Goal: Task Accomplishment & Management: Manage account settings

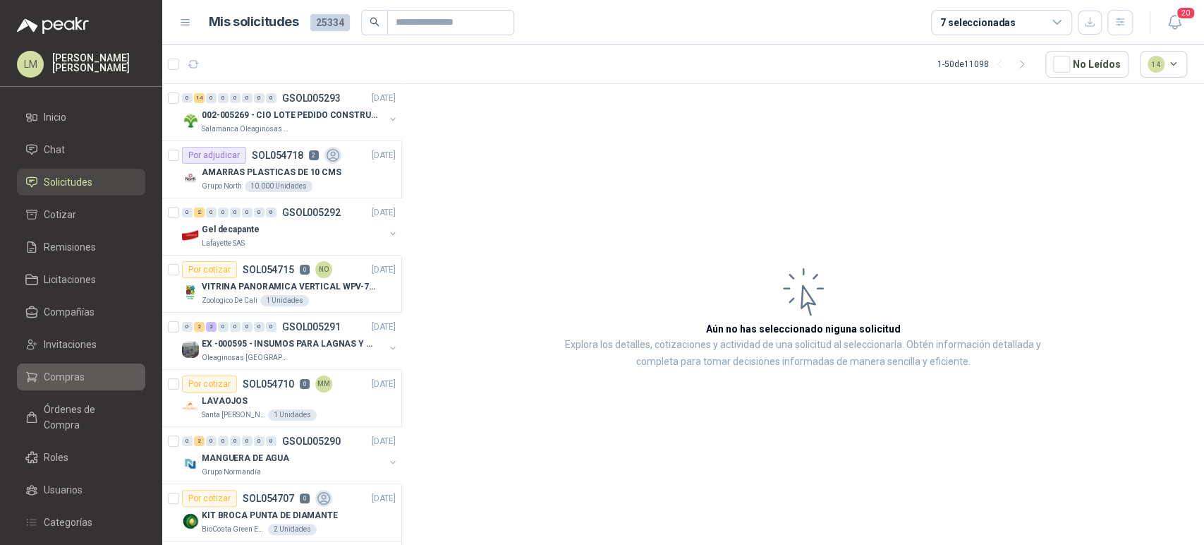
click at [66, 377] on span "Compras" at bounding box center [64, 377] width 41 height 16
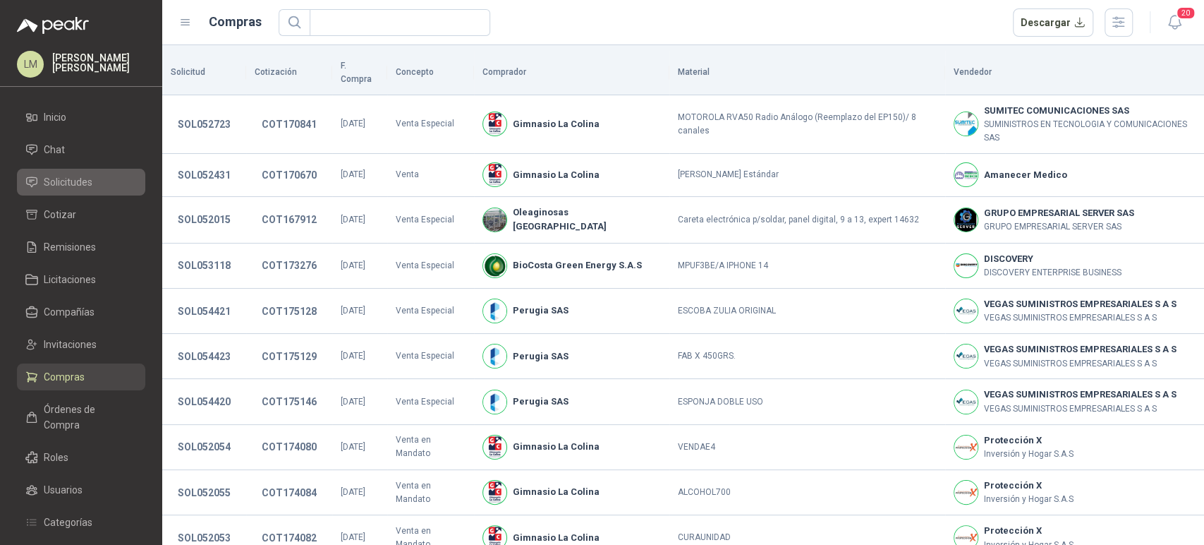
click at [89, 181] on span "Solicitudes" at bounding box center [68, 182] width 49 height 16
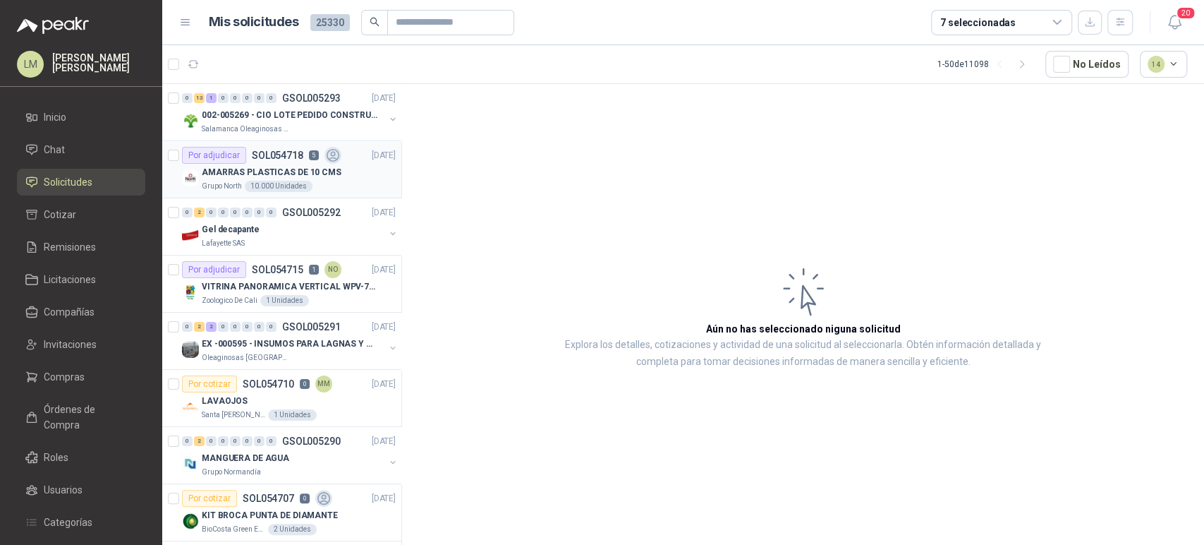
click at [262, 174] on p "AMARRAS PLASTICAS DE 10 CMS" at bounding box center [272, 172] width 140 height 13
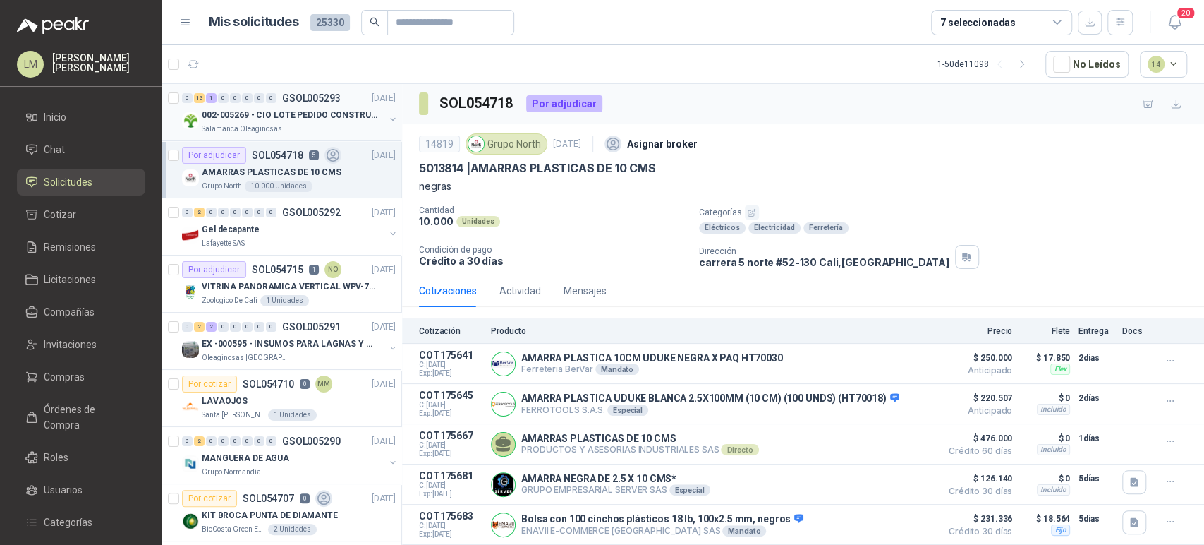
click at [260, 110] on p "002-005269 - CIO LOTE PEDIDO CONSTRUCCION" at bounding box center [290, 115] width 176 height 13
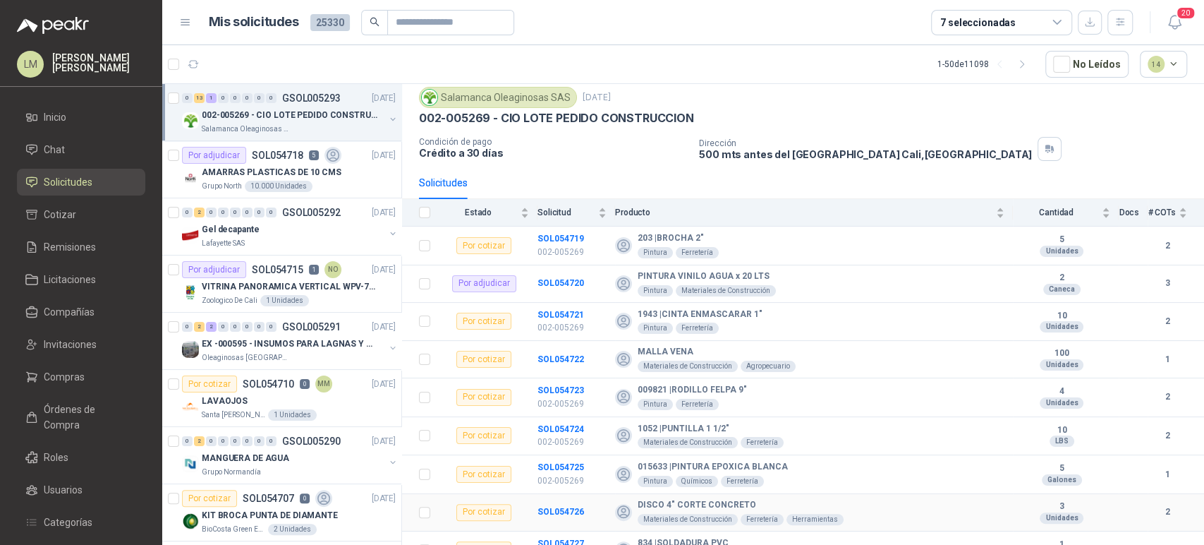
scroll to position [45, 0]
click at [570, 360] on b "SOL054722" at bounding box center [561, 360] width 47 height 10
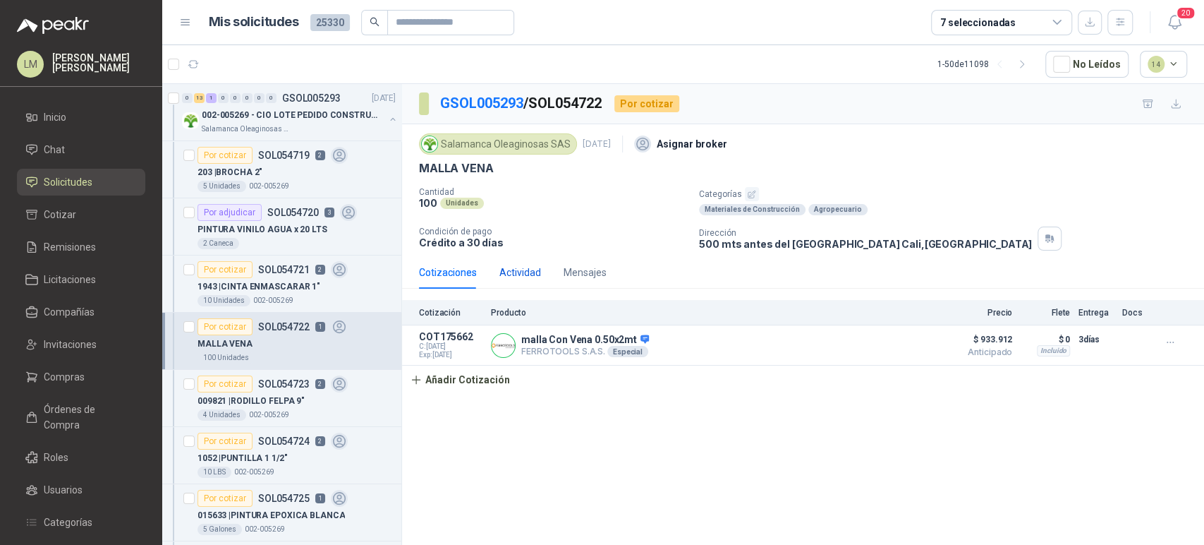
click at [519, 269] on div "Actividad" at bounding box center [520, 273] width 42 height 16
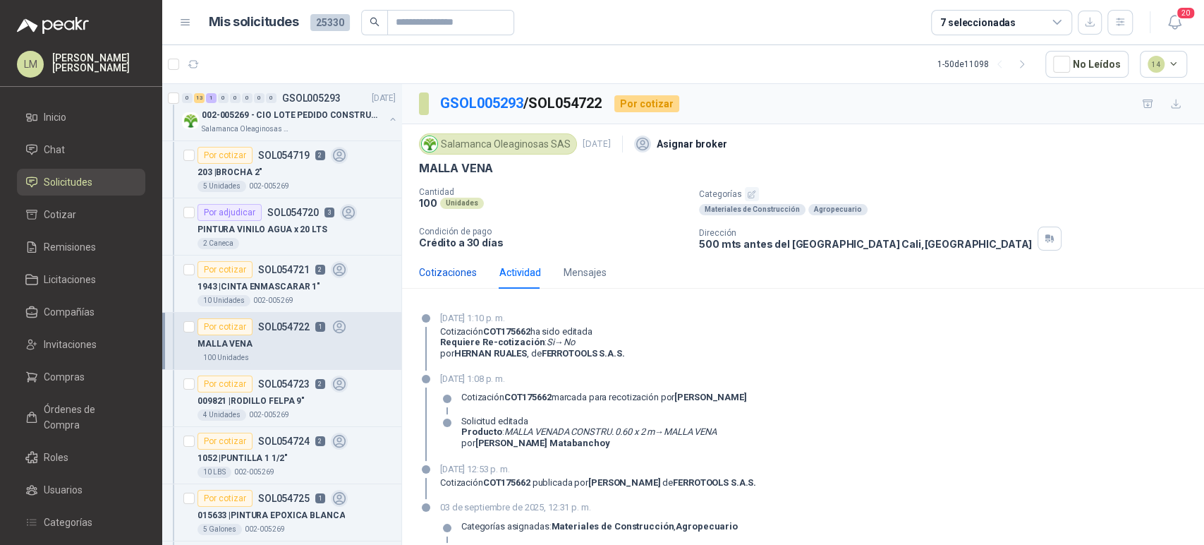
click at [447, 273] on div "Cotizaciones" at bounding box center [448, 273] width 58 height 16
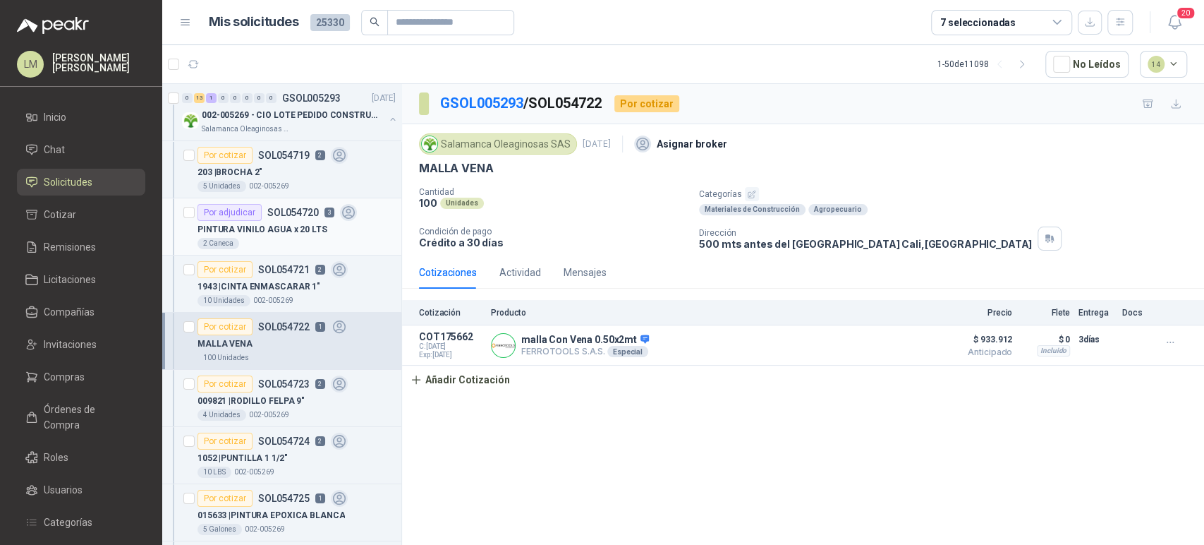
click at [248, 221] on div "PINTURA VINILO AGUA x 20 LTS" at bounding box center [297, 229] width 198 height 17
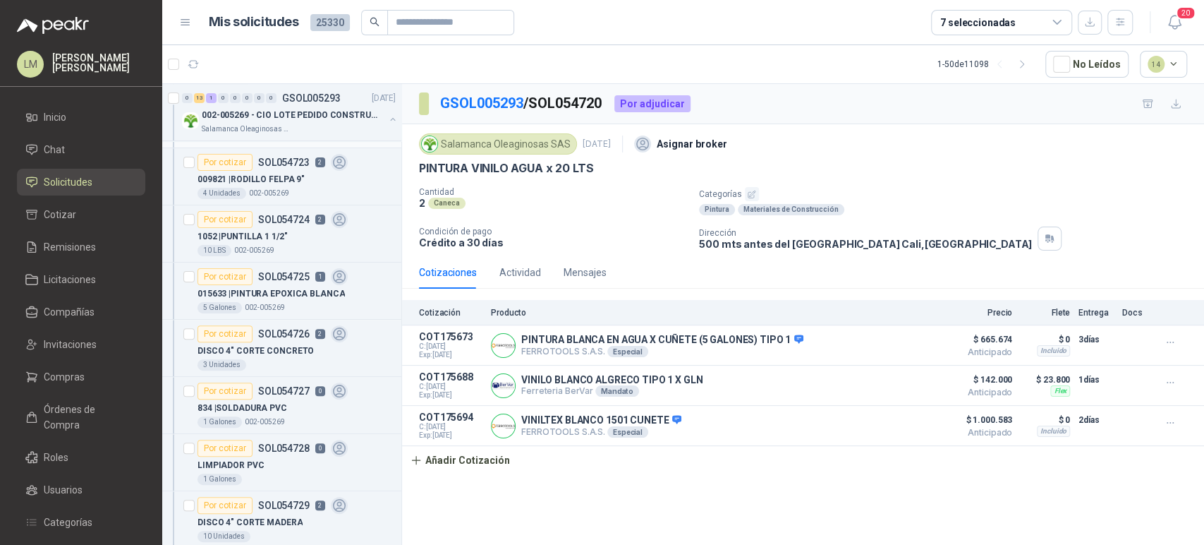
scroll to position [222, 0]
click at [250, 281] on div "Por cotizar" at bounding box center [225, 275] width 55 height 17
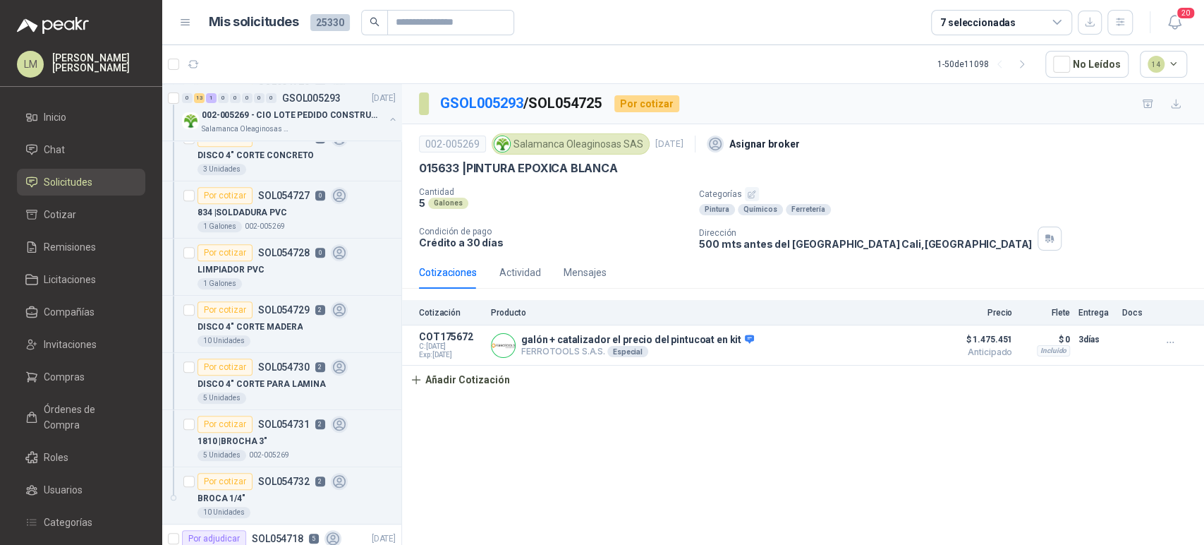
scroll to position [417, 0]
click at [404, 22] on input "text" at bounding box center [445, 23] width 99 height 24
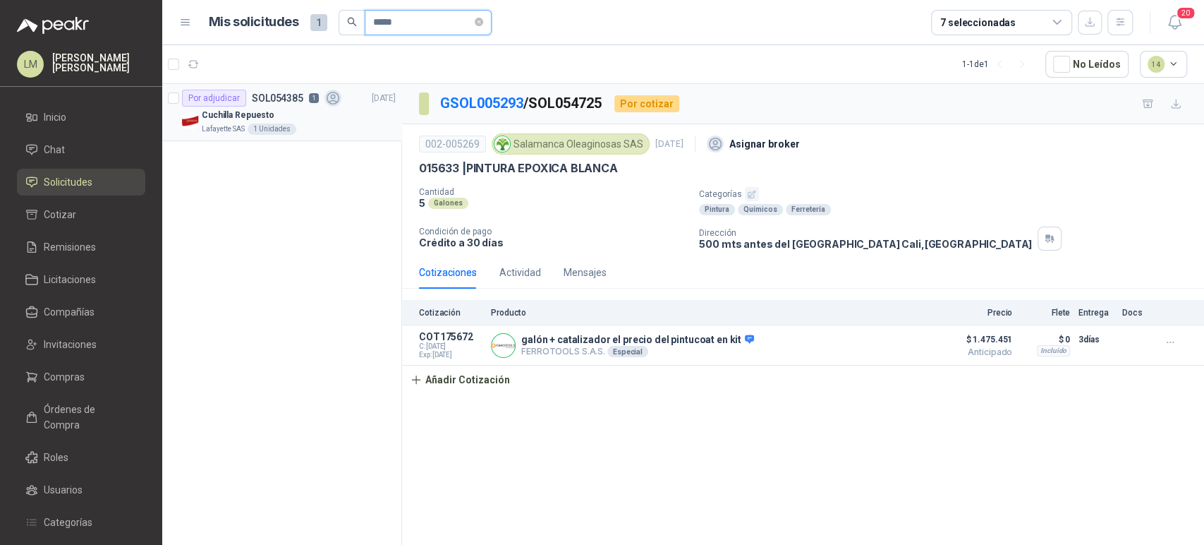
scroll to position [0, 0]
type input "*****"
click at [327, 123] on div "Lafayette SAS 1 Unidades" at bounding box center [299, 128] width 194 height 11
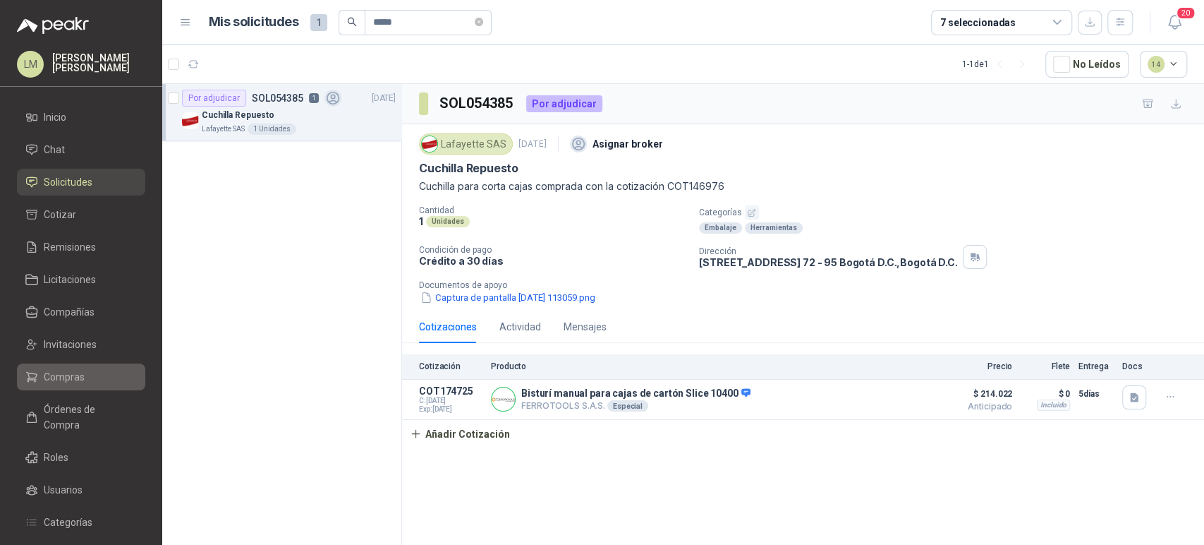
click at [68, 381] on span "Compras" at bounding box center [64, 377] width 41 height 16
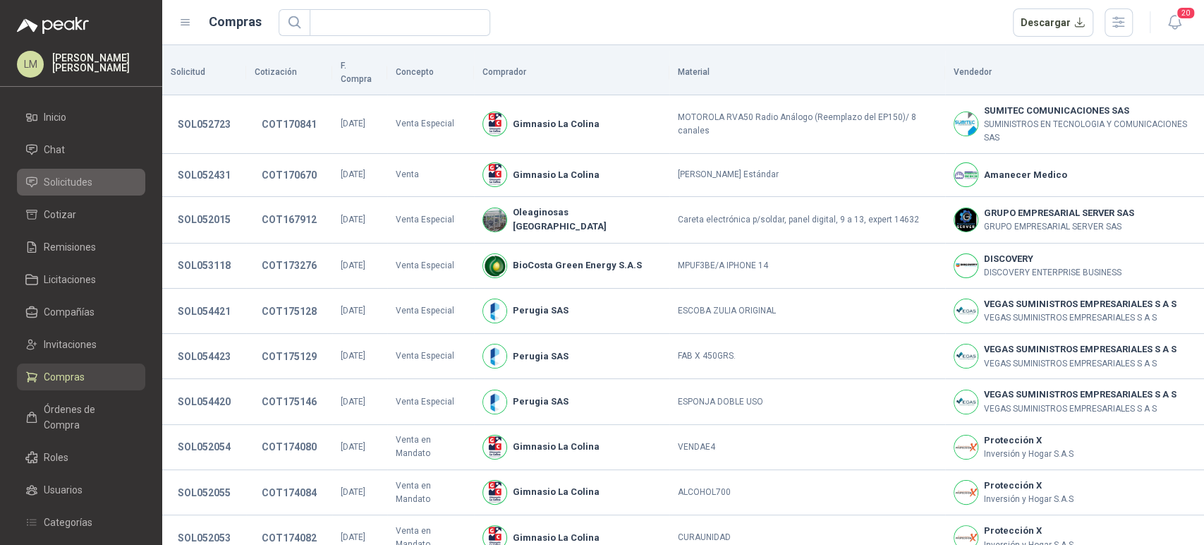
click at [58, 176] on span "Solicitudes" at bounding box center [68, 182] width 49 height 16
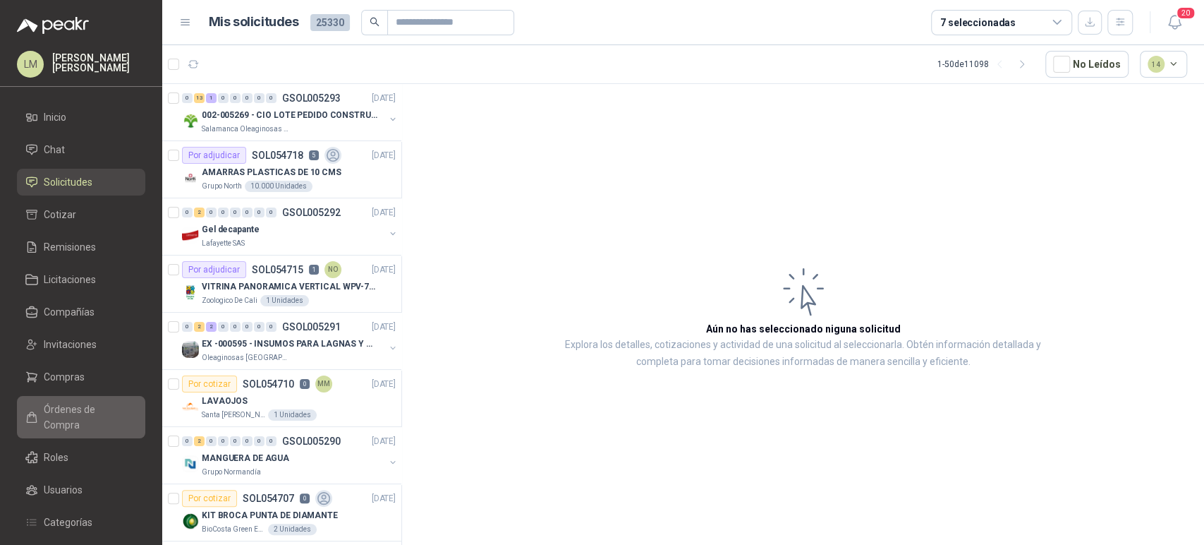
click at [58, 414] on span "Órdenes de Compra" at bounding box center [88, 416] width 88 height 31
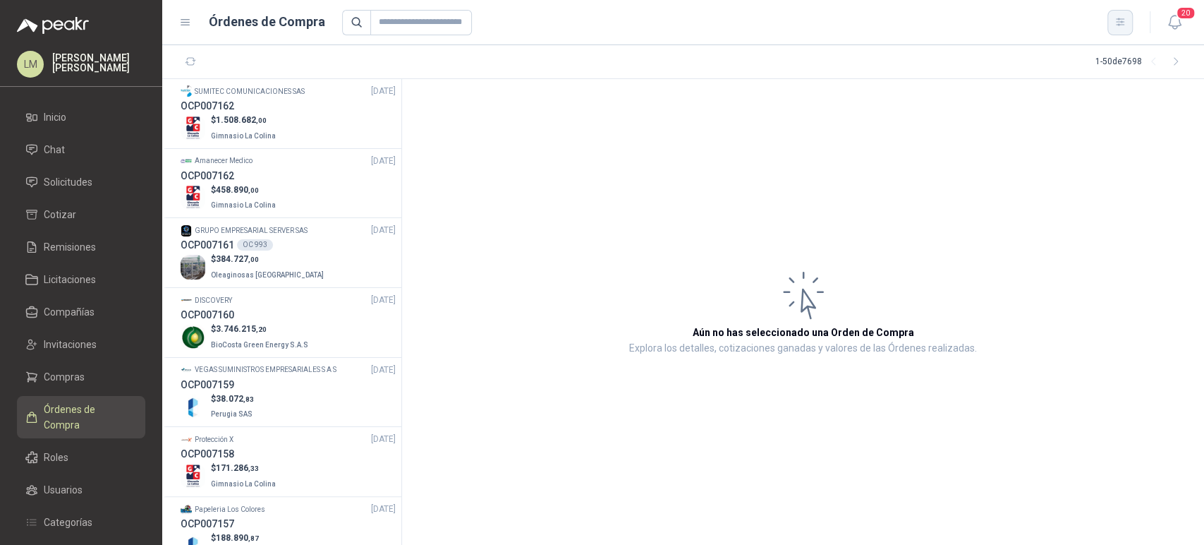
click at [1115, 19] on icon "button" at bounding box center [1121, 22] width 12 height 12
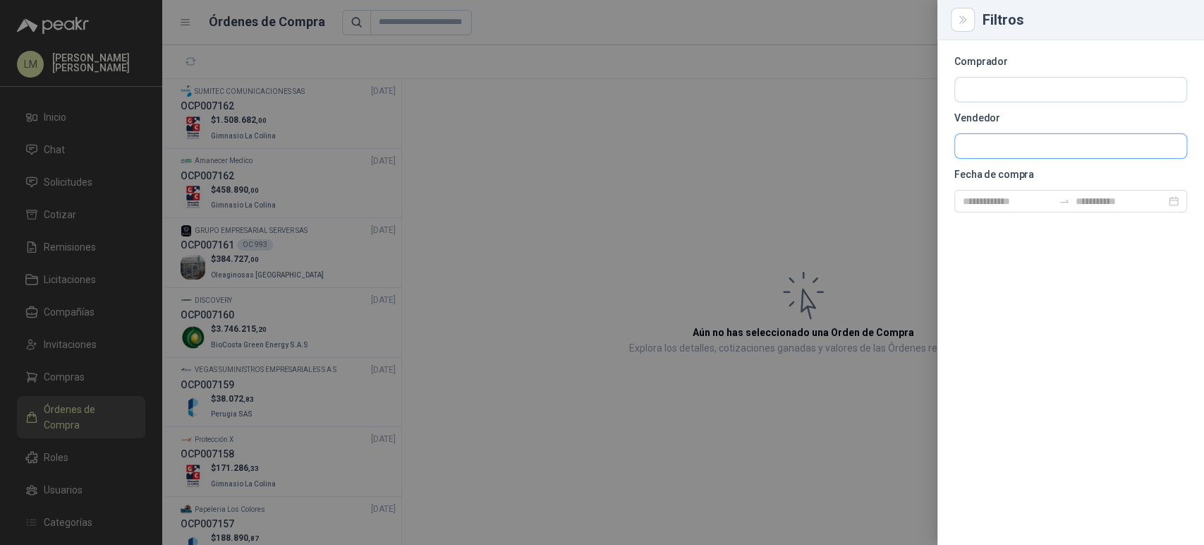
click at [999, 142] on input "text" at bounding box center [1070, 146] width 231 height 24
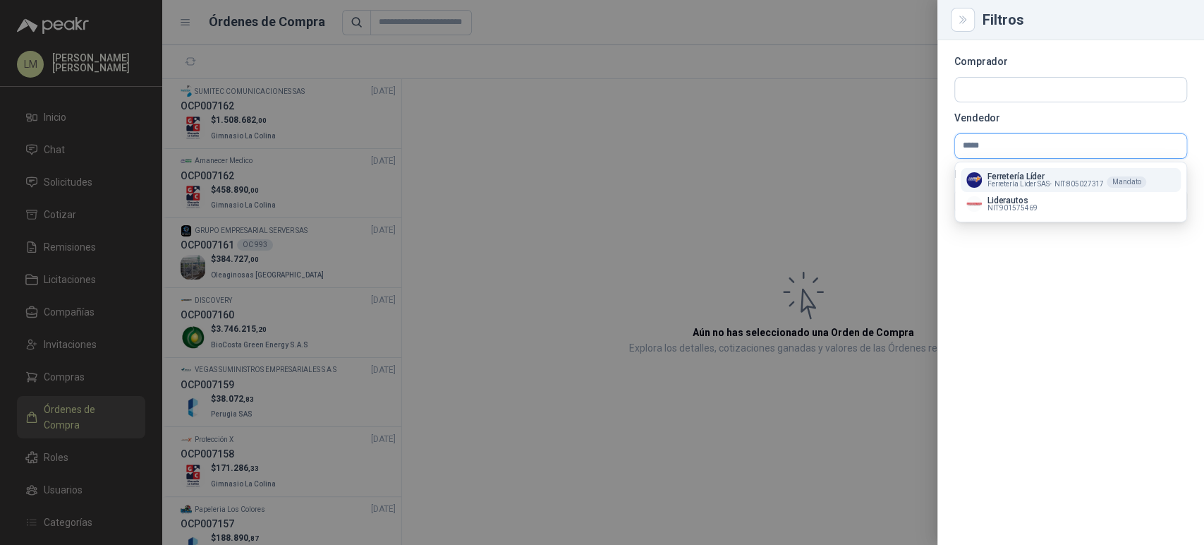
type input "*****"
click at [1009, 178] on p "Ferretería Líder" at bounding box center [1046, 176] width 116 height 8
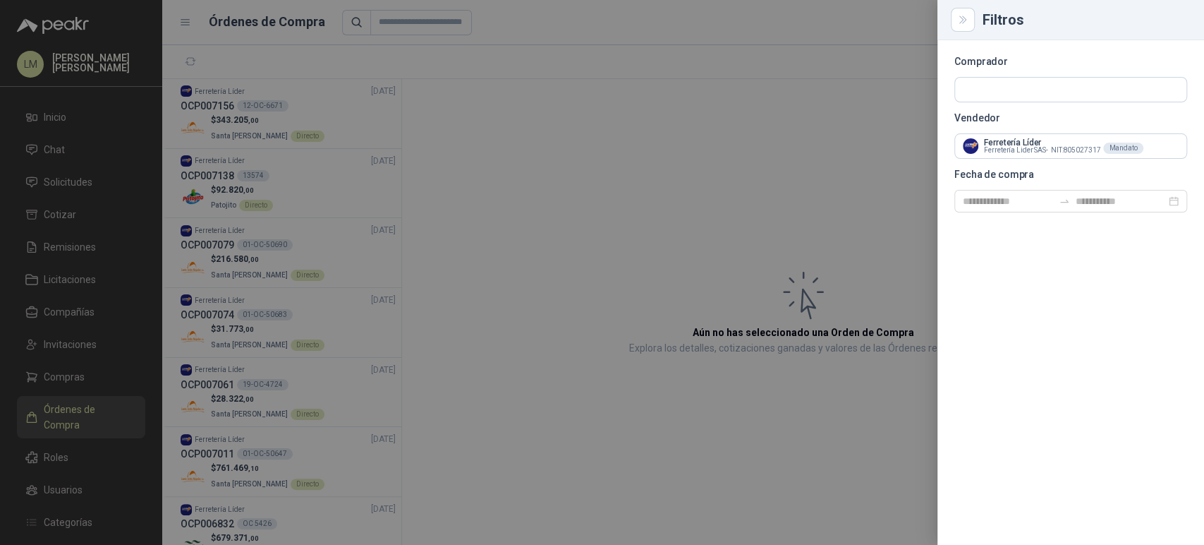
click at [552, 123] on div at bounding box center [602, 272] width 1204 height 545
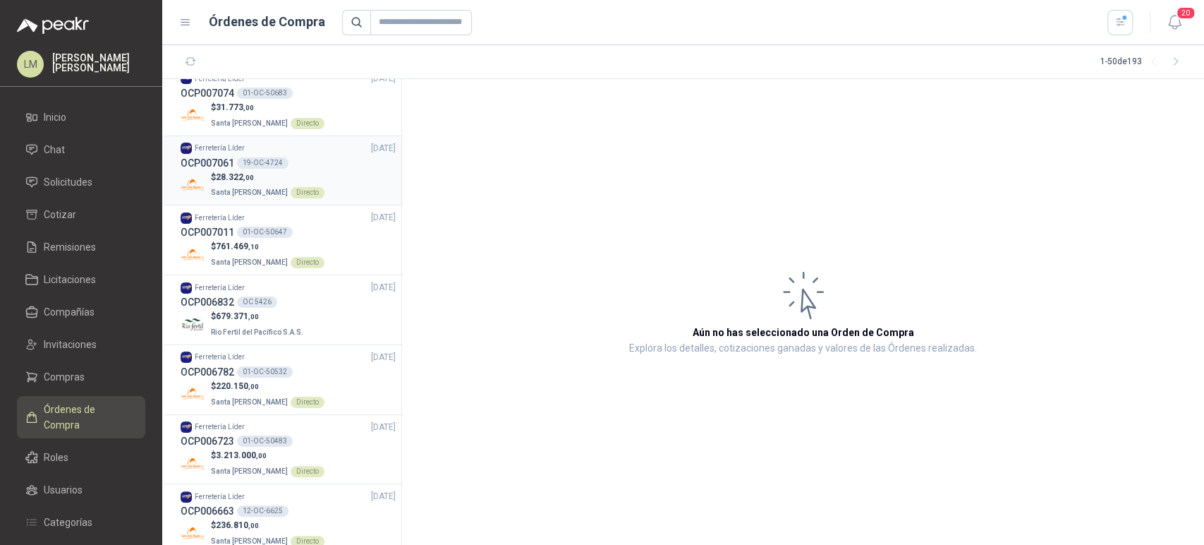
scroll to position [226, 0]
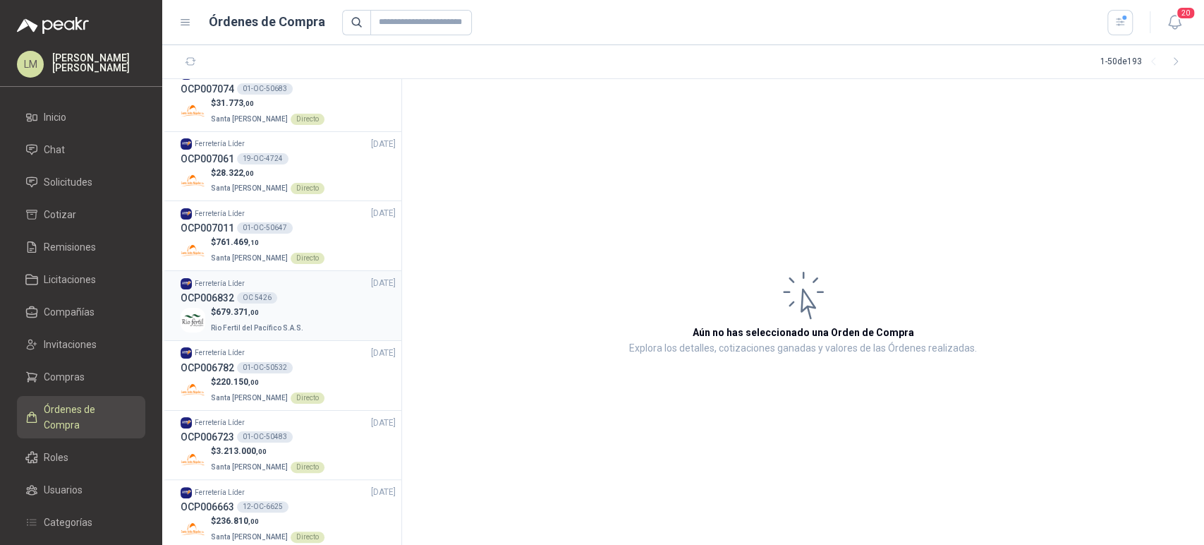
click at [281, 280] on div "Ferretería Líder [DATE]" at bounding box center [288, 283] width 215 height 13
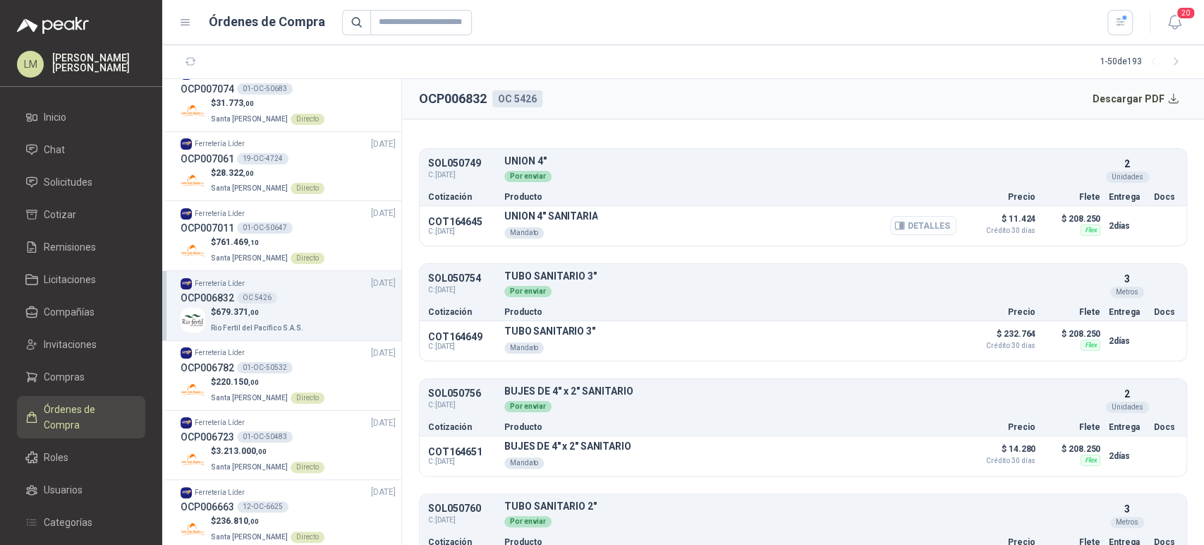
scroll to position [168, 0]
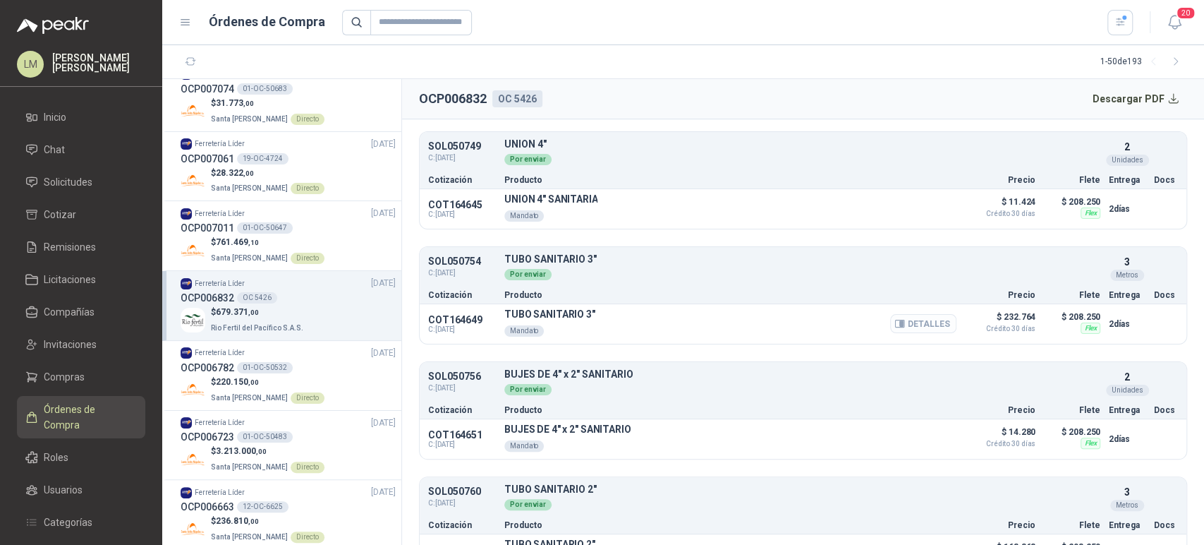
click at [933, 328] on button "Detalles" at bounding box center [923, 323] width 66 height 19
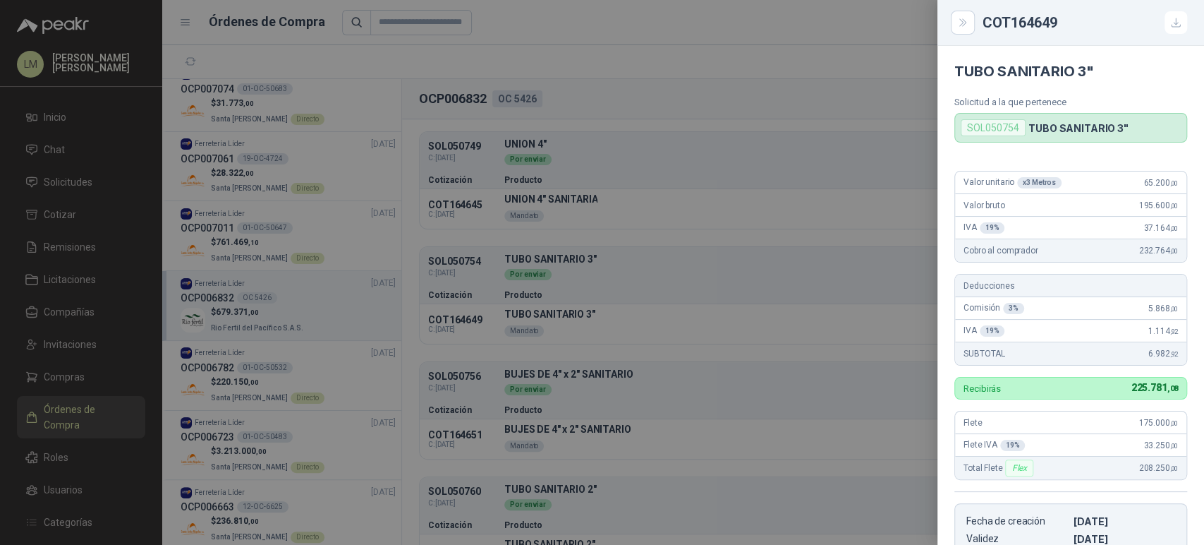
click at [850, 269] on div at bounding box center [602, 272] width 1204 height 545
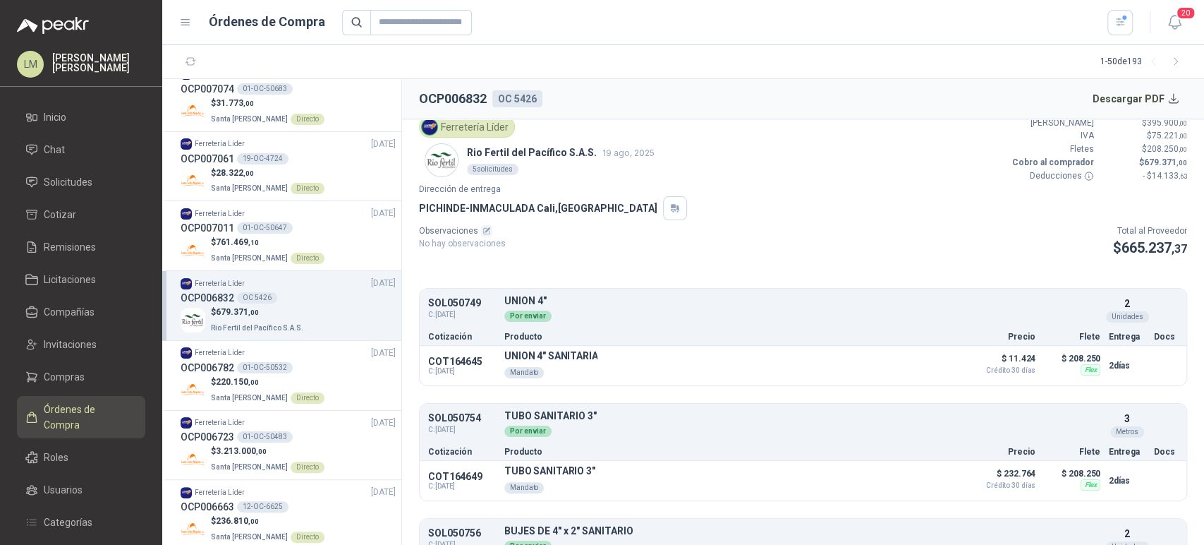
scroll to position [0, 0]
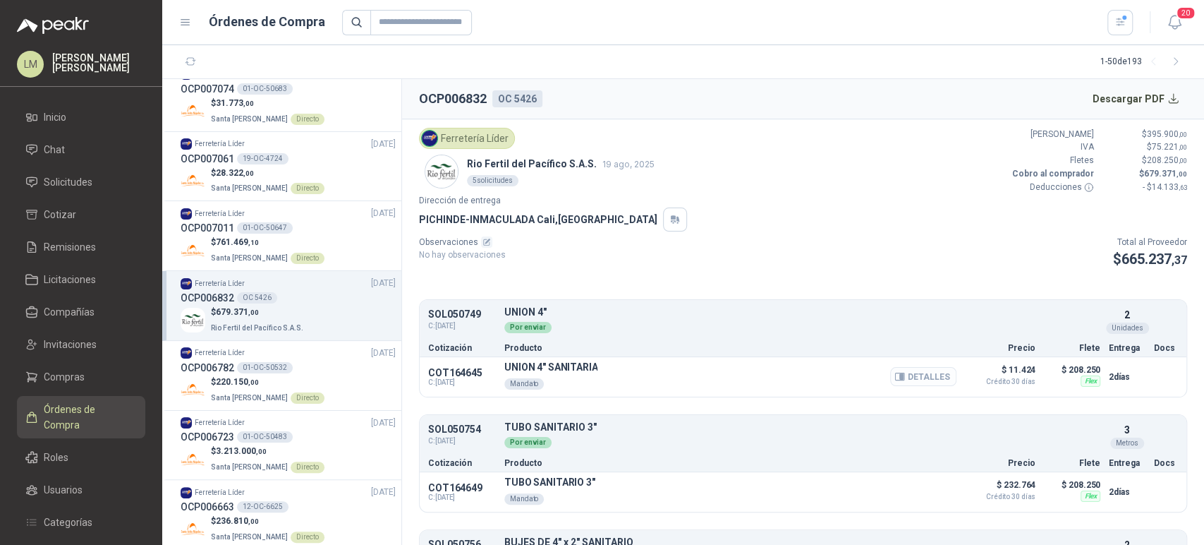
click at [927, 375] on button "Detalles" at bounding box center [923, 376] width 66 height 19
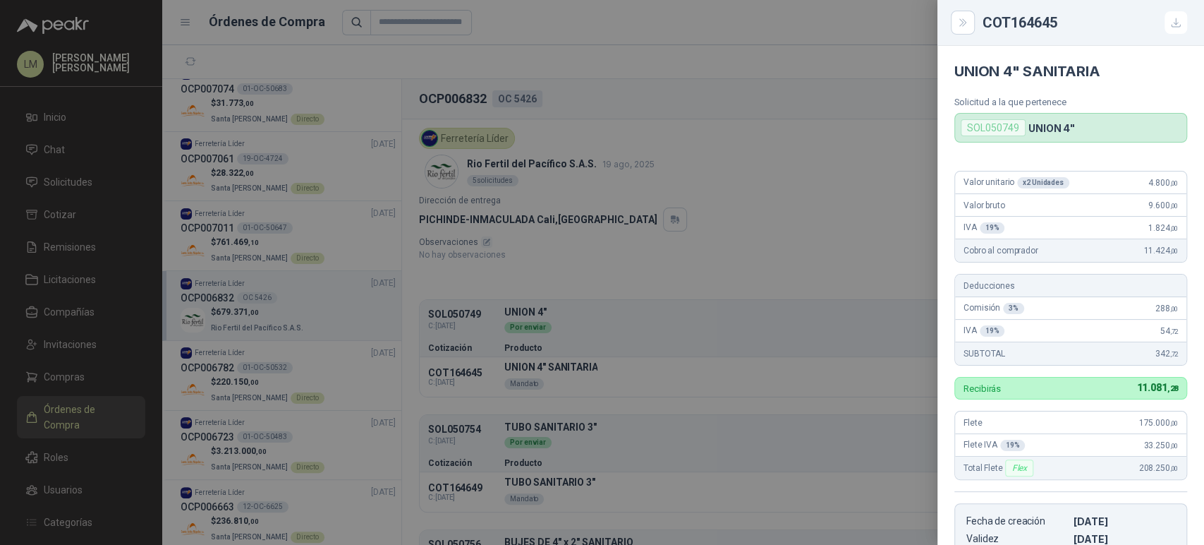
click at [209, 209] on div at bounding box center [602, 272] width 1204 height 545
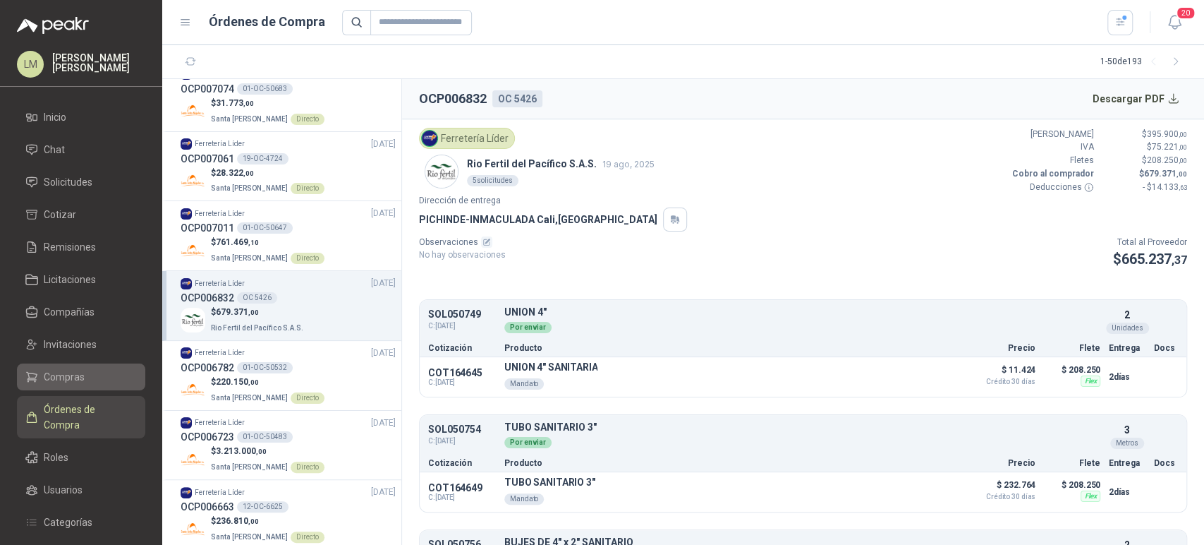
click at [80, 384] on span "Compras" at bounding box center [64, 377] width 41 height 16
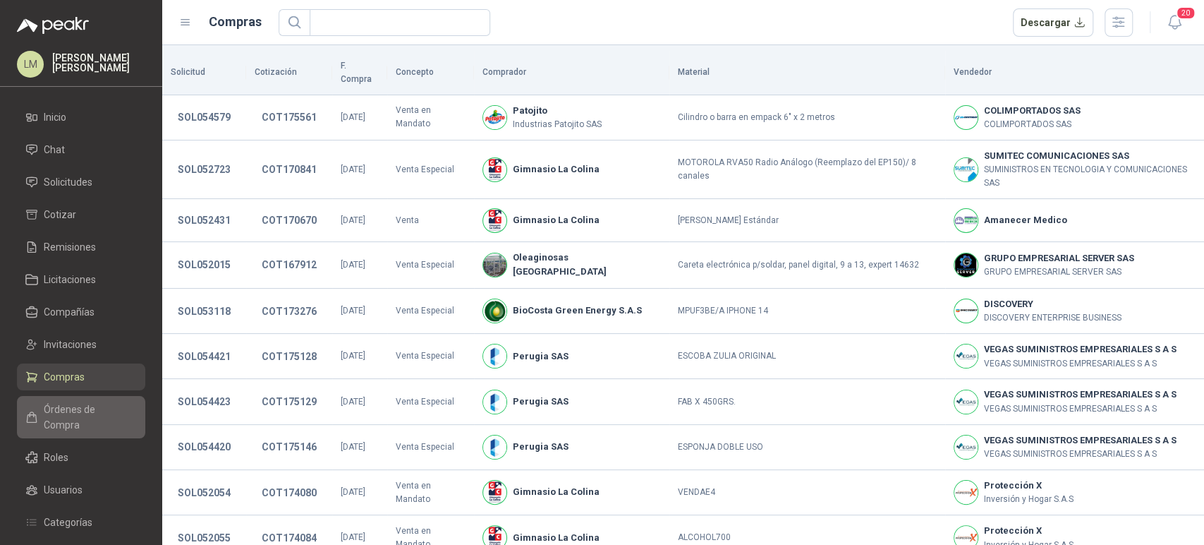
click at [86, 405] on span "Órdenes de Compra" at bounding box center [88, 416] width 88 height 31
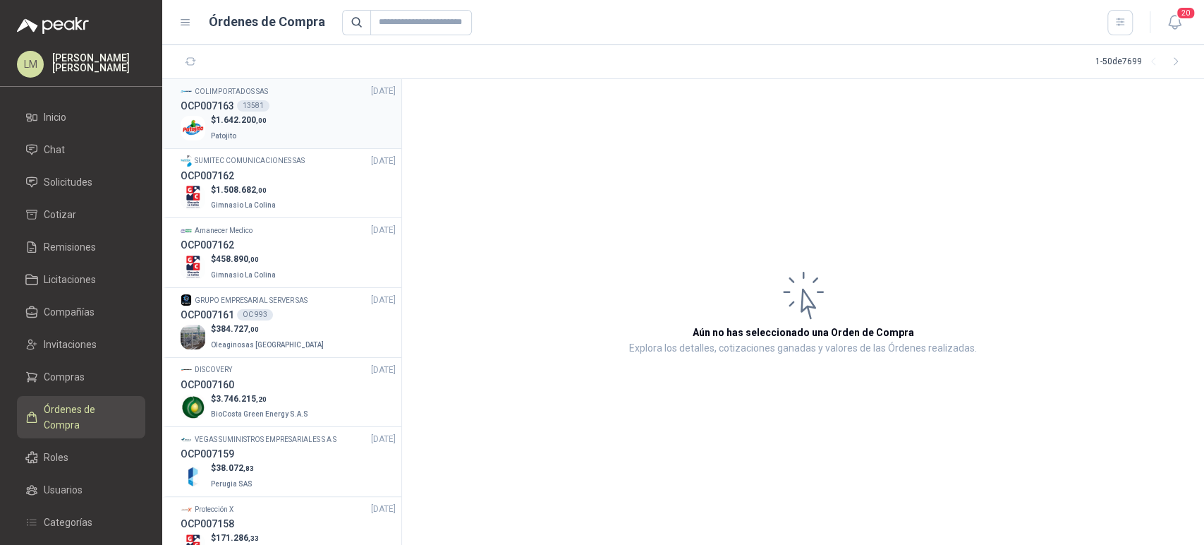
click at [267, 112] on div "OCP007163 13581" at bounding box center [288, 106] width 215 height 16
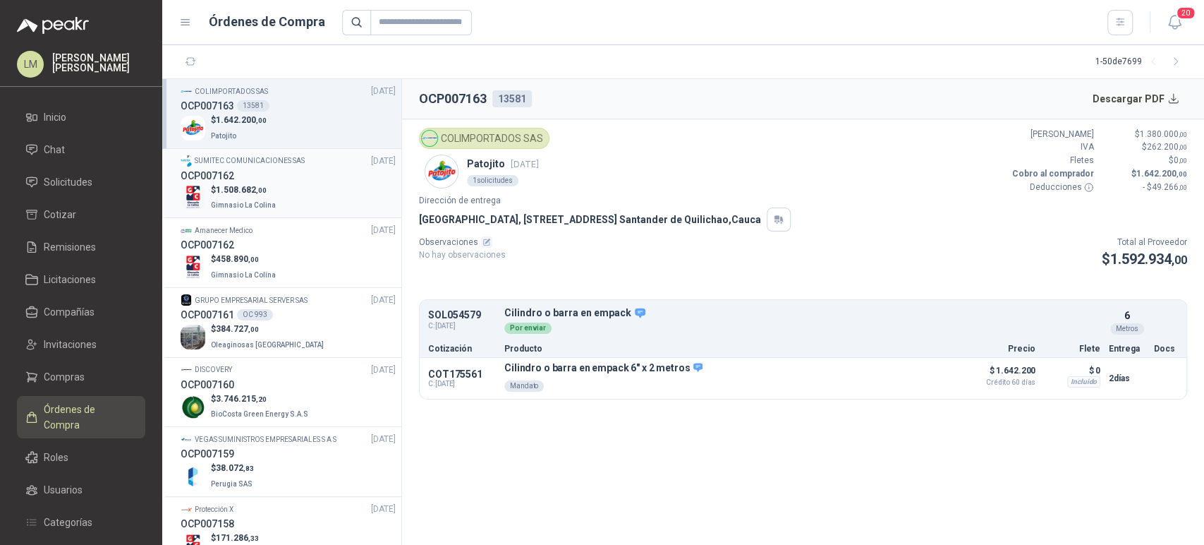
click at [281, 180] on div "OCP007162" at bounding box center [288, 176] width 215 height 16
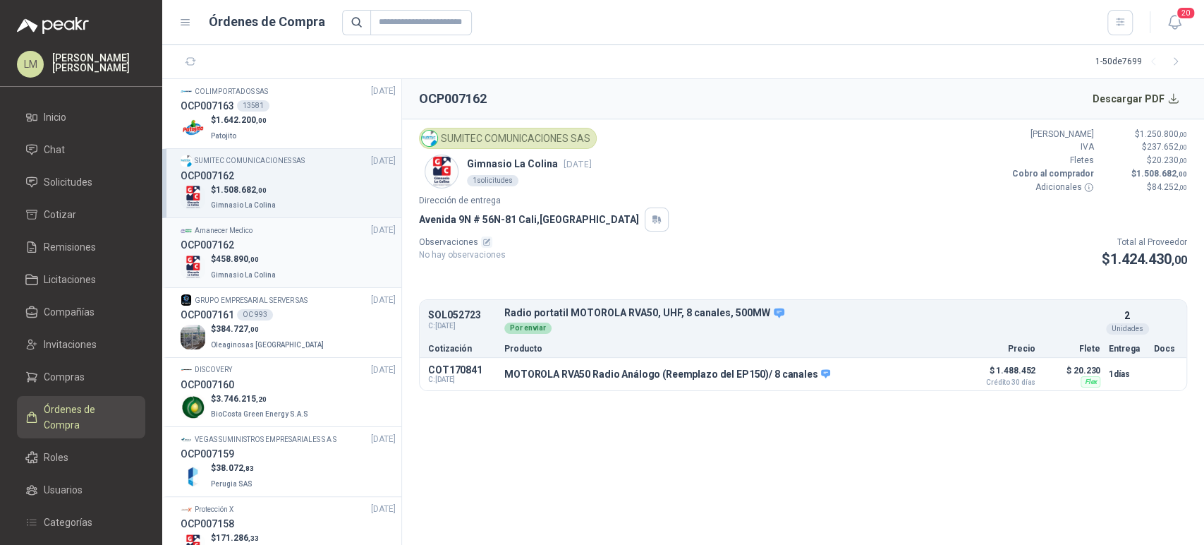
click at [272, 264] on p "$ 458.890 ,00" at bounding box center [245, 259] width 68 height 13
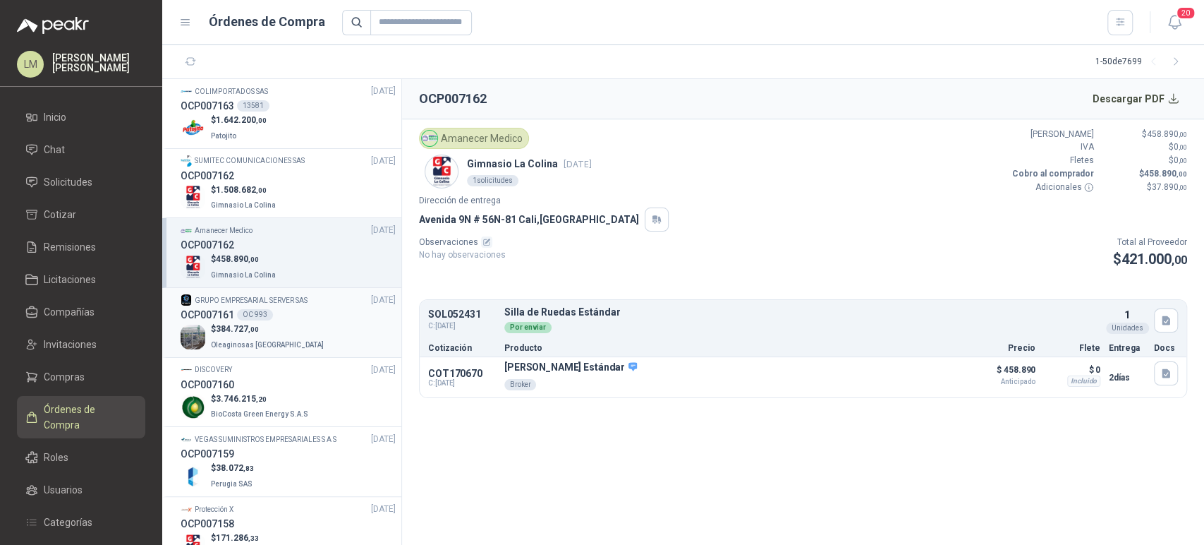
click at [280, 317] on div "OCP007161 OC 993" at bounding box center [288, 315] width 215 height 16
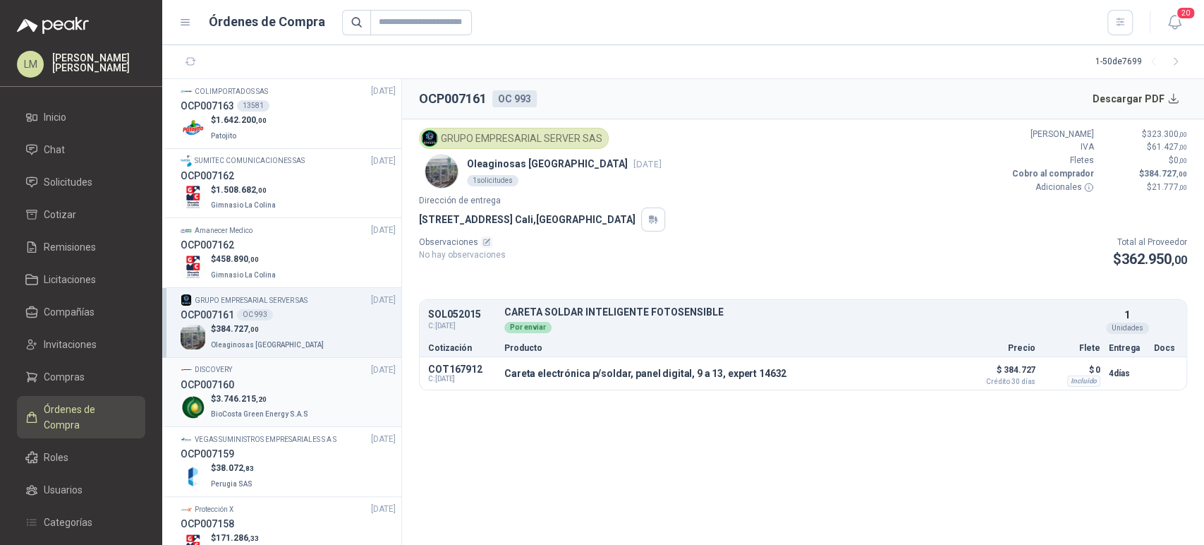
click at [266, 399] on p "$ 3.746.215 ,20" at bounding box center [261, 398] width 100 height 13
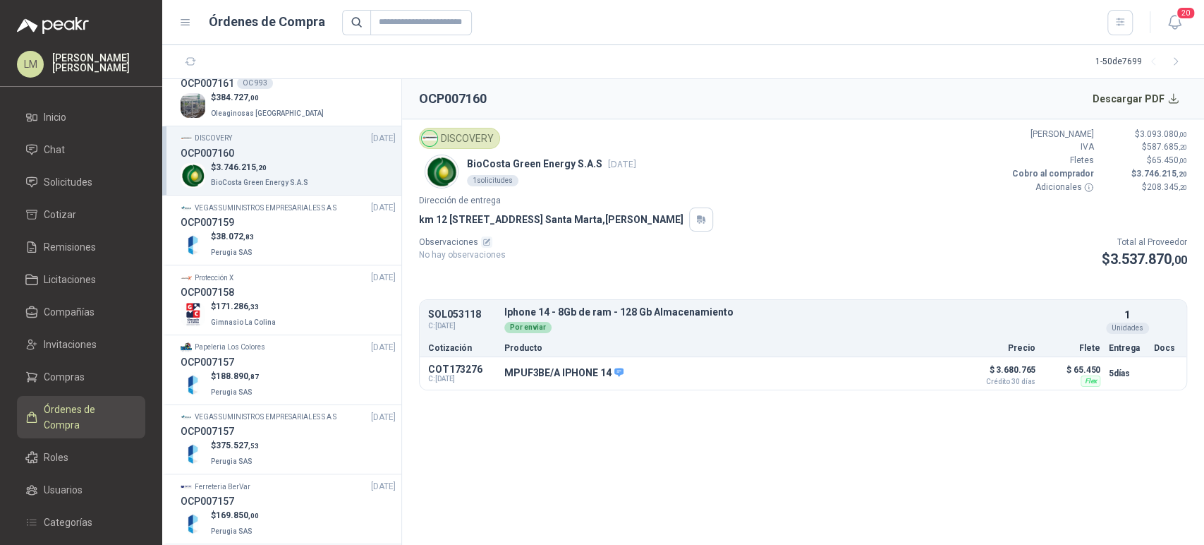
scroll to position [254, 0]
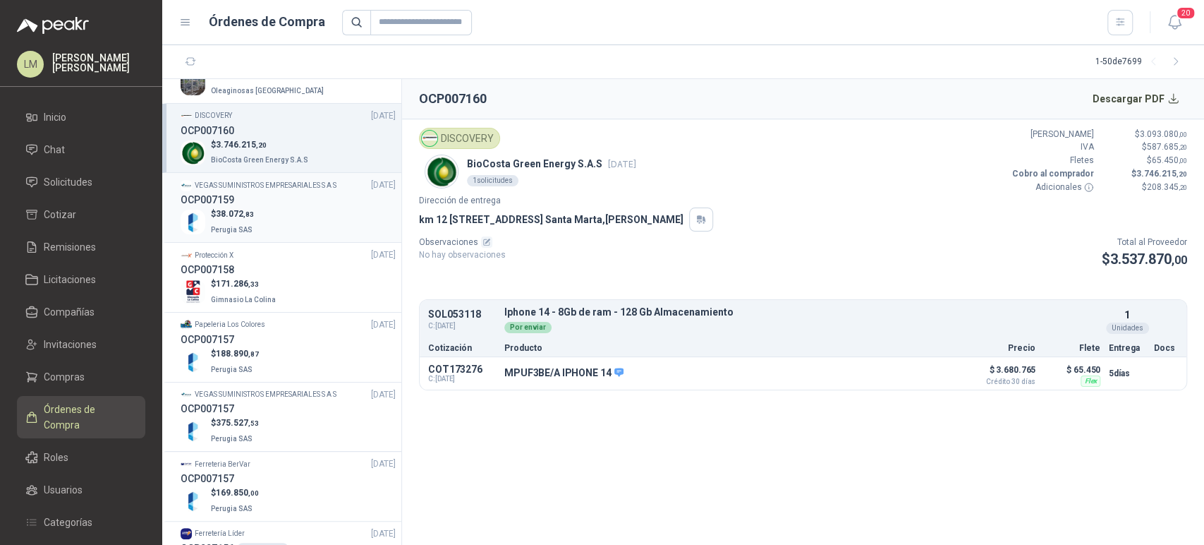
click at [245, 212] on span ",83" at bounding box center [248, 214] width 11 height 8
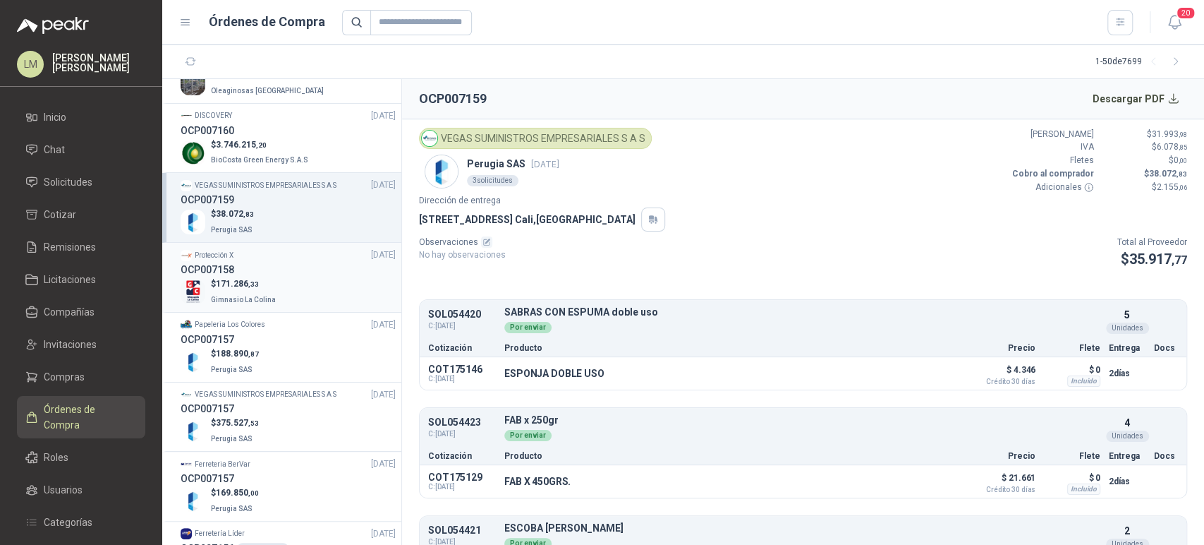
click at [272, 280] on p "$ 171.286 ,33" at bounding box center [245, 283] width 68 height 13
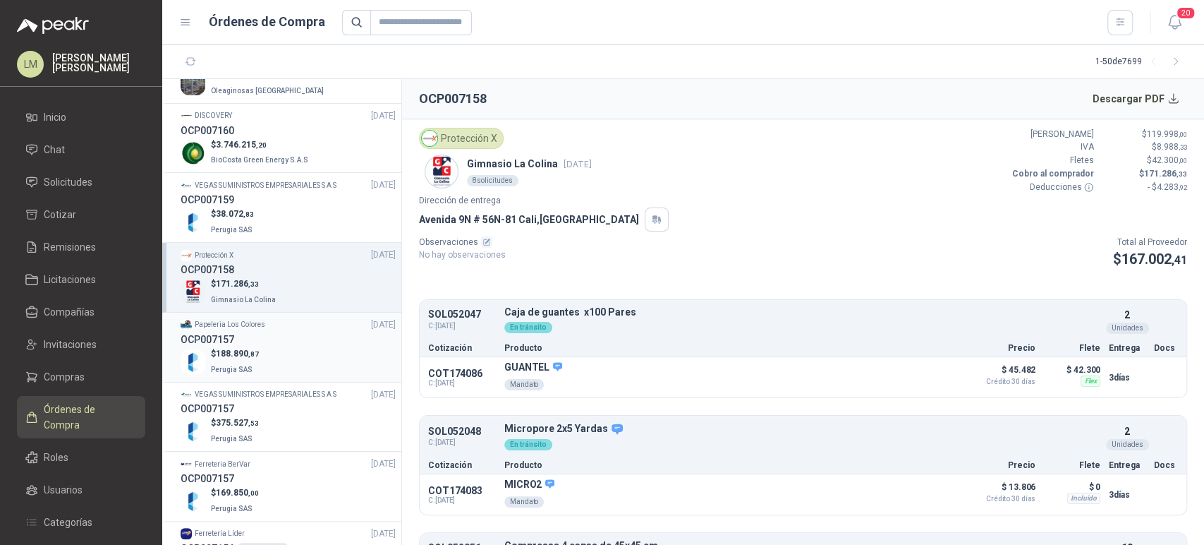
click at [290, 352] on div "$ 188.890 ,87 Perugia SAS" at bounding box center [288, 361] width 215 height 29
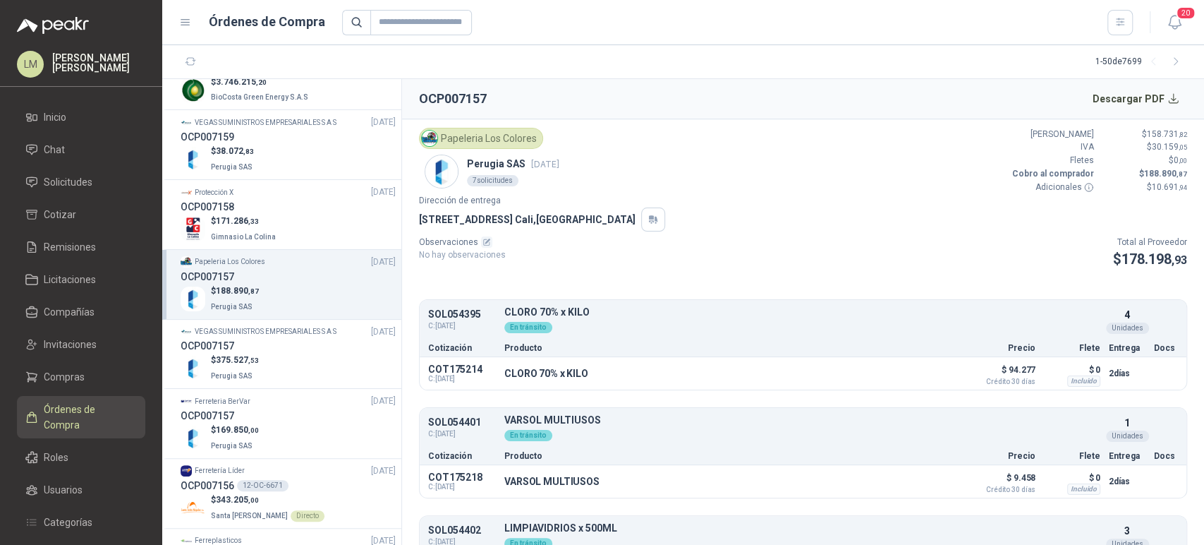
scroll to position [318, 0]
click at [260, 341] on div "OCP007157" at bounding box center [288, 345] width 215 height 16
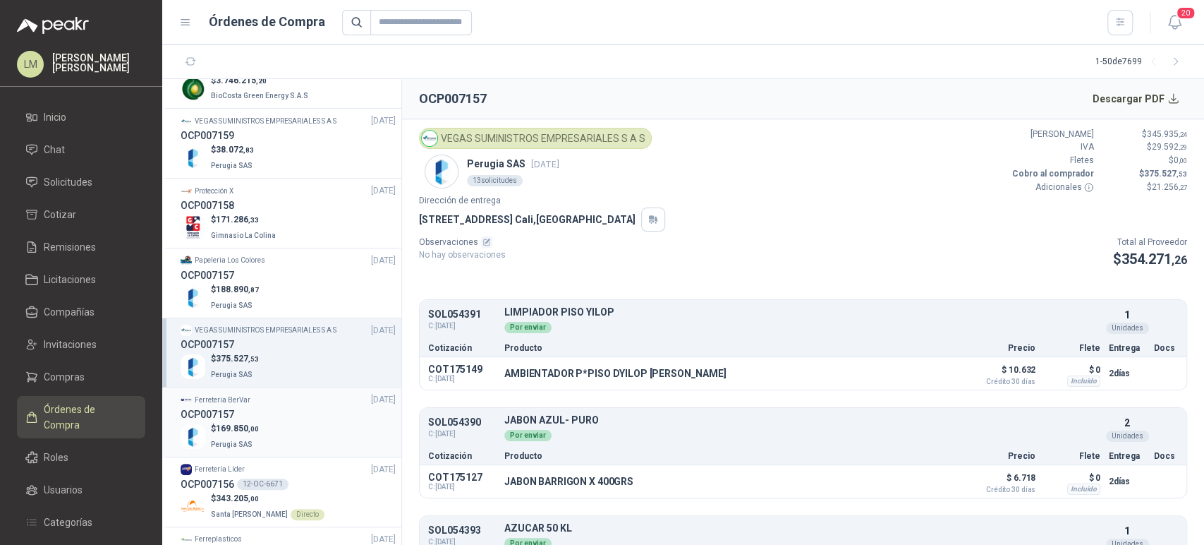
click at [259, 411] on div "OCP007157" at bounding box center [288, 414] width 215 height 16
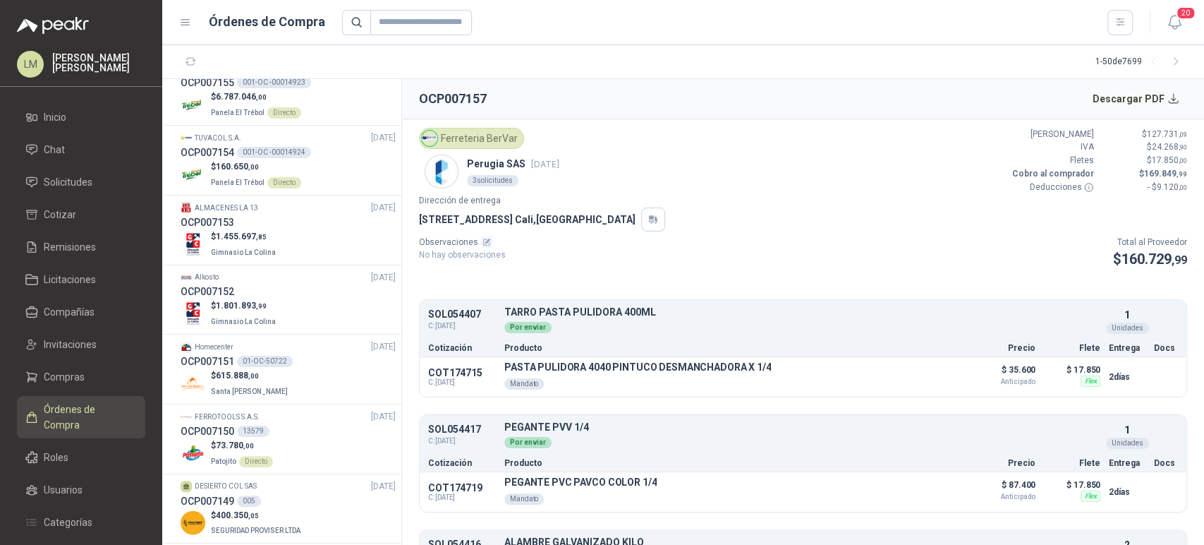
scroll to position [796, 0]
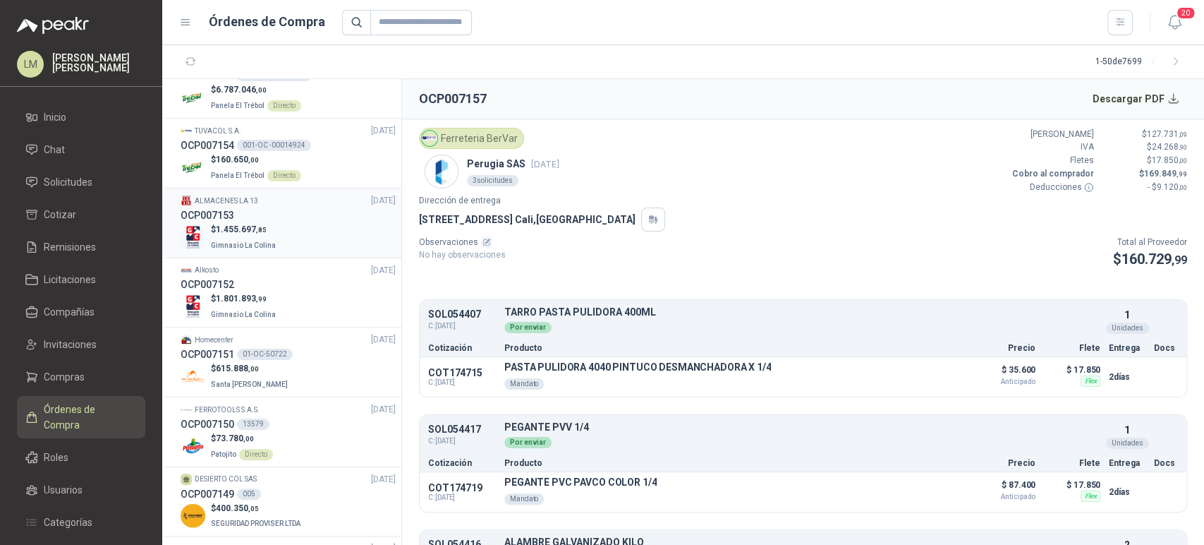
click at [256, 219] on div "OCP007153" at bounding box center [288, 215] width 215 height 16
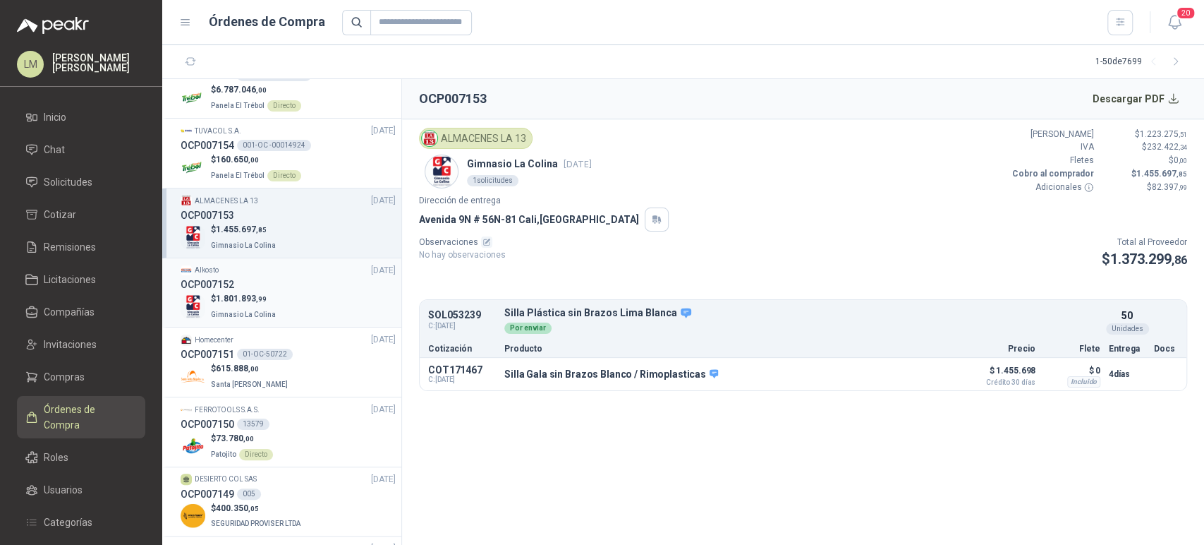
click at [277, 284] on div "OCP007152" at bounding box center [288, 285] width 215 height 16
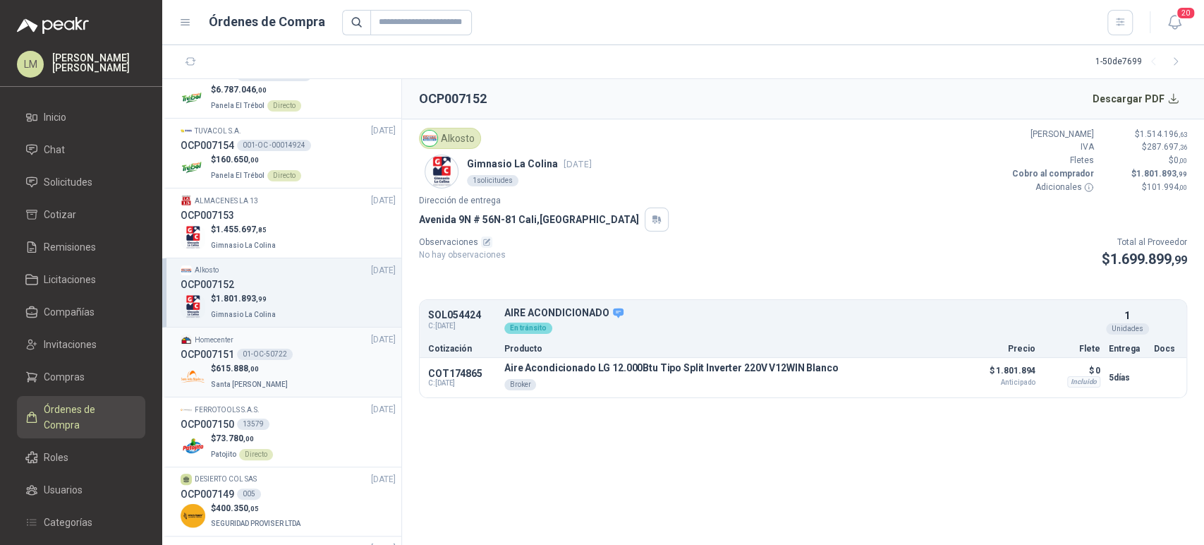
click at [286, 362] on div "$ 615.888 ,00 [GEOGRAPHIC_DATA][PERSON_NAME]" at bounding box center [288, 376] width 215 height 29
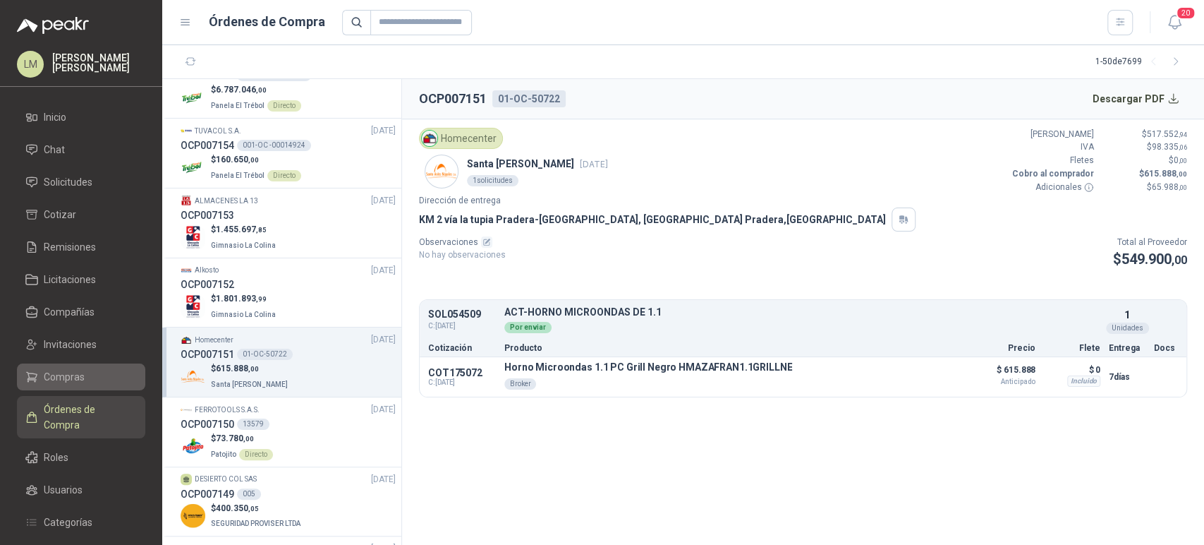
click at [82, 382] on span "Compras" at bounding box center [64, 377] width 41 height 16
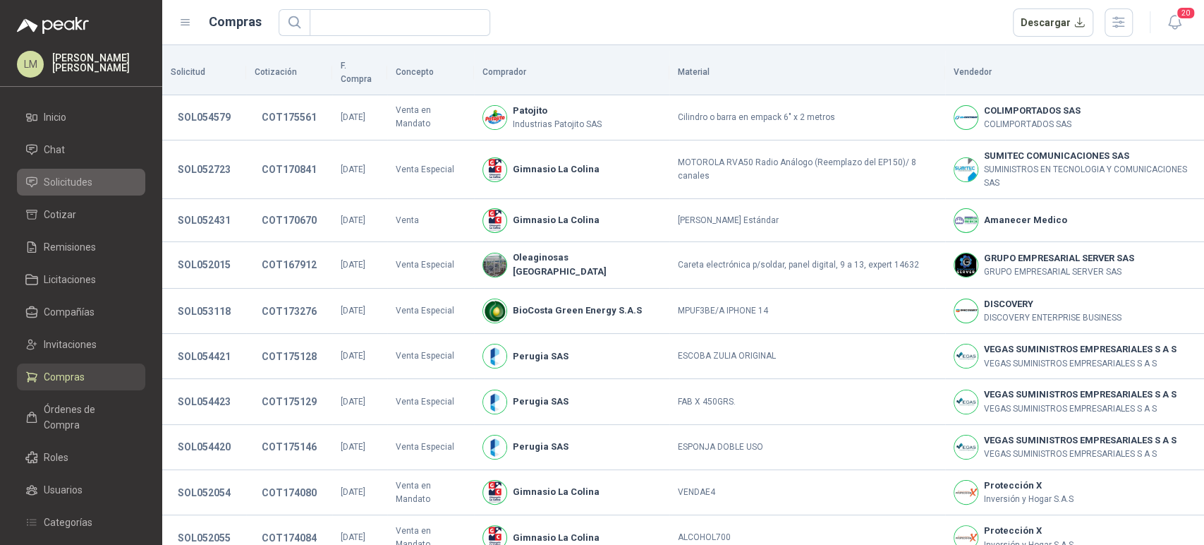
click at [58, 176] on span "Solicitudes" at bounding box center [68, 182] width 49 height 16
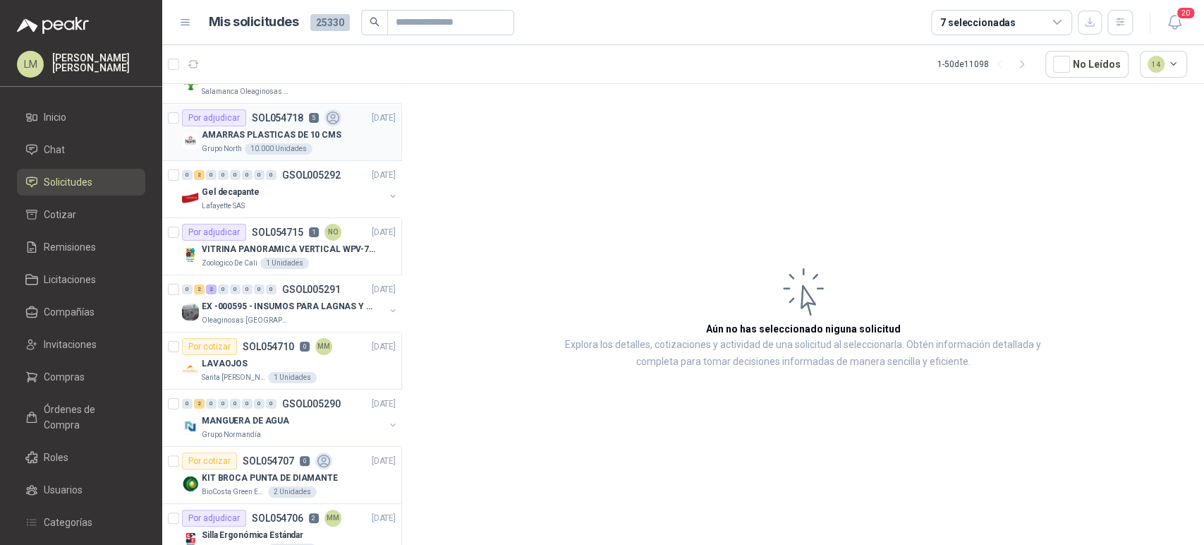
scroll to position [40, 0]
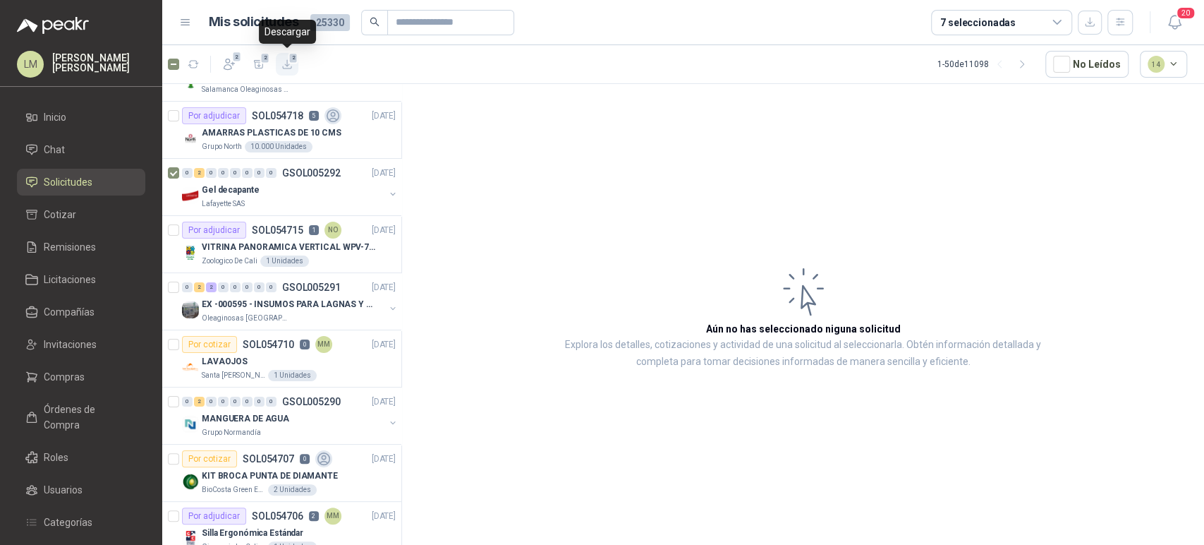
click at [289, 71] on button "2" at bounding box center [287, 64] width 23 height 23
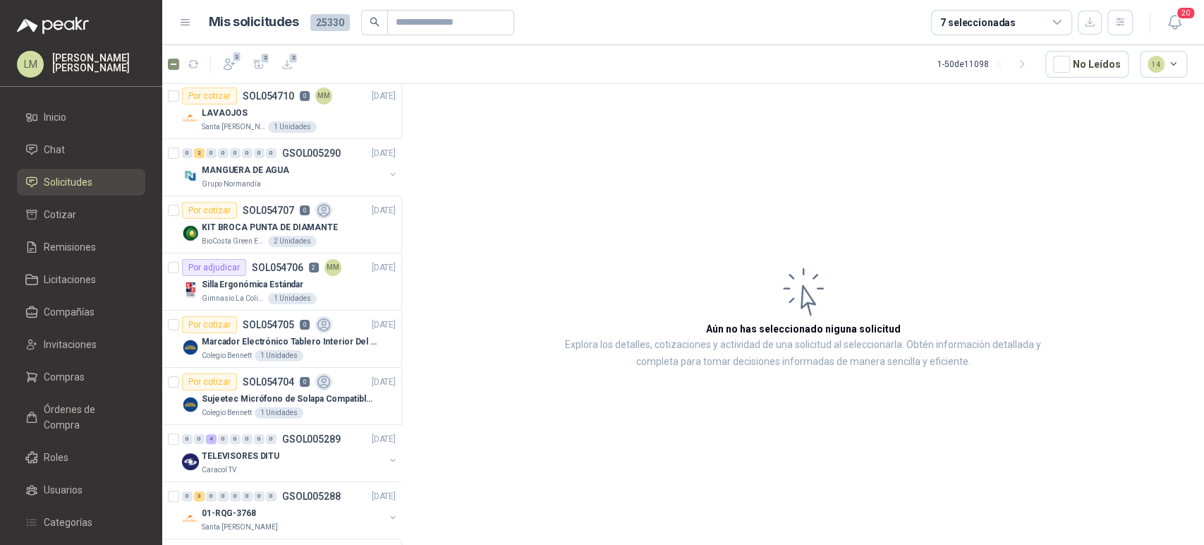
scroll to position [296, 0]
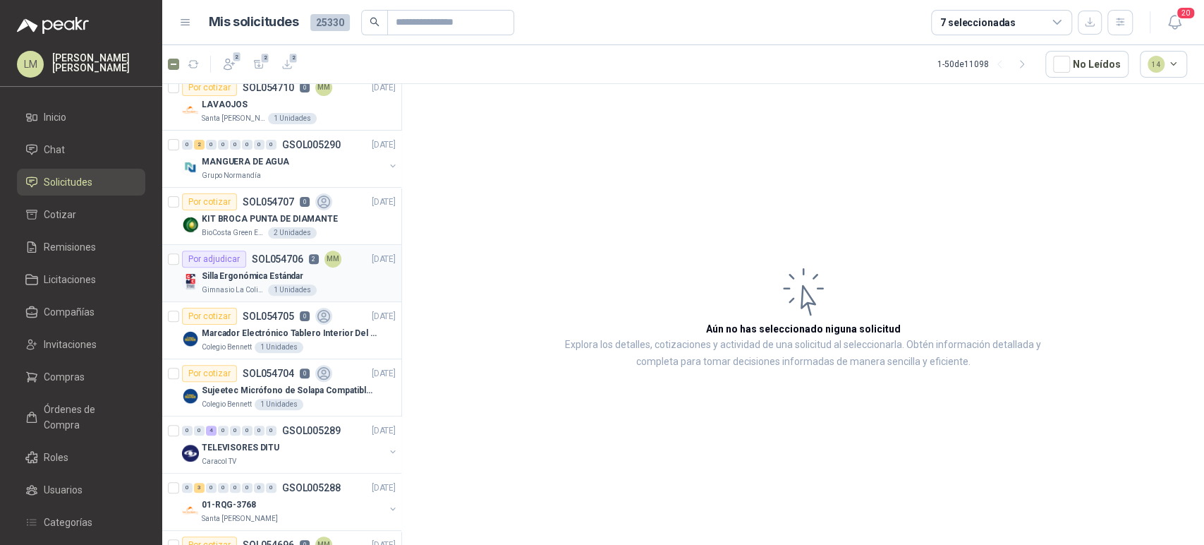
click at [281, 260] on p "SOL054706" at bounding box center [277, 259] width 51 height 10
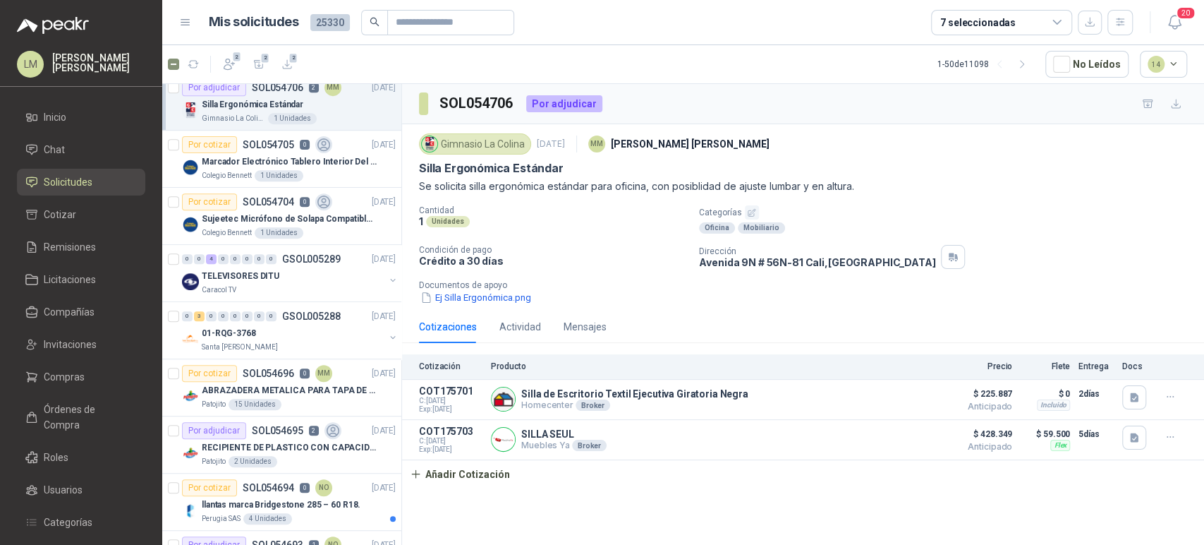
scroll to position [474, 0]
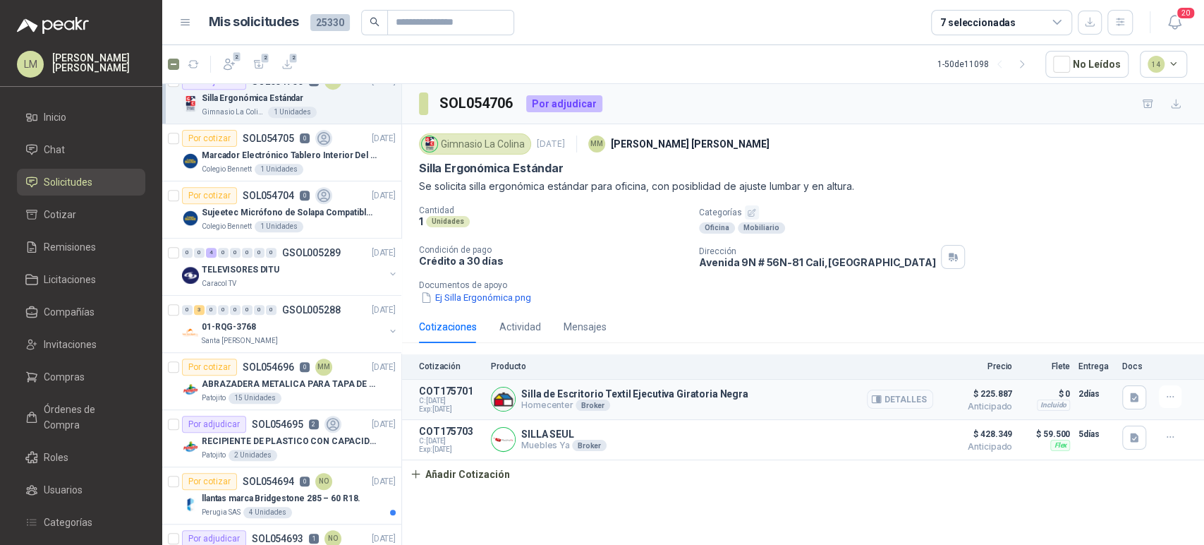
click at [916, 395] on button "Detalles" at bounding box center [900, 398] width 66 height 19
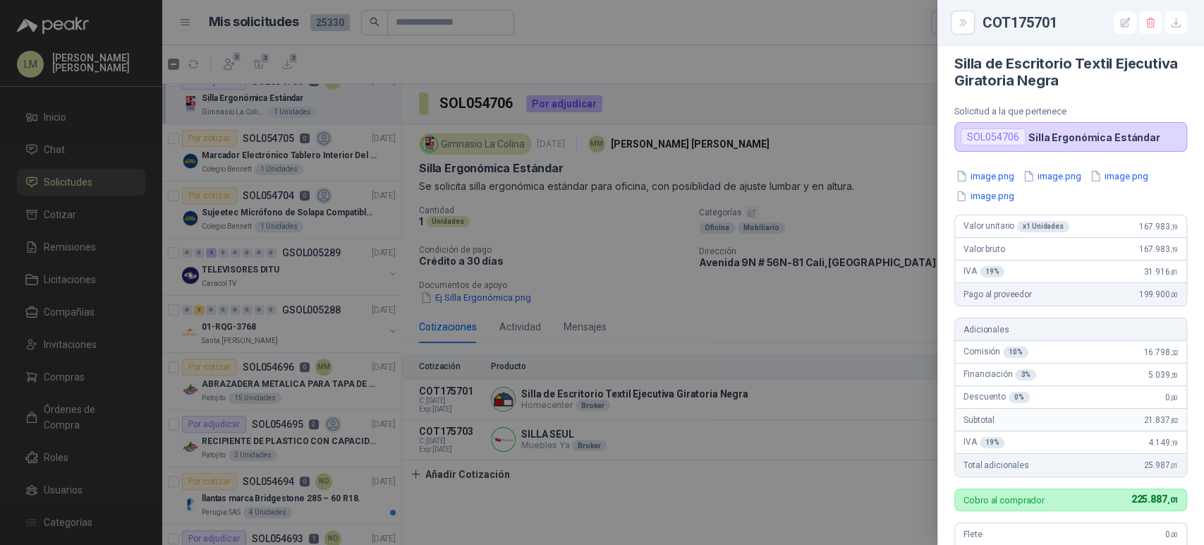
scroll to position [4, 0]
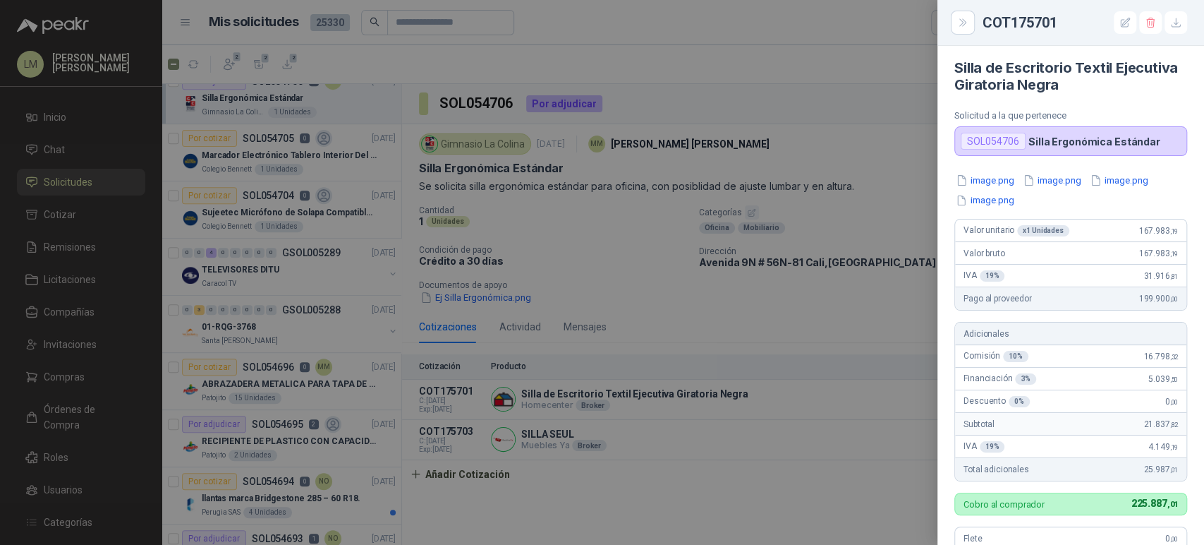
click at [773, 122] on div at bounding box center [602, 272] width 1204 height 545
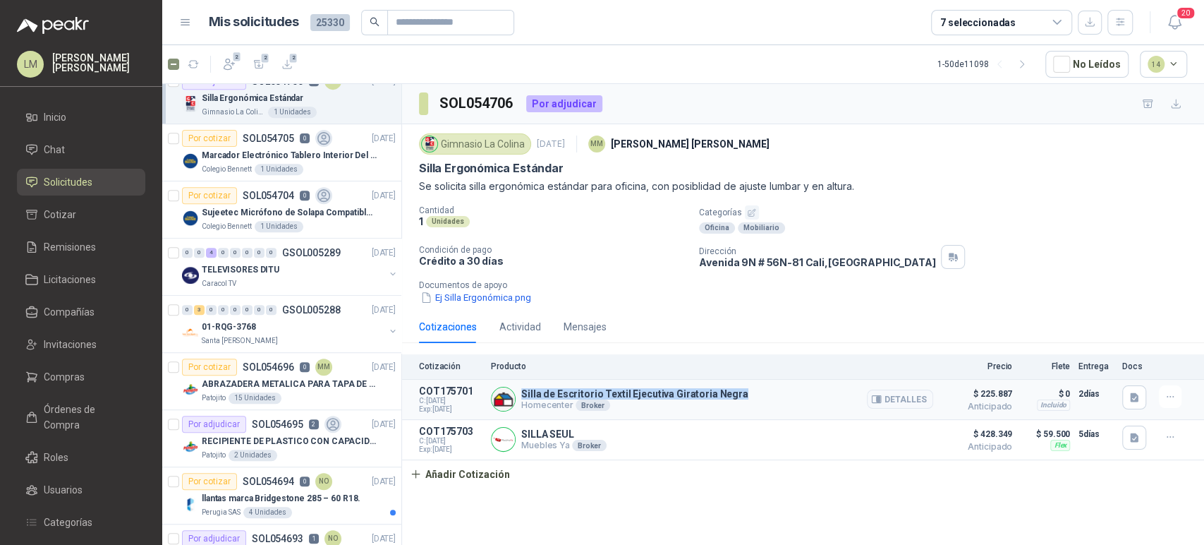
drag, startPoint x: 520, startPoint y: 393, endPoint x: 746, endPoint y: 394, distance: 226.5
click at [746, 394] on div "Silla de Escritorio Textil Ejecutiva Giratoria Negra Homecenter Broker Detalles" at bounding box center [712, 399] width 442 height 28
copy p "Silla de Escritorio Textil Ejecutiva Giratoria Negra"
click at [921, 404] on button "Detalles" at bounding box center [900, 398] width 66 height 19
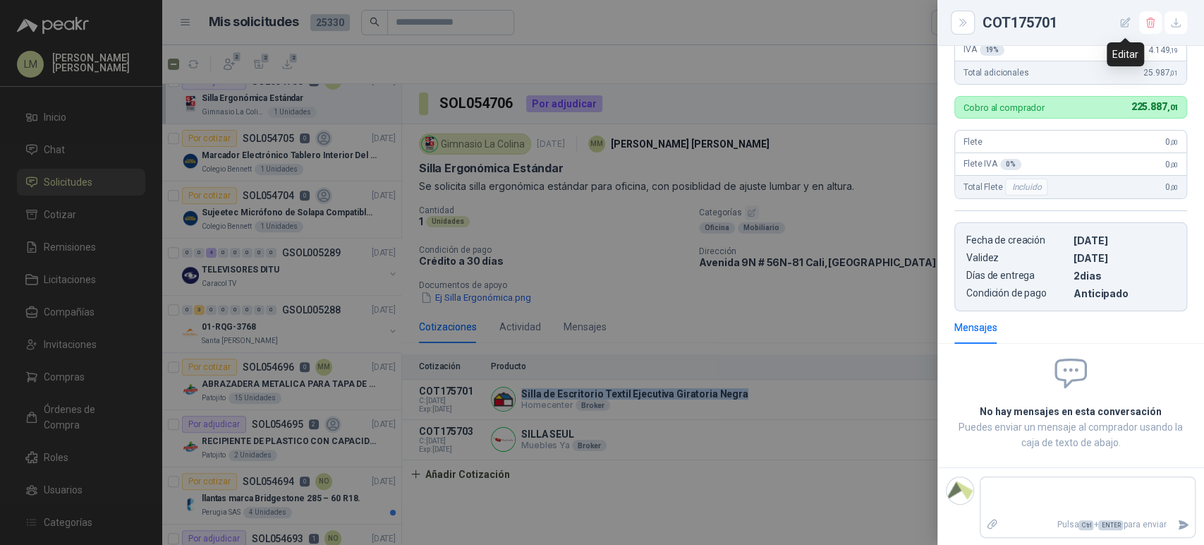
click at [1122, 25] on icon "button" at bounding box center [1125, 22] width 9 height 9
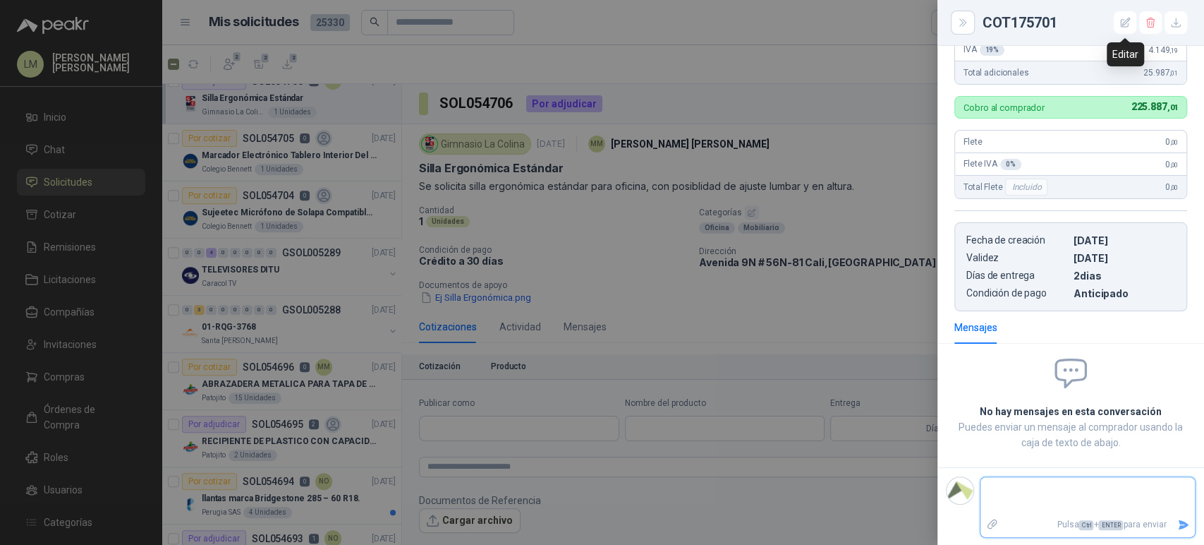
type input "**********"
type input "*"
type input "**********"
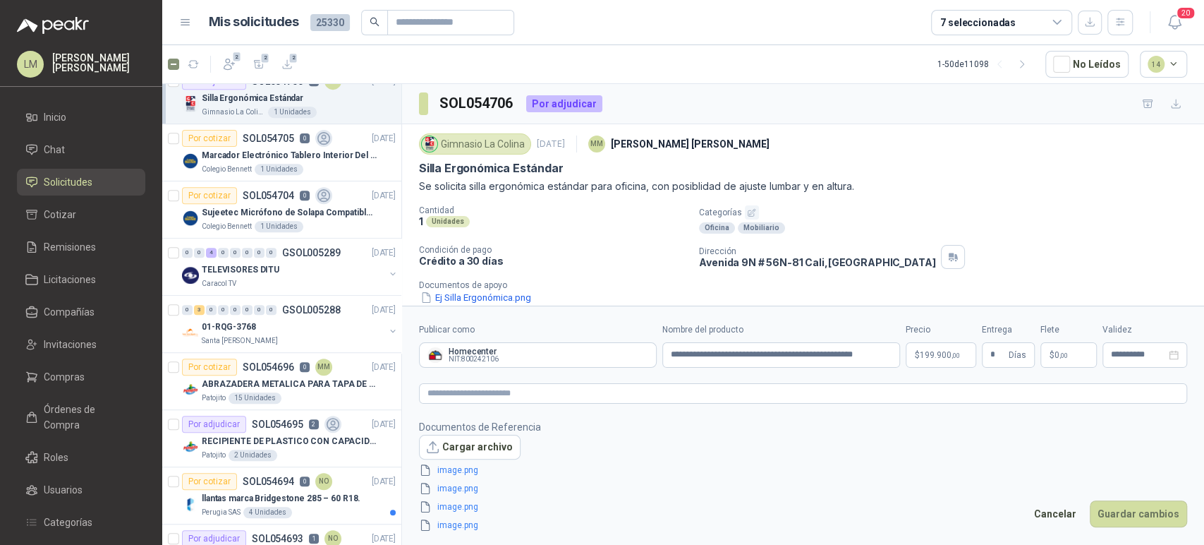
click at [931, 348] on body "LM [PERSON_NAME] Inicio Chat Solicitudes Cotizar Remisiones Licitaciones Compañ…" at bounding box center [602, 272] width 1204 height 545
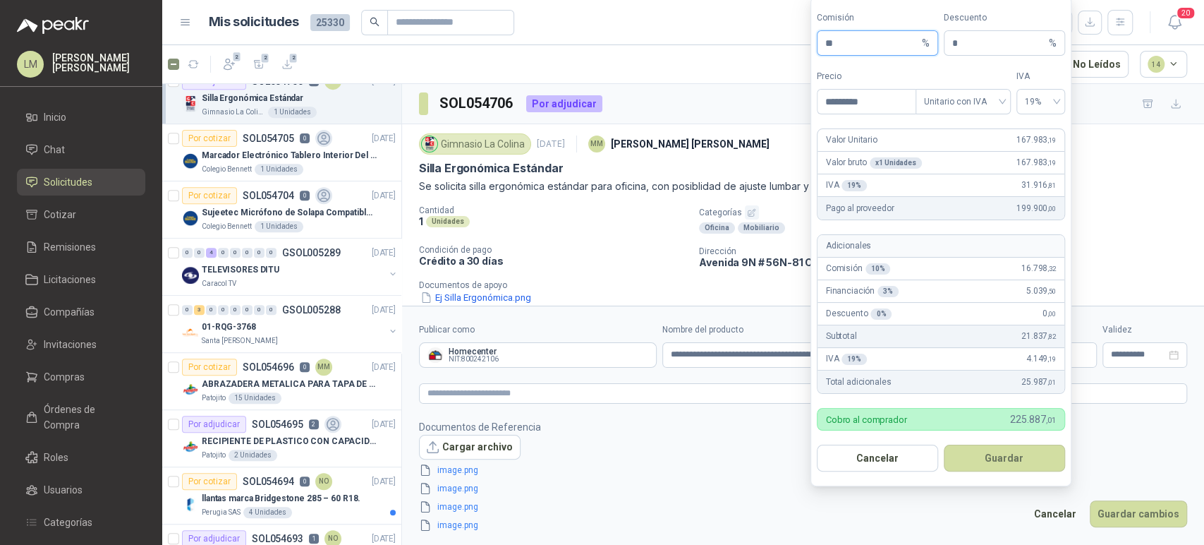
drag, startPoint x: 851, startPoint y: 45, endPoint x: 784, endPoint y: 54, distance: 67.6
click at [784, 54] on body "LM [PERSON_NAME] Inicio Chat Solicitudes Cotizar Remisiones Licitaciones Compañ…" at bounding box center [602, 272] width 1204 height 545
type input "*"
drag, startPoint x: 950, startPoint y: 45, endPoint x: 969, endPoint y: 47, distance: 19.1
click at [969, 47] on span "* %" at bounding box center [1004, 42] width 121 height 25
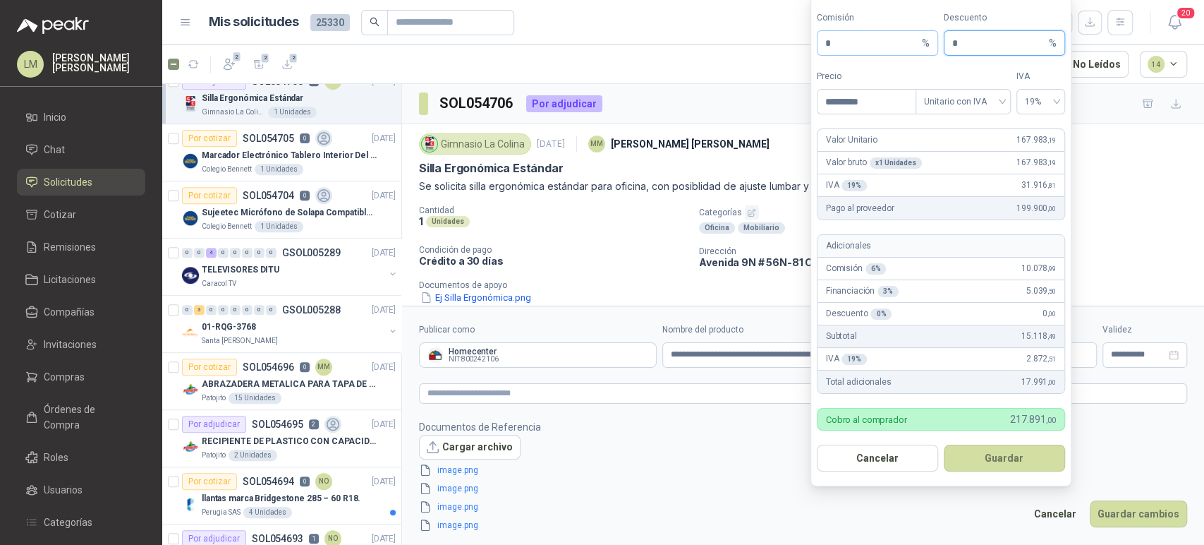
drag, startPoint x: 969, startPoint y: 47, endPoint x: 926, endPoint y: 46, distance: 43.7
click at [926, 46] on div "Comisión * % Descuento * %" at bounding box center [941, 33] width 248 height 44
type input "*"
click at [1000, 451] on button "Guardar" at bounding box center [1004, 457] width 121 height 27
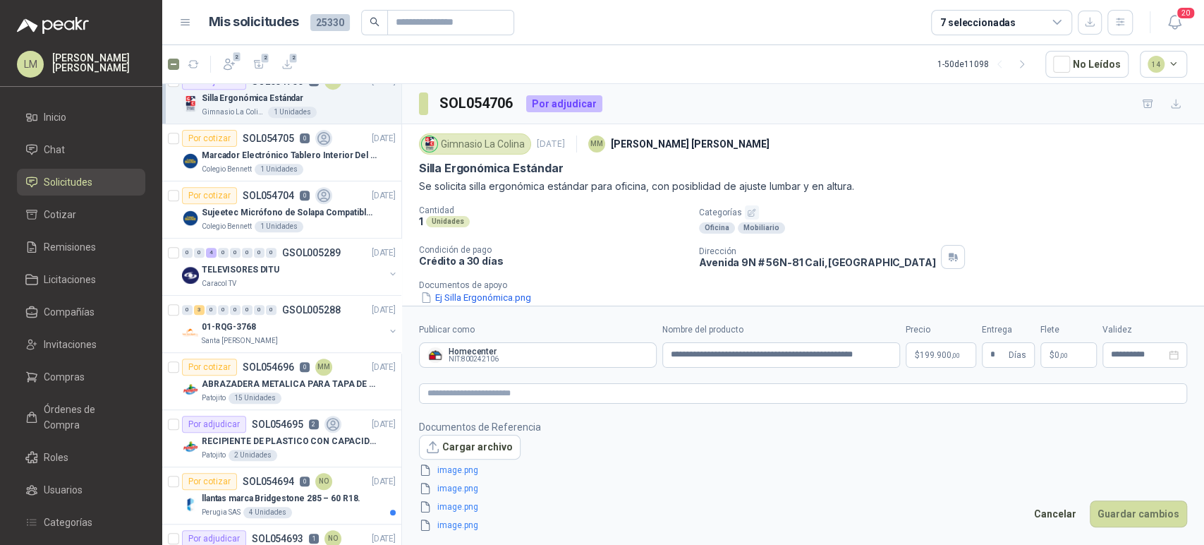
click at [1132, 528] on div "Cancelar Guardar cambios" at bounding box center [1106, 516] width 161 height 32
click at [1133, 512] on button "Guardar cambios" at bounding box center [1138, 513] width 97 height 27
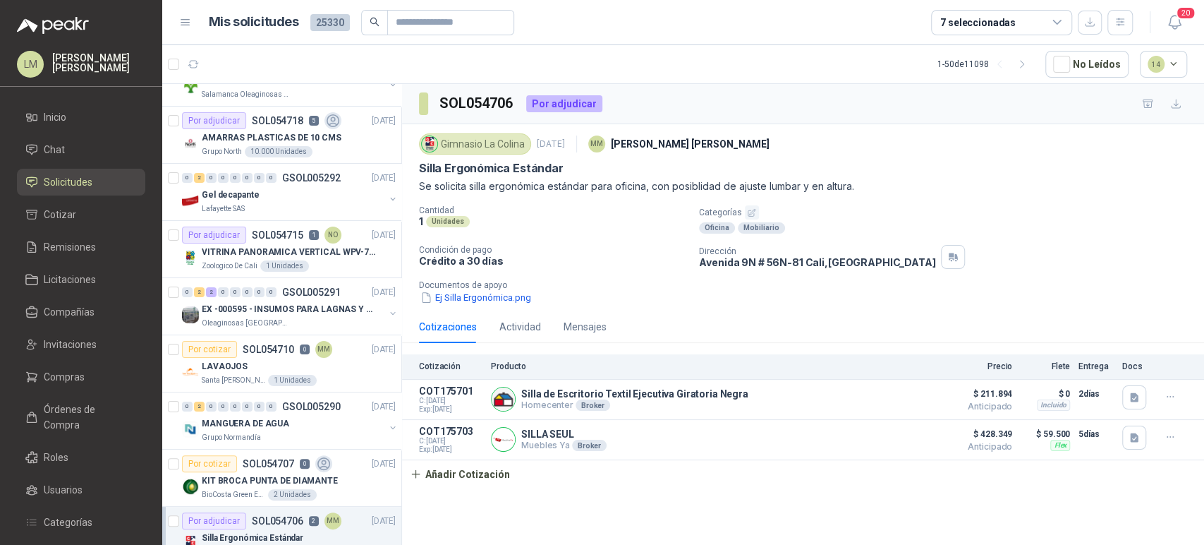
scroll to position [0, 0]
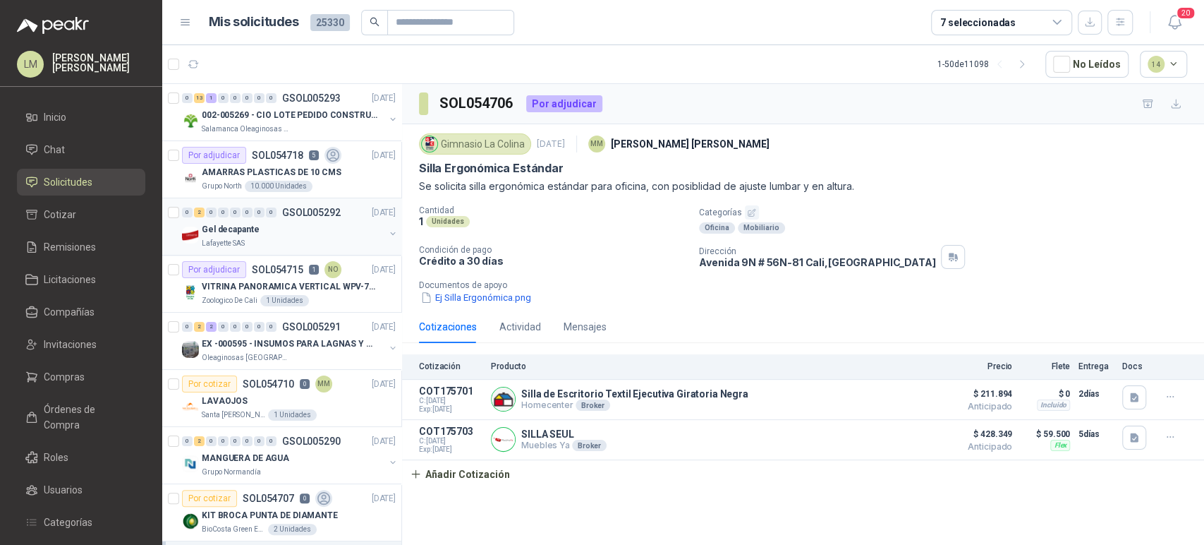
click at [387, 234] on button "button" at bounding box center [392, 233] width 11 height 11
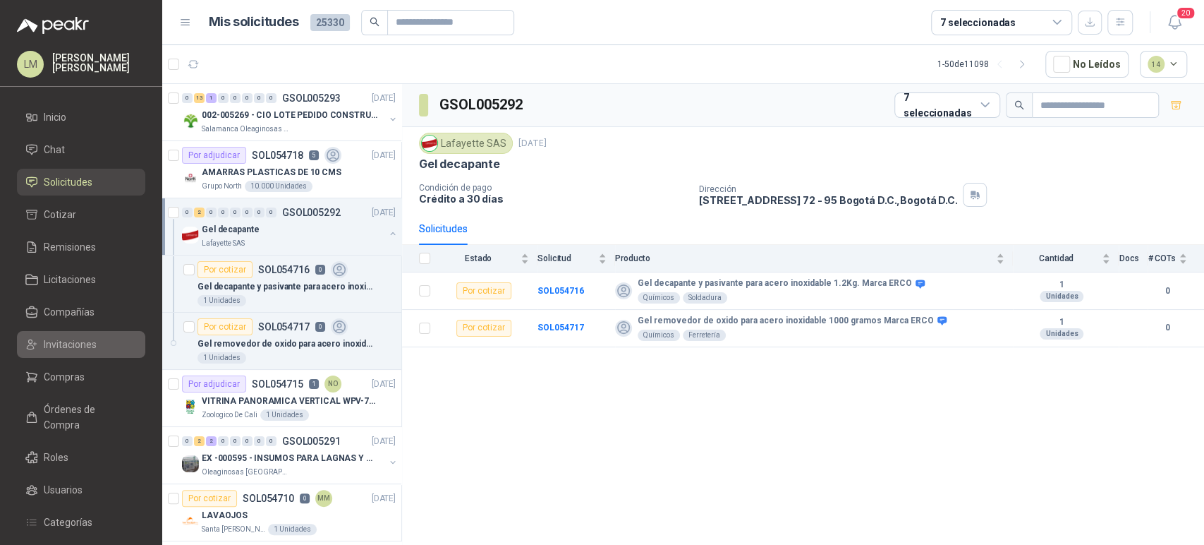
click at [60, 349] on span "Invitaciones" at bounding box center [70, 345] width 53 height 16
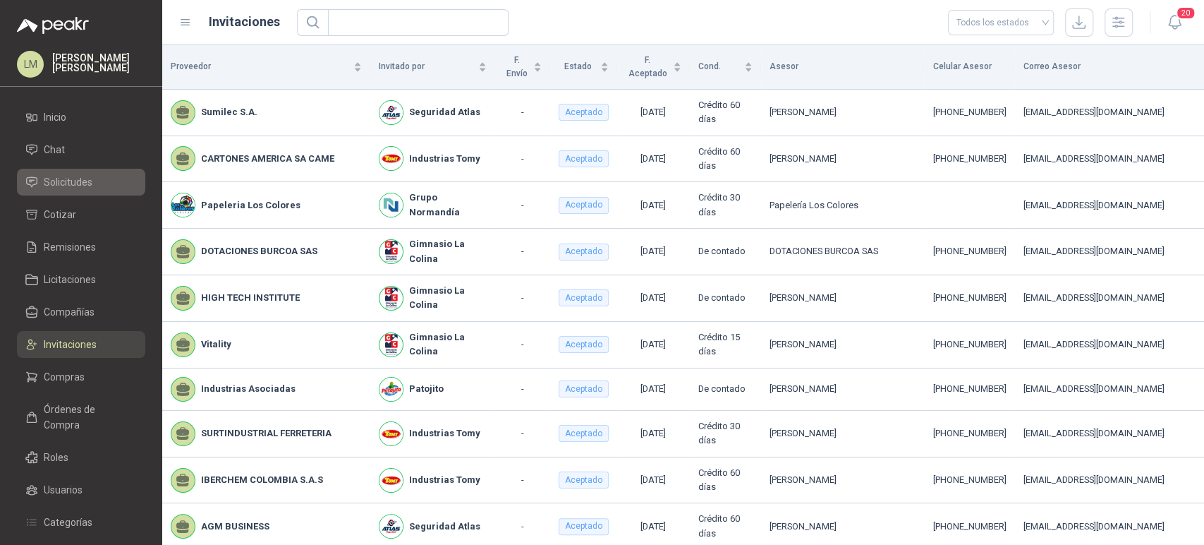
click at [66, 179] on span "Solicitudes" at bounding box center [68, 182] width 49 height 16
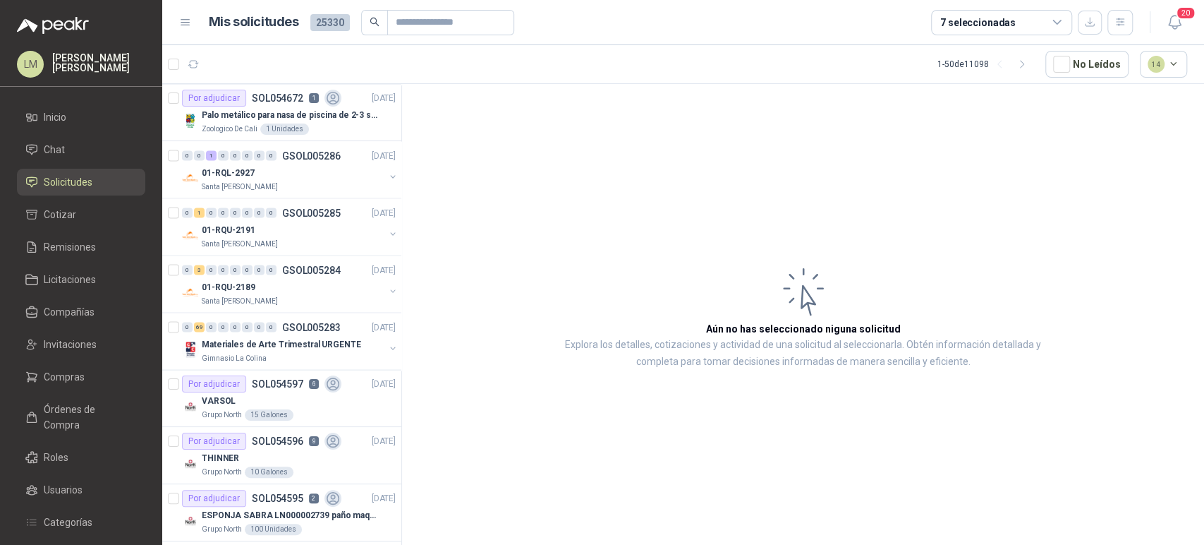
scroll to position [1888, 0]
click at [231, 50] on article "69 69 69 1 - 50 de 11098 No Leídos 14" at bounding box center [683, 64] width 1042 height 38
click at [230, 57] on span "69" at bounding box center [236, 56] width 13 height 11
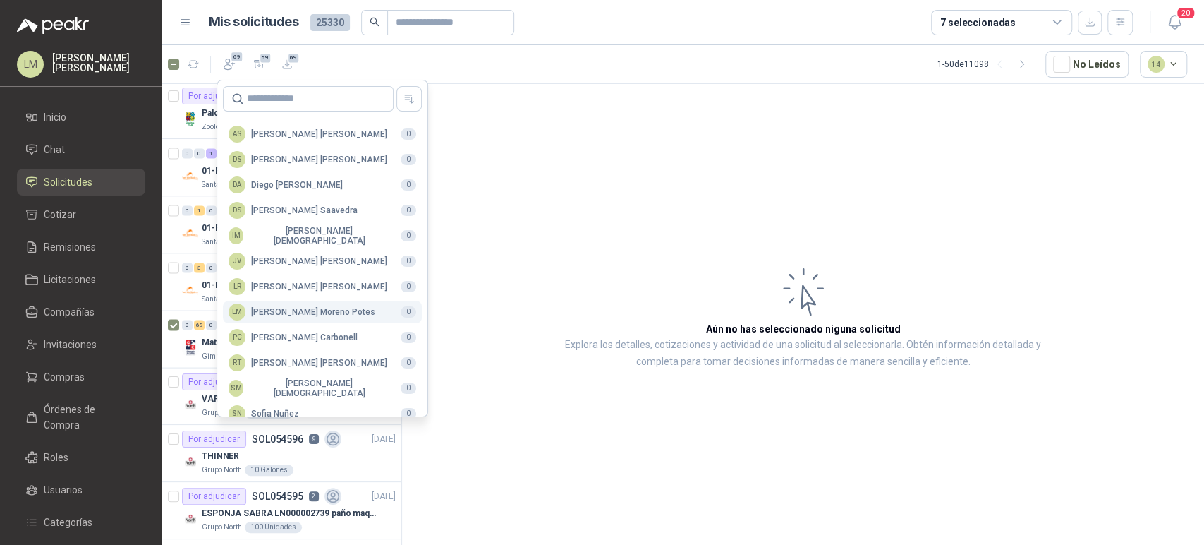
scroll to position [344, 0]
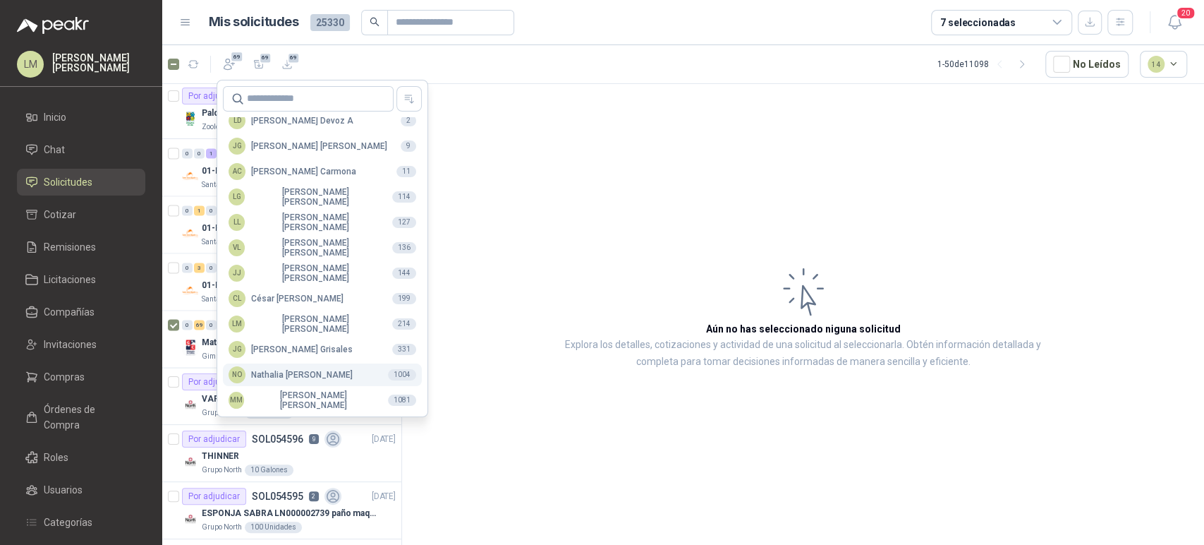
click at [284, 370] on div "NO [PERSON_NAME]" at bounding box center [291, 374] width 124 height 17
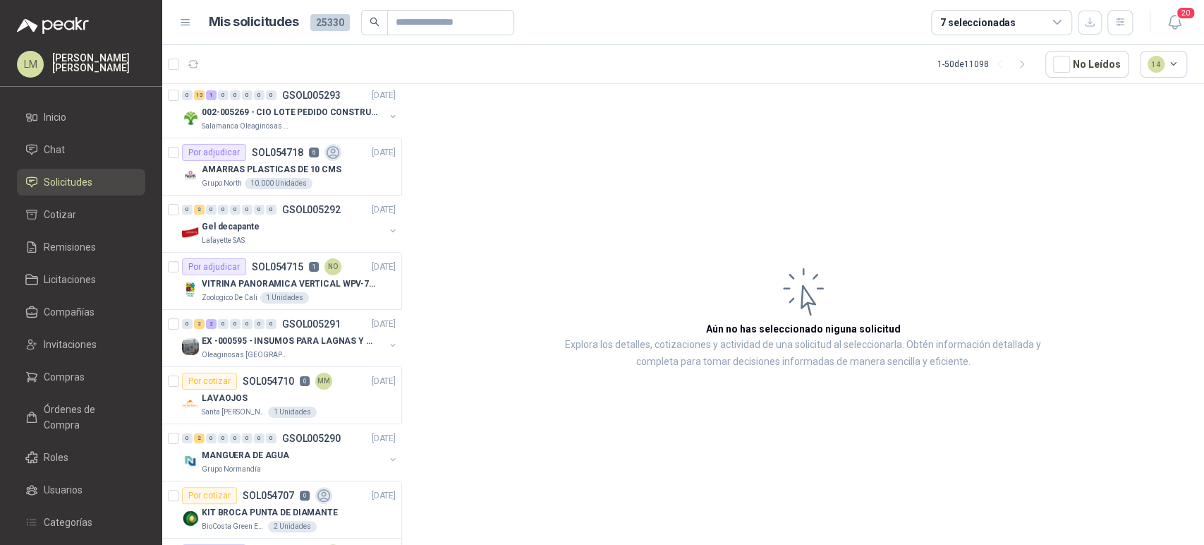
scroll to position [0, 0]
click at [992, 24] on div "7 seleccionadas" at bounding box center [977, 23] width 75 height 16
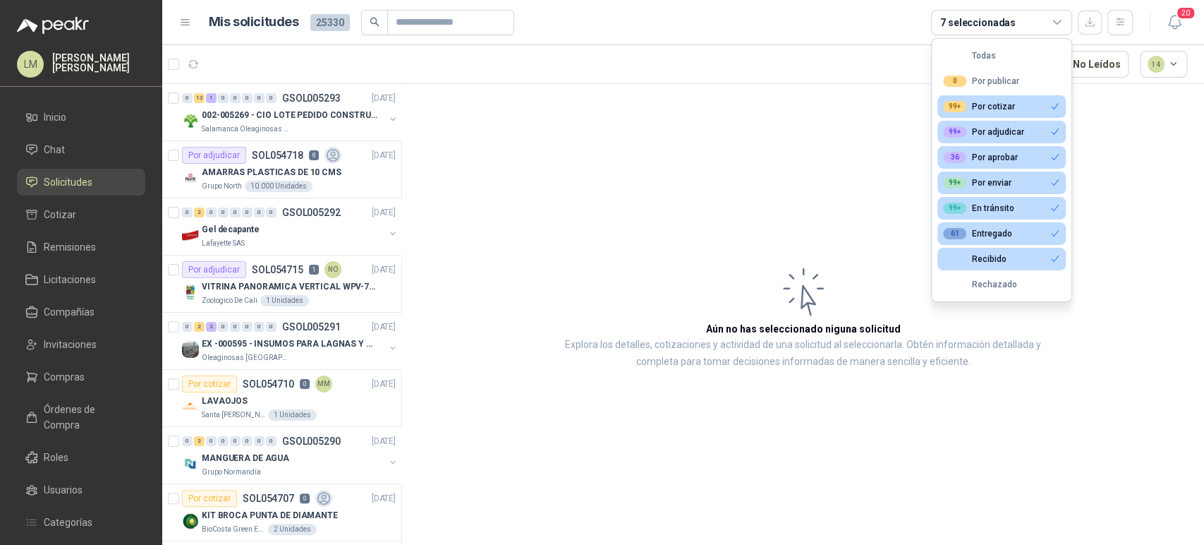
click at [677, 168] on article "Aún no has seleccionado niguna solicitud Explora los detalles, cotizaciones y a…" at bounding box center [803, 317] width 802 height 466
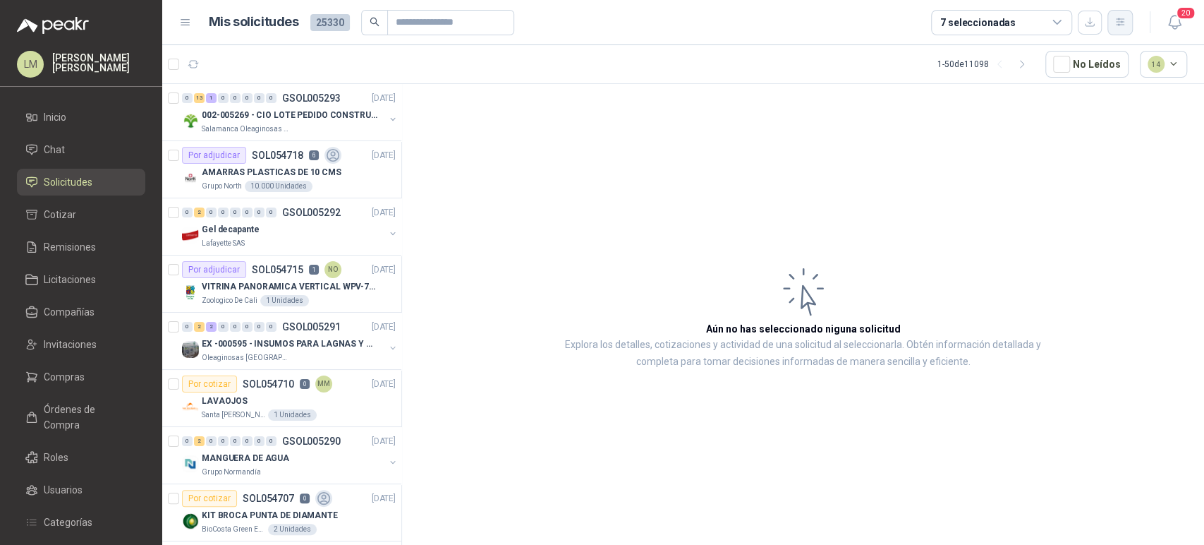
click at [1120, 19] on icon "button" at bounding box center [1120, 21] width 8 height 7
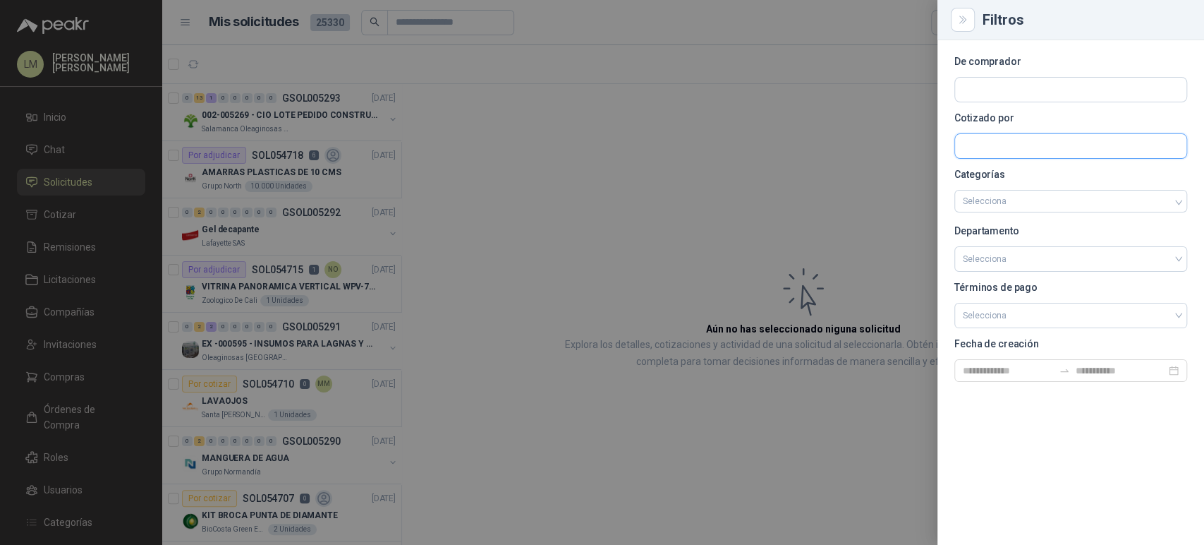
click at [999, 140] on input "text" at bounding box center [1070, 146] width 231 height 24
click at [993, 91] on input "text" at bounding box center [1070, 90] width 231 height 24
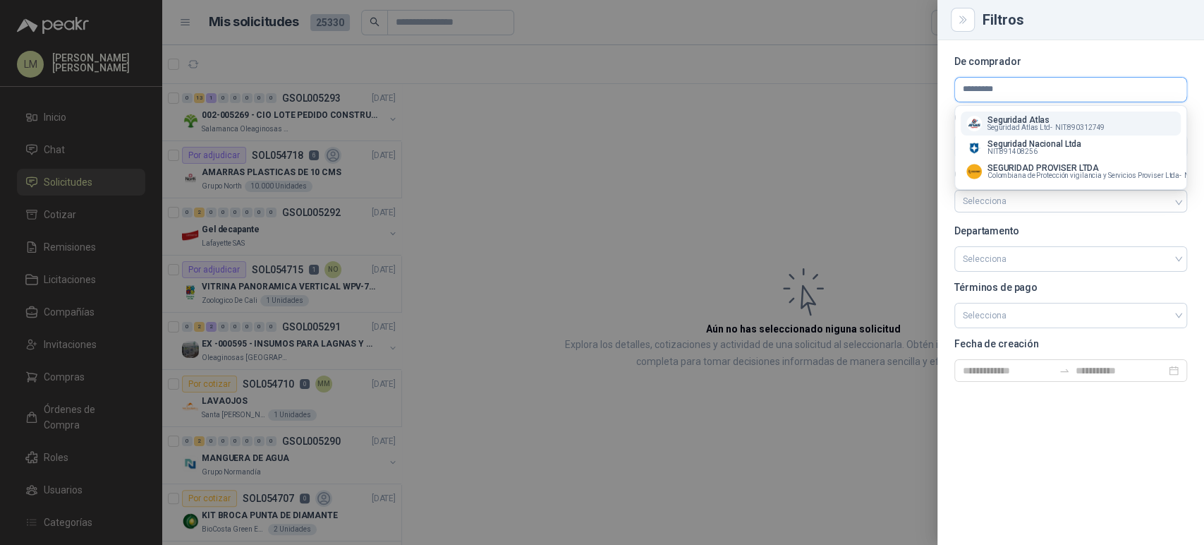
type input "*********"
click at [1020, 121] on p "Seguridad Atlas" at bounding box center [1046, 120] width 117 height 8
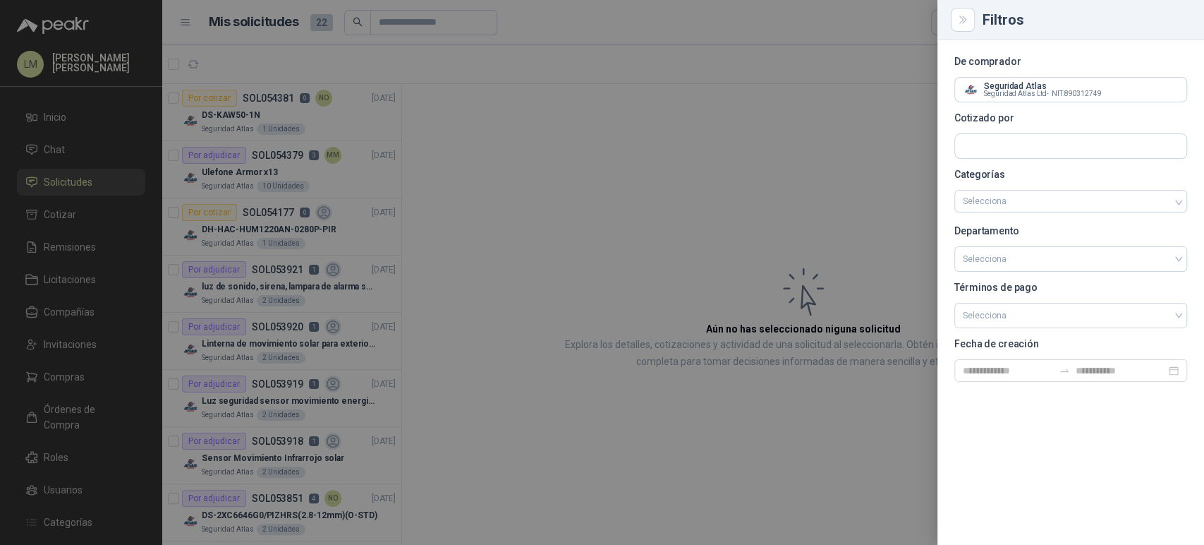
click at [715, 140] on div at bounding box center [602, 272] width 1204 height 545
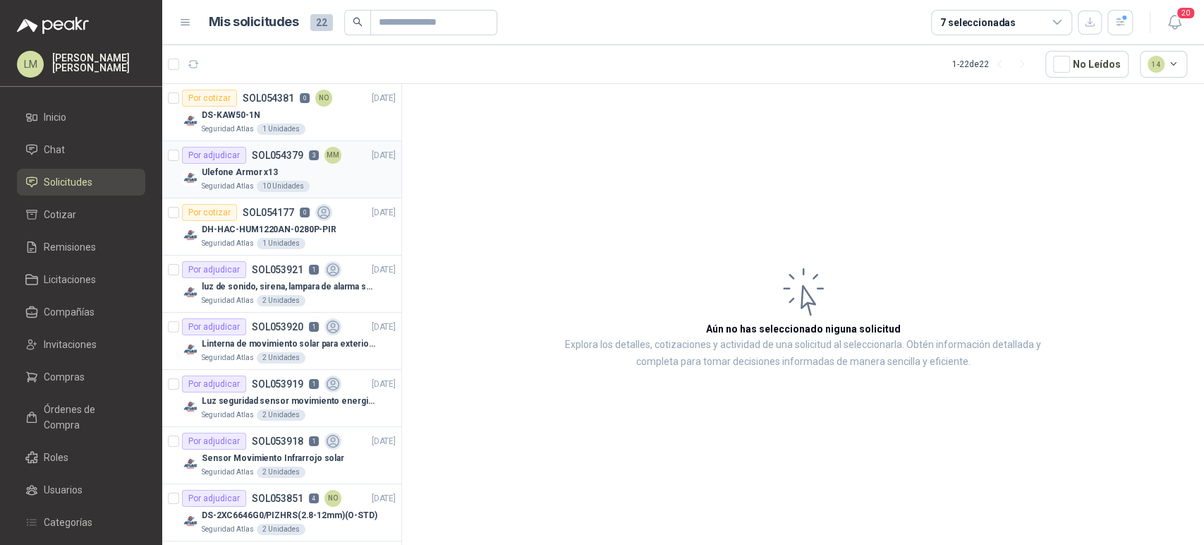
click at [313, 168] on div "Ulefone Armor x13" at bounding box center [299, 172] width 194 height 17
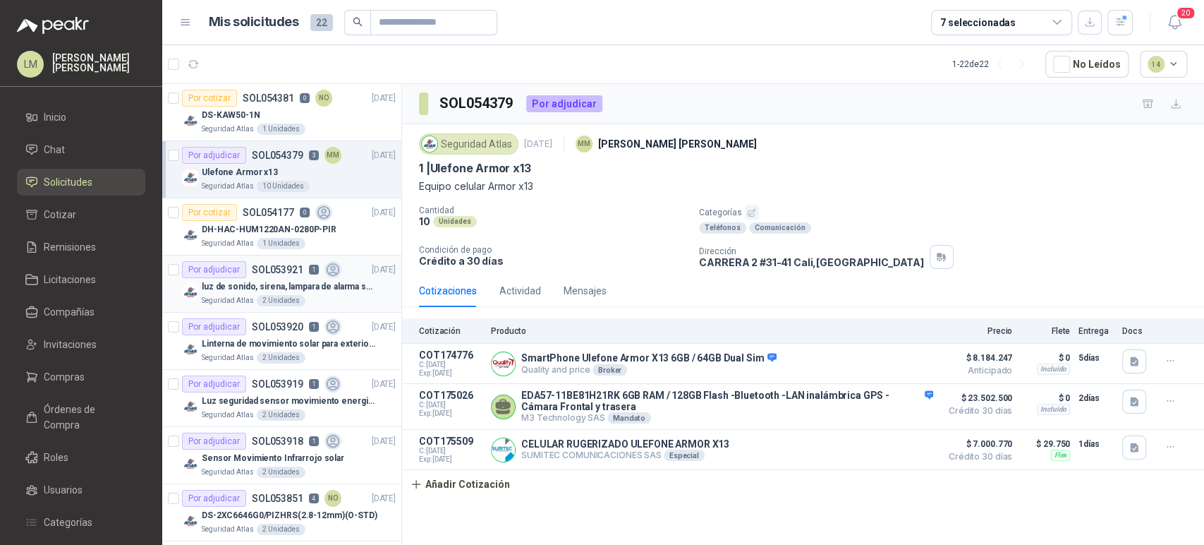
click at [288, 283] on p "luz de sonido, sirena, lampara de alarma solar" at bounding box center [290, 286] width 176 height 13
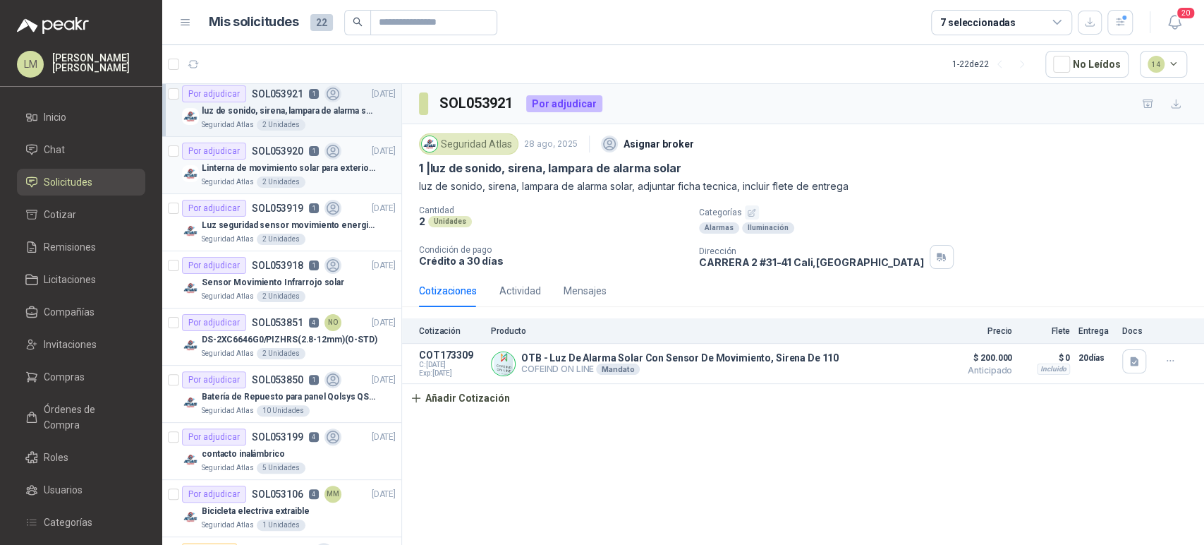
scroll to position [177, 0]
click at [263, 322] on p "SOL053851" at bounding box center [277, 321] width 51 height 10
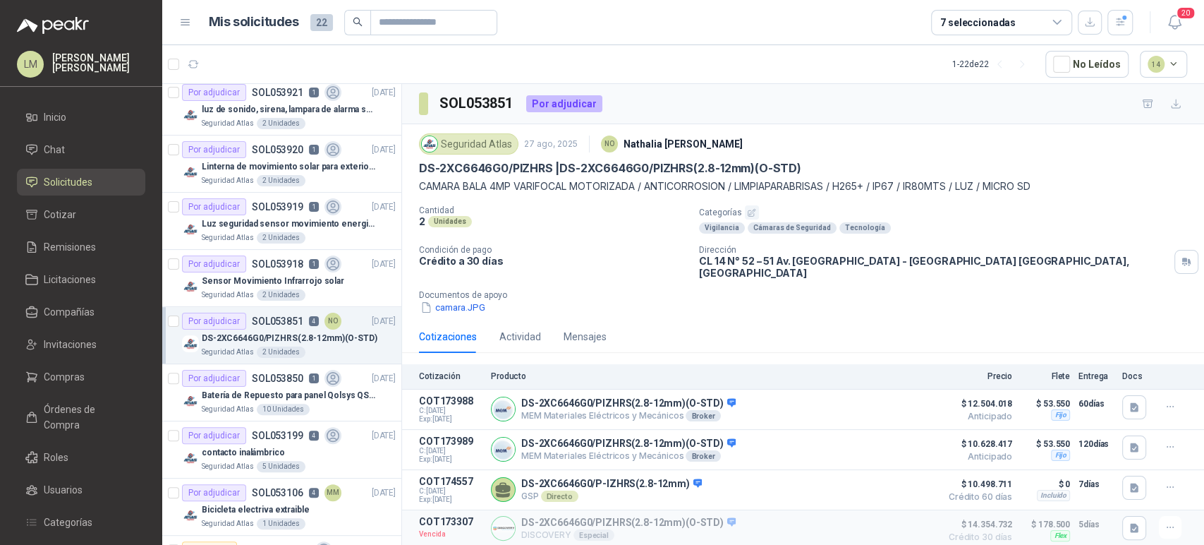
scroll to position [17, 0]
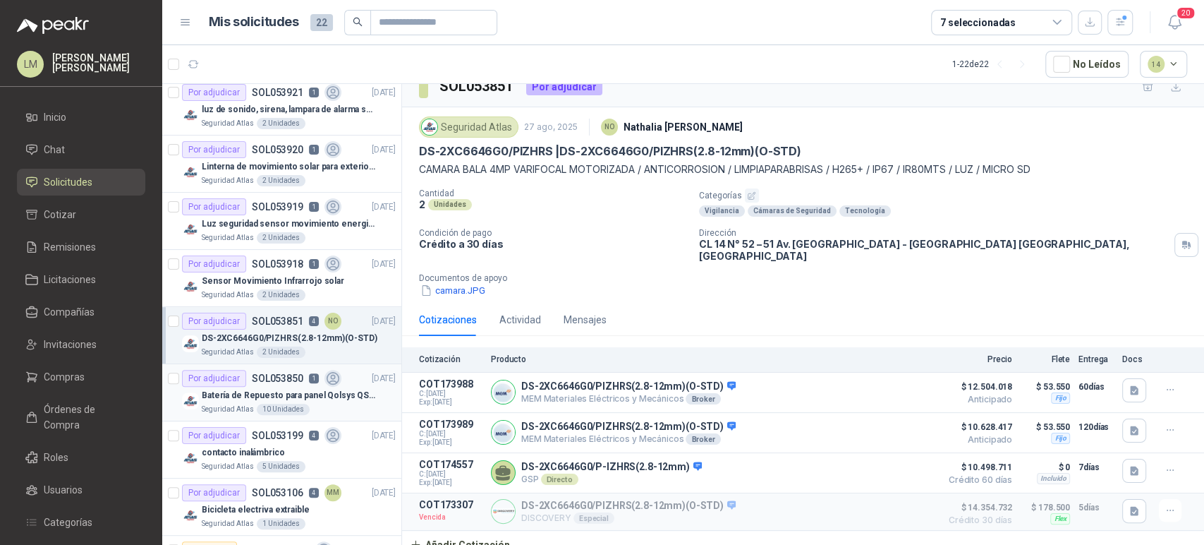
click at [282, 401] on div "Batería de Repuesto para panel Qolsys QS9302" at bounding box center [299, 395] width 194 height 17
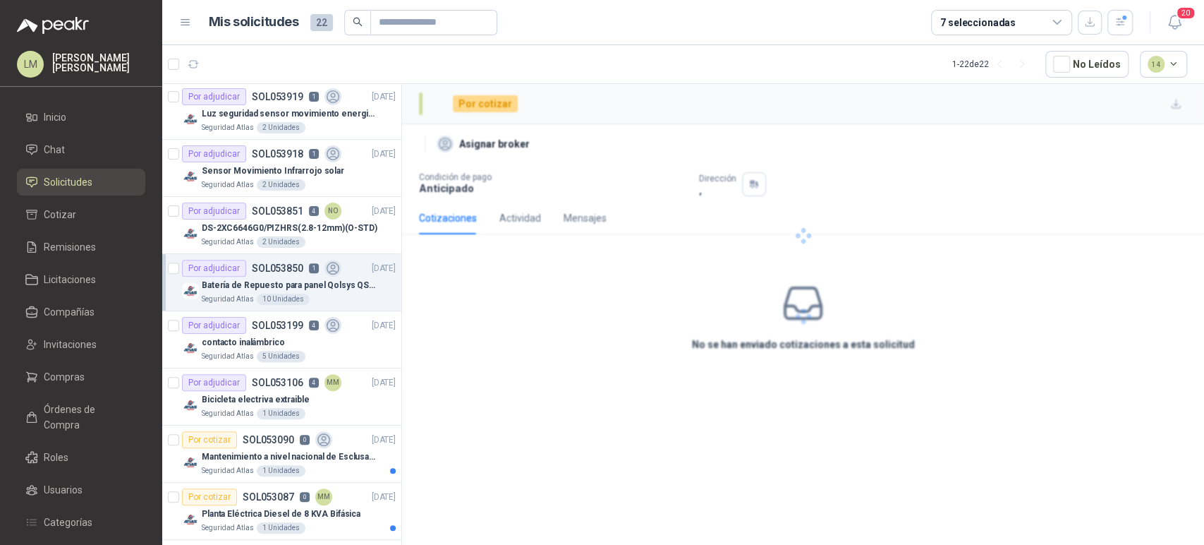
scroll to position [288, 0]
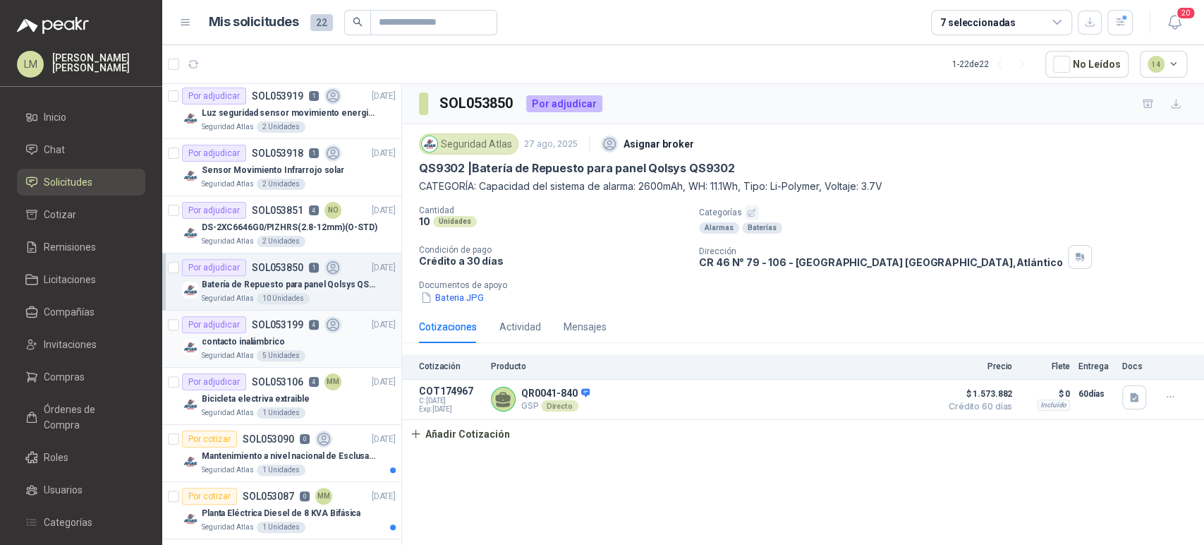
click at [283, 329] on p "SOL053199" at bounding box center [277, 325] width 51 height 10
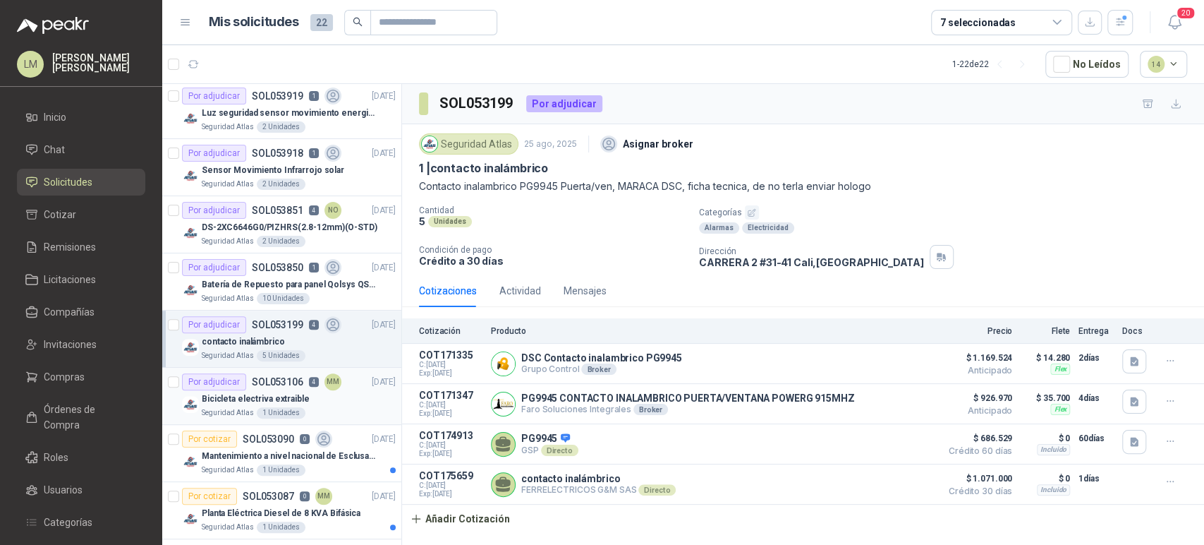
click at [281, 393] on p "Bicicleta electriva extraible" at bounding box center [256, 398] width 108 height 13
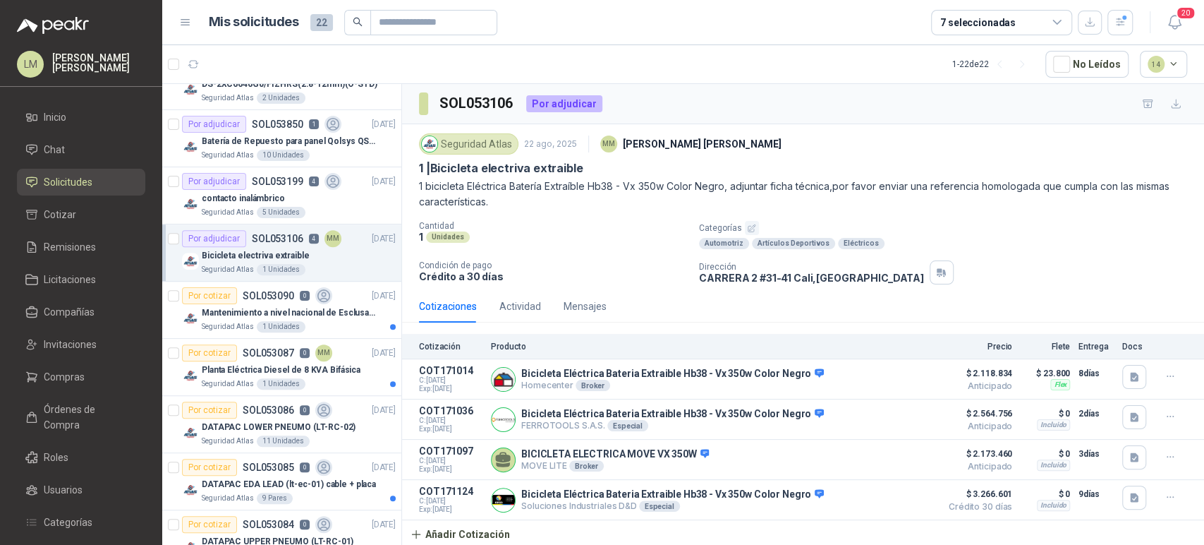
scroll to position [502, 0]
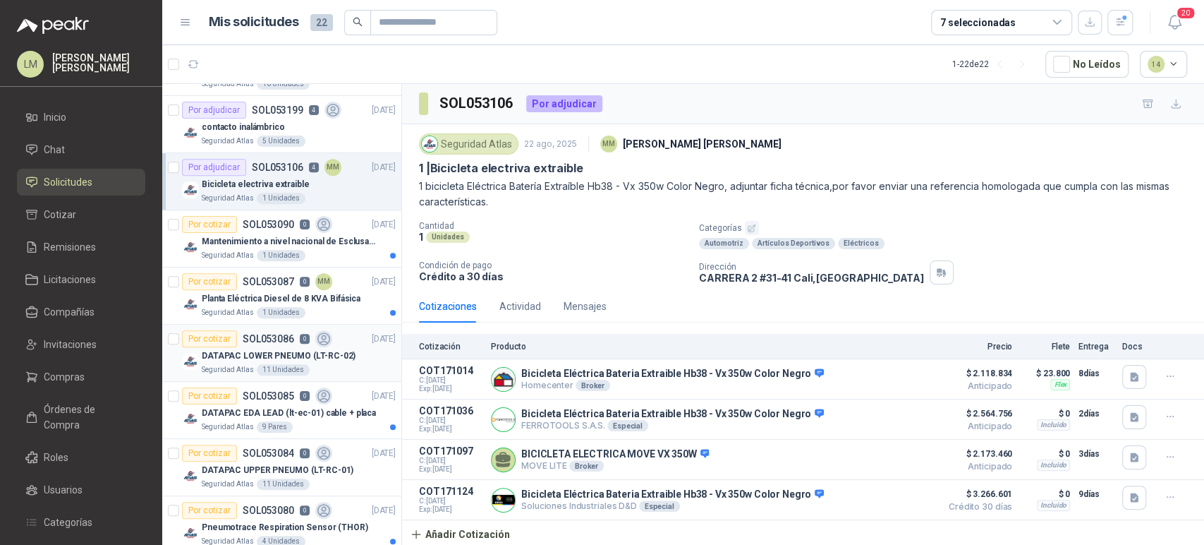
click at [288, 364] on div "11 Unidades" at bounding box center [283, 369] width 53 height 11
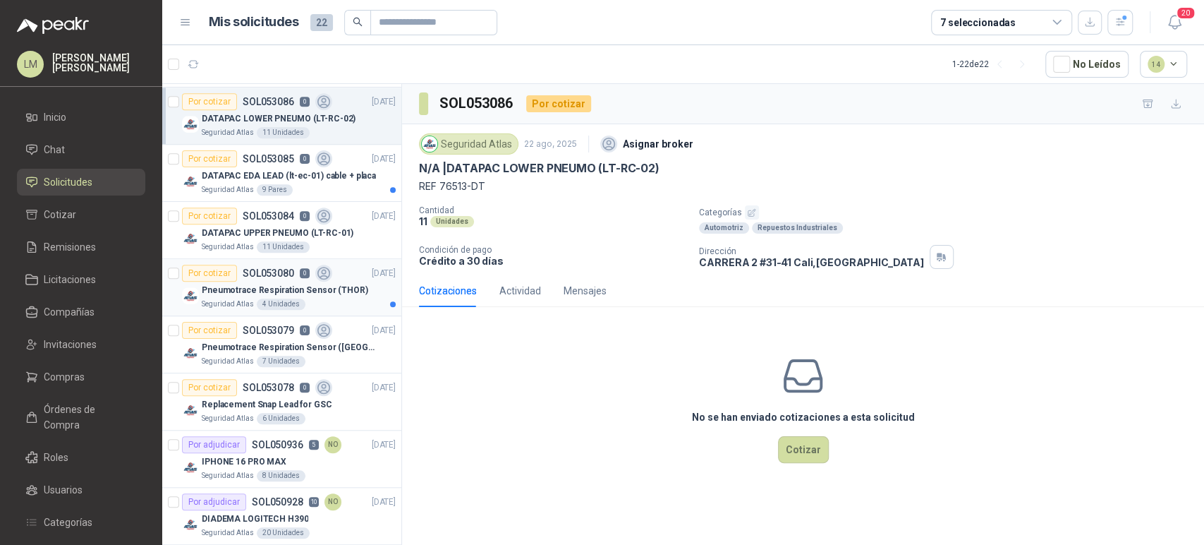
scroll to position [808, 0]
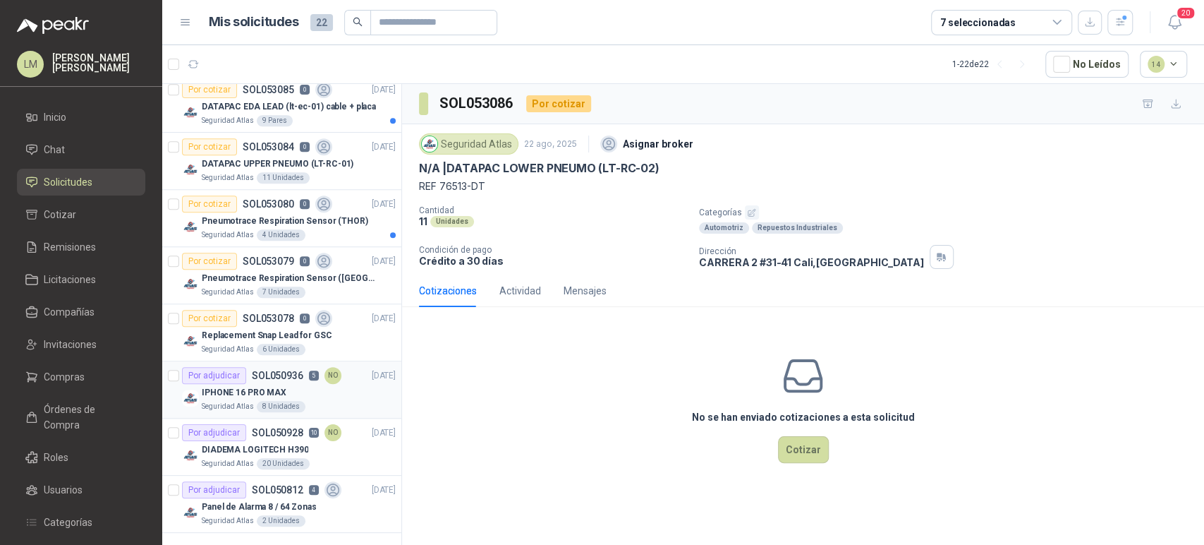
click at [260, 370] on p "SOL050936" at bounding box center [277, 375] width 51 height 10
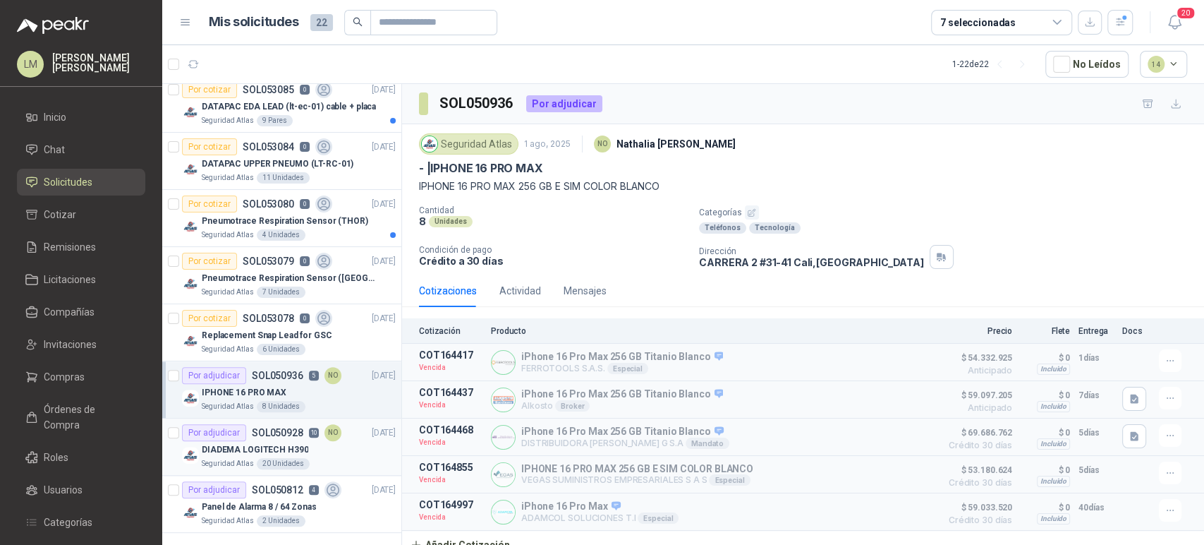
click at [277, 443] on p "DIADEMA LOGITECH H390" at bounding box center [255, 449] width 107 height 13
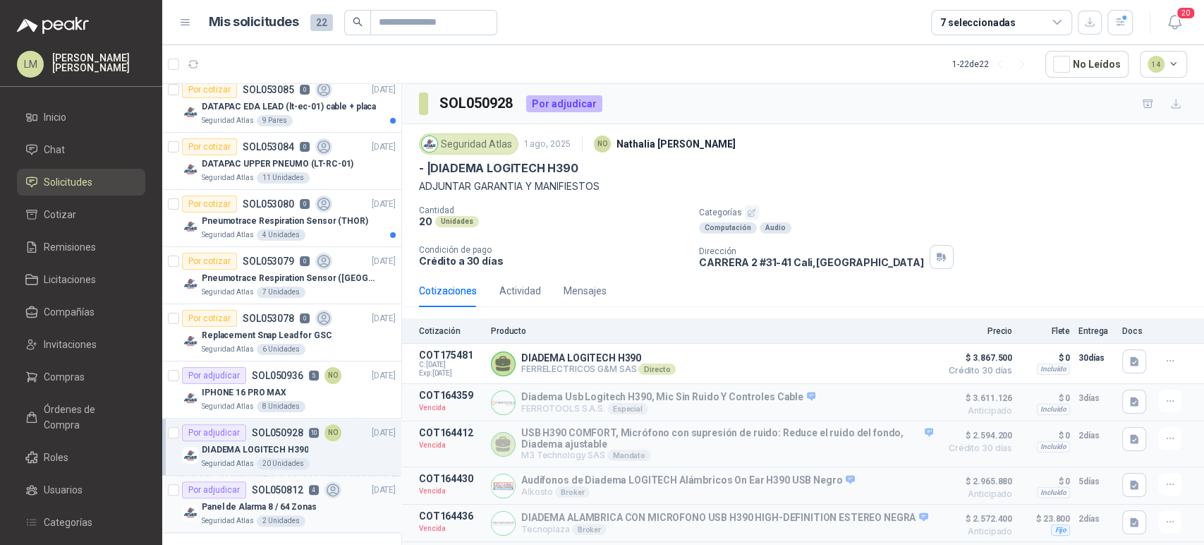
click at [299, 498] on div "Panel de Alarma 8 / 64 Zonas" at bounding box center [299, 506] width 194 height 17
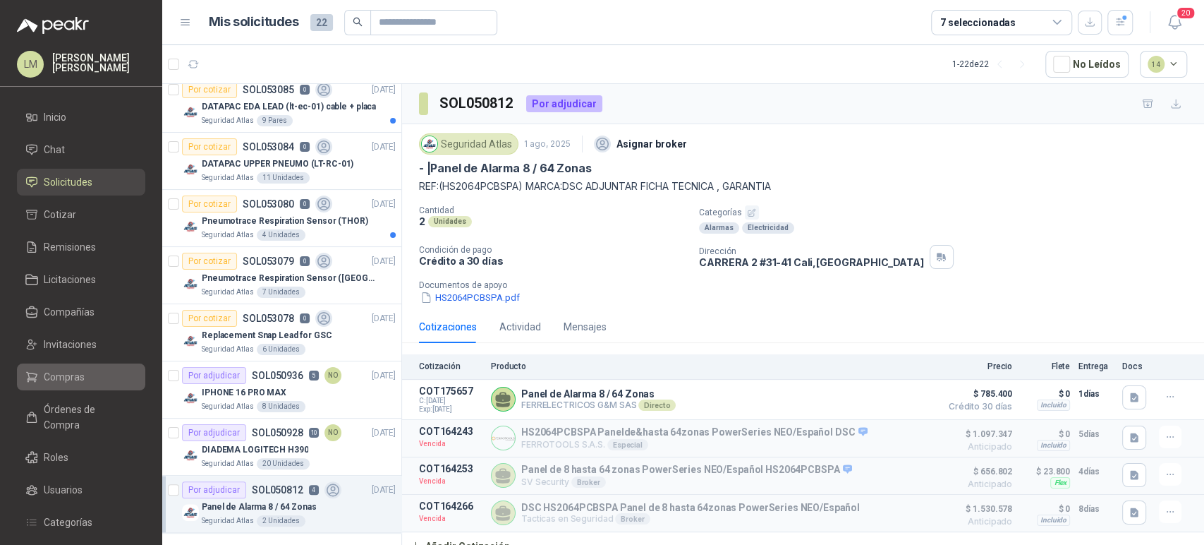
click at [55, 384] on link "Compras" at bounding box center [81, 376] width 128 height 27
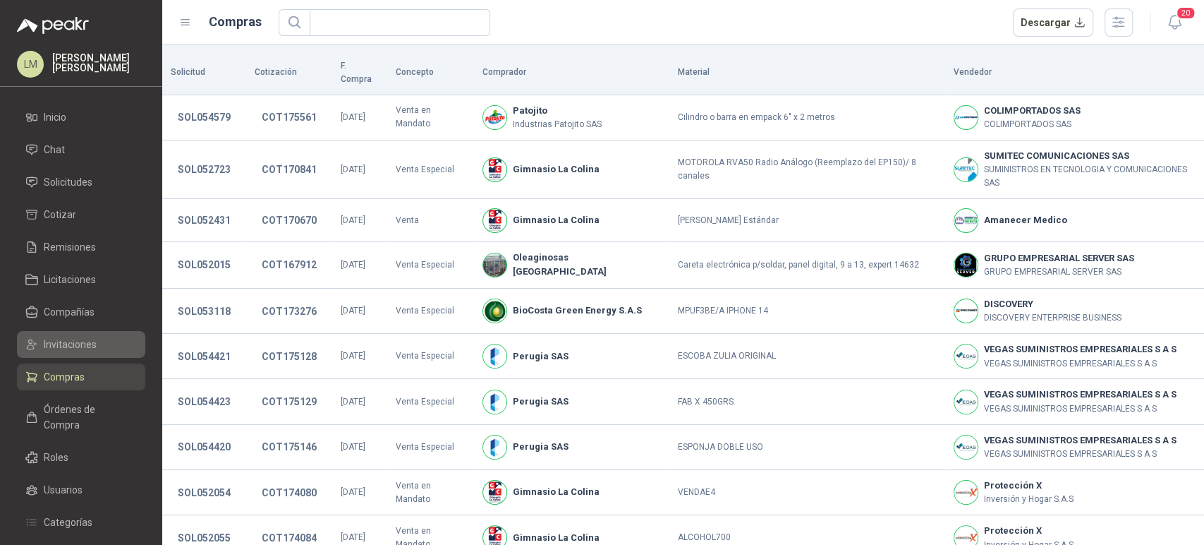
click at [68, 345] on span "Invitaciones" at bounding box center [70, 345] width 53 height 16
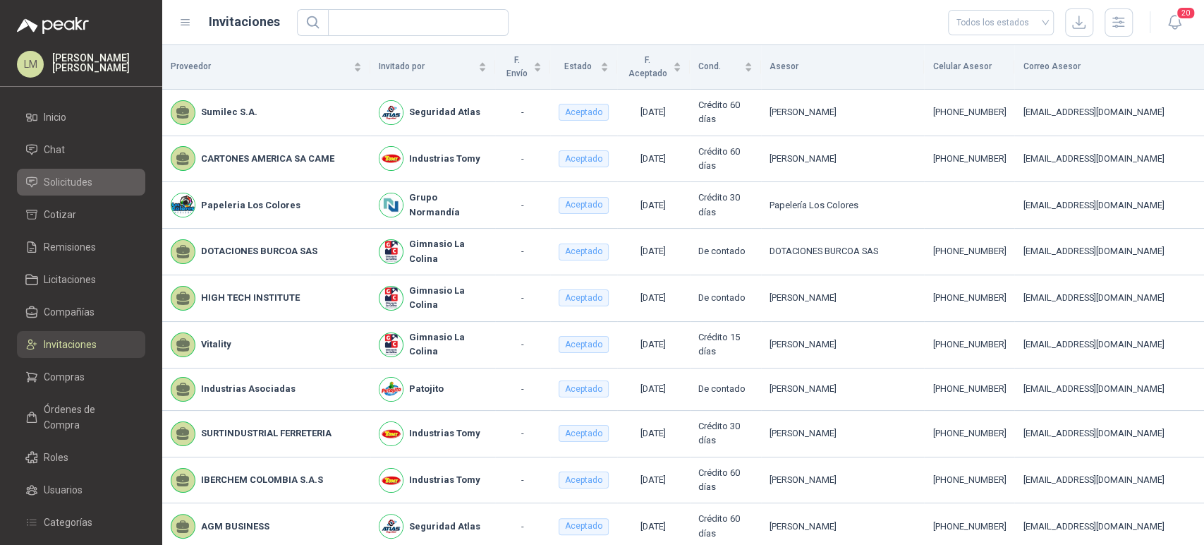
click at [51, 179] on span "Solicitudes" at bounding box center [68, 182] width 49 height 16
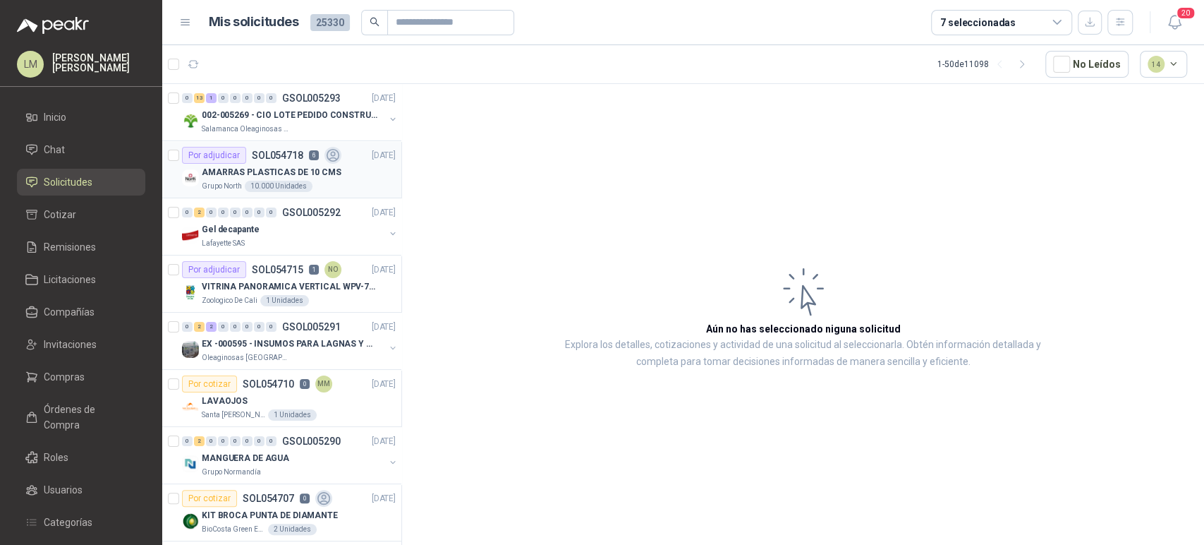
click at [277, 176] on p "AMARRAS PLASTICAS DE 10 CMS" at bounding box center [272, 172] width 140 height 13
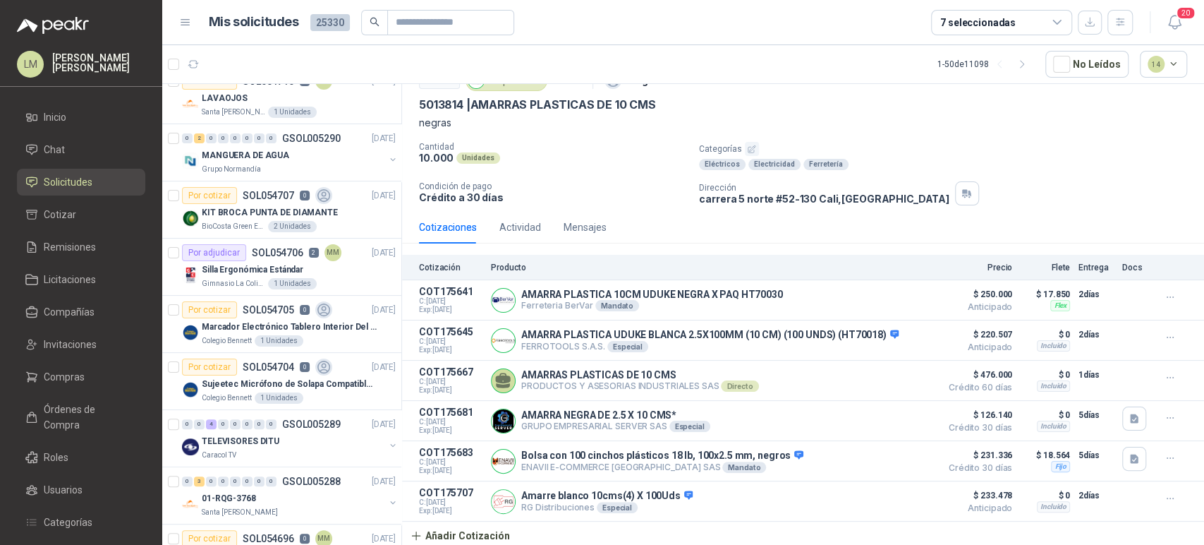
scroll to position [309, 0]
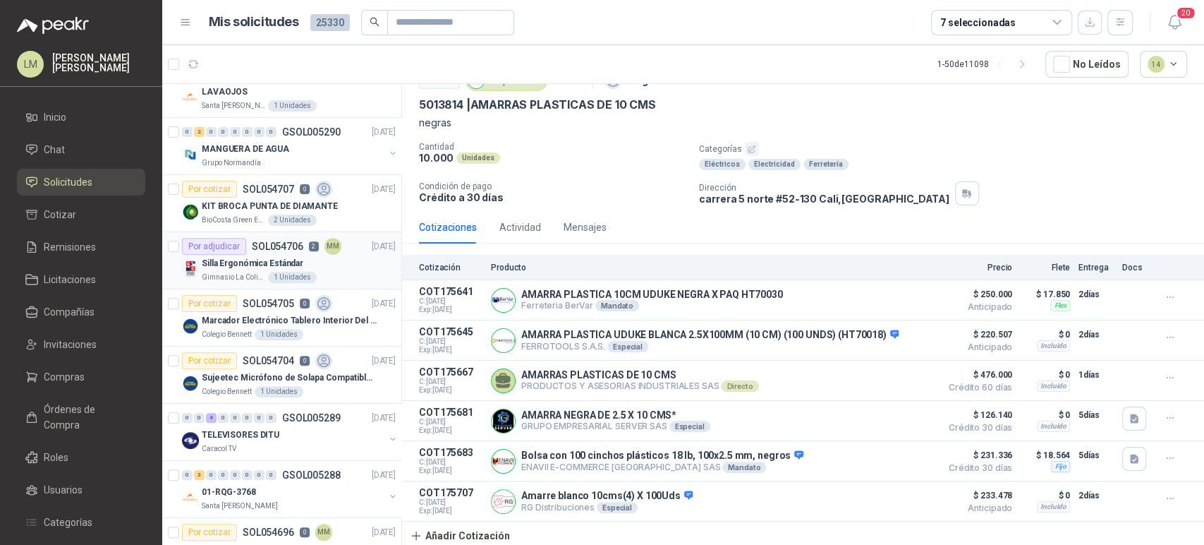
click at [251, 261] on p "Silla Ergonómica Estándar" at bounding box center [253, 263] width 102 height 13
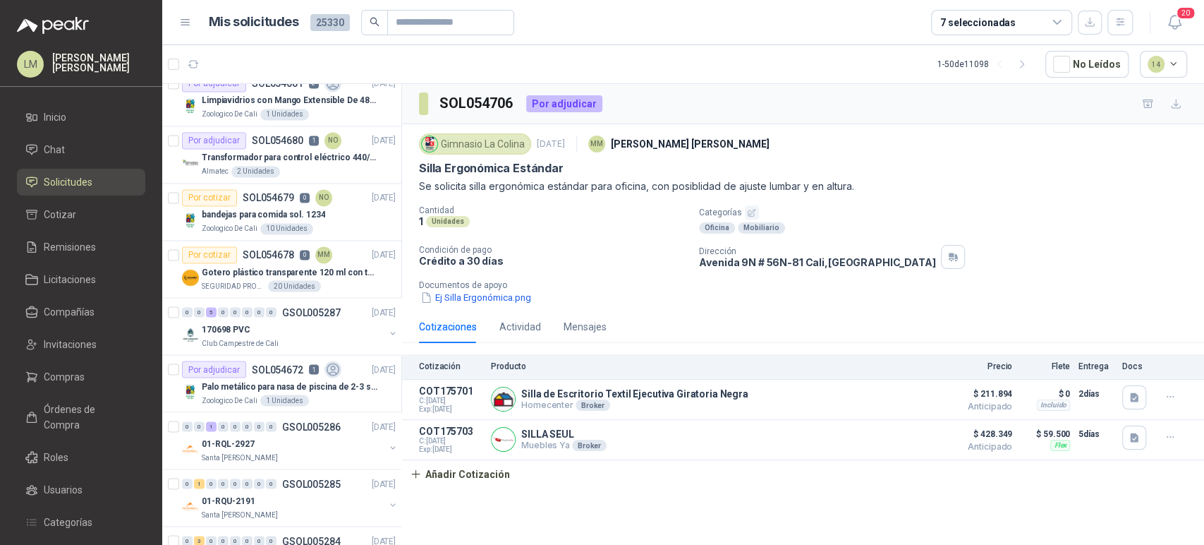
scroll to position [1665, 0]
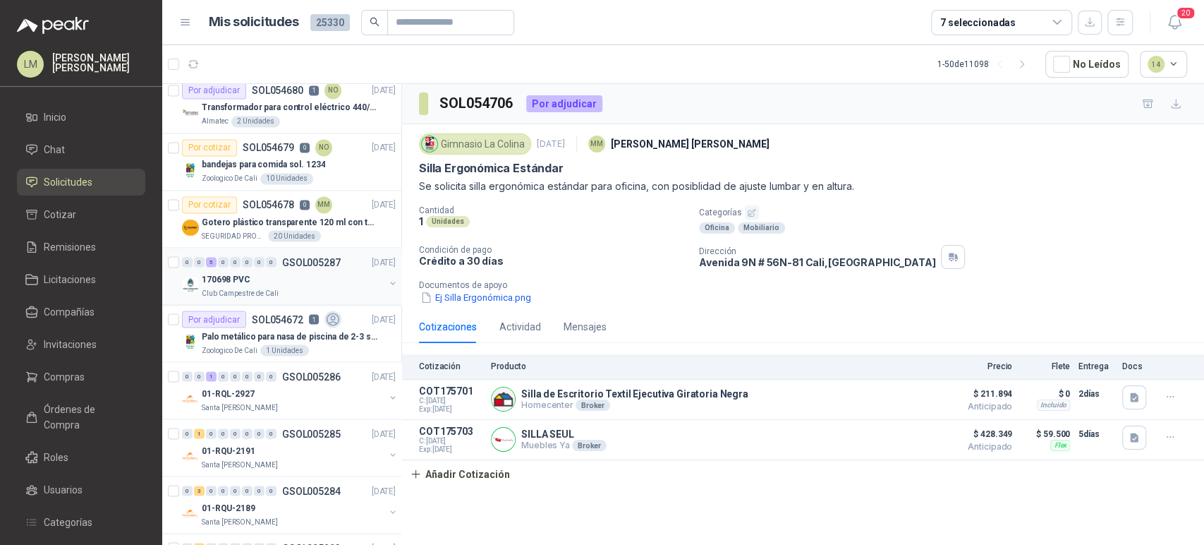
click at [255, 275] on div "170698 PVC" at bounding box center [293, 278] width 183 height 17
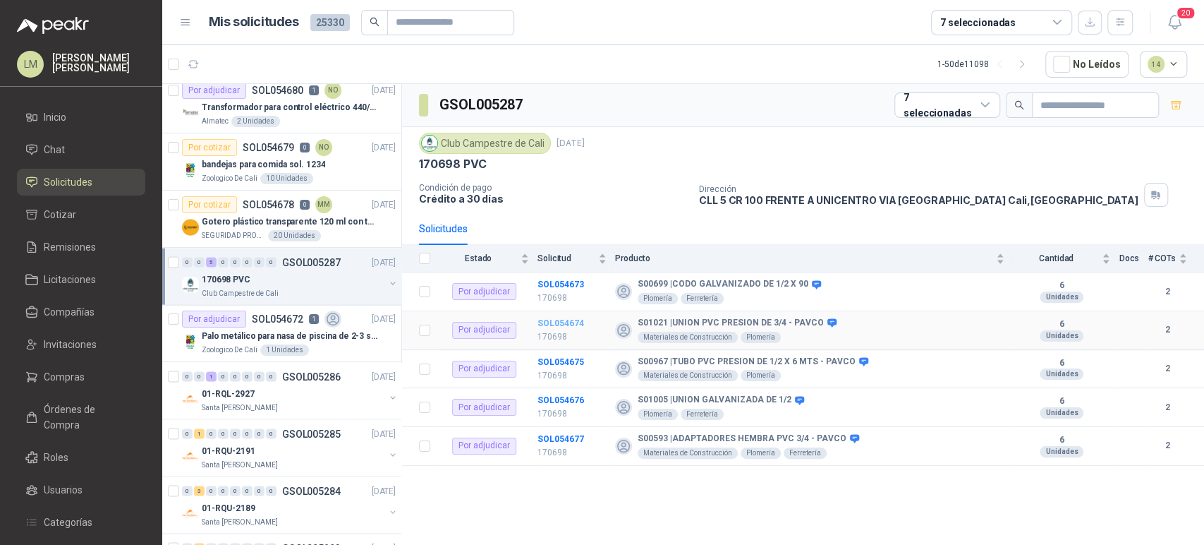
click at [571, 326] on b "SOL054674" at bounding box center [561, 323] width 47 height 10
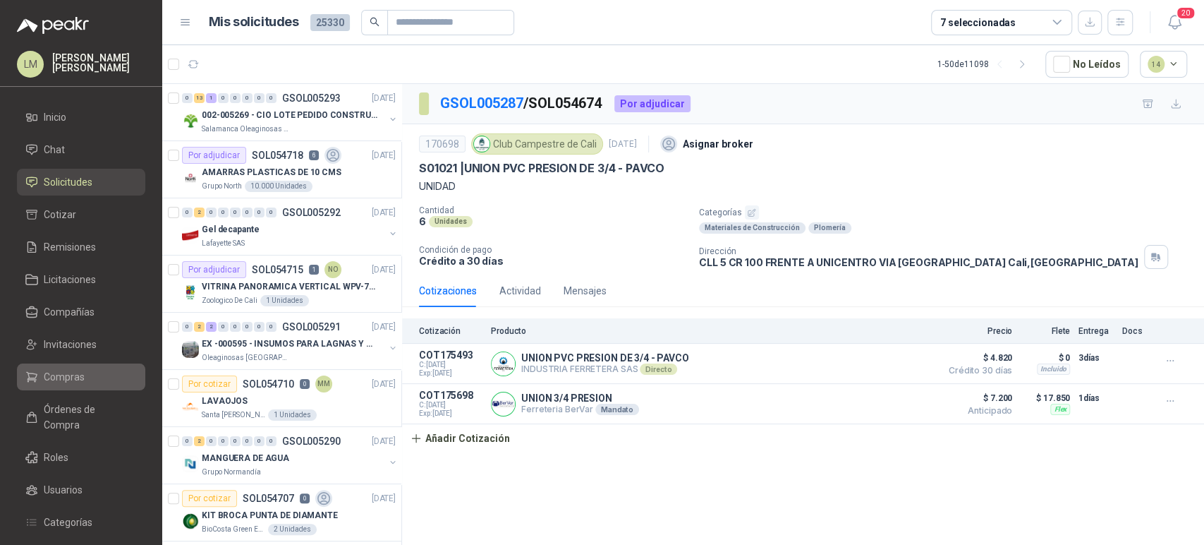
click at [52, 378] on span "Compras" at bounding box center [64, 377] width 41 height 16
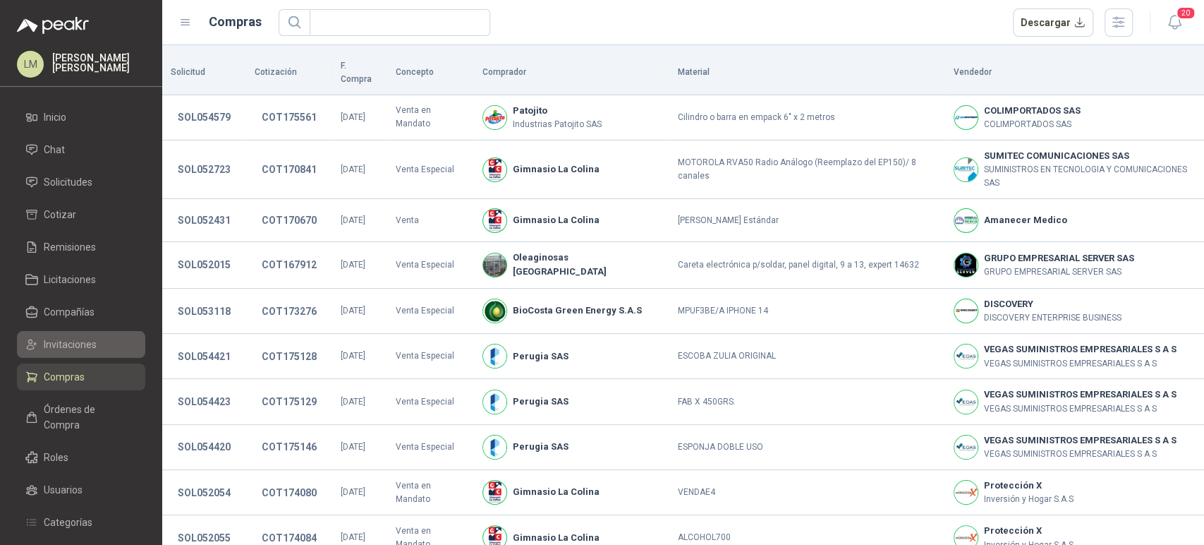
click at [73, 333] on link "Invitaciones" at bounding box center [81, 344] width 128 height 27
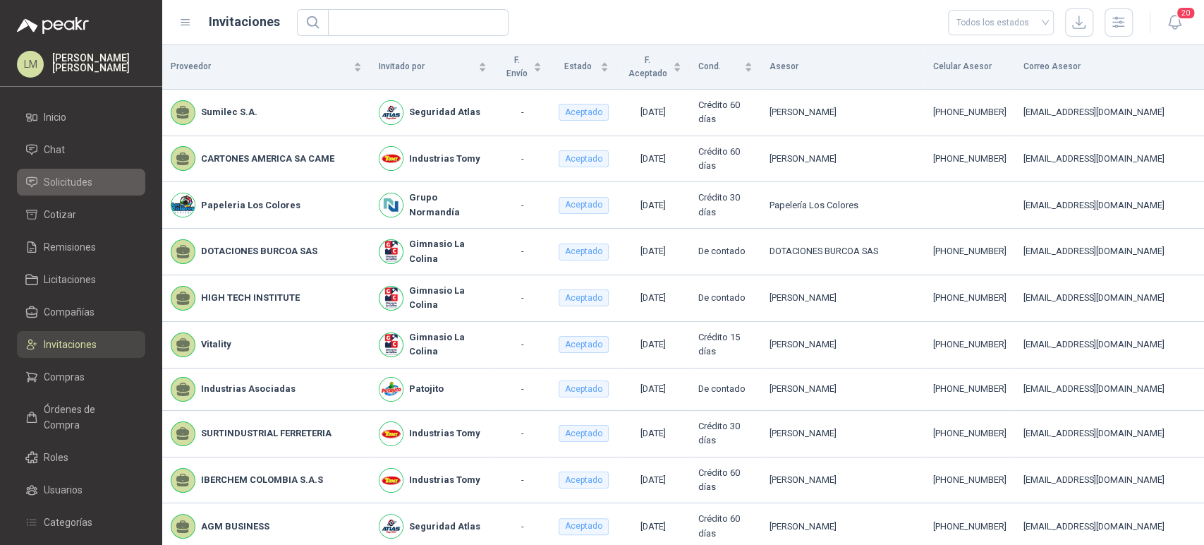
click at [94, 176] on li "Solicitudes" at bounding box center [80, 182] width 111 height 16
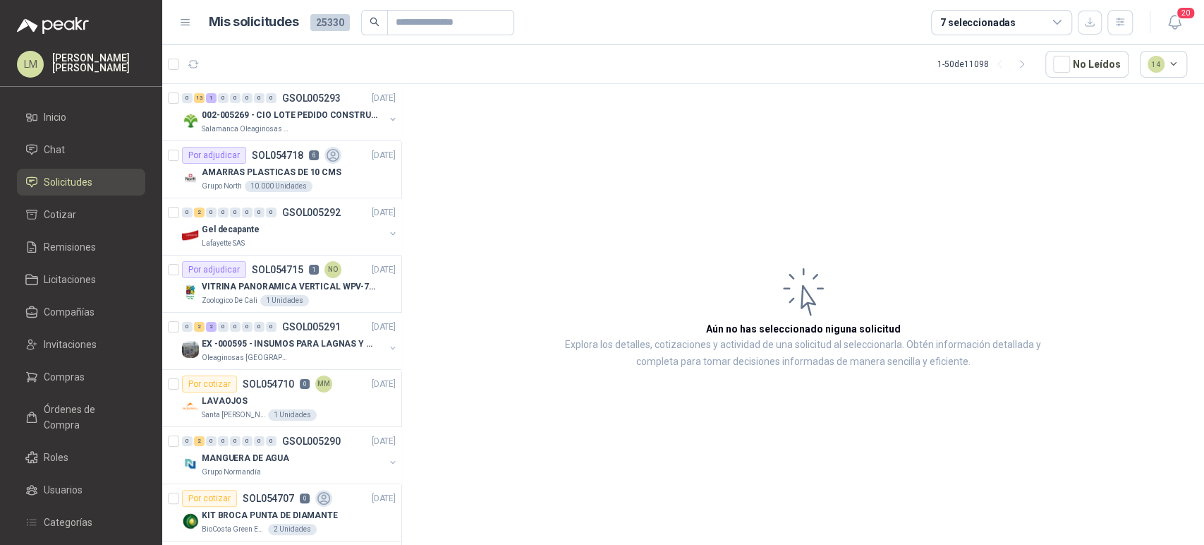
click at [67, 358] on ul "Inicio Chat Solicitudes Cotizar Remisiones Licitaciones Compañías Invitaciones …" at bounding box center [81, 371] width 162 height 535
click at [68, 375] on span "Compras" at bounding box center [64, 377] width 41 height 16
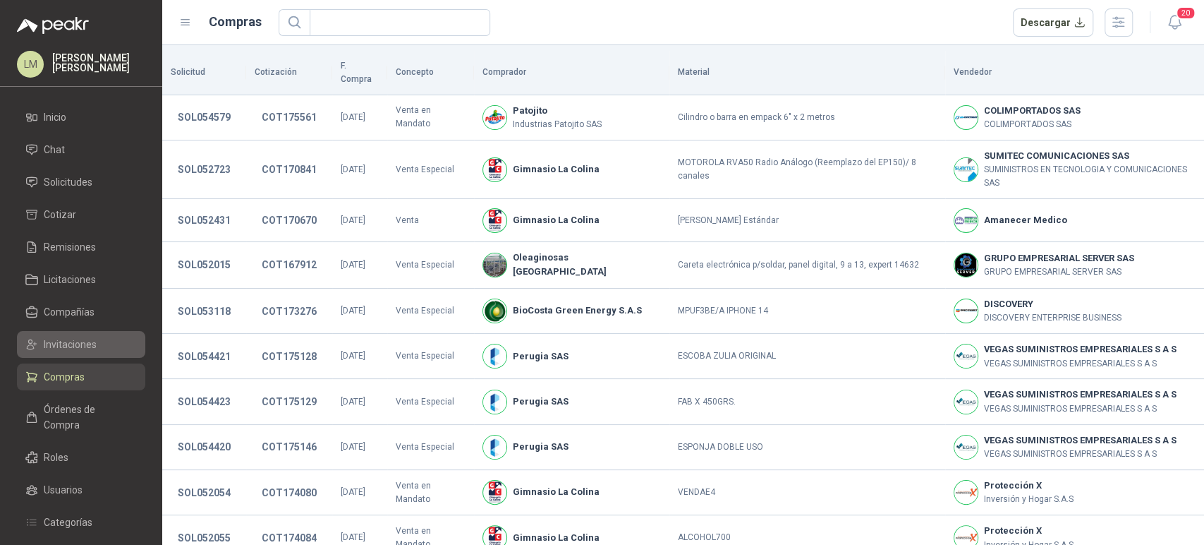
click at [78, 348] on span "Invitaciones" at bounding box center [70, 345] width 53 height 16
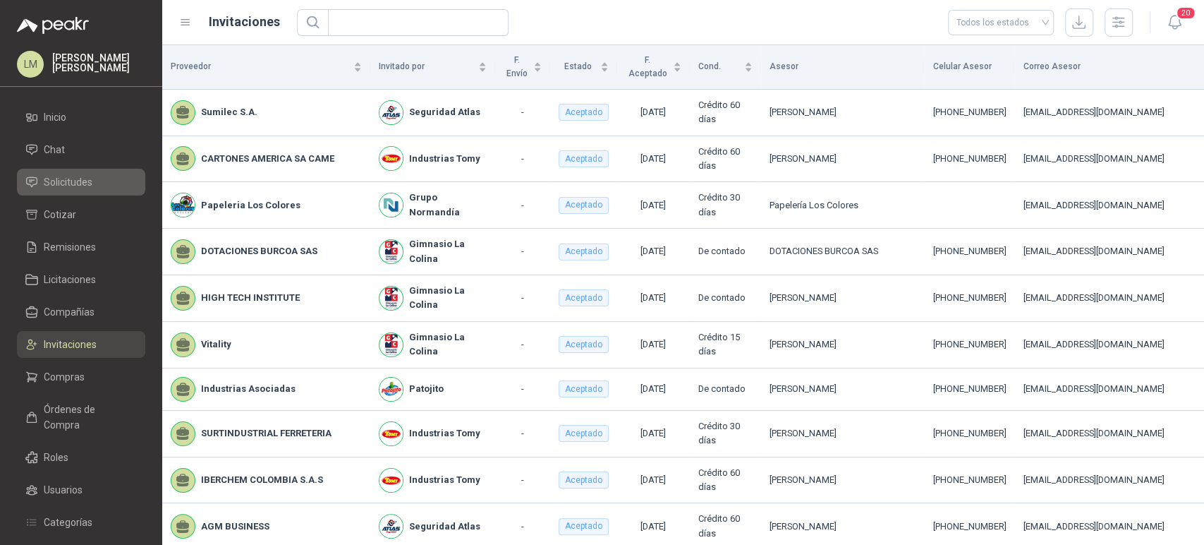
click at [89, 180] on span "Solicitudes" at bounding box center [68, 182] width 49 height 16
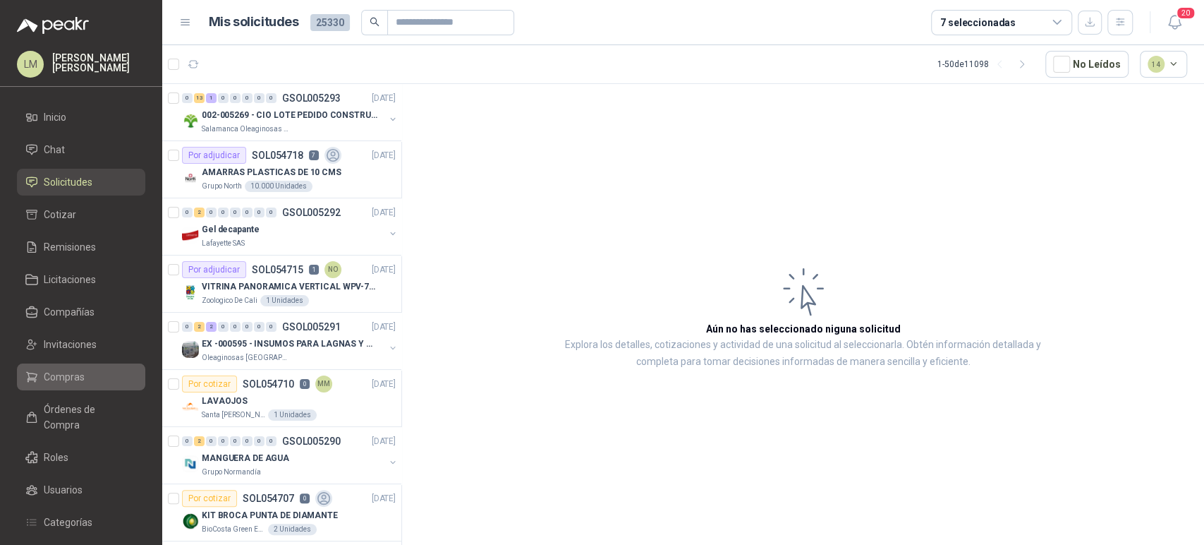
click at [42, 382] on li "Compras" at bounding box center [80, 377] width 111 height 16
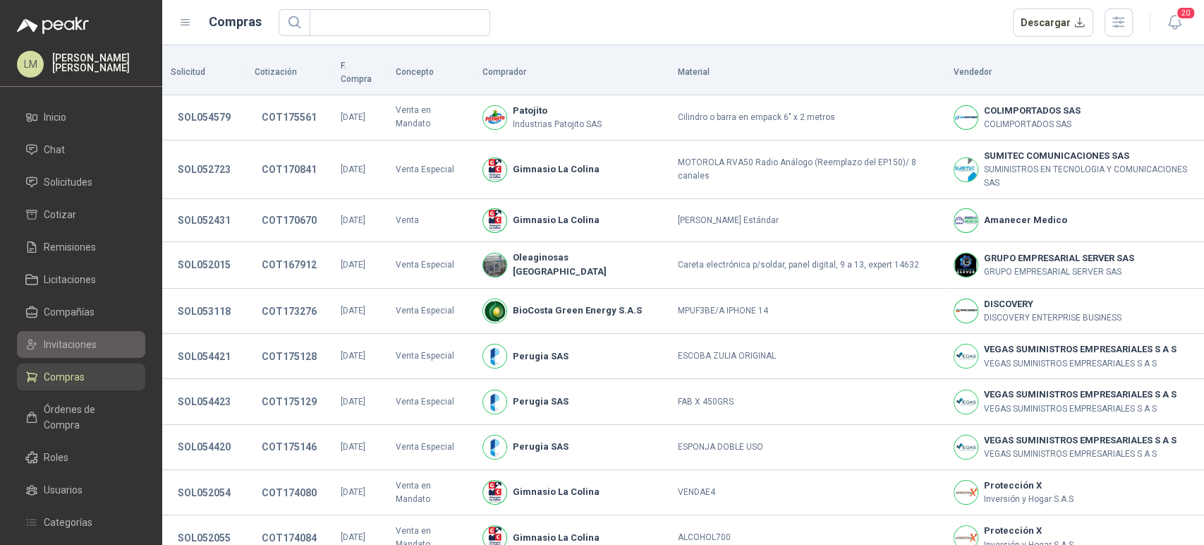
click at [72, 351] on span "Invitaciones" at bounding box center [70, 345] width 53 height 16
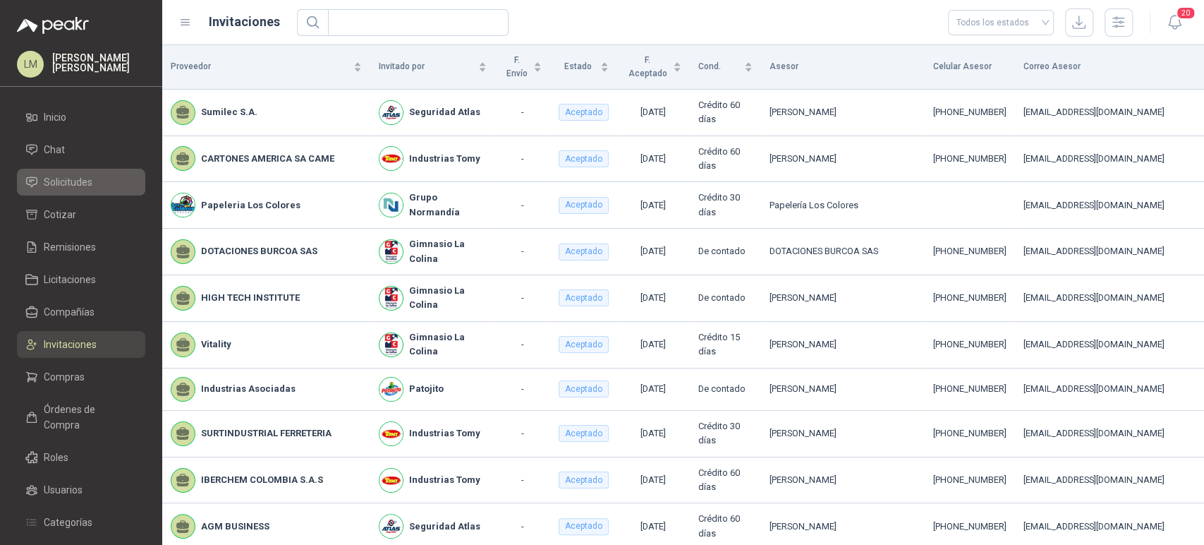
click at [90, 185] on span "Solicitudes" at bounding box center [68, 182] width 49 height 16
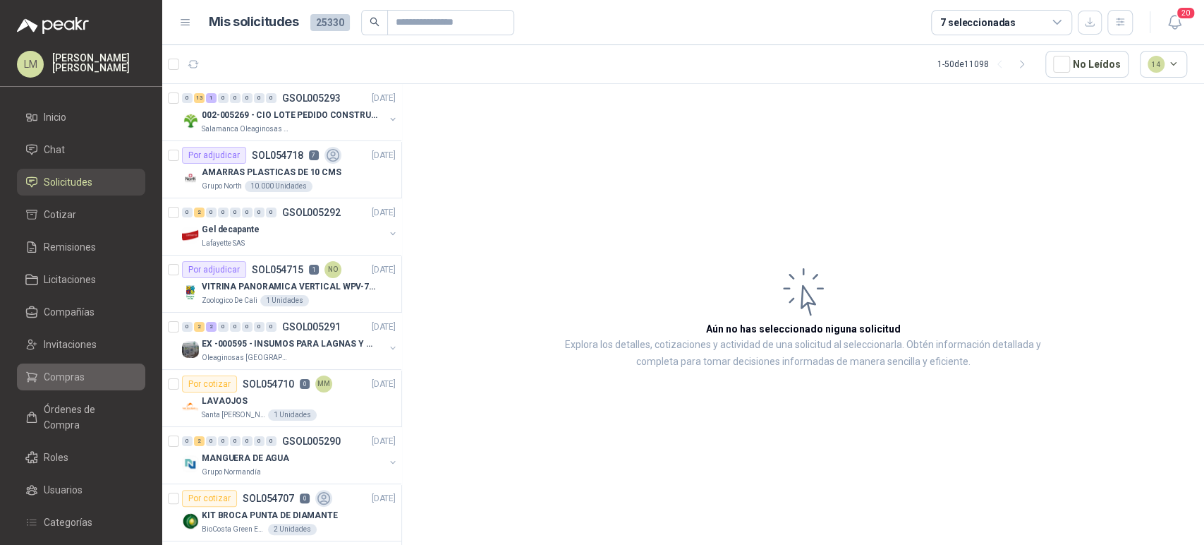
click at [68, 381] on span "Compras" at bounding box center [64, 377] width 41 height 16
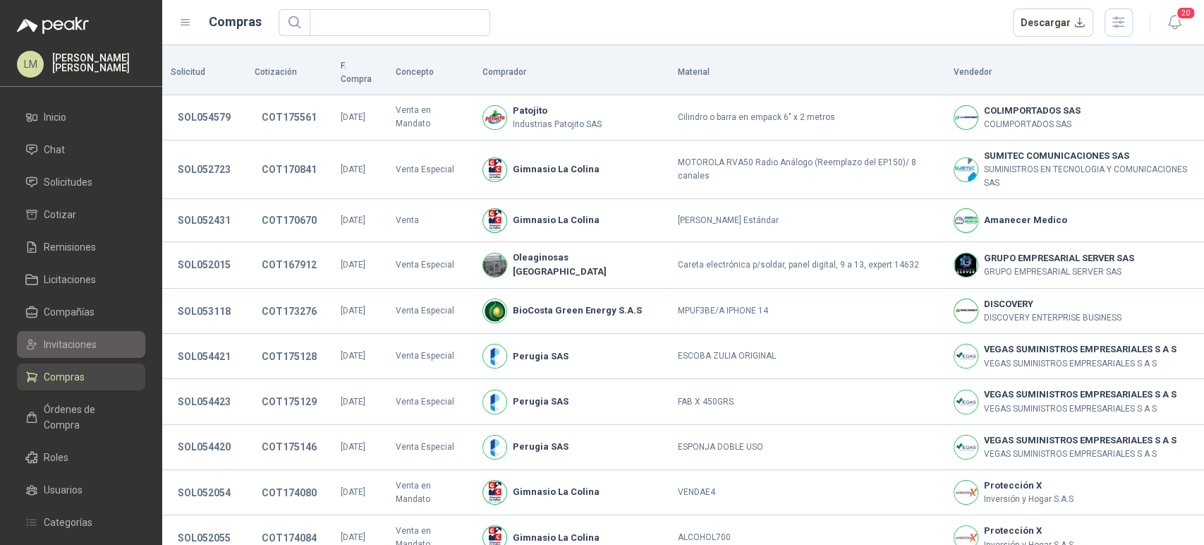
click at [78, 349] on span "Invitaciones" at bounding box center [70, 345] width 53 height 16
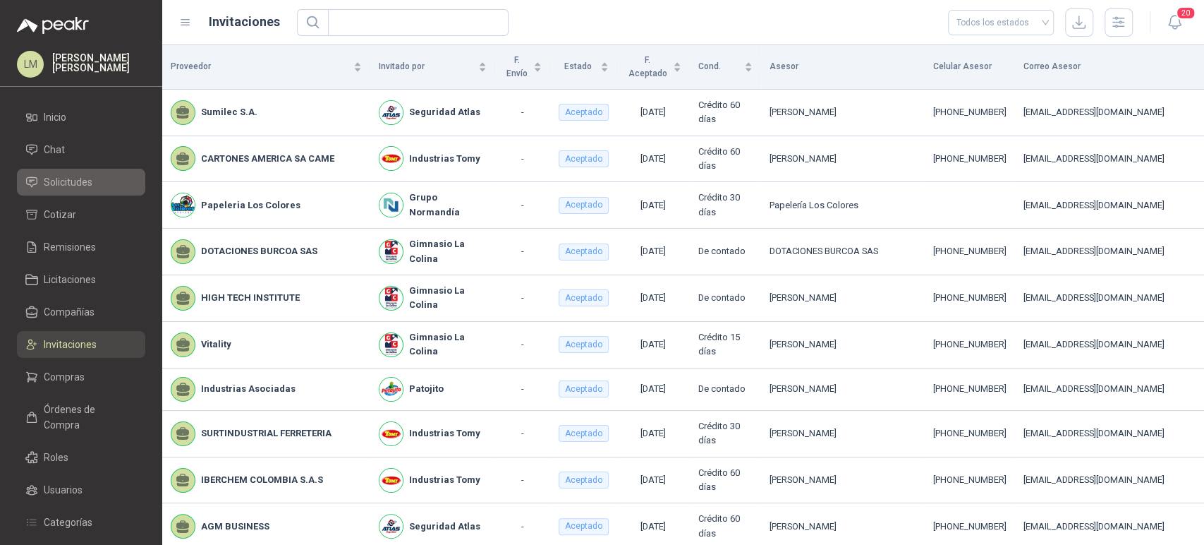
click at [85, 183] on span "Solicitudes" at bounding box center [68, 182] width 49 height 16
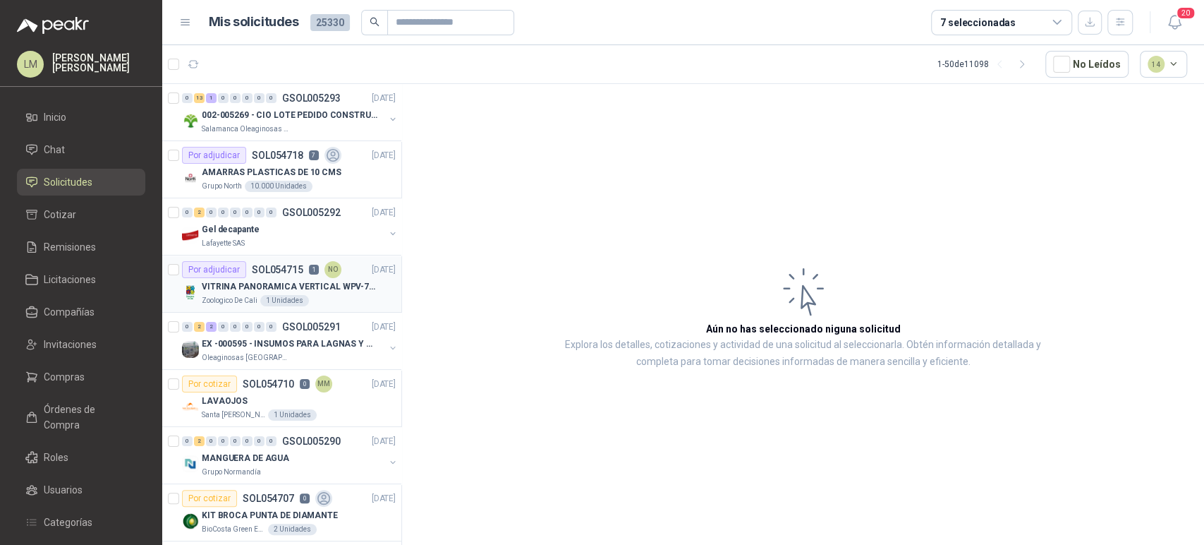
click at [293, 287] on p "VITRINA PANORAMICA VERTICAL WPV-700FA" at bounding box center [290, 286] width 176 height 13
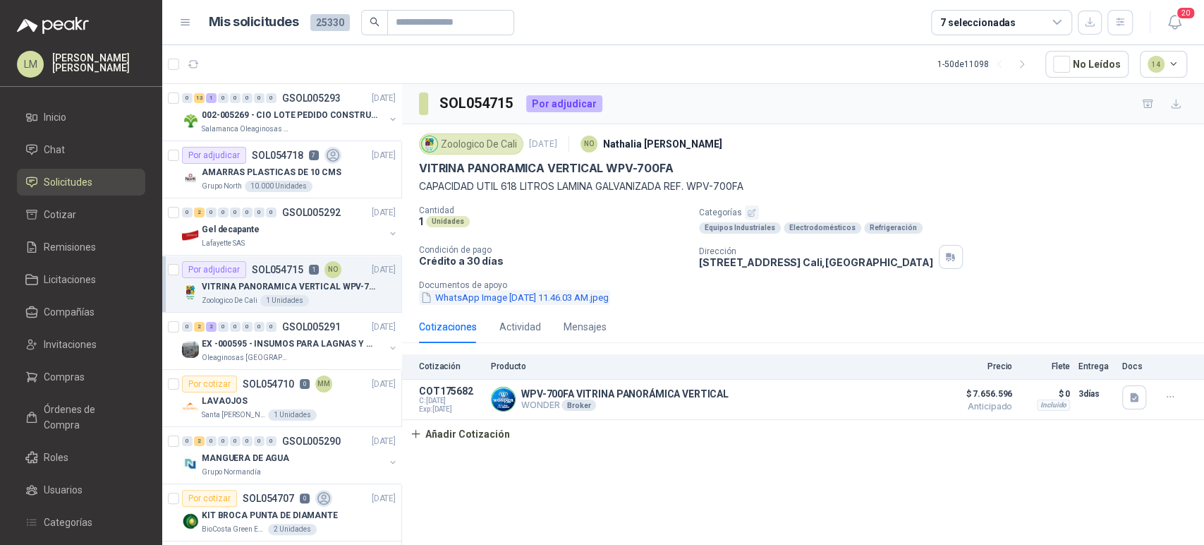
click at [566, 301] on button "WhatsApp Image [DATE] 11.46.03 AM.jpeg" at bounding box center [514, 297] width 191 height 15
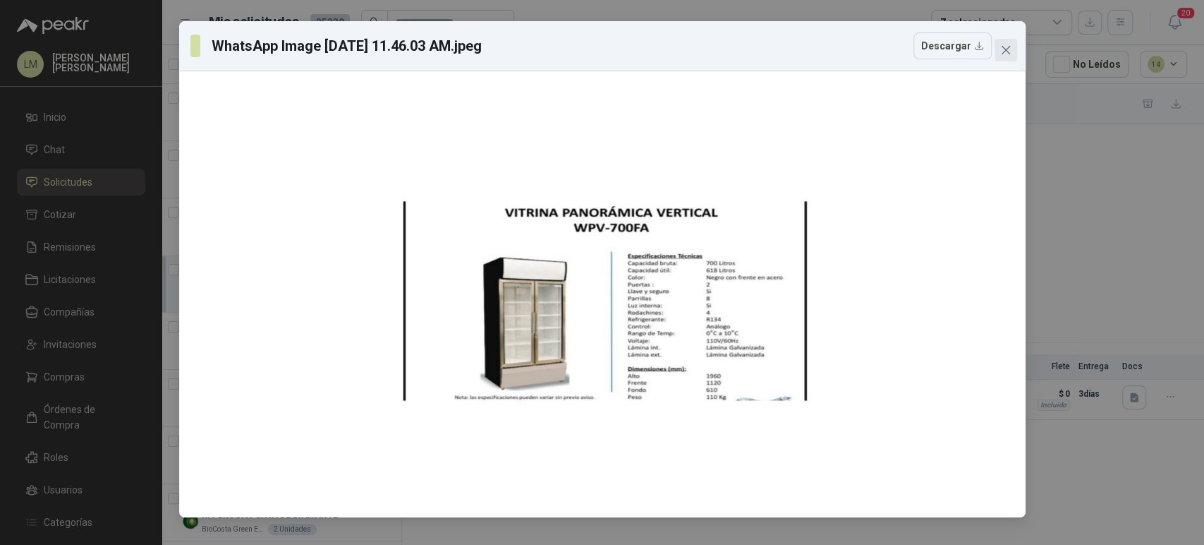
click at [1007, 55] on icon "close" at bounding box center [1005, 49] width 11 height 11
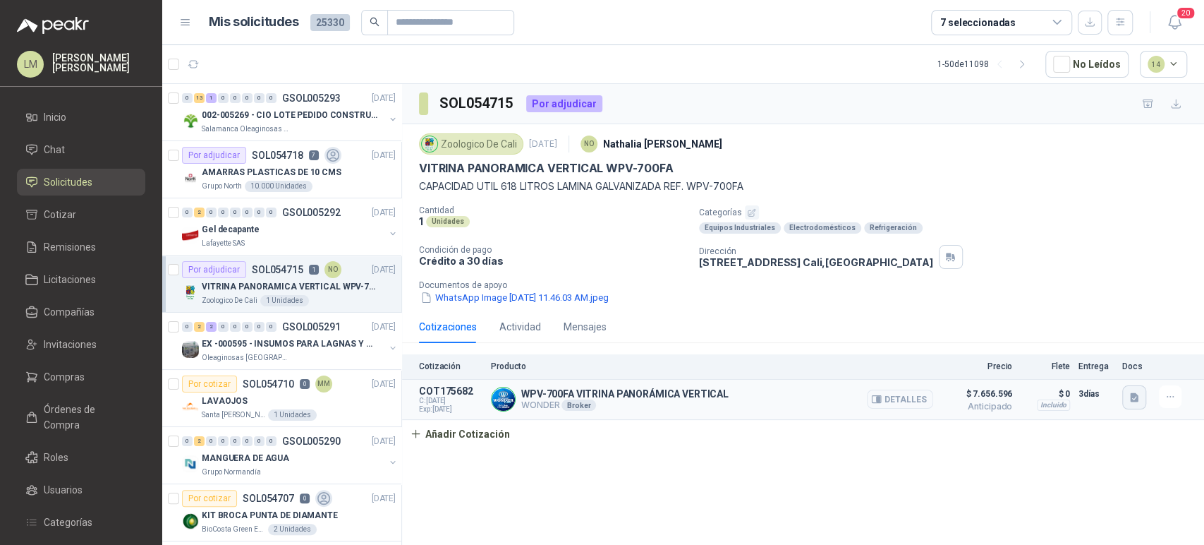
click at [1131, 393] on icon "button" at bounding box center [1134, 396] width 8 height 9
click at [813, 330] on div "Cotizaciones Actividad Mensajes" at bounding box center [803, 326] width 768 height 32
click at [880, 394] on icon "button" at bounding box center [876, 399] width 11 height 11
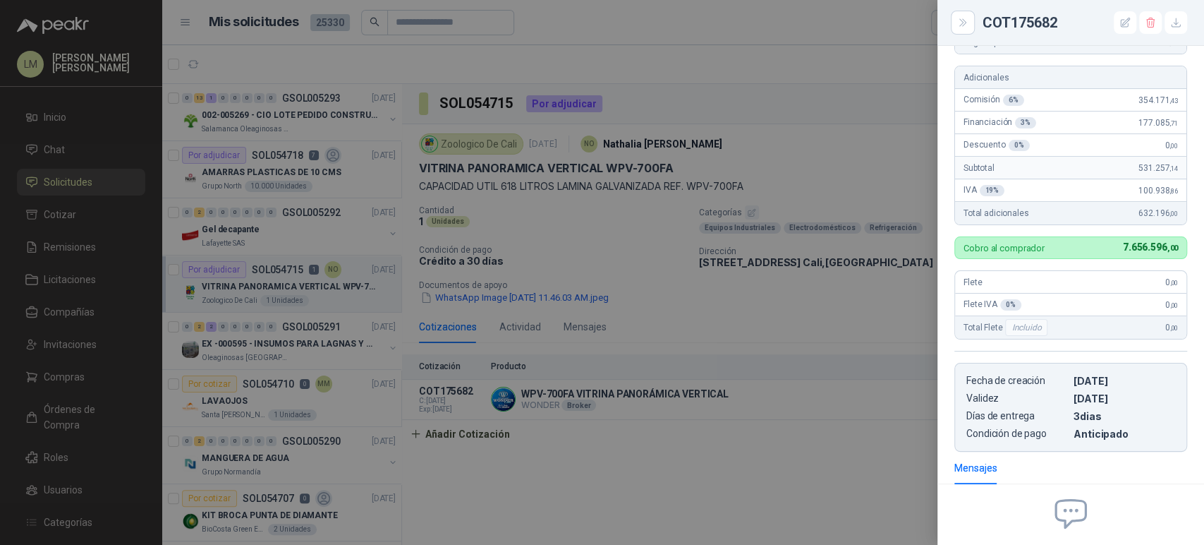
scroll to position [260, 0]
click at [241, 280] on div at bounding box center [602, 272] width 1204 height 545
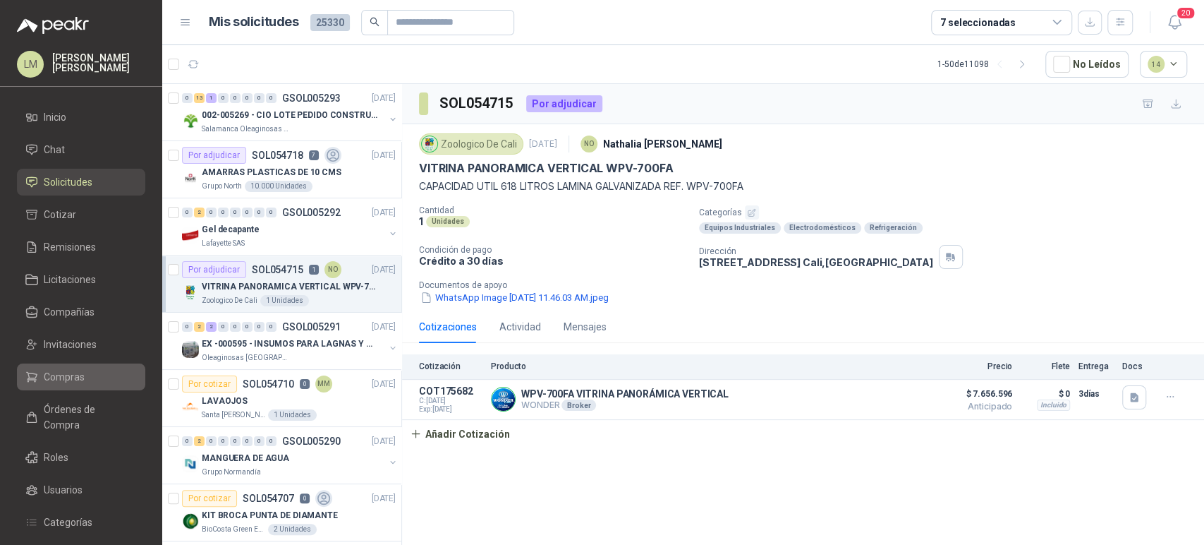
click at [71, 372] on span "Compras" at bounding box center [64, 377] width 41 height 16
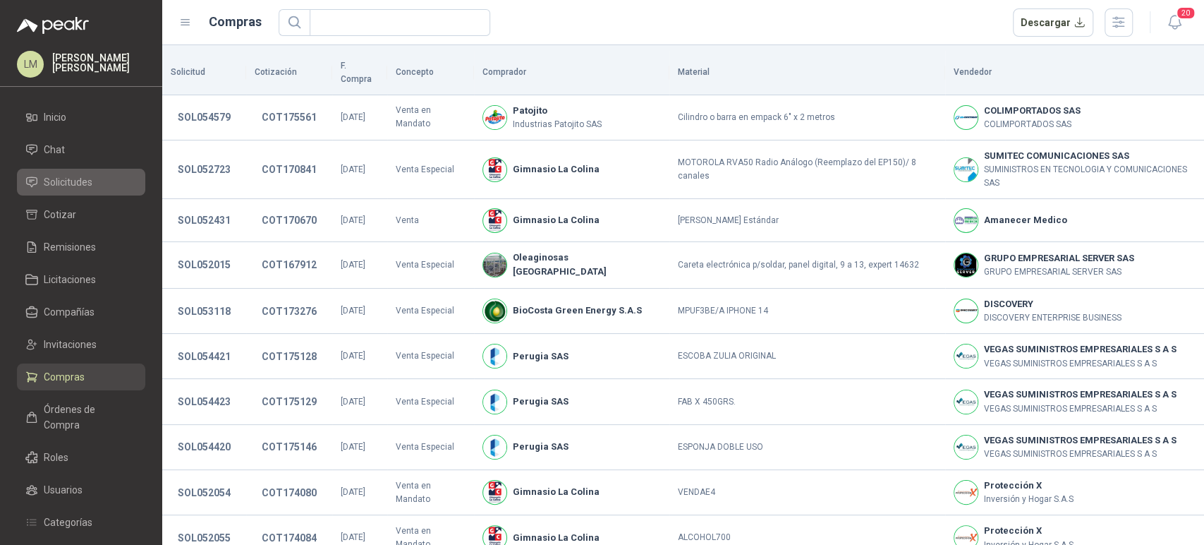
click at [87, 176] on span "Solicitudes" at bounding box center [68, 182] width 49 height 16
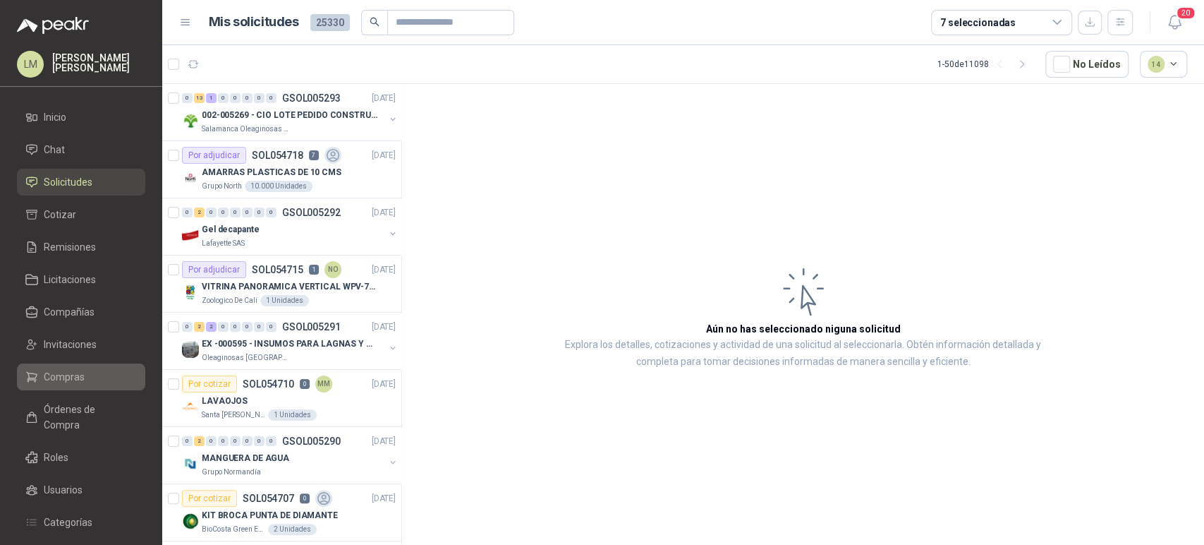
click at [63, 377] on span "Compras" at bounding box center [64, 377] width 41 height 16
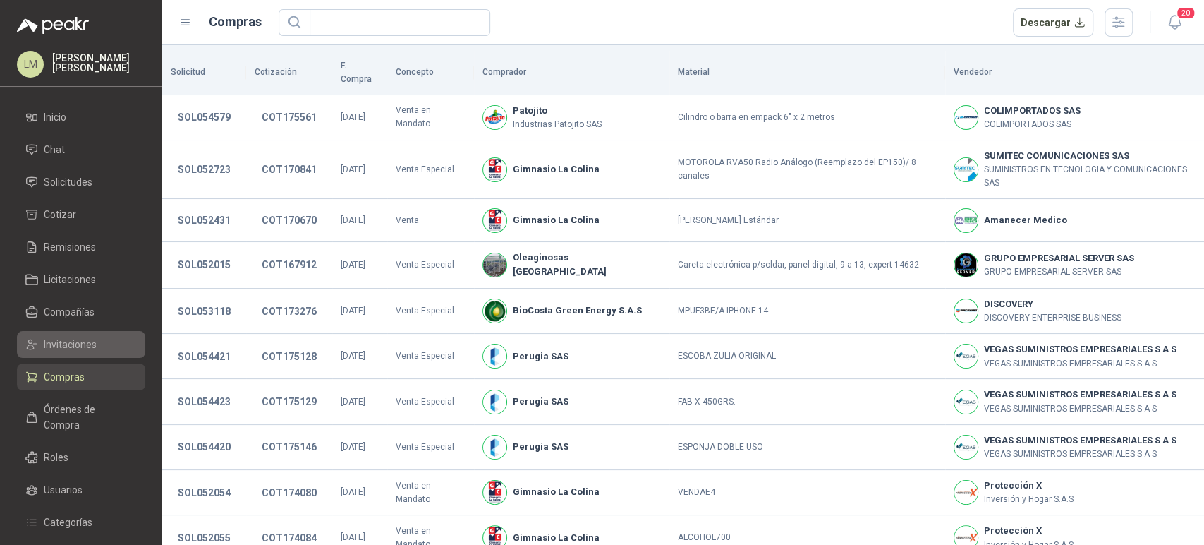
click at [75, 353] on link "Invitaciones" at bounding box center [81, 344] width 128 height 27
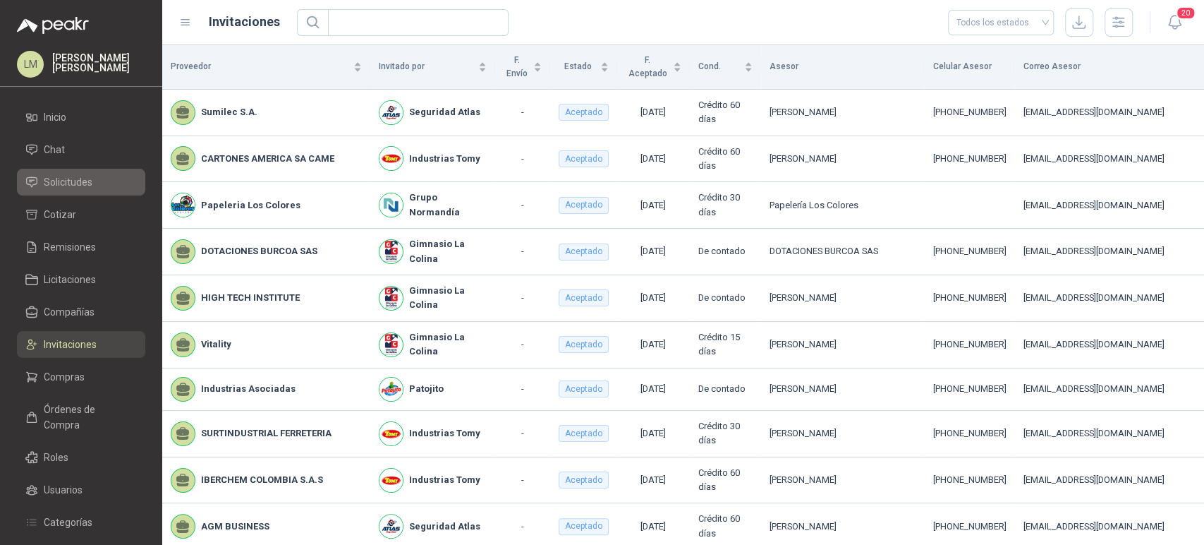
click at [83, 179] on span "Solicitudes" at bounding box center [68, 182] width 49 height 16
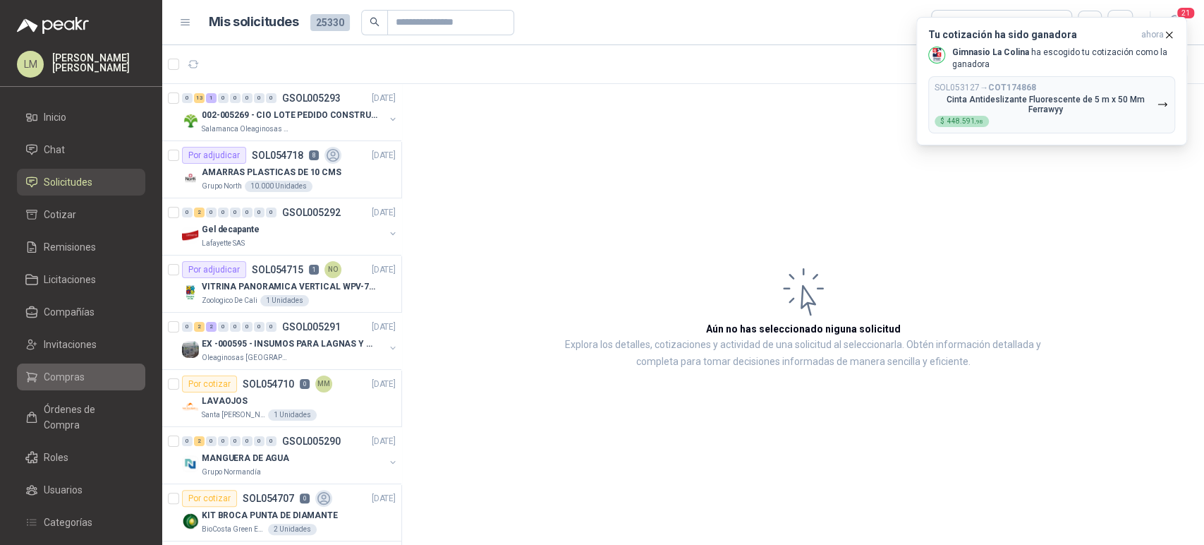
click at [78, 373] on span "Compras" at bounding box center [64, 377] width 41 height 16
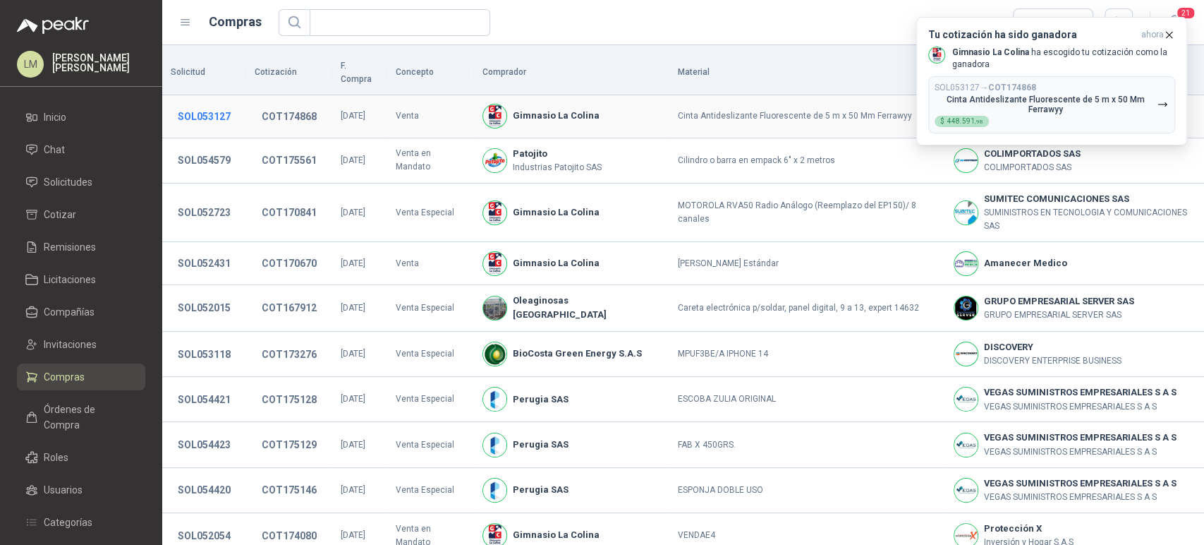
click at [224, 104] on button "SOL053127" at bounding box center [204, 116] width 67 height 25
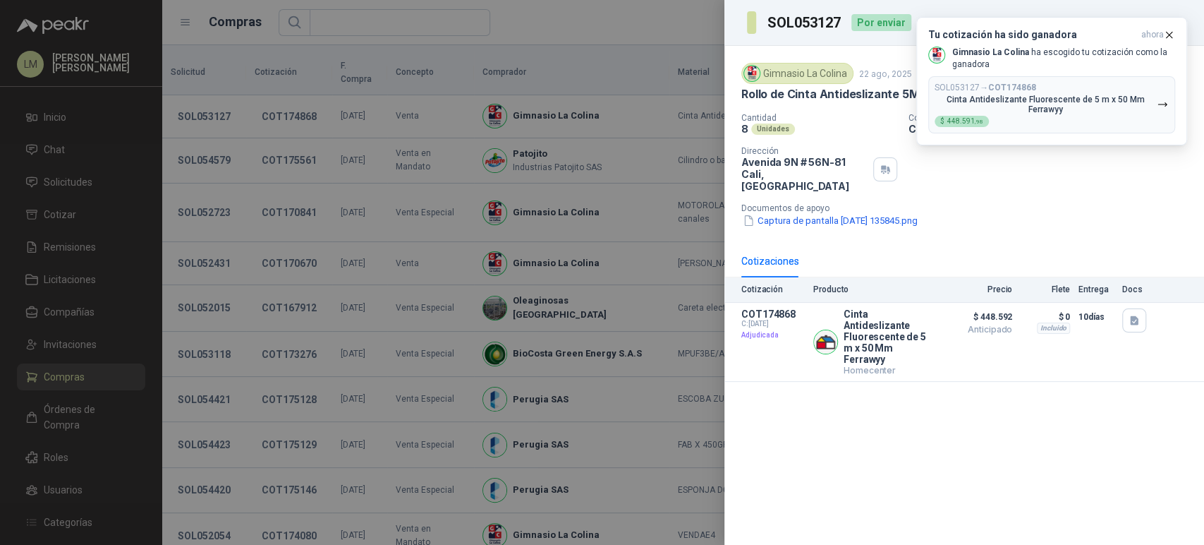
click at [287, 97] on div at bounding box center [602, 272] width 1204 height 545
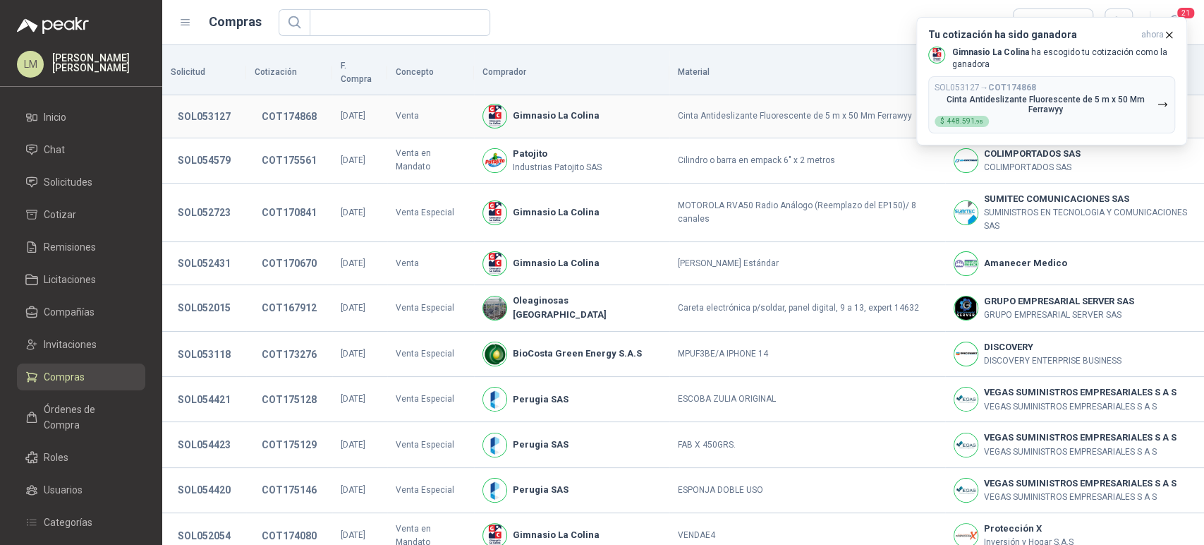
click at [287, 106] on button "COT174868" at bounding box center [289, 116] width 69 height 25
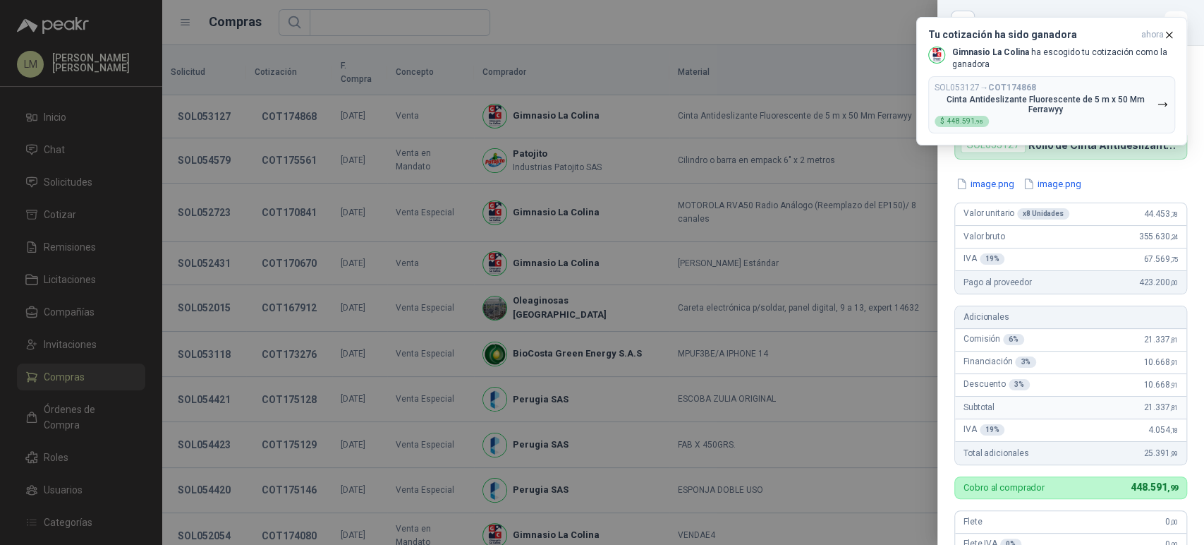
scroll to position [389, 0]
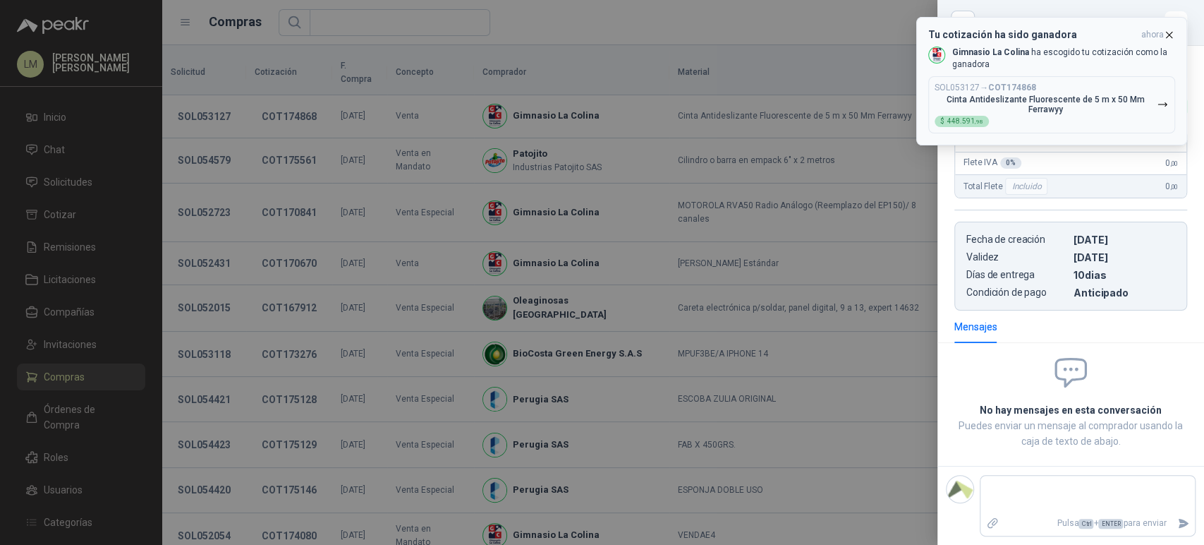
click at [1174, 30] on icon "button" at bounding box center [1169, 35] width 12 height 12
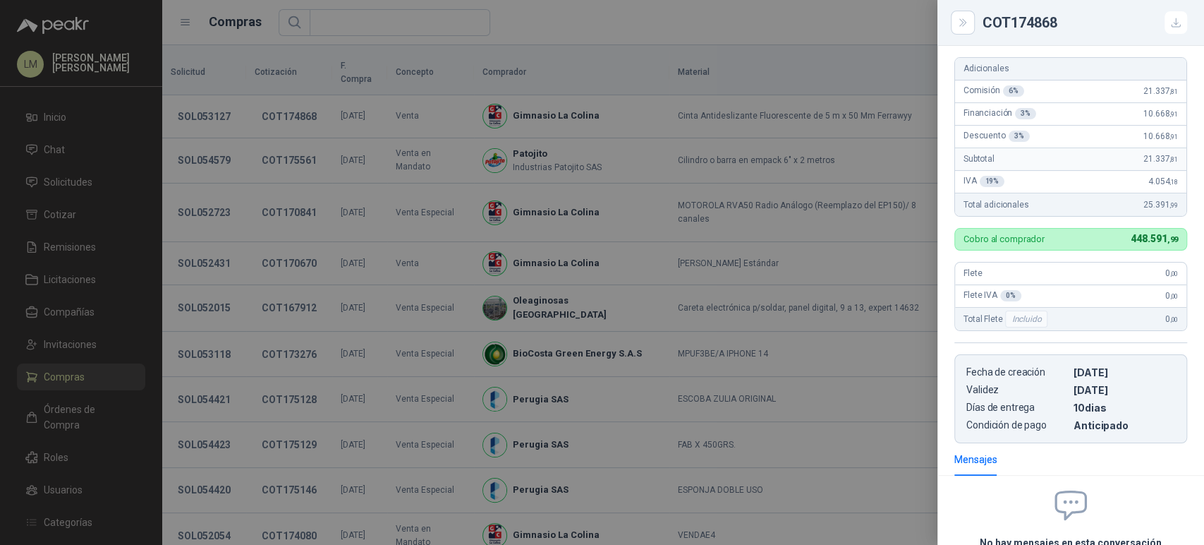
scroll to position [248, 0]
click at [689, 181] on div at bounding box center [602, 272] width 1204 height 545
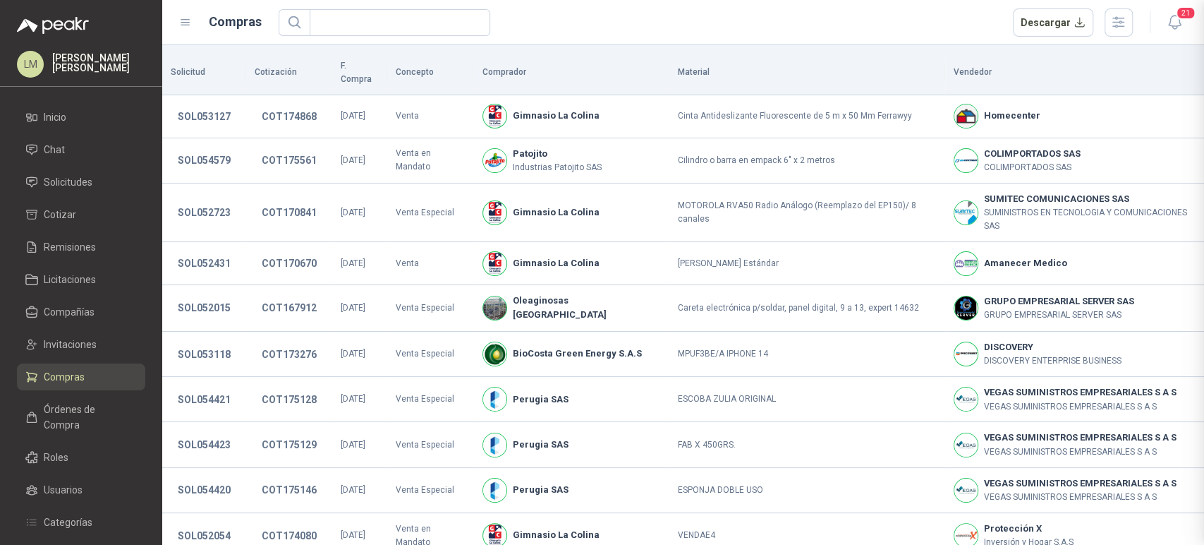
scroll to position [396, 0]
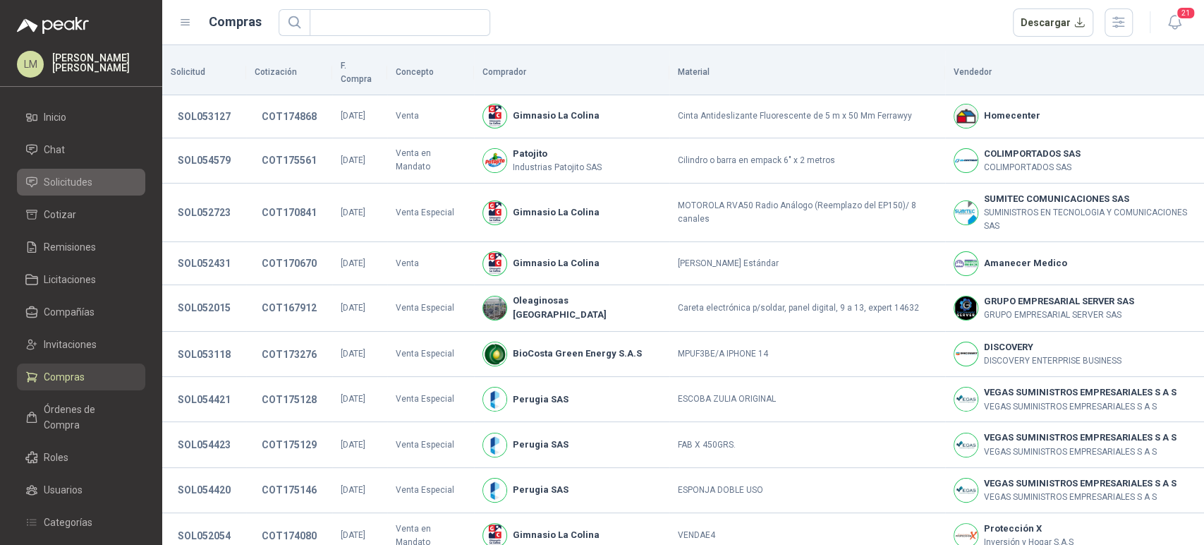
click at [73, 183] on span "Solicitudes" at bounding box center [68, 182] width 49 height 16
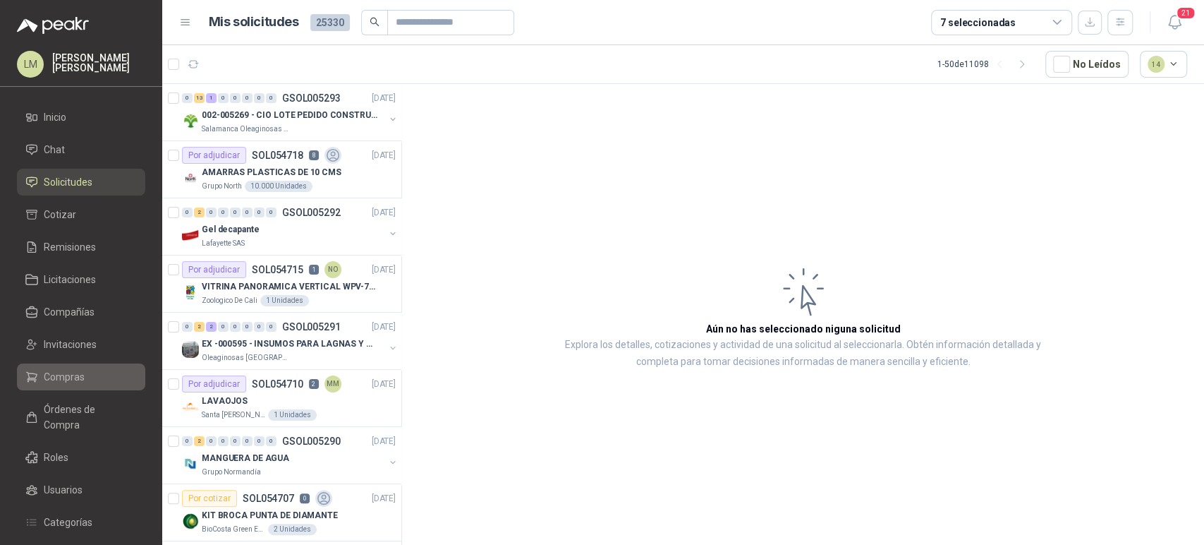
click at [55, 382] on span "Compras" at bounding box center [64, 377] width 41 height 16
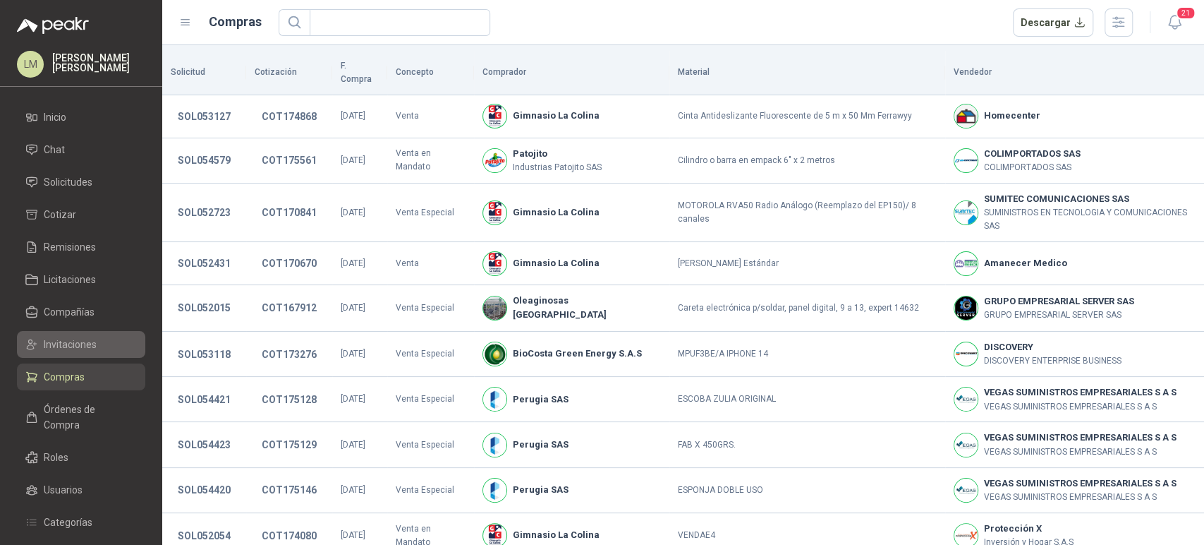
click at [88, 348] on span "Invitaciones" at bounding box center [70, 345] width 53 height 16
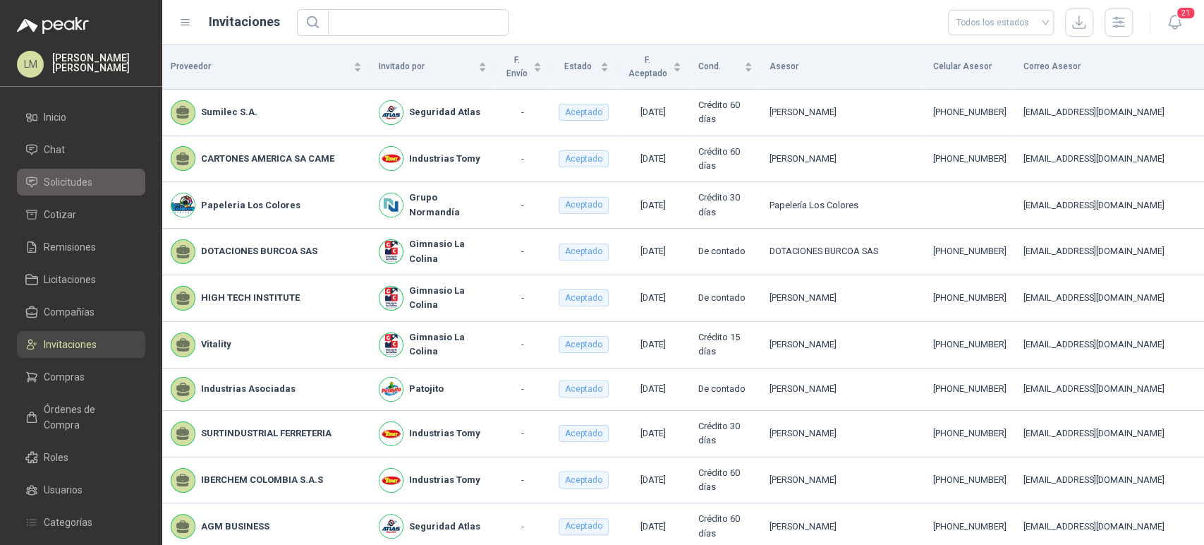
click at [85, 181] on span "Solicitudes" at bounding box center [68, 182] width 49 height 16
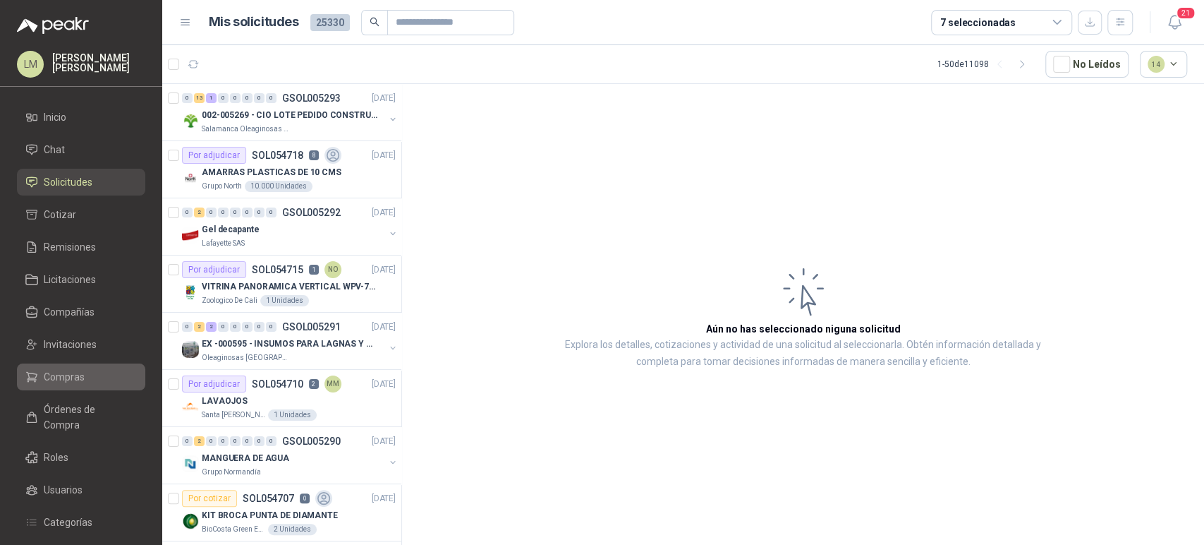
click at [71, 374] on span "Compras" at bounding box center [64, 377] width 41 height 16
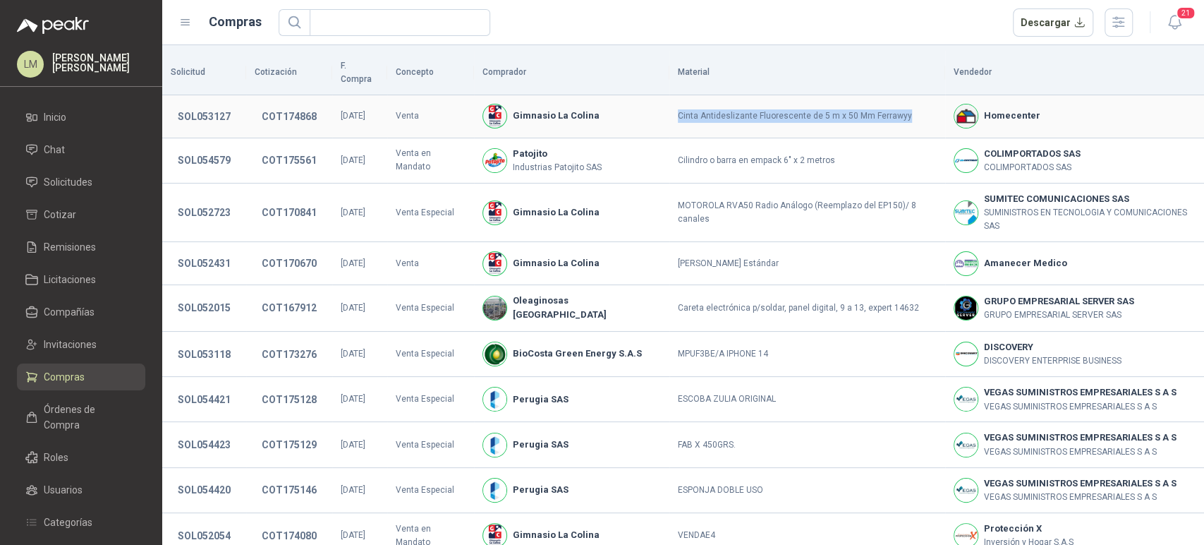
drag, startPoint x: 652, startPoint y: 101, endPoint x: 880, endPoint y: 93, distance: 228.7
click at [880, 95] on td "Cinta Antideslizante Fluorescente de 5 m x 50 Mm Ferrawyy" at bounding box center [807, 116] width 276 height 43
copy td "Cinta Antideslizante Fluorescente de 5 m x 50 Mm Ferrawyy"
click at [208, 104] on button "SOL053127" at bounding box center [204, 116] width 67 height 25
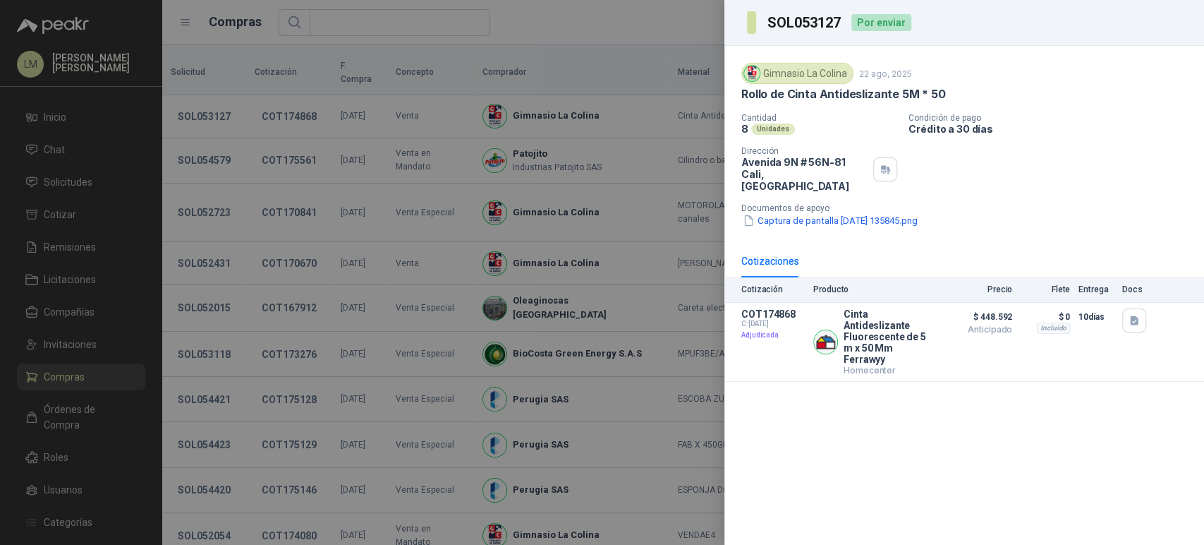
click at [350, 44] on div at bounding box center [602, 272] width 1204 height 545
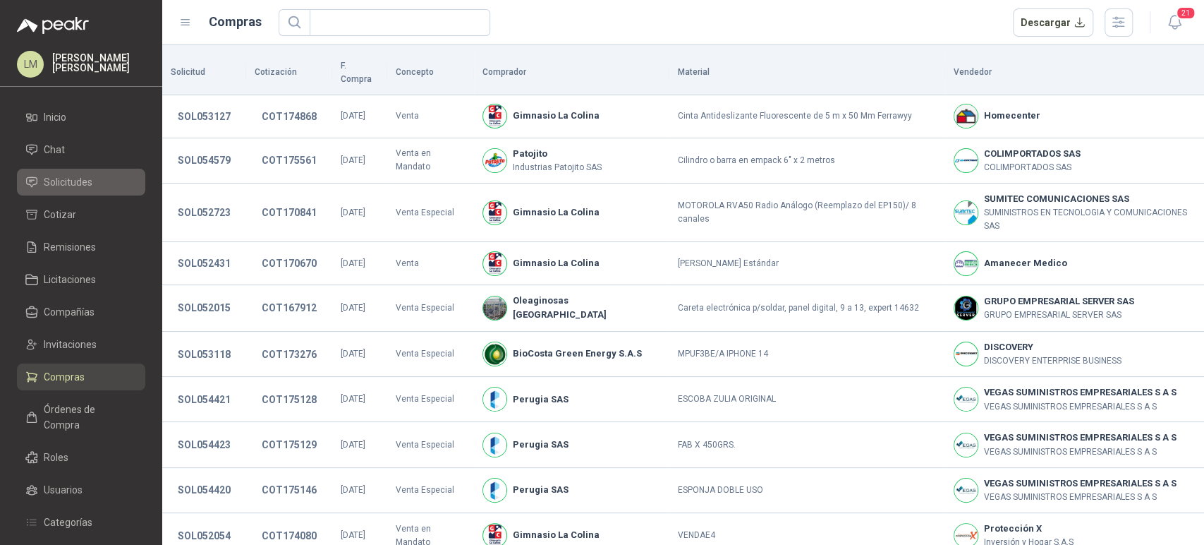
click at [63, 181] on span "Solicitudes" at bounding box center [68, 182] width 49 height 16
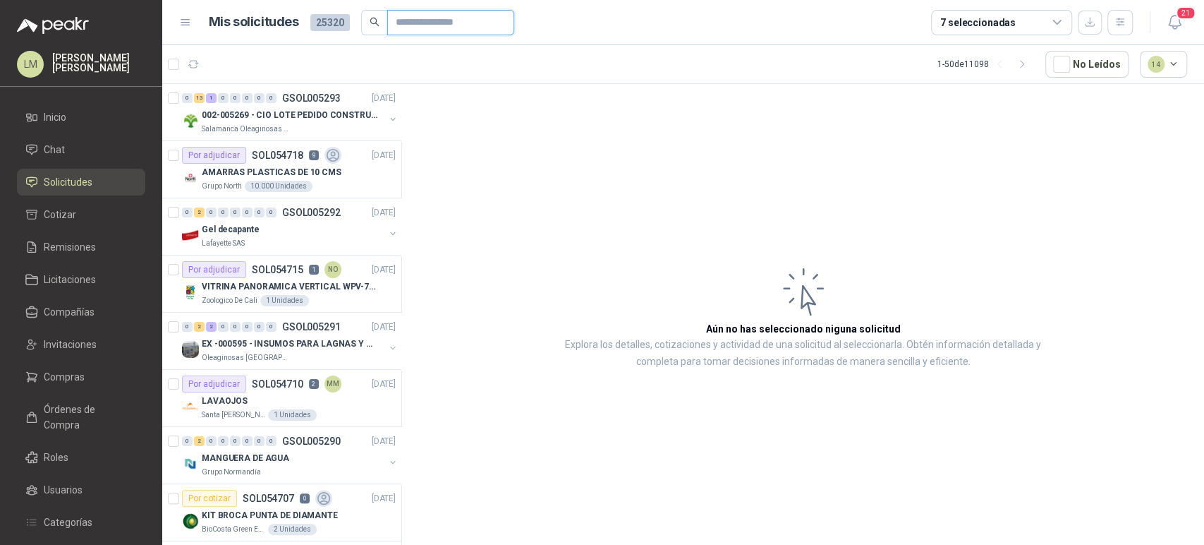
click at [396, 21] on input "text" at bounding box center [445, 23] width 99 height 24
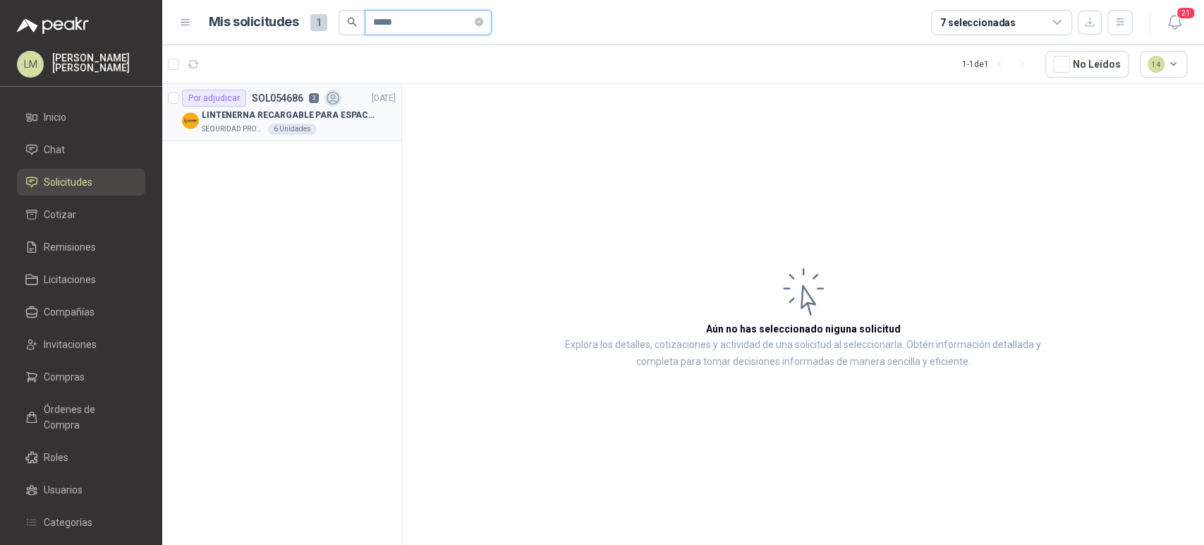
type input "*****"
click at [310, 100] on p "3" at bounding box center [314, 98] width 10 height 10
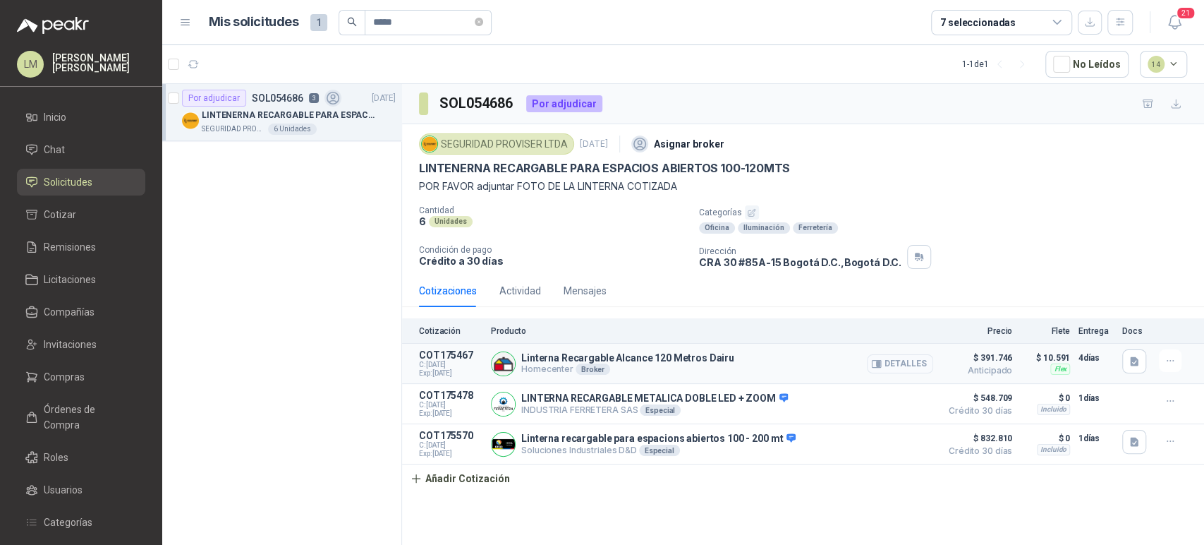
click at [916, 360] on button "Detalles" at bounding box center [900, 363] width 66 height 19
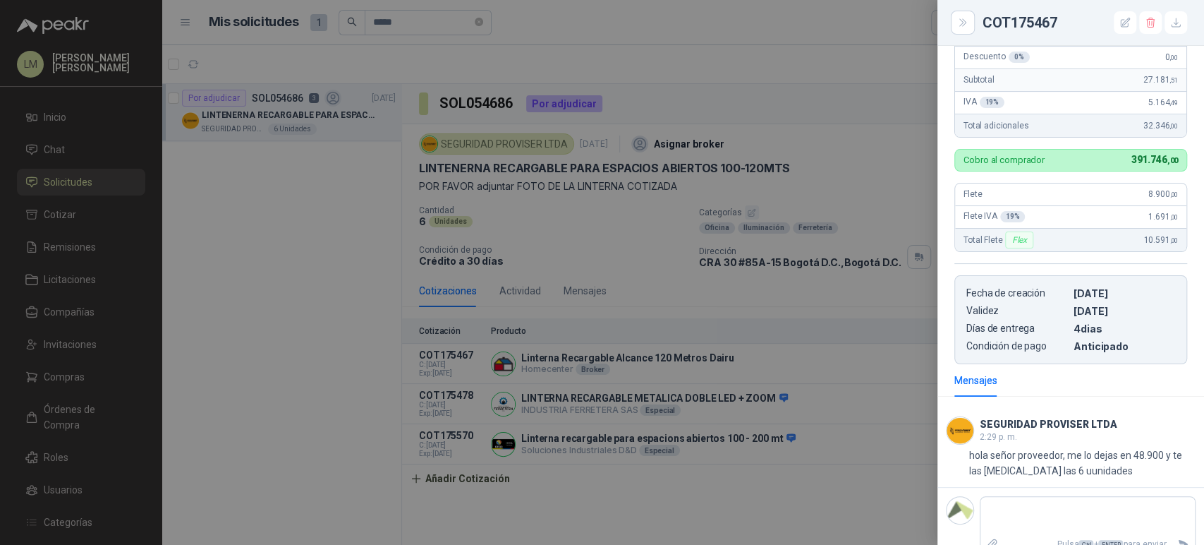
scroll to position [327, 0]
click at [1036, 496] on div "Pulsa Ctrl + ENTER para enviar" at bounding box center [1088, 526] width 216 height 61
click at [1013, 504] on textarea at bounding box center [1088, 515] width 214 height 32
type textarea "*"
type textarea "**"
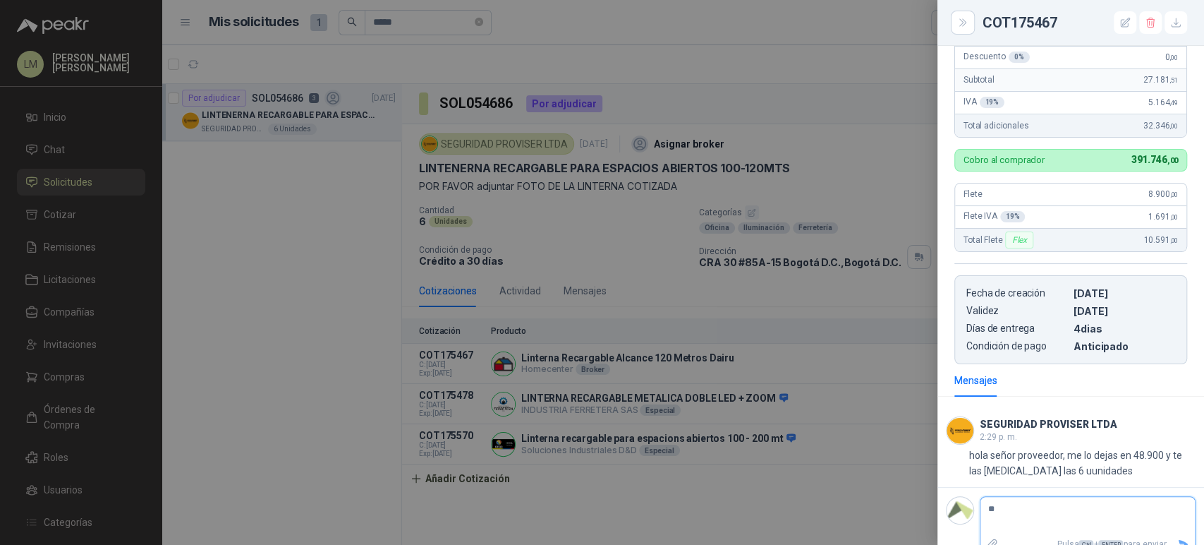
type textarea "***"
type textarea "****"
type textarea "*****"
type textarea "******"
type textarea "********"
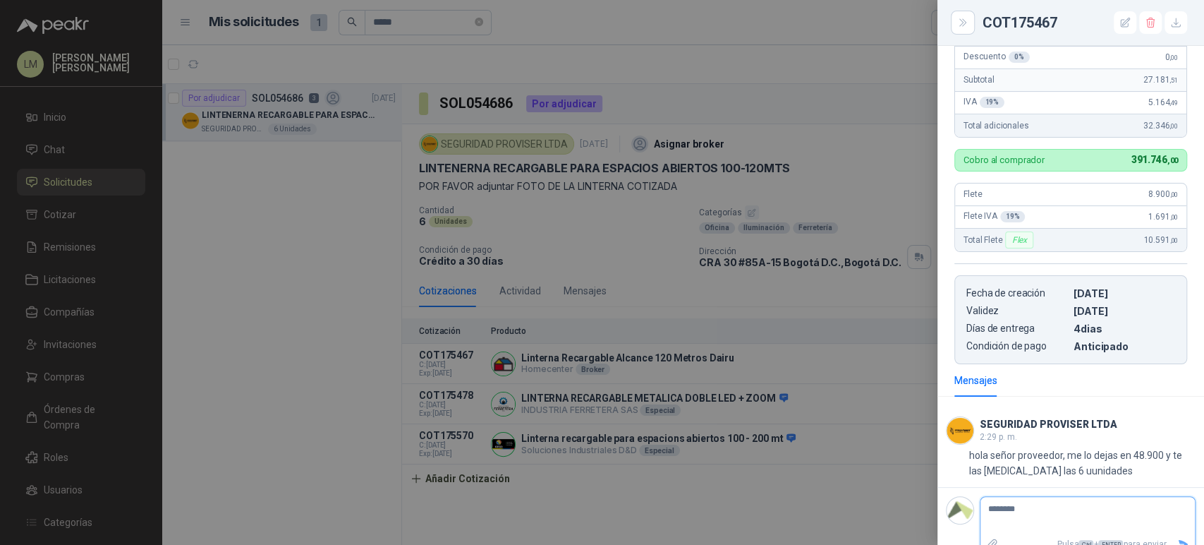
type textarea "*********"
type textarea "**********"
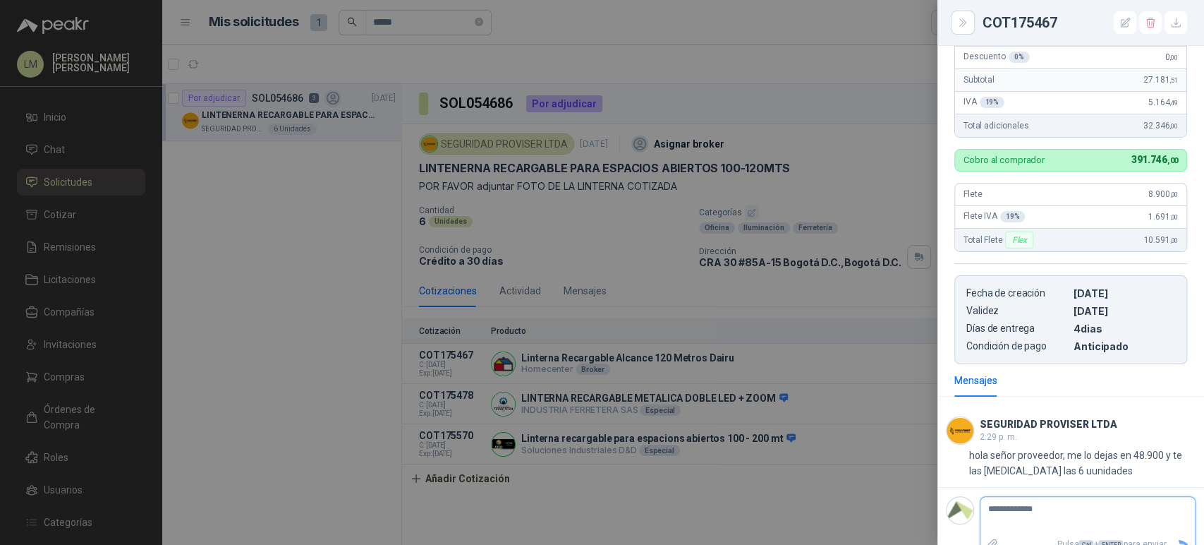
type textarea "**********"
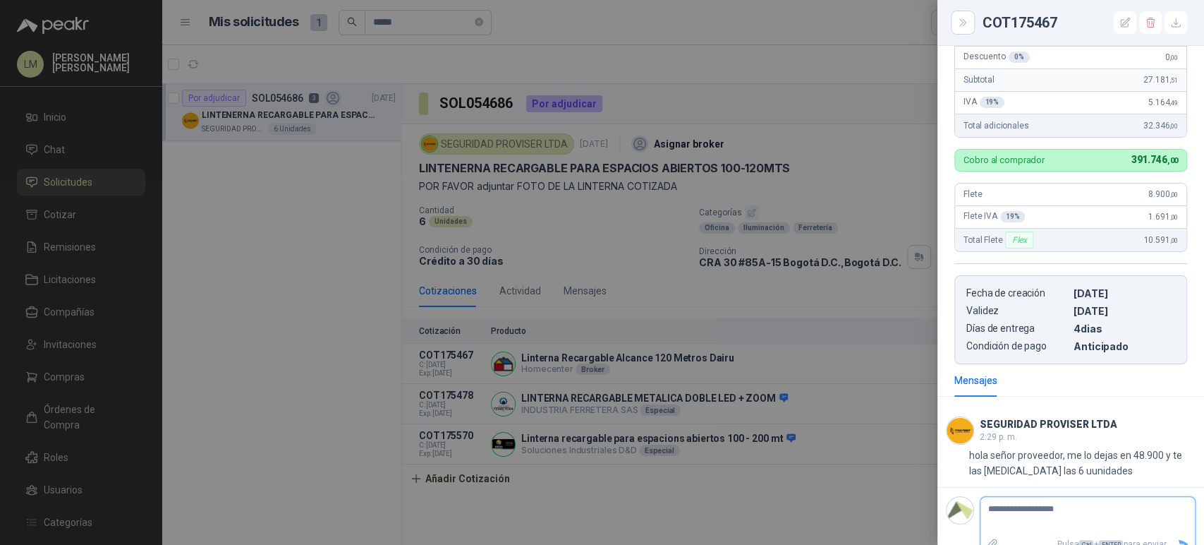
type textarea "**********"
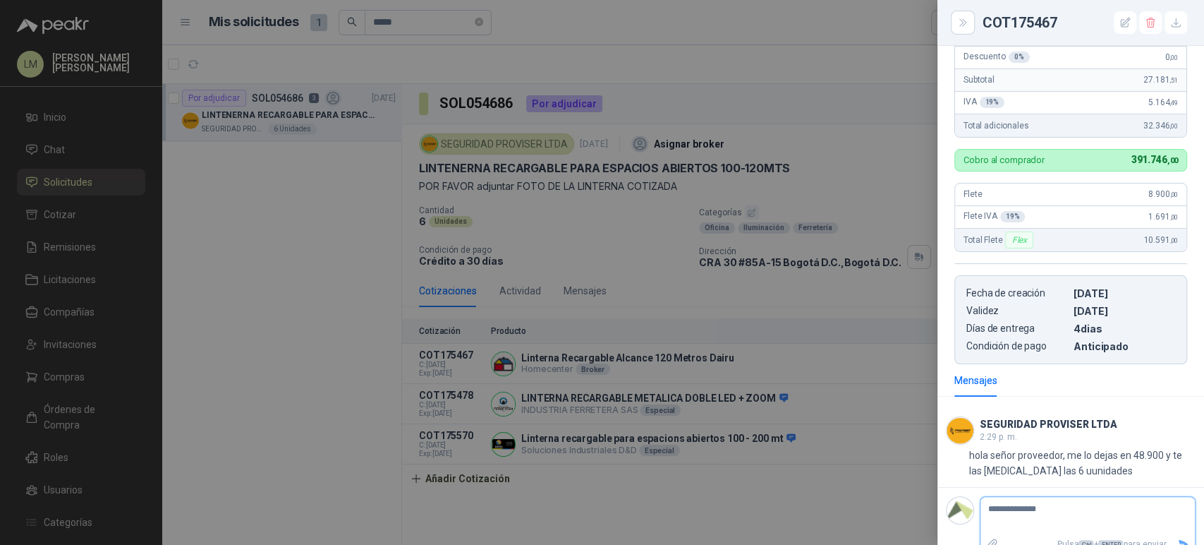
type textarea "**********"
type textarea "*********"
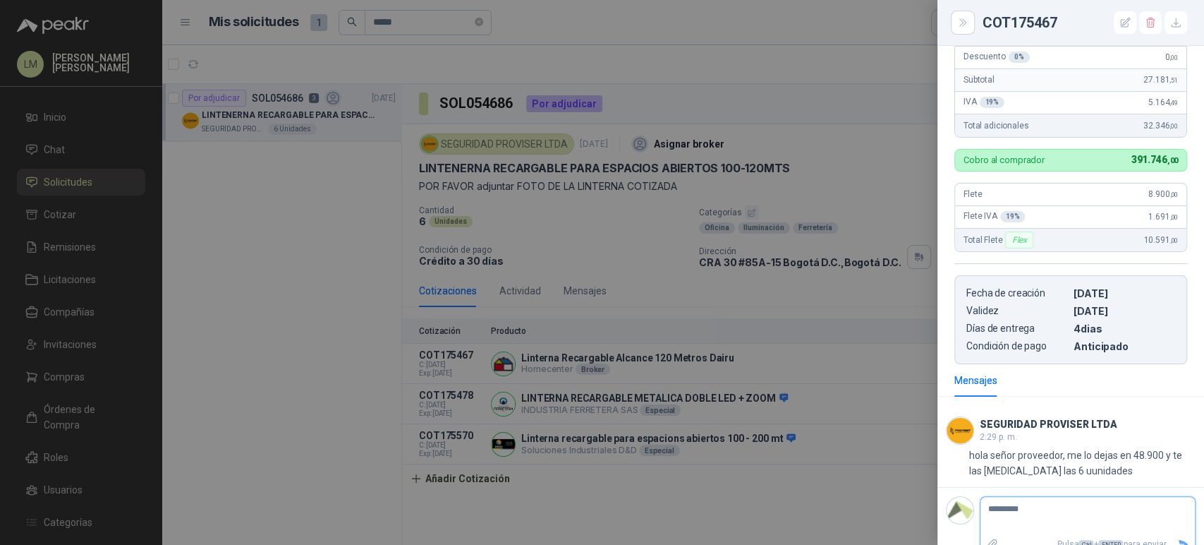
type textarea "********"
type textarea "******"
type textarea "*****"
type textarea "****"
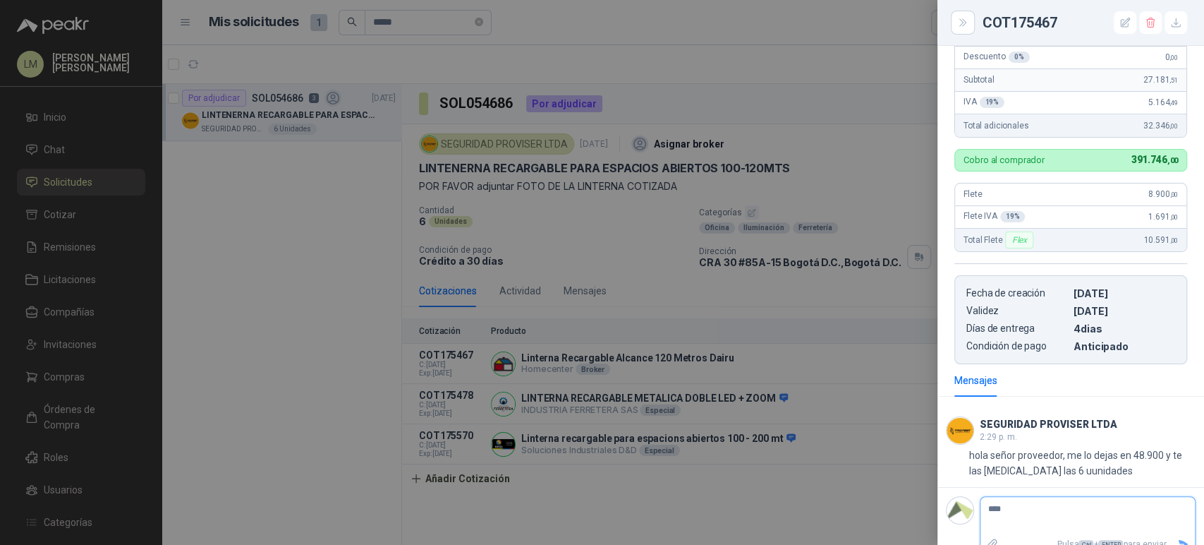
type textarea "*****"
type textarea "******"
type textarea "********"
type textarea "*********"
type textarea "**********"
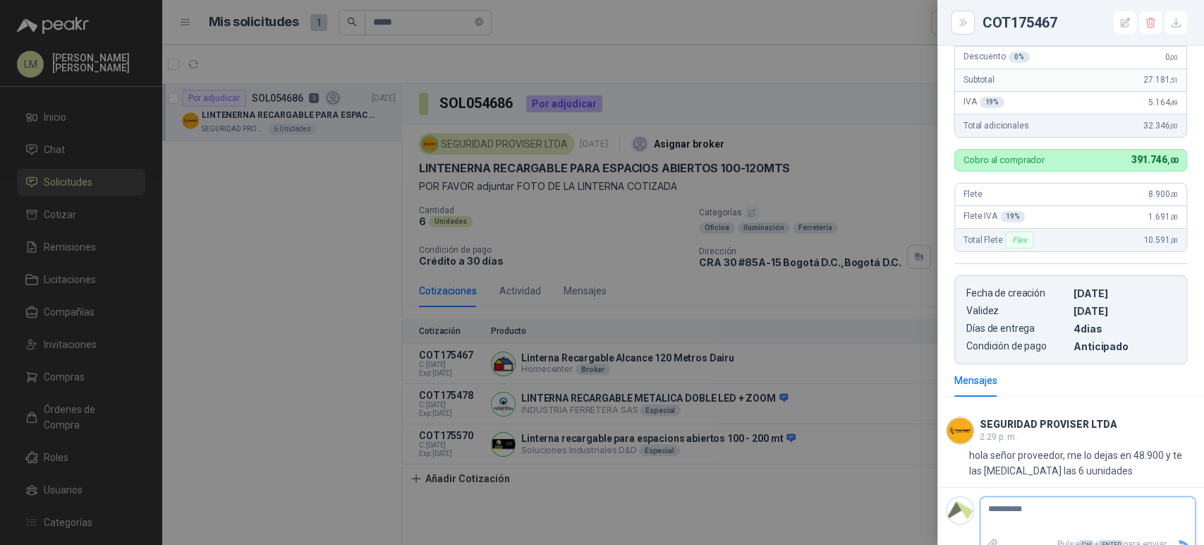
type textarea "**********"
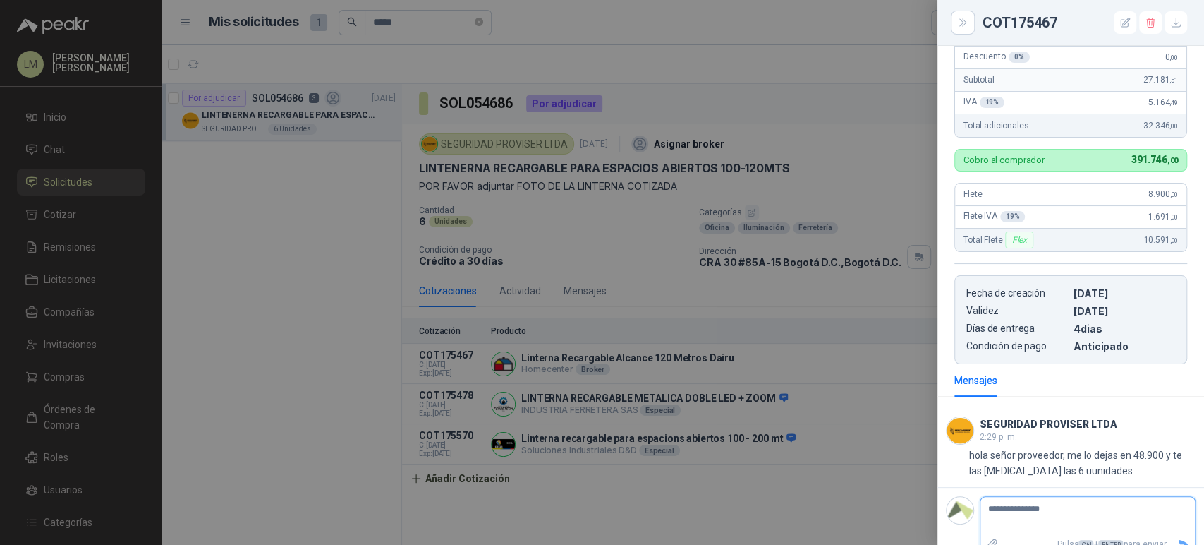
type textarea "**********"
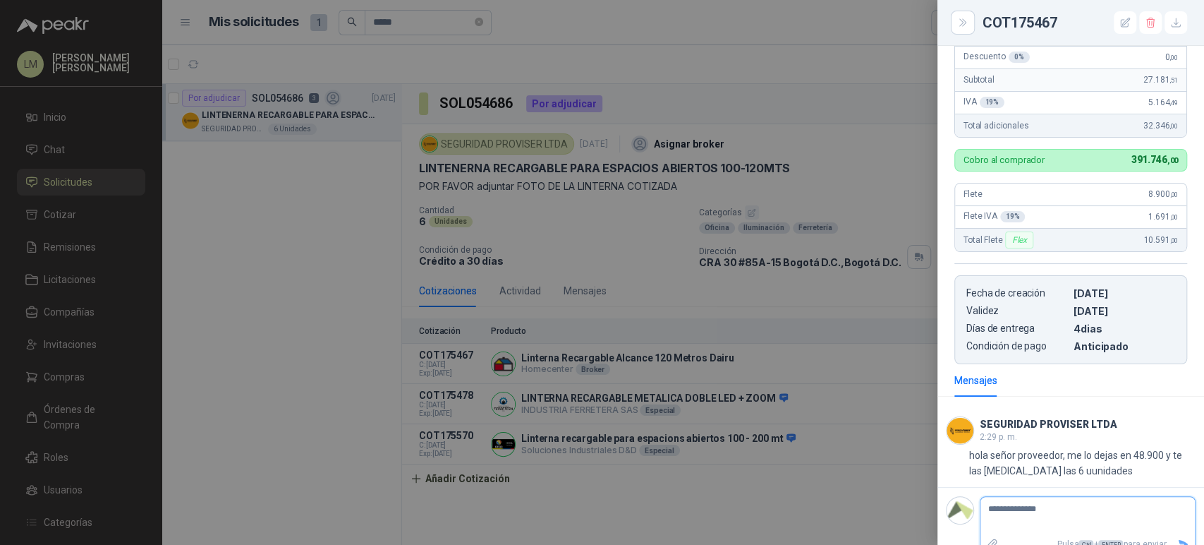
type textarea "**********"
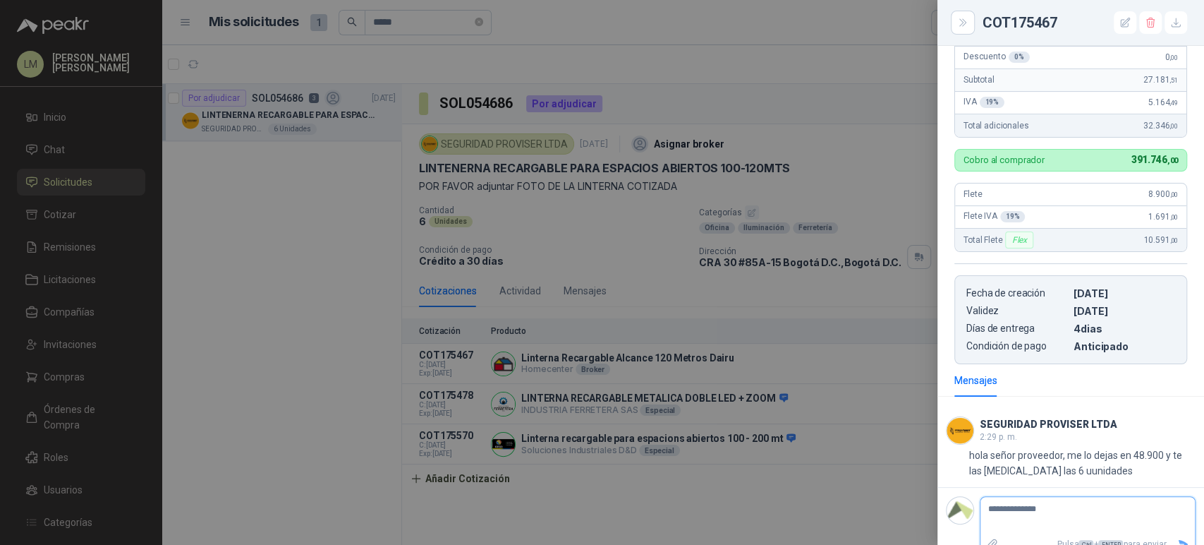
type textarea "**********"
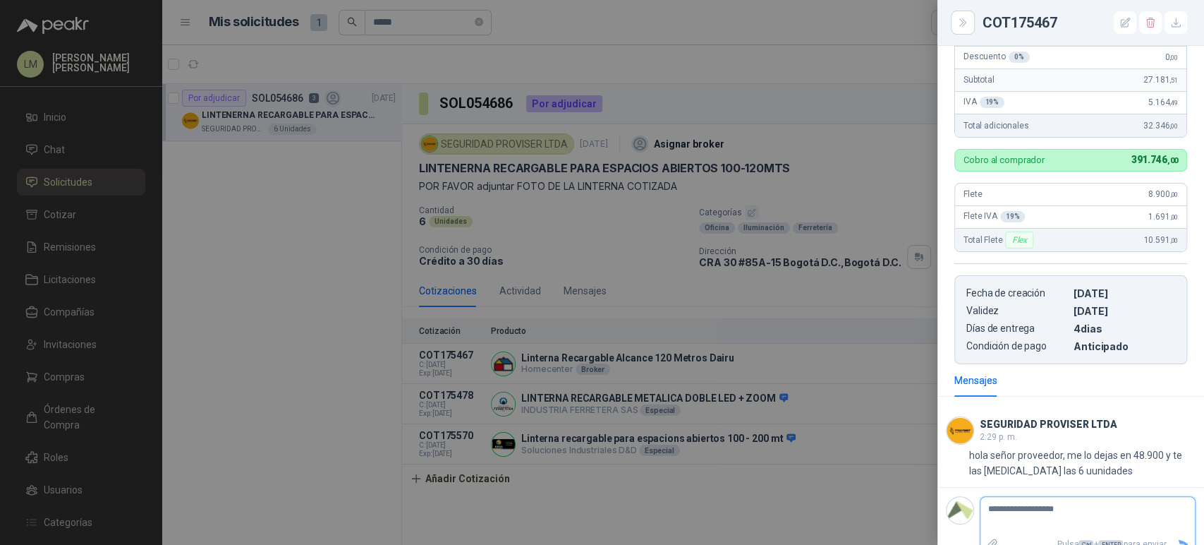
type textarea "**********"
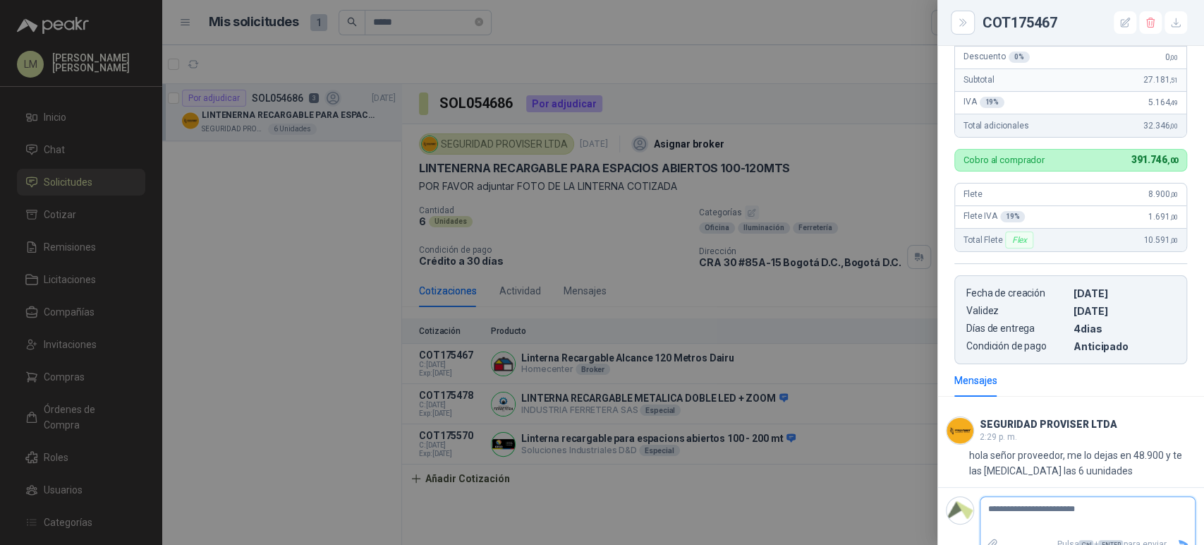
type textarea "**********"
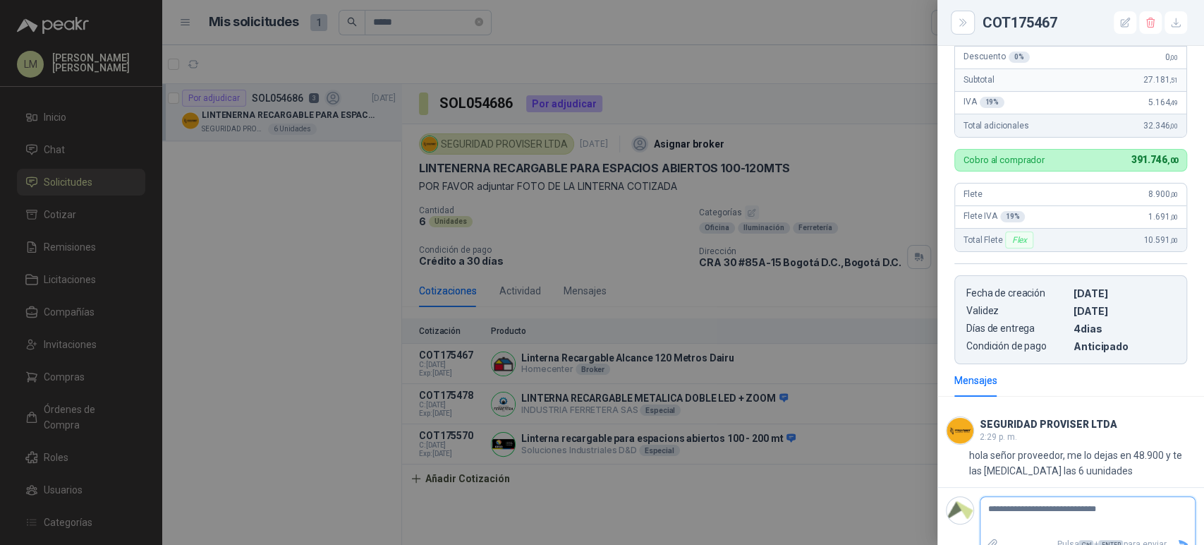
type textarea "**********"
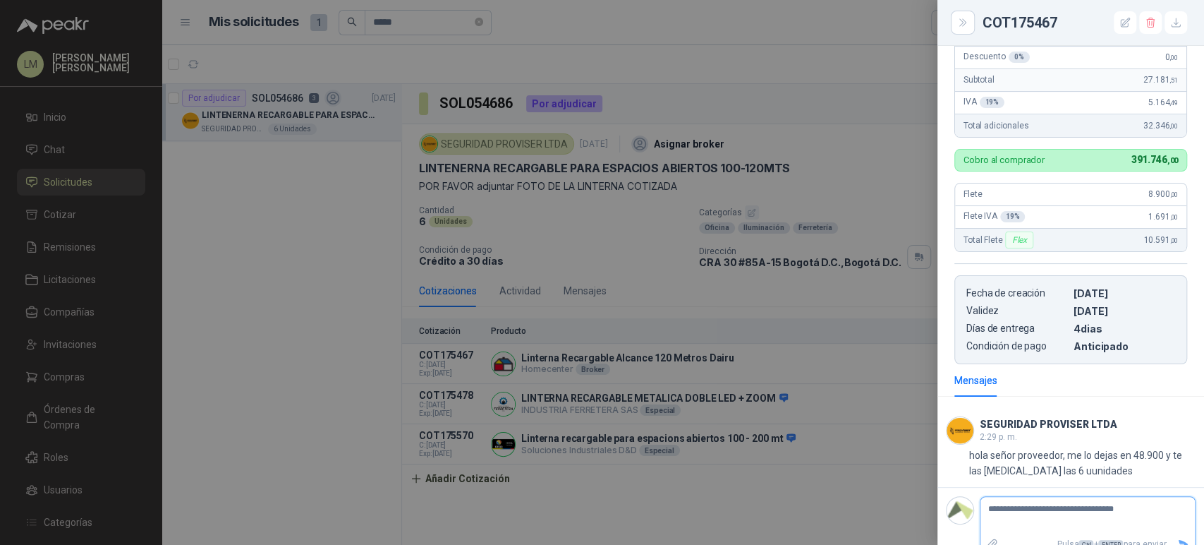
type textarea "**********"
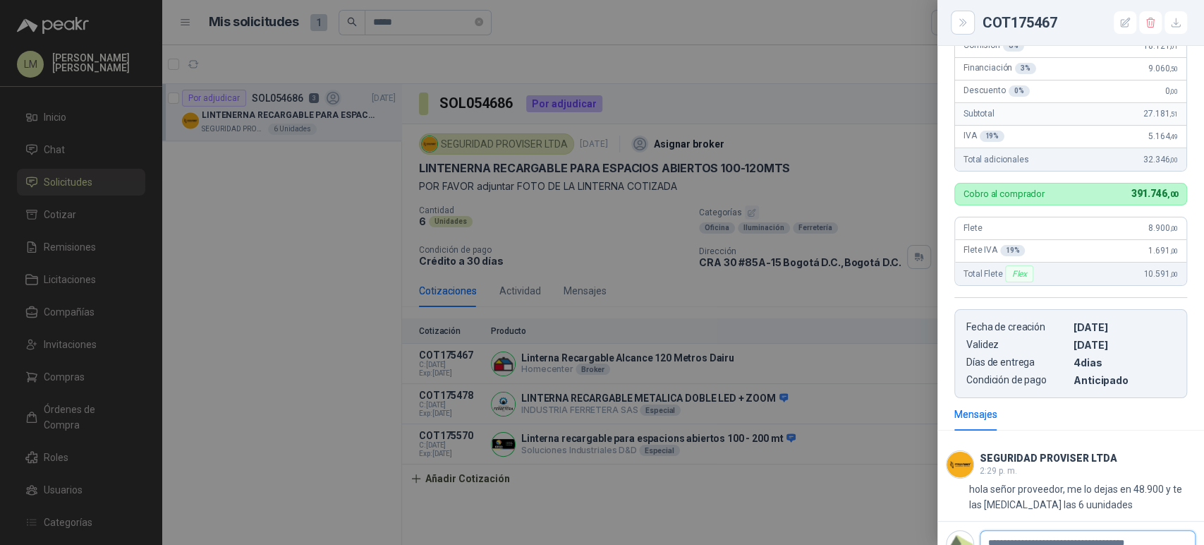
scroll to position [347, 0]
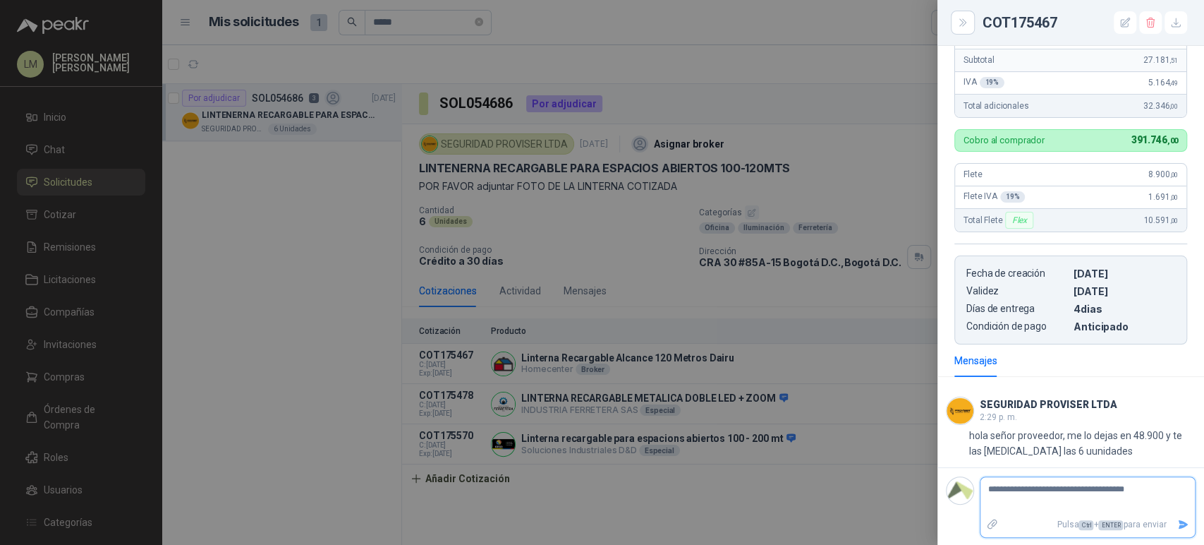
type textarea "**********"
drag, startPoint x: 1144, startPoint y: 490, endPoint x: 975, endPoint y: 487, distance: 169.3
click at [975, 487] on div "**********" at bounding box center [1071, 506] width 250 height 61
click at [1144, 489] on textarea "**********" at bounding box center [1082, 496] width 203 height 32
drag, startPoint x: 1144, startPoint y: 489, endPoint x: 1045, endPoint y: 490, distance: 98.8
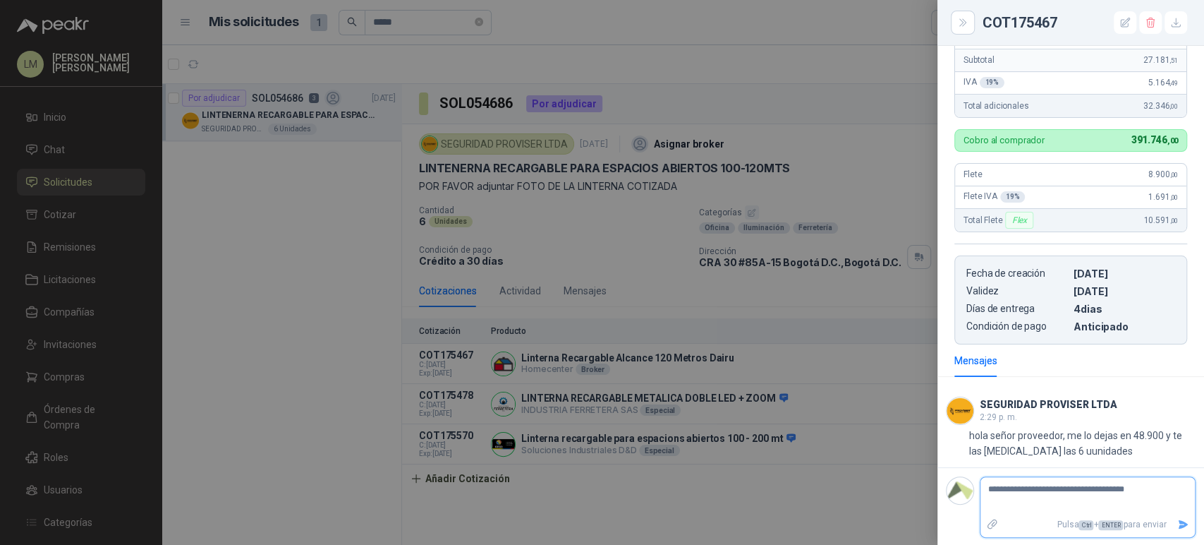
click at [1045, 490] on textarea "**********" at bounding box center [1082, 496] width 203 height 32
type textarea "**********"
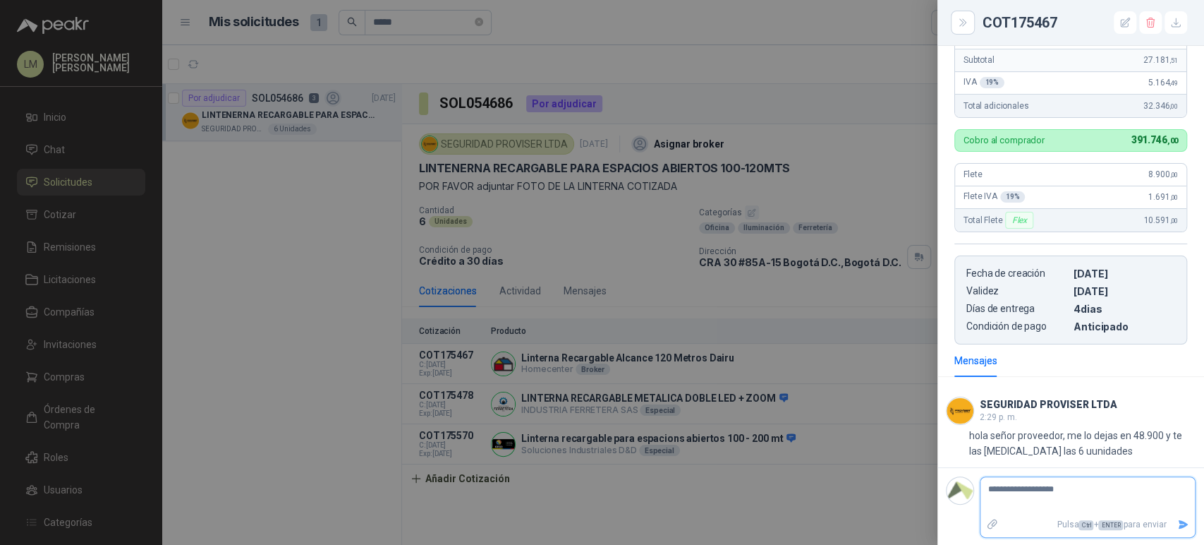
type textarea "**********"
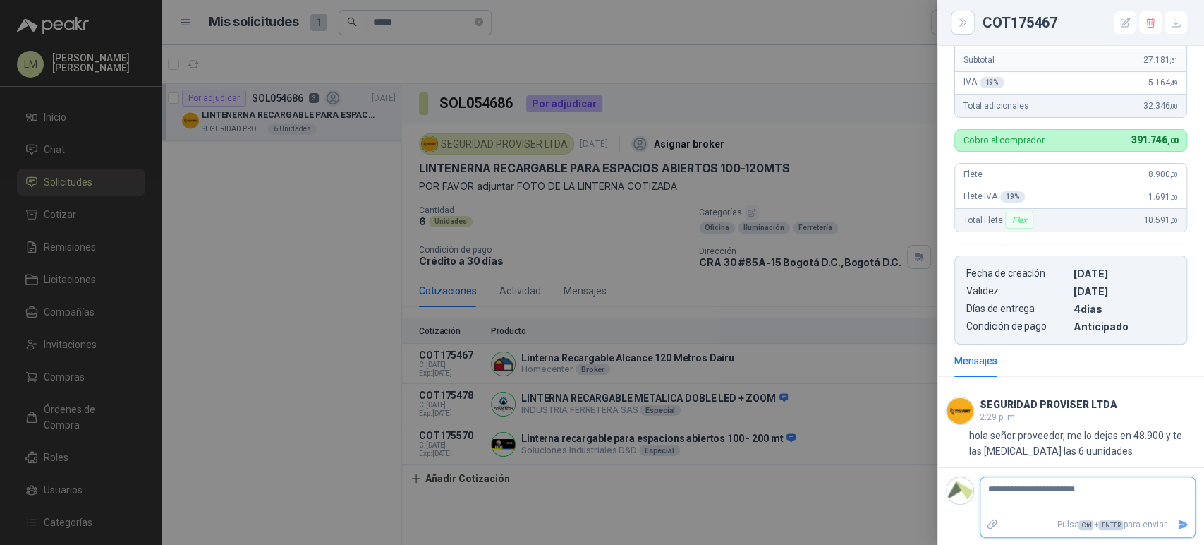
type textarea "**********"
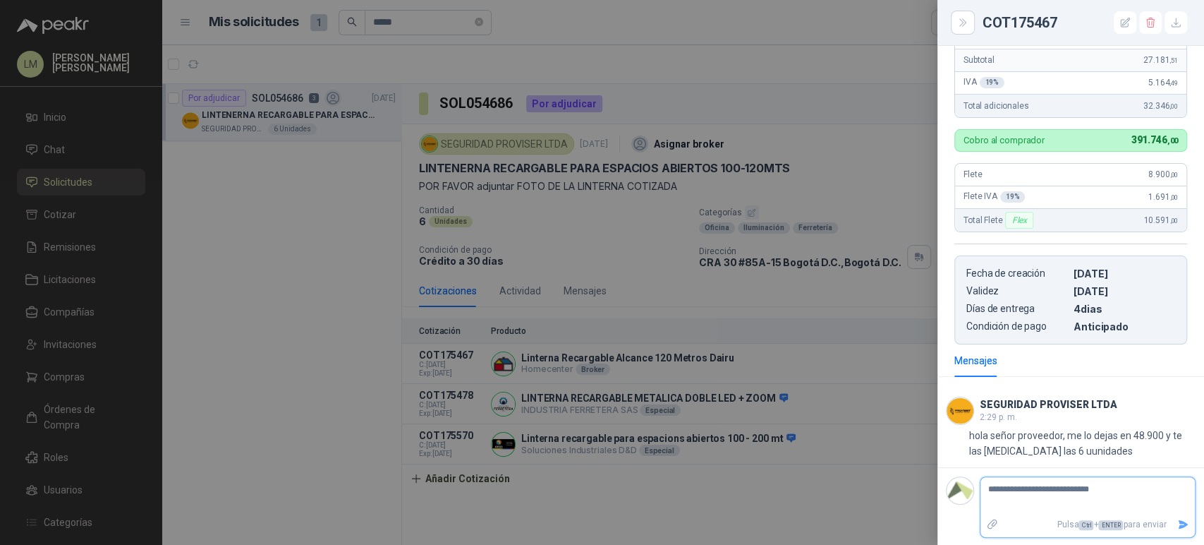
type textarea "**********"
click at [1179, 523] on icon "Enviar" at bounding box center [1184, 524] width 10 height 9
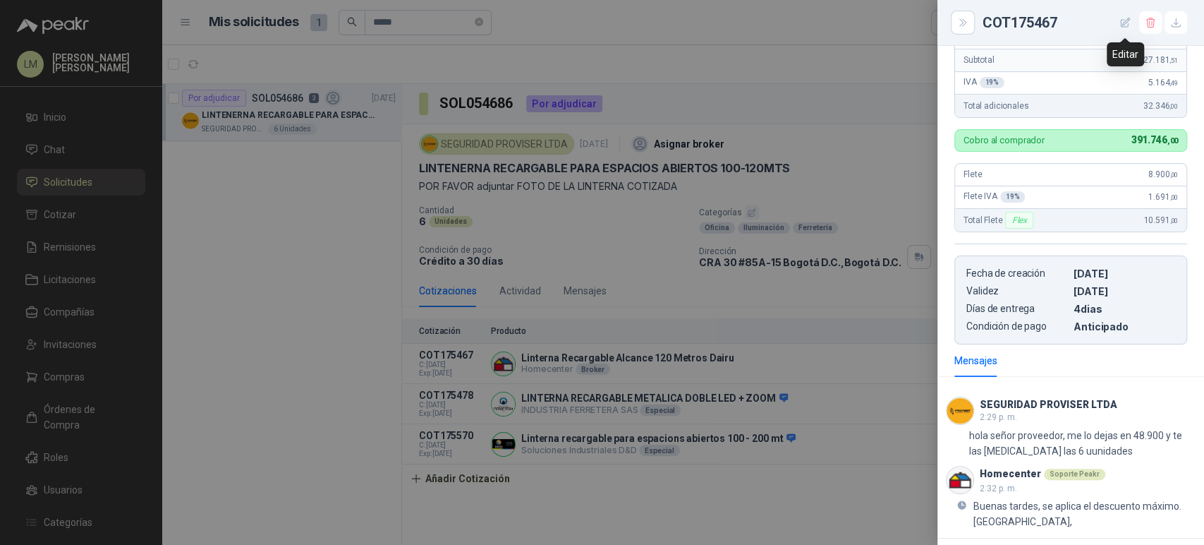
click at [1124, 25] on icon "button" at bounding box center [1125, 22] width 9 height 9
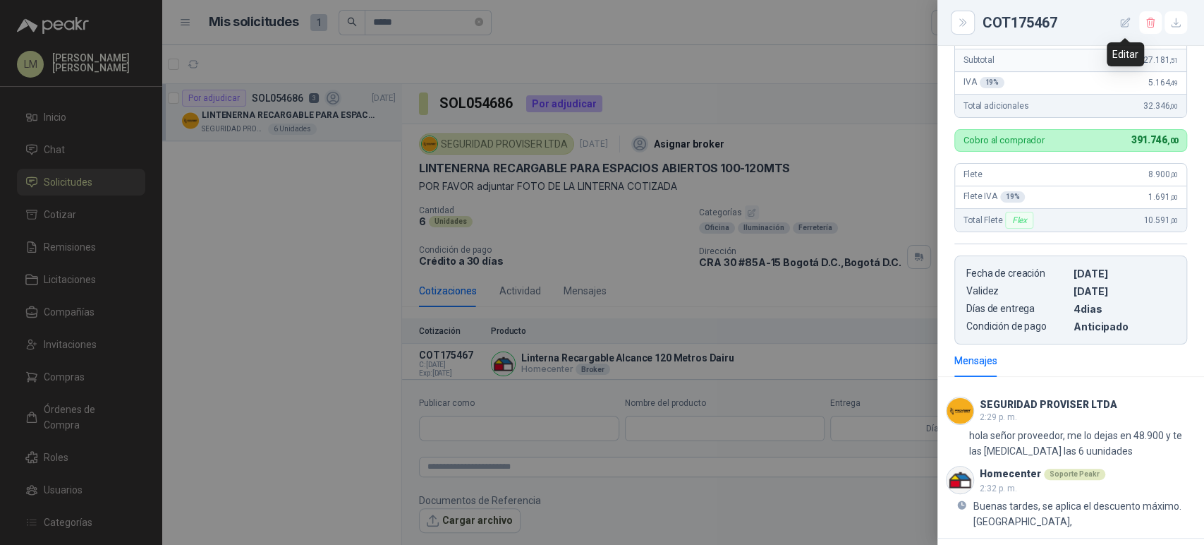
scroll to position [418, 0]
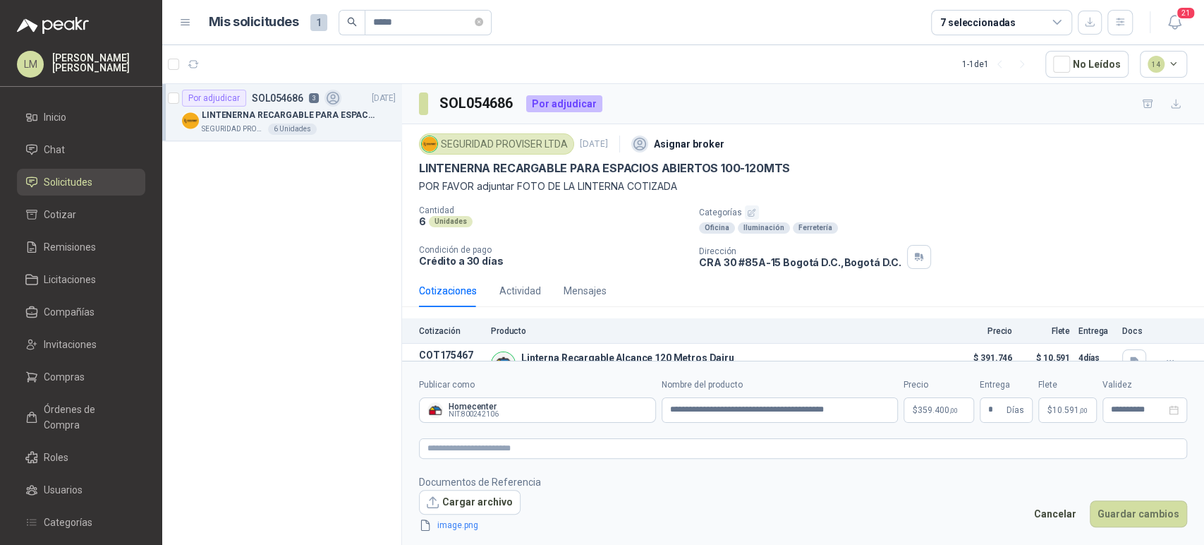
click at [939, 413] on body "LM [PERSON_NAME] Inicio Chat Solicitudes Cotizar Remisiones Licitaciones Compañ…" at bounding box center [602, 272] width 1204 height 545
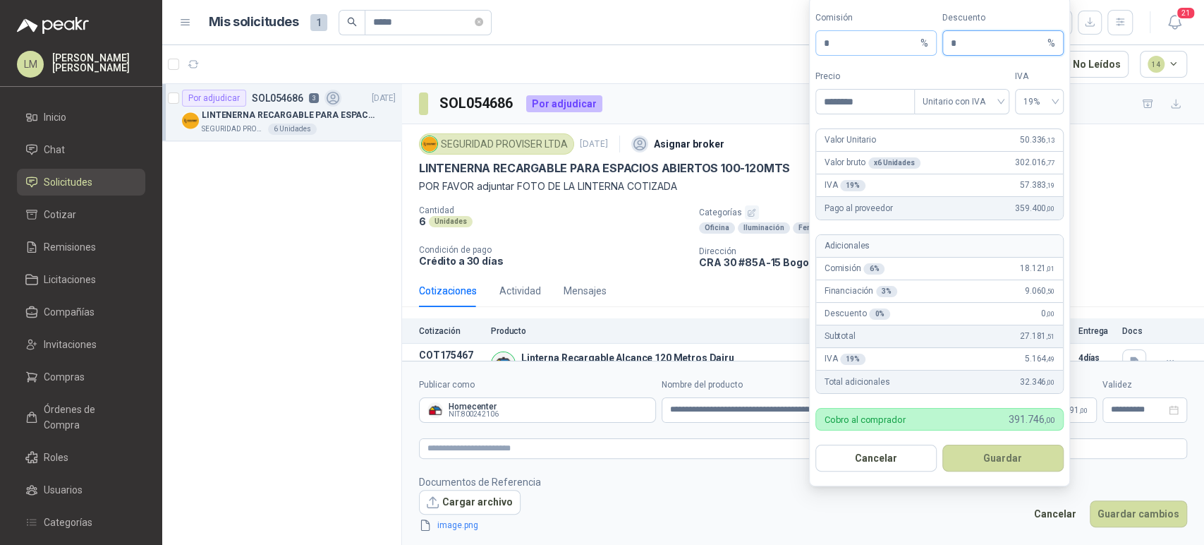
drag, startPoint x: 958, startPoint y: 42, endPoint x: 915, endPoint y: 42, distance: 43.0
click at [915, 42] on div "Comisión * % Descuento * %" at bounding box center [940, 33] width 248 height 44
click at [1015, 456] on button "Guardar" at bounding box center [1002, 457] width 121 height 27
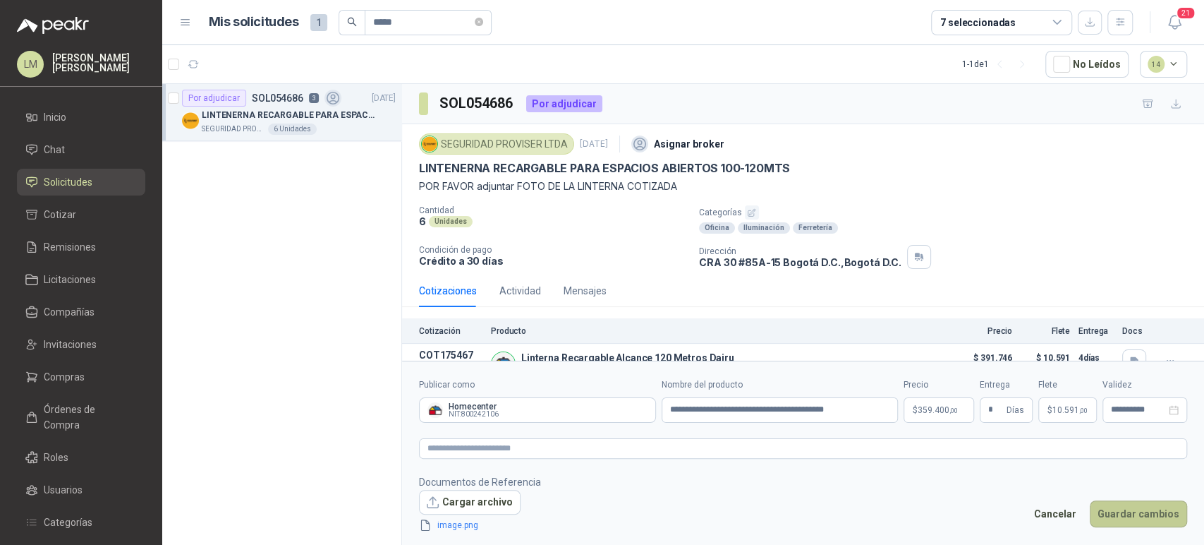
click at [1146, 515] on button "Guardar cambios" at bounding box center [1138, 513] width 97 height 27
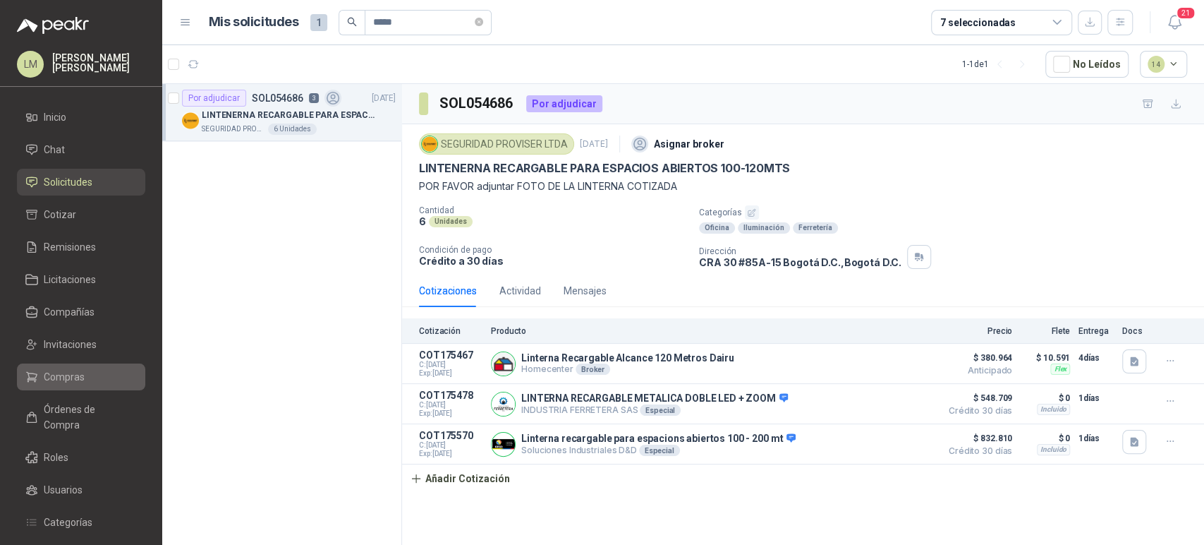
click at [96, 367] on link "Compras" at bounding box center [81, 376] width 128 height 27
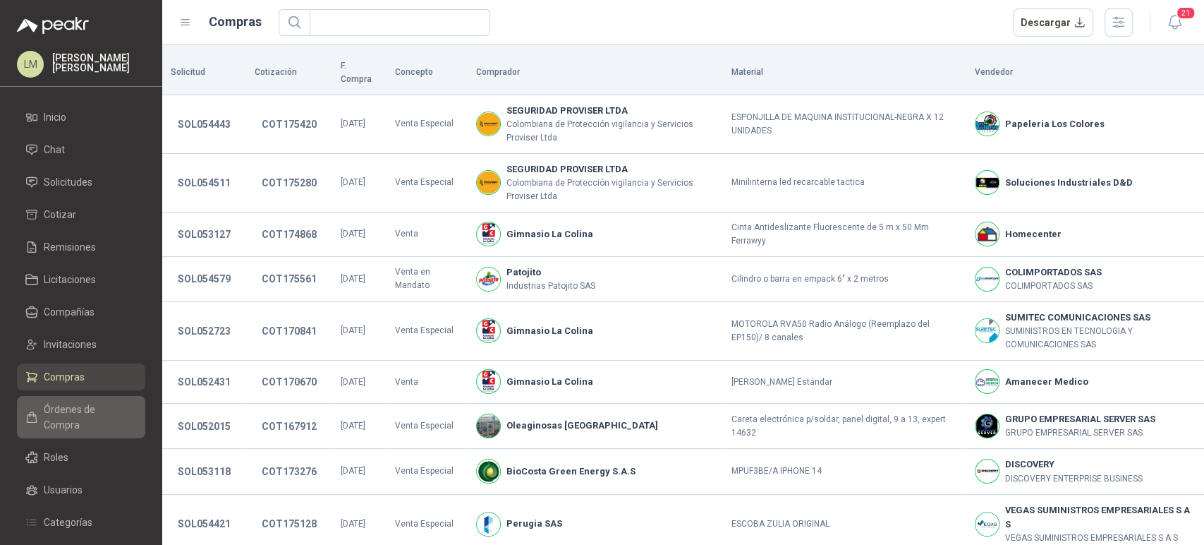
click at [71, 400] on link "Órdenes de Compra" at bounding box center [81, 417] width 128 height 42
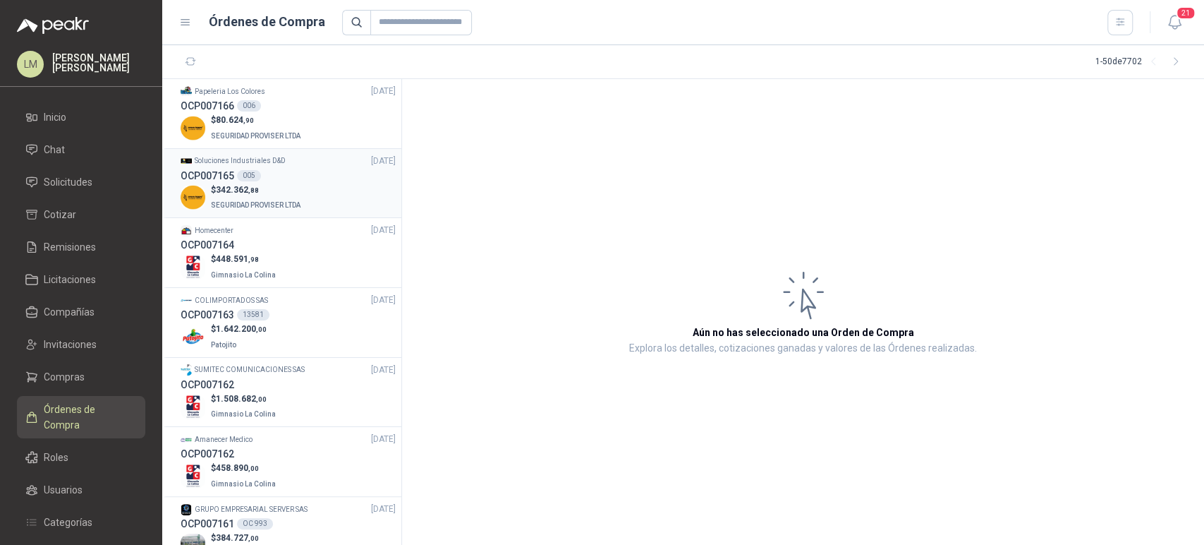
click at [231, 188] on span "342.362 ,88" at bounding box center [237, 190] width 43 height 10
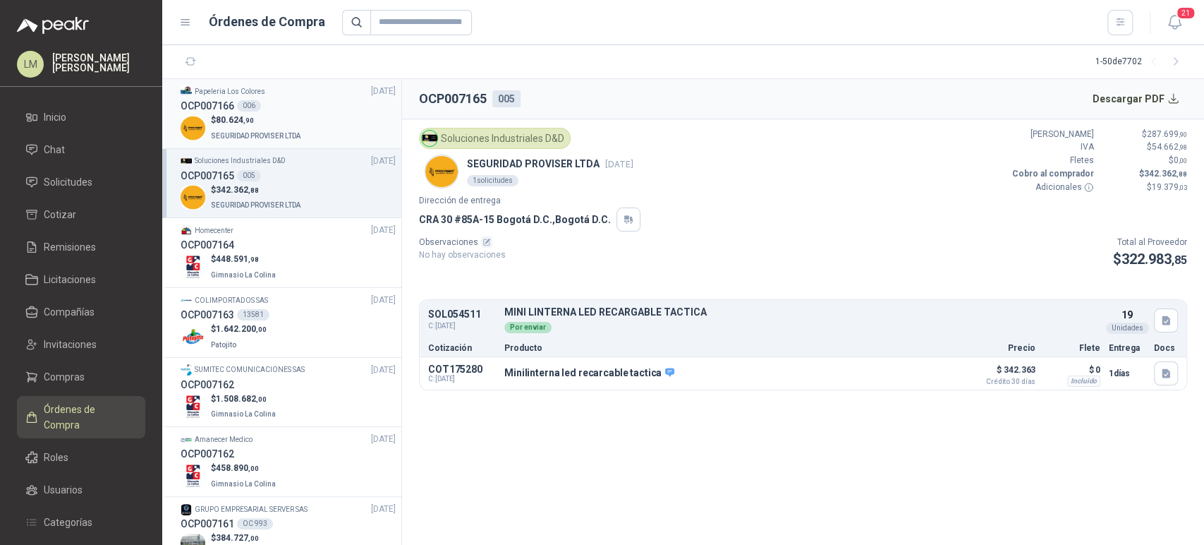
click at [252, 121] on span ",90" at bounding box center [248, 120] width 11 height 8
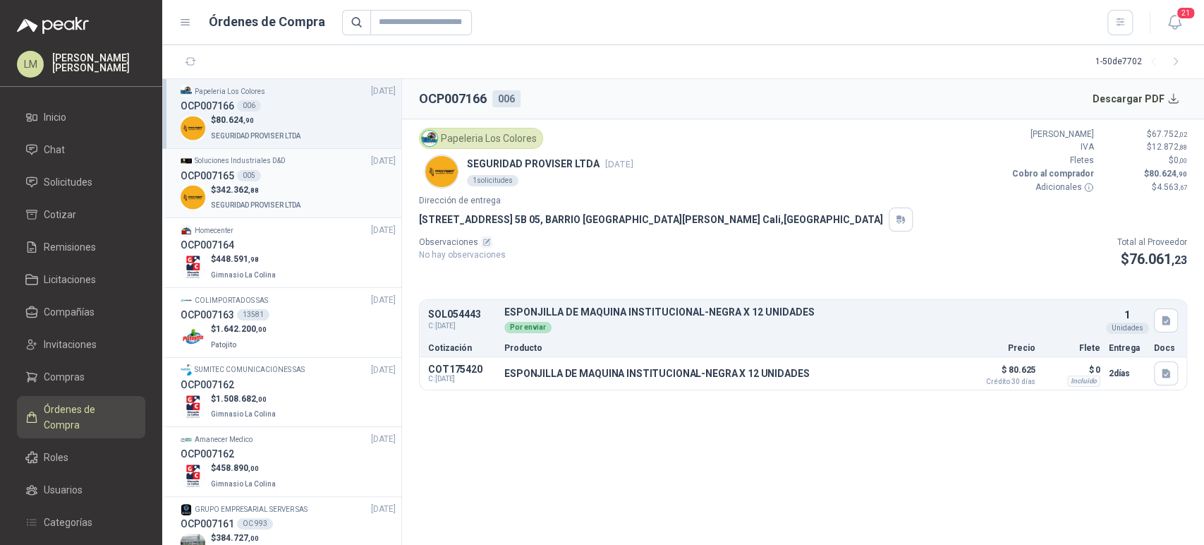
click at [245, 170] on div "005" at bounding box center [249, 175] width 24 height 11
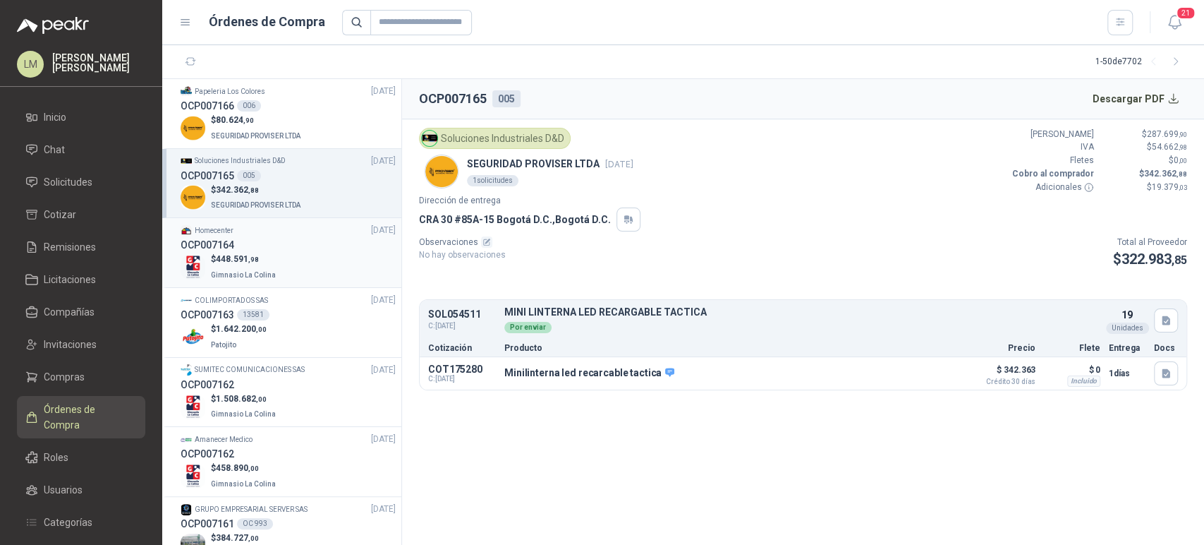
click at [238, 241] on div "OCP007164" at bounding box center [288, 245] width 215 height 16
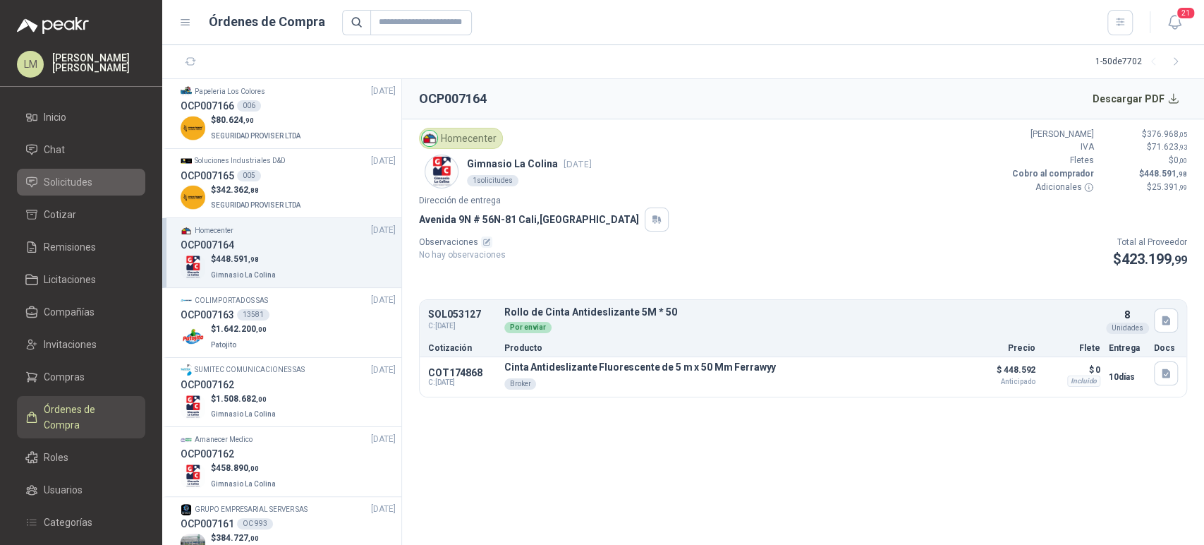
click at [78, 181] on span "Solicitudes" at bounding box center [68, 182] width 49 height 16
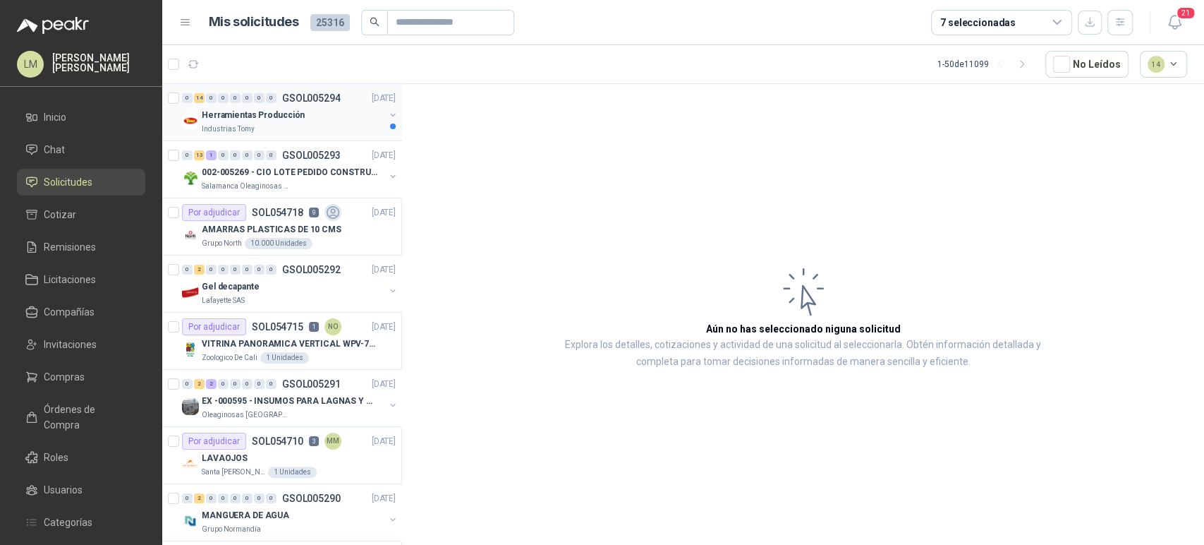
click at [282, 114] on p "Herramientas Producción" at bounding box center [253, 115] width 103 height 13
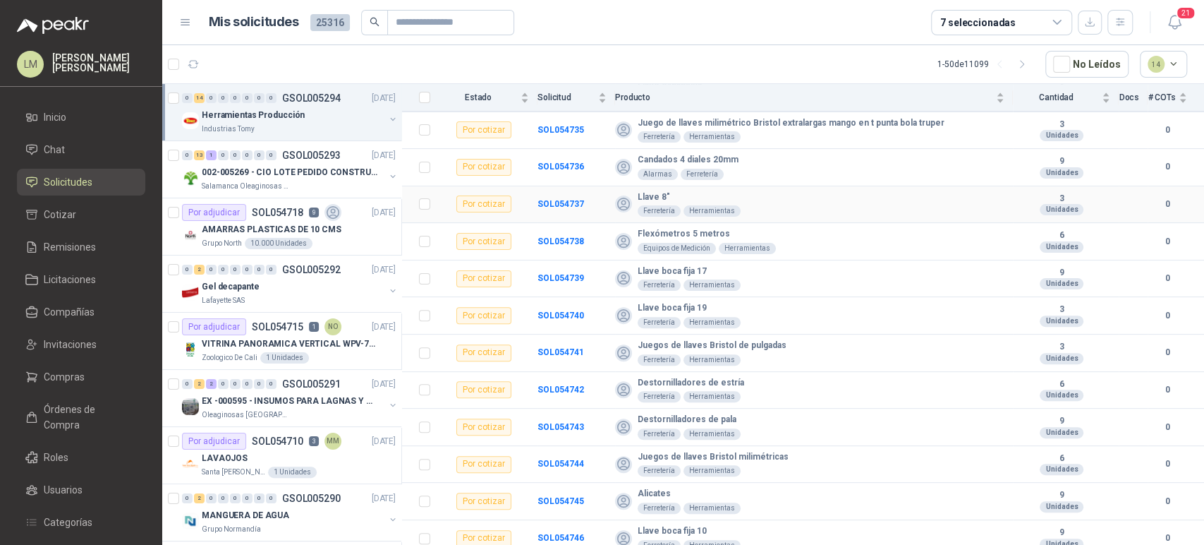
scroll to position [240, 0]
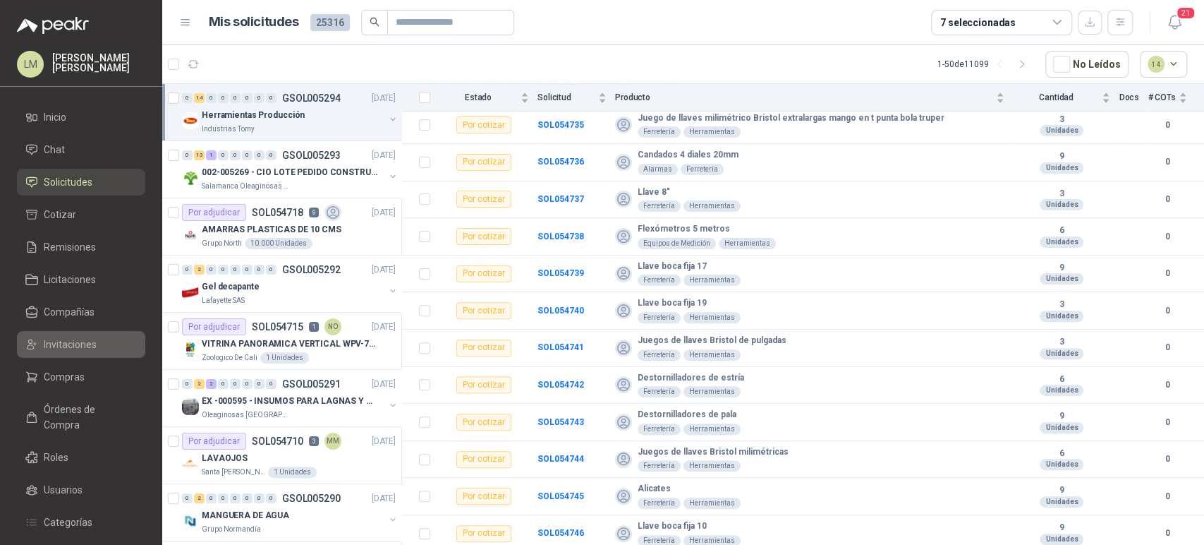
click at [67, 345] on span "Invitaciones" at bounding box center [70, 345] width 53 height 16
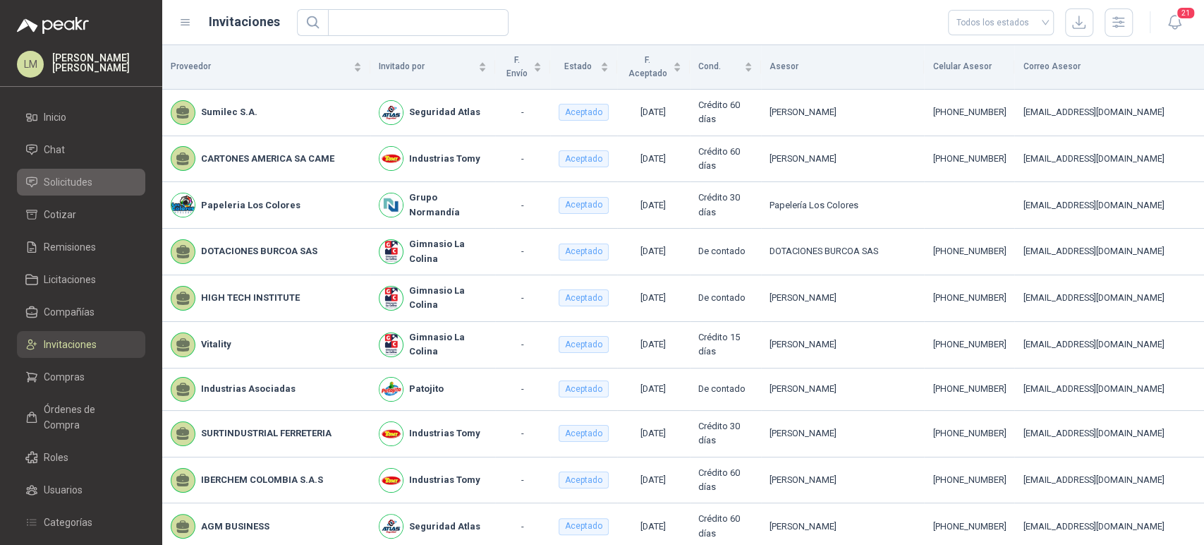
click at [75, 177] on span "Solicitudes" at bounding box center [68, 182] width 49 height 16
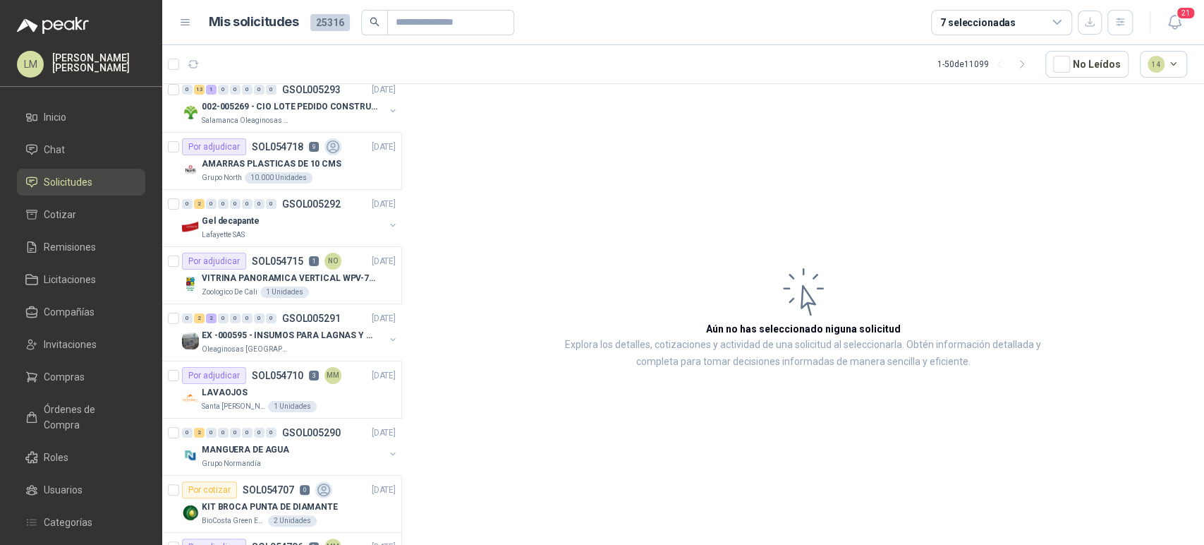
scroll to position [71, 0]
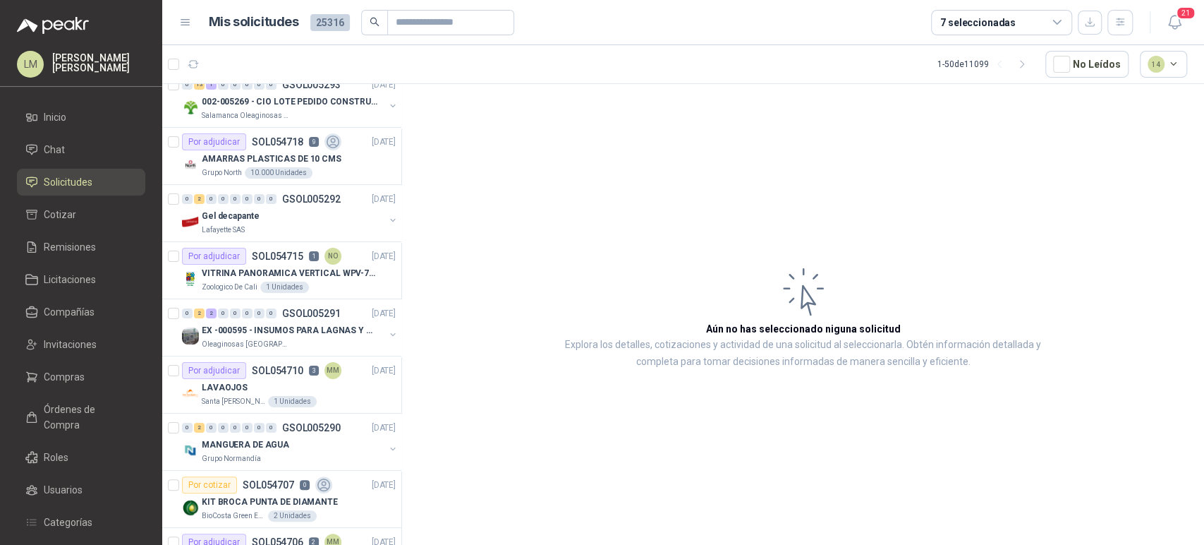
click at [966, 25] on div "7 seleccionadas" at bounding box center [977, 23] width 75 height 16
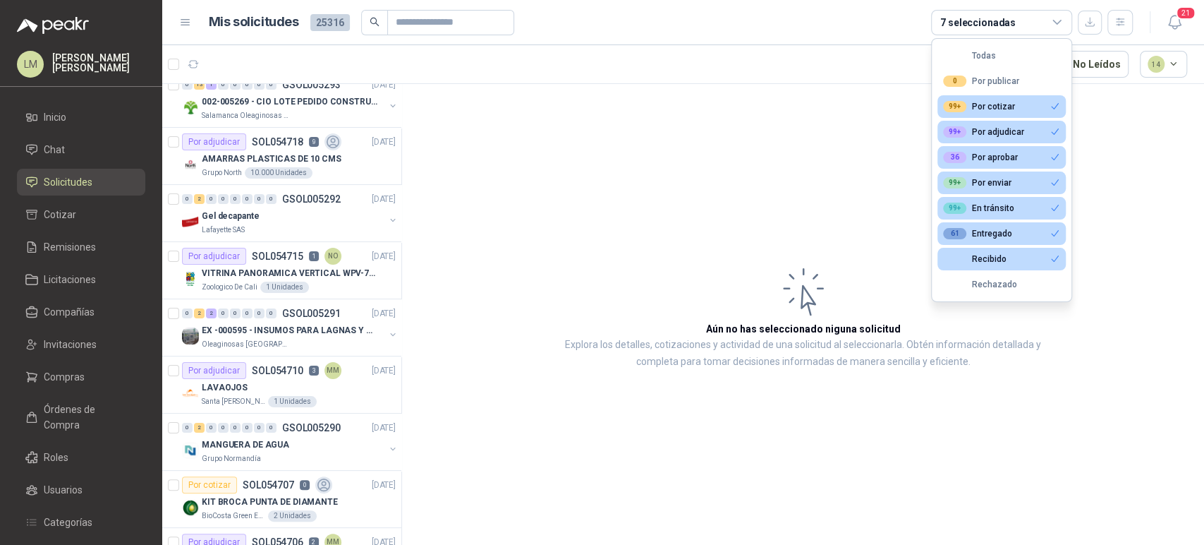
click at [966, 25] on div "7 seleccionadas" at bounding box center [977, 23] width 75 height 16
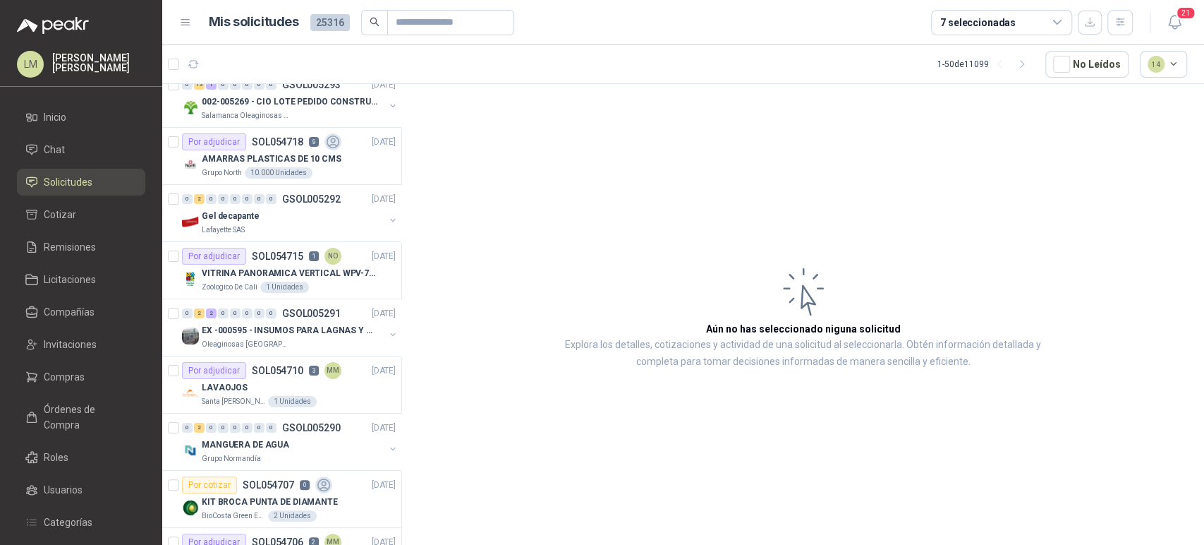
click at [621, 182] on article "Aún no has seleccionado niguna solicitud Explora los detalles, cotizaciones y a…" at bounding box center [803, 317] width 802 height 466
click at [1124, 25] on icon "button" at bounding box center [1121, 22] width 12 height 12
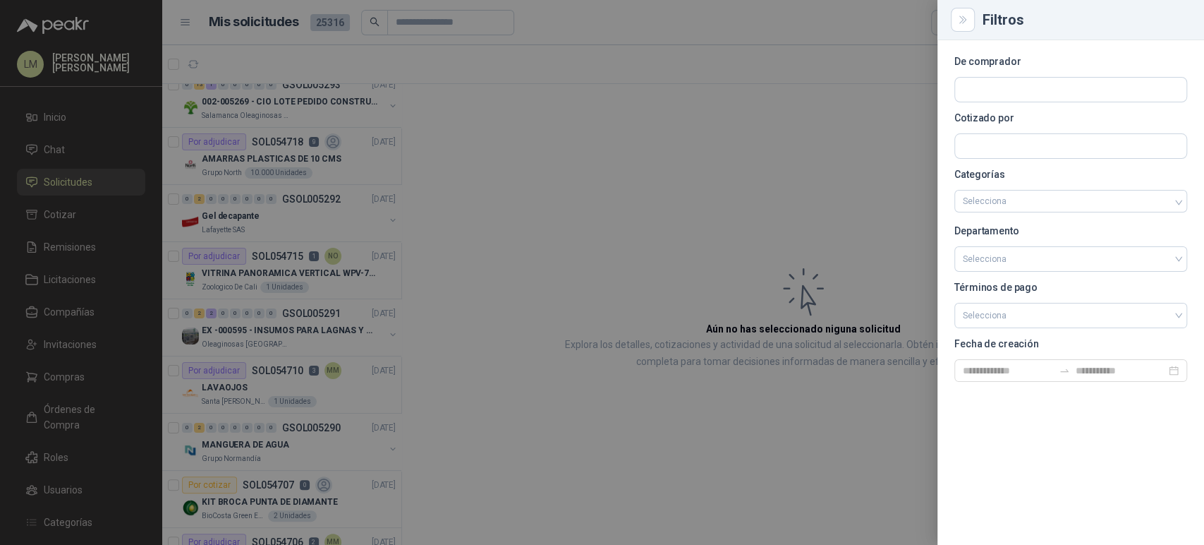
click at [858, 104] on div at bounding box center [602, 272] width 1204 height 545
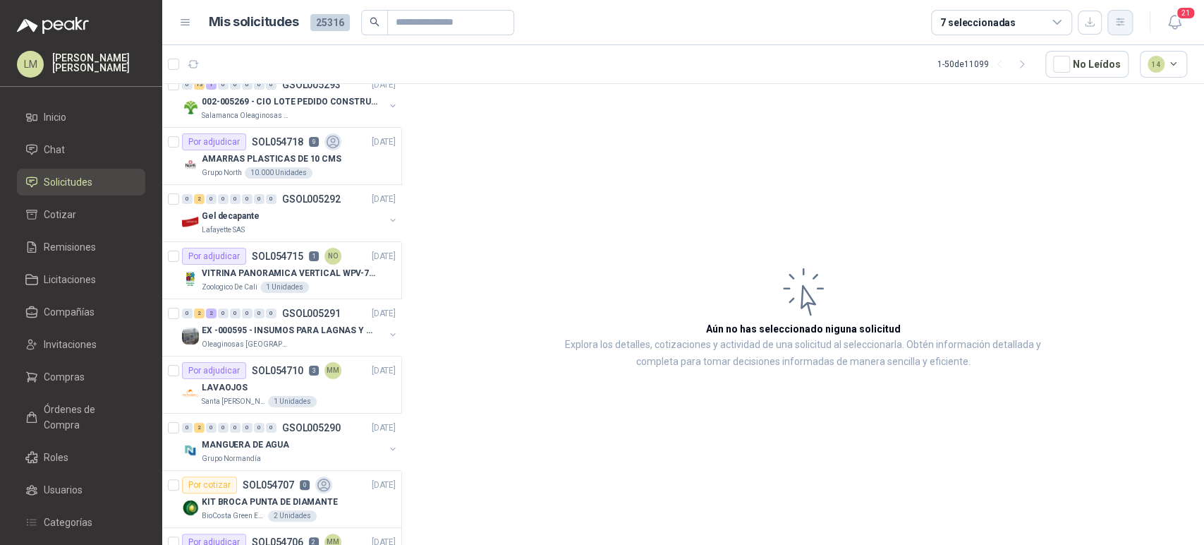
click at [1117, 20] on icon "button" at bounding box center [1121, 22] width 12 height 12
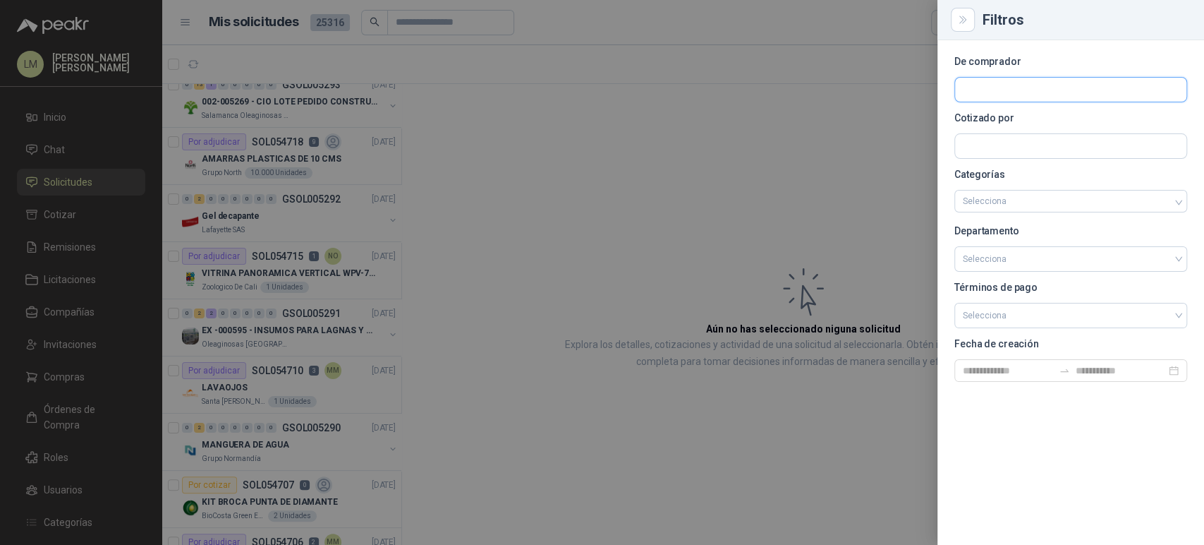
click at [1027, 98] on input "text" at bounding box center [1070, 90] width 231 height 24
click at [1010, 119] on p "Gimnasio La Colina" at bounding box center [1025, 120] width 74 height 8
click at [599, 173] on div at bounding box center [602, 272] width 1204 height 545
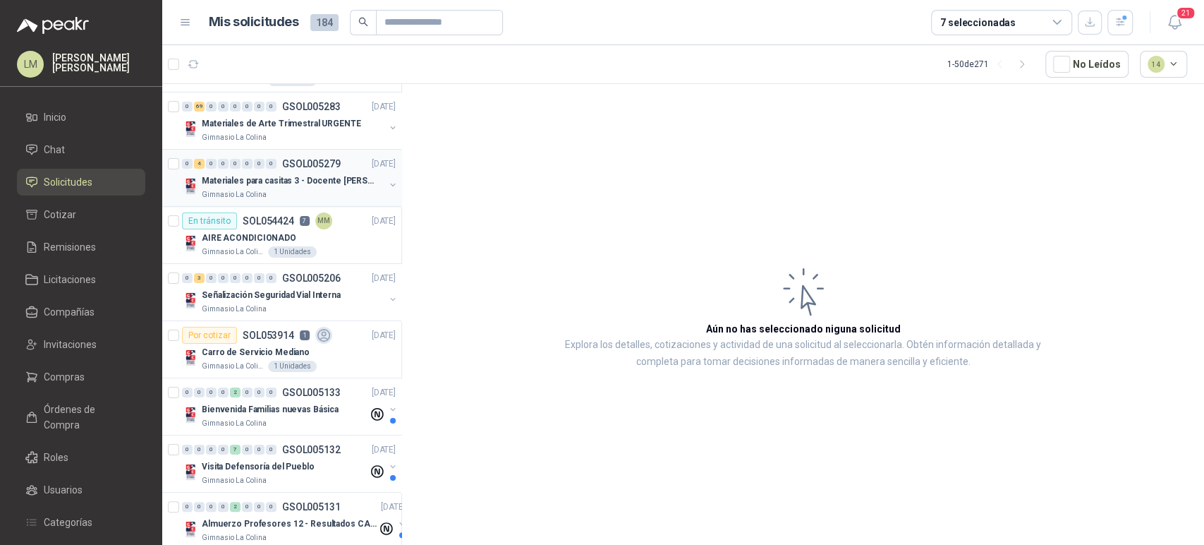
scroll to position [51, 0]
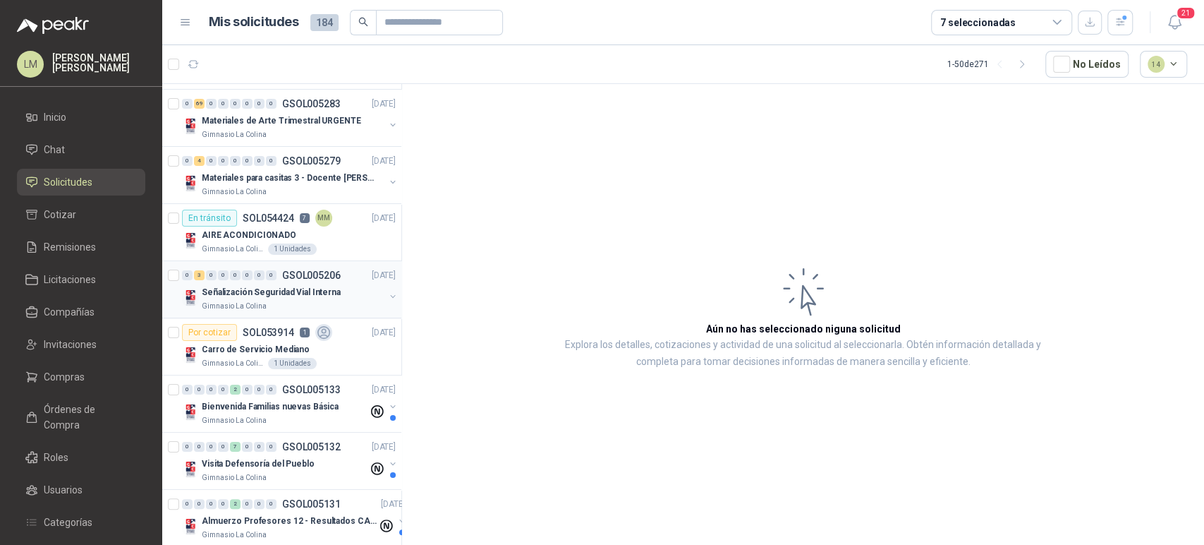
click at [387, 294] on button "button" at bounding box center [392, 296] width 11 height 11
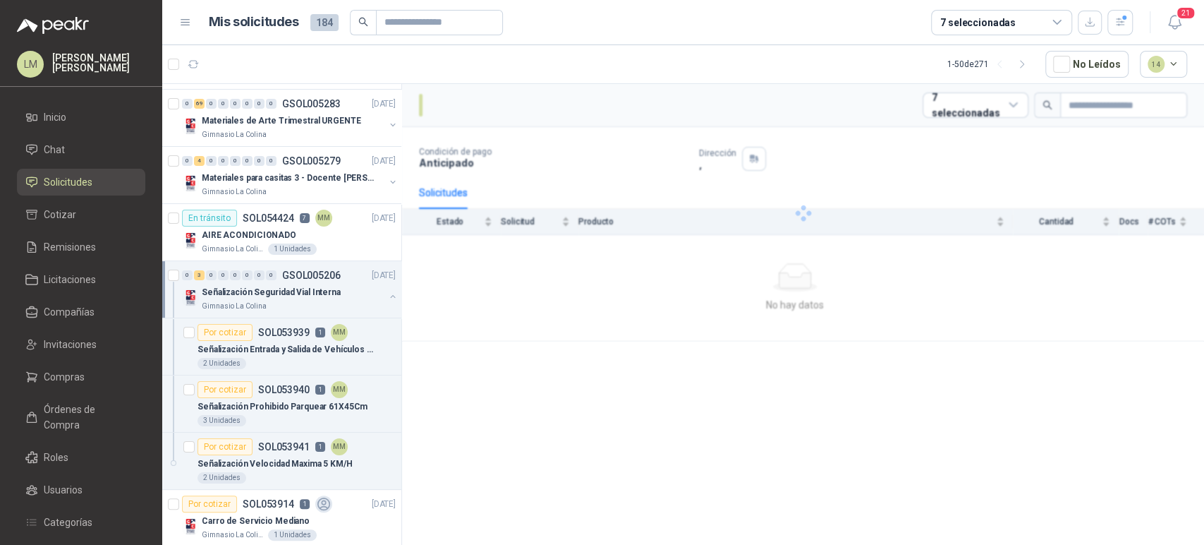
click at [387, 294] on button "button" at bounding box center [392, 296] width 11 height 11
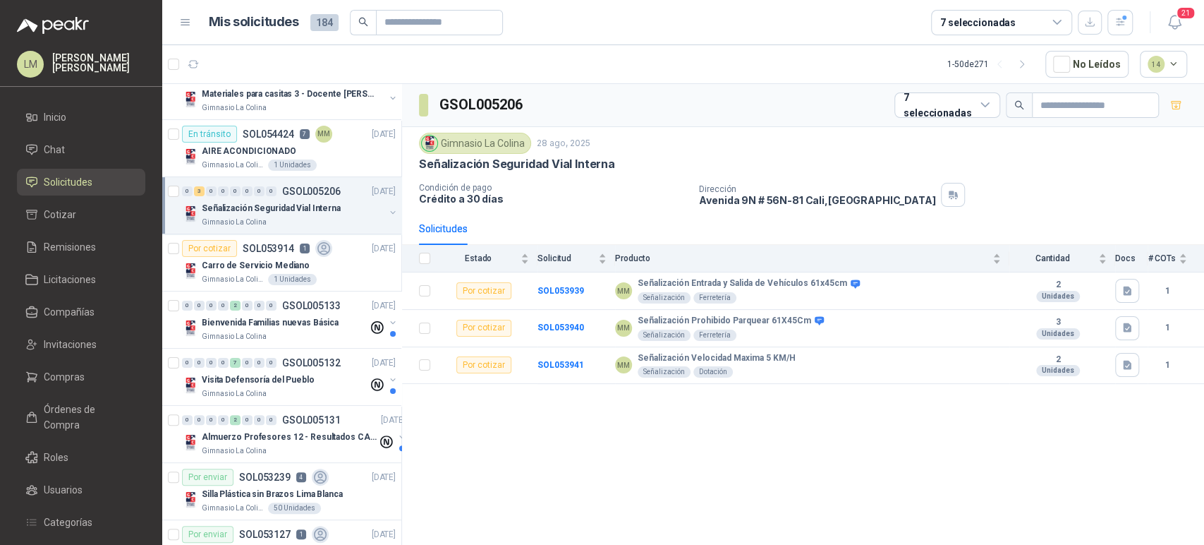
scroll to position [185, 0]
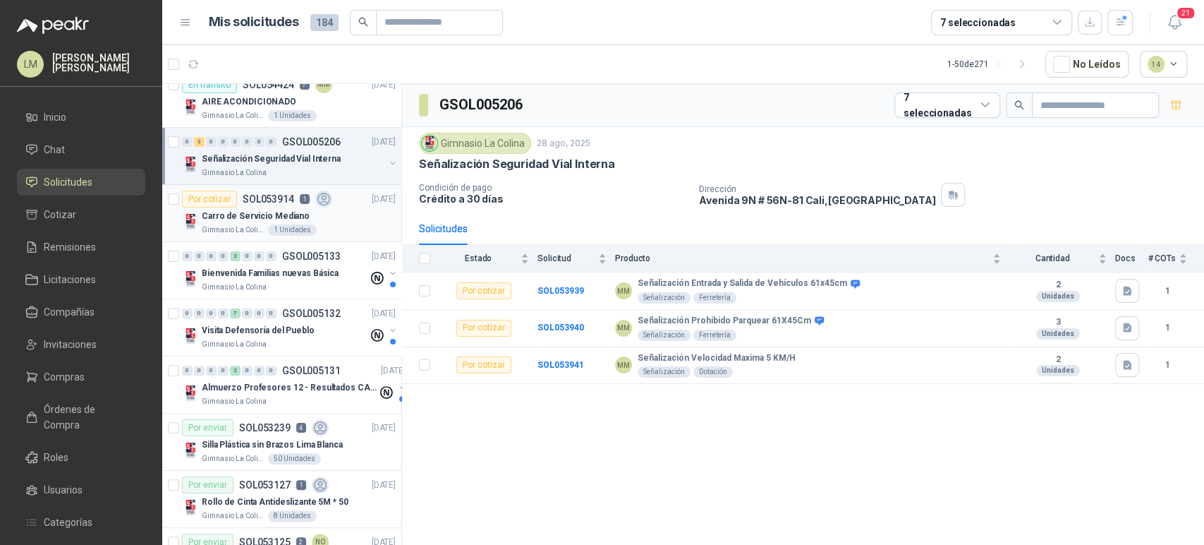
click at [270, 226] on div "1 Unidades" at bounding box center [292, 229] width 49 height 11
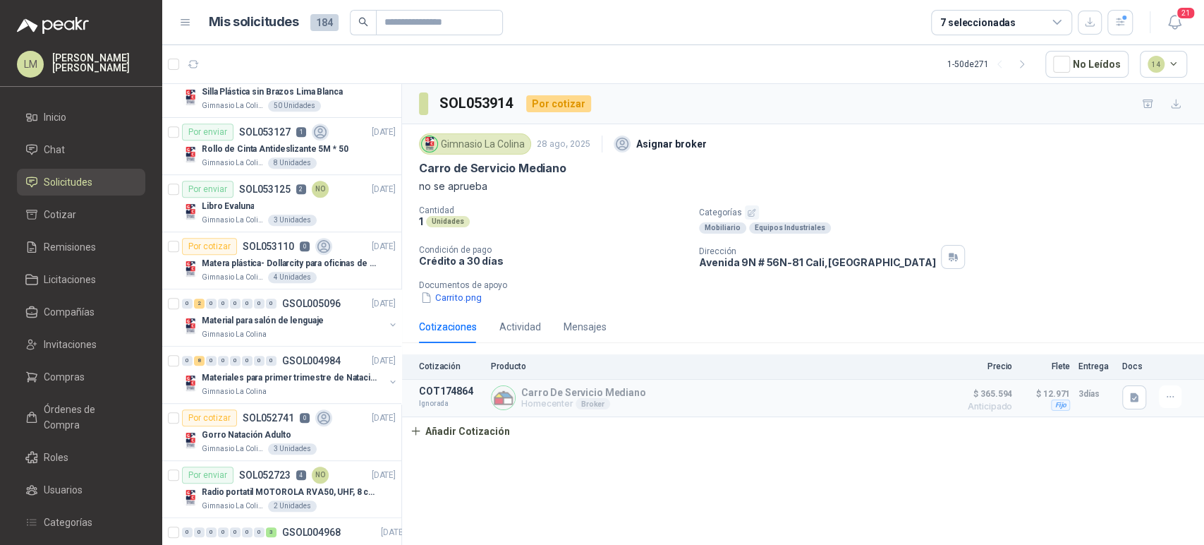
scroll to position [562, 0]
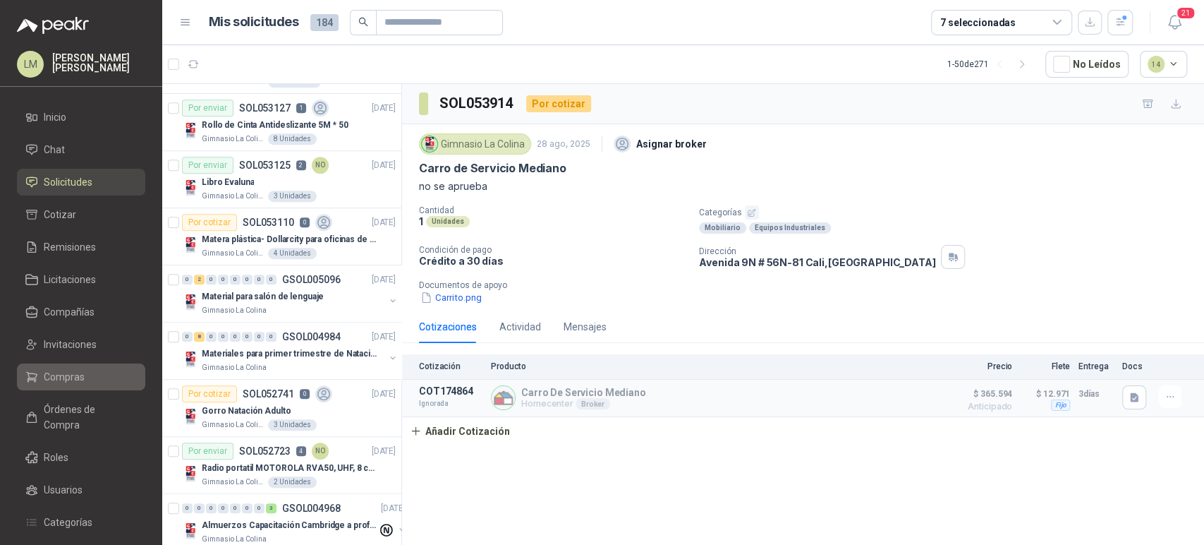
click at [67, 373] on span "Compras" at bounding box center [64, 377] width 41 height 16
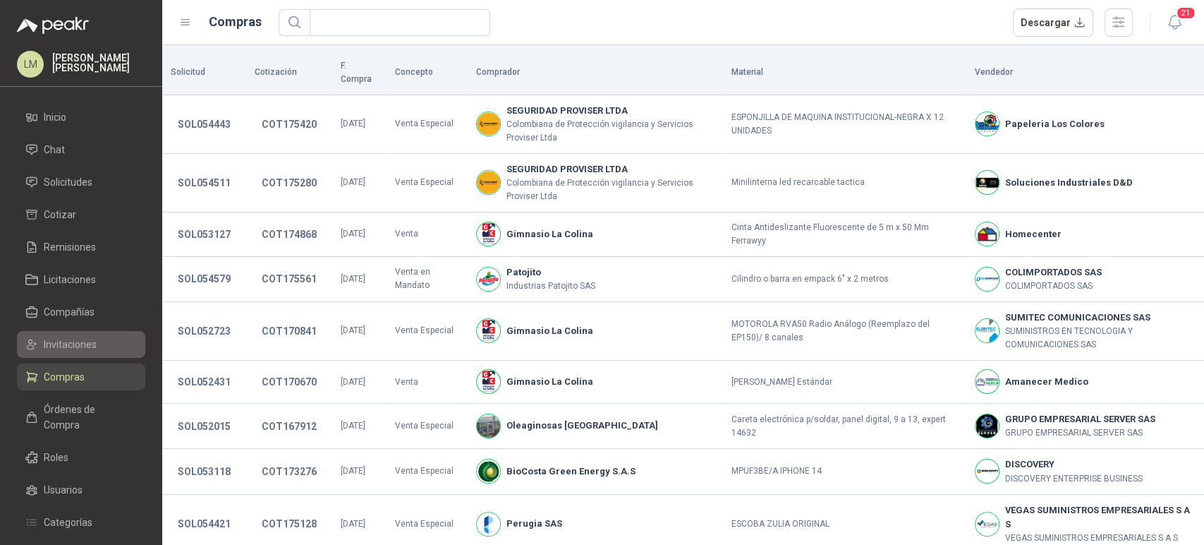
click at [74, 342] on span "Invitaciones" at bounding box center [70, 345] width 53 height 16
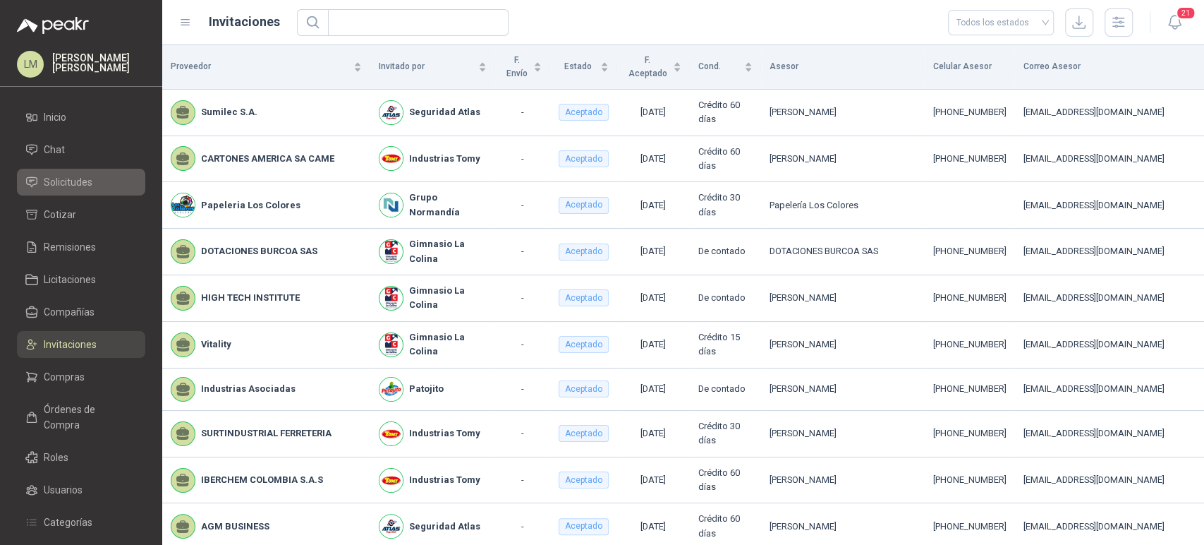
click at [75, 185] on span "Solicitudes" at bounding box center [68, 182] width 49 height 16
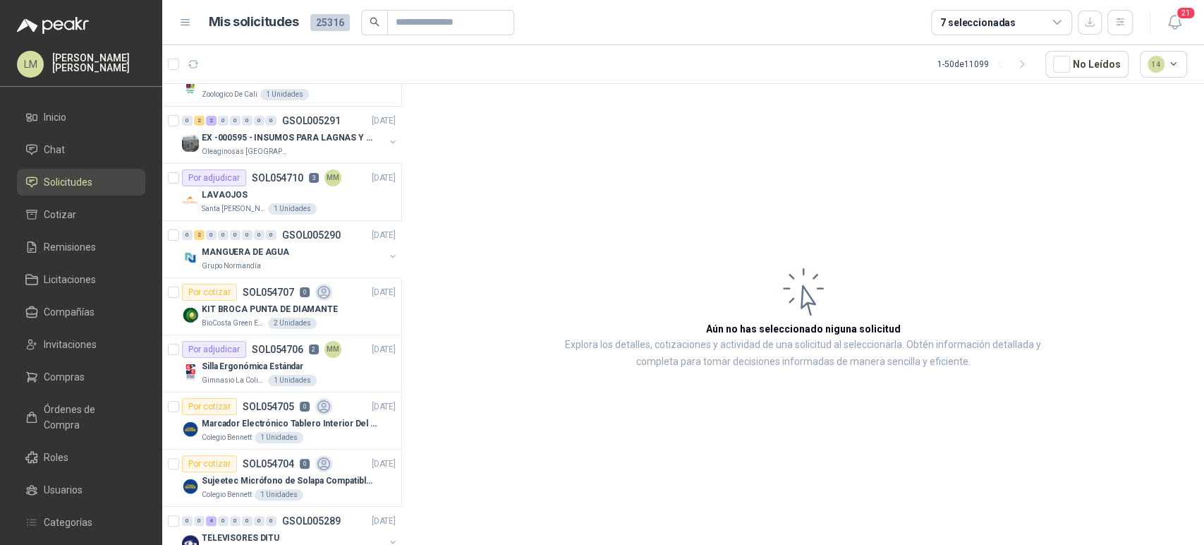
scroll to position [265, 0]
click at [387, 135] on button "button" at bounding box center [392, 139] width 11 height 11
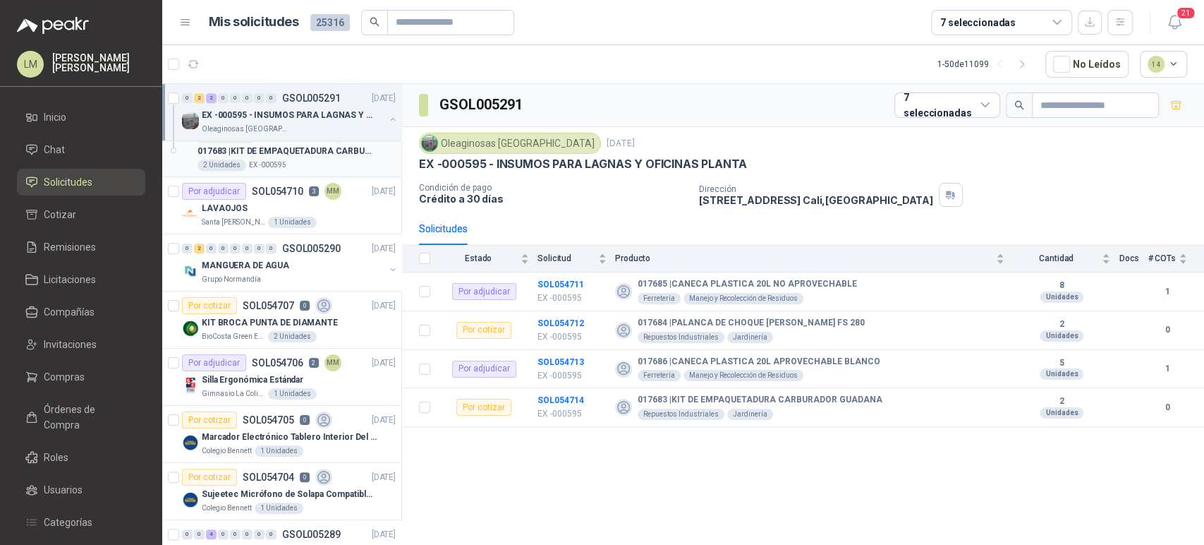
scroll to position [492, 0]
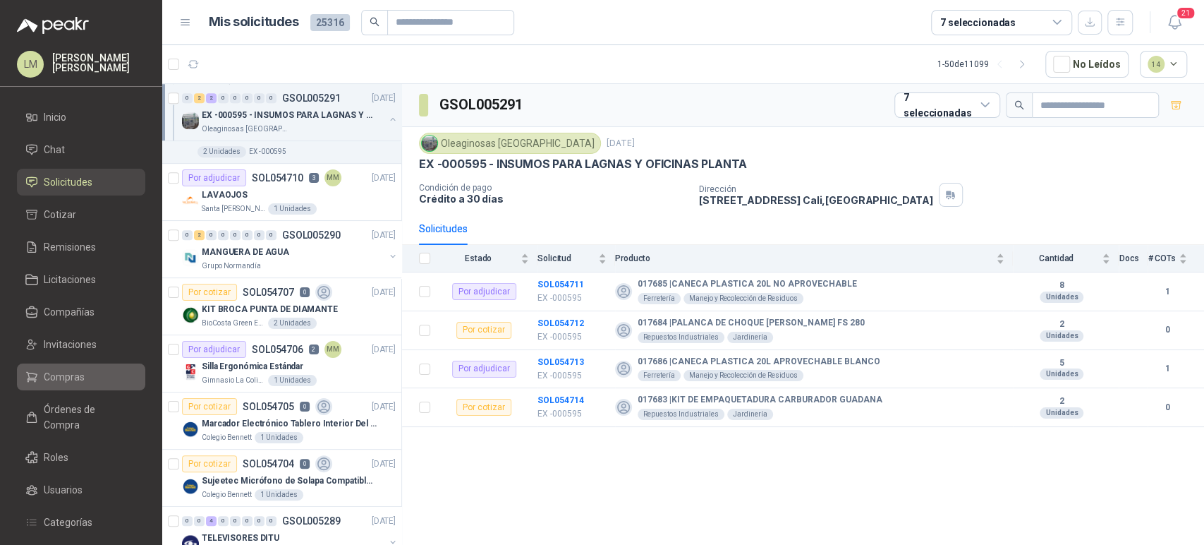
click at [74, 380] on span "Compras" at bounding box center [64, 377] width 41 height 16
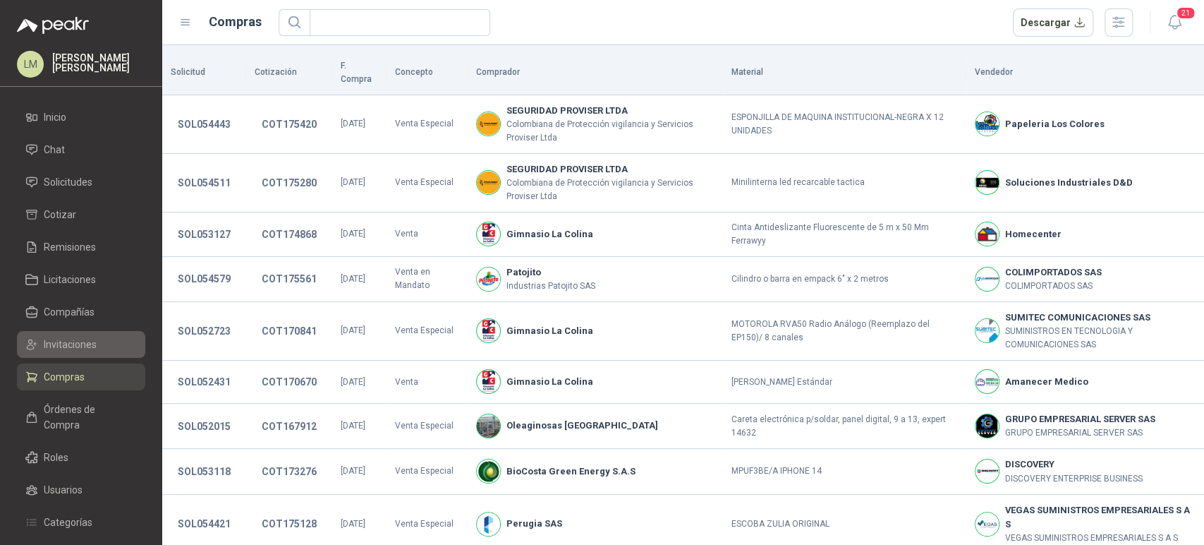
click at [76, 338] on span "Invitaciones" at bounding box center [70, 345] width 53 height 16
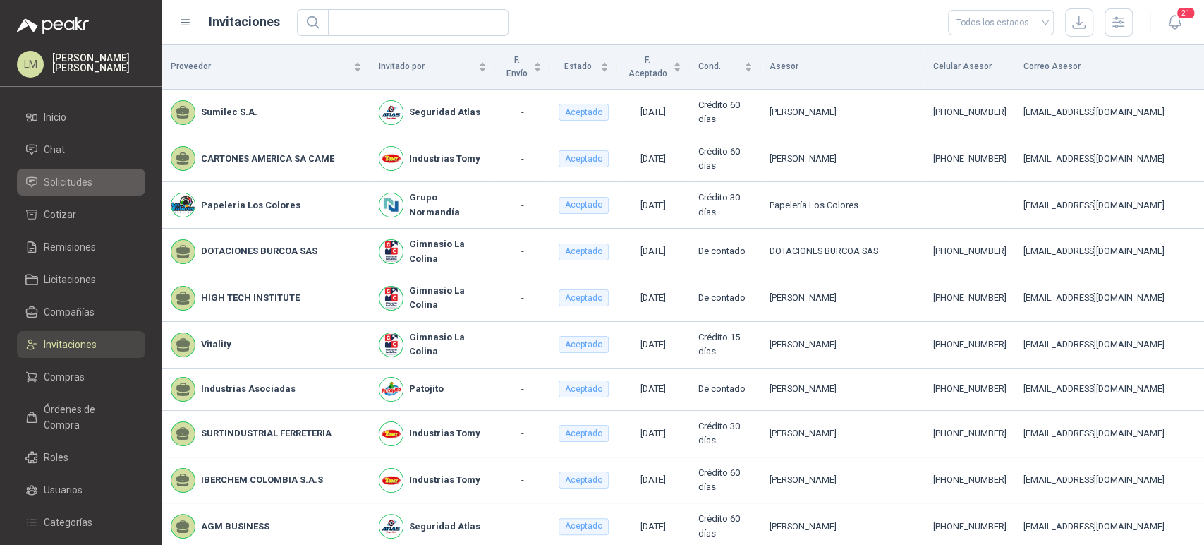
click at [73, 182] on span "Solicitudes" at bounding box center [68, 182] width 49 height 16
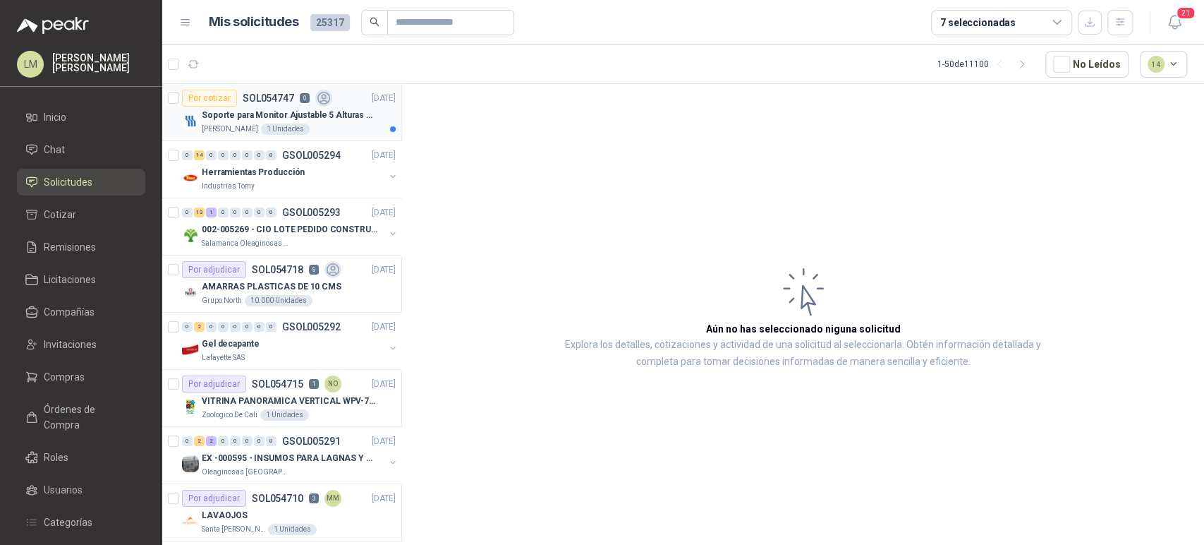
click at [279, 109] on p "Soporte para Monitor Ajustable 5 Alturas Mini" at bounding box center [290, 115] width 176 height 13
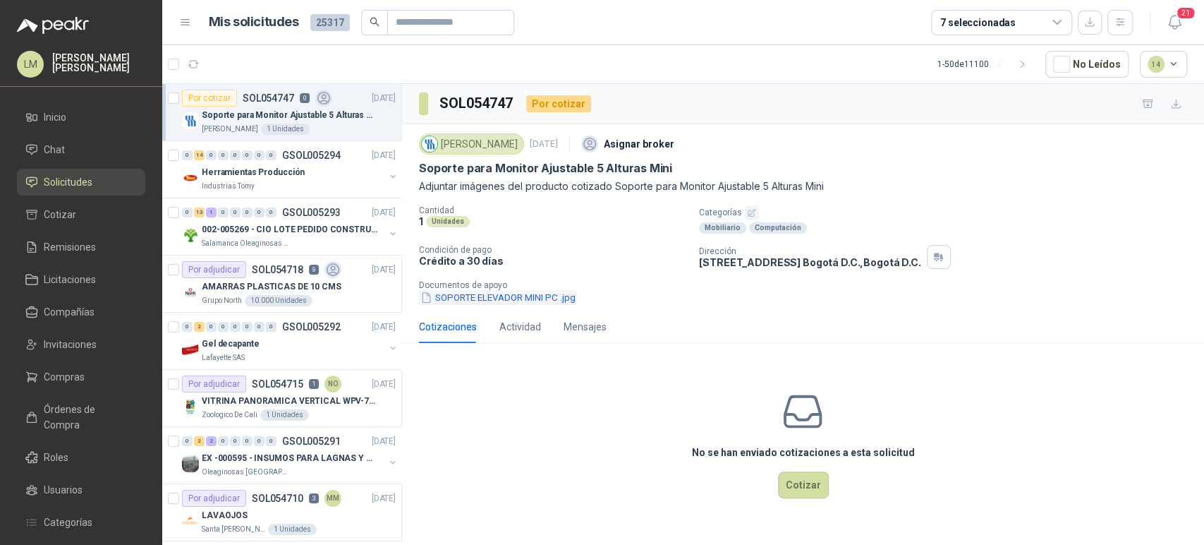
click at [492, 291] on button "SOPORTE ELEVADOR MINI PC .jpg" at bounding box center [498, 297] width 158 height 15
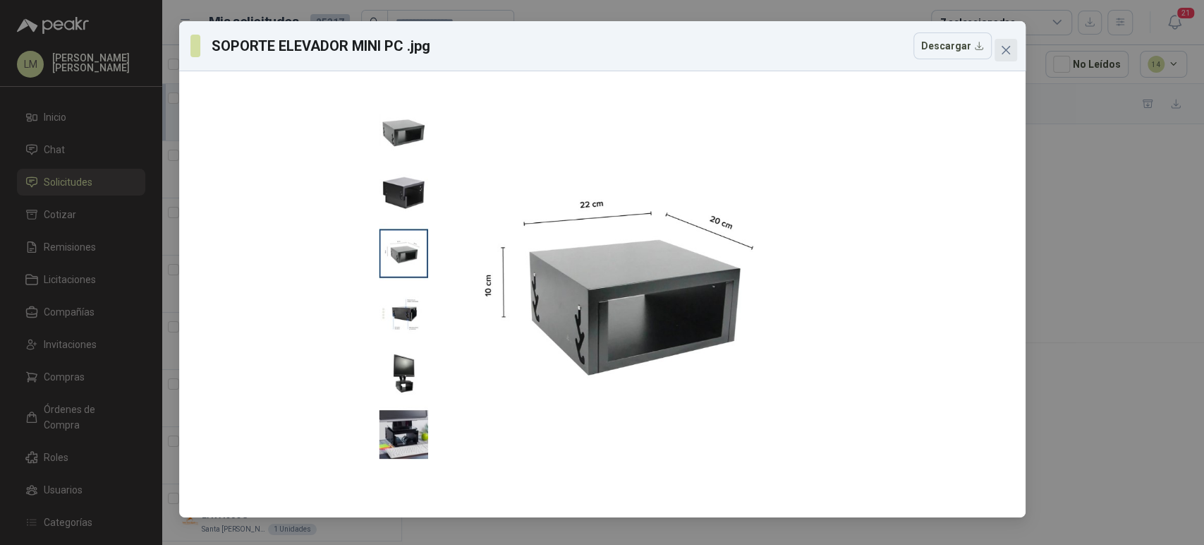
click at [1010, 53] on icon "close" at bounding box center [1005, 49] width 11 height 11
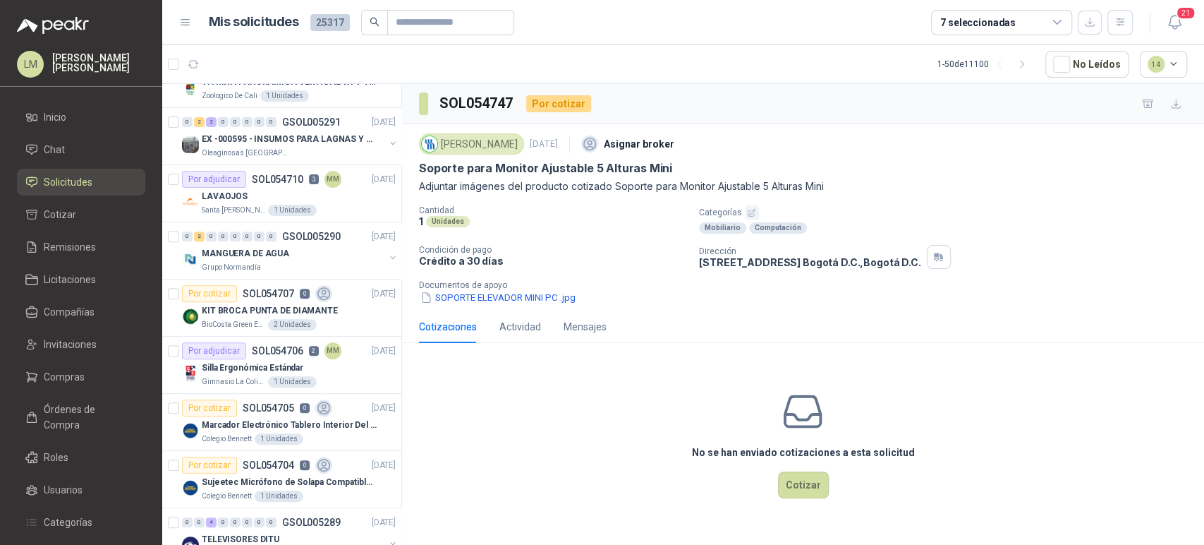
scroll to position [320, 0]
click at [242, 190] on p "LAVAOJOS" at bounding box center [225, 194] width 46 height 13
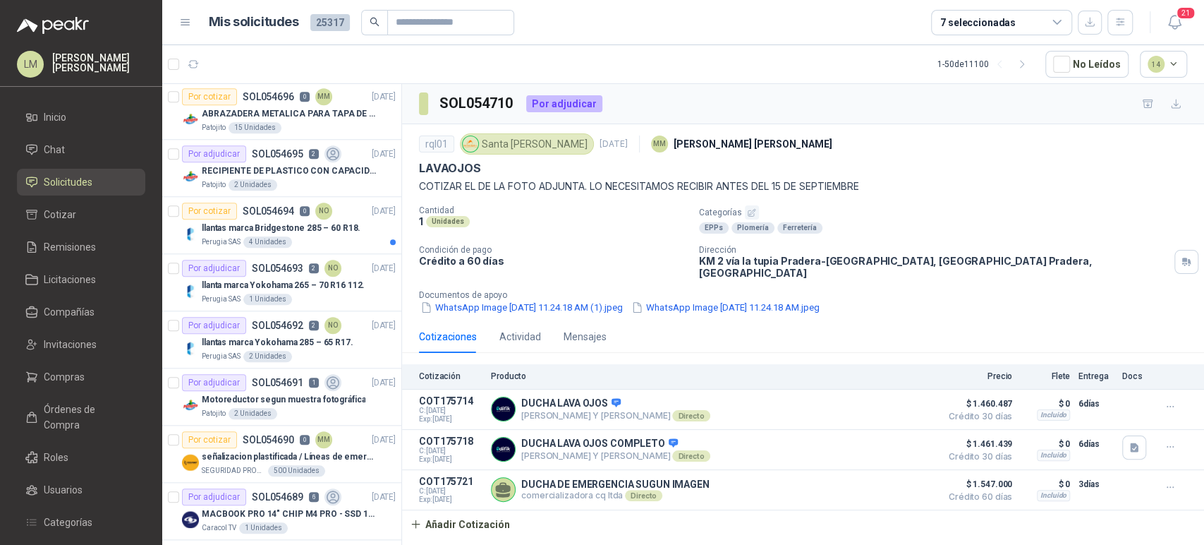
scroll to position [993, 0]
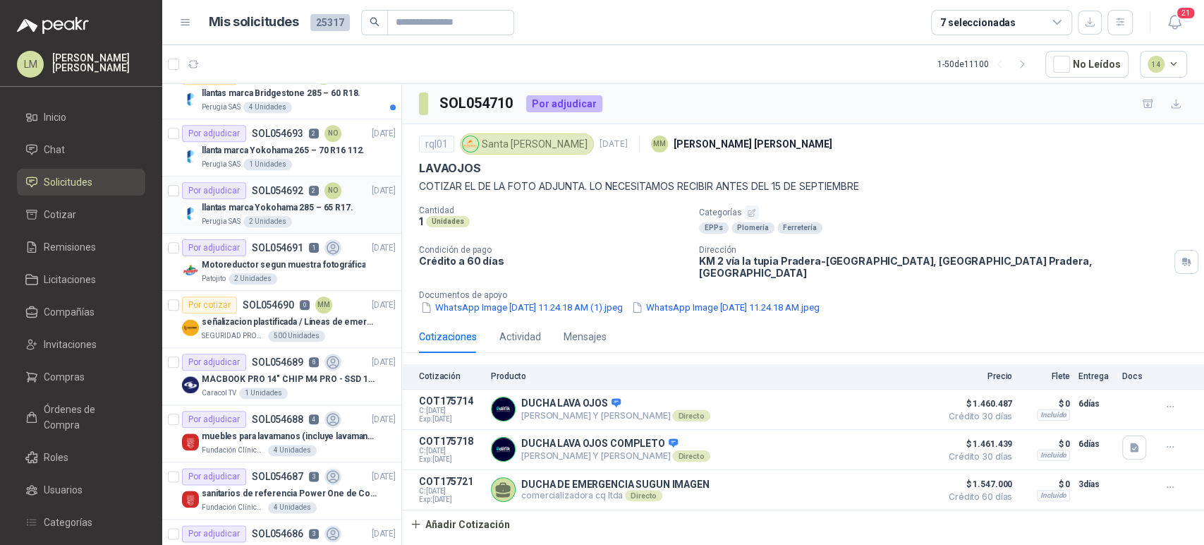
click at [265, 207] on p "llantas marca Yokohama 285 – 65 R17." at bounding box center [278, 207] width 152 height 13
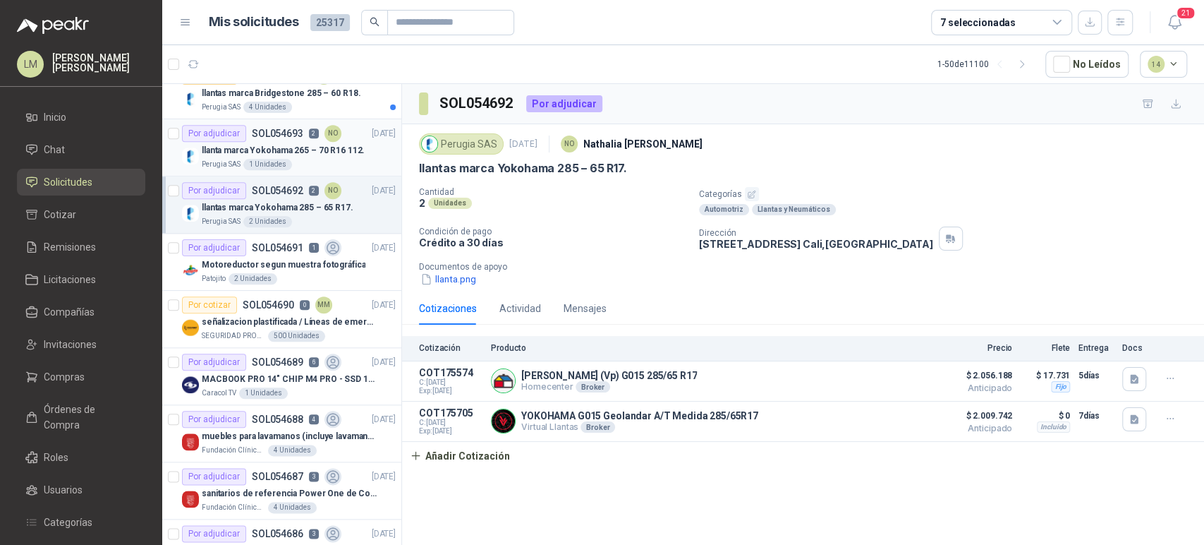
click at [278, 154] on p "llanta marca Yokohama 265 – 70 R16 112." at bounding box center [283, 150] width 163 height 13
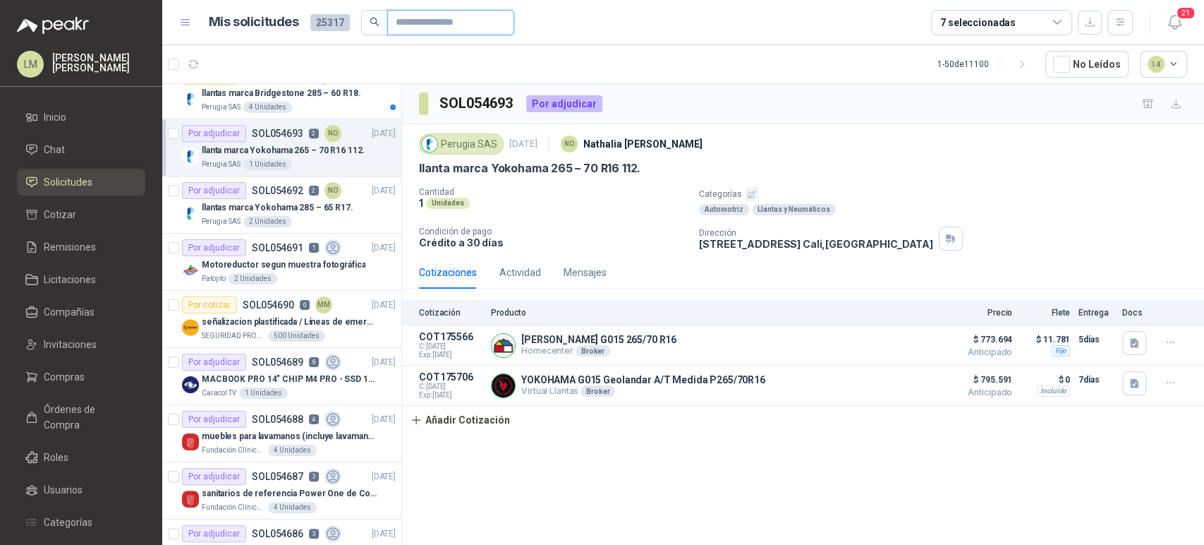
click at [411, 25] on input "text" at bounding box center [445, 23] width 99 height 24
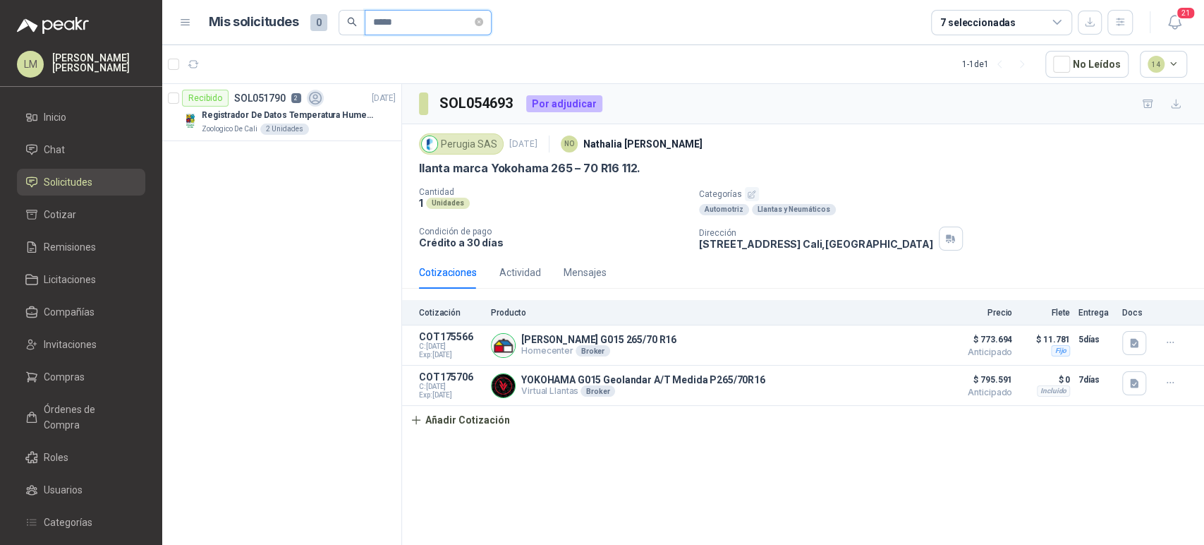
drag, startPoint x: 422, startPoint y: 32, endPoint x: 335, endPoint y: 30, distance: 86.8
click at [335, 30] on div "Mis solicitudes 0 *****" at bounding box center [350, 22] width 283 height 25
click at [395, 109] on div "01-RQP-9097 [GEOGRAPHIC_DATA][PERSON_NAME]" at bounding box center [290, 121] width 217 height 28
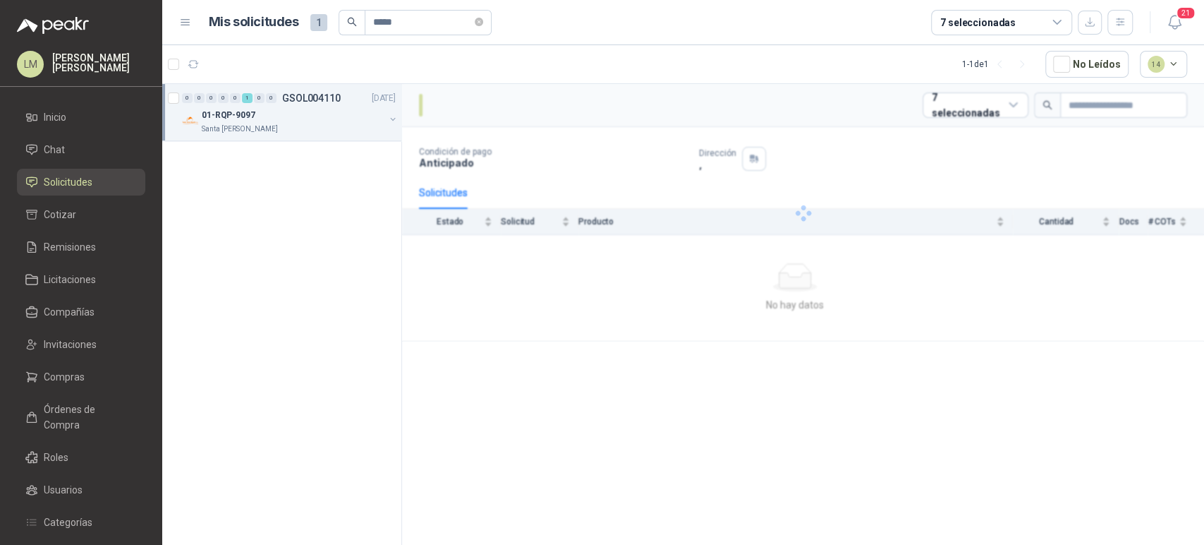
click at [393, 119] on button "button" at bounding box center [392, 119] width 11 height 11
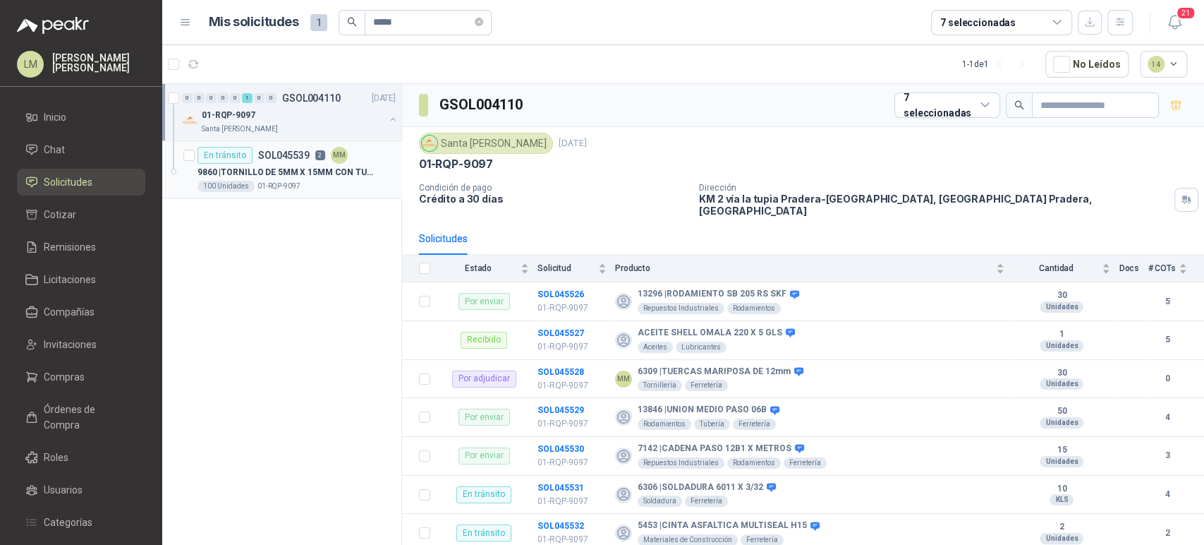
click at [325, 170] on p "9860 | TORNILLO DE 5MM X 15MM CON TUERCA" at bounding box center [286, 172] width 176 height 13
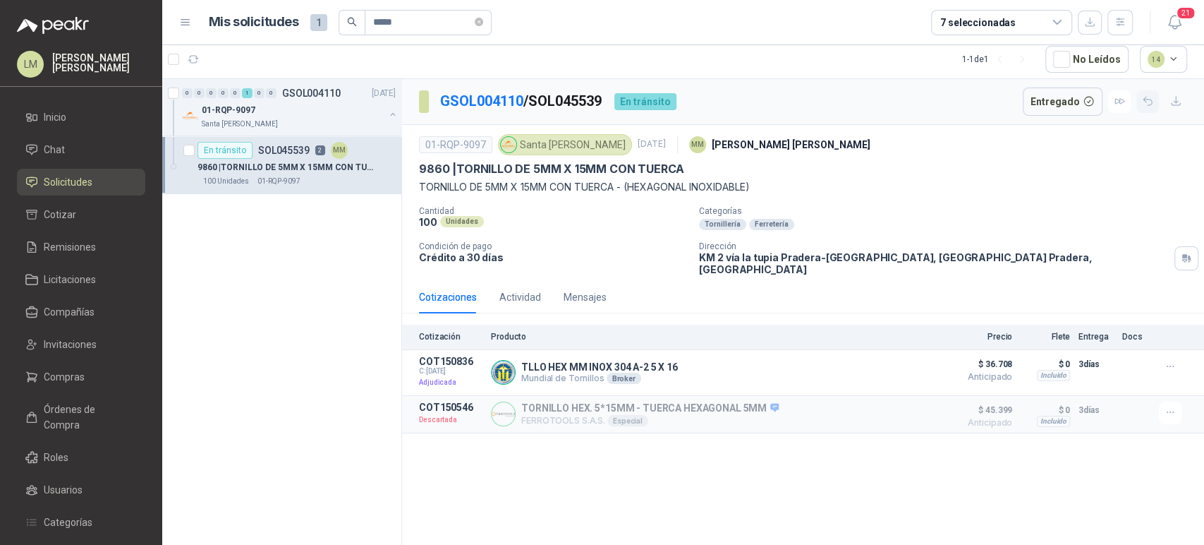
click at [1149, 104] on icon "button" at bounding box center [1148, 101] width 12 height 12
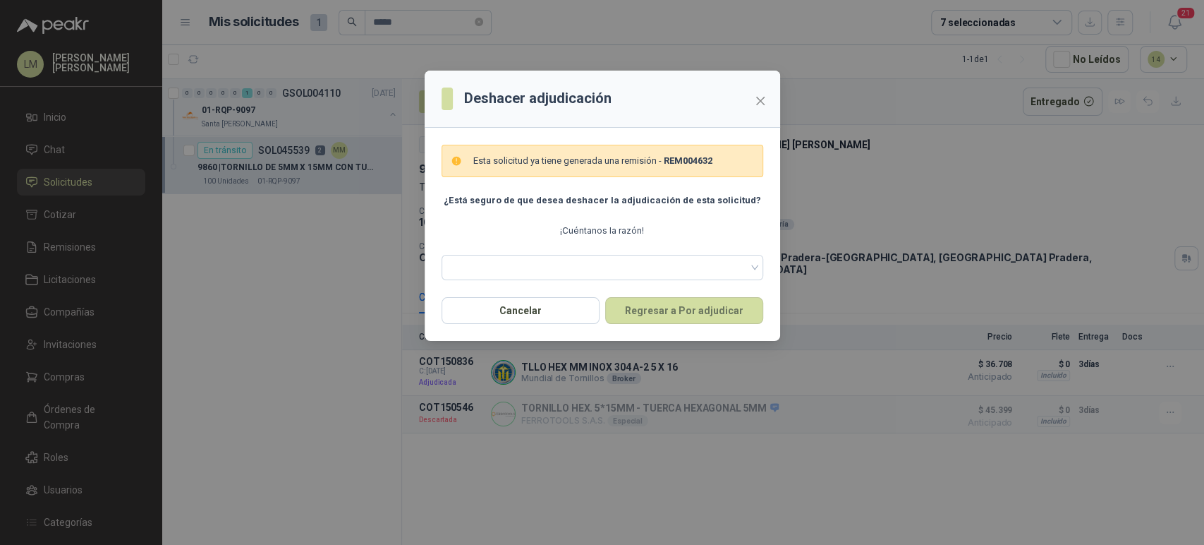
drag, startPoint x: 644, startPoint y: 229, endPoint x: 641, endPoint y: 242, distance: 13.0
click at [642, 240] on div "Esta solicitud ya tiene generada una remisión - REM004632 ¿Está seguro de que d…" at bounding box center [603, 212] width 322 height 135
click at [635, 266] on span at bounding box center [602, 267] width 305 height 21
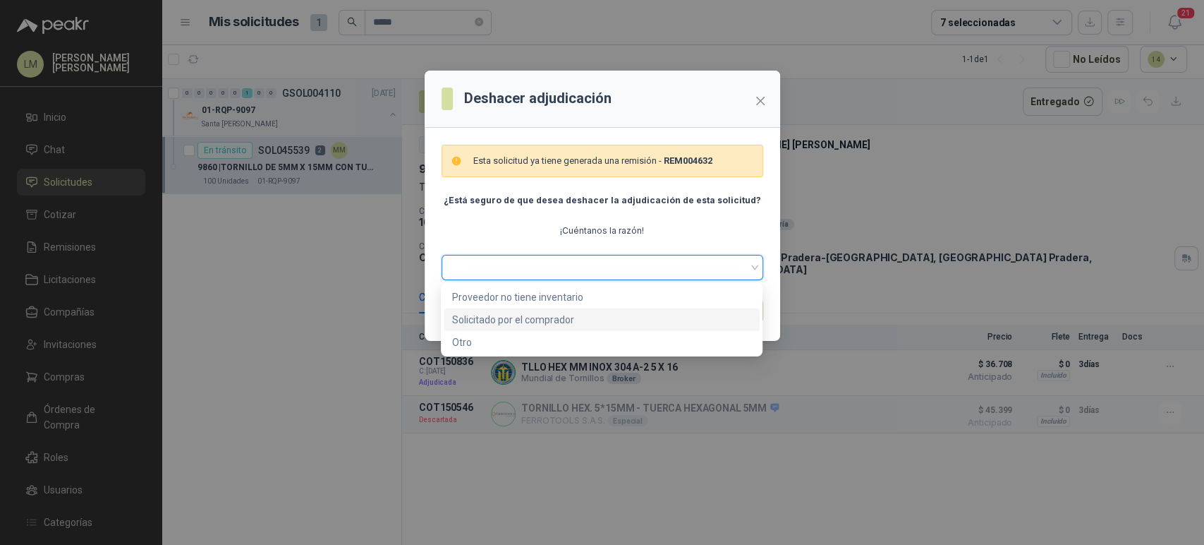
click at [509, 317] on div "Solicitado por el comprador" at bounding box center [601, 320] width 299 height 16
click at [532, 269] on span "Solicitado por el comprador" at bounding box center [602, 267] width 305 height 21
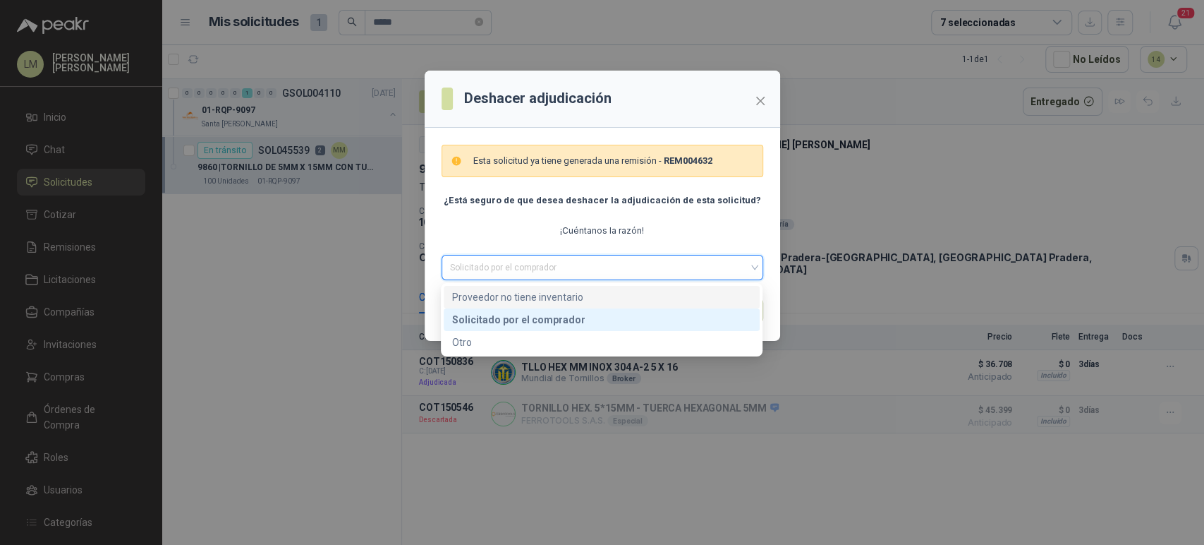
click at [531, 292] on div "Proveedor no tiene inventario" at bounding box center [601, 297] width 299 height 16
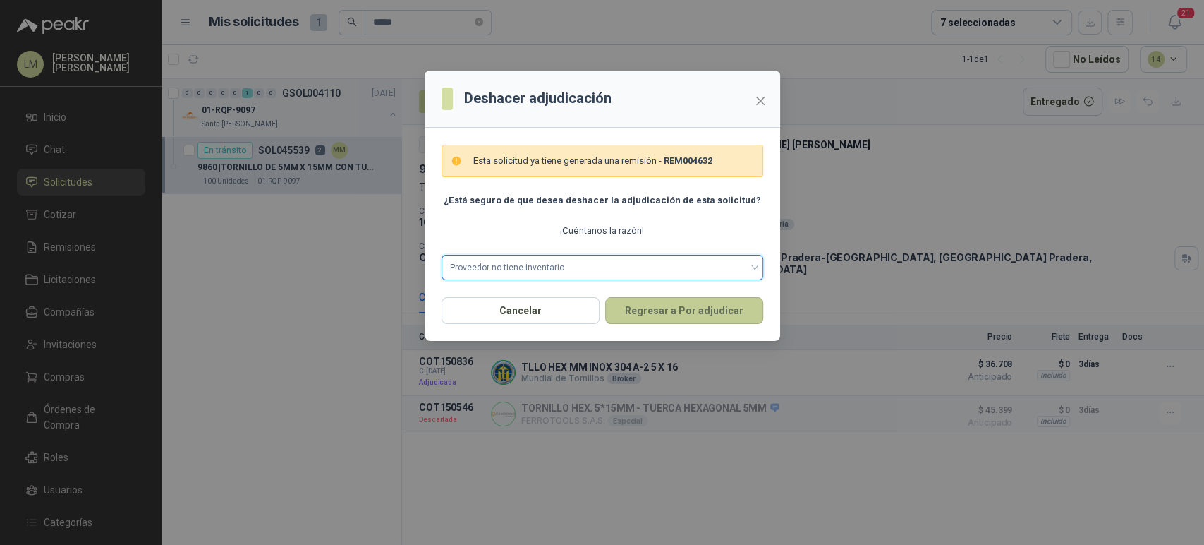
click at [673, 311] on button "Regresar a Por adjudicar" at bounding box center [684, 310] width 158 height 27
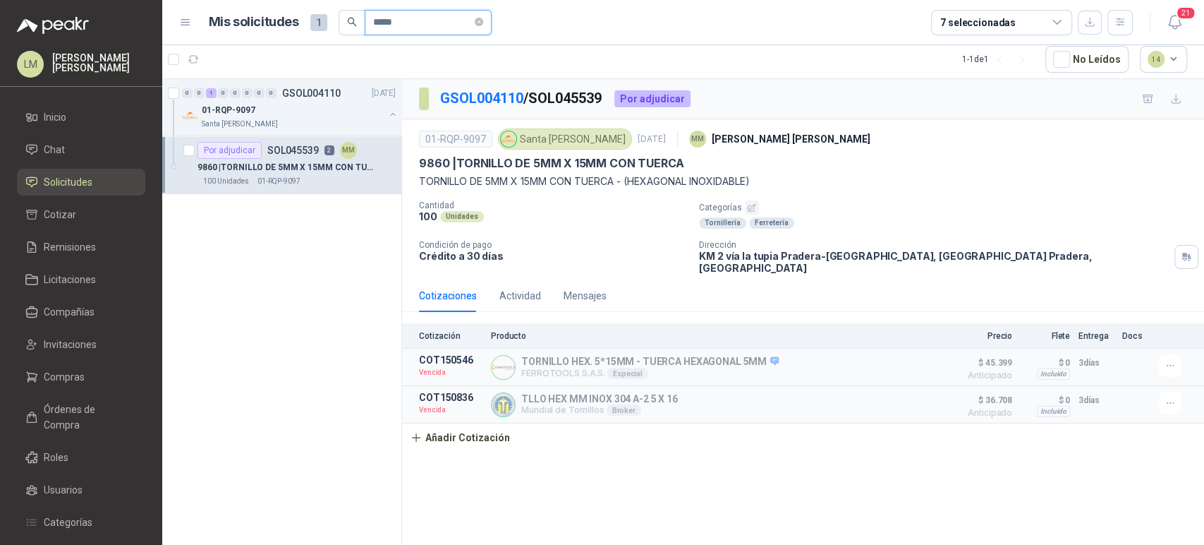
click at [415, 23] on input "*****" at bounding box center [422, 23] width 99 height 24
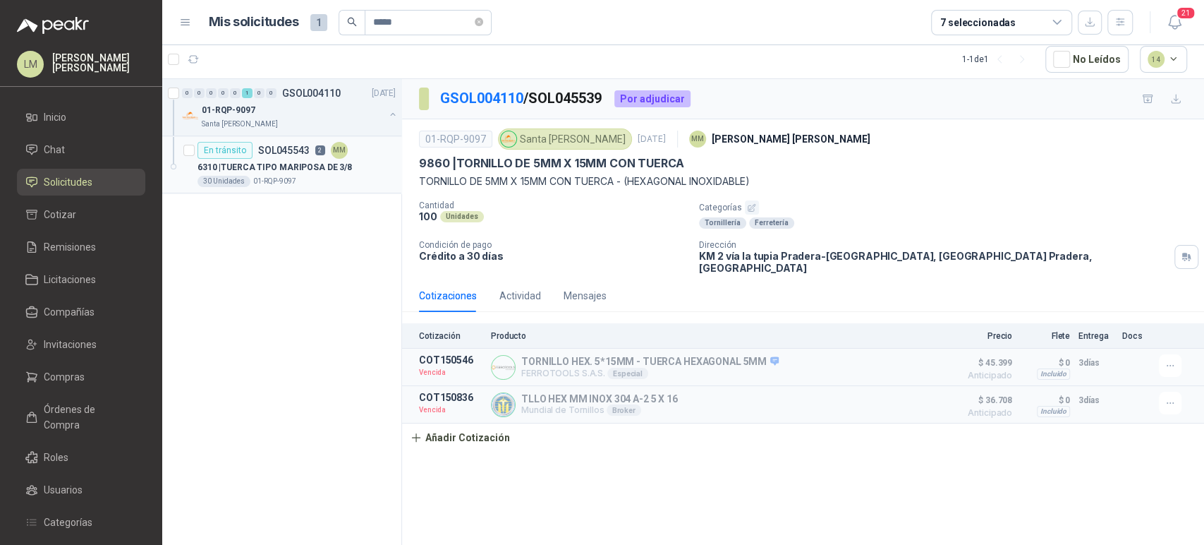
click at [277, 159] on div "6310 | TUERCA TIPO MARIPOSA DE 3/8" at bounding box center [297, 167] width 198 height 17
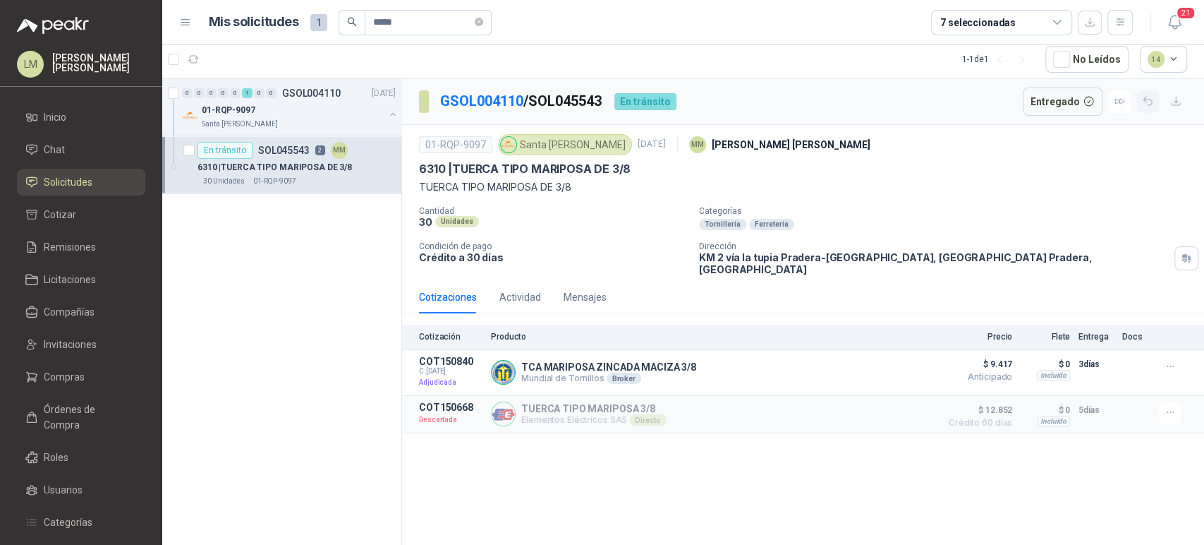
click at [1144, 97] on icon "button" at bounding box center [1148, 101] width 12 height 12
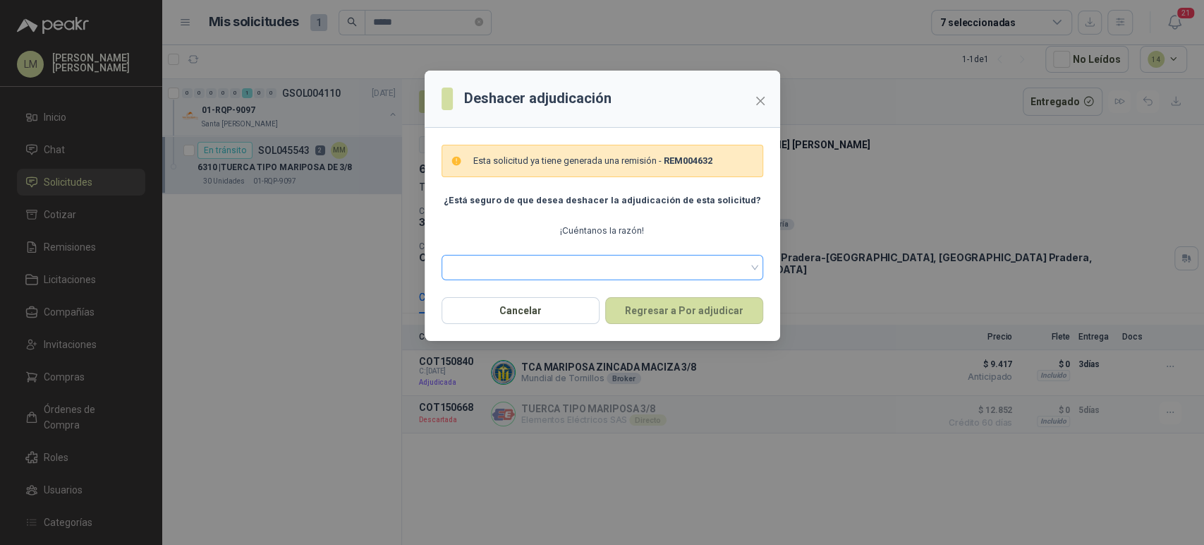
click at [536, 260] on span at bounding box center [602, 267] width 305 height 21
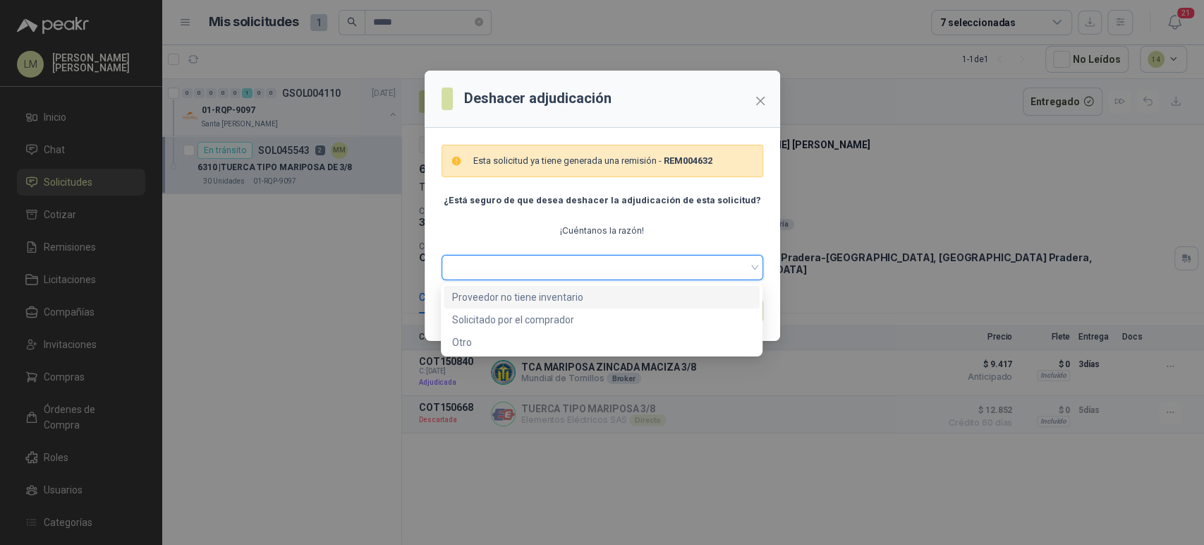
click at [516, 296] on div "Proveedor no tiene inventario" at bounding box center [601, 297] width 299 height 16
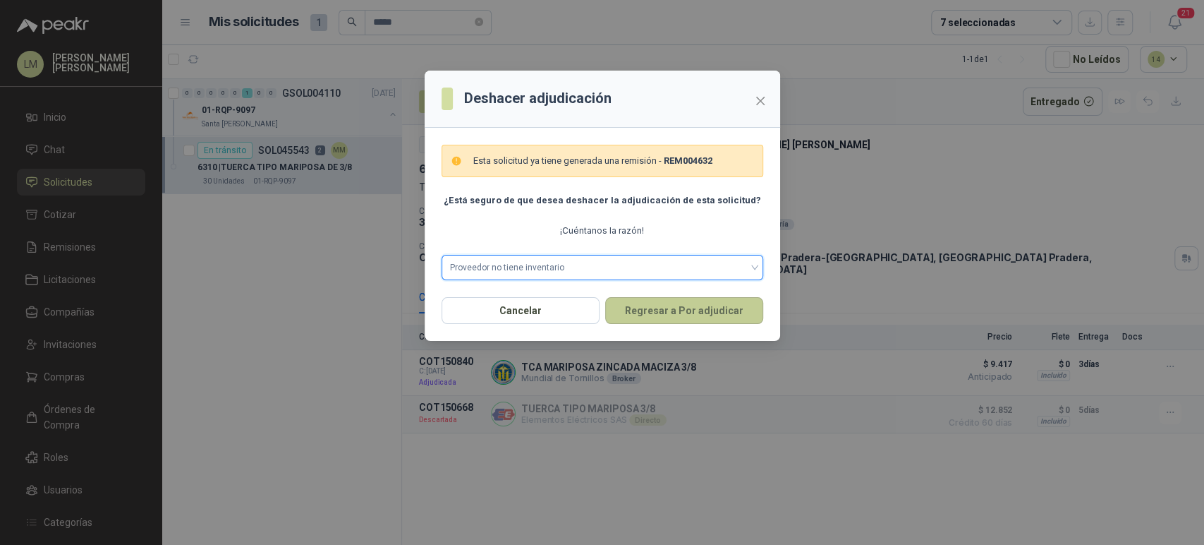
click at [693, 303] on button "Regresar a Por adjudicar" at bounding box center [684, 310] width 158 height 27
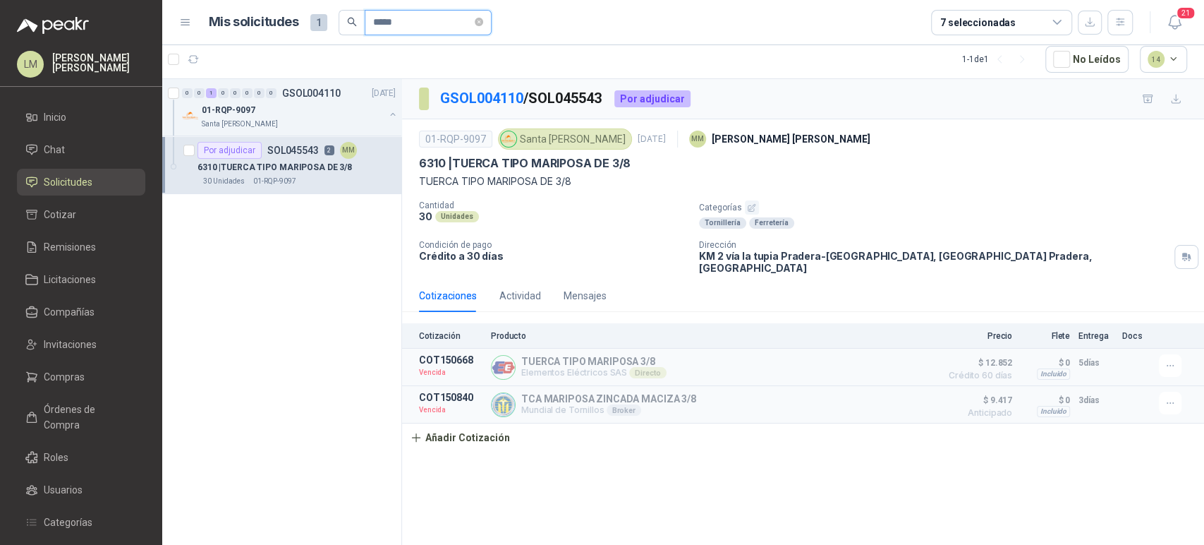
click at [415, 26] on input "*****" at bounding box center [422, 23] width 99 height 24
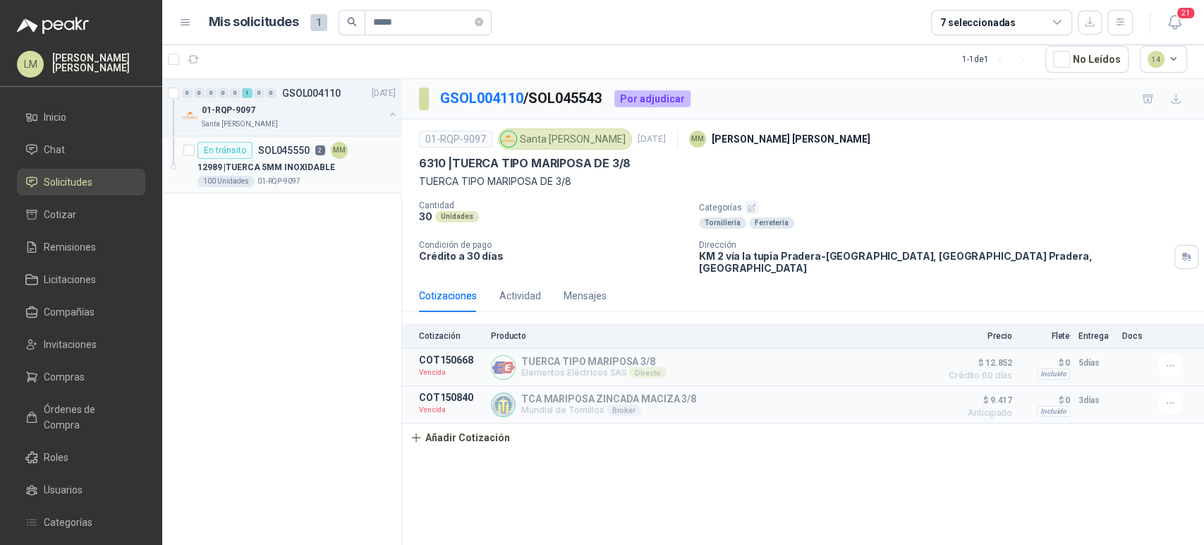
click at [281, 161] on p "12989 | TUERCA 5MM INOXIDABLE" at bounding box center [267, 167] width 138 height 13
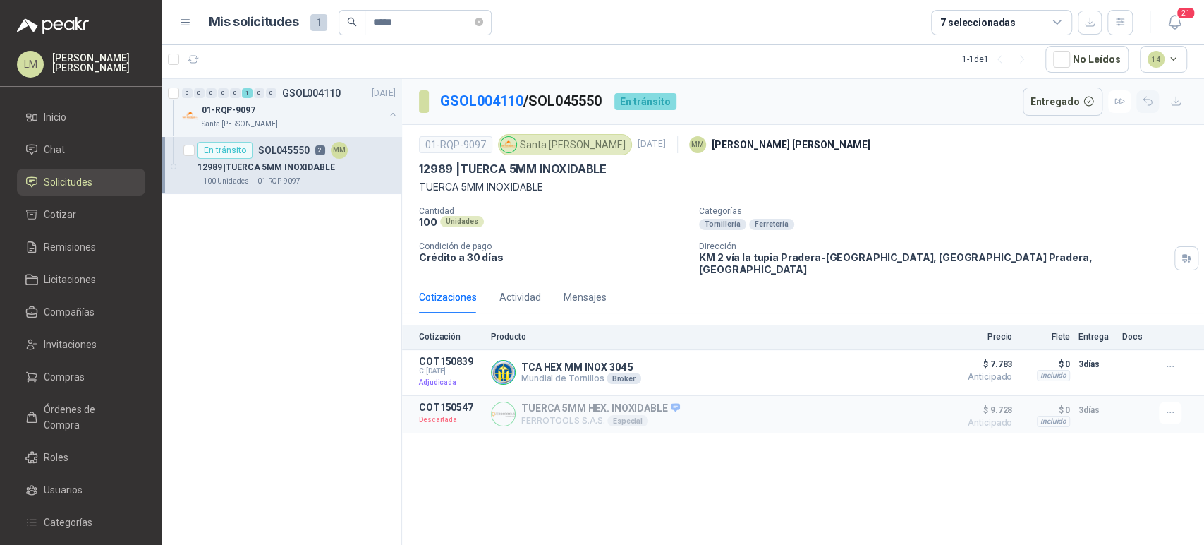
click at [1153, 102] on icon "button" at bounding box center [1148, 101] width 12 height 12
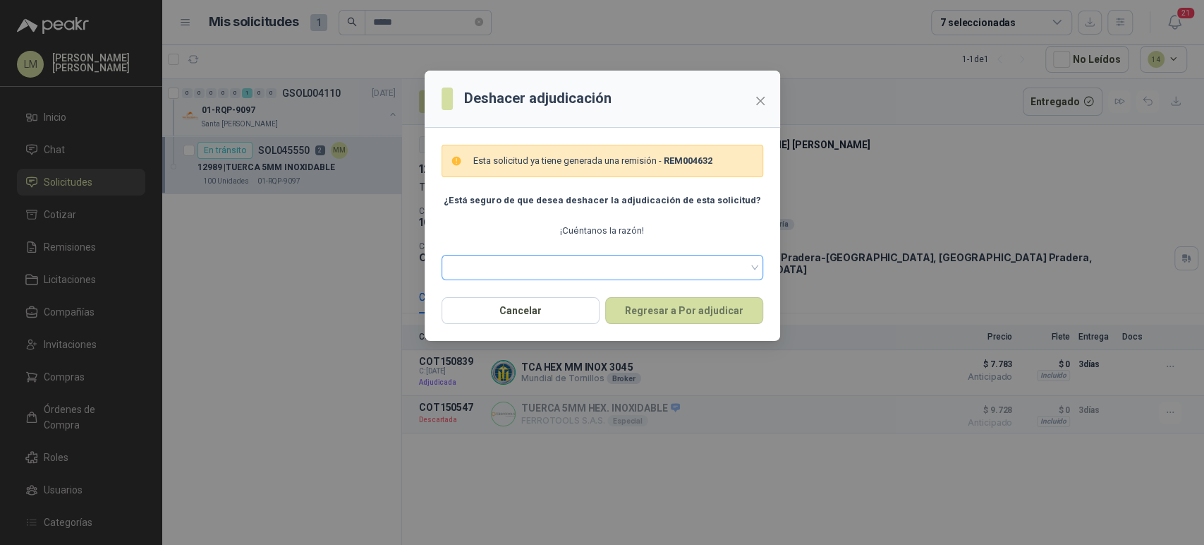
click at [562, 269] on span at bounding box center [602, 267] width 305 height 21
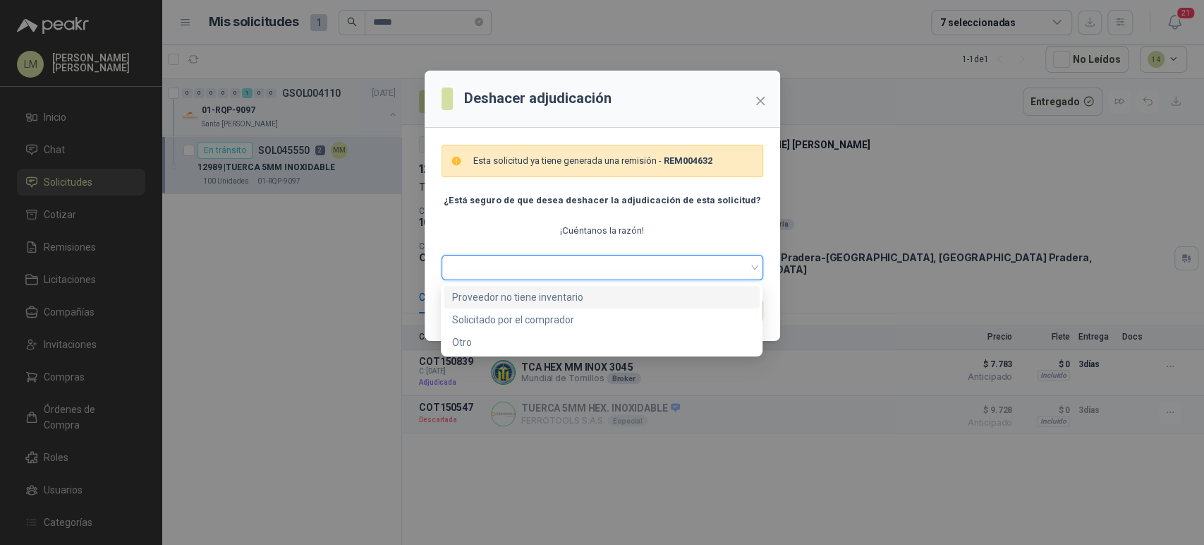
click at [497, 298] on div "Proveedor no tiene inventario" at bounding box center [601, 297] width 299 height 16
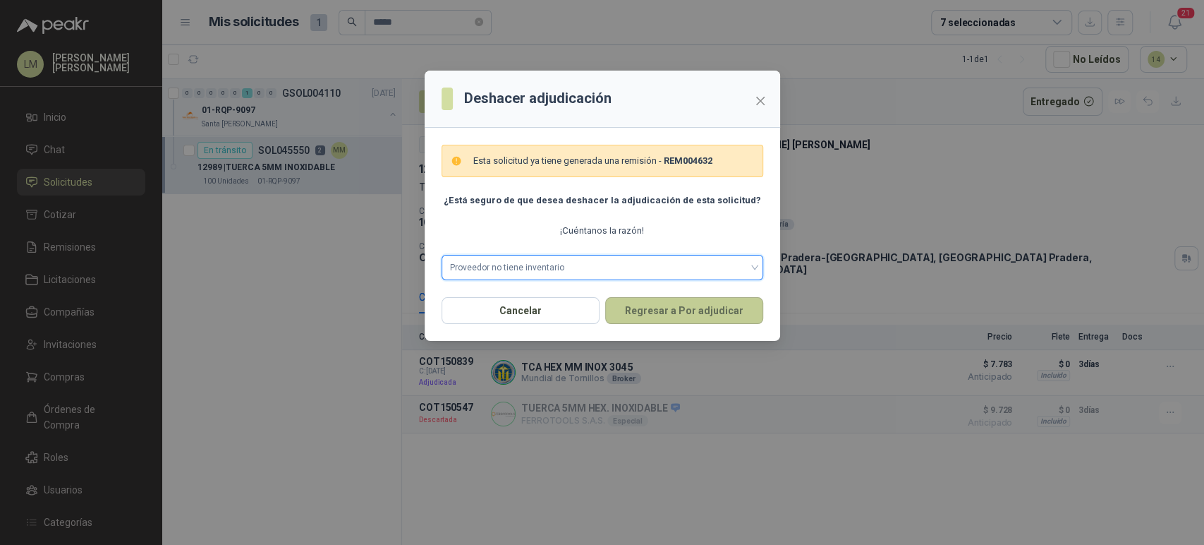
click at [646, 298] on button "Regresar a Por adjudicar" at bounding box center [684, 310] width 158 height 27
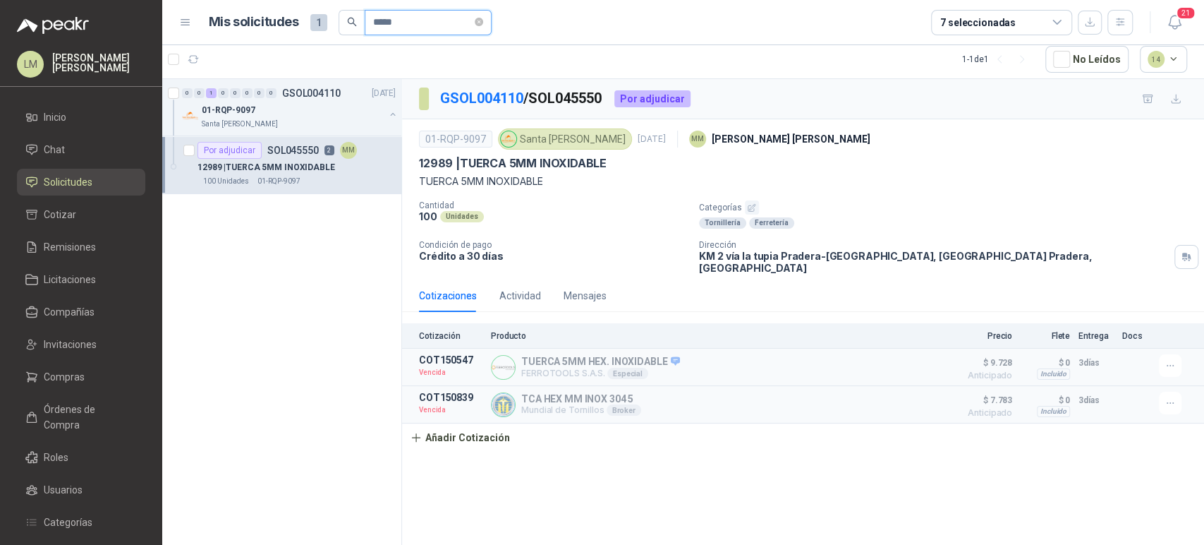
click at [413, 21] on input "*****" at bounding box center [422, 23] width 99 height 24
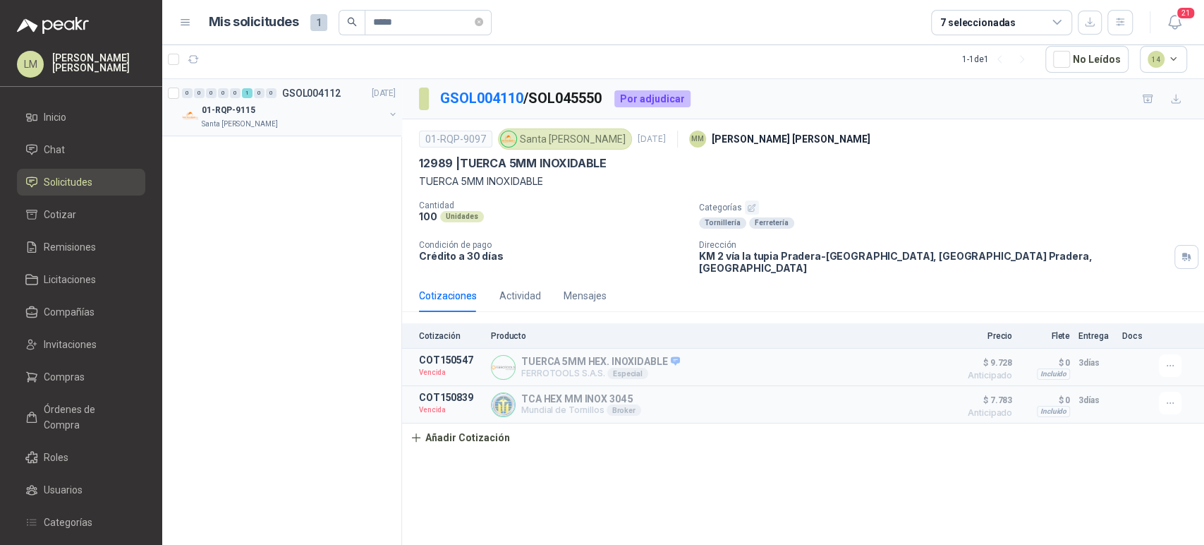
click at [391, 114] on button "button" at bounding box center [392, 114] width 11 height 11
click at [317, 176] on div "1 Unidades 01-RQP-9115" at bounding box center [297, 181] width 198 height 11
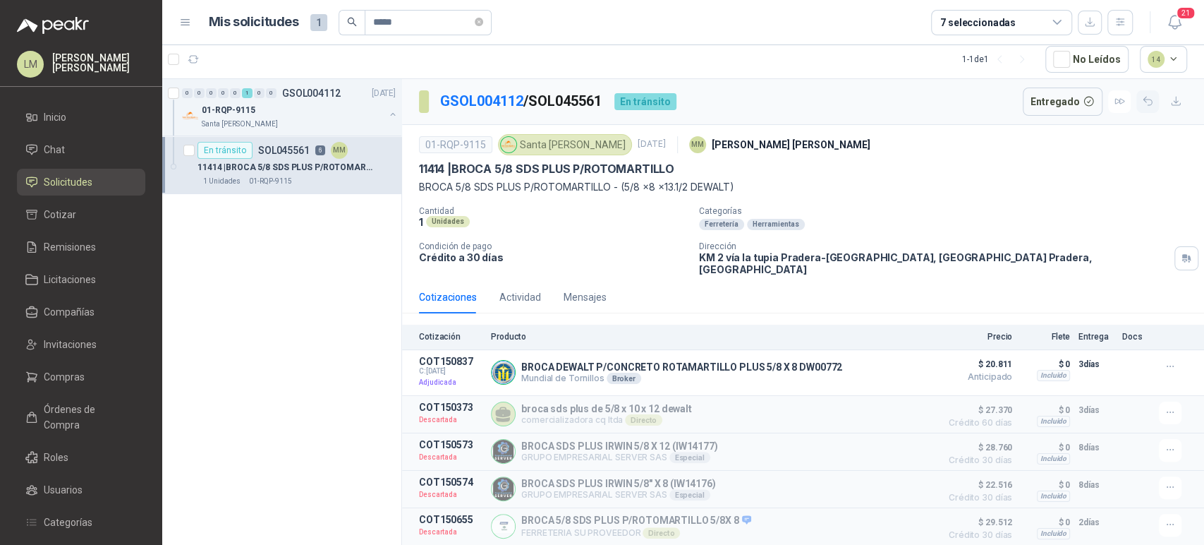
click at [1142, 103] on icon "button" at bounding box center [1148, 101] width 12 height 12
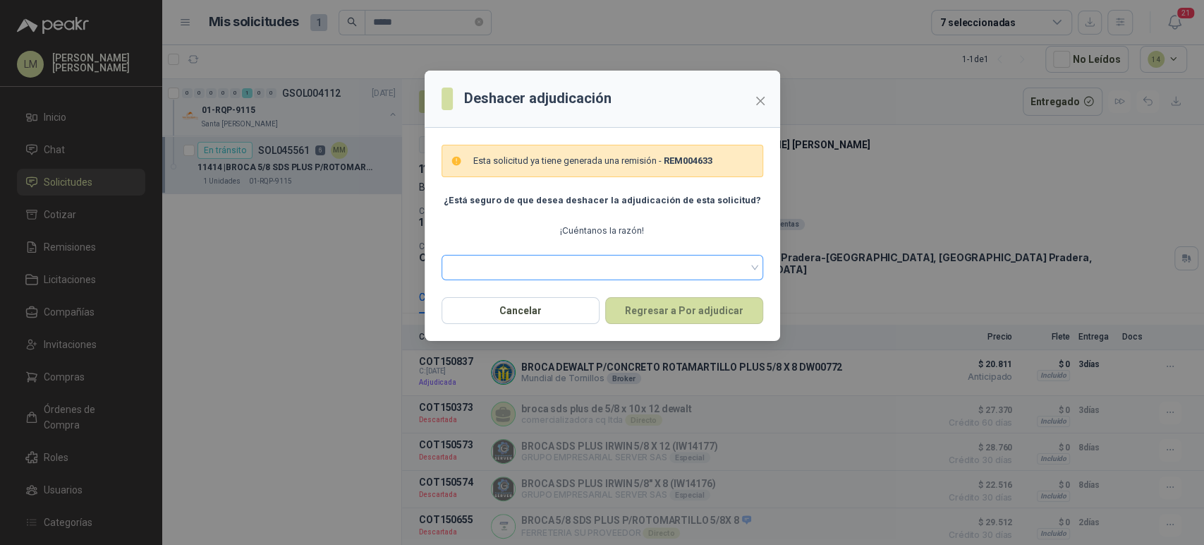
click at [552, 269] on span at bounding box center [602, 267] width 305 height 21
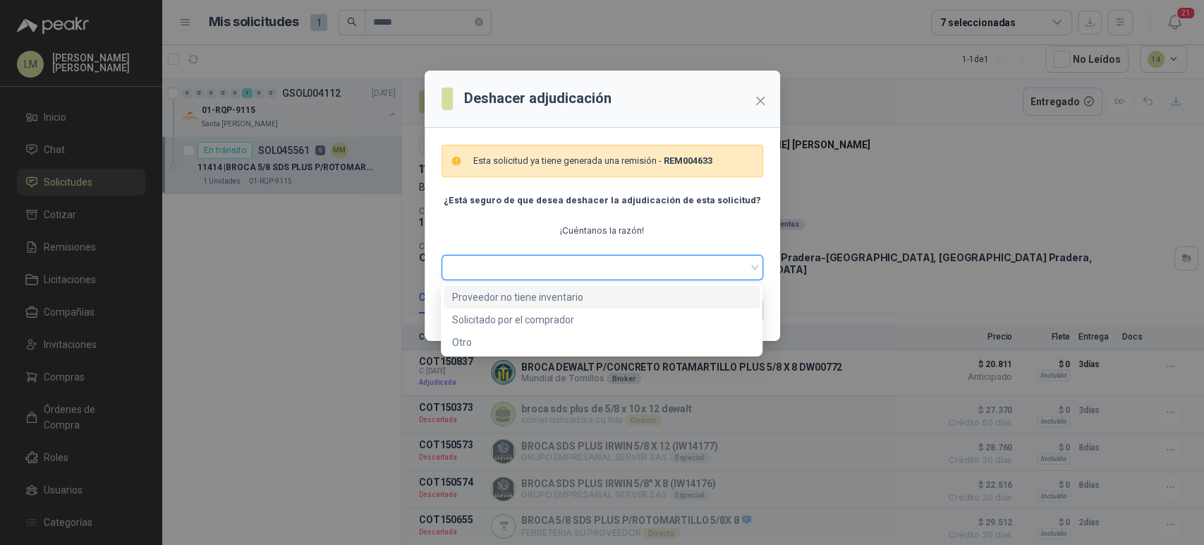
click at [544, 291] on div "Proveedor no tiene inventario" at bounding box center [601, 297] width 299 height 16
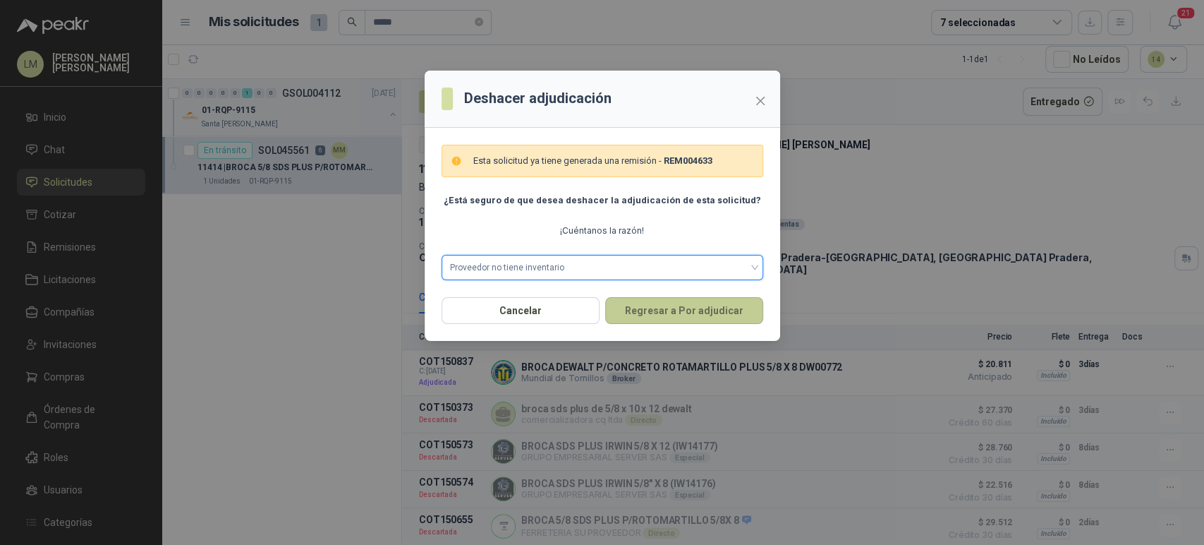
click at [666, 320] on button "Regresar a Por adjudicar" at bounding box center [684, 310] width 158 height 27
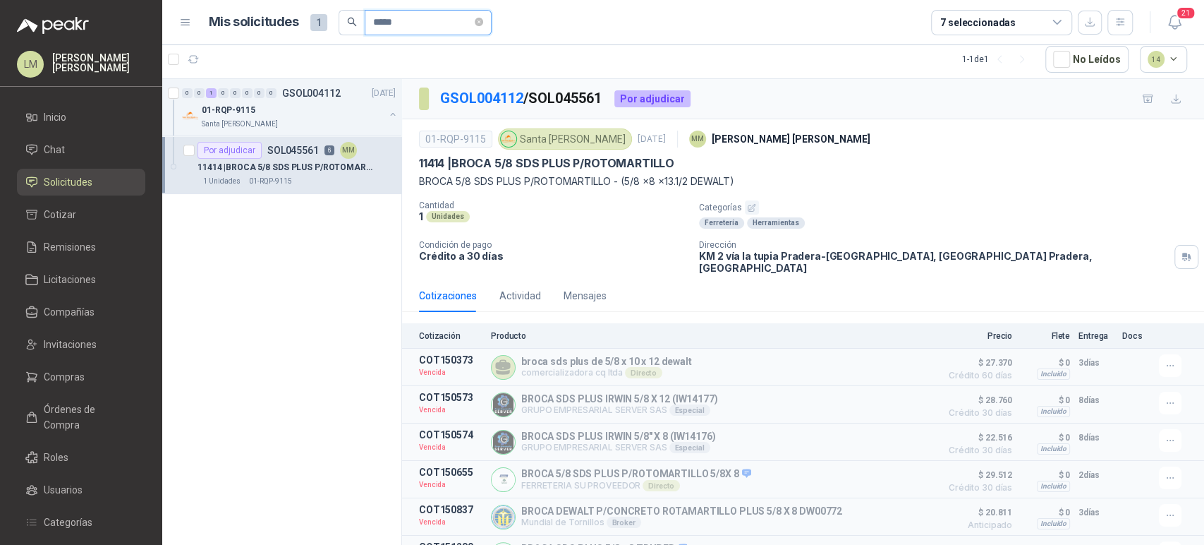
drag, startPoint x: 423, startPoint y: 28, endPoint x: 293, endPoint y: 31, distance: 129.9
click at [293, 31] on div "Mis solicitudes 1 *****" at bounding box center [350, 22] width 283 height 25
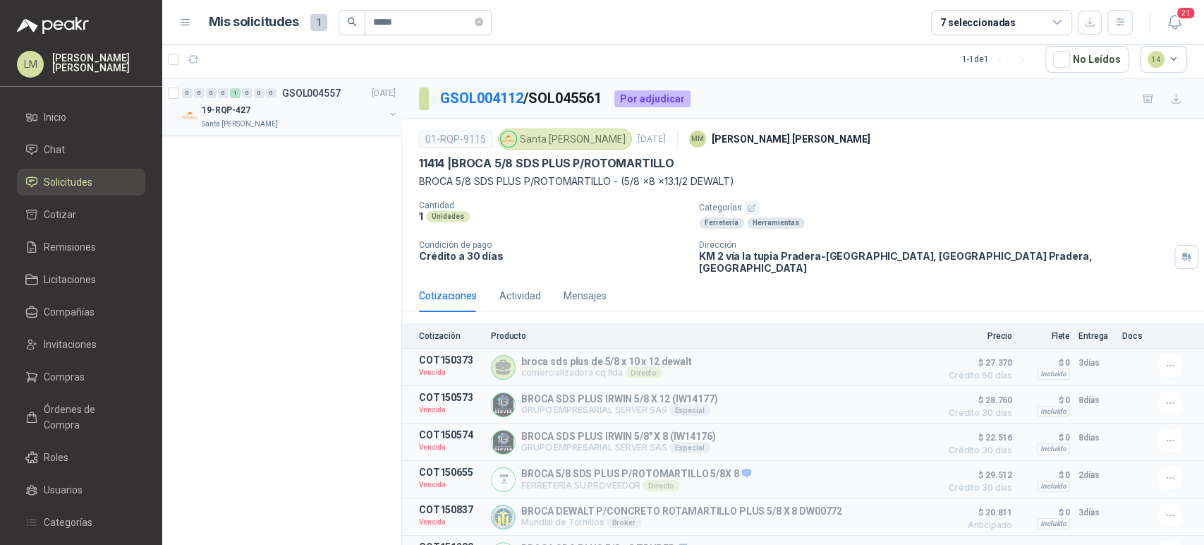
click at [392, 115] on button "button" at bounding box center [392, 114] width 11 height 11
click at [266, 159] on div "8190 | TERMINALE DE OJO 12AWG" at bounding box center [297, 167] width 198 height 17
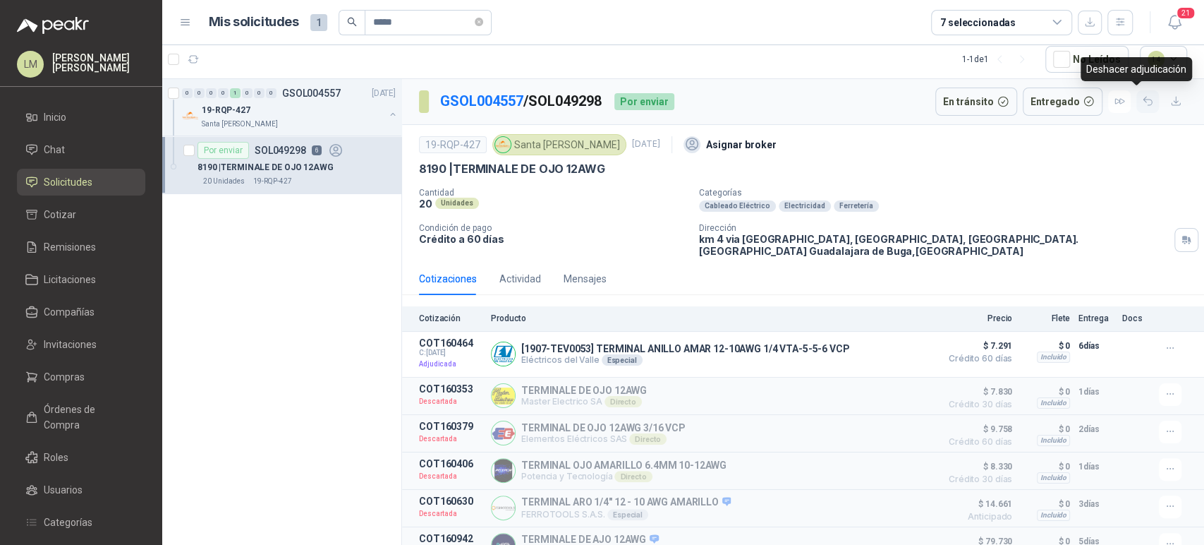
click at [1142, 104] on icon "button" at bounding box center [1148, 101] width 12 height 12
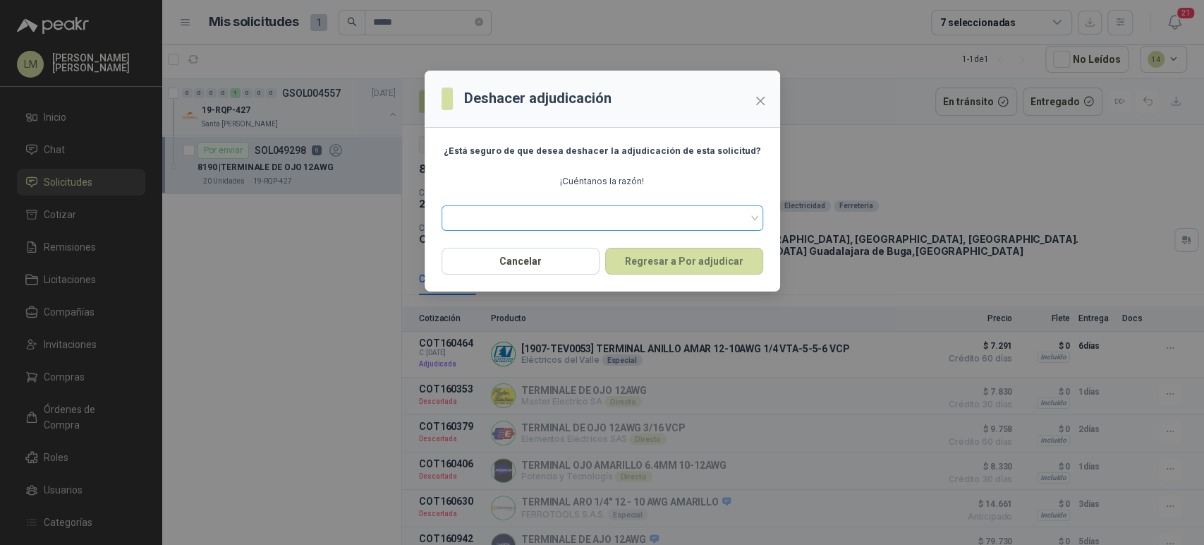
click at [663, 221] on span at bounding box center [602, 217] width 305 height 21
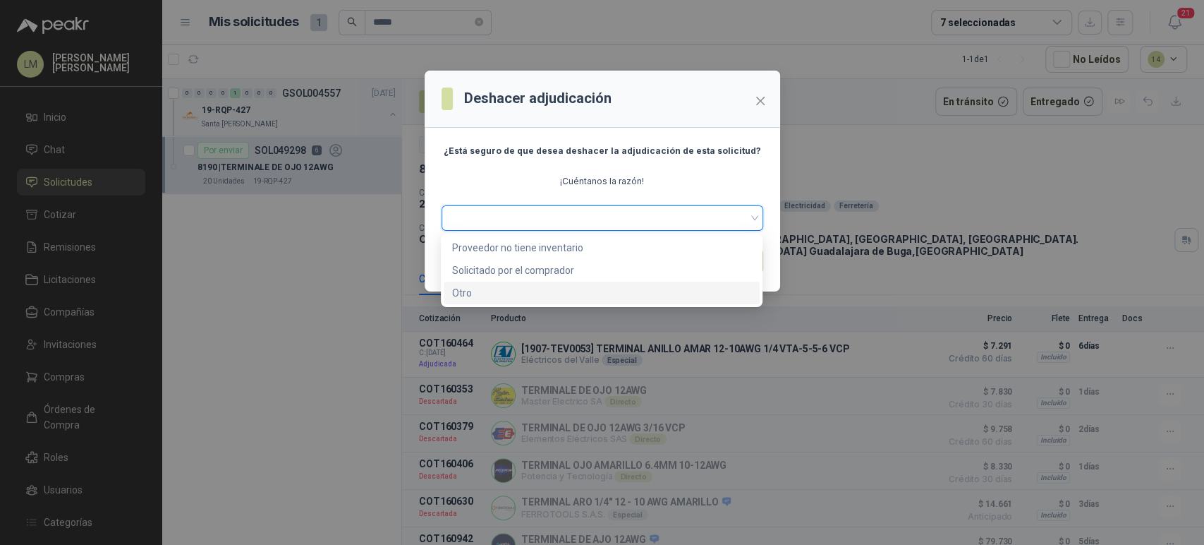
click at [477, 286] on div "Otro" at bounding box center [601, 293] width 299 height 16
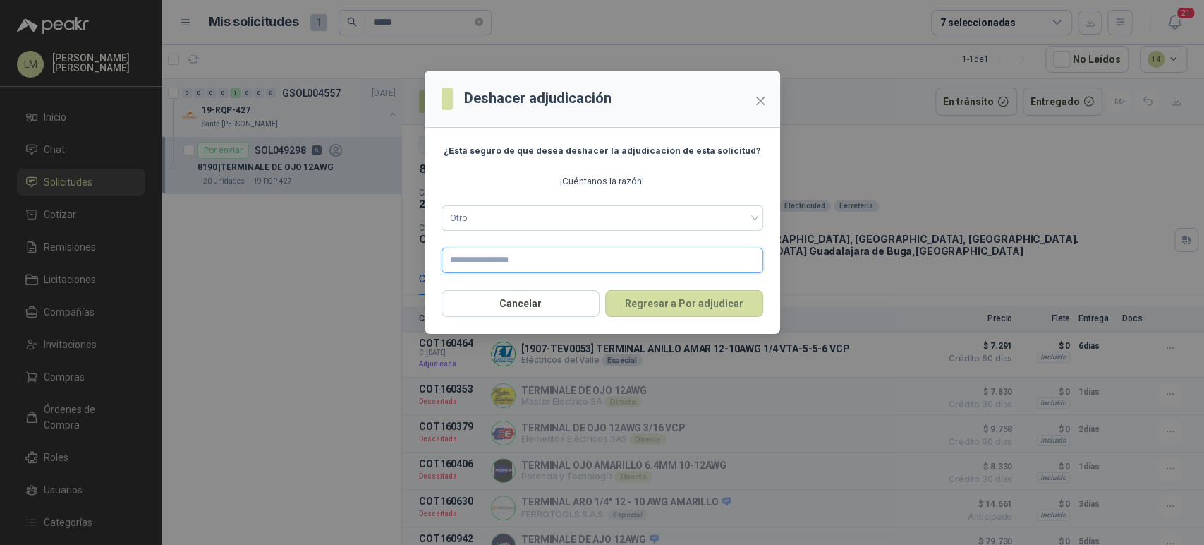
click at [478, 257] on input "text" at bounding box center [603, 260] width 322 height 25
click at [660, 296] on button "Regresar a Por adjudicar" at bounding box center [684, 303] width 158 height 27
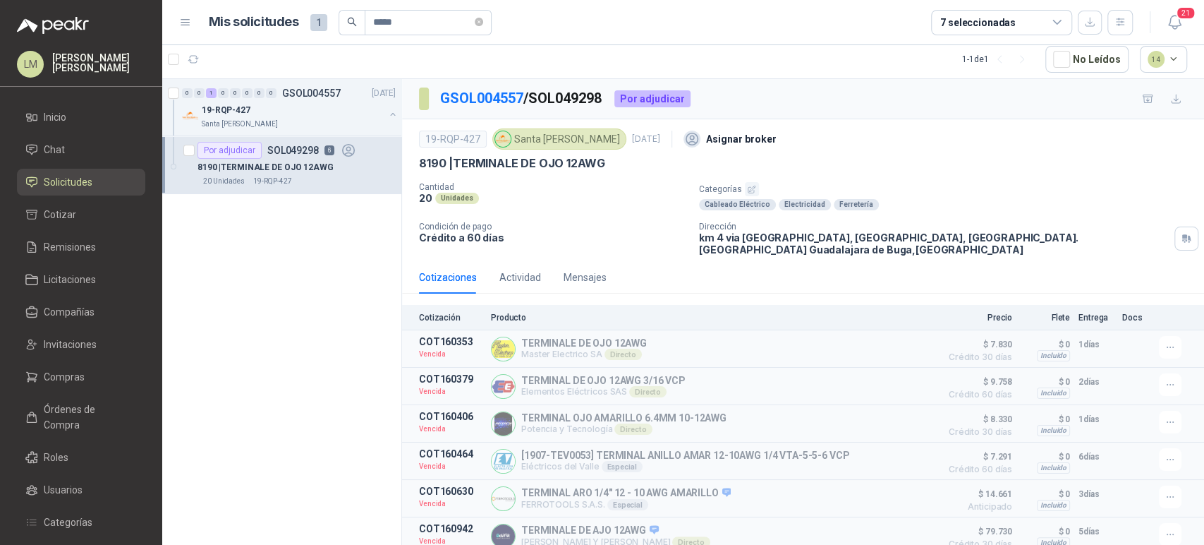
scroll to position [40, 0]
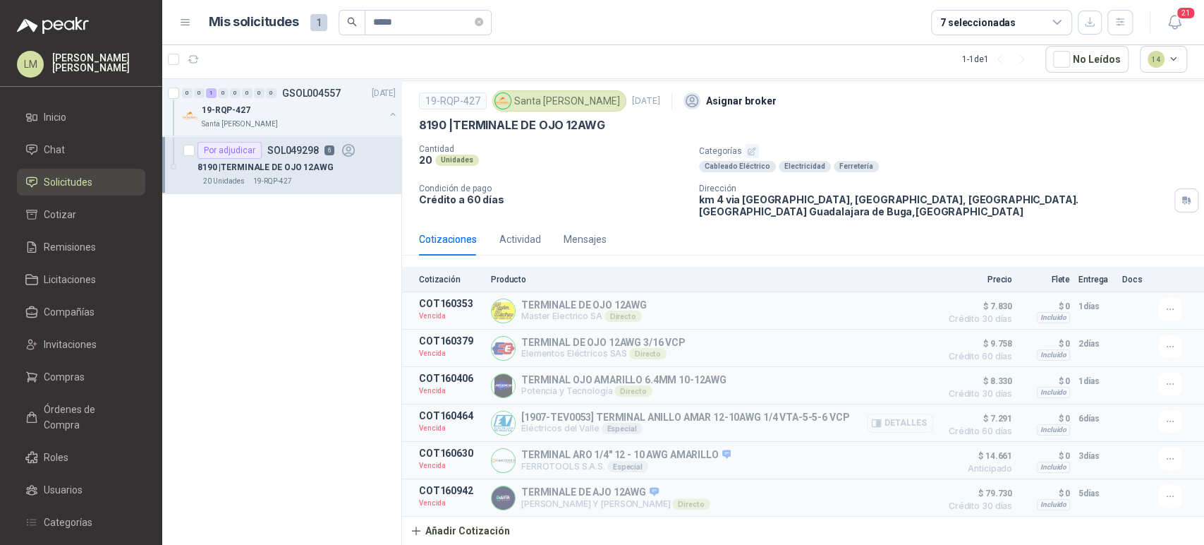
click at [902, 416] on button "Detalles" at bounding box center [900, 422] width 66 height 19
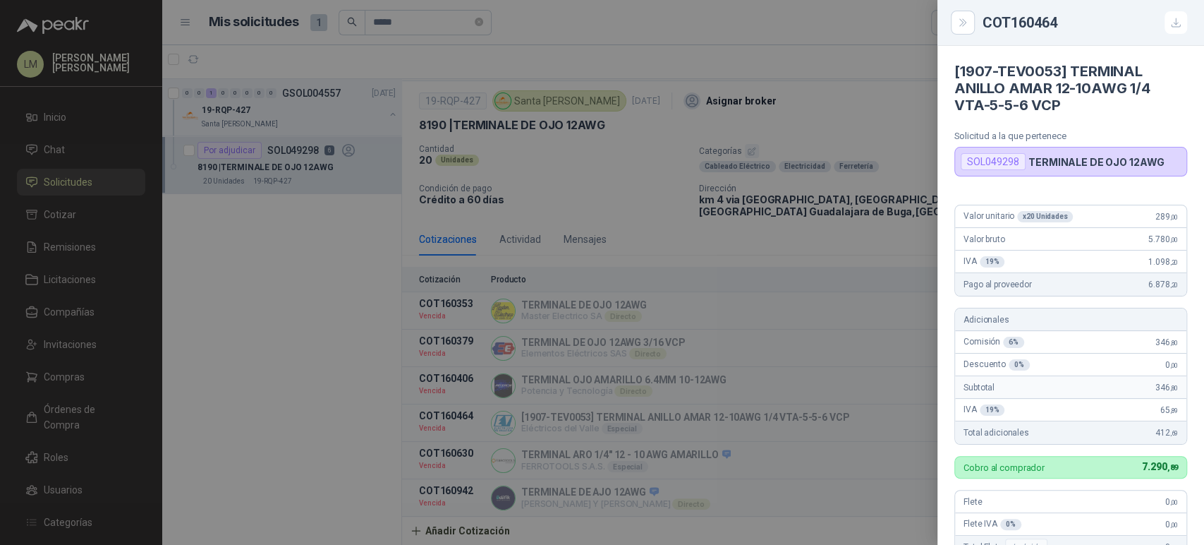
scroll to position [326, 0]
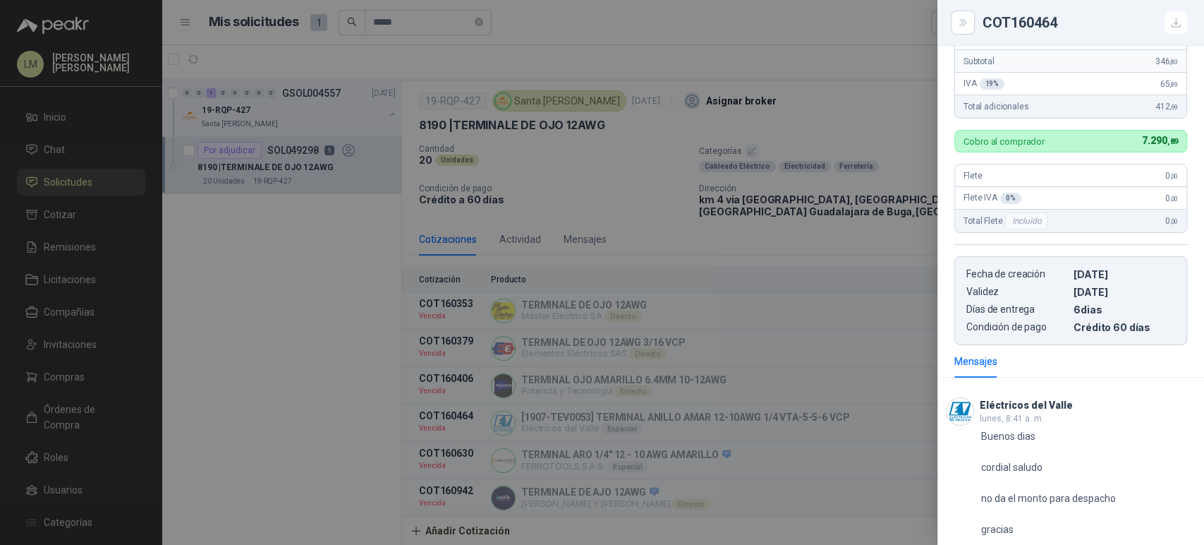
click at [706, 360] on div at bounding box center [602, 272] width 1204 height 545
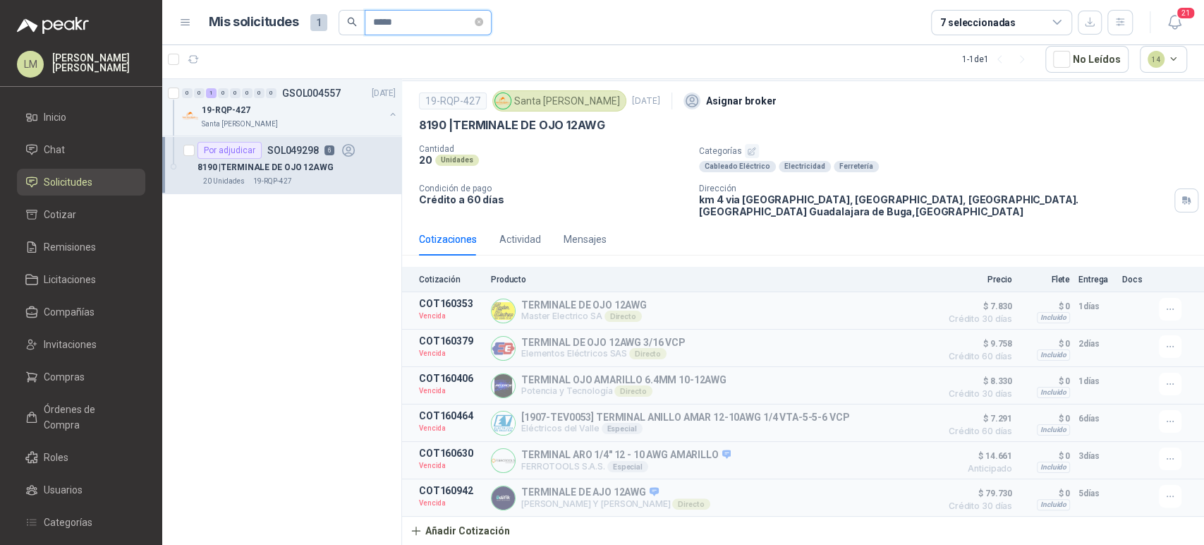
drag, startPoint x: 418, startPoint y: 15, endPoint x: 293, endPoint y: 34, distance: 126.3
click at [293, 34] on div "Mis solicitudes 1 *****" at bounding box center [350, 22] width 283 height 25
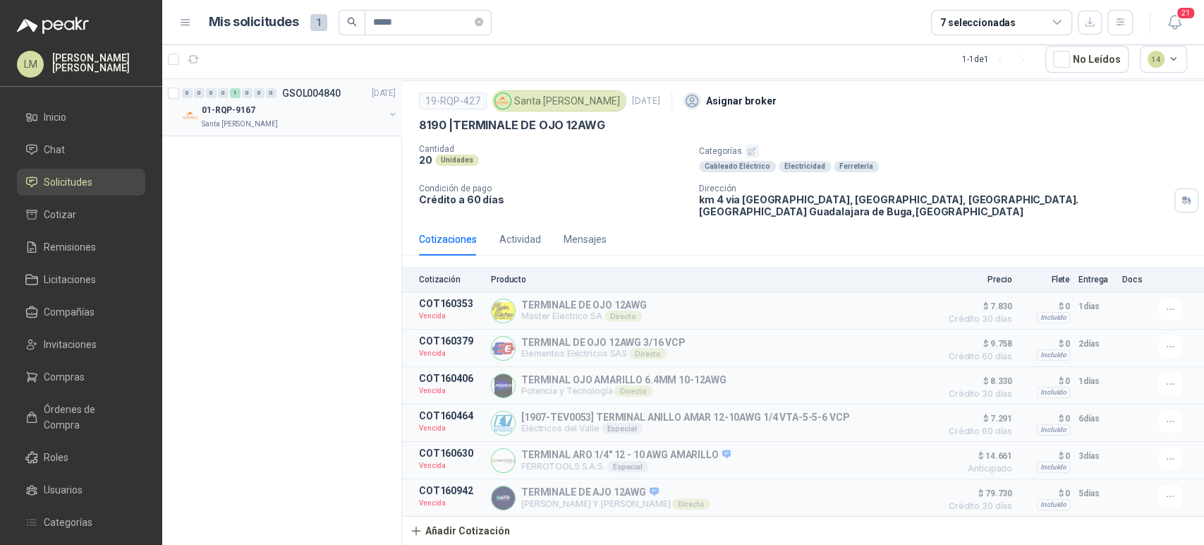
click at [333, 120] on div "Santa [PERSON_NAME]" at bounding box center [293, 124] width 183 height 11
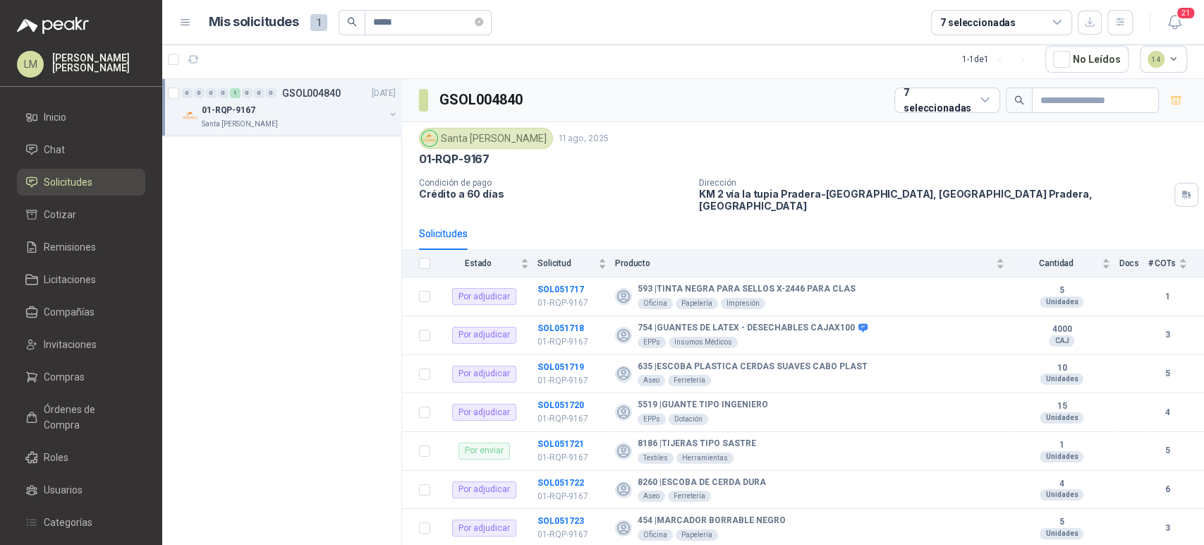
click at [392, 116] on button "button" at bounding box center [392, 114] width 11 height 11
click at [310, 166] on p "12161 | AMARRAS PLASTICAS 20CM BOLSA X 100 UND" at bounding box center [286, 167] width 176 height 13
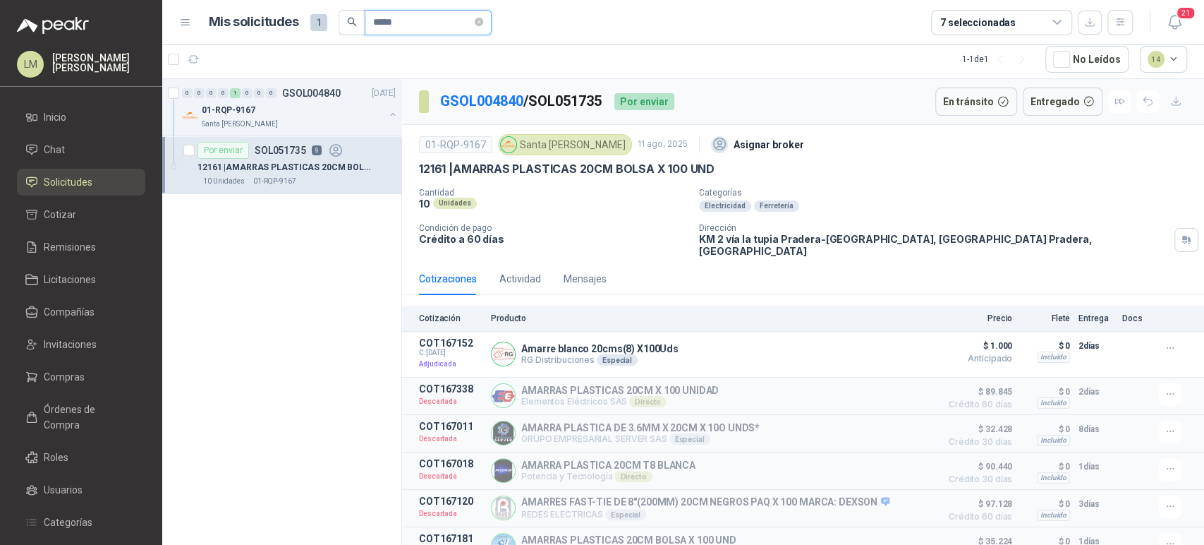
drag, startPoint x: 407, startPoint y: 26, endPoint x: 349, endPoint y: 26, distance: 57.8
click at [349, 26] on span "*****" at bounding box center [415, 22] width 153 height 25
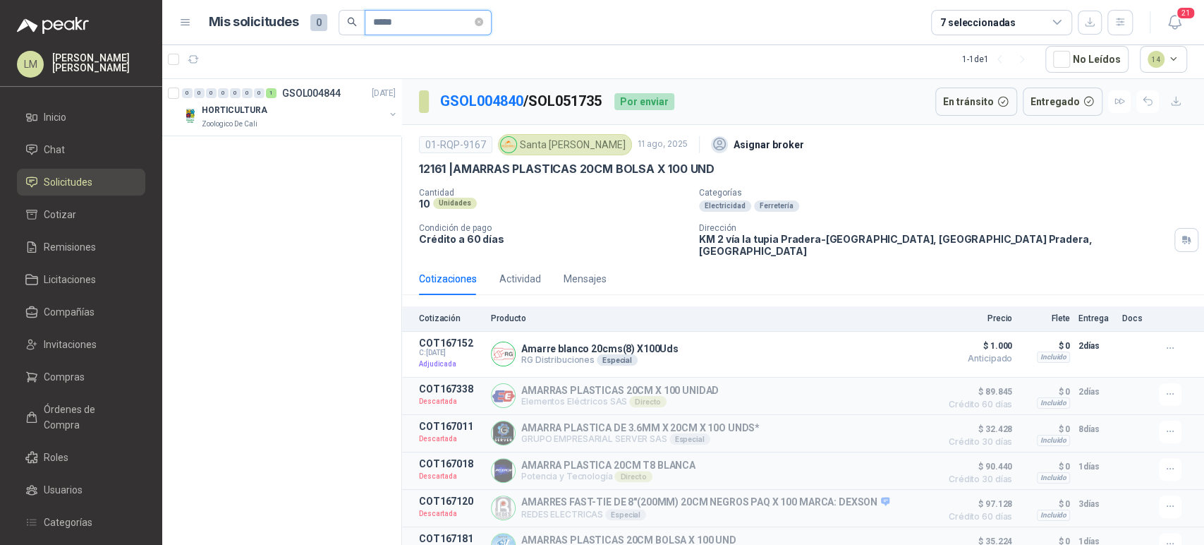
drag, startPoint x: 428, startPoint y: 28, endPoint x: 325, endPoint y: 32, distance: 103.1
click at [325, 32] on div "Mis solicitudes 0 *****" at bounding box center [350, 22] width 283 height 25
click at [241, 125] on p "Calzatodo S.A." at bounding box center [225, 124] width 47 height 11
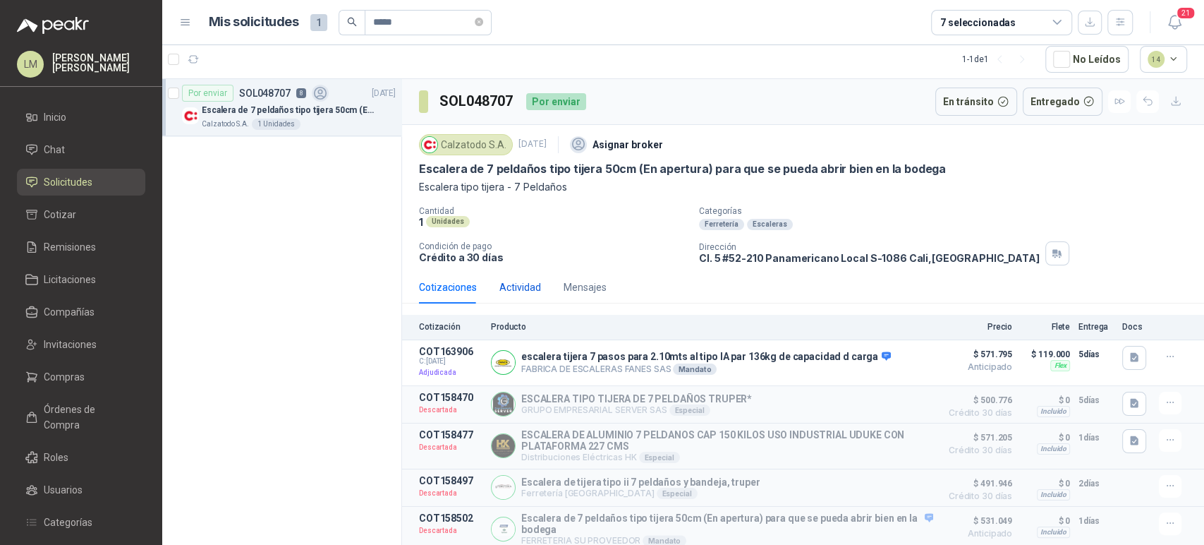
click at [526, 289] on div "Actividad" at bounding box center [520, 287] width 42 height 16
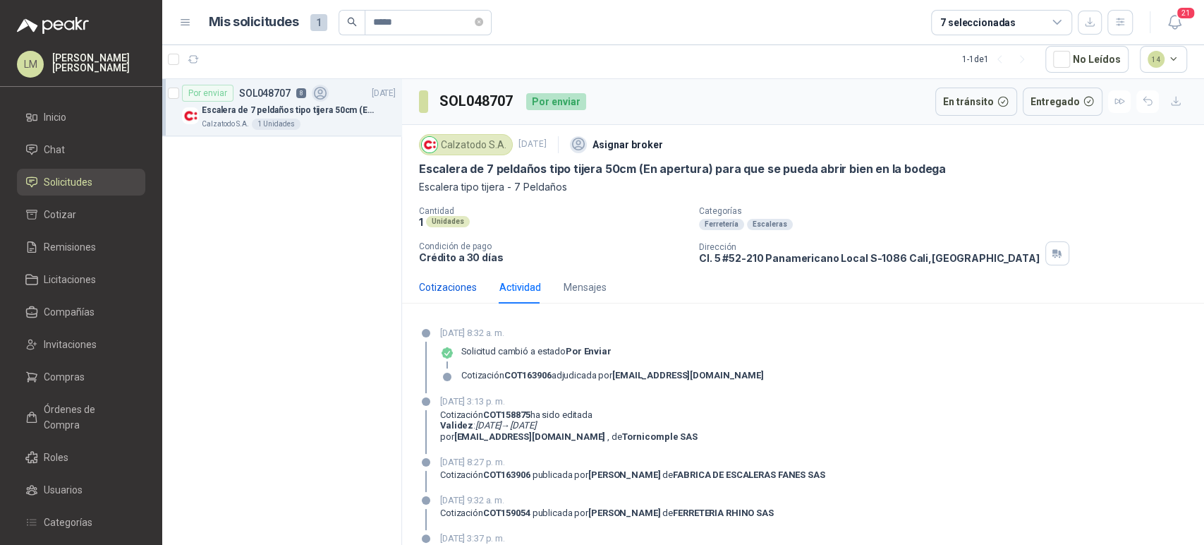
click at [435, 289] on div "Cotizaciones" at bounding box center [448, 287] width 58 height 16
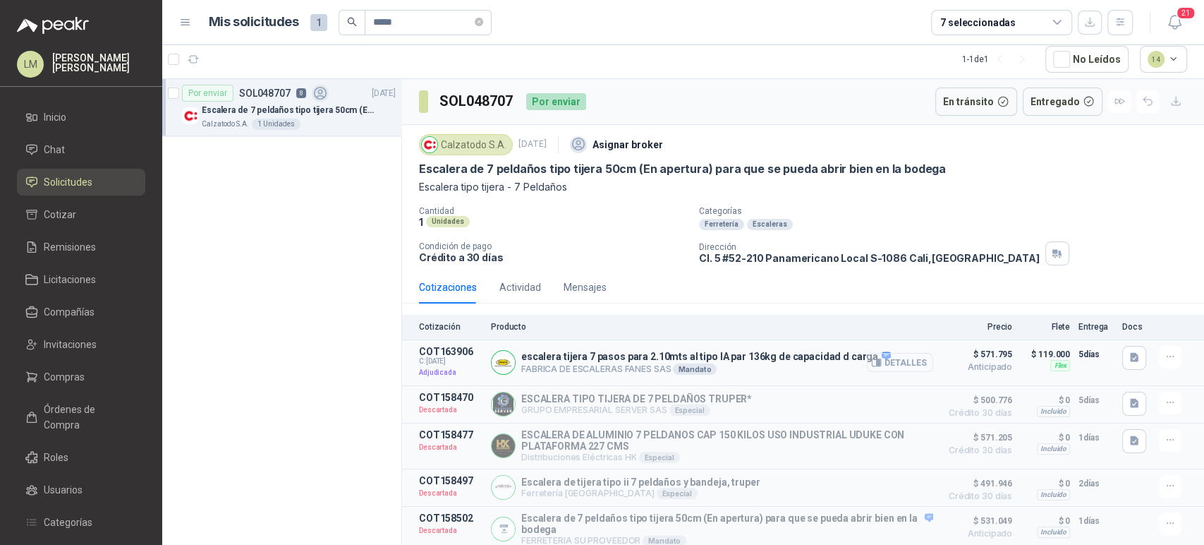
click at [908, 365] on button "Detalles" at bounding box center [900, 362] width 66 height 19
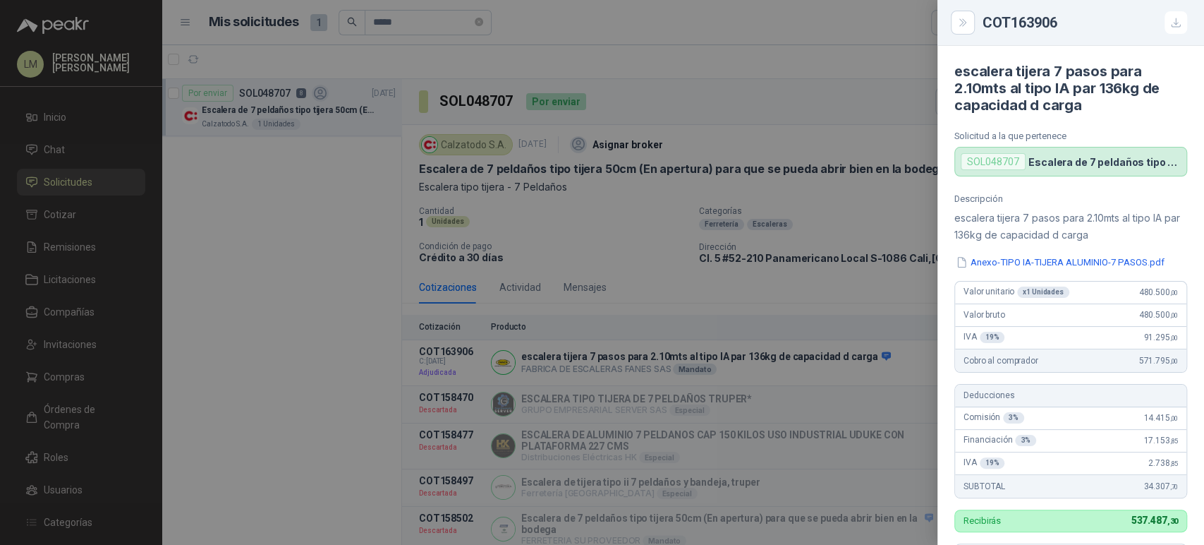
scroll to position [317, 0]
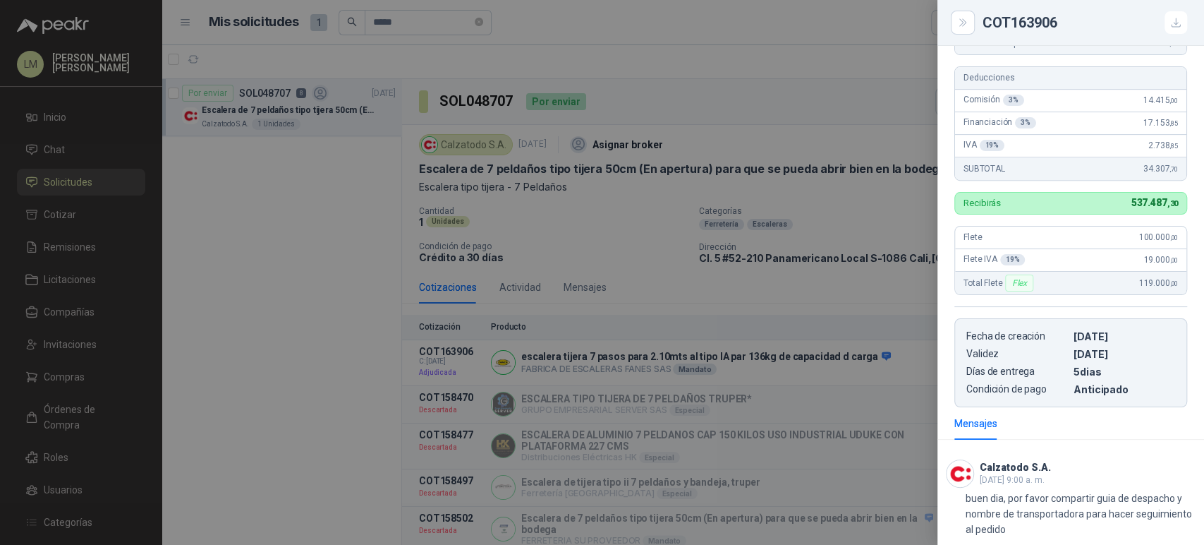
click at [621, 236] on div at bounding box center [602, 272] width 1204 height 545
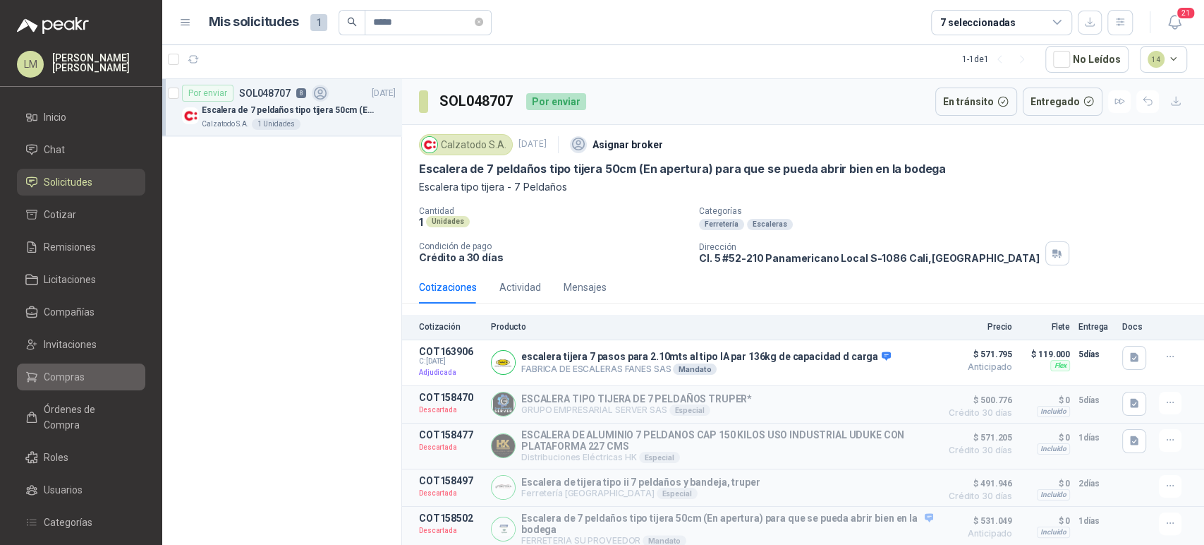
click at [78, 373] on span "Compras" at bounding box center [64, 377] width 41 height 16
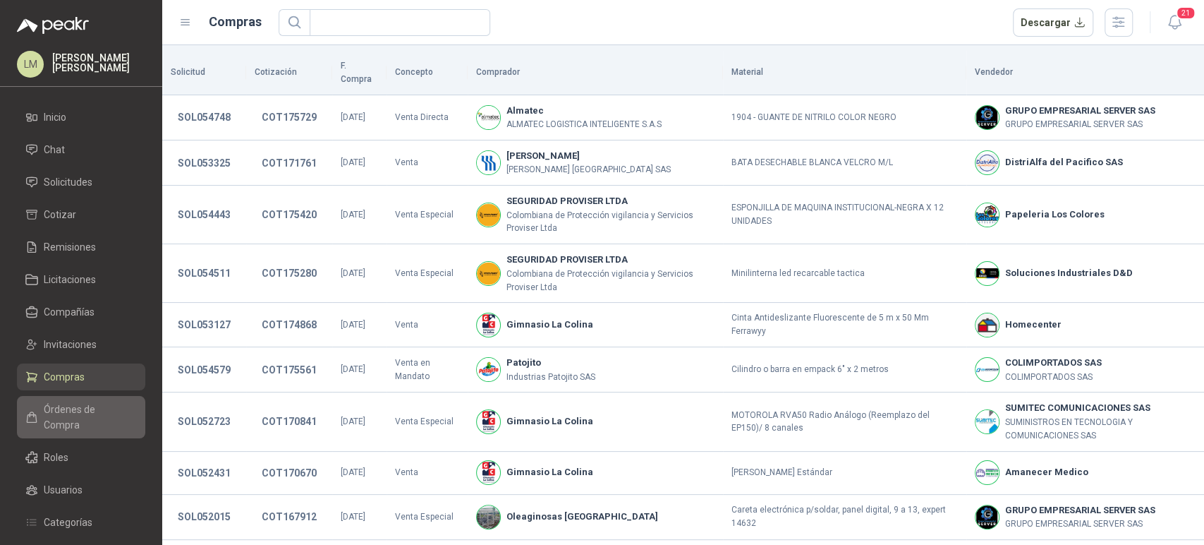
click at [64, 408] on span "Órdenes de Compra" at bounding box center [88, 416] width 88 height 31
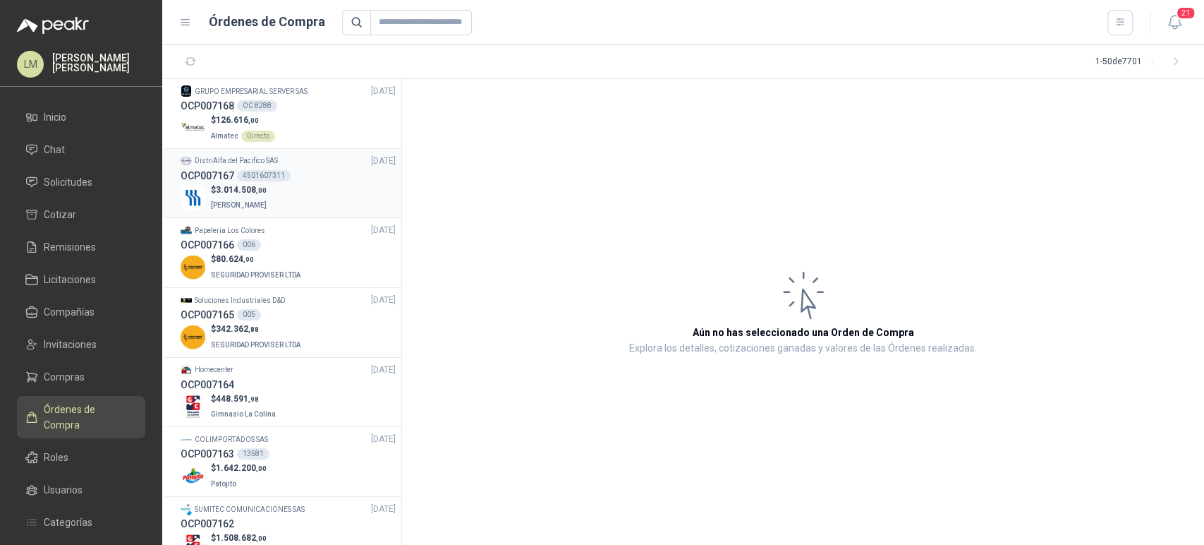
click at [250, 192] on span "3.014.508 ,00" at bounding box center [241, 190] width 51 height 10
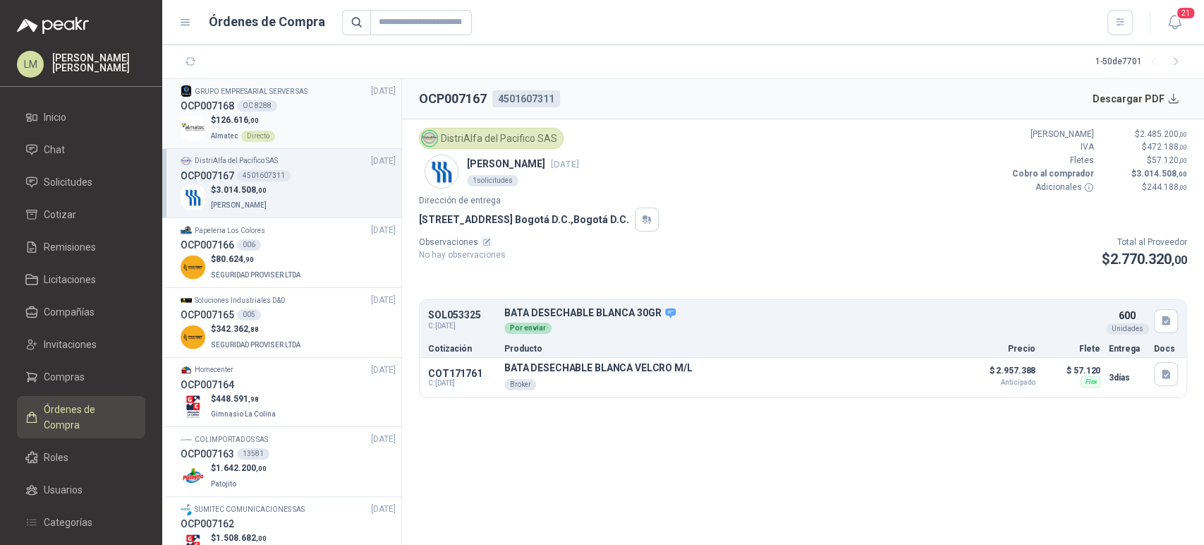
click at [251, 119] on span ",00" at bounding box center [253, 120] width 11 height 8
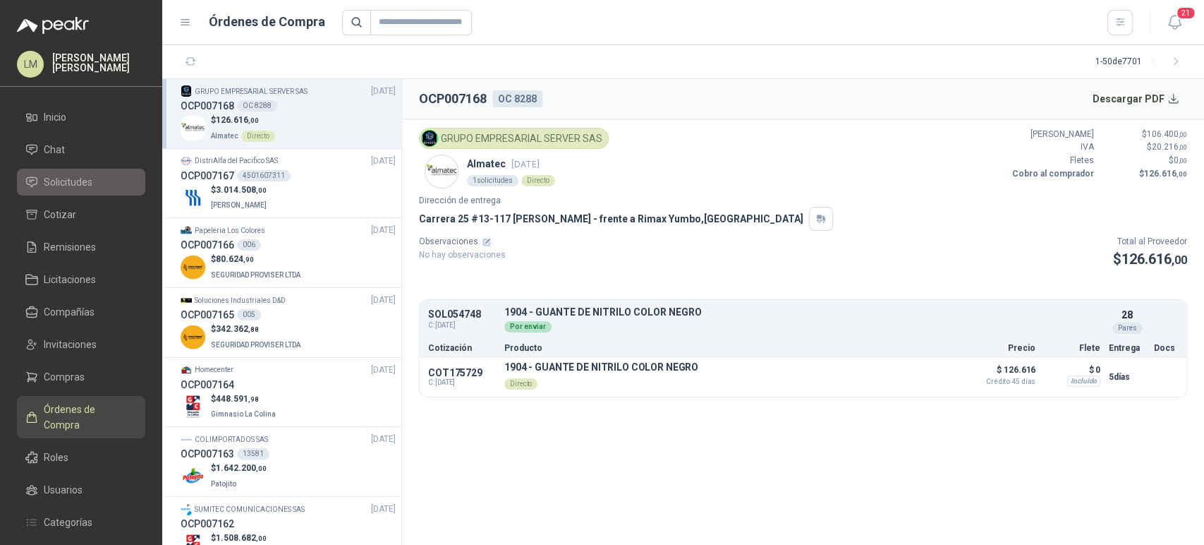
click at [51, 181] on span "Solicitudes" at bounding box center [68, 182] width 49 height 16
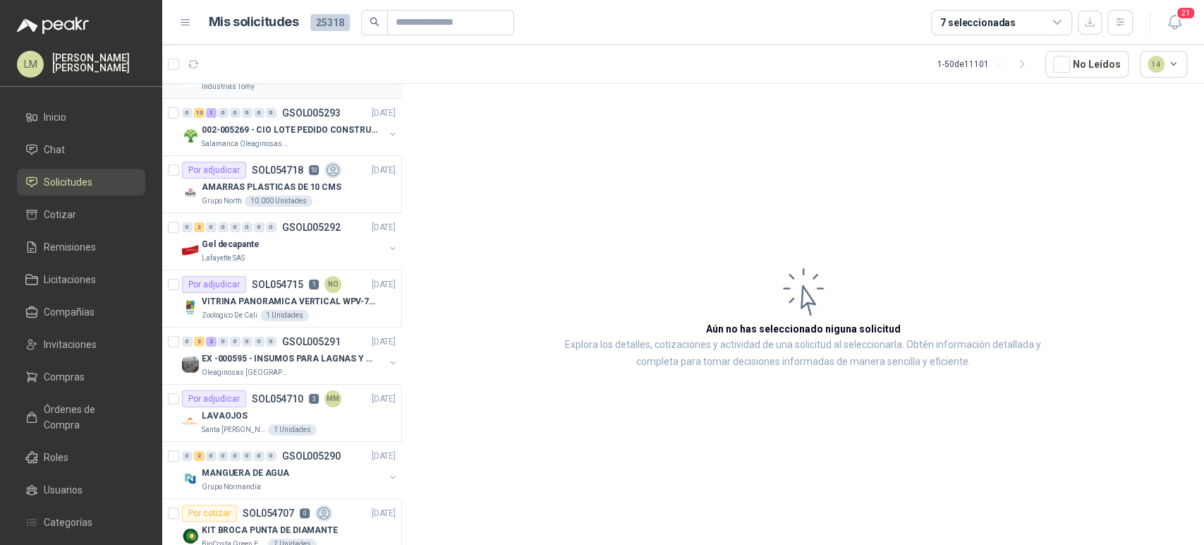
scroll to position [159, 0]
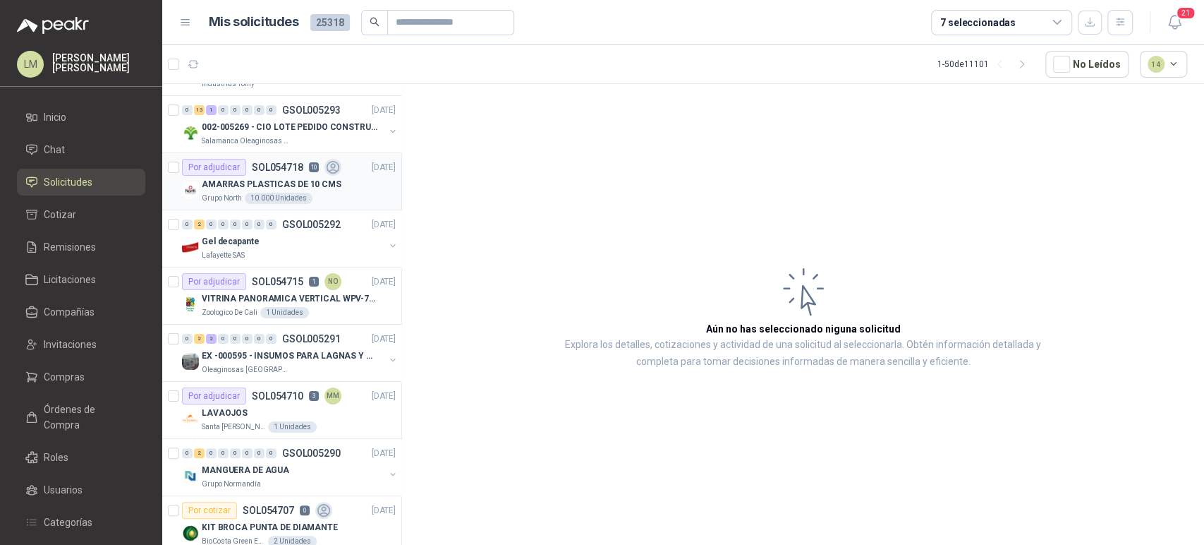
click at [257, 185] on p "AMARRAS PLASTICAS DE 10 CMS" at bounding box center [272, 184] width 140 height 13
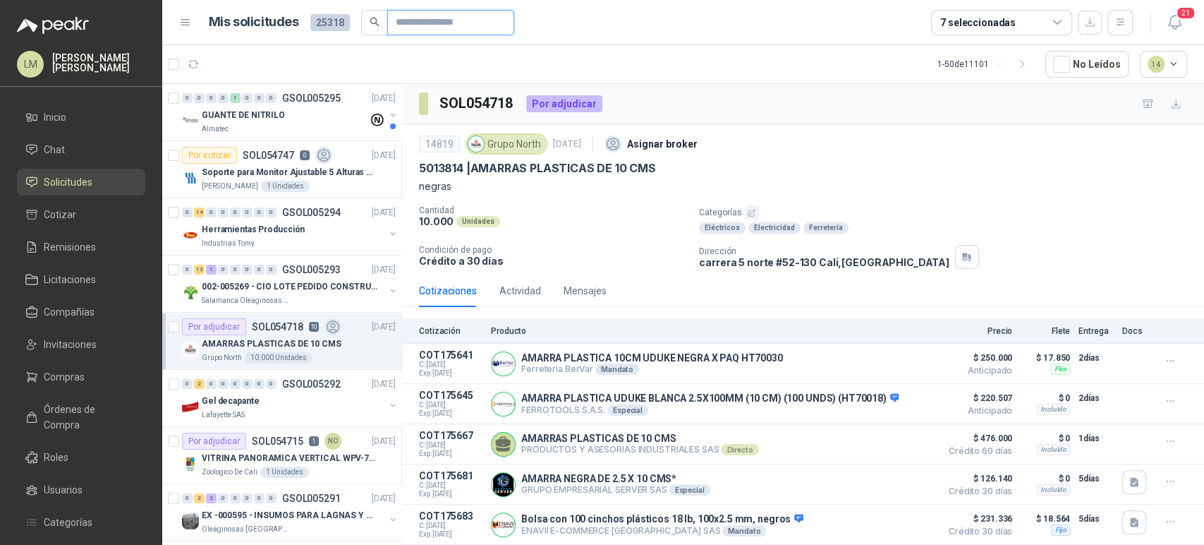
click at [437, 25] on input "text" at bounding box center [445, 23] width 99 height 24
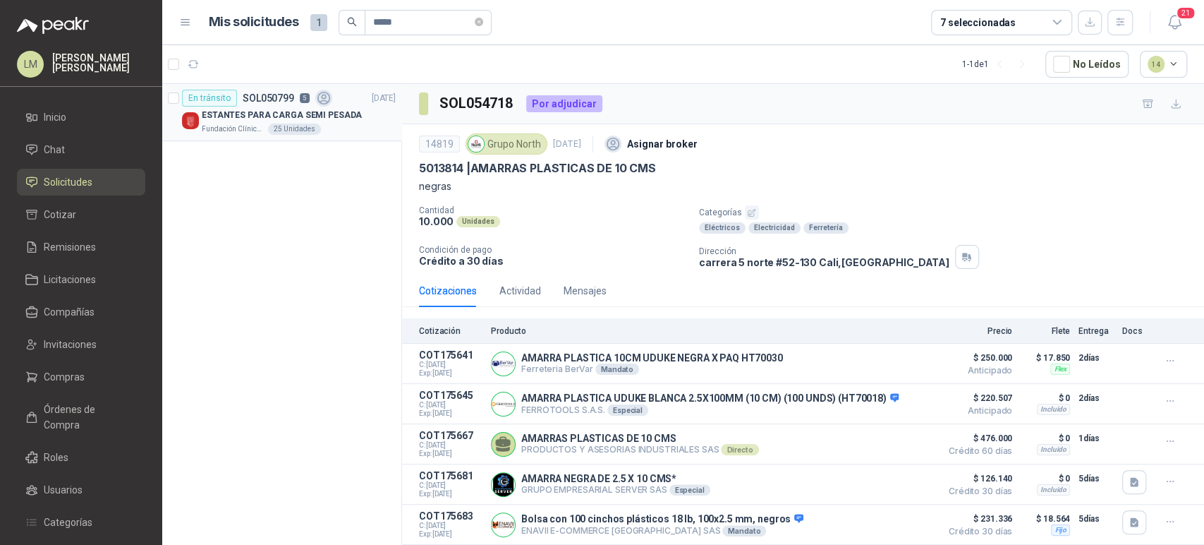
click at [277, 115] on p "ESTANTES PARA CARGA SEMI PESADA" at bounding box center [282, 115] width 160 height 13
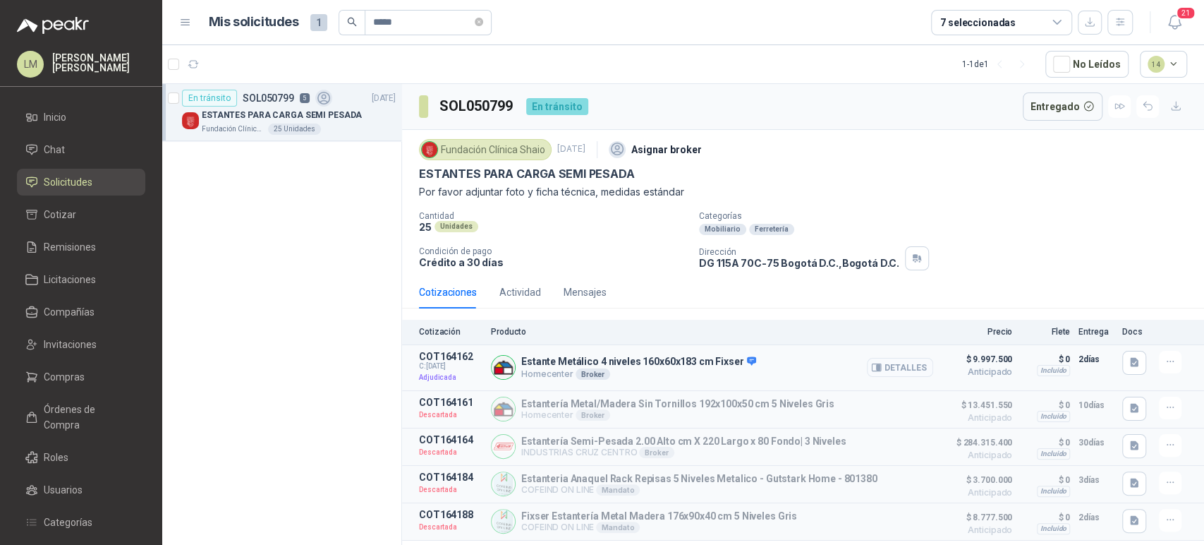
click at [892, 363] on button "Detalles" at bounding box center [900, 367] width 66 height 19
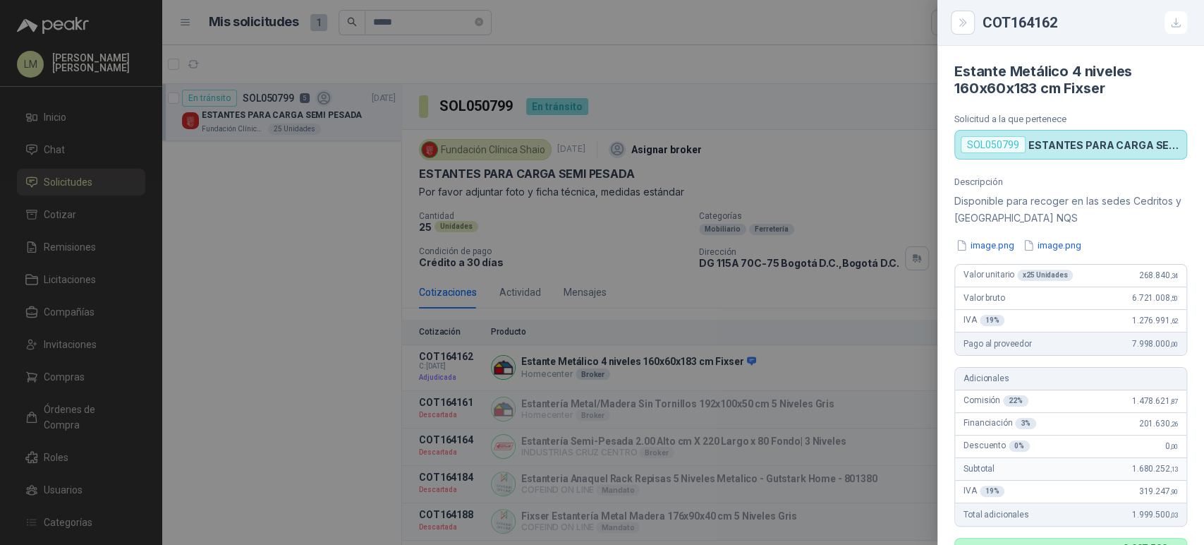
scroll to position [1333, 0]
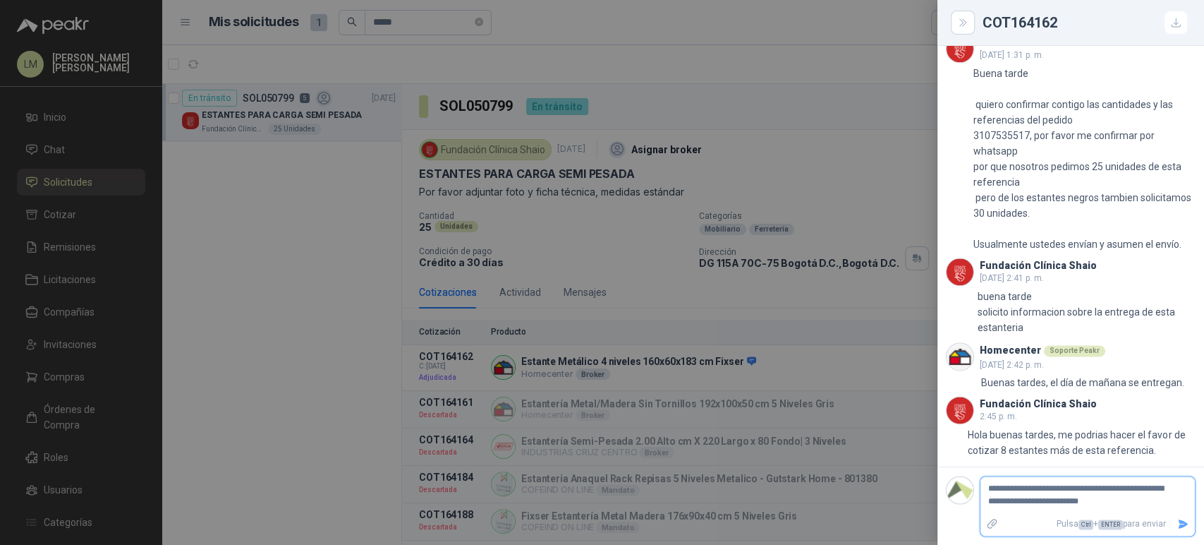
click at [1179, 524] on icon "Enviar" at bounding box center [1184, 523] width 10 height 9
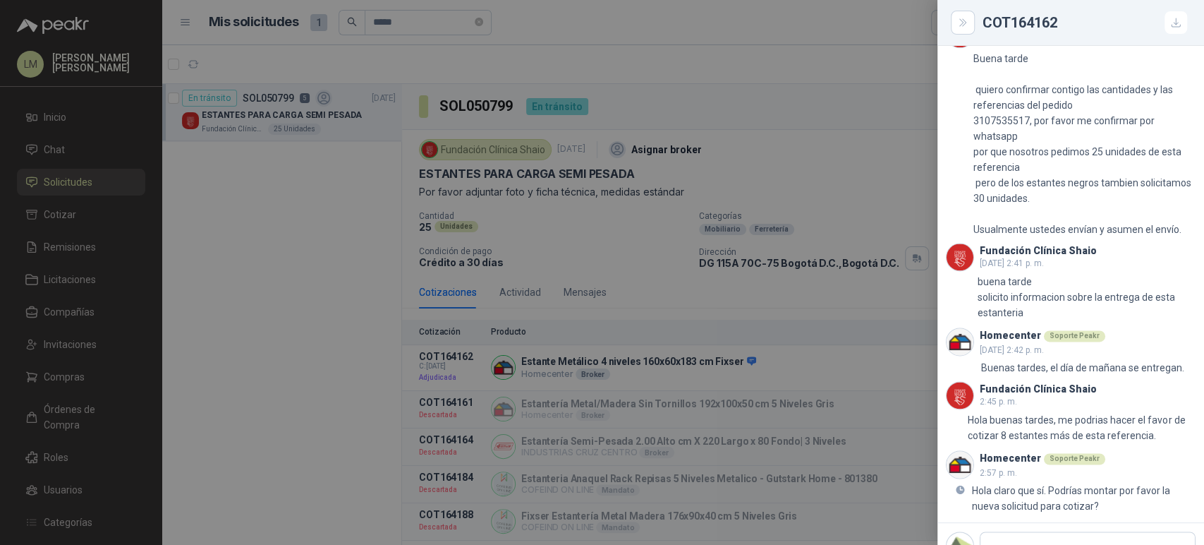
click at [655, 286] on div at bounding box center [602, 272] width 1204 height 545
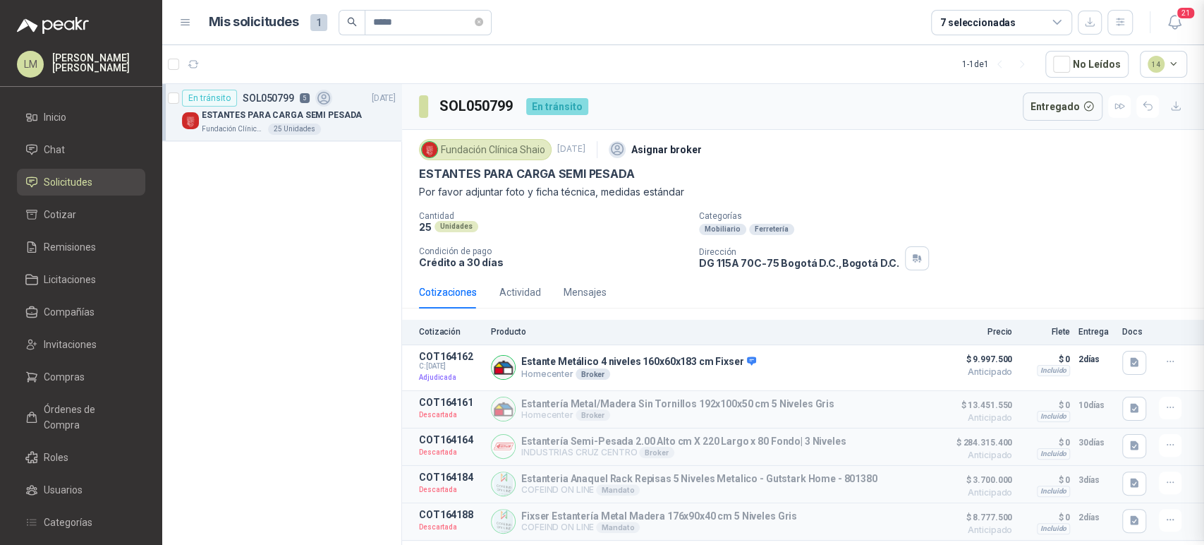
scroll to position [1404, 0]
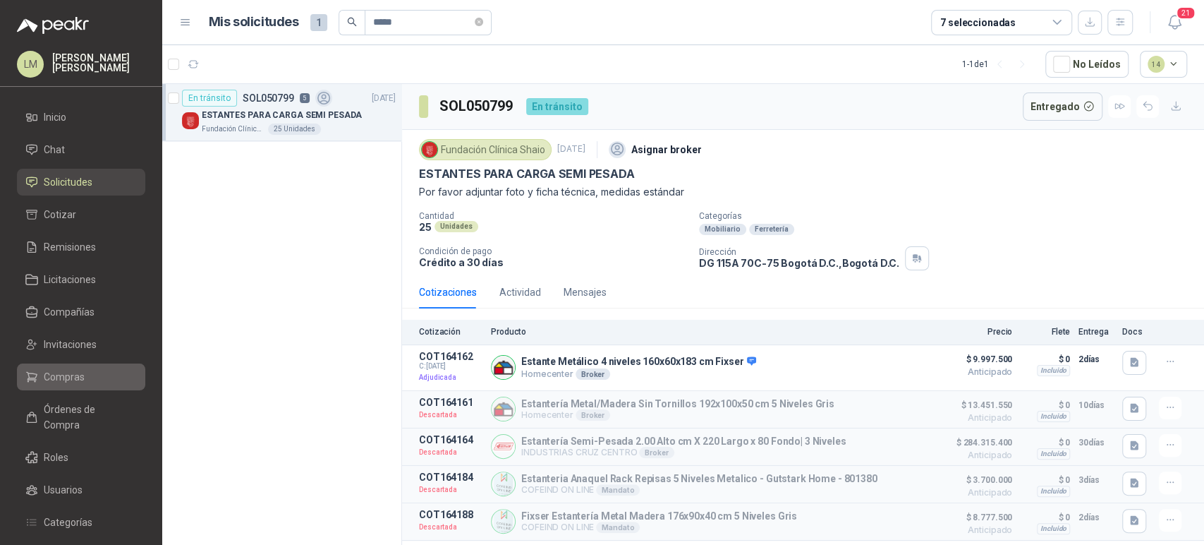
click at [81, 382] on span "Compras" at bounding box center [64, 377] width 41 height 16
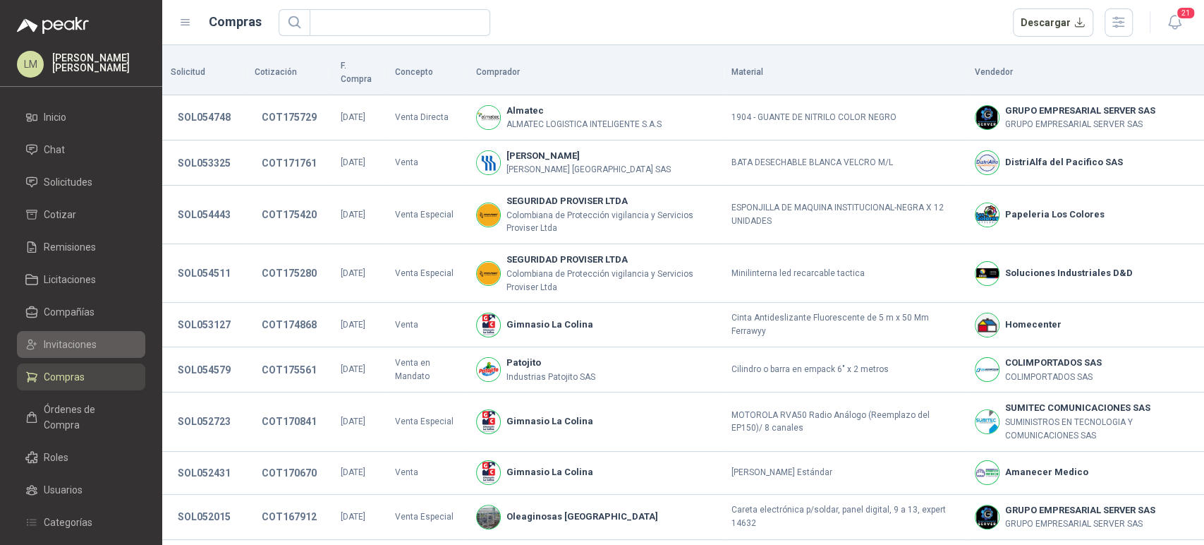
click at [85, 341] on span "Invitaciones" at bounding box center [70, 345] width 53 height 16
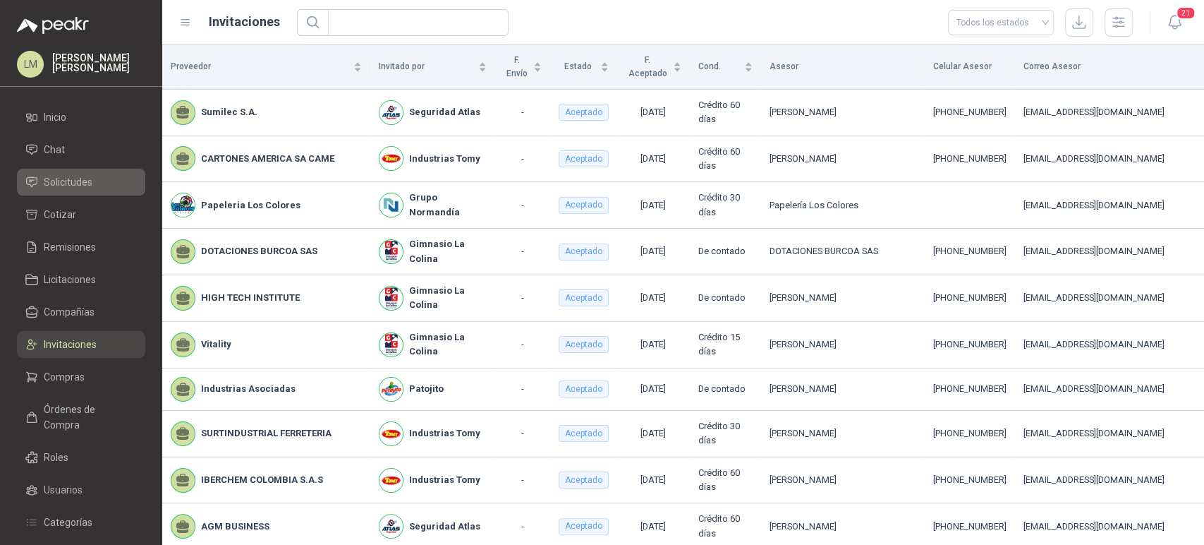
click at [68, 178] on span "Solicitudes" at bounding box center [68, 182] width 49 height 16
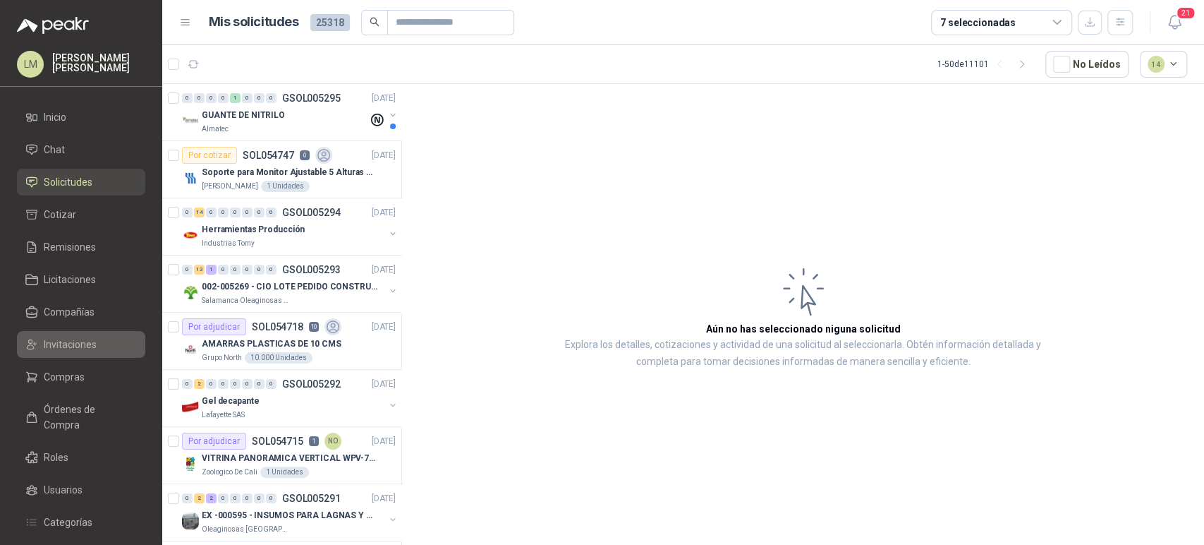
click at [59, 341] on span "Invitaciones" at bounding box center [70, 345] width 53 height 16
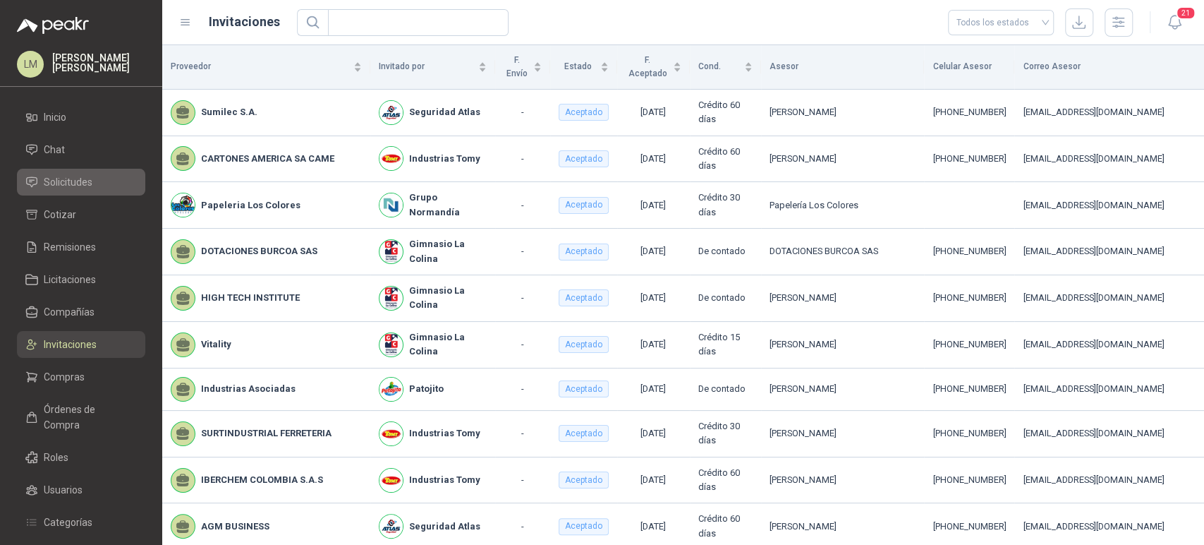
click at [90, 182] on span "Solicitudes" at bounding box center [68, 182] width 49 height 16
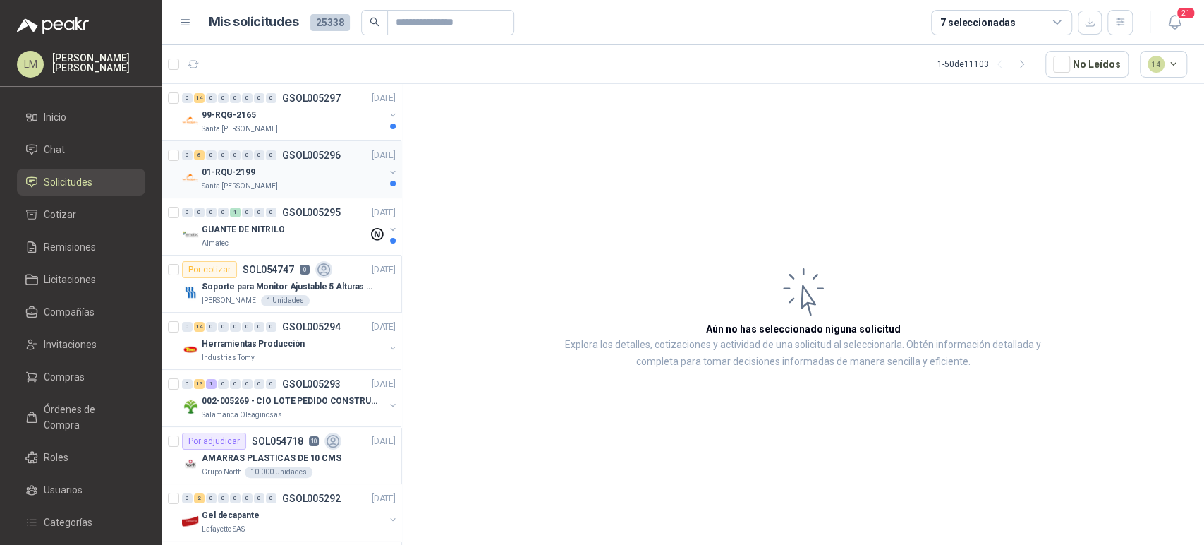
click at [277, 164] on div "01-RQU-2199" at bounding box center [293, 172] width 183 height 17
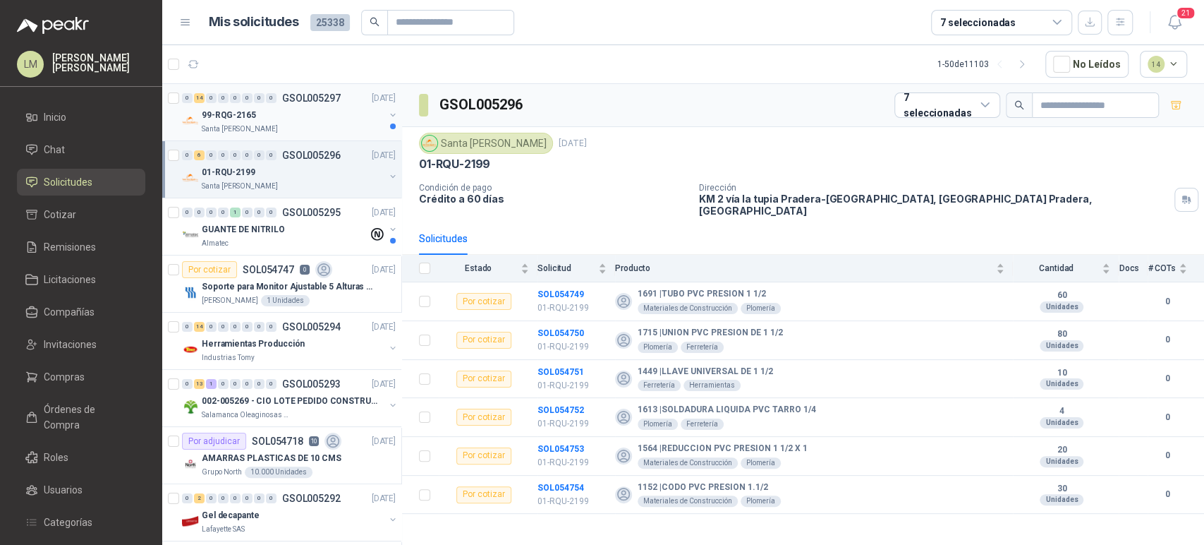
click at [276, 123] on div "Santa [PERSON_NAME]" at bounding box center [293, 128] width 183 height 11
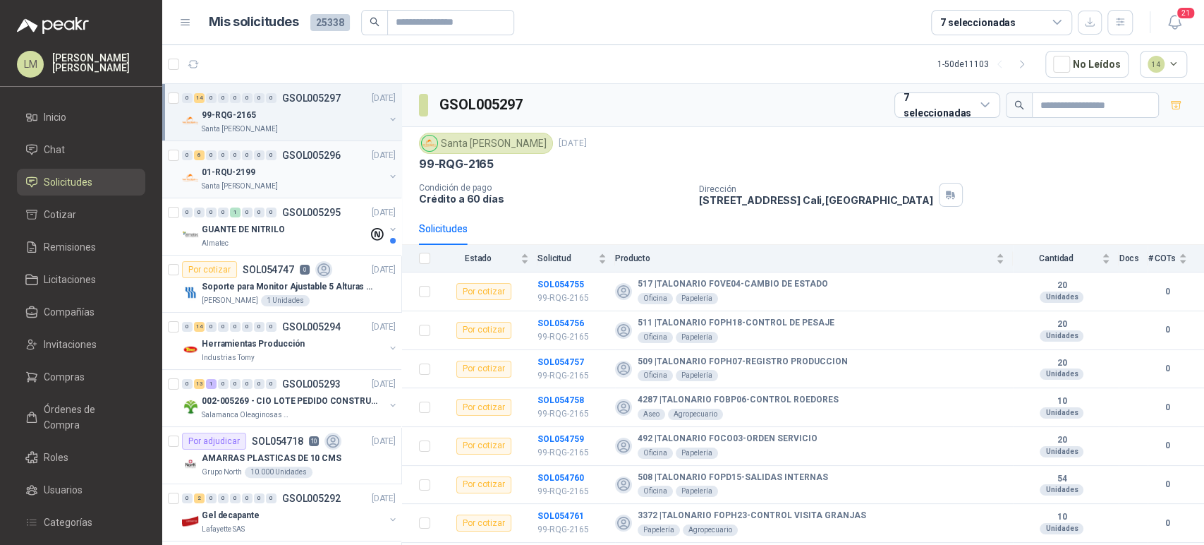
click at [256, 174] on div "01-RQU-2199" at bounding box center [293, 172] width 183 height 17
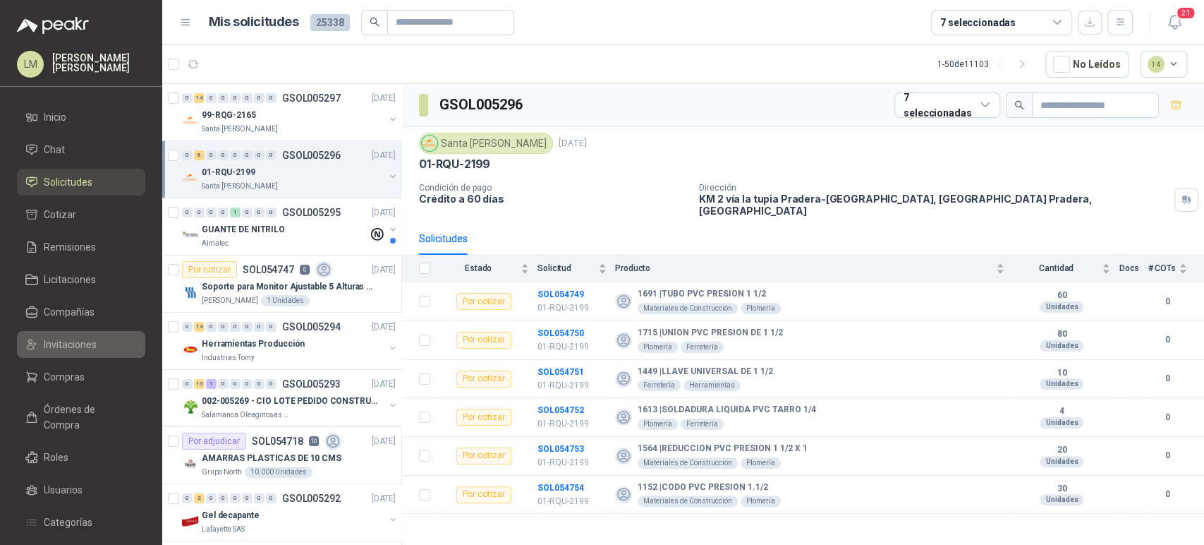
click at [60, 337] on span "Invitaciones" at bounding box center [70, 345] width 53 height 16
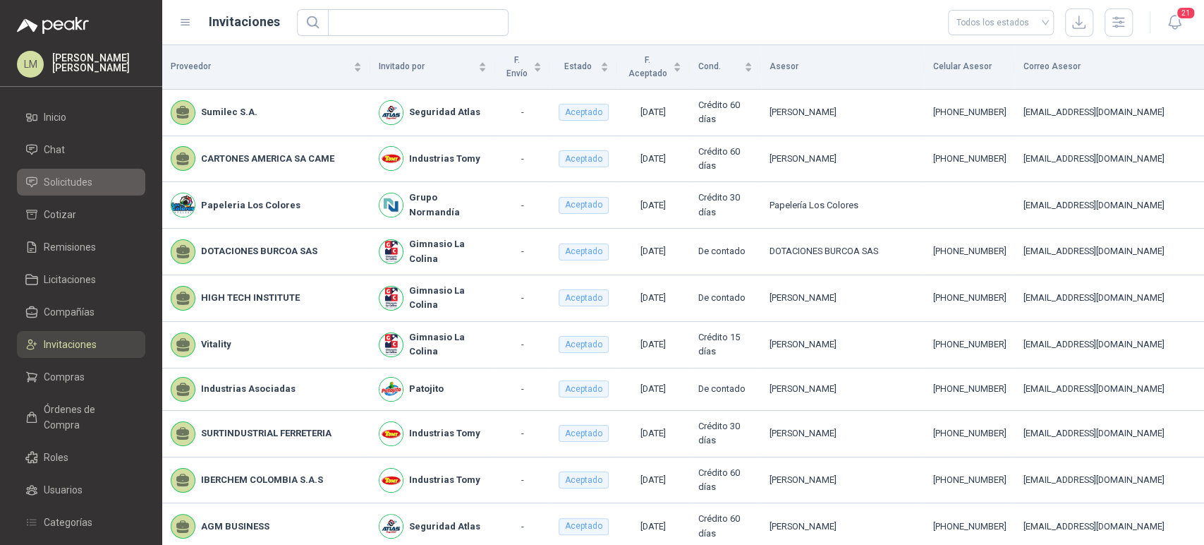
click at [92, 183] on li "Solicitudes" at bounding box center [80, 182] width 111 height 16
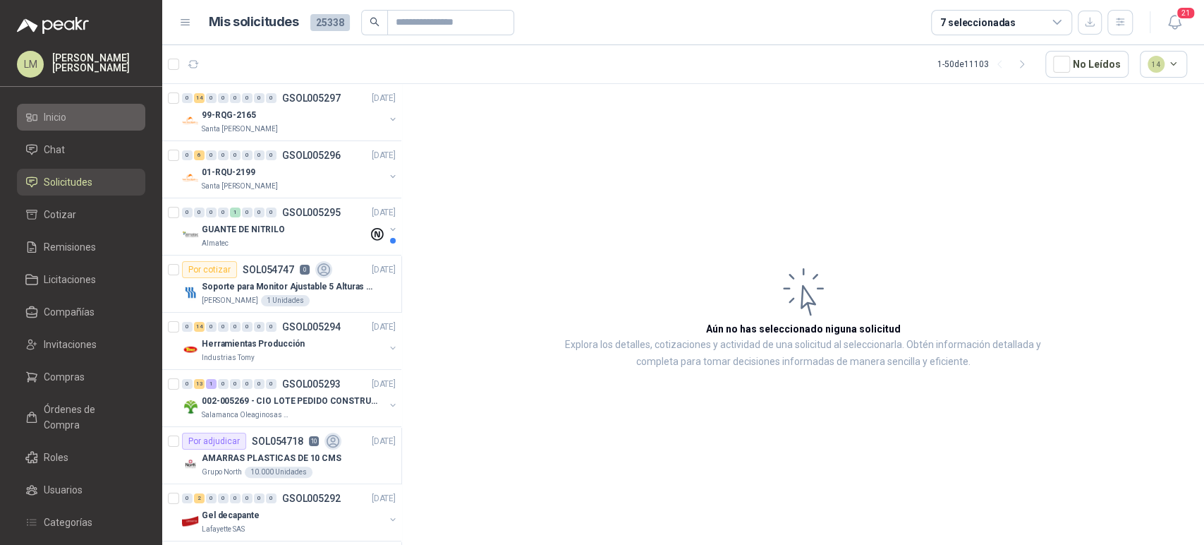
click at [62, 123] on span "Inicio" at bounding box center [55, 117] width 23 height 16
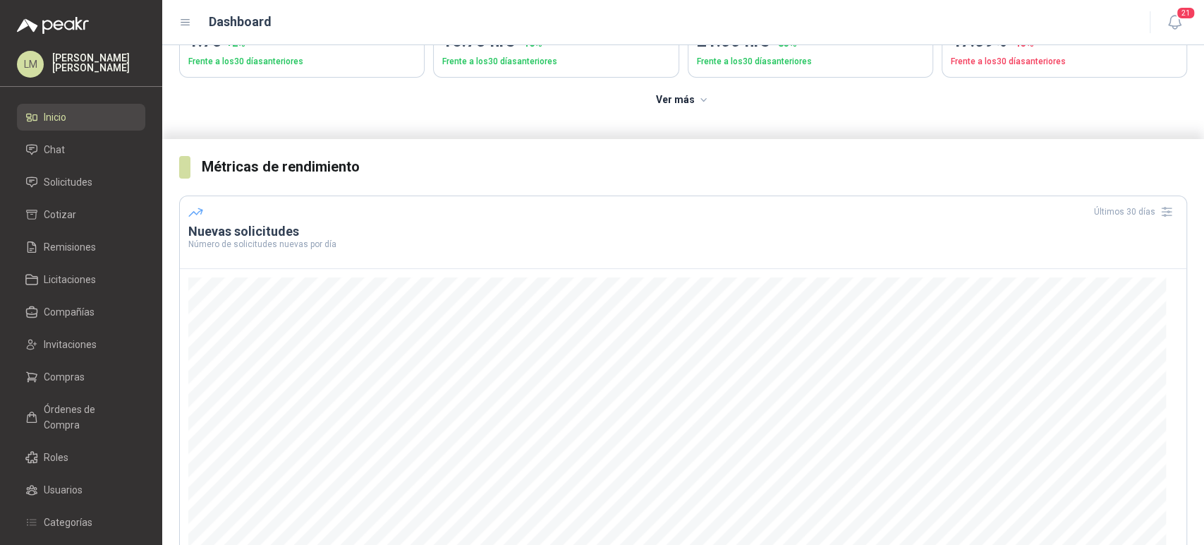
scroll to position [156, 0]
click at [54, 189] on span "Solicitudes" at bounding box center [68, 182] width 49 height 16
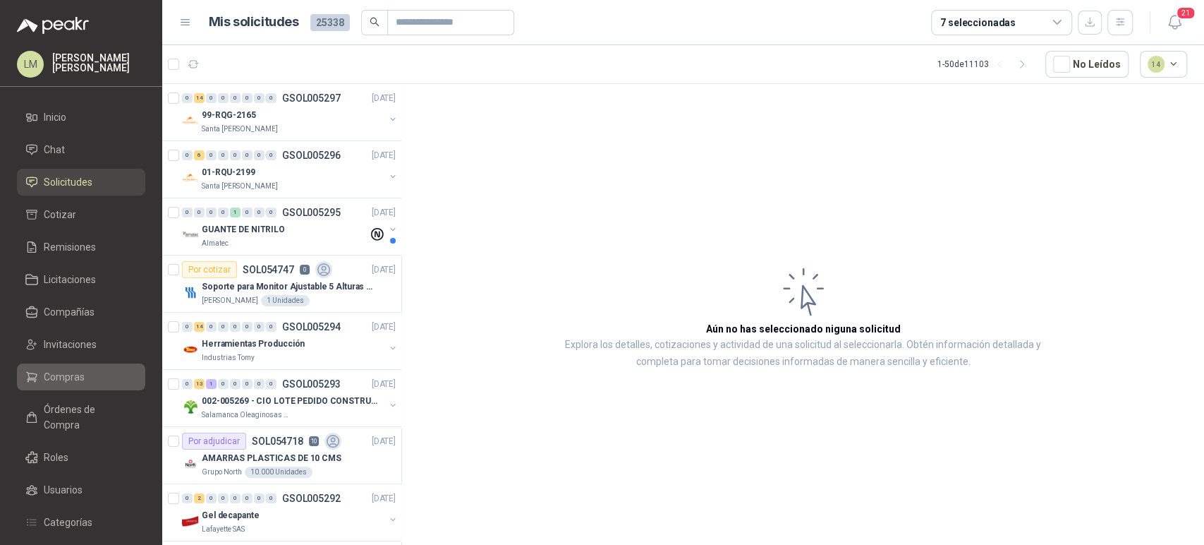
click at [72, 369] on span "Compras" at bounding box center [64, 377] width 41 height 16
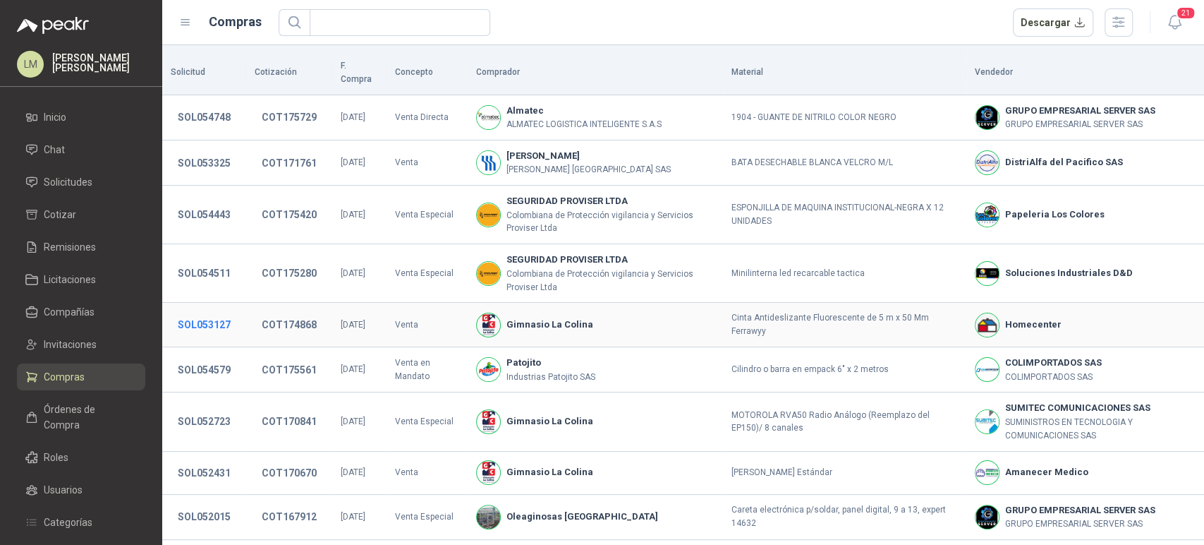
click at [226, 313] on button "SOL053127" at bounding box center [204, 324] width 67 height 25
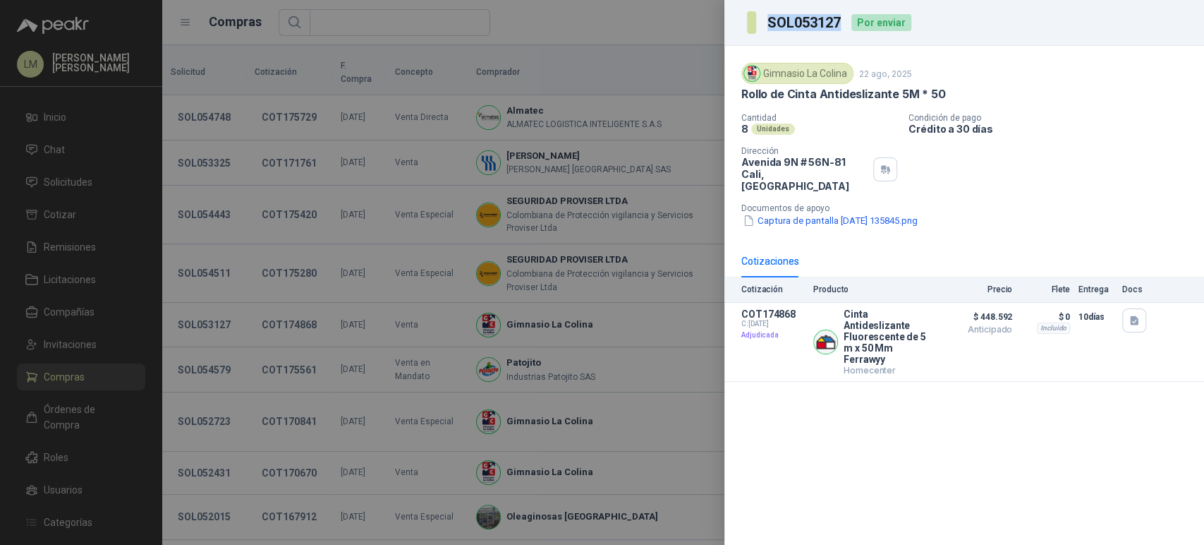
drag, startPoint x: 841, startPoint y: 25, endPoint x: 754, endPoint y: 28, distance: 86.8
click at [754, 28] on section "SOL053127" at bounding box center [795, 22] width 96 height 23
drag, startPoint x: 844, startPoint y: 303, endPoint x: 924, endPoint y: 324, distance: 82.3
click at [924, 324] on p "Cinta Antideslizante Fluorescente de 5 m x 50 Mm Ferrawyy" at bounding box center [889, 336] width 90 height 56
copy p "Cinta Antideslizante Fluorescente de 5 m x 50 Mm Ferrawyy"
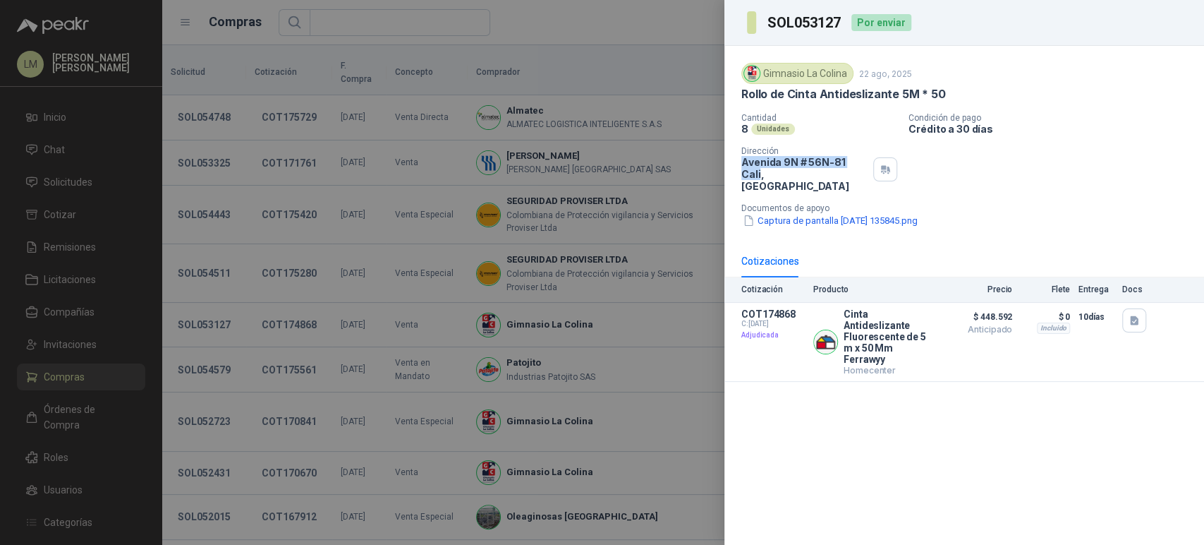
drag, startPoint x: 739, startPoint y: 162, endPoint x: 861, endPoint y: 162, distance: 122.0
click at [861, 162] on div "Gimnasio La Colina [DATE] Rollo de Cinta Antideslizante 5M * 50 Cantidad 8 Unid…" at bounding box center [965, 145] width 480 height 199
copy p "[GEOGRAPHIC_DATA] # 56N-81 [GEOGRAPHIC_DATA]"
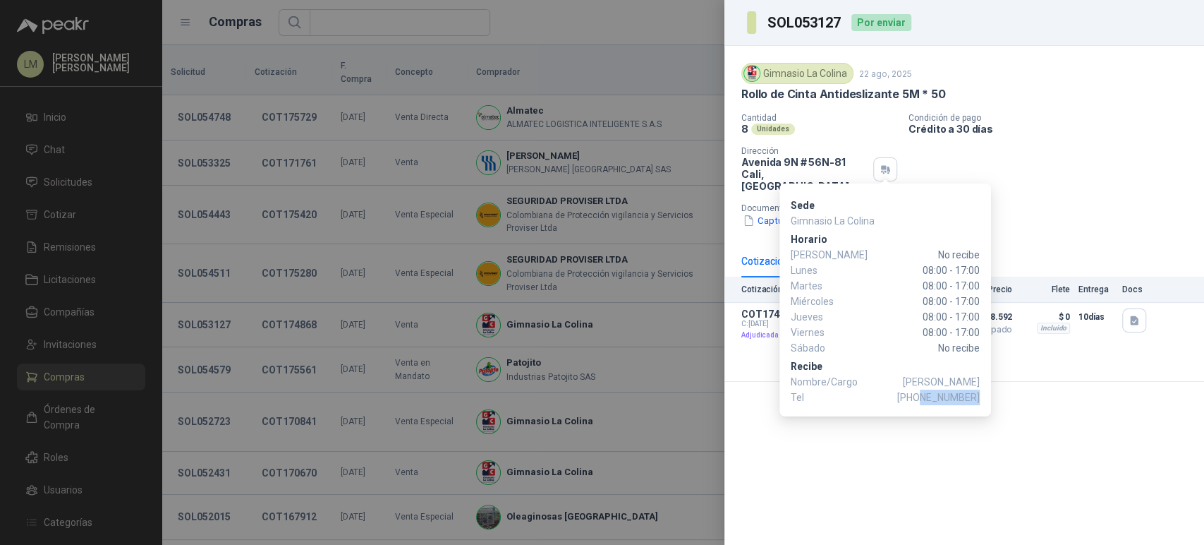
drag, startPoint x: 926, startPoint y: 398, endPoint x: 977, endPoint y: 400, distance: 51.5
click at [977, 400] on span "[PHONE_NUMBER]" at bounding box center [938, 397] width 83 height 16
copy span "3155944556"
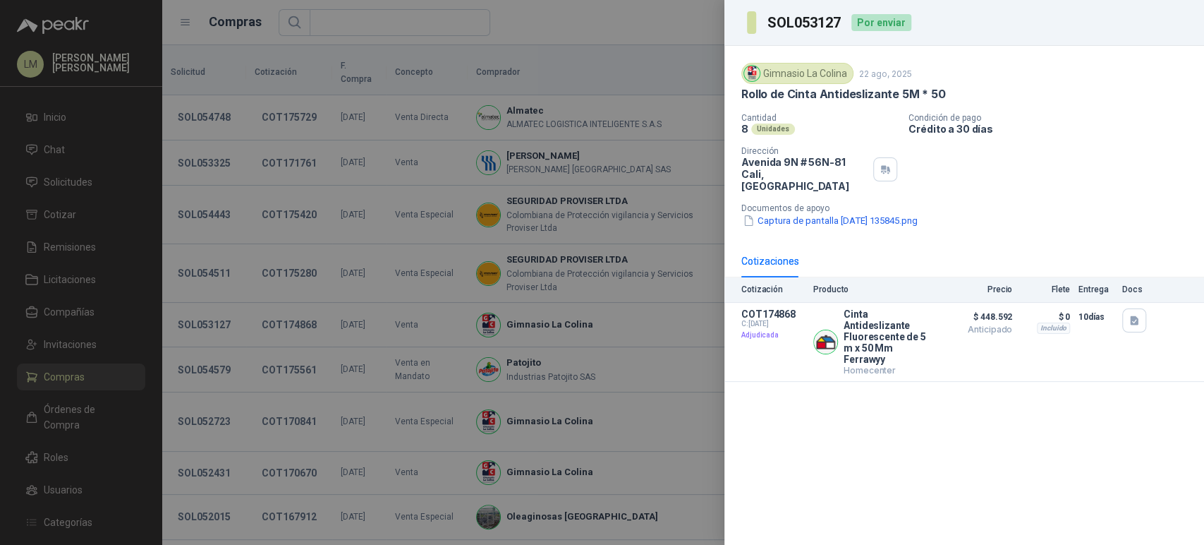
click at [308, 206] on div at bounding box center [602, 272] width 1204 height 545
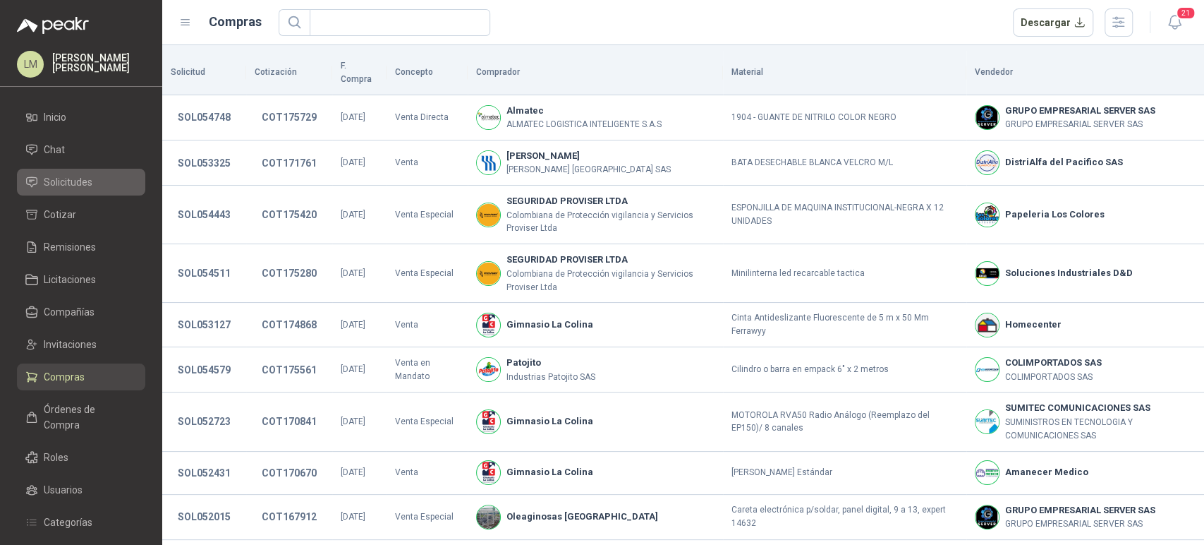
click at [75, 180] on span "Solicitudes" at bounding box center [68, 182] width 49 height 16
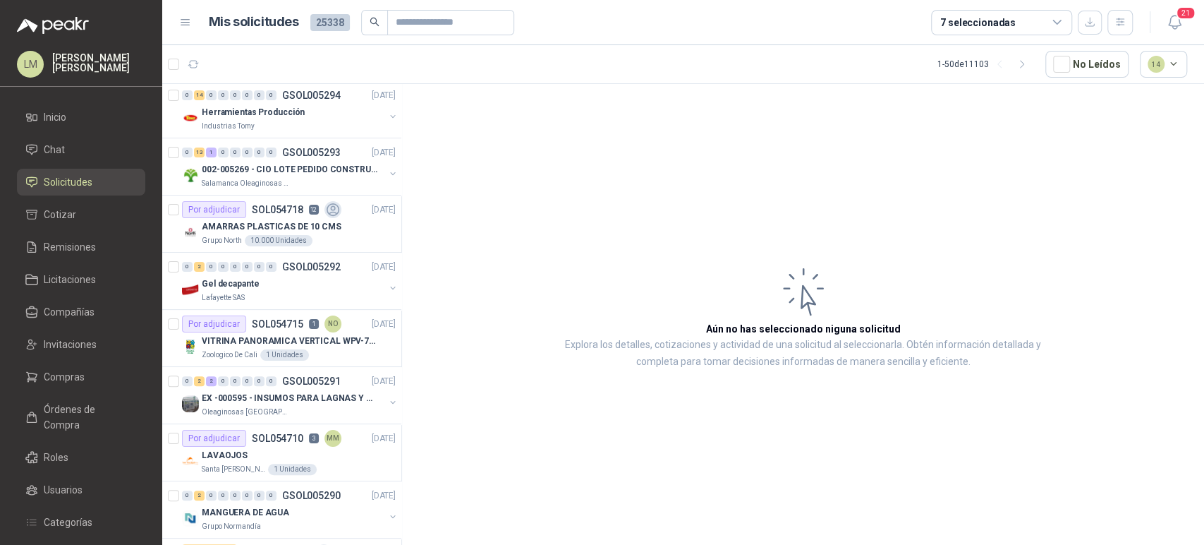
scroll to position [248, 0]
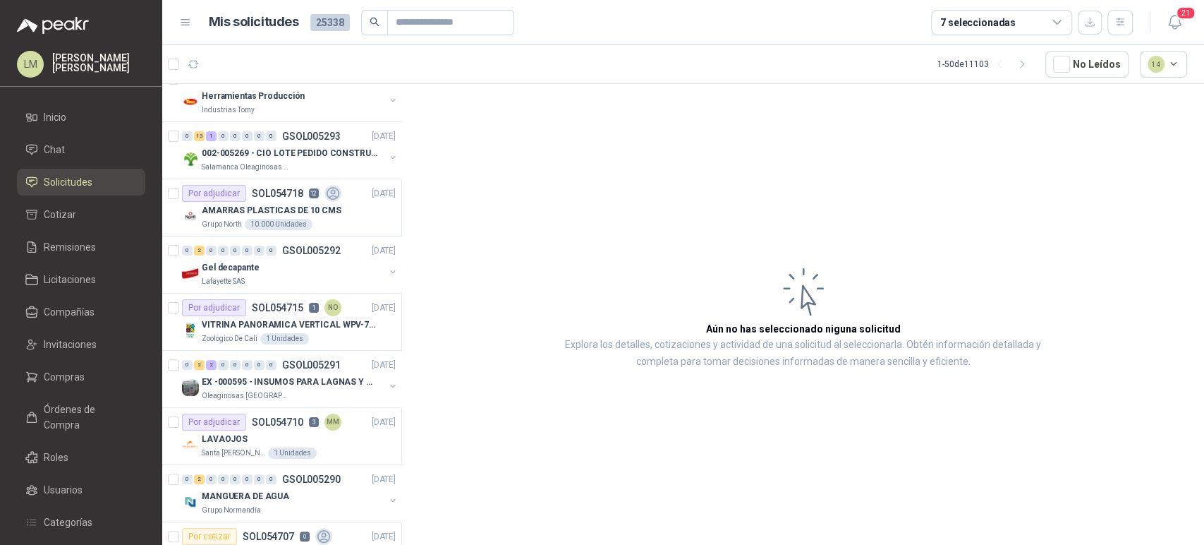
click at [301, 200] on div "Por adjudicar SOL054718 12" at bounding box center [261, 193] width 159 height 17
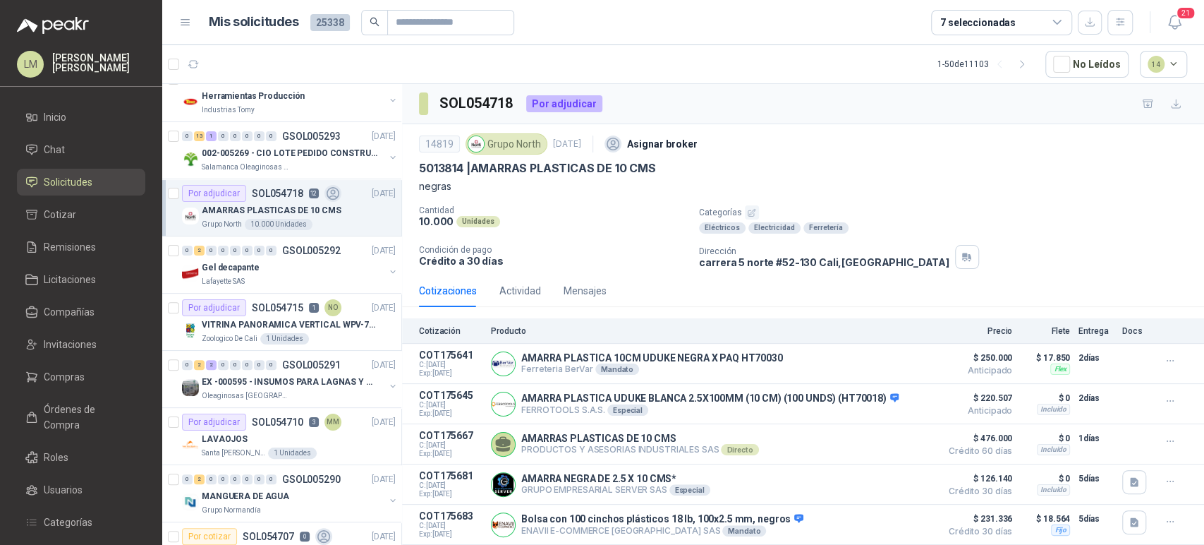
scroll to position [310, 0]
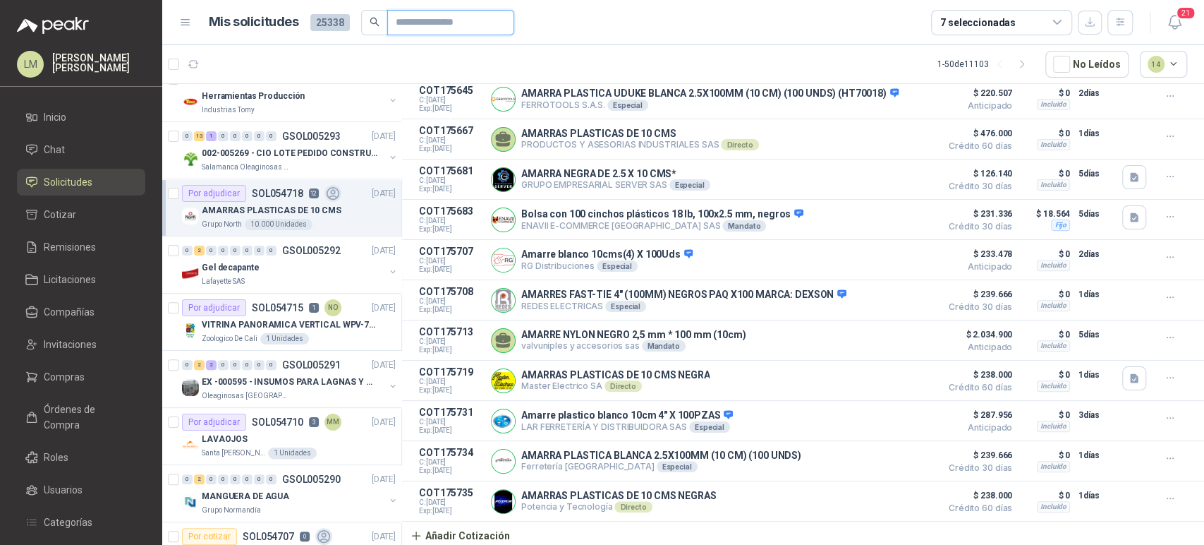
click at [435, 21] on input "text" at bounding box center [445, 23] width 99 height 24
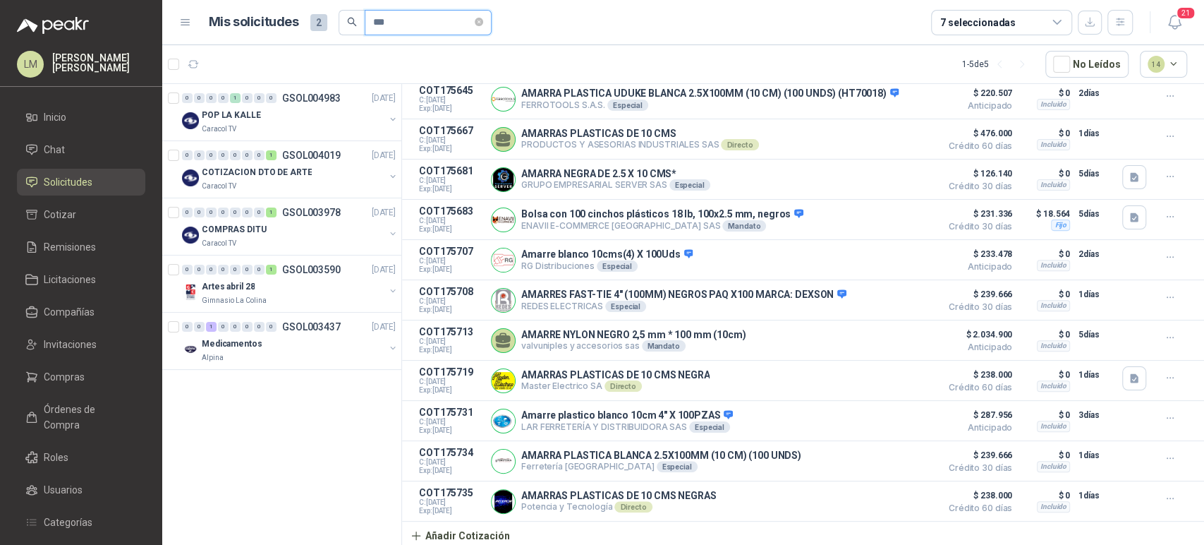
scroll to position [0, 0]
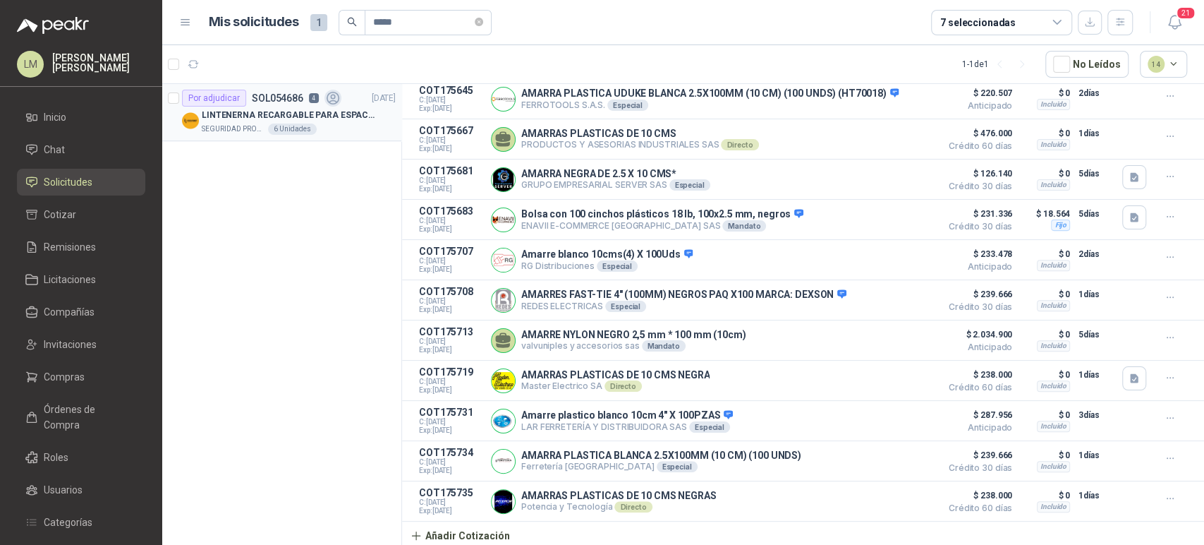
click at [327, 116] on p "LINTENERNA RECARGABLE PARA ESPACIOS ABIERTOS 100-120MTS" at bounding box center [290, 115] width 176 height 13
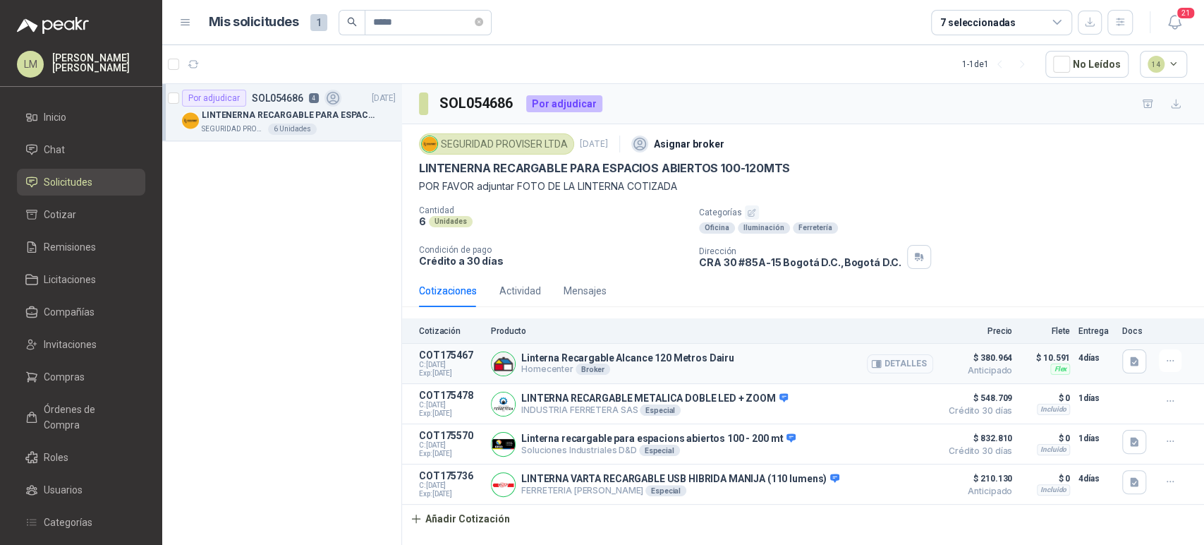
click at [913, 365] on button "Detalles" at bounding box center [900, 363] width 66 height 19
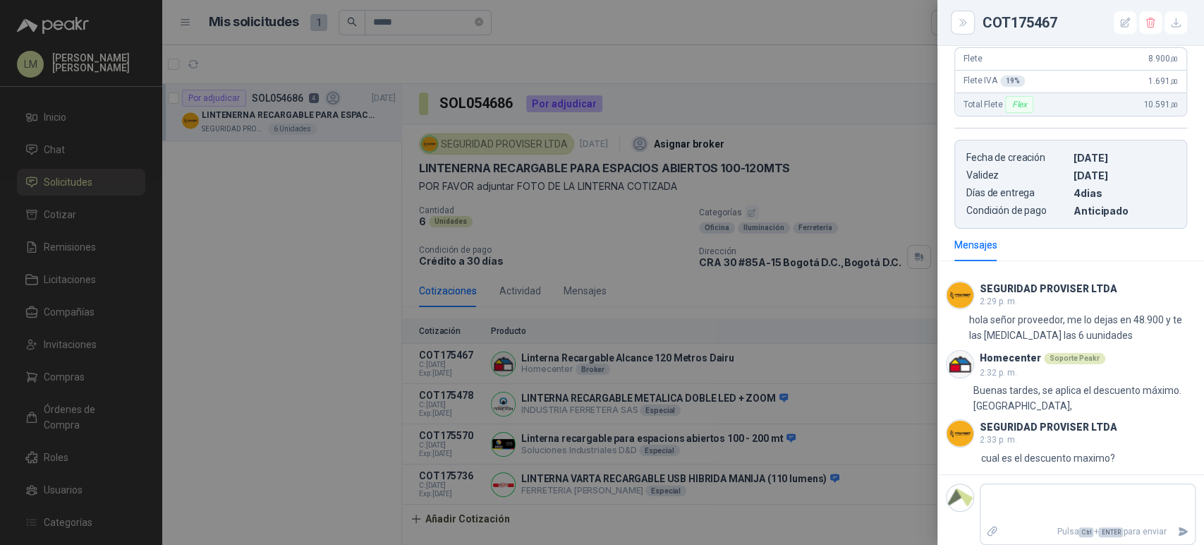
scroll to position [469, 0]
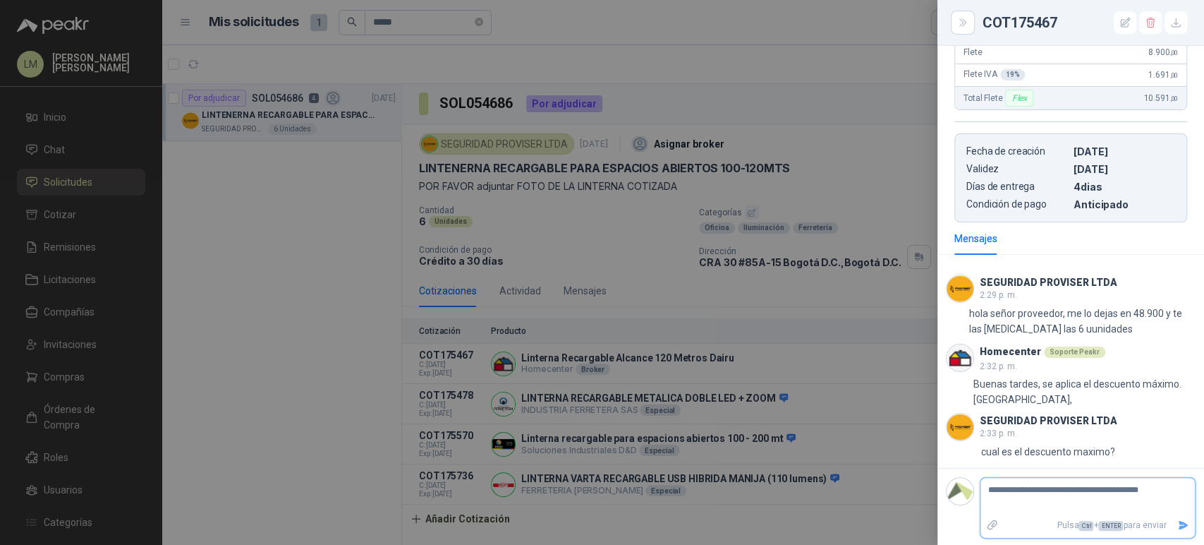
click at [1179, 525] on button "Enviar" at bounding box center [1183, 525] width 23 height 25
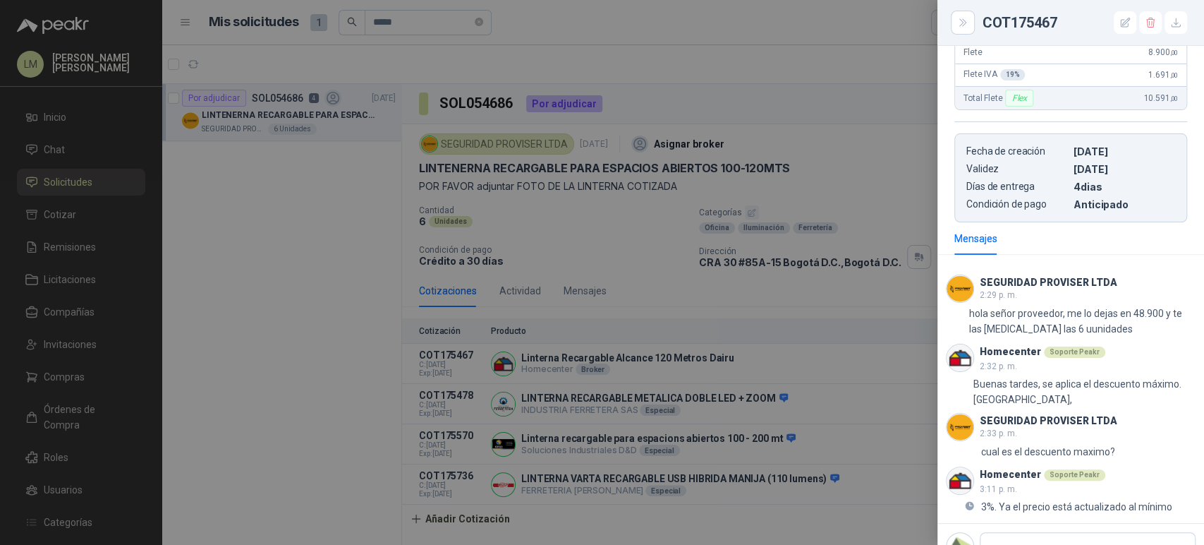
click at [715, 329] on div at bounding box center [602, 272] width 1204 height 545
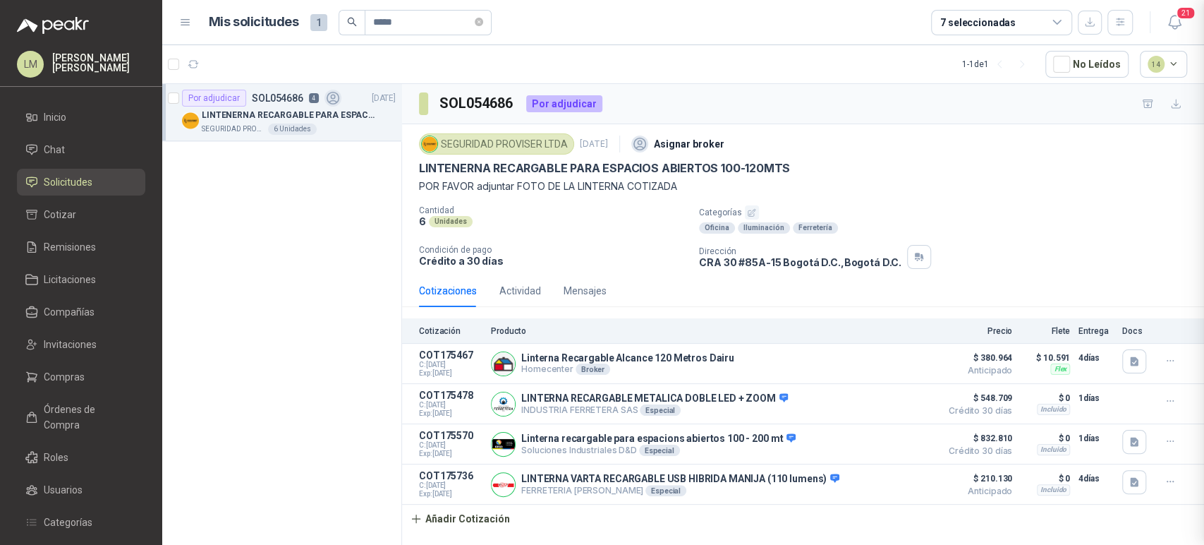
scroll to position [473, 0]
click at [1132, 479] on icon "button" at bounding box center [1134, 482] width 8 height 9
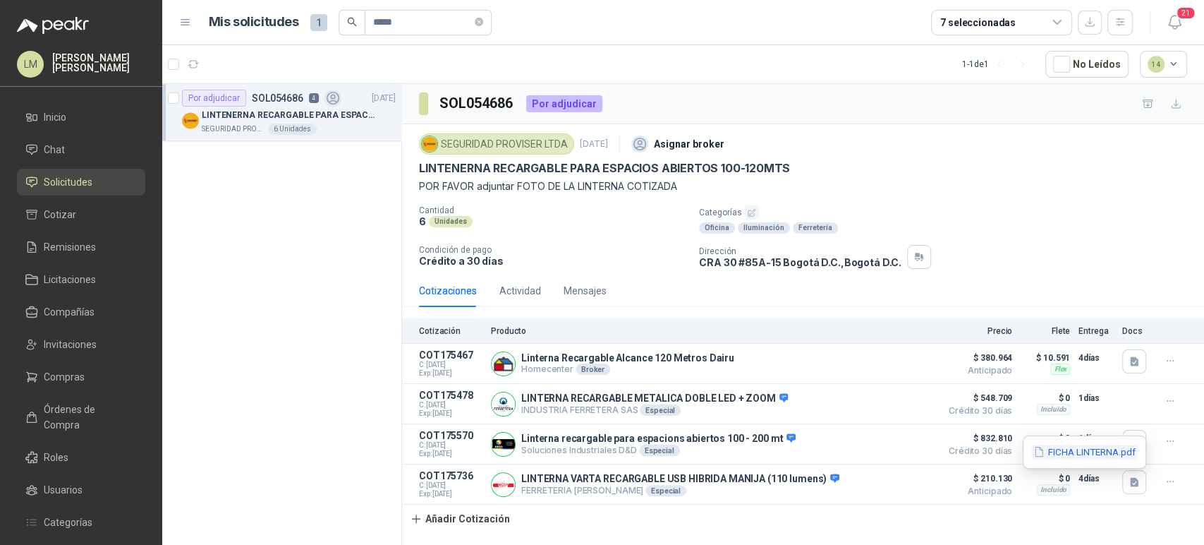
click at [1089, 451] on button "FICHA LINTERNA.pdf" at bounding box center [1084, 451] width 105 height 15
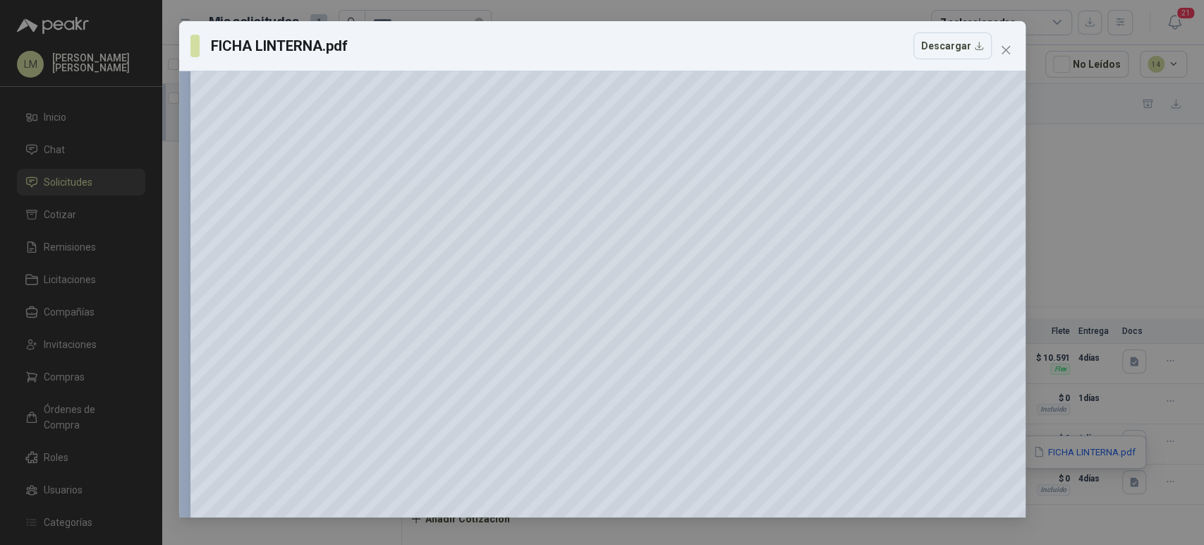
scroll to position [235, 0]
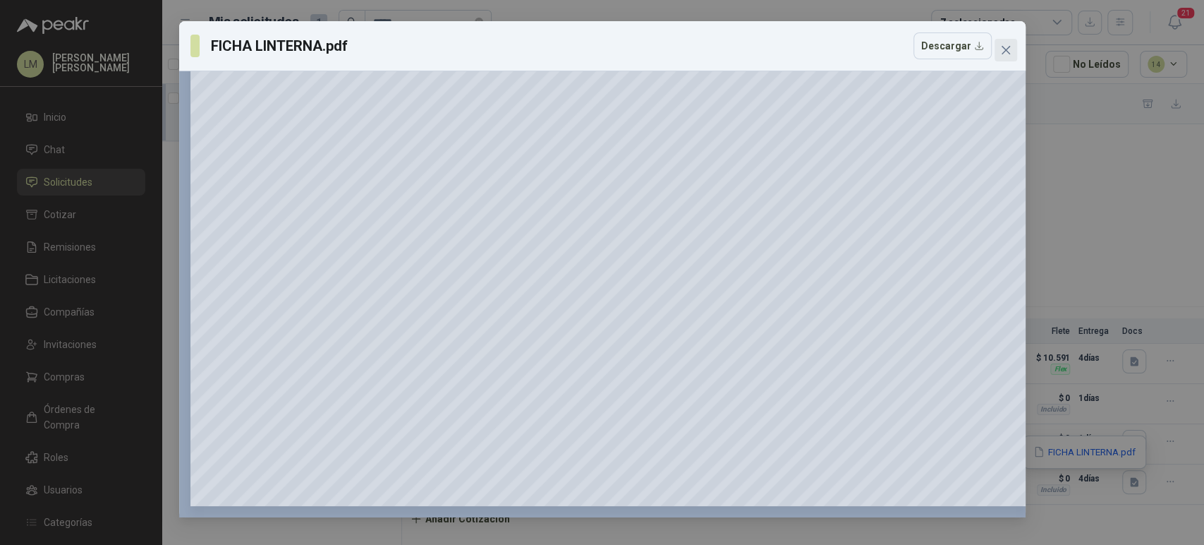
click at [1006, 43] on button "Close" at bounding box center [1006, 50] width 23 height 23
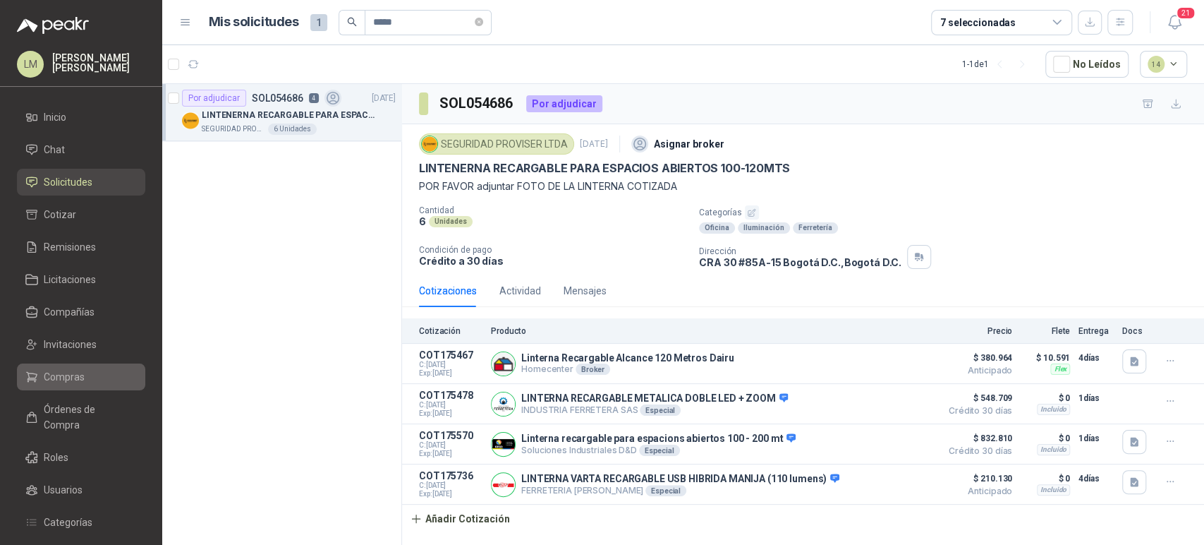
click at [37, 377] on icon at bounding box center [31, 376] width 13 height 13
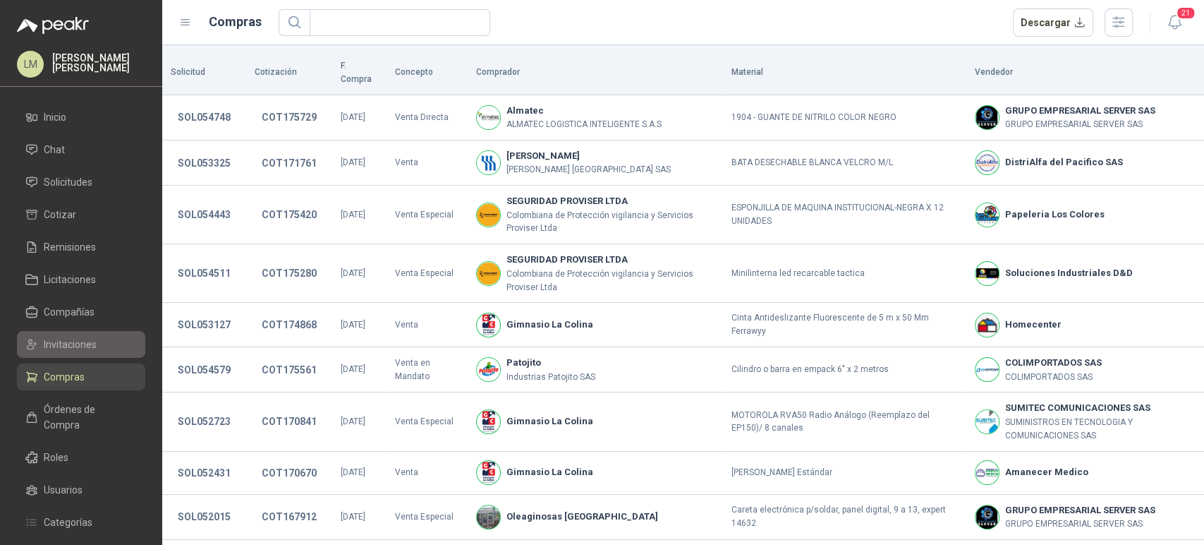
click at [63, 346] on span "Invitaciones" at bounding box center [70, 345] width 53 height 16
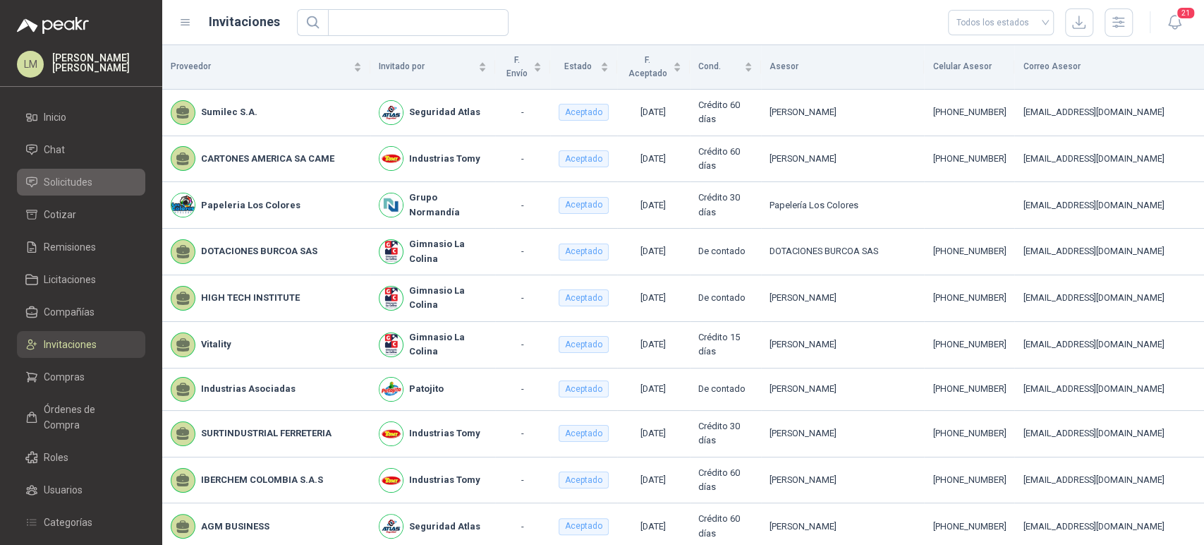
click at [78, 182] on span "Solicitudes" at bounding box center [68, 182] width 49 height 16
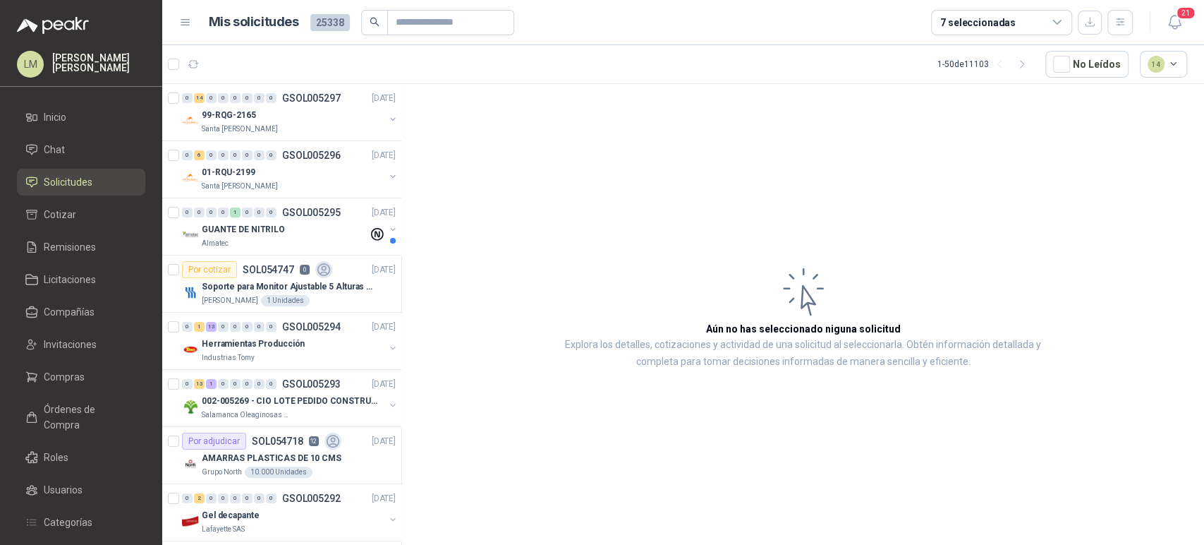
click at [439, 38] on header "Mis solicitudes 25338 7 seleccionadas 21" at bounding box center [683, 22] width 1042 height 45
click at [445, 23] on input "text" at bounding box center [445, 23] width 99 height 24
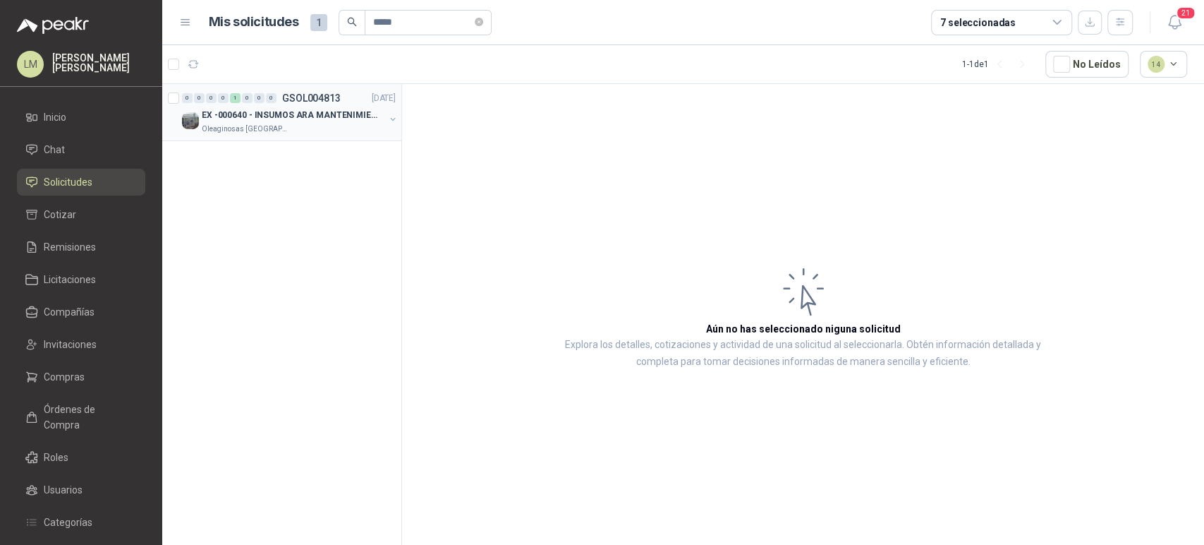
click at [395, 119] on button "button" at bounding box center [392, 119] width 11 height 11
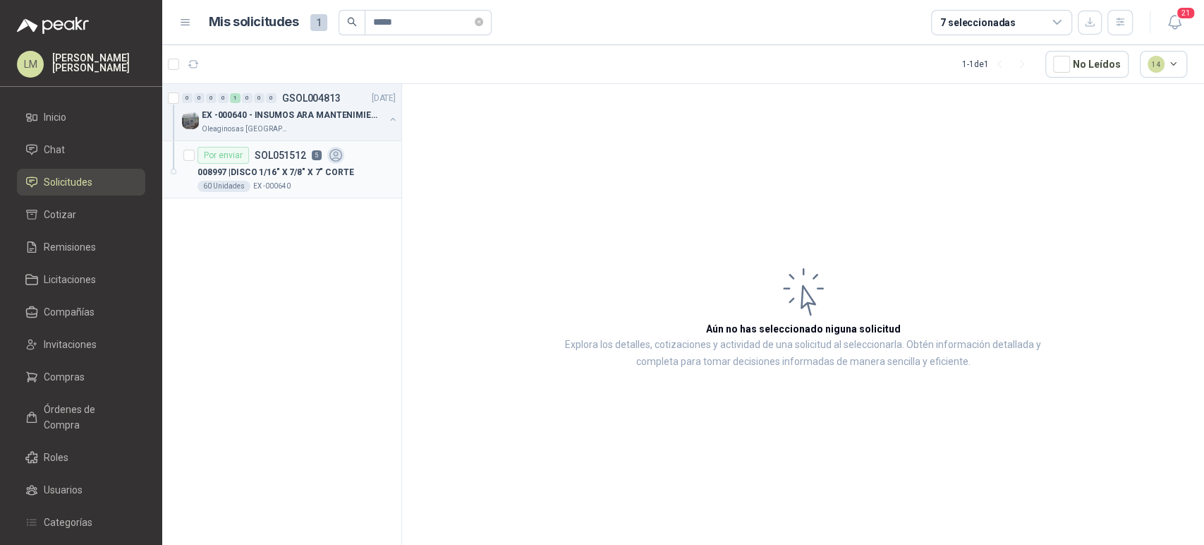
click at [284, 178] on p "008997 | DISCO 1/16" X 7/8" X 7" CORTE" at bounding box center [276, 172] width 157 height 13
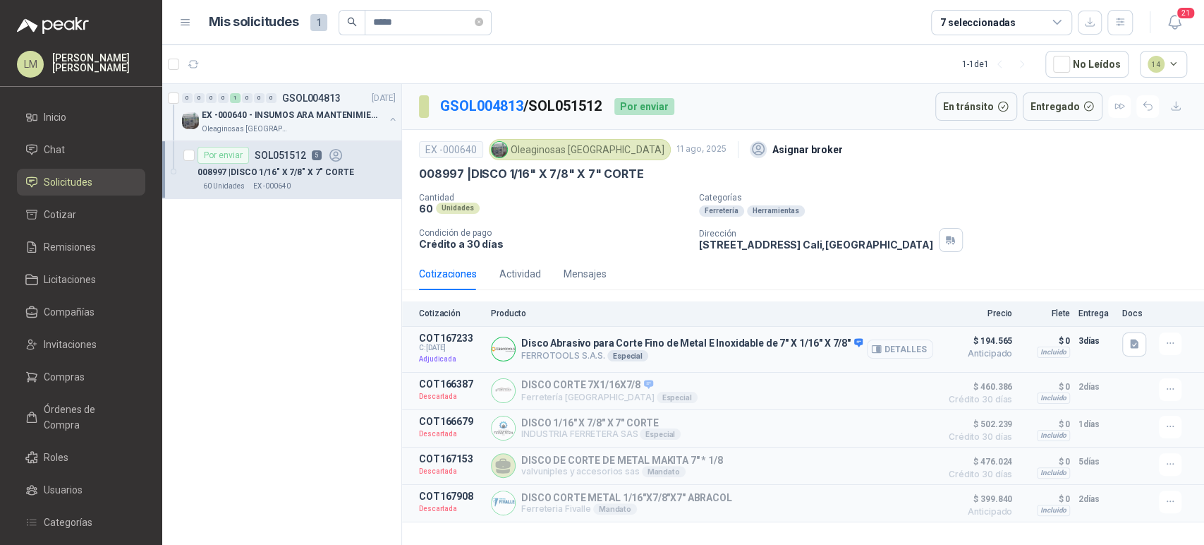
click at [902, 343] on button "Detalles" at bounding box center [900, 348] width 66 height 19
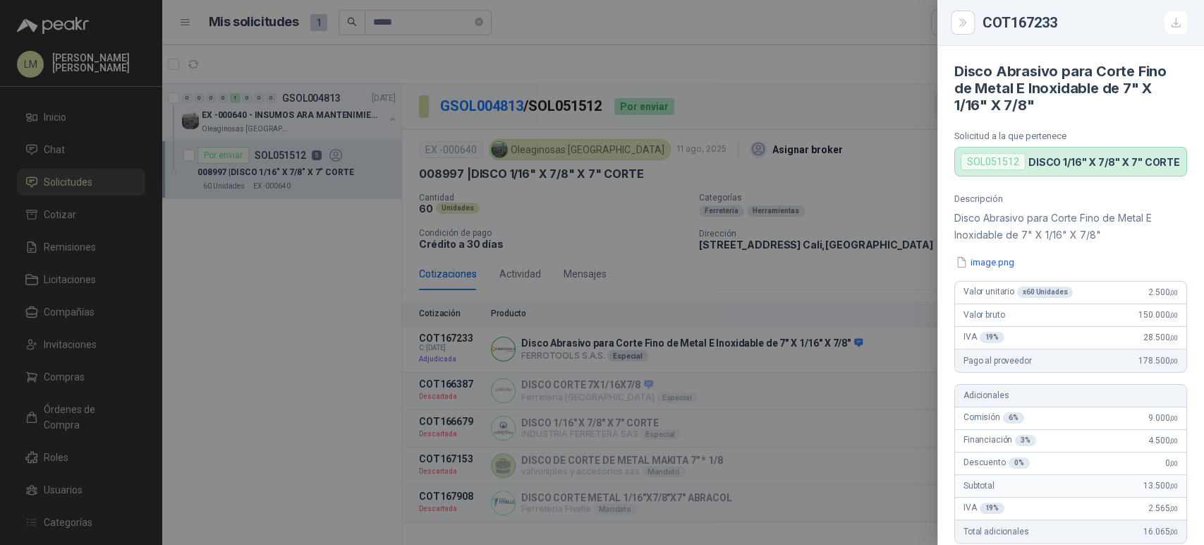
scroll to position [347, 0]
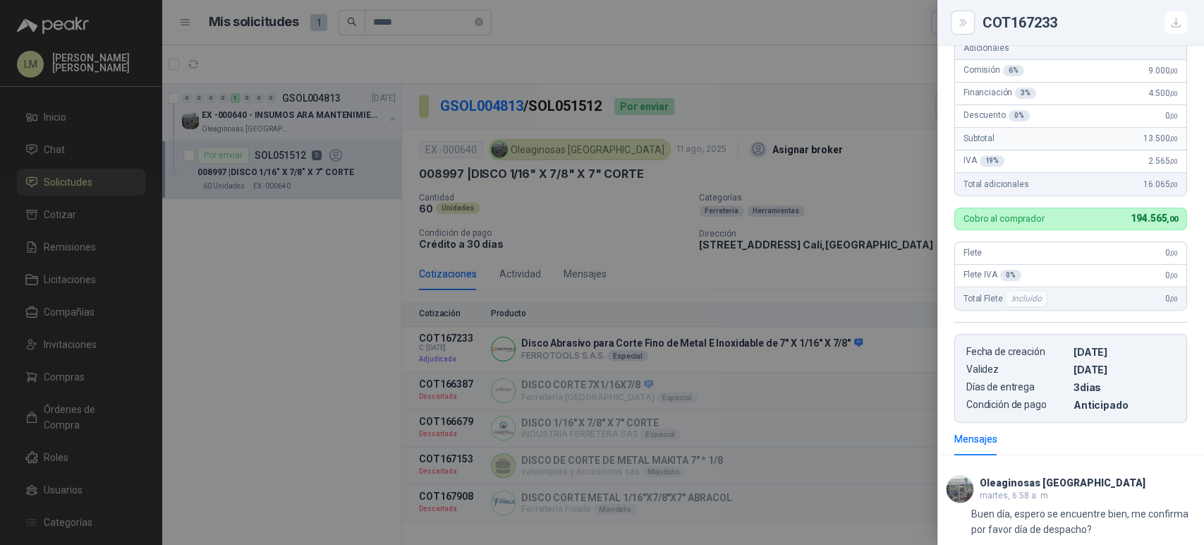
click at [590, 229] on div at bounding box center [602, 272] width 1204 height 545
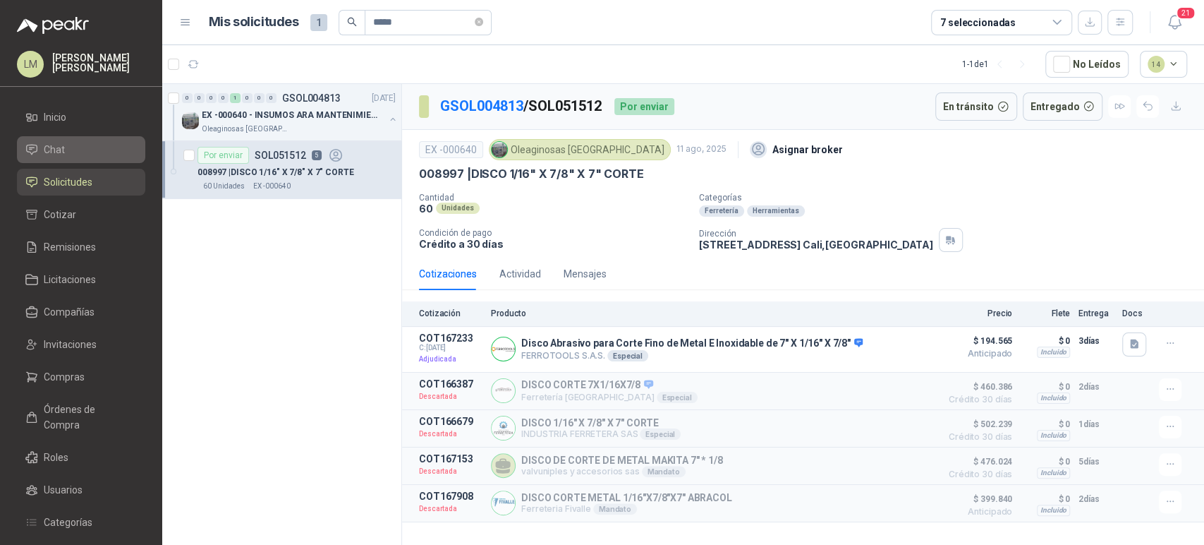
click at [61, 157] on span "Chat" at bounding box center [54, 150] width 21 height 16
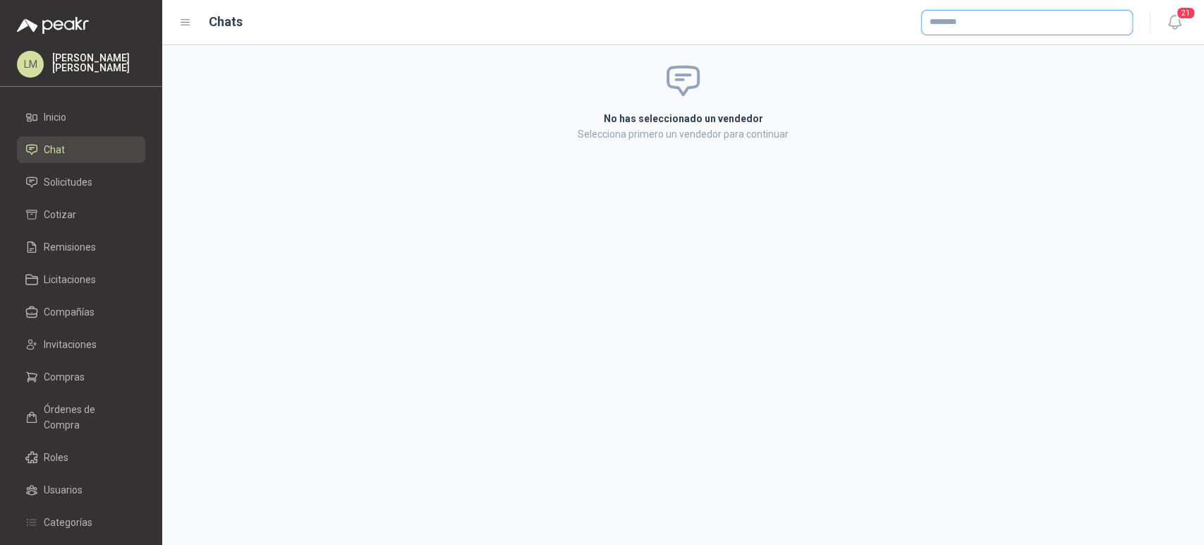
click at [982, 30] on input "text" at bounding box center [1027, 23] width 210 height 24
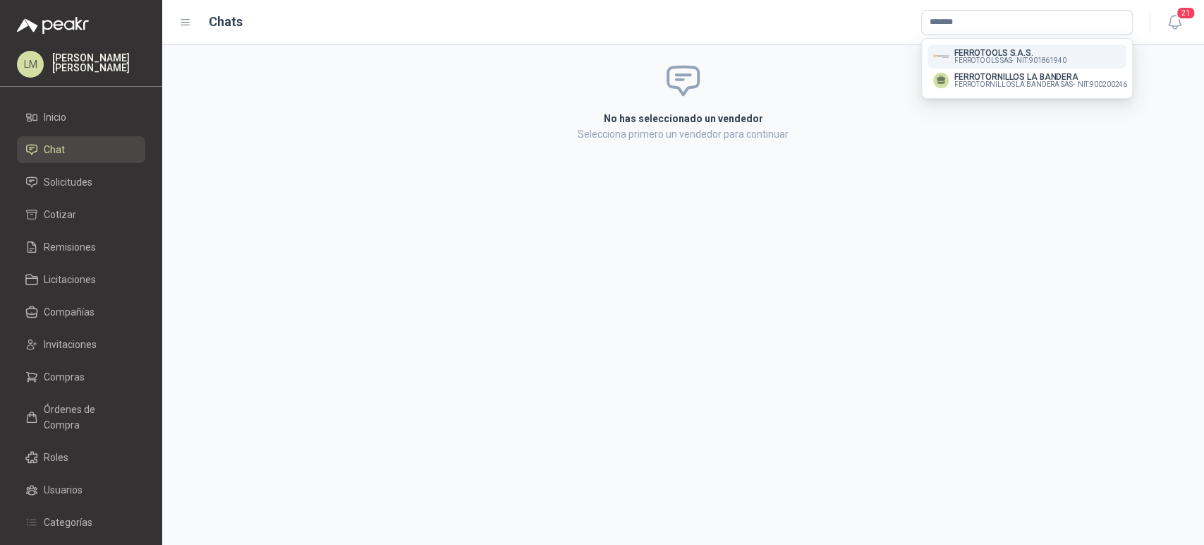
click at [955, 57] on span "FERROTOOLS SAS -" at bounding box center [983, 60] width 59 height 7
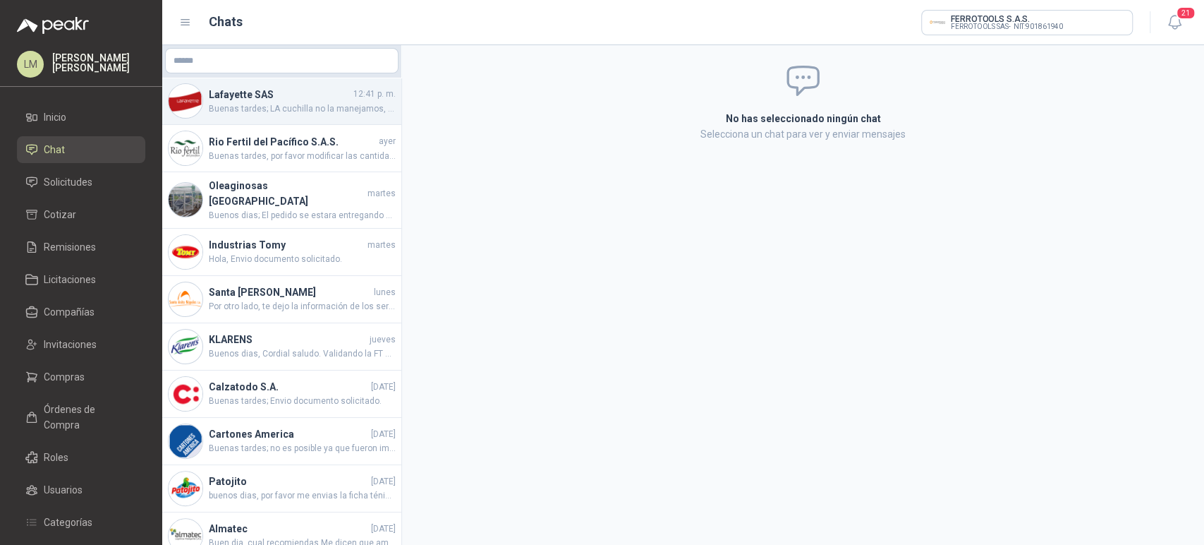
click at [237, 114] on span "Buenas tardes; LA cuchilla no la manejamos, solo el producto completo." at bounding box center [302, 108] width 187 height 13
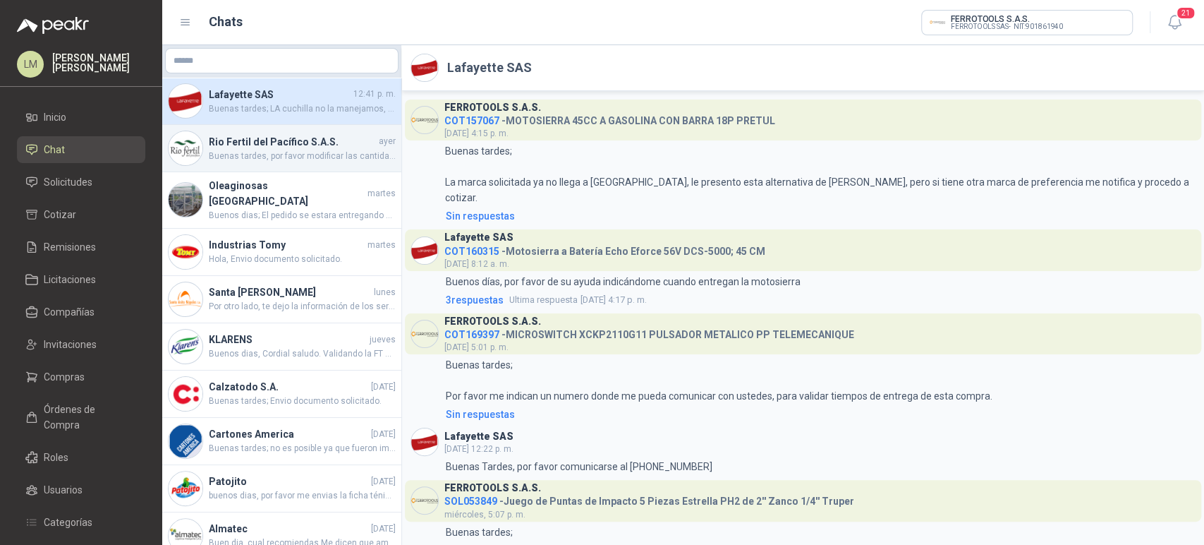
scroll to position [339, 0]
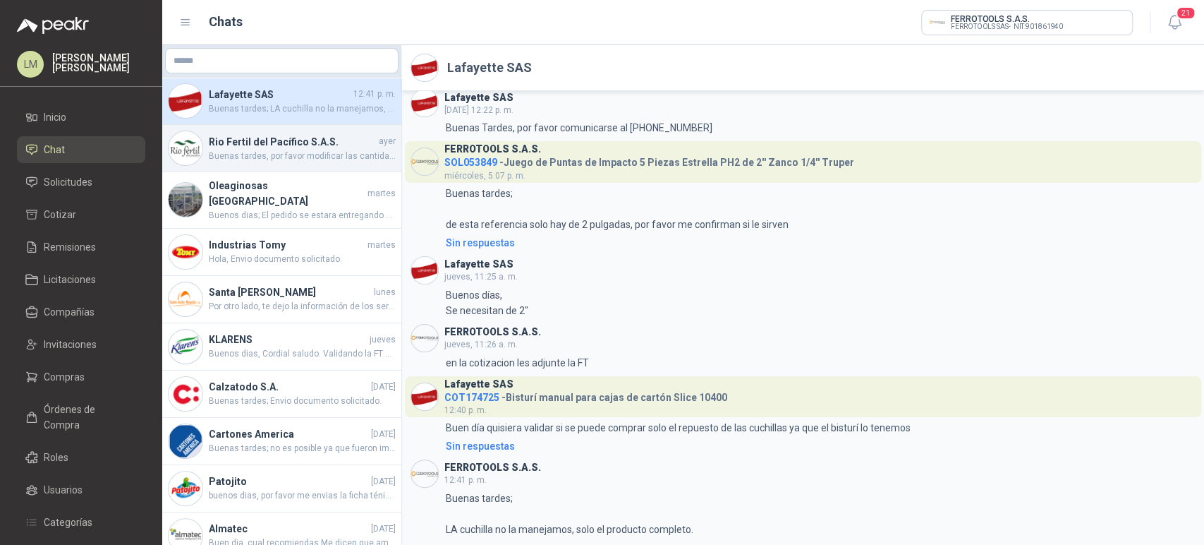
click at [237, 151] on span "Buenas tardes, por favor modificar las cantidades para poder recotizar" at bounding box center [302, 156] width 187 height 13
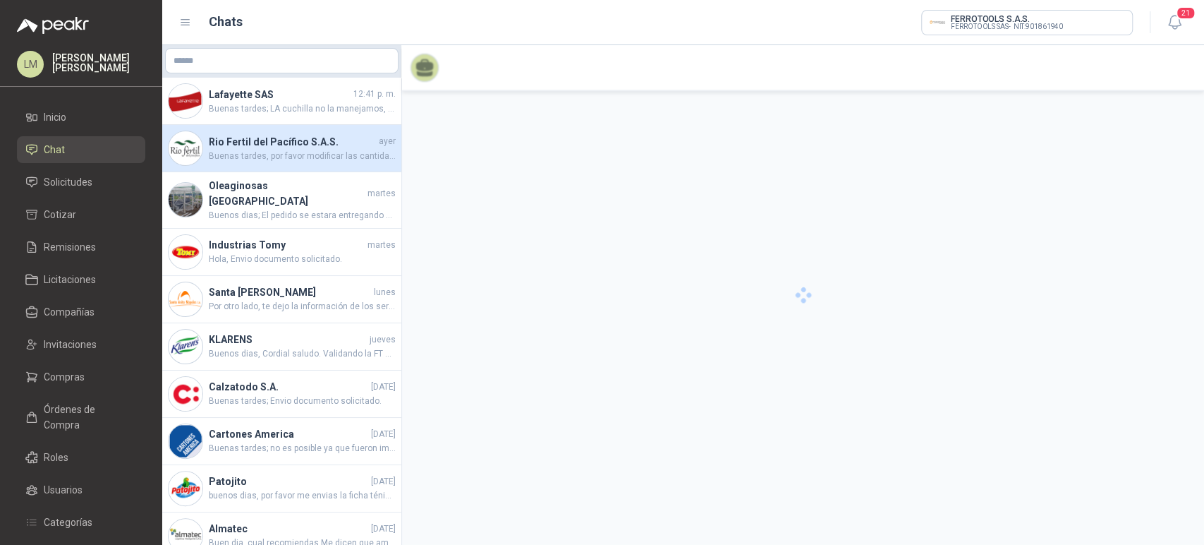
scroll to position [756, 0]
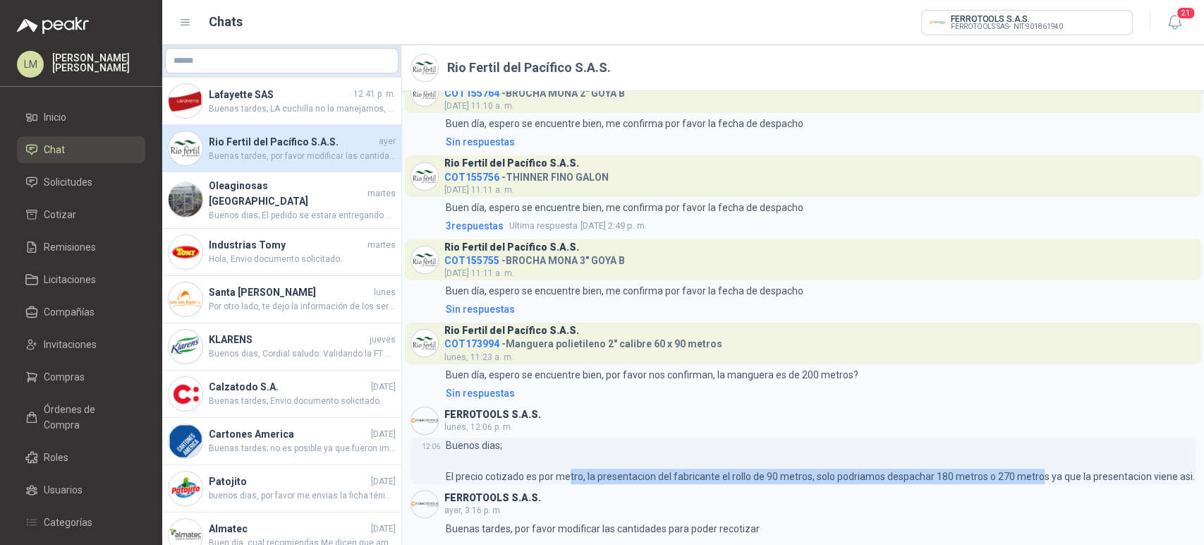
drag, startPoint x: 570, startPoint y: 459, endPoint x: 1038, endPoint y: 454, distance: 468.5
click at [1038, 454] on p "Buenos dias; El precio cotizado es por metro, la presentacion del fabricante el…" at bounding box center [820, 460] width 749 height 47
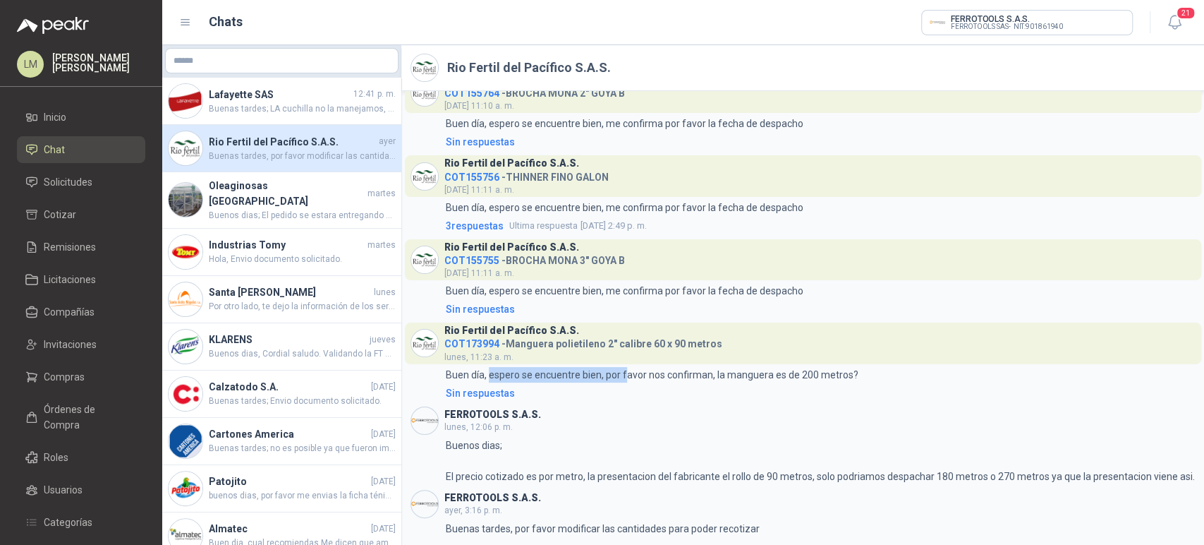
drag, startPoint x: 490, startPoint y: 360, endPoint x: 626, endPoint y: 368, distance: 135.7
click at [626, 368] on div "Rio Fertil del Pacífico S.A.S. COT173994 - Manguera polietileno 2″ calibre 60 x…" at bounding box center [803, 361] width 785 height 78
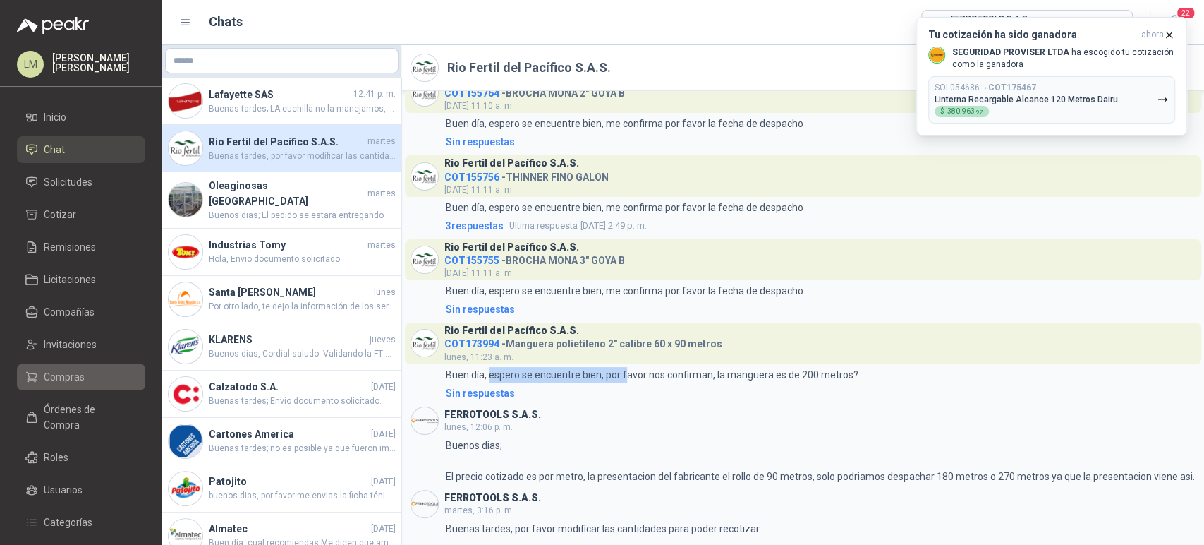
click at [70, 368] on link "Compras" at bounding box center [81, 376] width 128 height 27
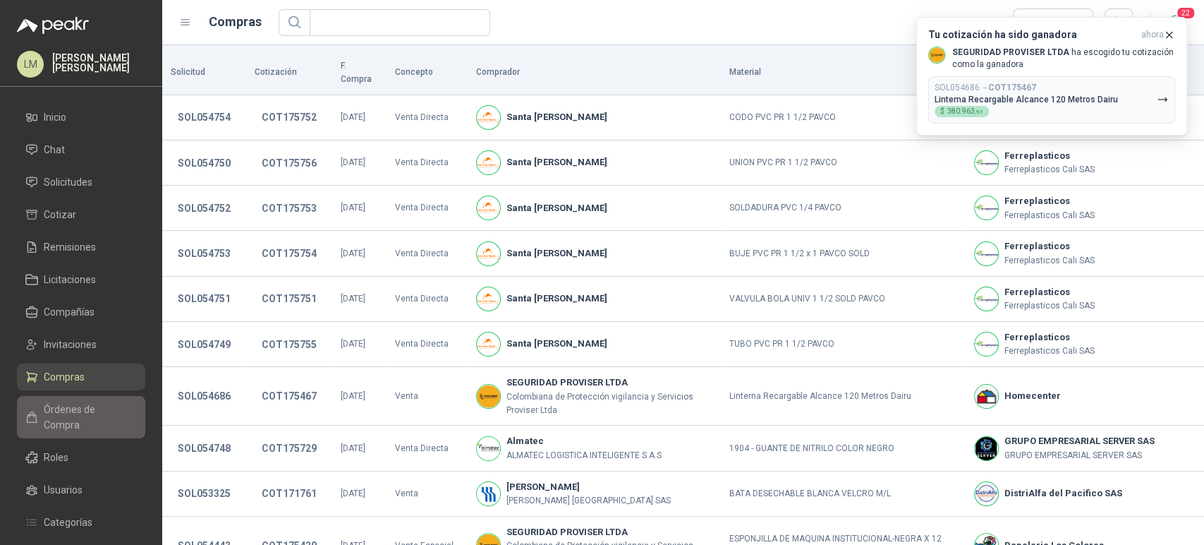
click at [83, 407] on span "Órdenes de Compra" at bounding box center [88, 416] width 88 height 31
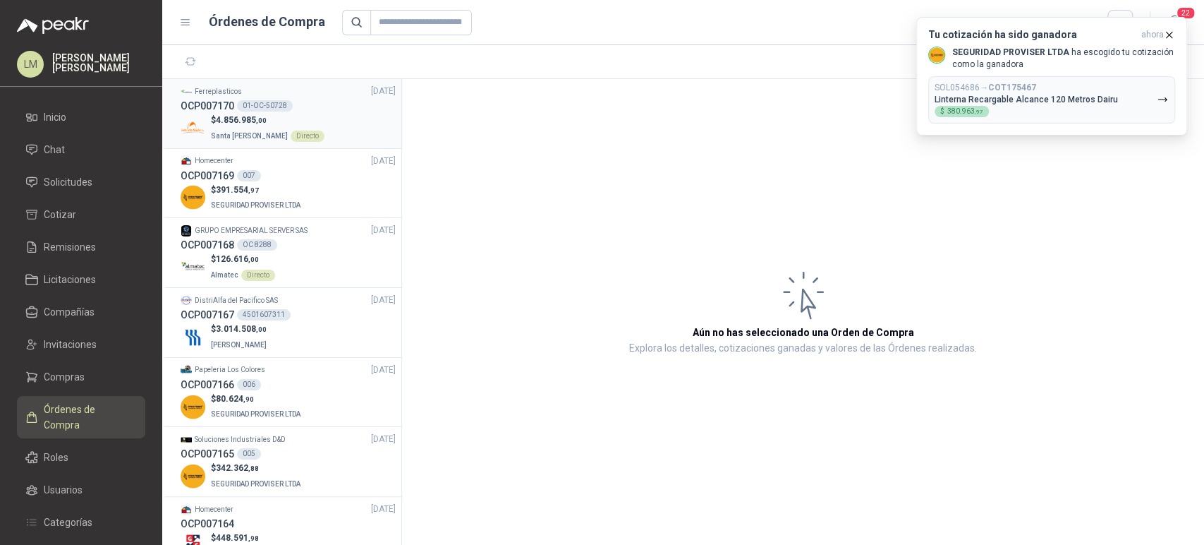
click at [234, 116] on span "4.856.985 ,00" at bounding box center [241, 120] width 51 height 10
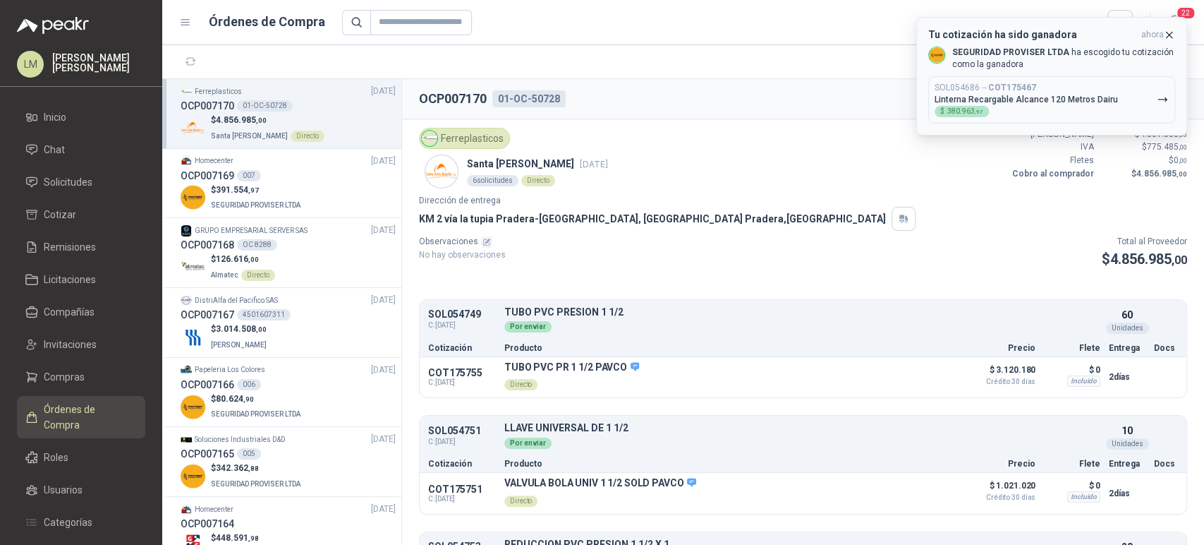
click at [1167, 32] on icon "button" at bounding box center [1169, 35] width 12 height 12
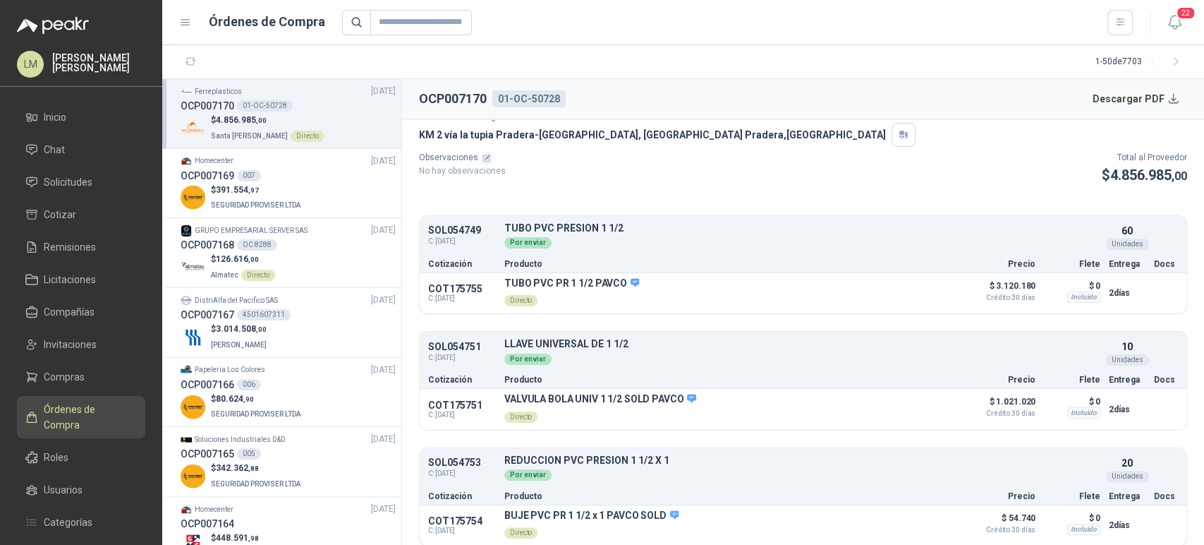
scroll to position [79, 0]
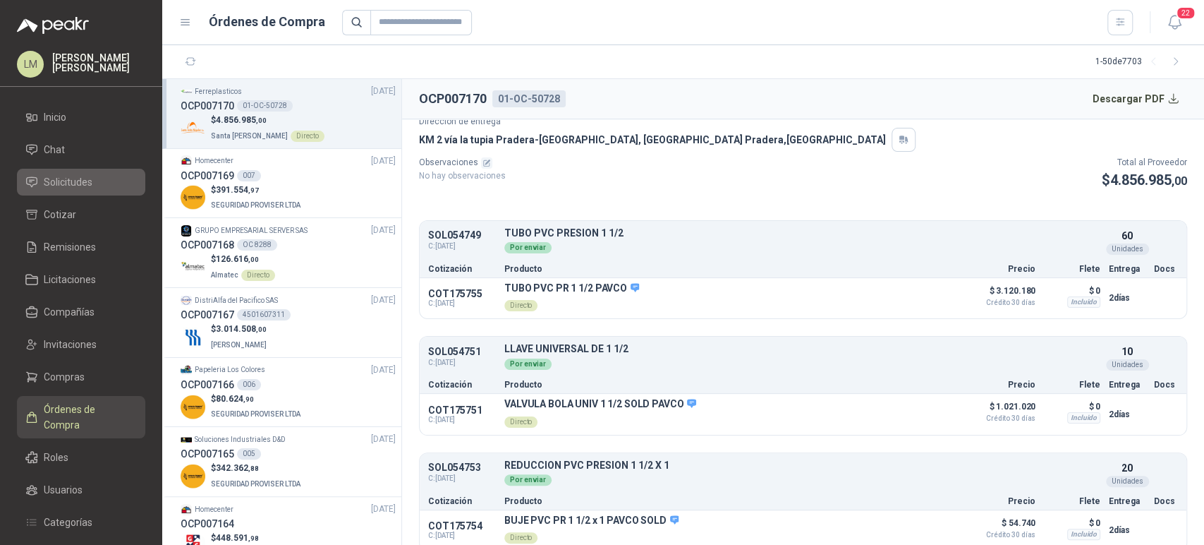
click at [68, 178] on span "Solicitudes" at bounding box center [68, 182] width 49 height 16
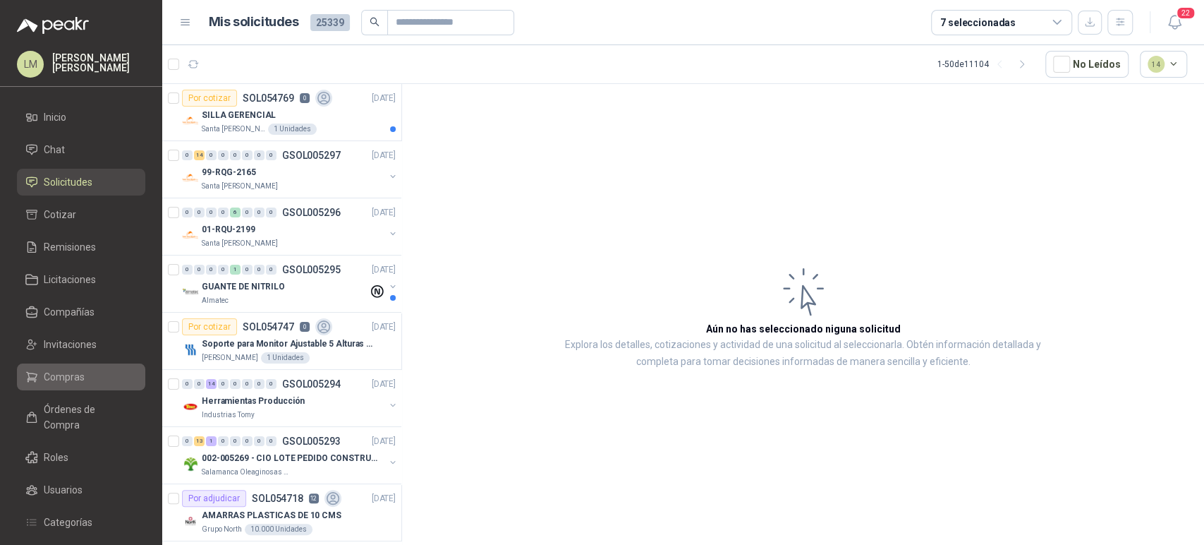
click at [49, 385] on link "Compras" at bounding box center [81, 376] width 128 height 27
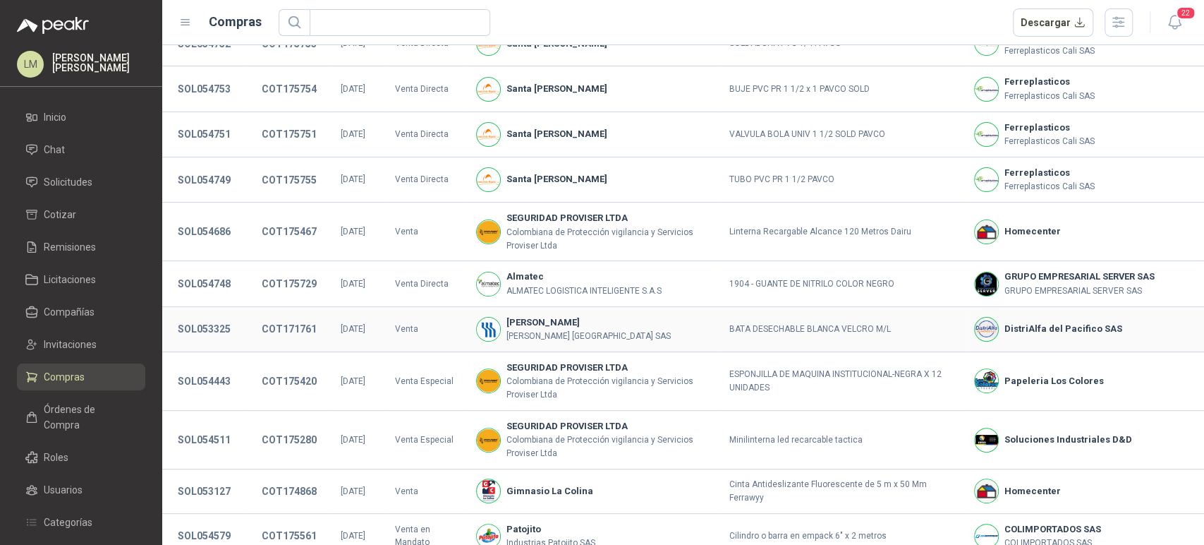
scroll to position [206, 0]
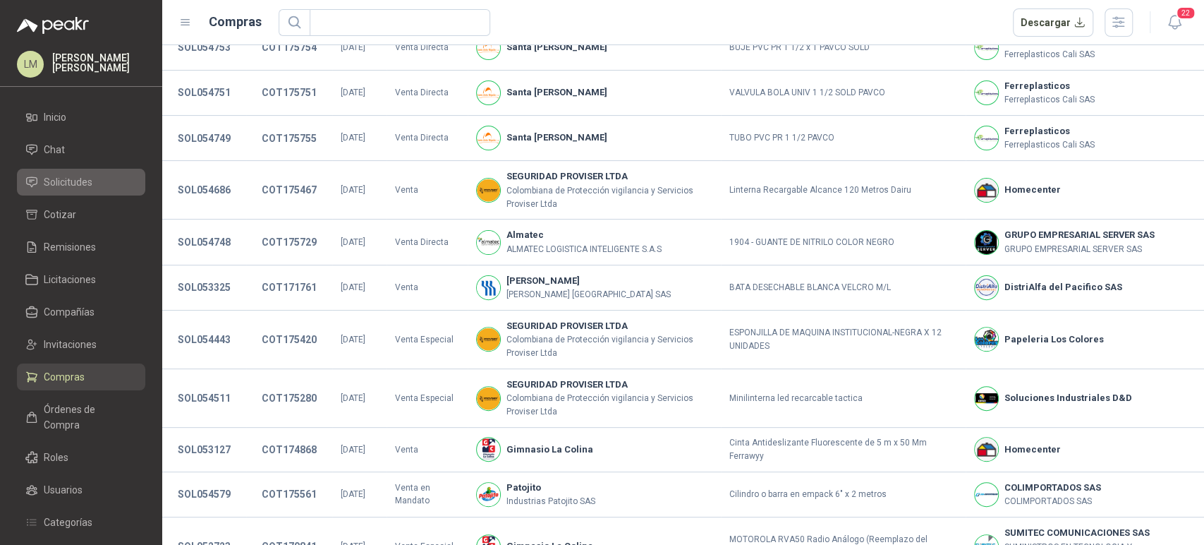
click at [54, 183] on span "Solicitudes" at bounding box center [68, 182] width 49 height 16
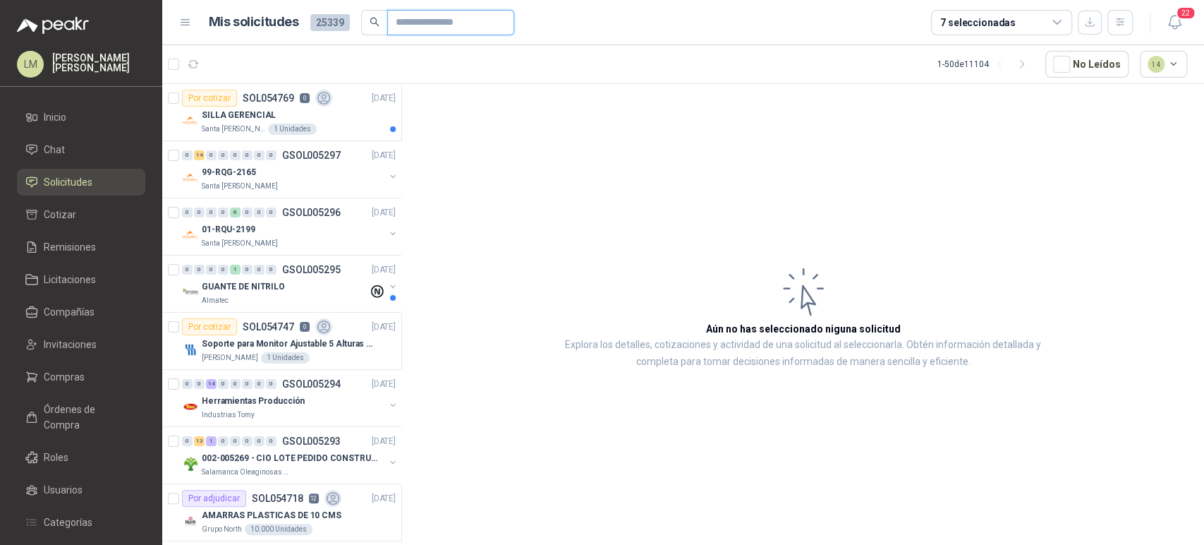
click at [401, 26] on input "text" at bounding box center [445, 23] width 99 height 24
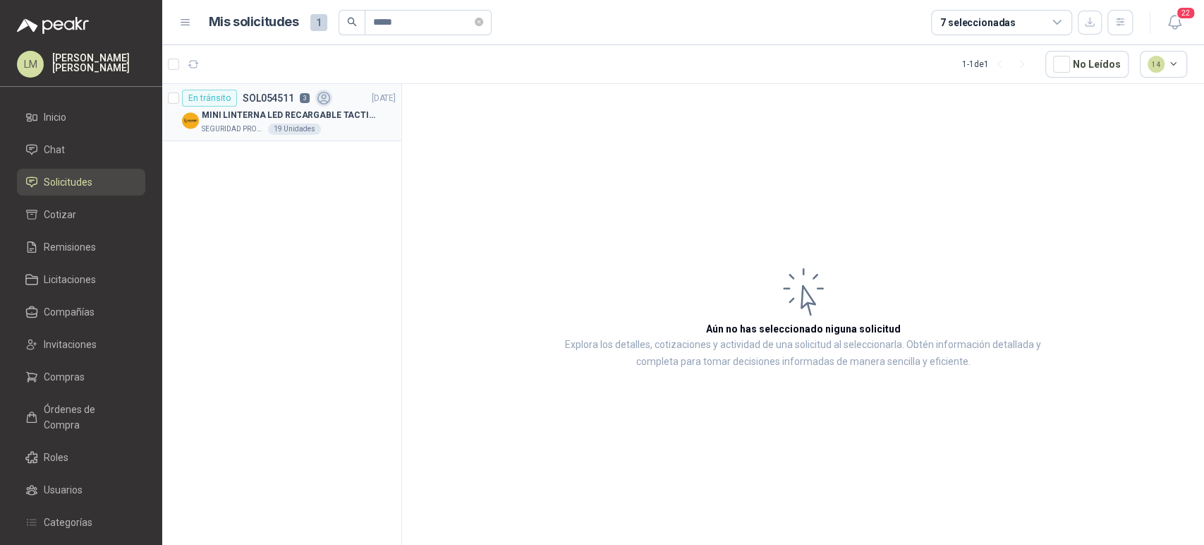
click at [306, 112] on p "MINI LINTERNA LED RECARGABLE TACTICA" at bounding box center [290, 115] width 176 height 13
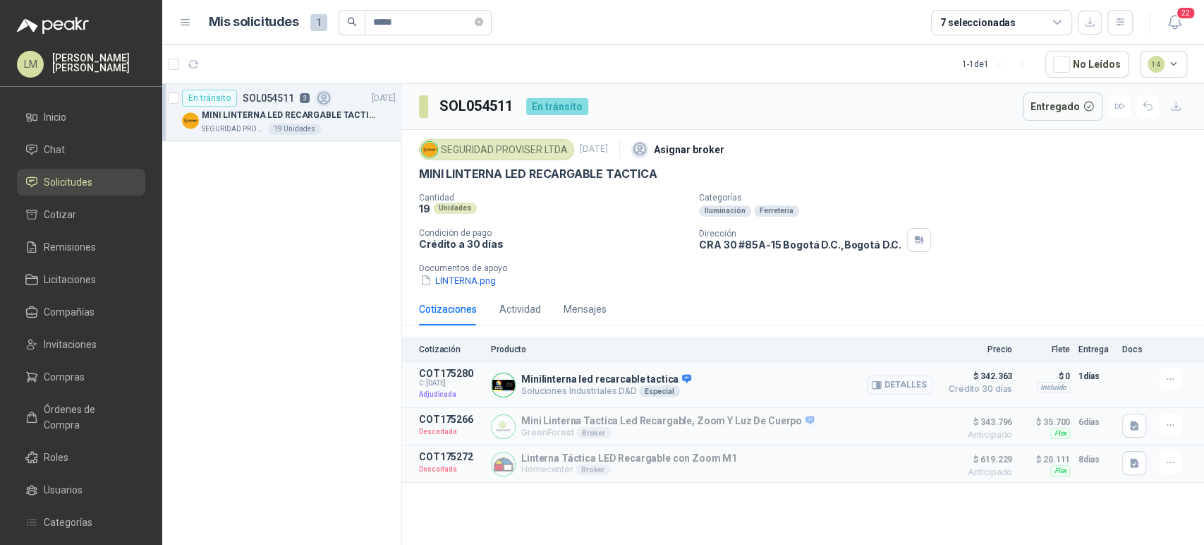
click at [904, 383] on button "Detalles" at bounding box center [900, 384] width 66 height 19
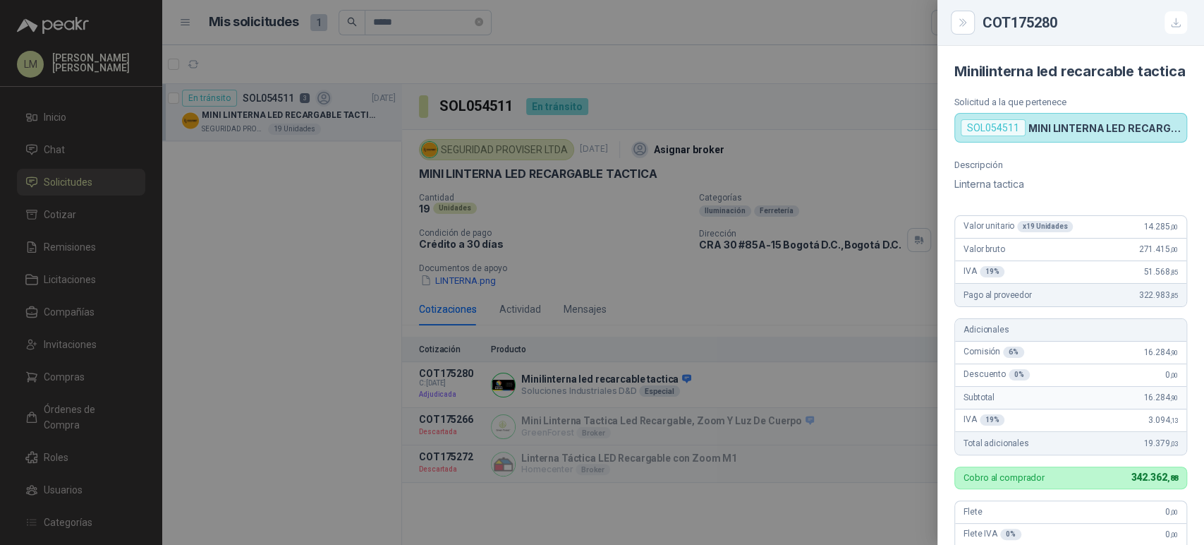
scroll to position [313, 0]
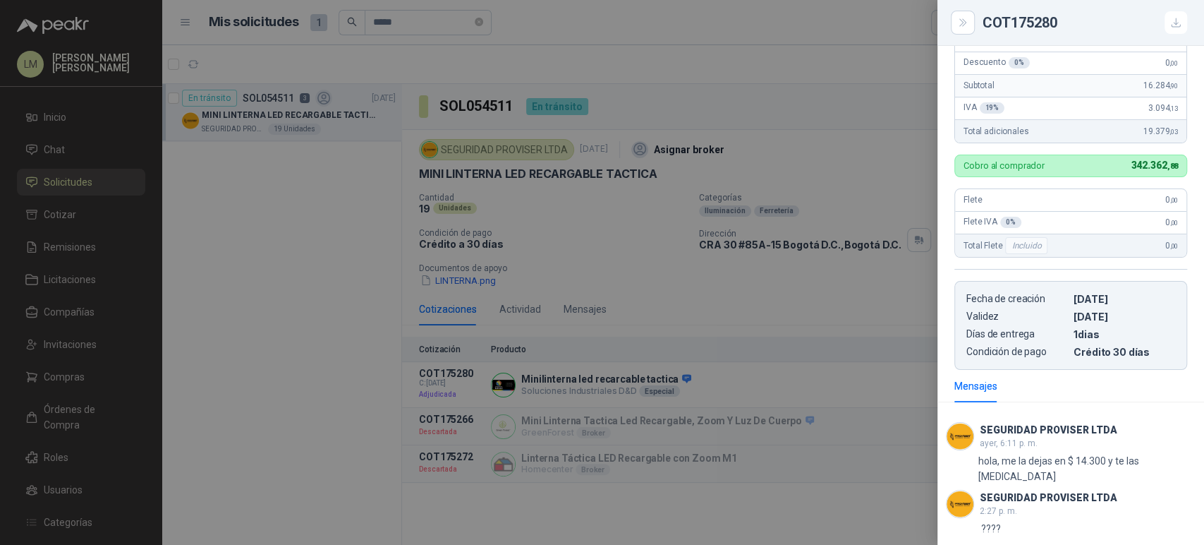
click at [657, 260] on div at bounding box center [602, 272] width 1204 height 545
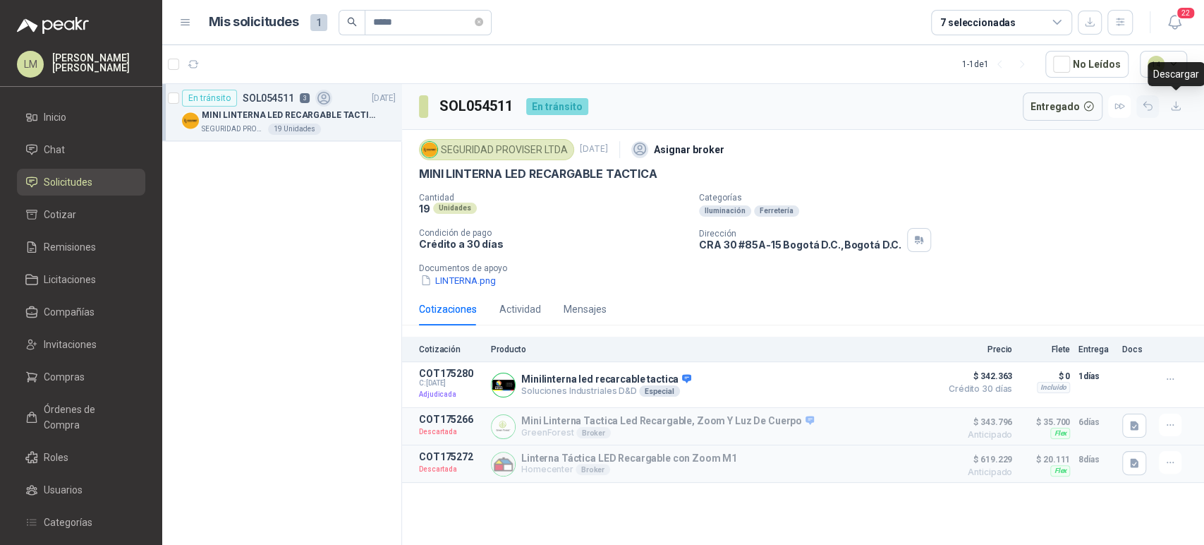
click at [1145, 107] on icon "button" at bounding box center [1148, 106] width 12 height 12
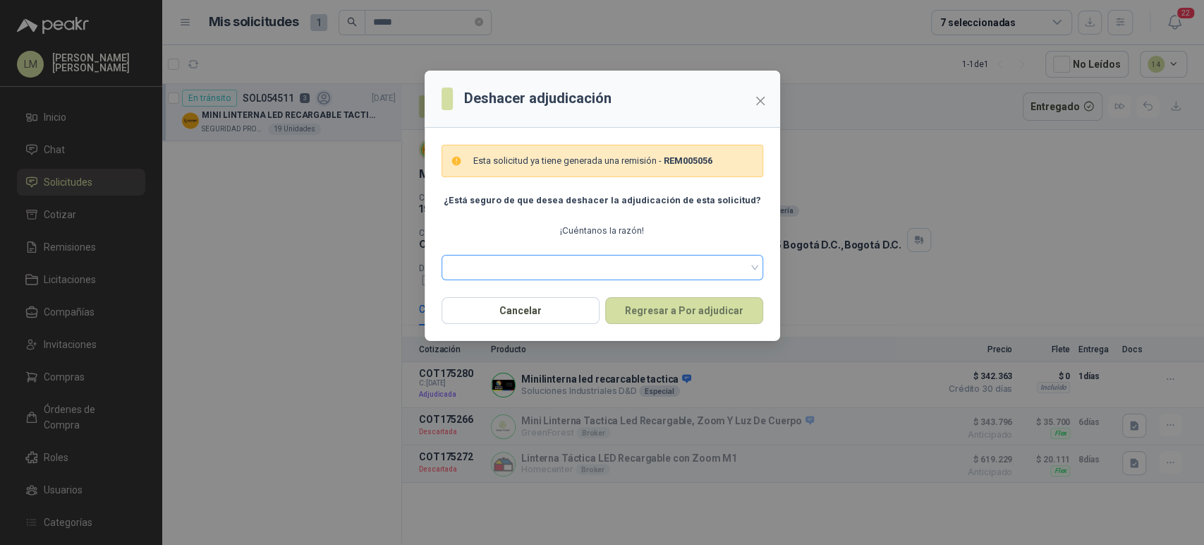
click at [636, 278] on span at bounding box center [602, 267] width 305 height 24
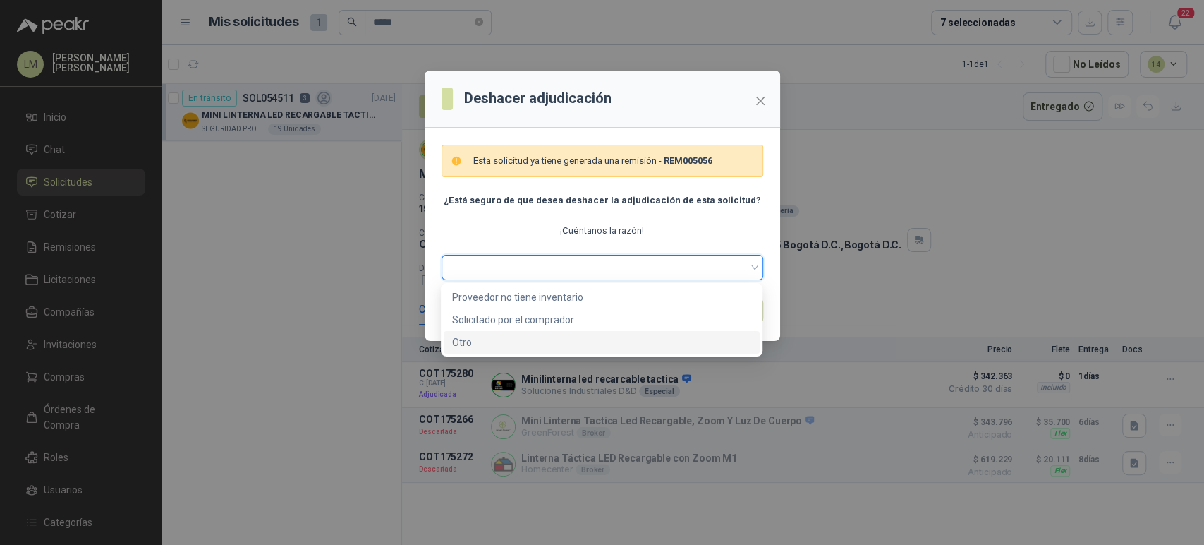
click at [491, 338] on div "Otro" at bounding box center [601, 342] width 299 height 16
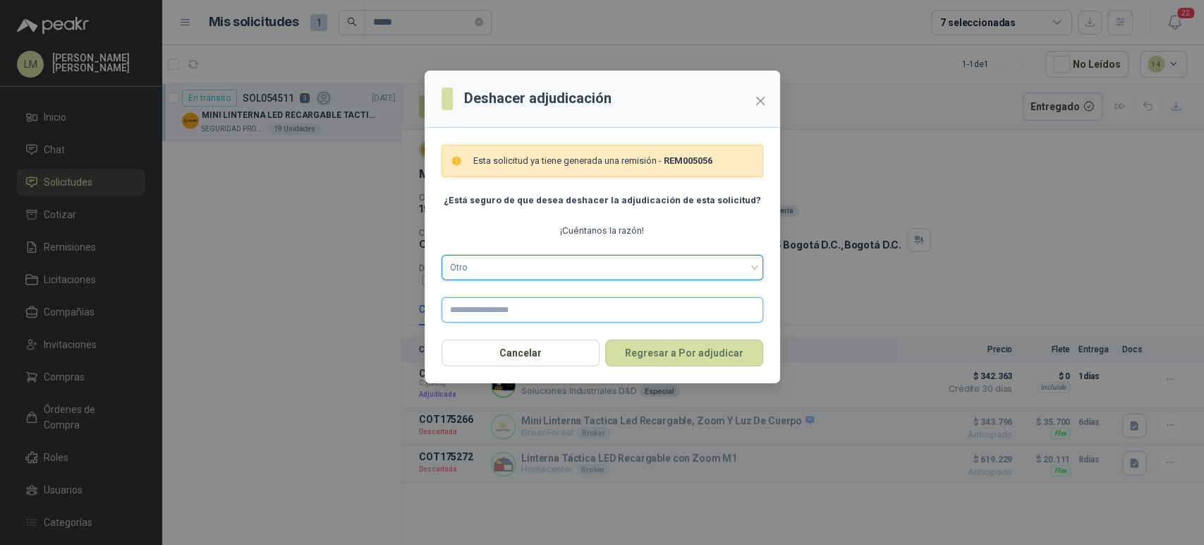
click at [483, 306] on input "text" at bounding box center [603, 309] width 322 height 25
click at [726, 355] on button "Regresar a Por adjudicar" at bounding box center [684, 352] width 158 height 27
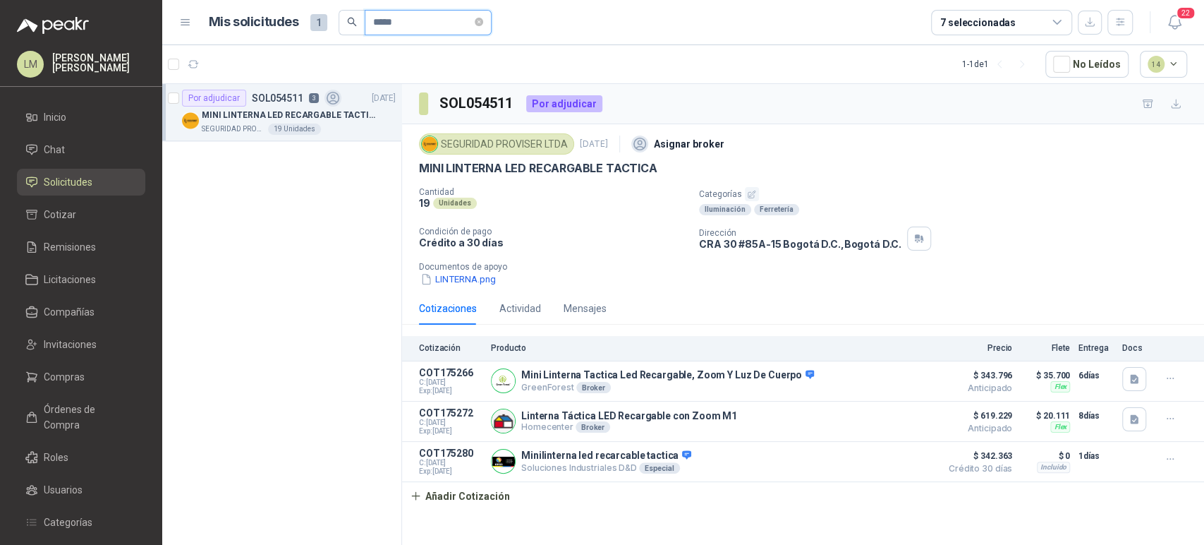
drag, startPoint x: 411, startPoint y: 28, endPoint x: 376, endPoint y: 26, distance: 34.6
click at [376, 26] on input "*****" at bounding box center [422, 23] width 99 height 24
click at [392, 114] on button "button" at bounding box center [392, 119] width 11 height 11
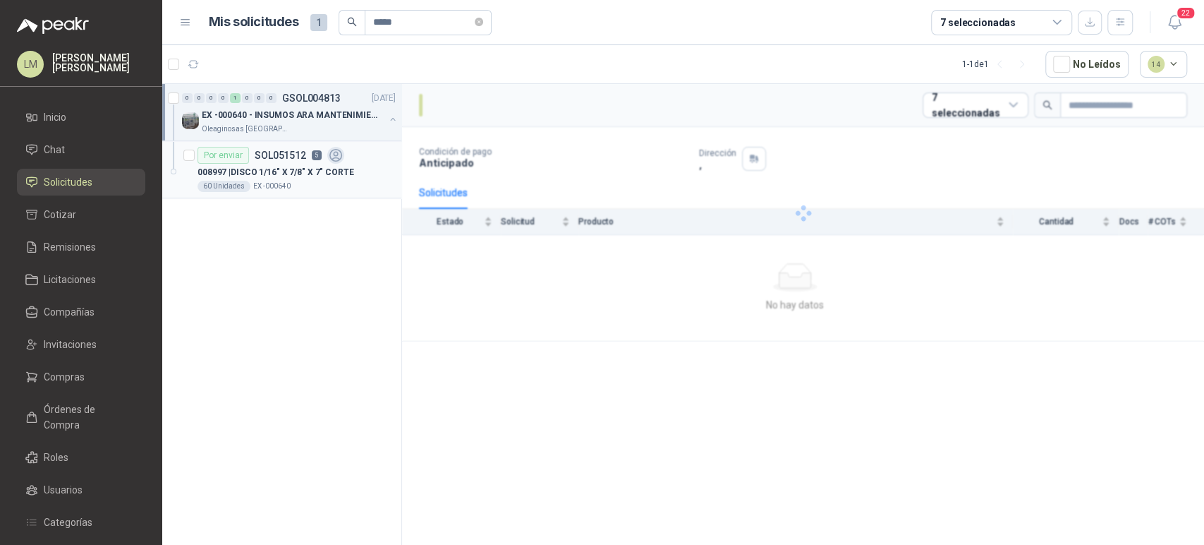
click at [323, 158] on div "Por enviar SOL051512 5" at bounding box center [271, 155] width 147 height 17
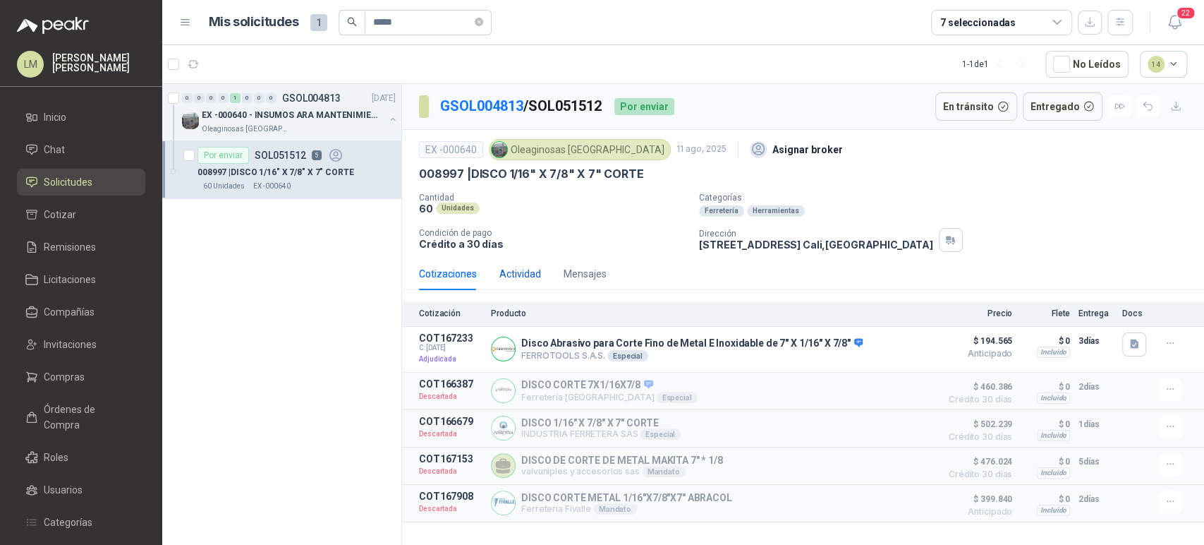
click at [516, 270] on div "Actividad" at bounding box center [520, 274] width 42 height 16
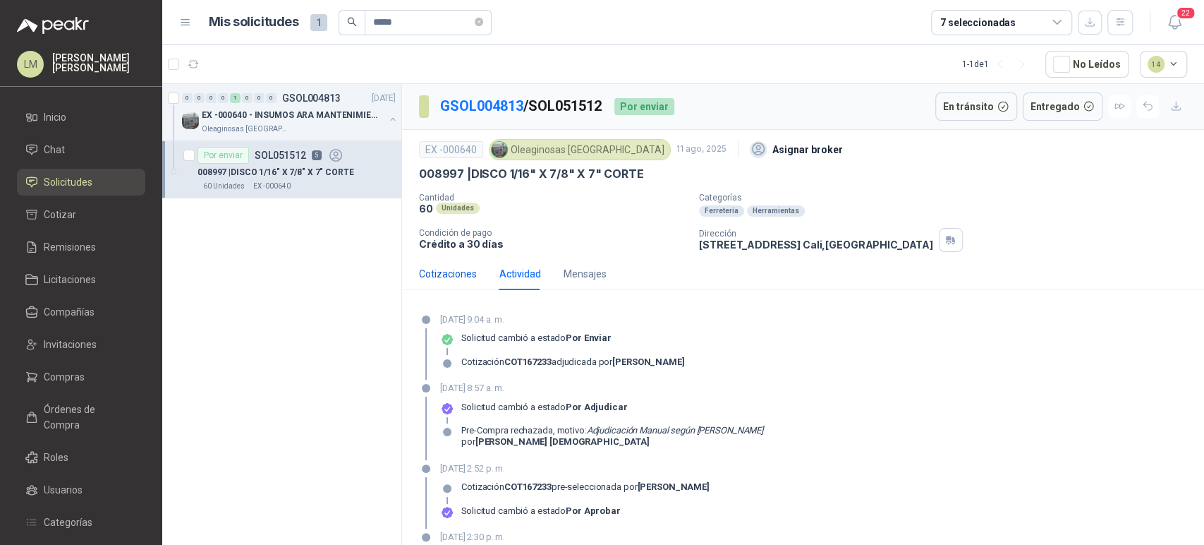
click at [459, 271] on div "Cotizaciones" at bounding box center [448, 274] width 58 height 16
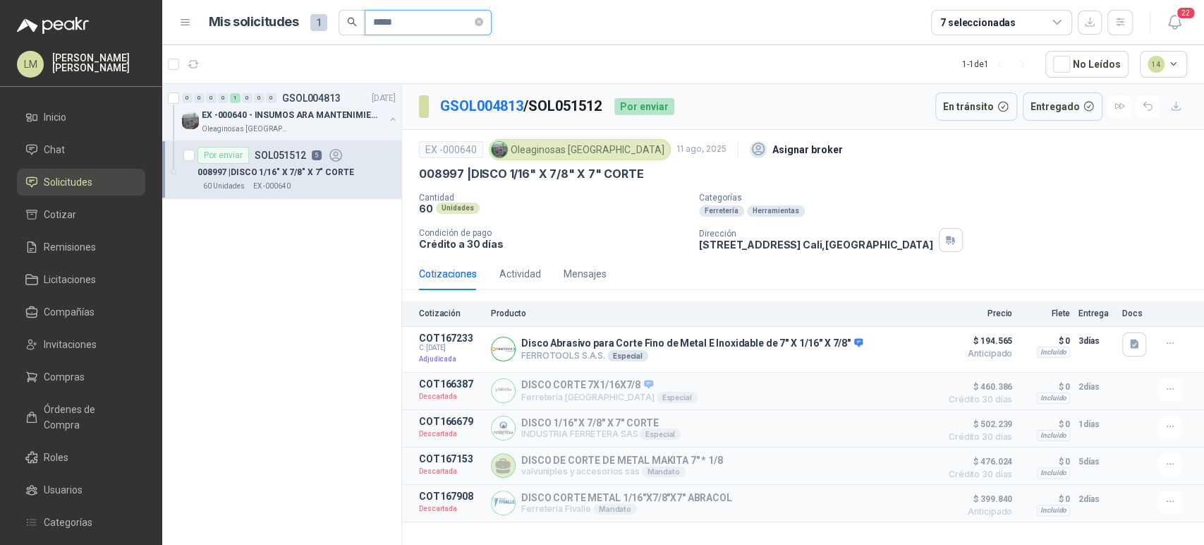
drag, startPoint x: 397, startPoint y: 21, endPoint x: 242, endPoint y: 3, distance: 156.3
click at [242, 3] on header "Mis solicitudes 1 ***** 7 seleccionadas 22" at bounding box center [683, 22] width 1042 height 45
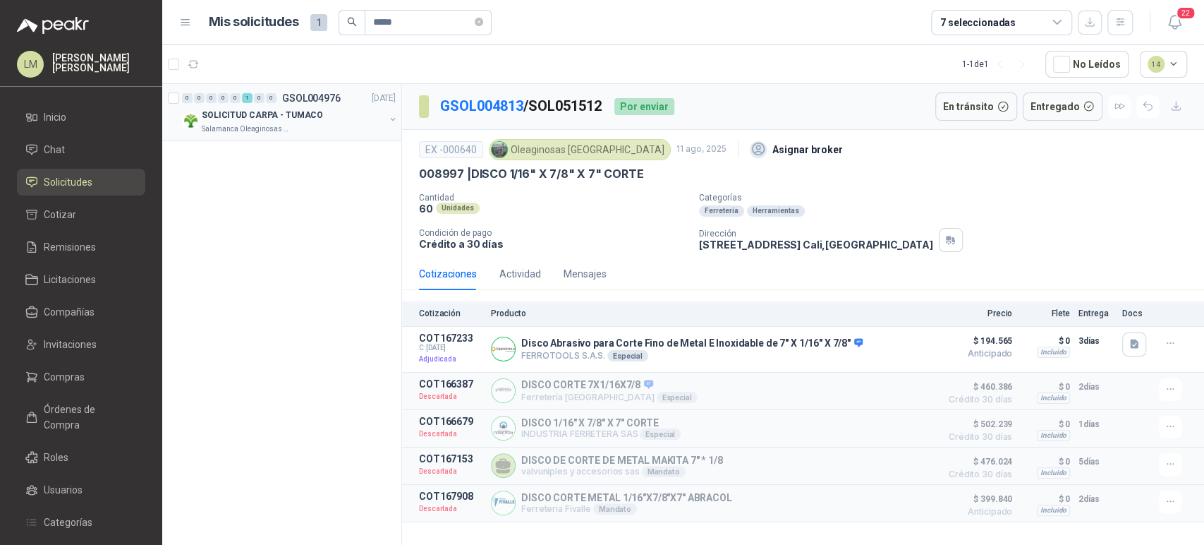
click at [393, 117] on button "button" at bounding box center [392, 119] width 11 height 11
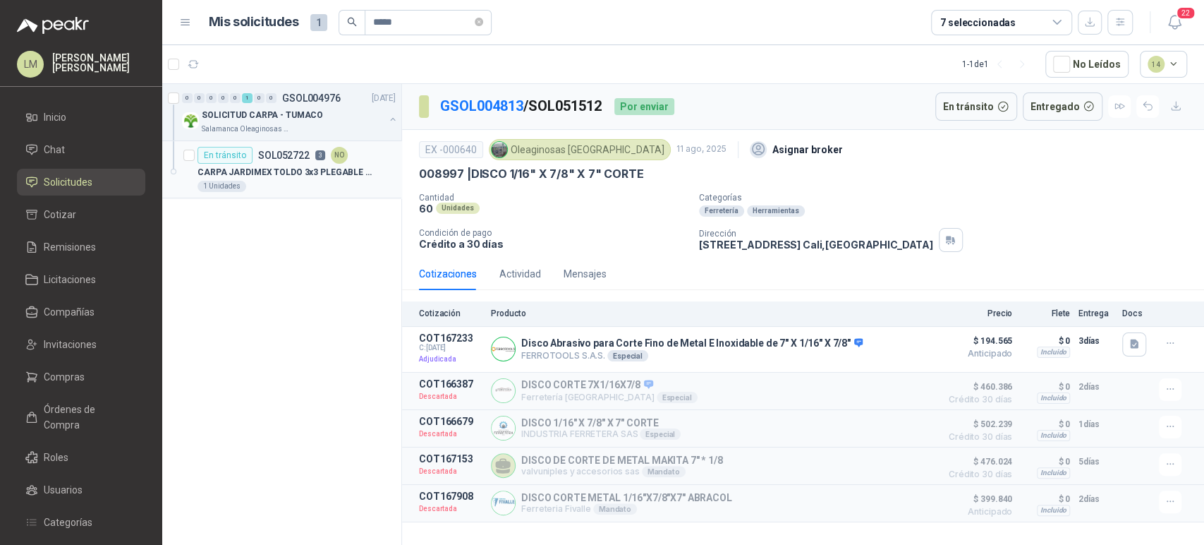
click at [293, 178] on div "CARPA JARDIMEX TOLDO 3x3 PLEGABLE REFORZADA IMPERMEABLE" at bounding box center [297, 172] width 198 height 17
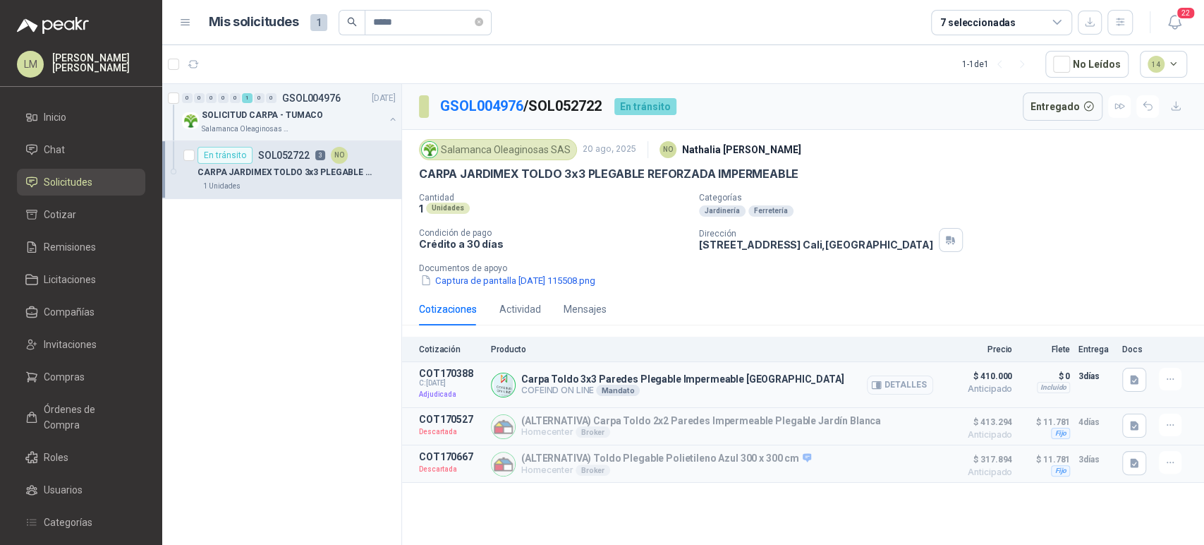
click at [927, 384] on button "Detalles" at bounding box center [900, 384] width 66 height 19
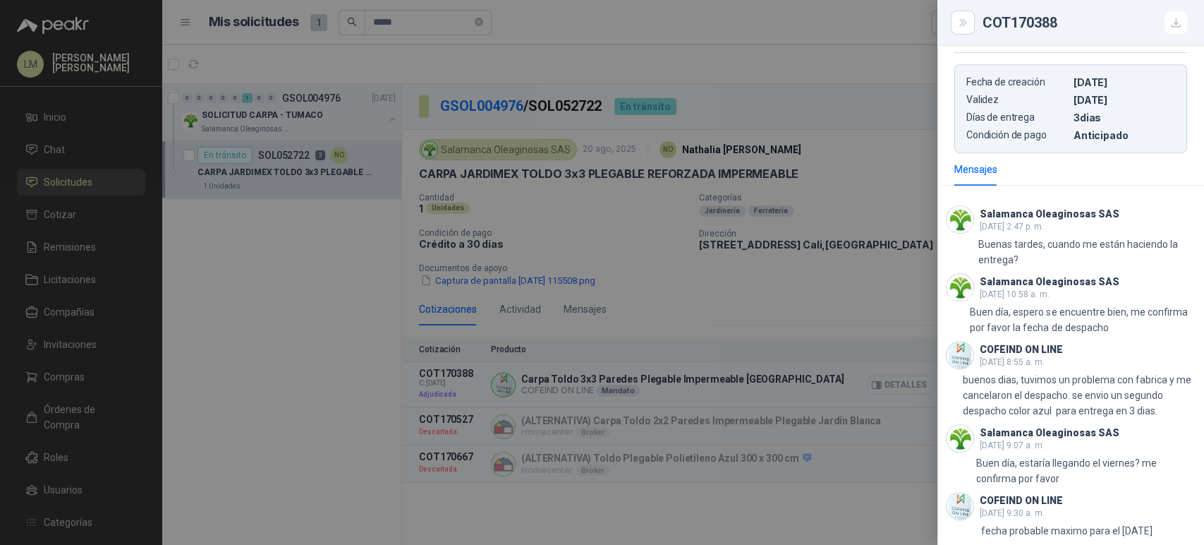
scroll to position [531, 0]
drag, startPoint x: 1027, startPoint y: 528, endPoint x: 1167, endPoint y: 525, distance: 139.7
click at [1153, 525] on p "fecha probable maximo para el [DATE]" at bounding box center [1066, 530] width 171 height 16
click at [577, 258] on div at bounding box center [602, 272] width 1204 height 545
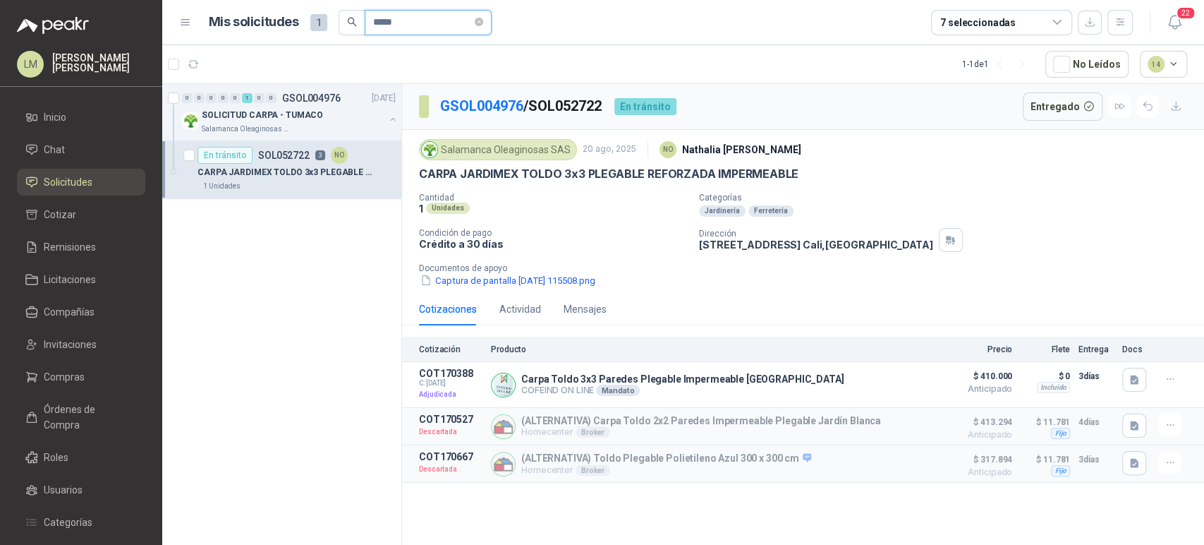
click at [404, 21] on input "*****" at bounding box center [422, 23] width 99 height 24
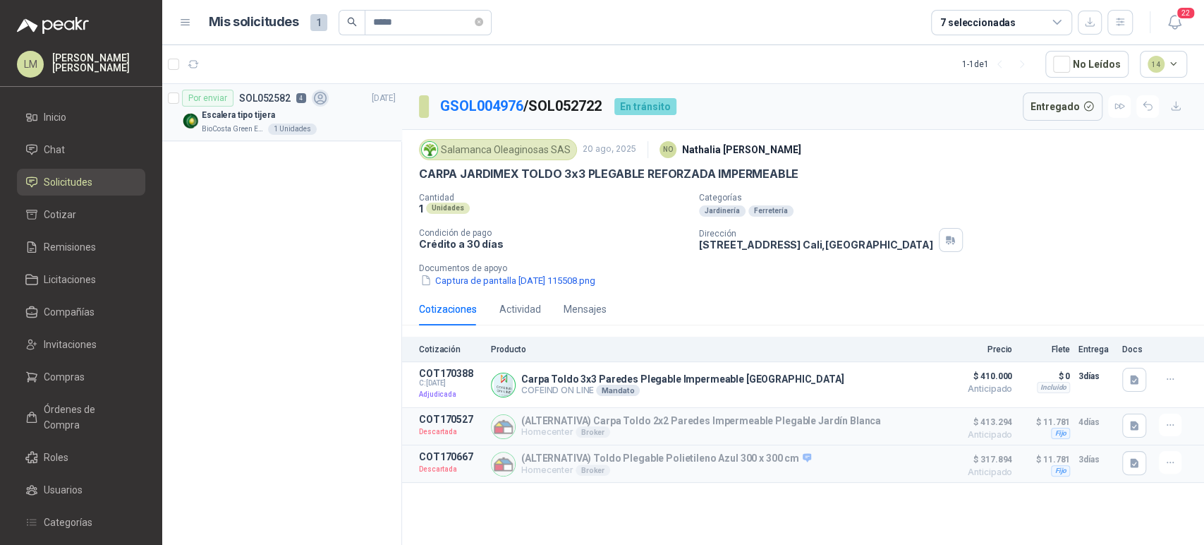
click at [306, 112] on div "Escalera tipo tijera" at bounding box center [299, 115] width 194 height 17
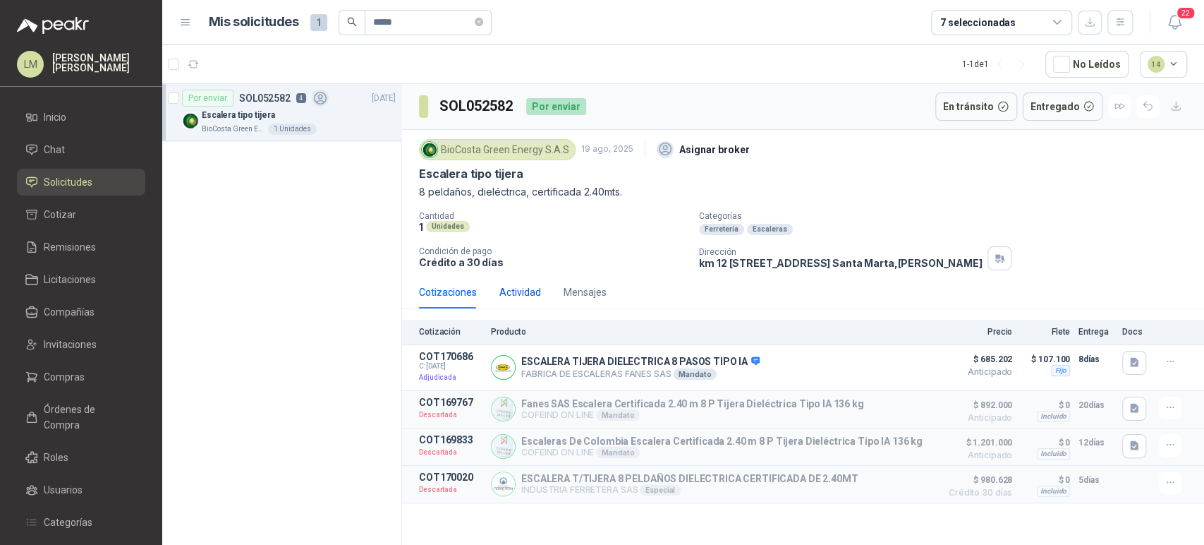
click at [523, 296] on div "Actividad" at bounding box center [520, 292] width 42 height 16
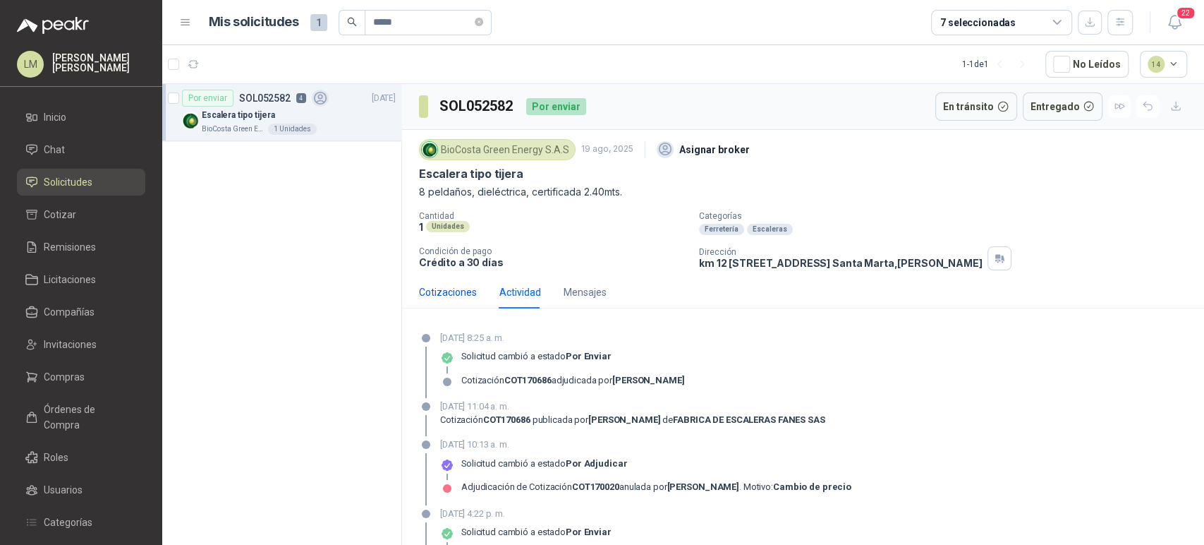
click at [449, 293] on div "Cotizaciones" at bounding box center [448, 292] width 58 height 16
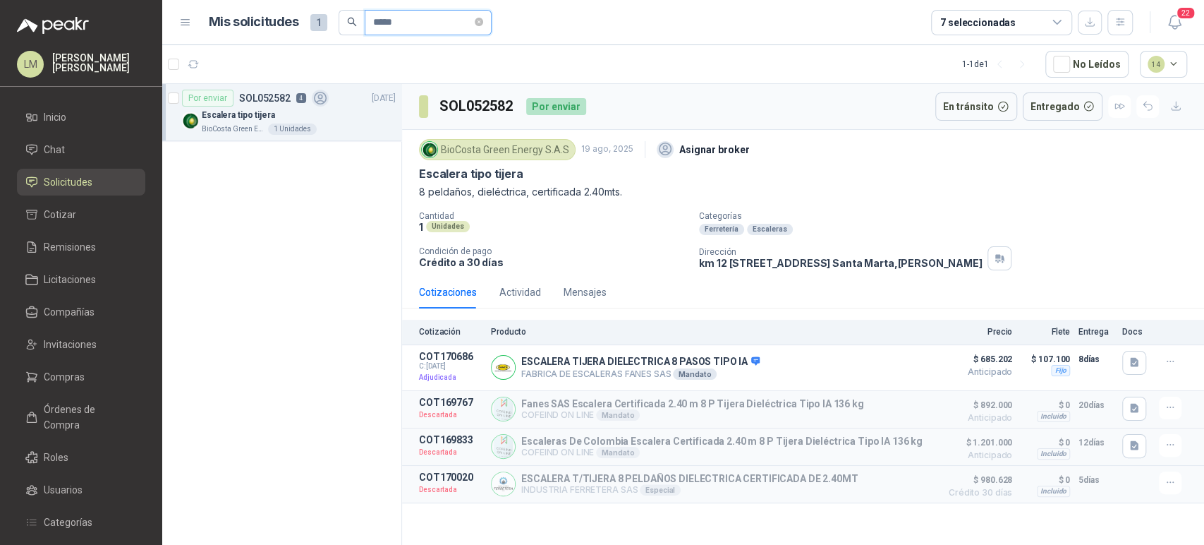
drag, startPoint x: 412, startPoint y: 30, endPoint x: 372, endPoint y: 33, distance: 39.7
click at [373, 33] on input "*****" at bounding box center [422, 23] width 99 height 24
click at [277, 114] on div "crispetera" at bounding box center [299, 115] width 194 height 17
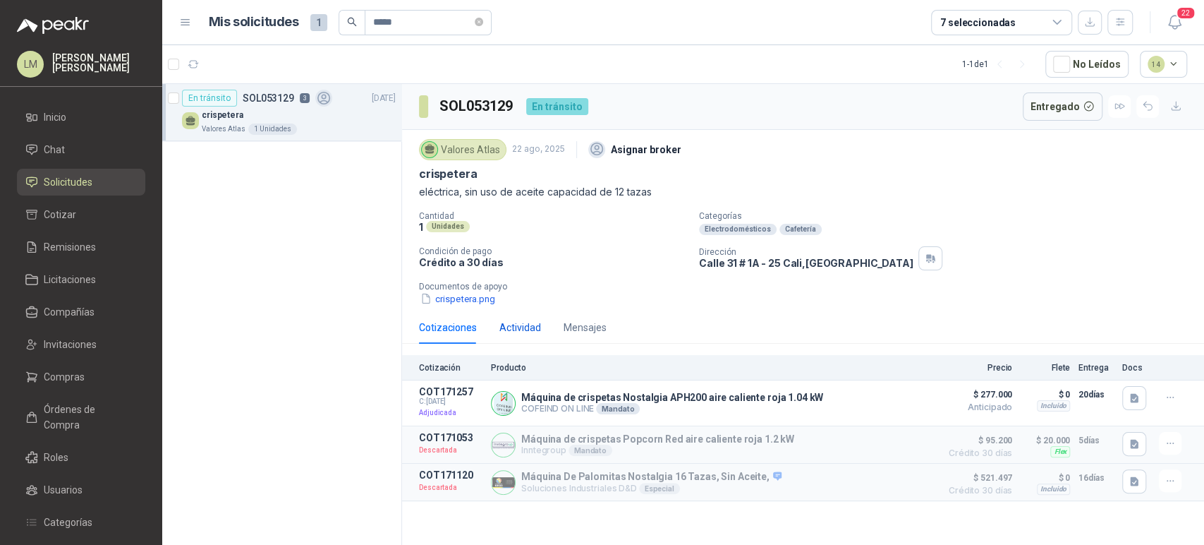
click at [525, 329] on div "Actividad" at bounding box center [520, 328] width 42 height 16
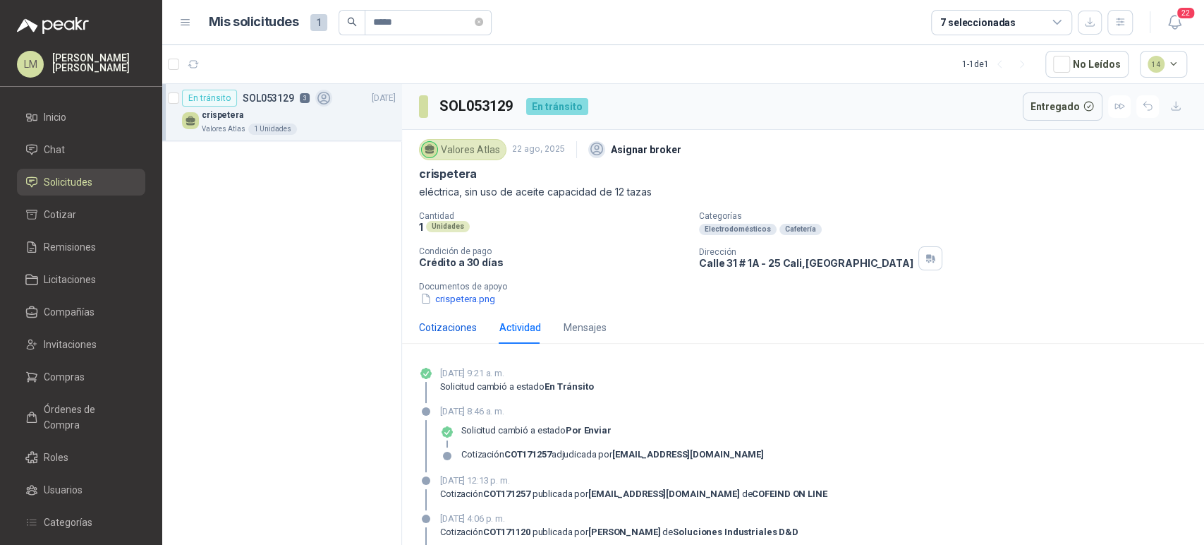
click at [452, 325] on div "Cotizaciones" at bounding box center [448, 328] width 58 height 16
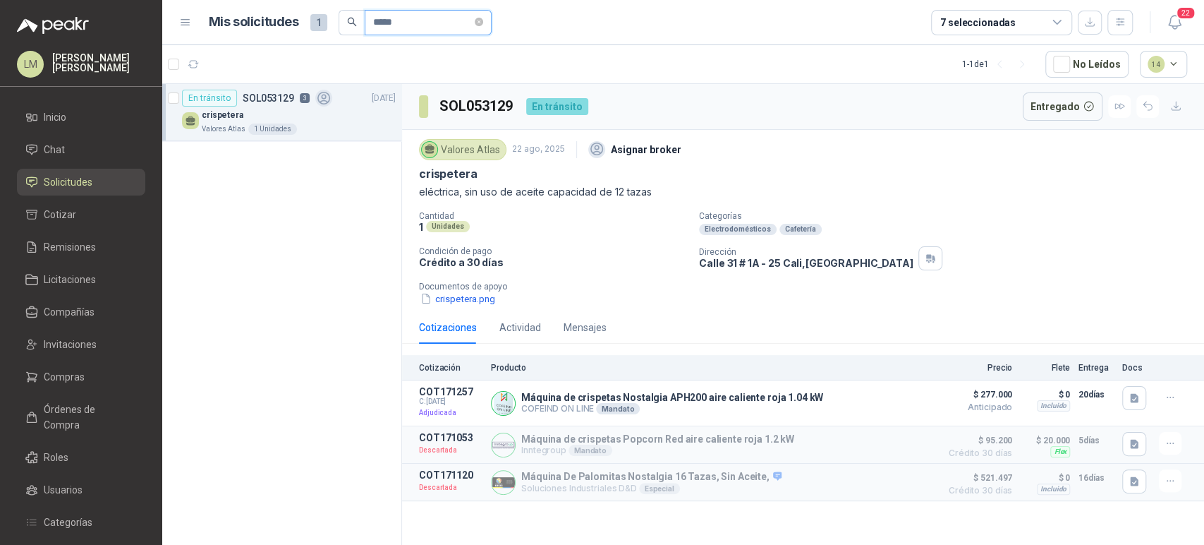
click at [429, 26] on input "*****" at bounding box center [422, 23] width 99 height 24
click at [253, 122] on div "BRIDA LAP JOINT 2" INOX 150LB" at bounding box center [299, 115] width 194 height 17
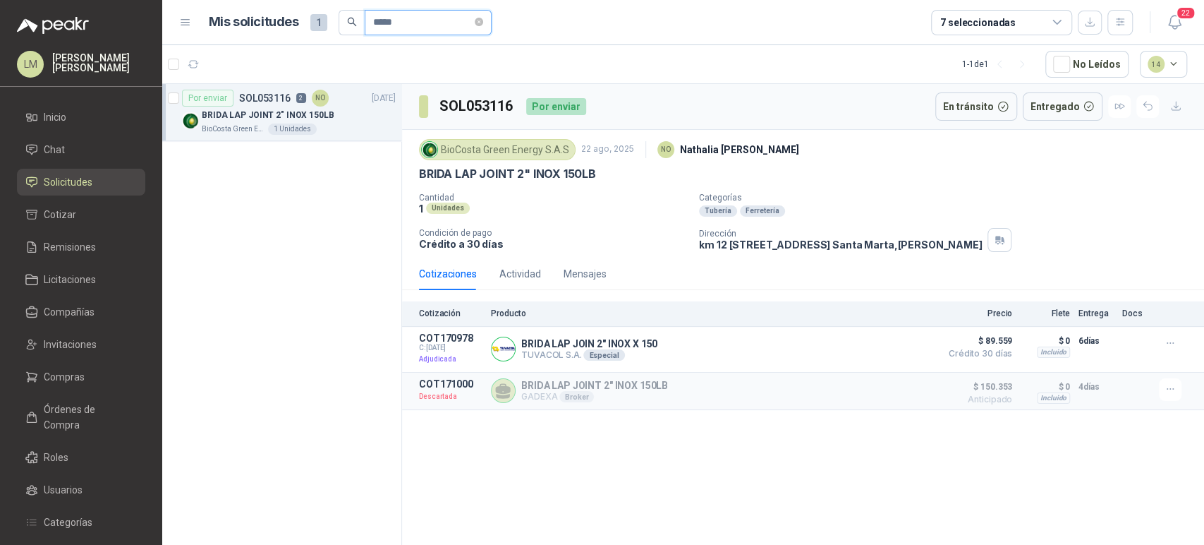
drag, startPoint x: 420, startPoint y: 24, endPoint x: 335, endPoint y: 25, distance: 85.4
click at [335, 25] on div "Mis solicitudes 1 *****" at bounding box center [350, 22] width 283 height 25
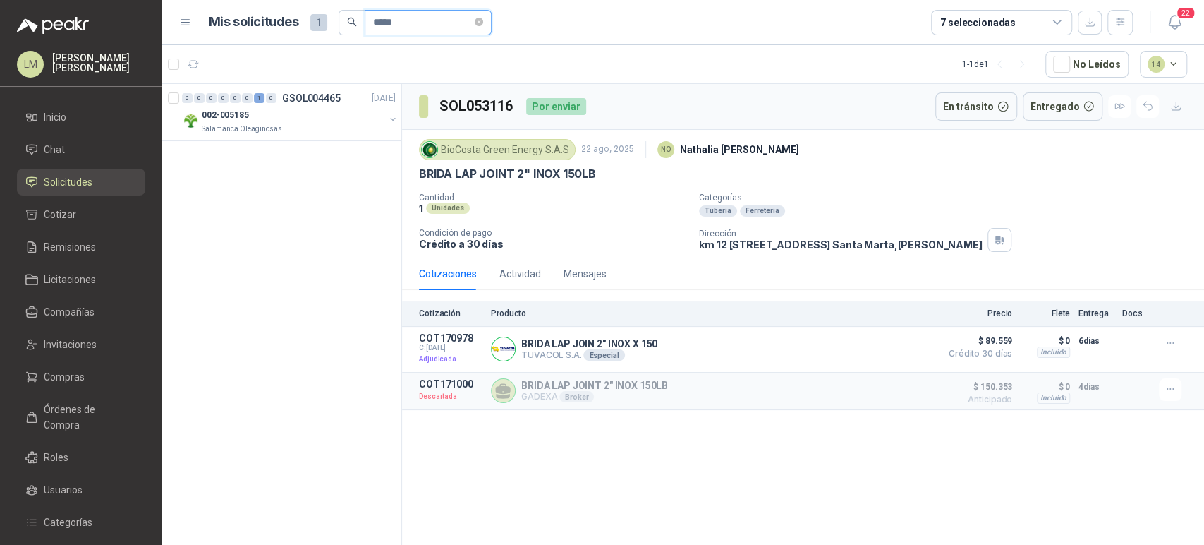
click at [405, 18] on input "*****" at bounding box center [422, 23] width 99 height 24
click at [389, 119] on button "button" at bounding box center [392, 119] width 11 height 11
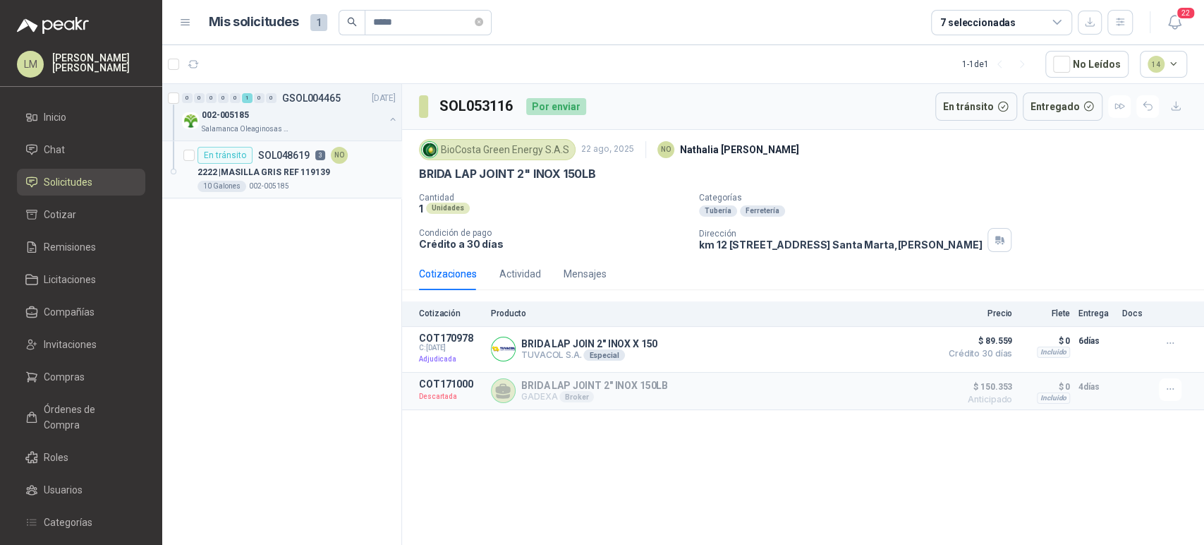
click at [277, 176] on p "2222 | MASILLA GRIS REF 119139" at bounding box center [264, 172] width 133 height 13
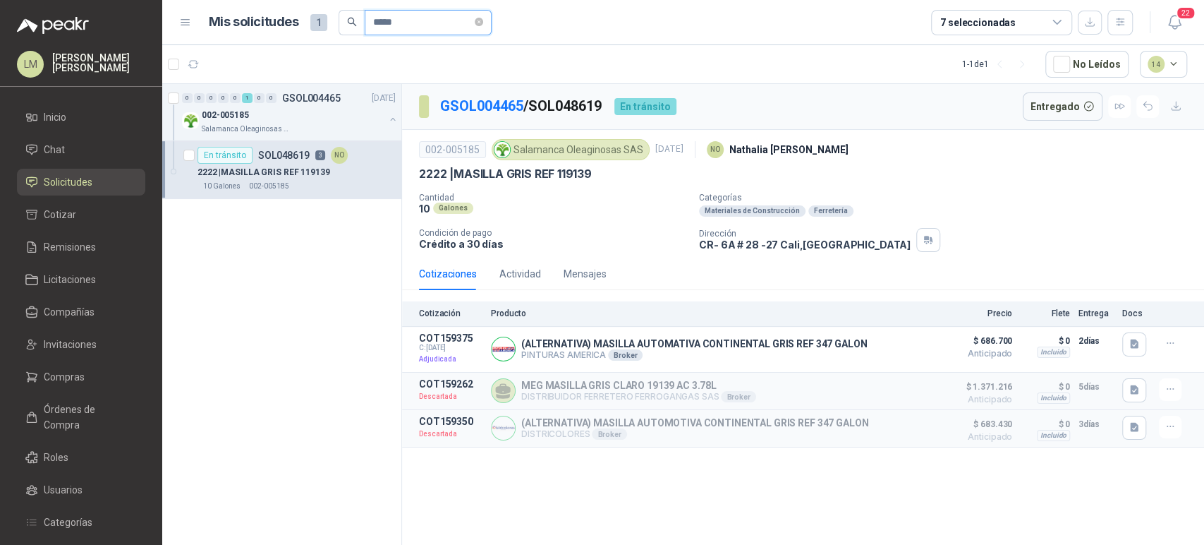
click at [416, 29] on input "*****" at bounding box center [422, 23] width 99 height 24
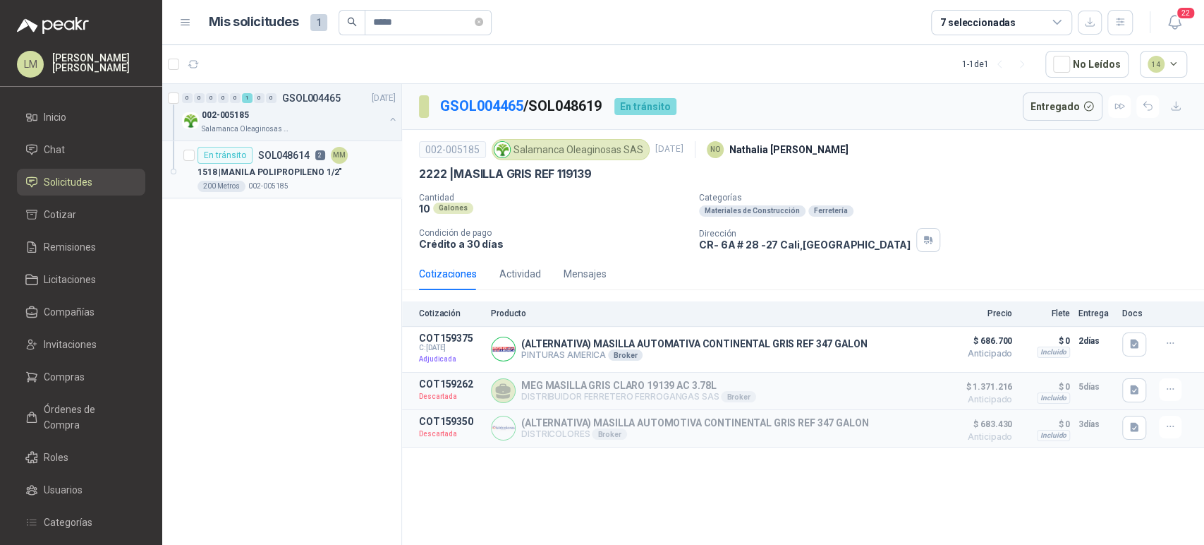
click at [303, 178] on div "1518 | MANILA POLIPROPILENO 1/2"" at bounding box center [297, 172] width 198 height 17
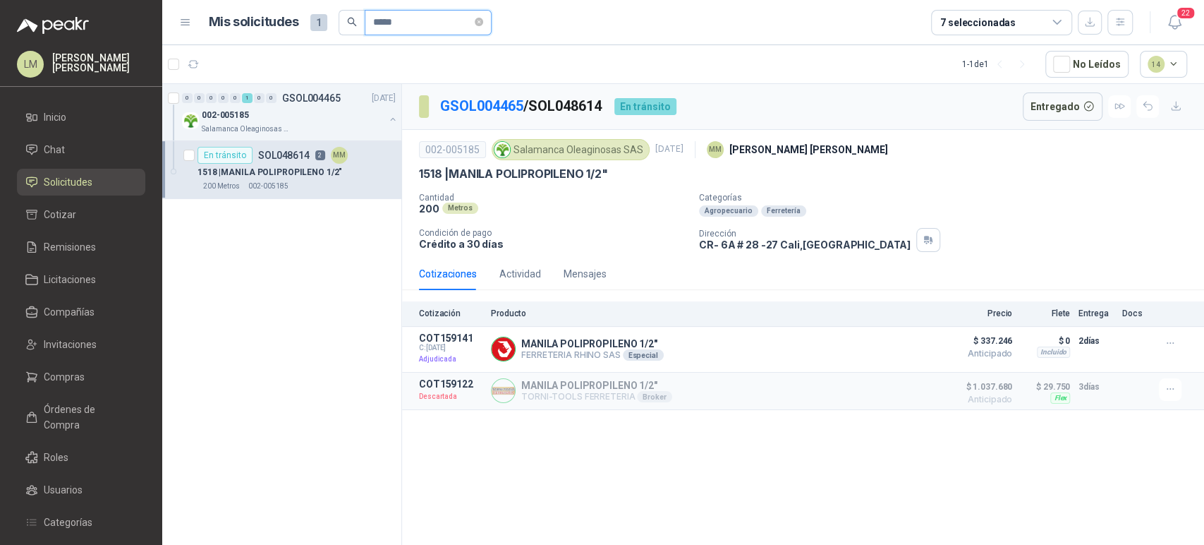
drag, startPoint x: 430, startPoint y: 16, endPoint x: 230, endPoint y: 51, distance: 202.7
click at [230, 51] on main "Mis solicitudes 1 ***** 7 seleccionadas 22 1 - 1 de 1 No Leídos 14 0 0 0 0 0 1 …" at bounding box center [683, 272] width 1042 height 545
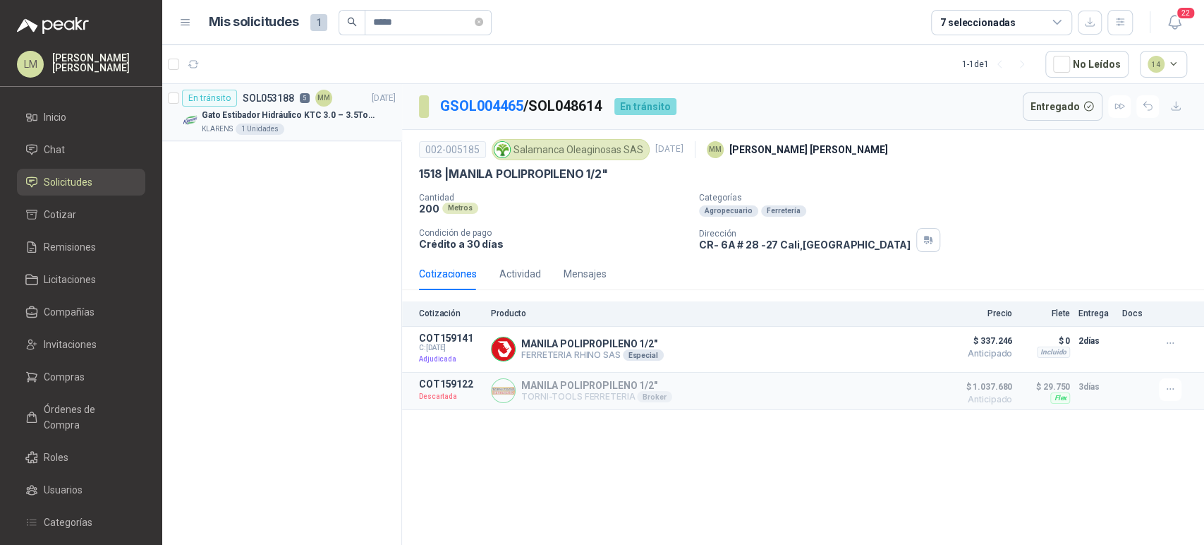
click at [244, 128] on div "1 Unidades" at bounding box center [260, 128] width 49 height 11
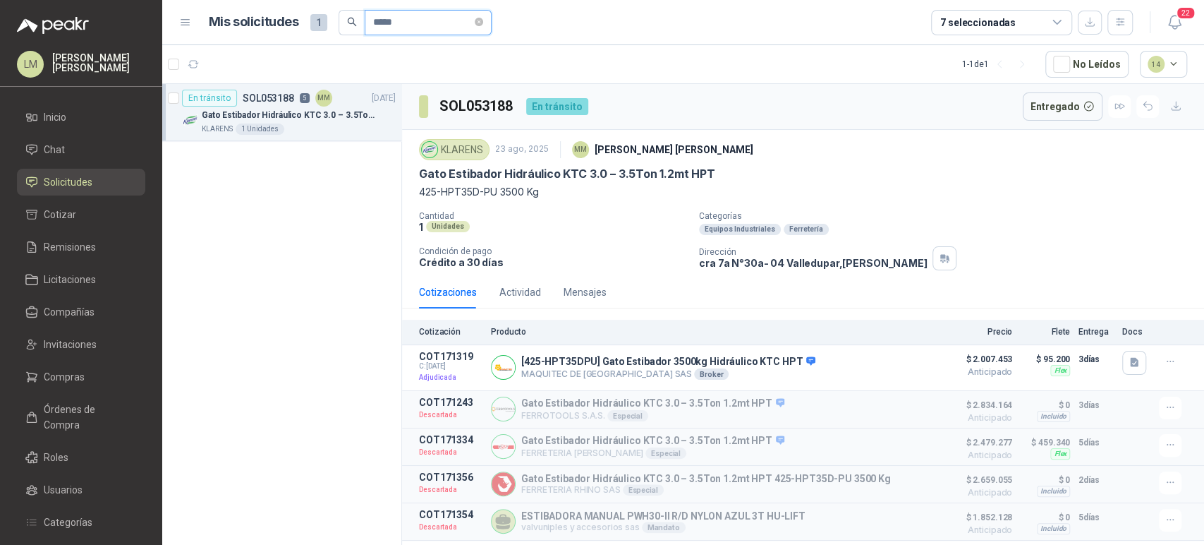
drag, startPoint x: 418, startPoint y: 23, endPoint x: 299, endPoint y: 23, distance: 118.5
click at [299, 23] on div "Mis solicitudes 1 *****" at bounding box center [350, 22] width 283 height 25
drag, startPoint x: 378, startPoint y: 24, endPoint x: 290, endPoint y: 28, distance: 88.3
click at [290, 28] on div "Mis solicitudes 1 *****" at bounding box center [350, 22] width 283 height 25
click at [392, 118] on button "button" at bounding box center [392, 119] width 11 height 11
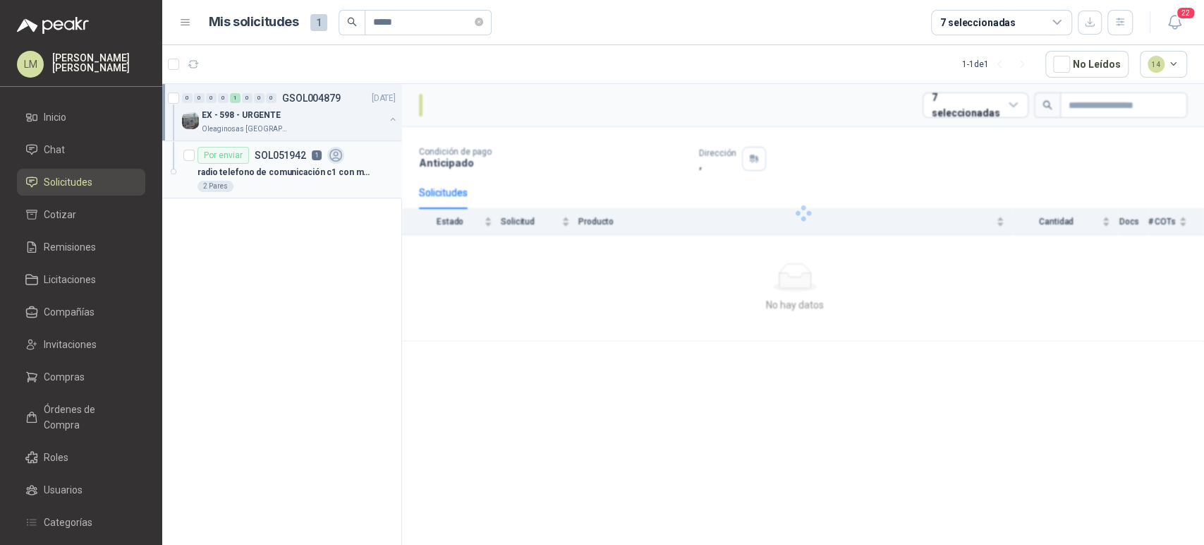
click at [325, 154] on div "Por enviar SOL051942 1" at bounding box center [271, 155] width 147 height 17
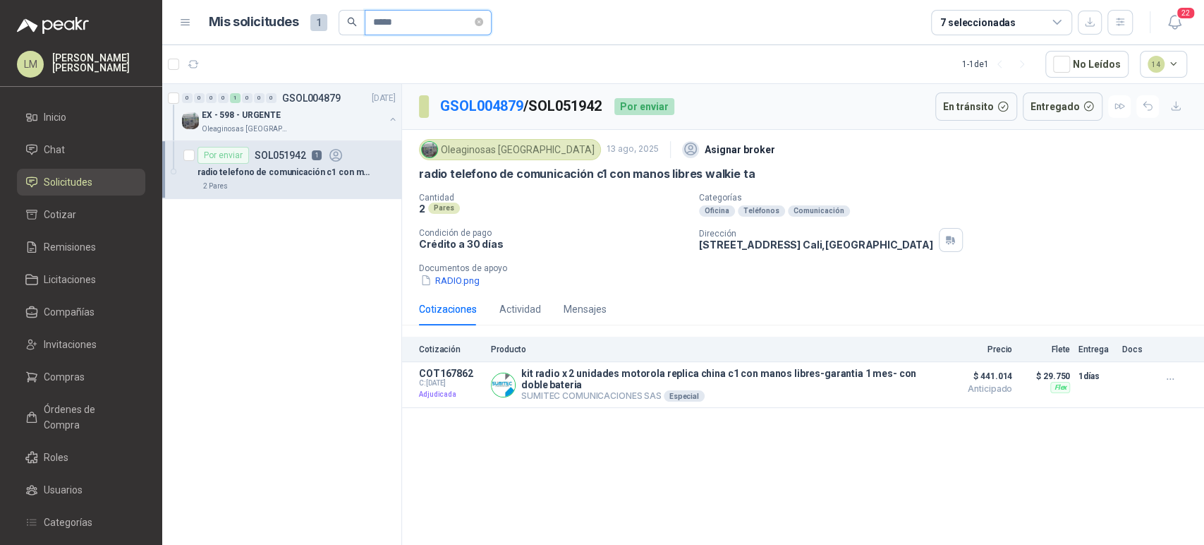
drag, startPoint x: 421, startPoint y: 29, endPoint x: 317, endPoint y: 20, distance: 104.0
click at [317, 20] on div "Mis solicitudes 1 *****" at bounding box center [350, 22] width 283 height 25
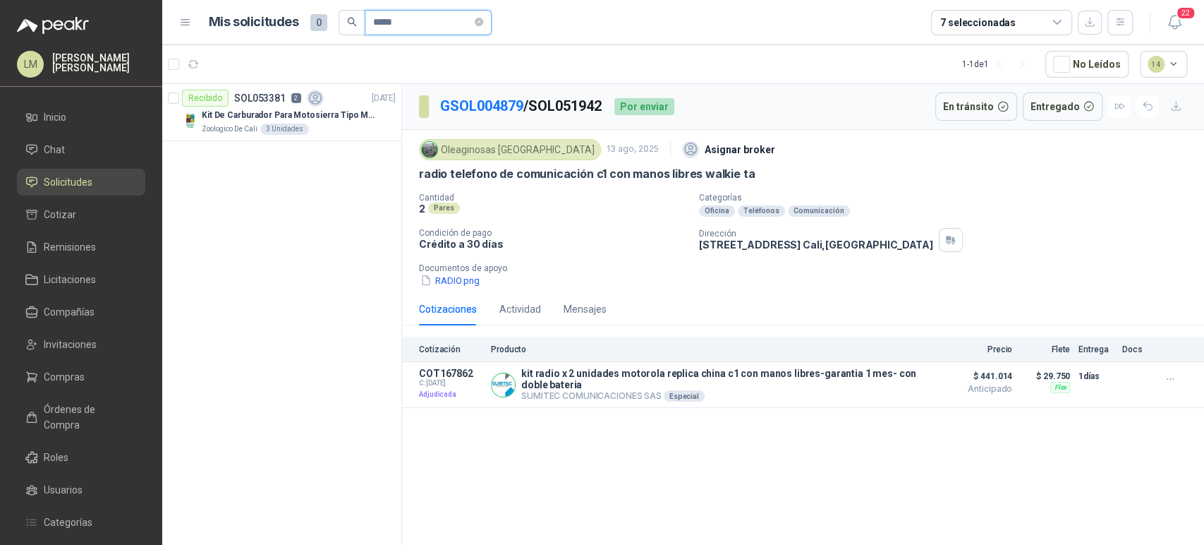
drag, startPoint x: 408, startPoint y: 20, endPoint x: 321, endPoint y: 23, distance: 87.5
click at [321, 23] on div "Mis solicitudes 0 *****" at bounding box center [350, 22] width 283 height 25
click at [296, 102] on p "GSOL004962" at bounding box center [311, 98] width 59 height 10
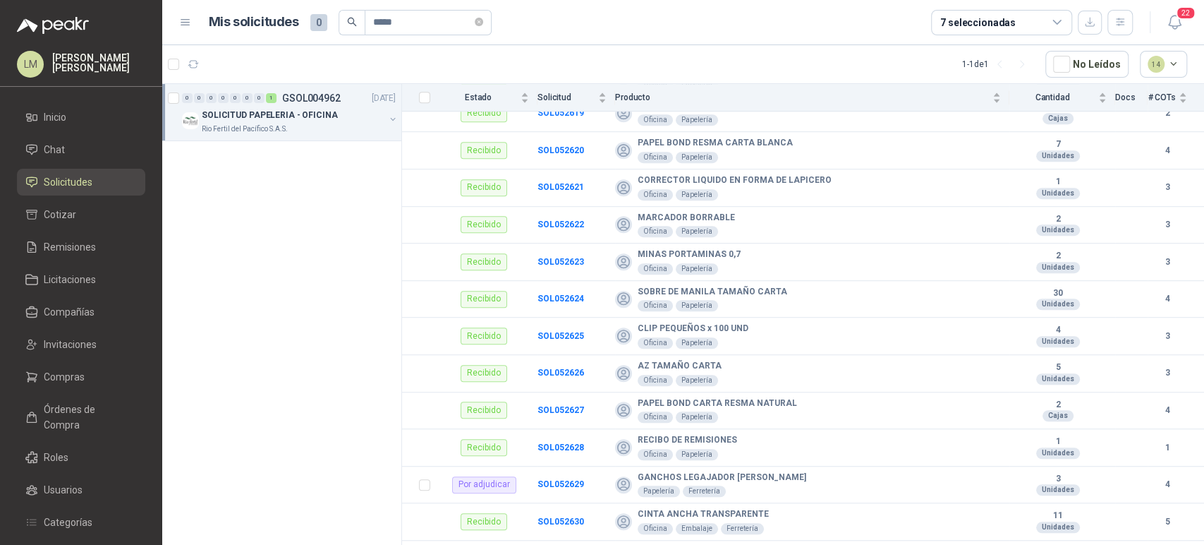
scroll to position [796, 0]
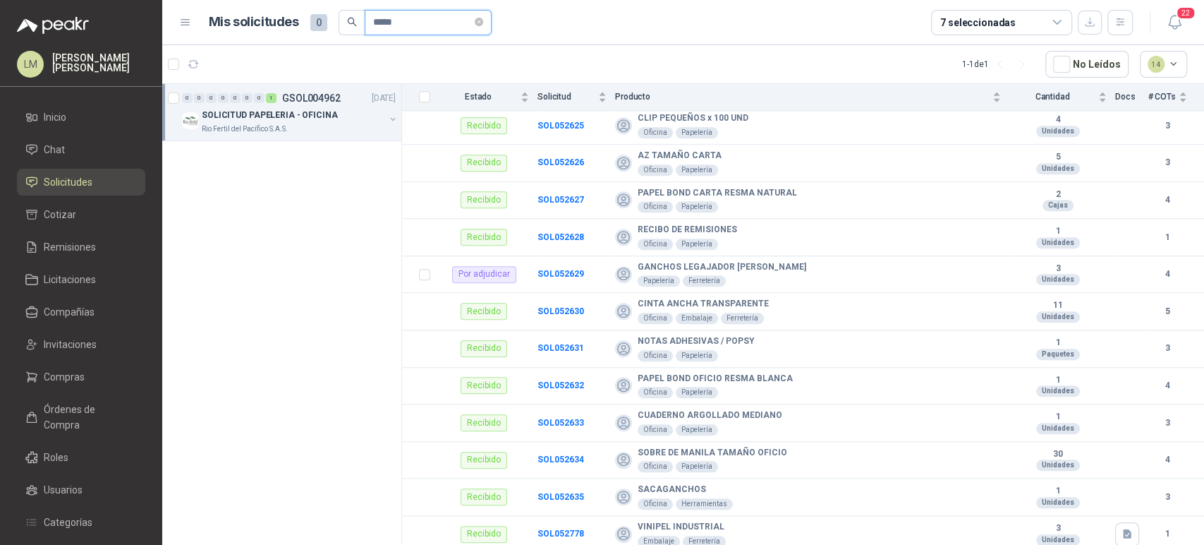
drag, startPoint x: 420, startPoint y: 21, endPoint x: 289, endPoint y: 12, distance: 132.2
click at [289, 12] on div "Mis solicitudes 0 *****" at bounding box center [350, 22] width 283 height 25
click at [276, 109] on p "COUPLING 1/2" SS 3000LB NPT" at bounding box center [265, 115] width 126 height 13
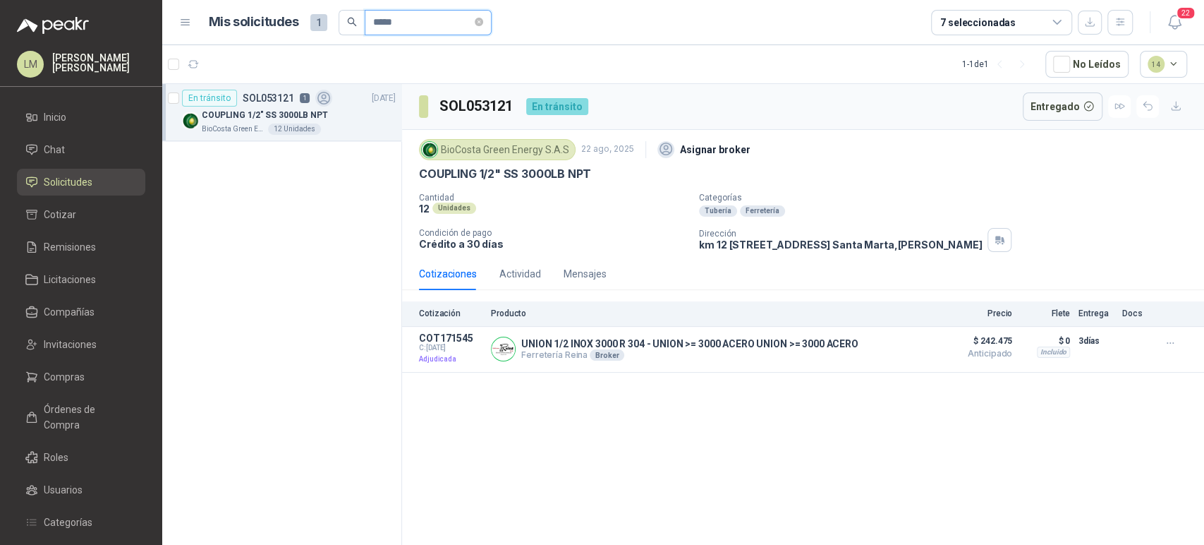
click at [412, 19] on input "*****" at bounding box center [422, 23] width 99 height 24
click at [278, 118] on p "Escalera tipo tijera 5 peldaños" at bounding box center [261, 115] width 119 height 13
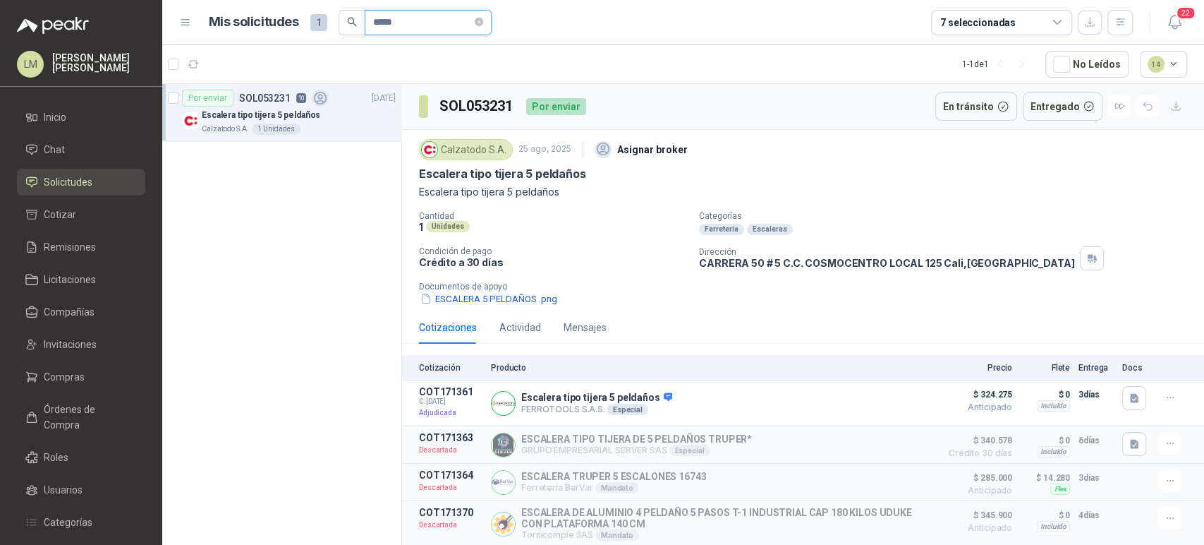
drag, startPoint x: 419, startPoint y: 13, endPoint x: 327, endPoint y: 20, distance: 92.6
click at [327, 20] on div "Mis solicitudes 1 *****" at bounding box center [350, 22] width 283 height 25
click at [304, 109] on p "Tanque De Lavado De Piezas Por Ultrasonidos 2000ml CT80" at bounding box center [290, 115] width 176 height 13
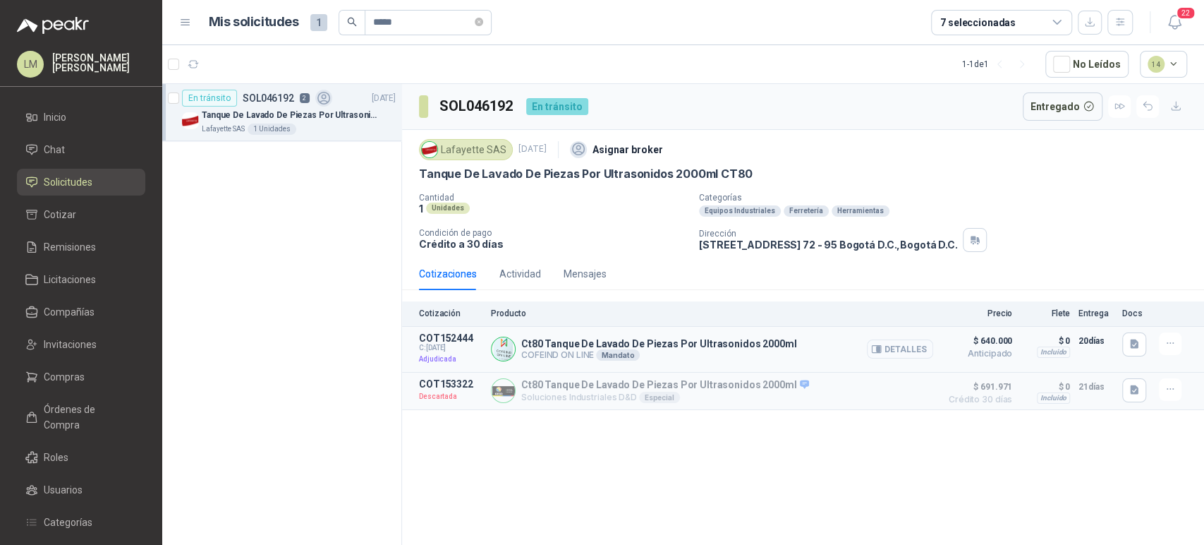
click at [914, 350] on button "Detalles" at bounding box center [900, 348] width 66 height 19
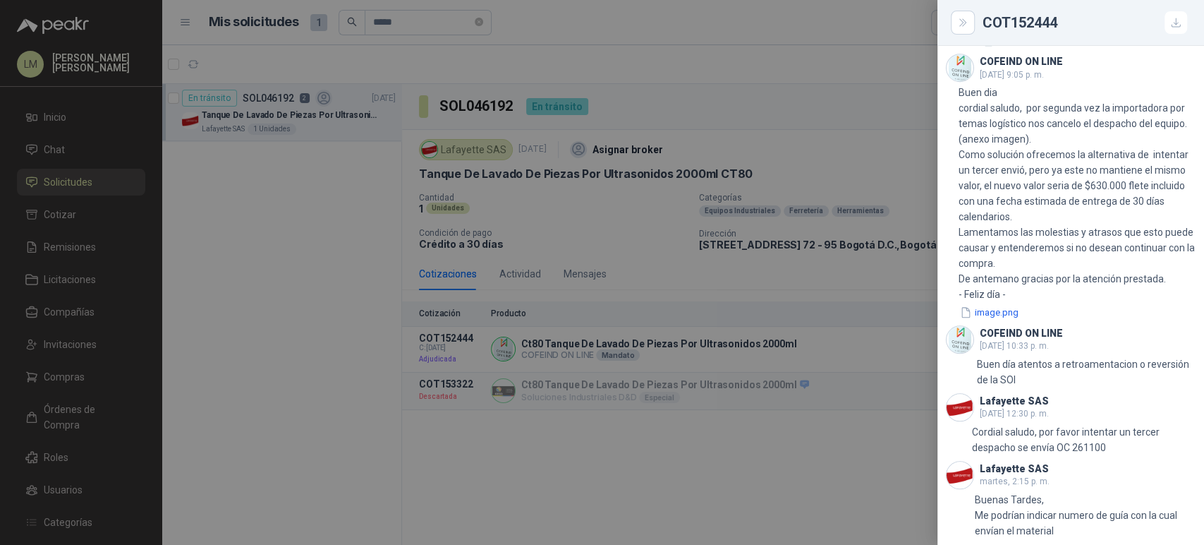
scroll to position [735, 0]
click at [232, 359] on div at bounding box center [602, 272] width 1204 height 545
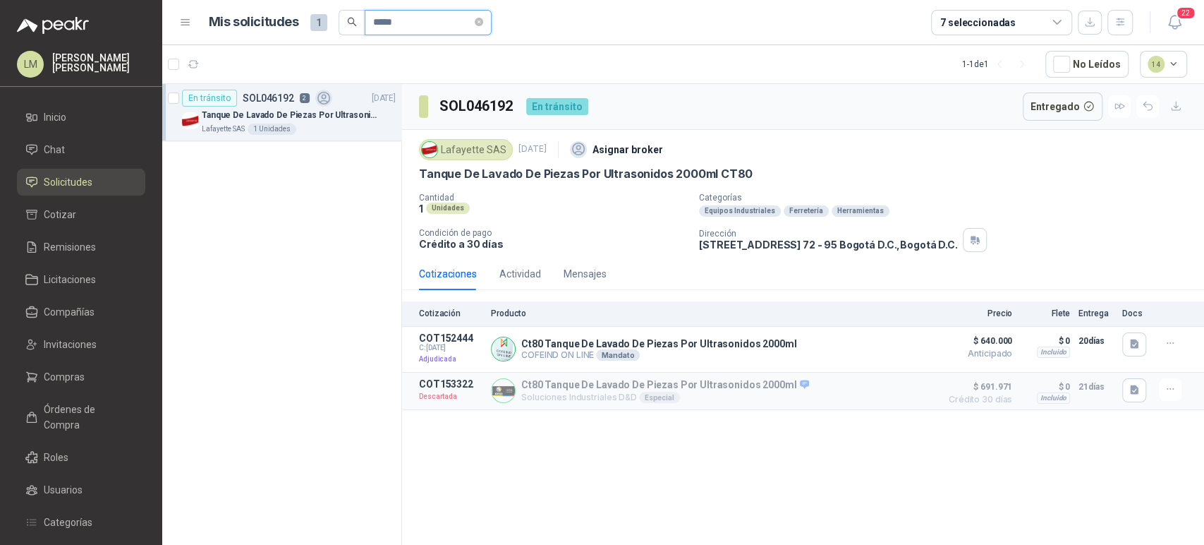
drag, startPoint x: 416, startPoint y: 21, endPoint x: 337, endPoint y: 20, distance: 79.0
click at [339, 20] on span "*****" at bounding box center [415, 22] width 153 height 25
click at [290, 127] on div "2 Pares" at bounding box center [286, 128] width 36 height 11
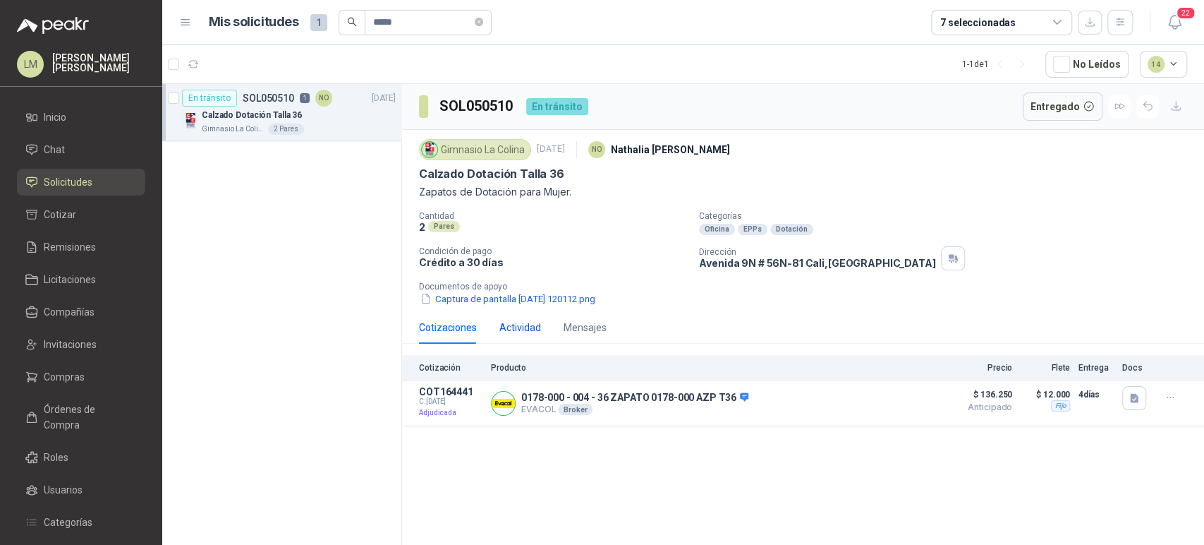
click at [516, 322] on div "Actividad" at bounding box center [520, 328] width 42 height 16
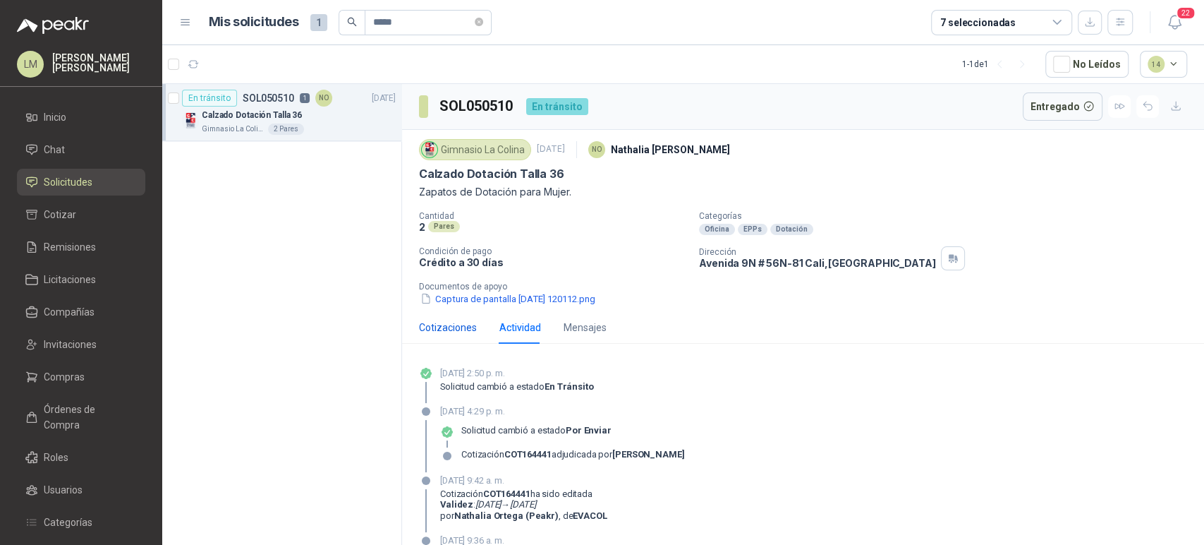
click at [433, 325] on div "Cotizaciones" at bounding box center [448, 328] width 58 height 16
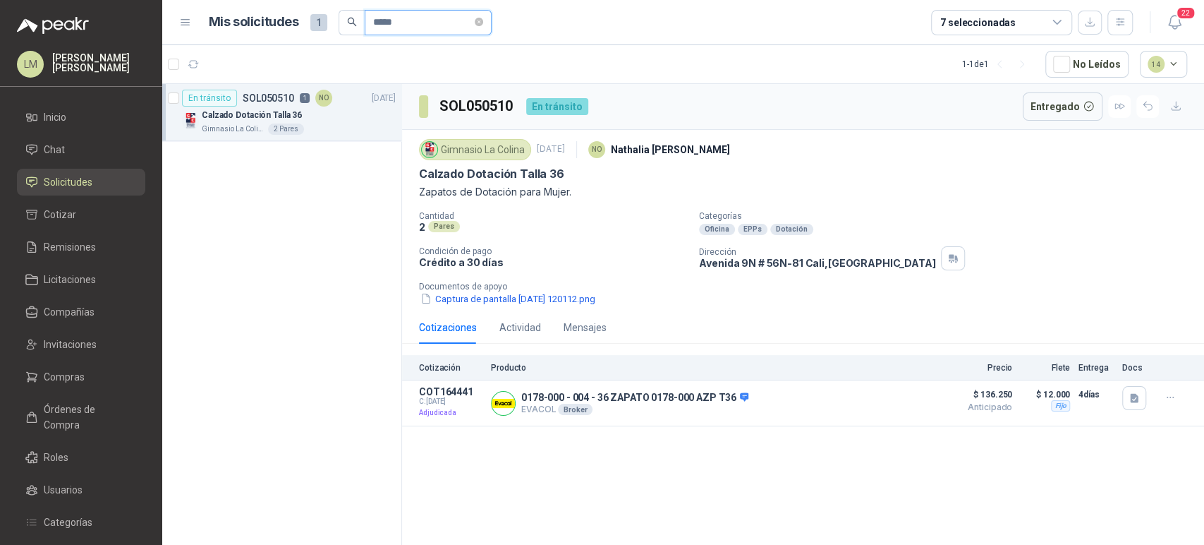
drag, startPoint x: 411, startPoint y: 16, endPoint x: 303, endPoint y: 23, distance: 107.5
click at [303, 23] on div "Mis solicitudes 1 *****" at bounding box center [350, 22] width 283 height 25
click at [295, 111] on p "Juego de llaves combinadas SATA" at bounding box center [271, 115] width 138 height 13
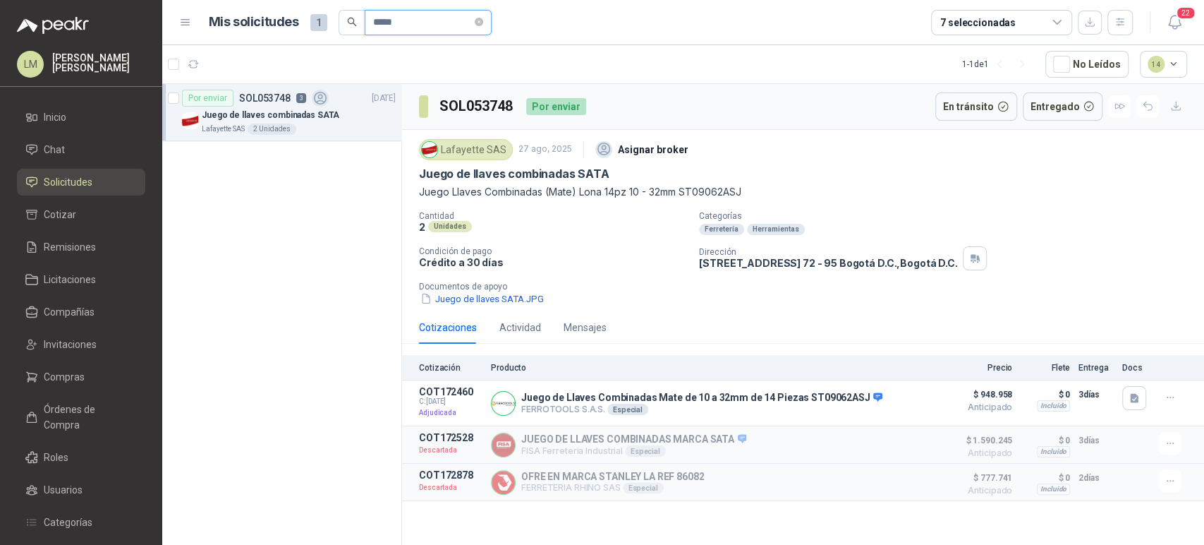
drag, startPoint x: 435, startPoint y: 22, endPoint x: 283, endPoint y: 20, distance: 151.7
click at [283, 20] on div "Mis solicitudes 1 *****" at bounding box center [350, 22] width 283 height 25
click at [389, 119] on button "button" at bounding box center [392, 119] width 11 height 11
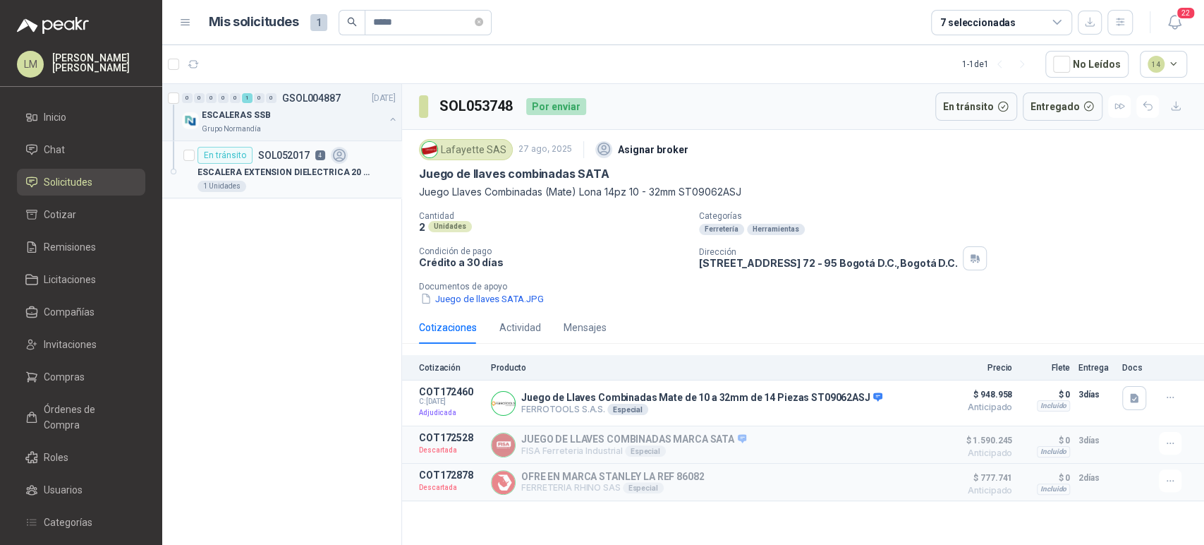
click at [288, 179] on div "ESCALERA EXTENSION DIELECTRICA 20 PASOS / 6 MTS - CERTIFICADA" at bounding box center [297, 172] width 198 height 17
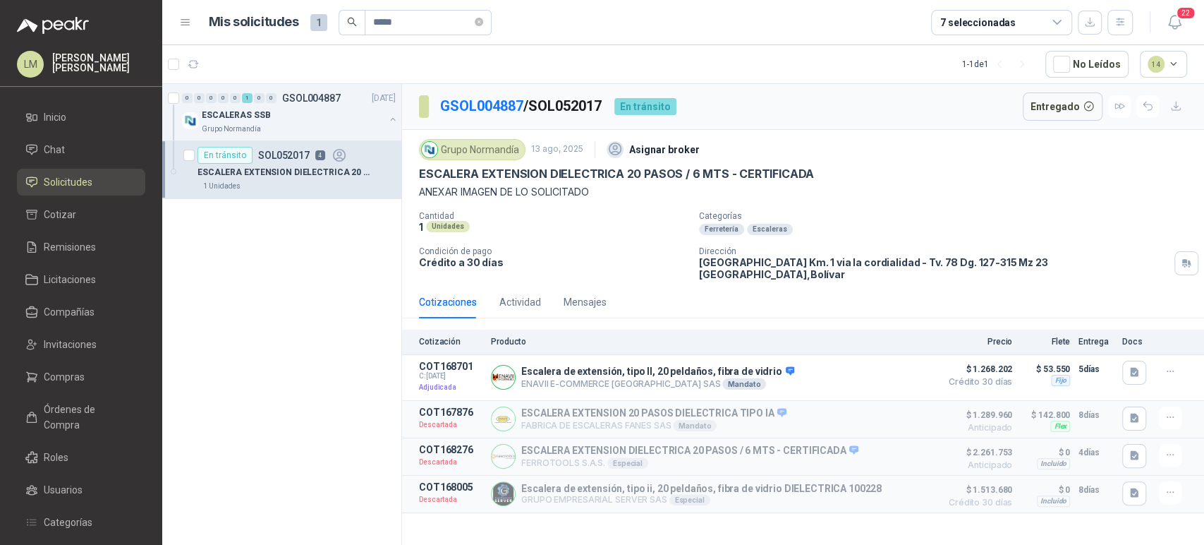
click at [497, 286] on div "Cotizaciones Actividad Mensajes" at bounding box center [513, 302] width 188 height 32
click at [510, 294] on div "Actividad" at bounding box center [520, 302] width 42 height 16
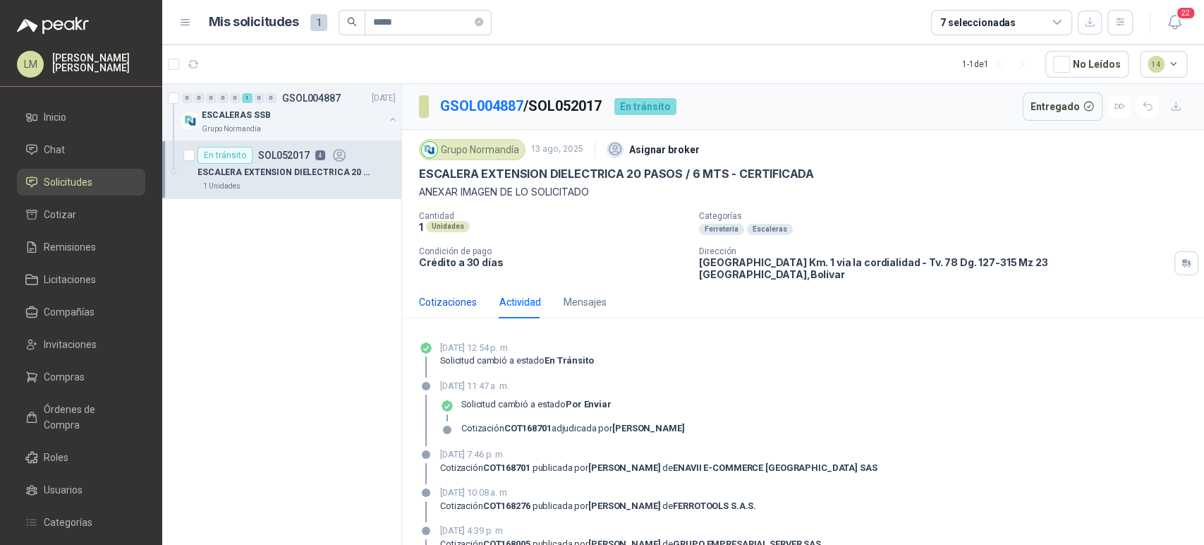
click at [440, 294] on div "Cotizaciones" at bounding box center [448, 302] width 58 height 16
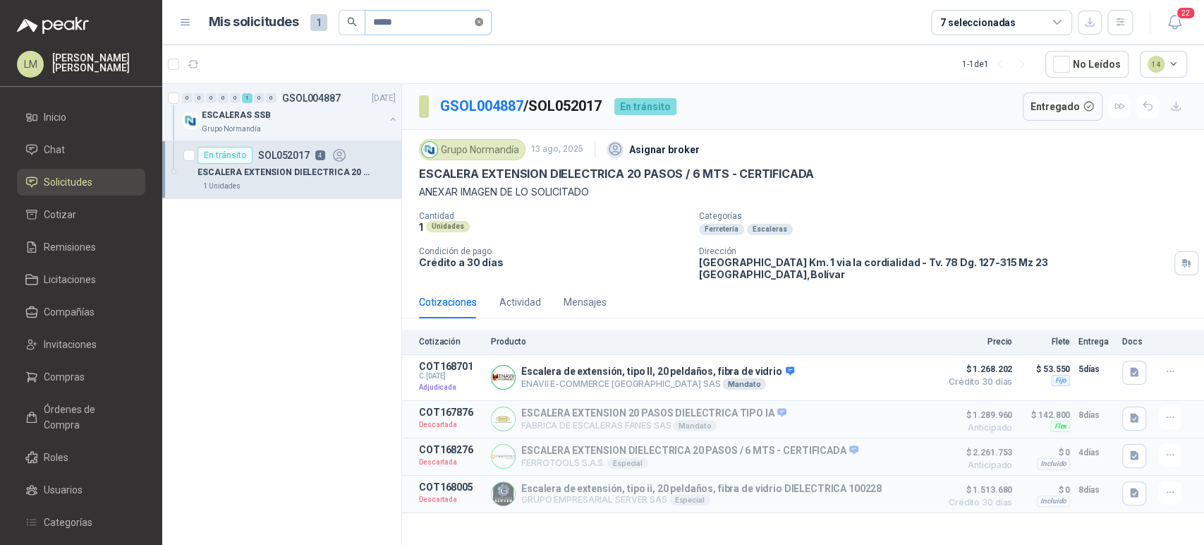
click at [483, 23] on icon "close-circle" at bounding box center [479, 22] width 8 height 8
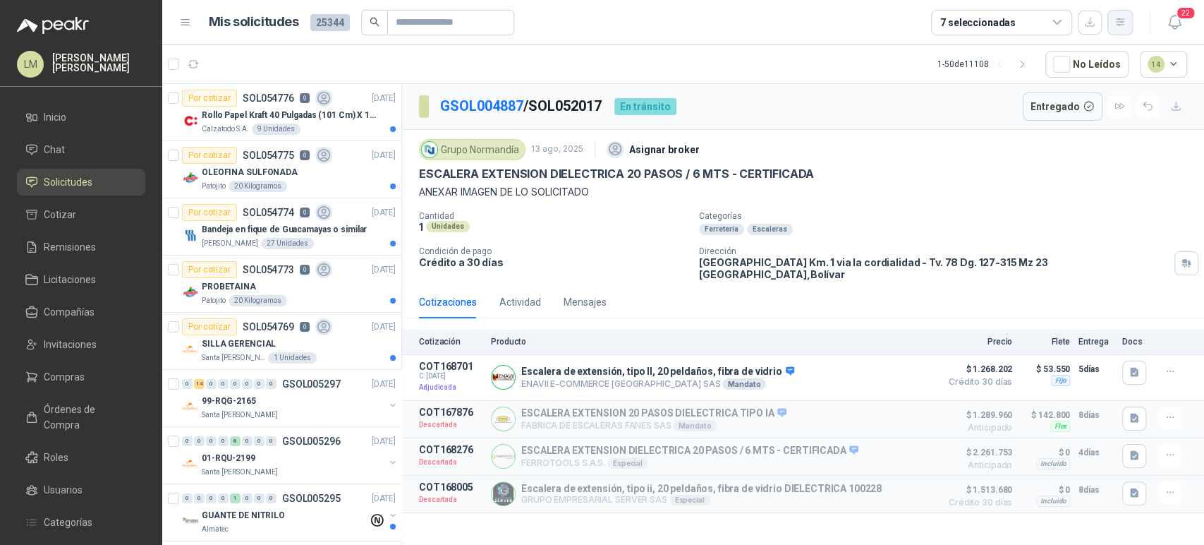
click at [1117, 23] on icon "button" at bounding box center [1121, 22] width 12 height 12
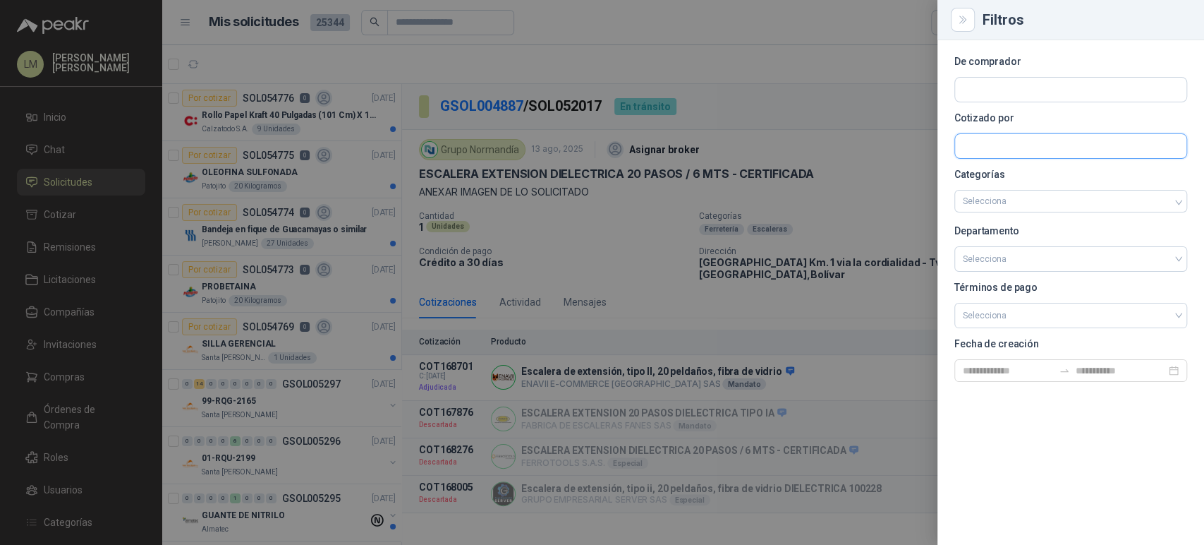
click at [996, 102] on input "text" at bounding box center [1070, 90] width 231 height 24
click at [988, 84] on input "text" at bounding box center [1070, 90] width 231 height 24
click at [1005, 116] on p "Grupo North" at bounding box center [1077, 120] width 178 height 8
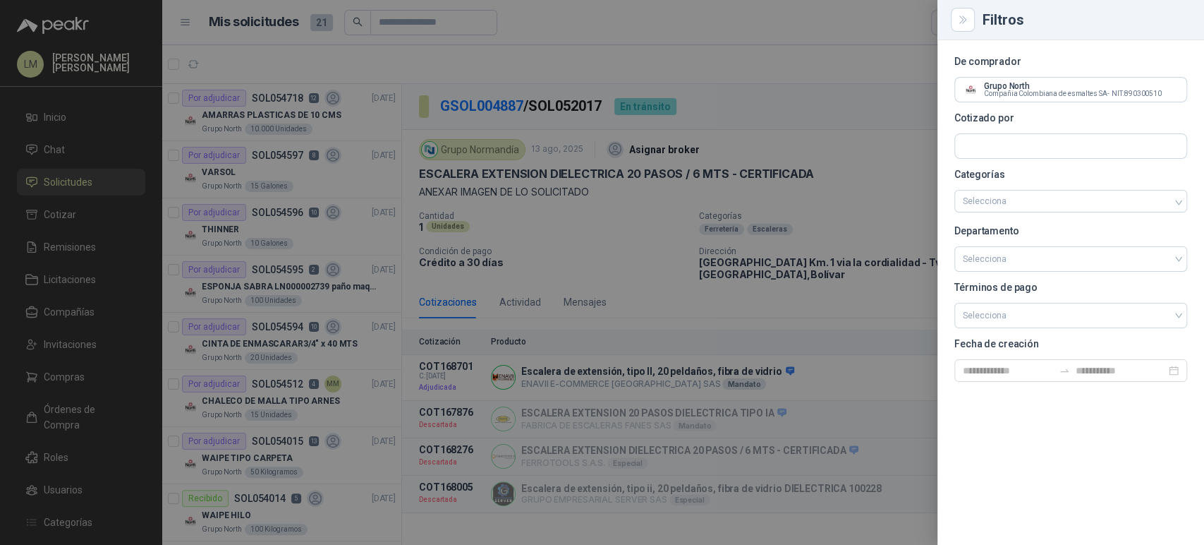
click at [258, 121] on div at bounding box center [602, 272] width 1204 height 545
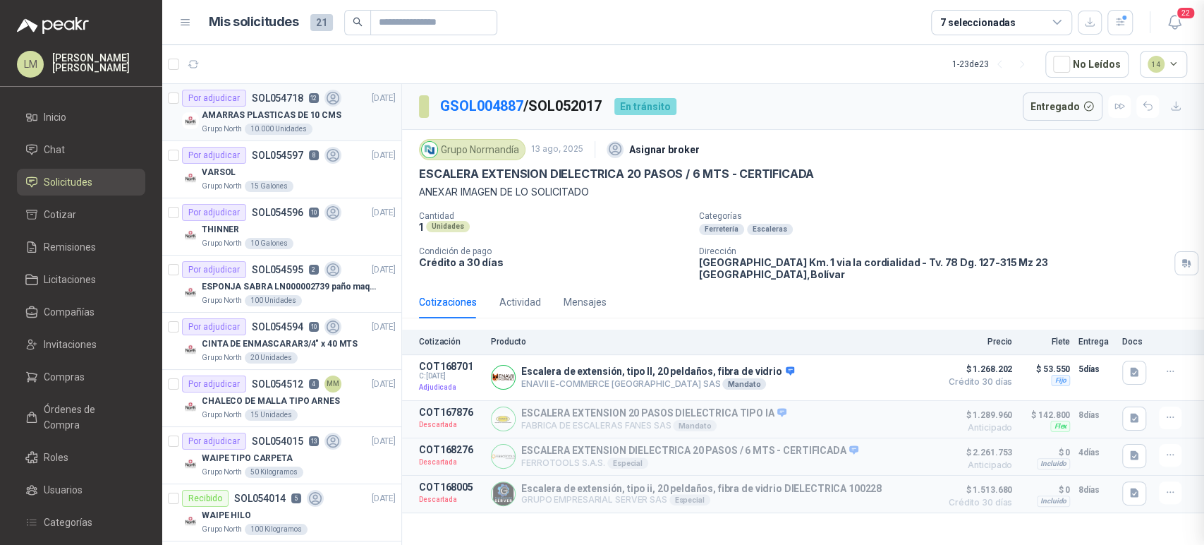
click at [238, 123] on p "Grupo North" at bounding box center [222, 128] width 40 height 11
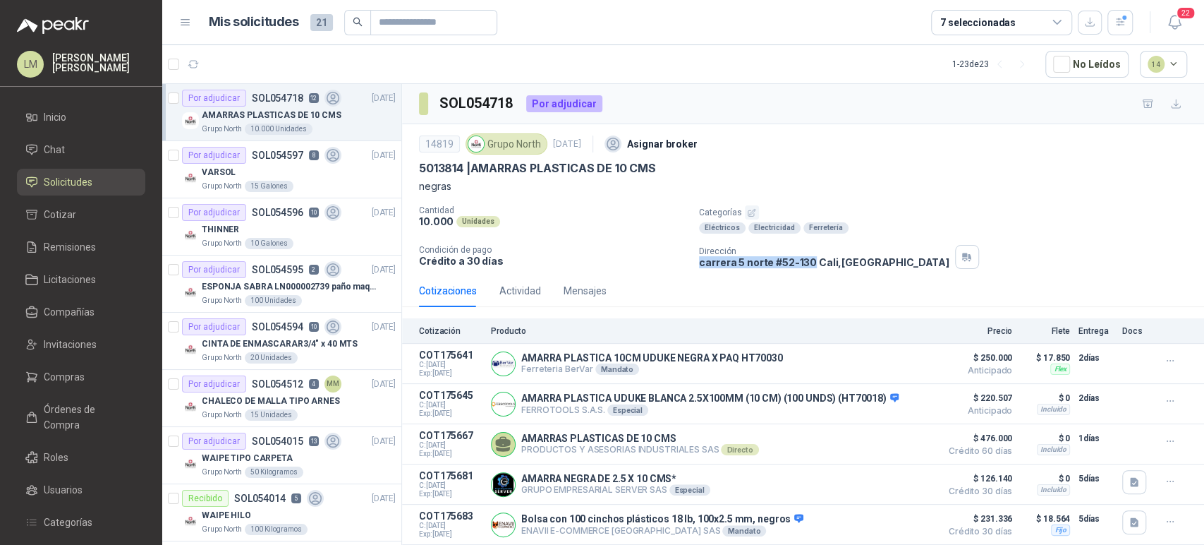
drag, startPoint x: 696, startPoint y: 264, endPoint x: 808, endPoint y: 260, distance: 111.5
click at [808, 260] on p "[STREET_ADDRESS]" at bounding box center [824, 262] width 250 height 12
copy p "carrera 5 norte #52-130"
click at [440, 25] on input "text" at bounding box center [428, 23] width 99 height 24
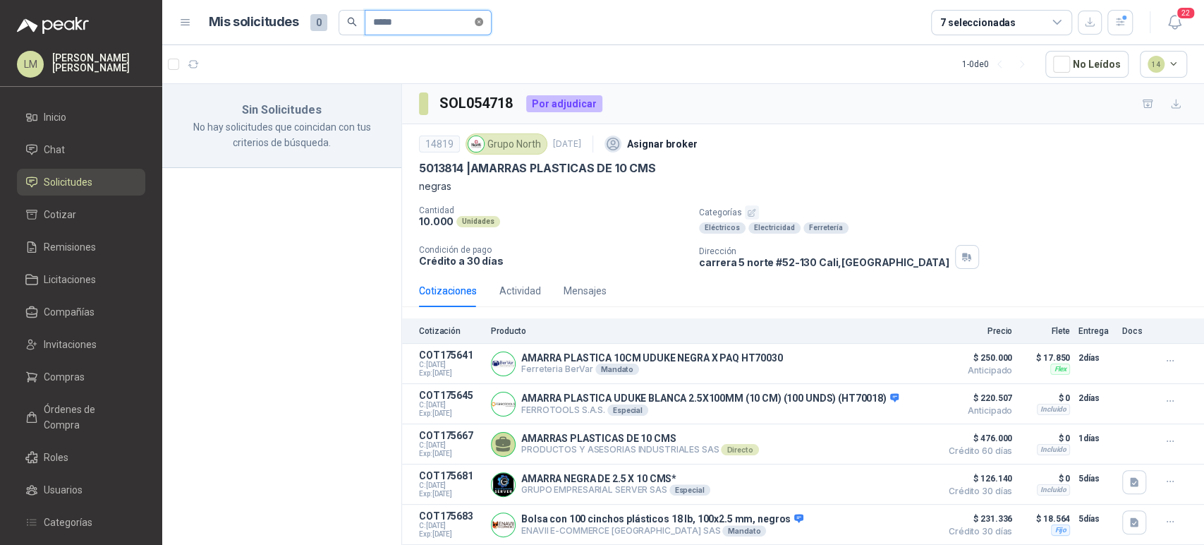
click at [483, 23] on icon "close-circle" at bounding box center [479, 22] width 8 height 8
click at [1124, 25] on icon "button" at bounding box center [1121, 22] width 12 height 12
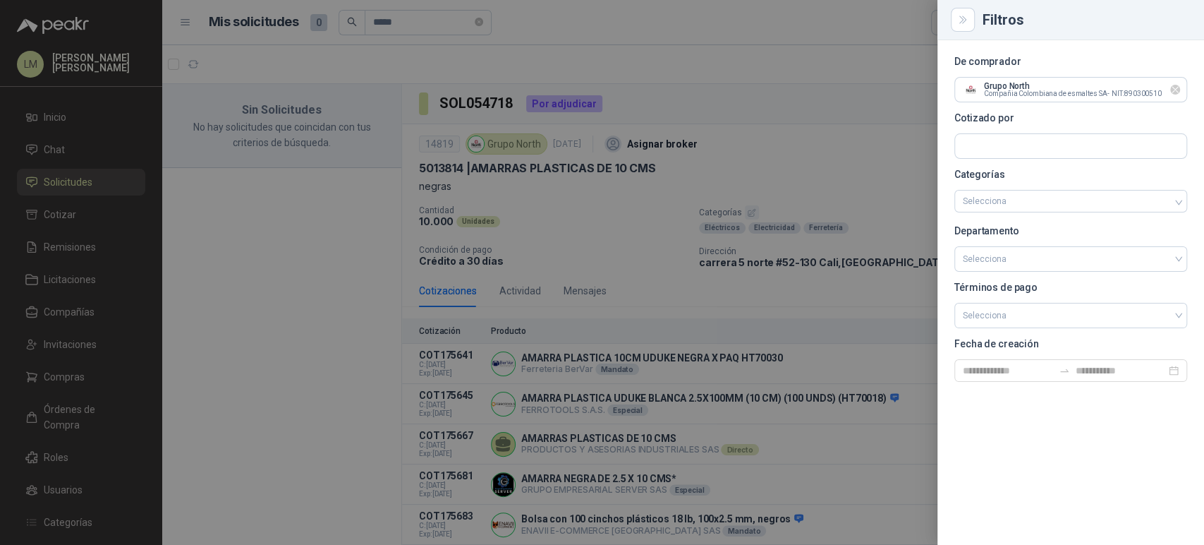
click at [1176, 91] on icon "Limpiar" at bounding box center [1176, 90] width 12 height 12
click at [658, 54] on div at bounding box center [602, 272] width 1204 height 545
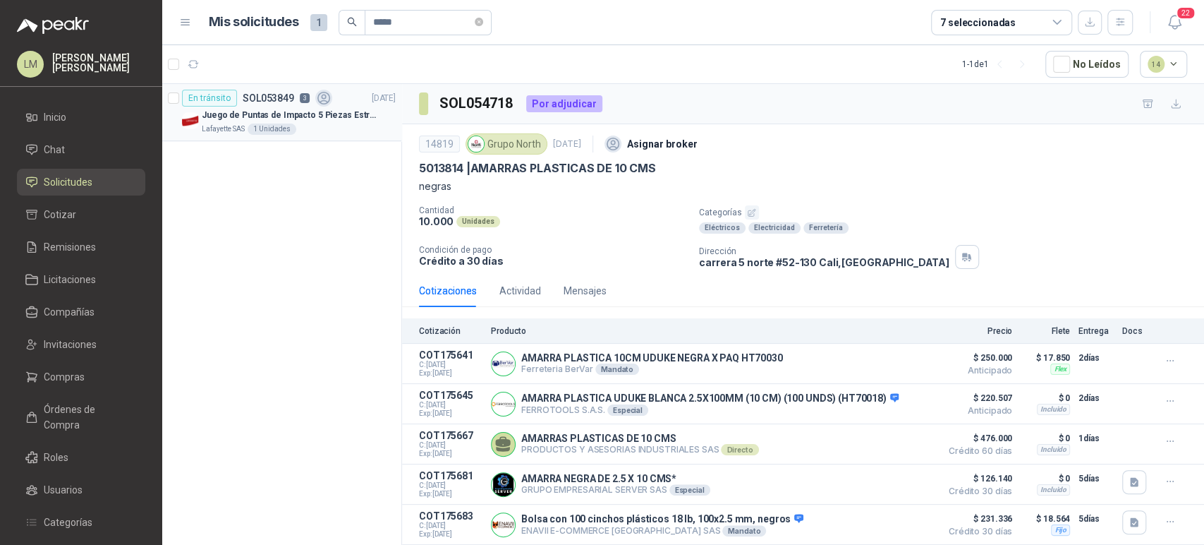
click at [260, 121] on p "Juego de Puntas de Impacto 5 Piezas Estrella PH2 de 2'' Zanco 1/4'' Truper" at bounding box center [290, 115] width 176 height 13
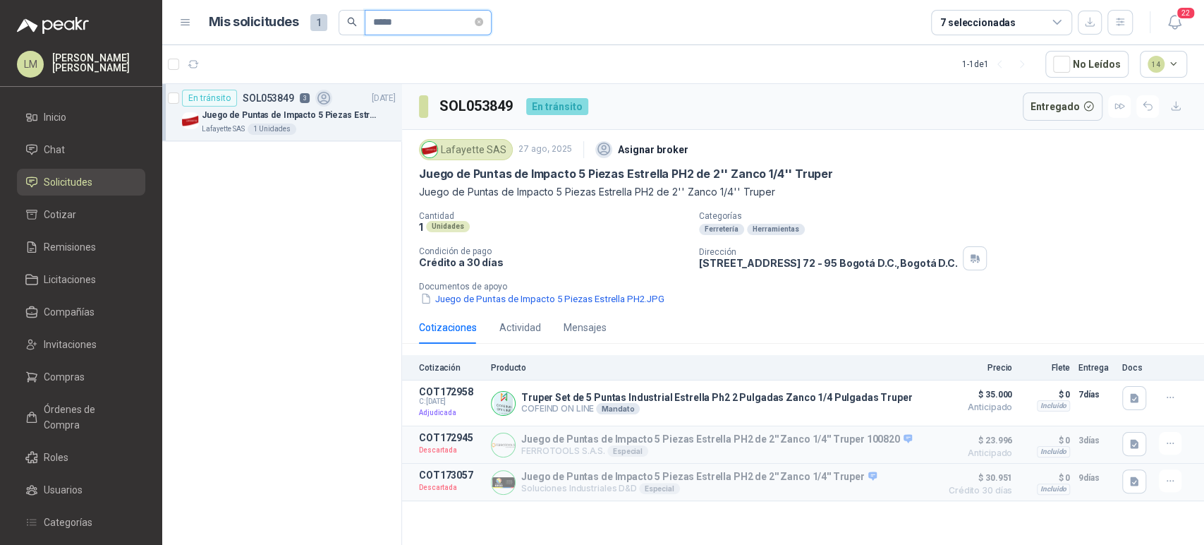
drag, startPoint x: 428, startPoint y: 14, endPoint x: 382, endPoint y: 16, distance: 46.6
click at [382, 16] on input "*****" at bounding box center [422, 23] width 99 height 24
click at [393, 114] on button "button" at bounding box center [392, 119] width 11 height 11
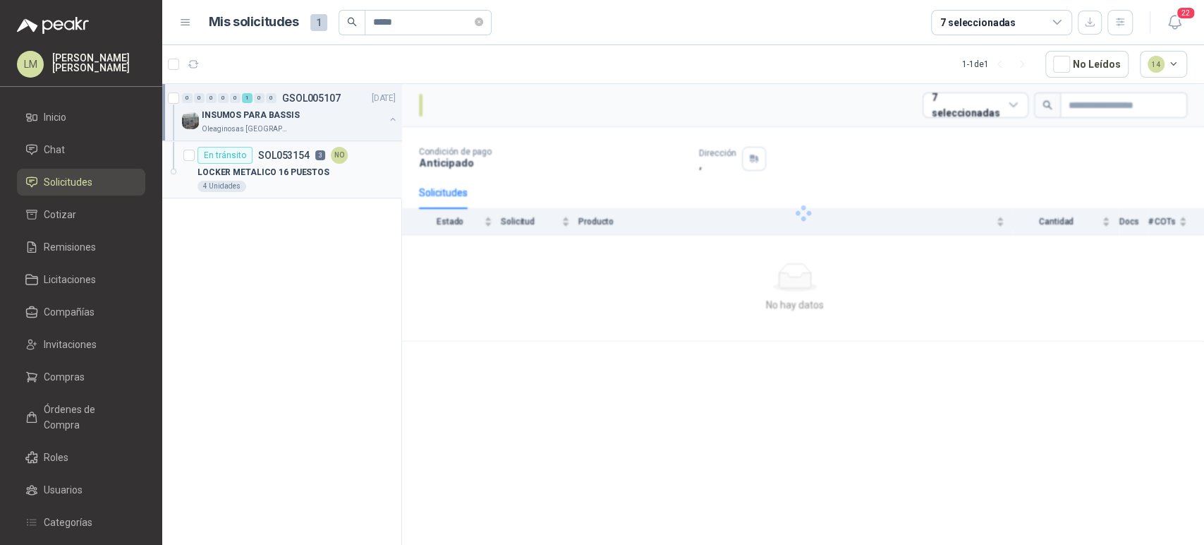
click at [331, 155] on div "NO" at bounding box center [339, 155] width 17 height 17
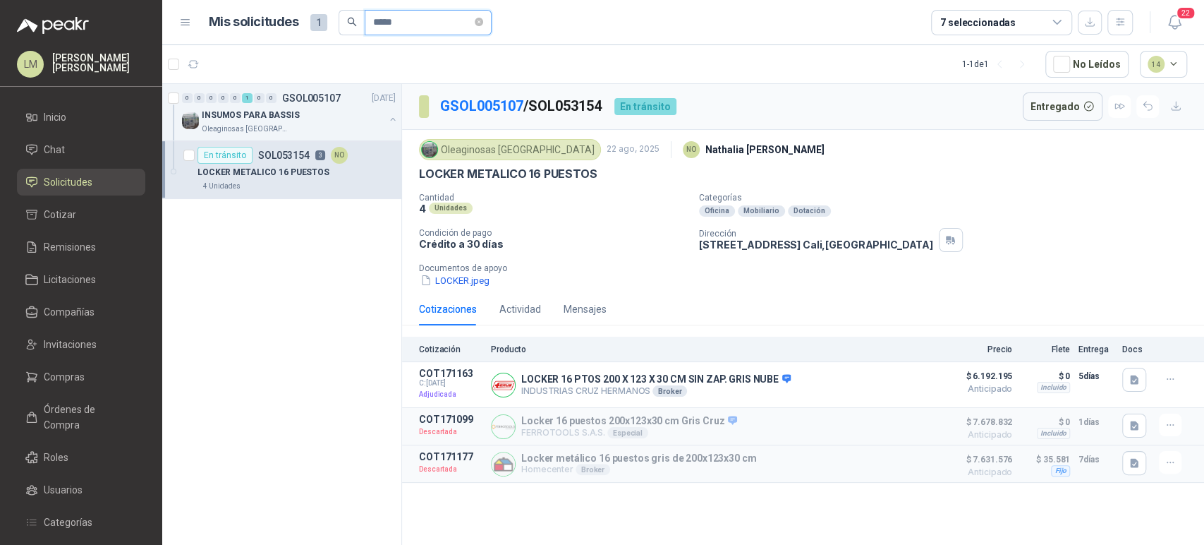
click at [396, 16] on input "*****" at bounding box center [422, 23] width 99 height 24
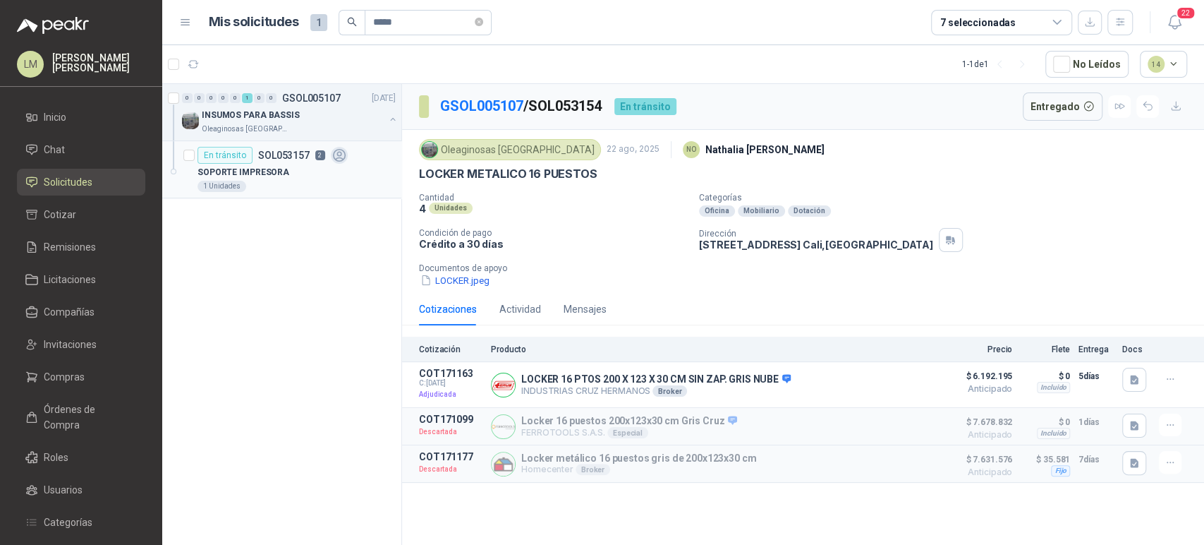
click at [298, 166] on div "SOPORTE IMPRESORA" at bounding box center [297, 172] width 198 height 17
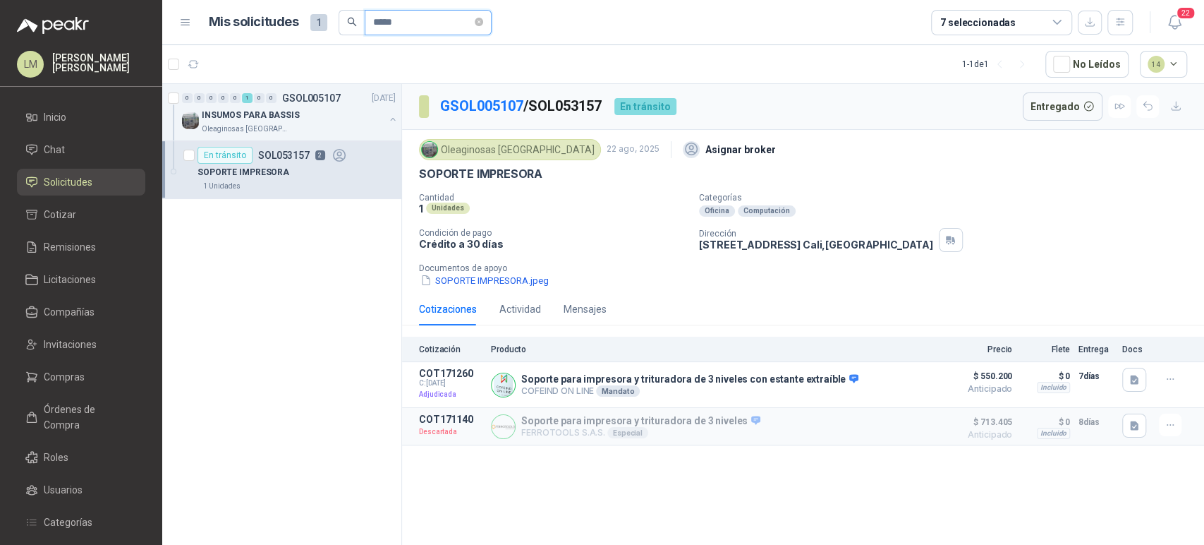
click at [423, 24] on input "*****" at bounding box center [422, 23] width 99 height 24
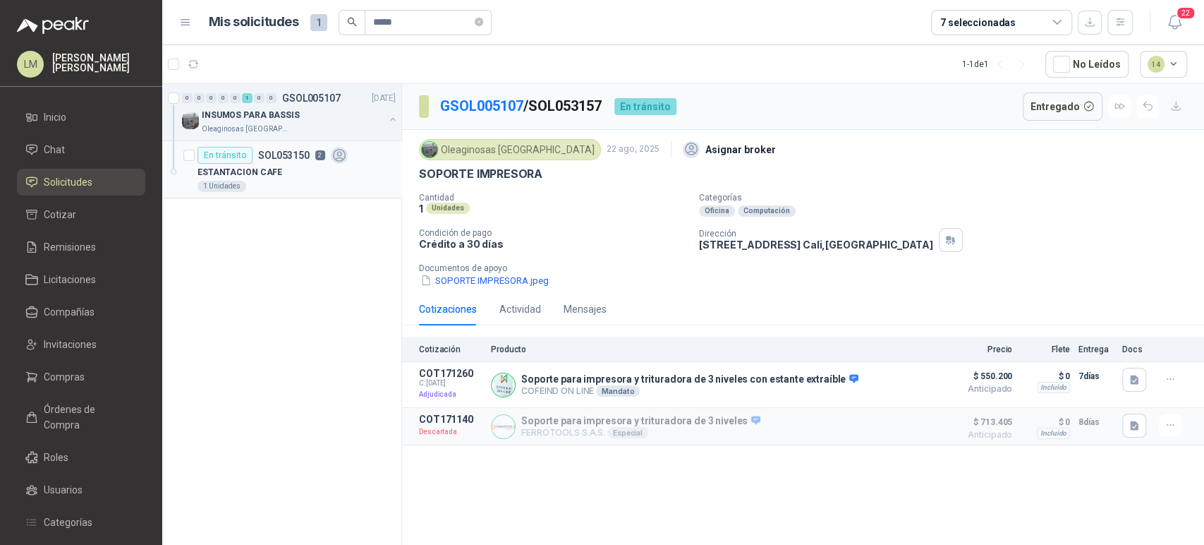
click at [281, 168] on div "ESTANTACION CAFE" at bounding box center [297, 172] width 198 height 17
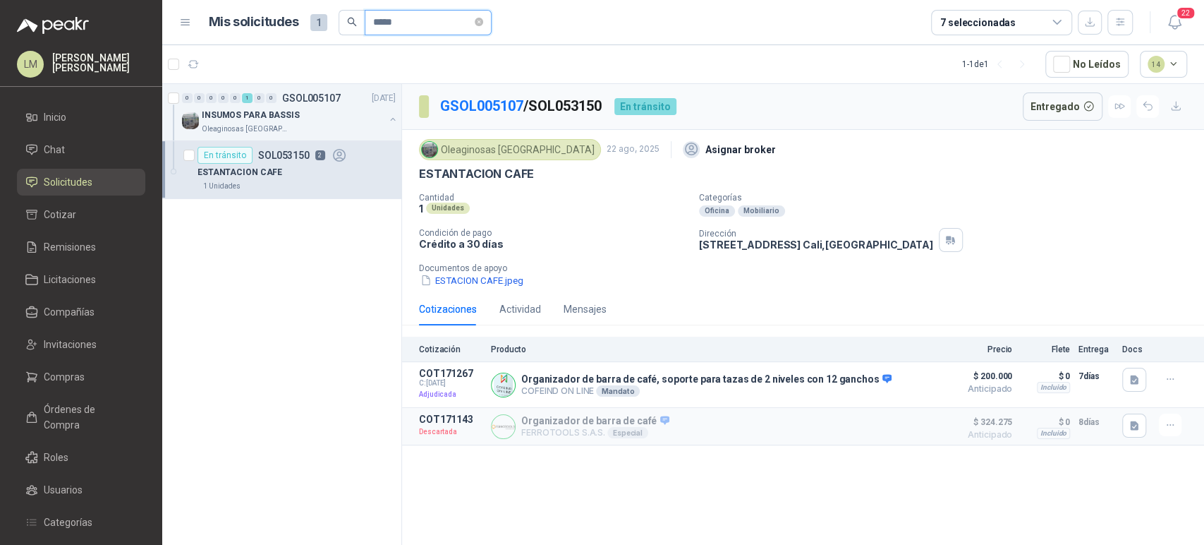
click at [409, 32] on input "*****" at bounding box center [422, 23] width 99 height 24
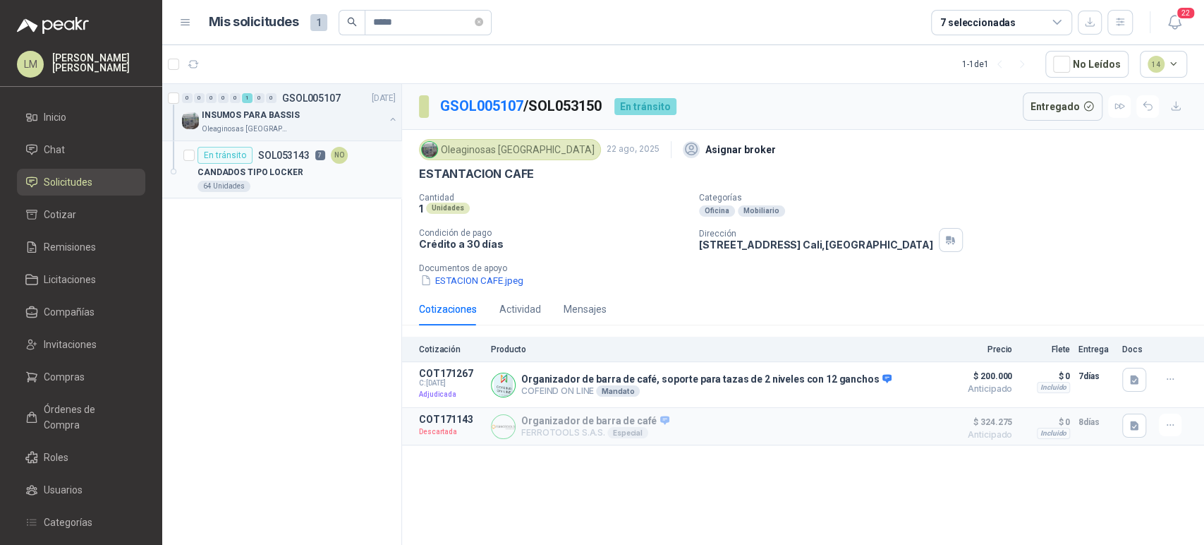
click at [297, 173] on div "CANDADOS TIPO LOCKER" at bounding box center [297, 172] width 198 height 17
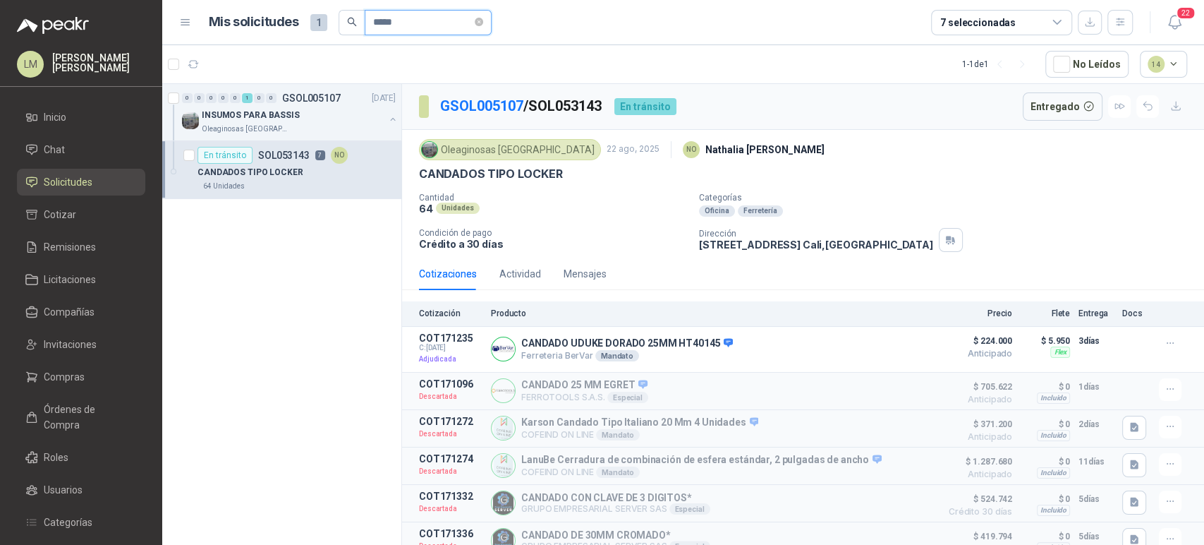
click at [418, 18] on input "*****" at bounding box center [422, 23] width 99 height 24
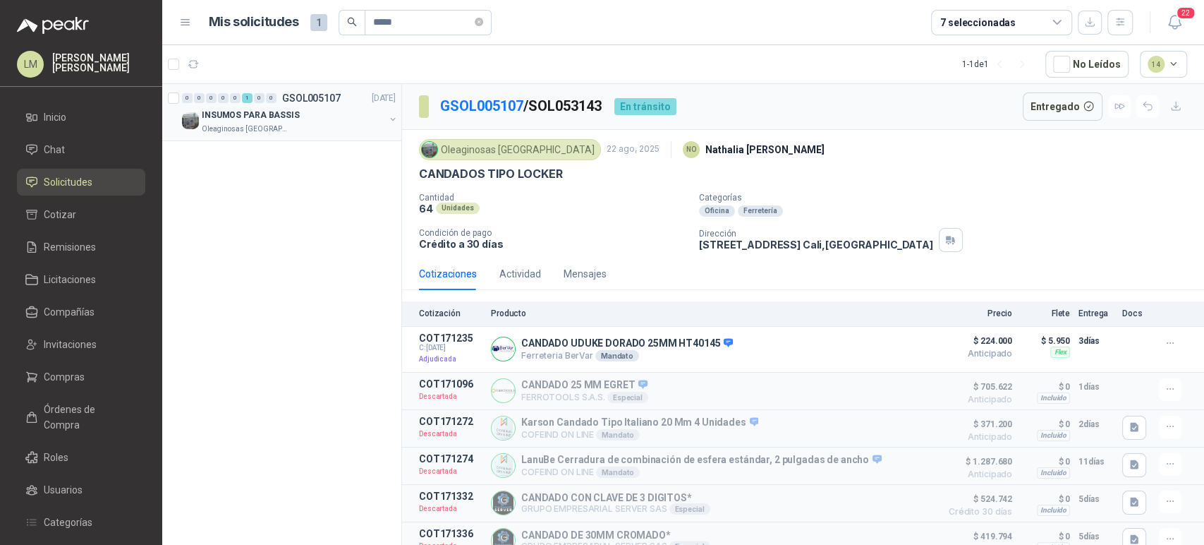
click at [391, 119] on button "button" at bounding box center [392, 119] width 11 height 11
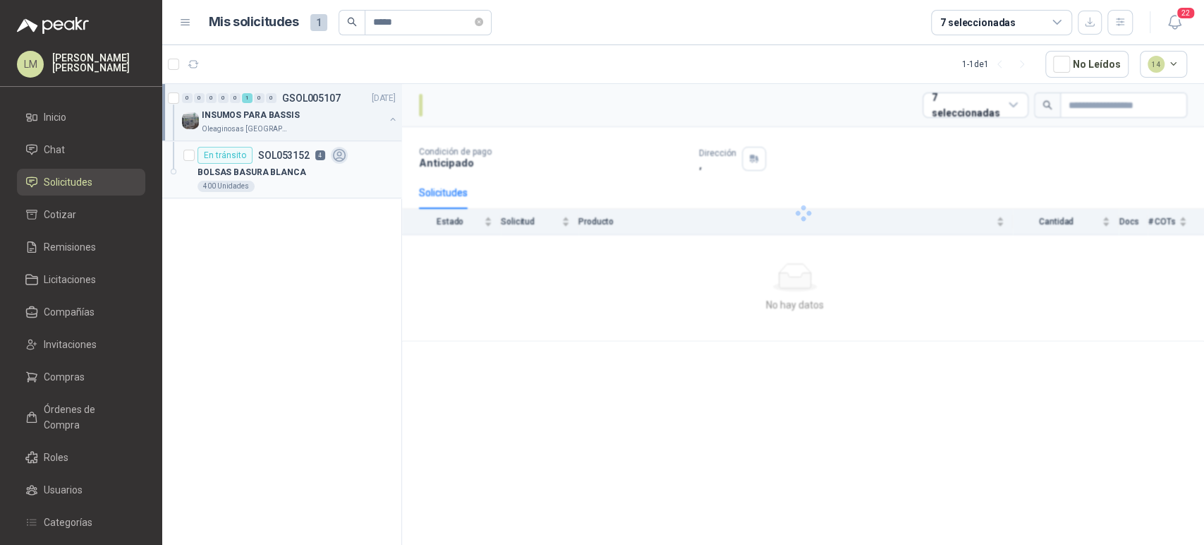
click at [315, 165] on div "BOLSAS BASURA BLANCA" at bounding box center [297, 172] width 198 height 17
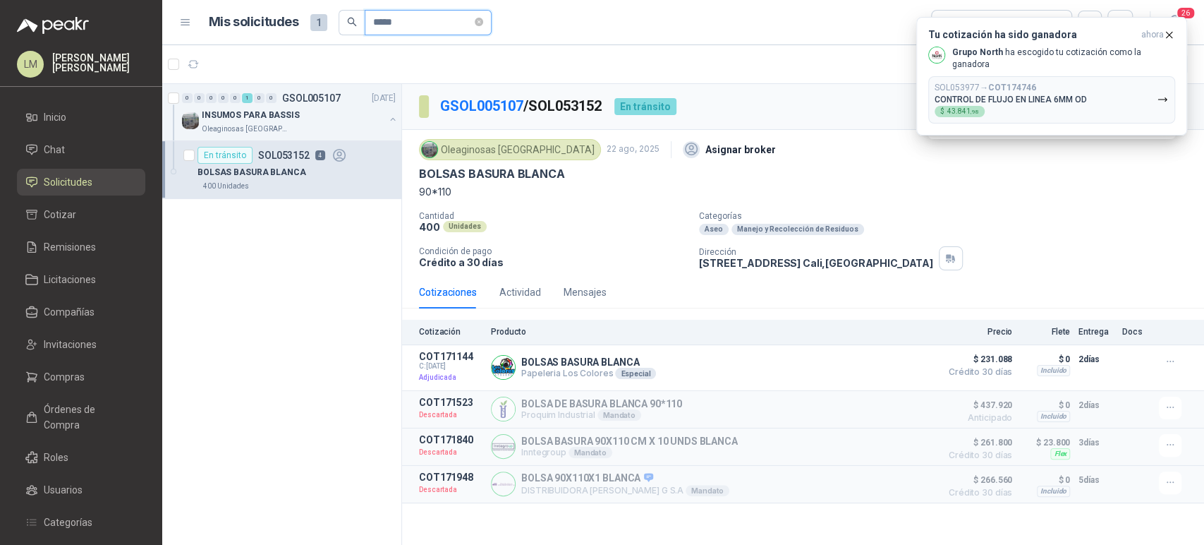
drag, startPoint x: 409, startPoint y: 18, endPoint x: 367, endPoint y: 18, distance: 42.3
click at [367, 18] on span "*****" at bounding box center [428, 22] width 127 height 25
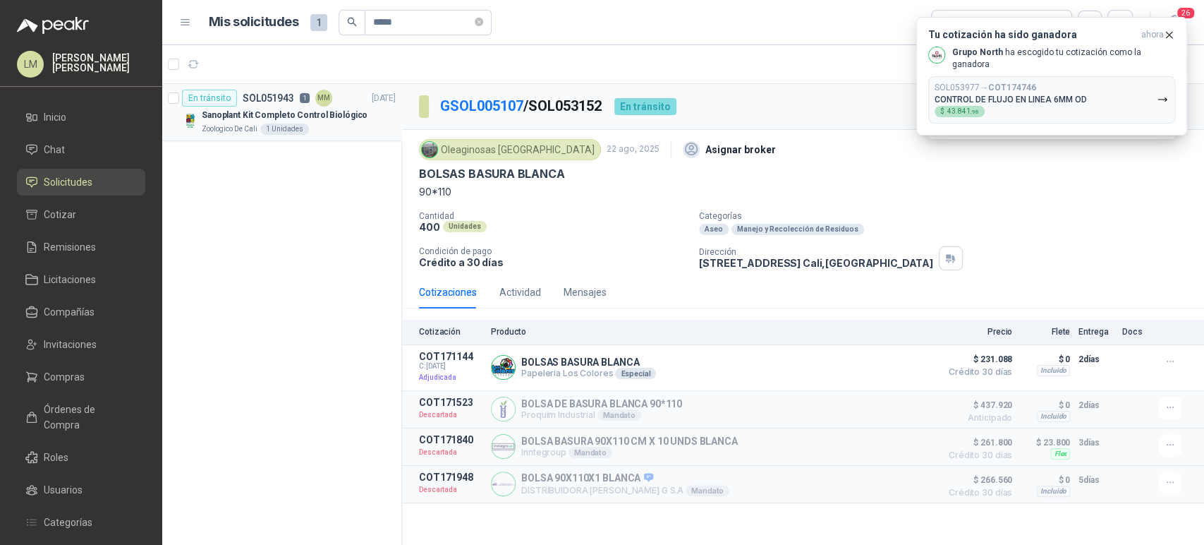
click at [275, 122] on div "Sanoplant Kit Completo Control Biológico" at bounding box center [299, 115] width 194 height 17
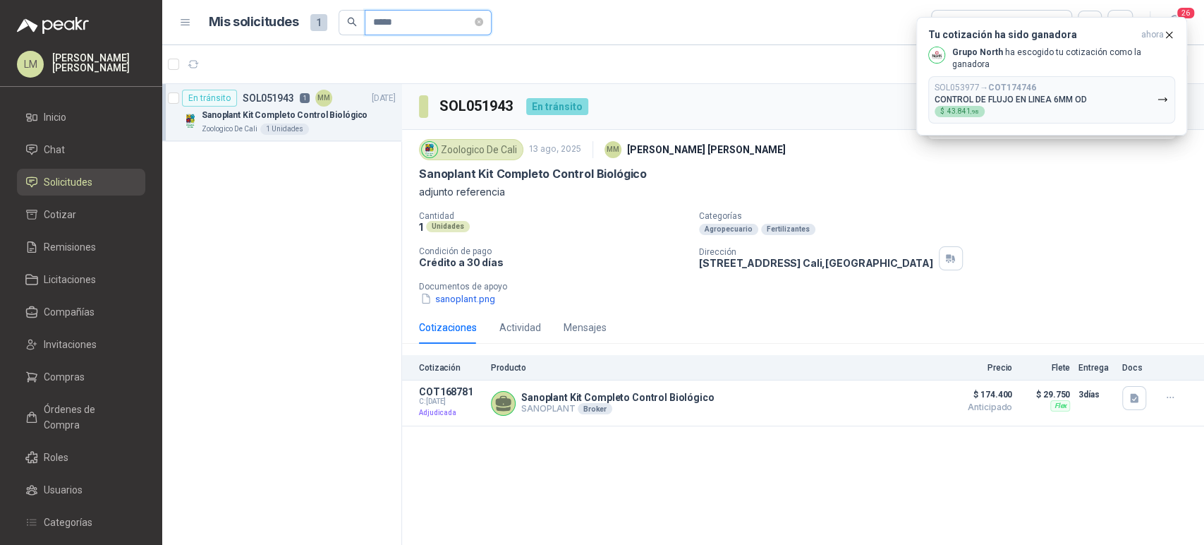
drag, startPoint x: 429, startPoint y: 23, endPoint x: 338, endPoint y: 22, distance: 91.0
click at [339, 22] on span "*****" at bounding box center [415, 22] width 153 height 25
click at [250, 117] on p "Lámina Caucho Neopreno Rollo 1/8 3mm rollo x 10M" at bounding box center [290, 115] width 176 height 13
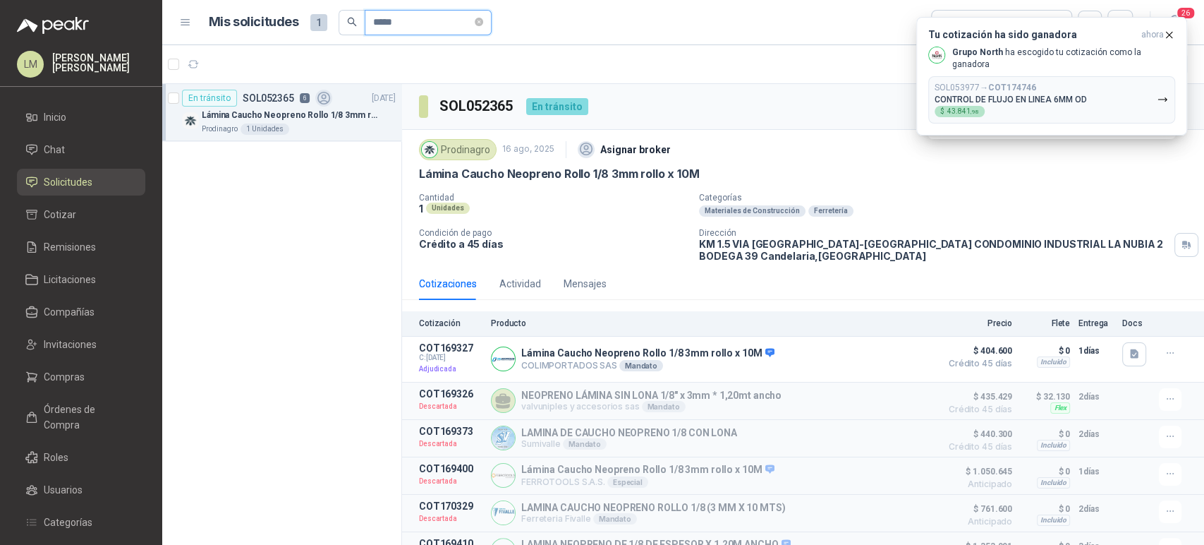
click at [414, 15] on input "*****" at bounding box center [422, 23] width 99 height 24
drag, startPoint x: 402, startPoint y: 22, endPoint x: 342, endPoint y: 21, distance: 60.0
click at [342, 21] on span "*****" at bounding box center [415, 22] width 153 height 25
click at [293, 116] on p "50 bultos de cemento marca [GEOGRAPHIC_DATA]" at bounding box center [290, 115] width 176 height 13
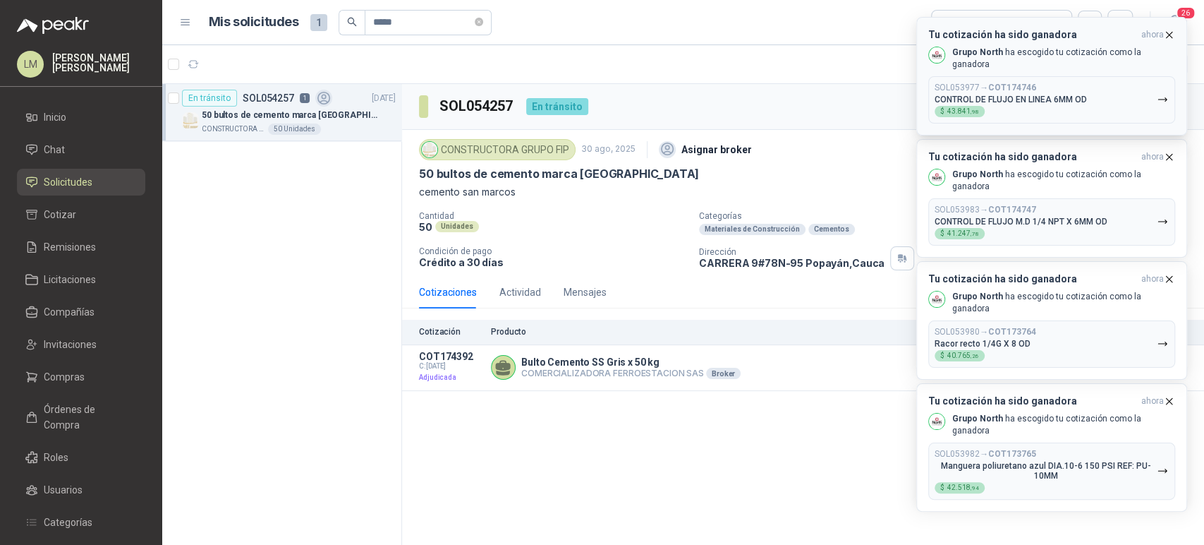
click at [1171, 37] on icon "button" at bounding box center [1169, 35] width 12 height 12
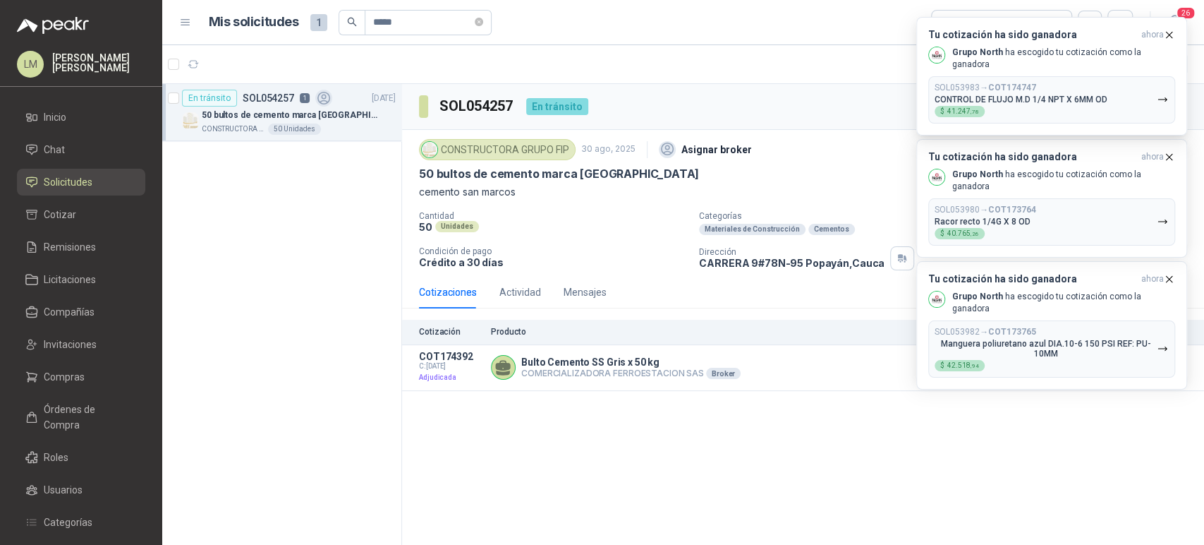
click at [1171, 37] on icon "button" at bounding box center [1169, 35] width 12 height 12
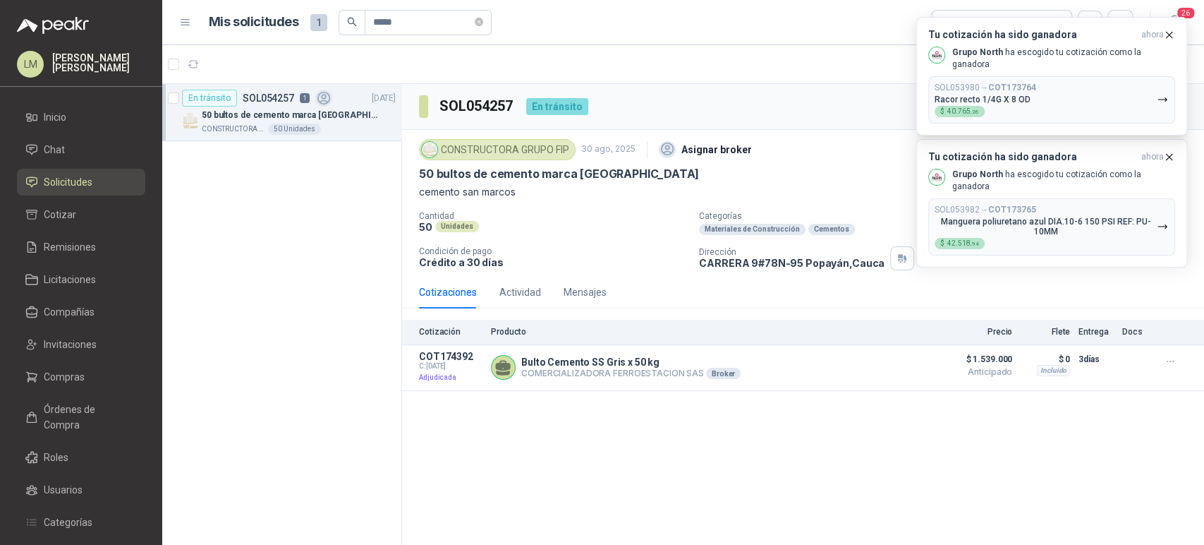
click at [1171, 37] on icon "button" at bounding box center [1169, 35] width 12 height 12
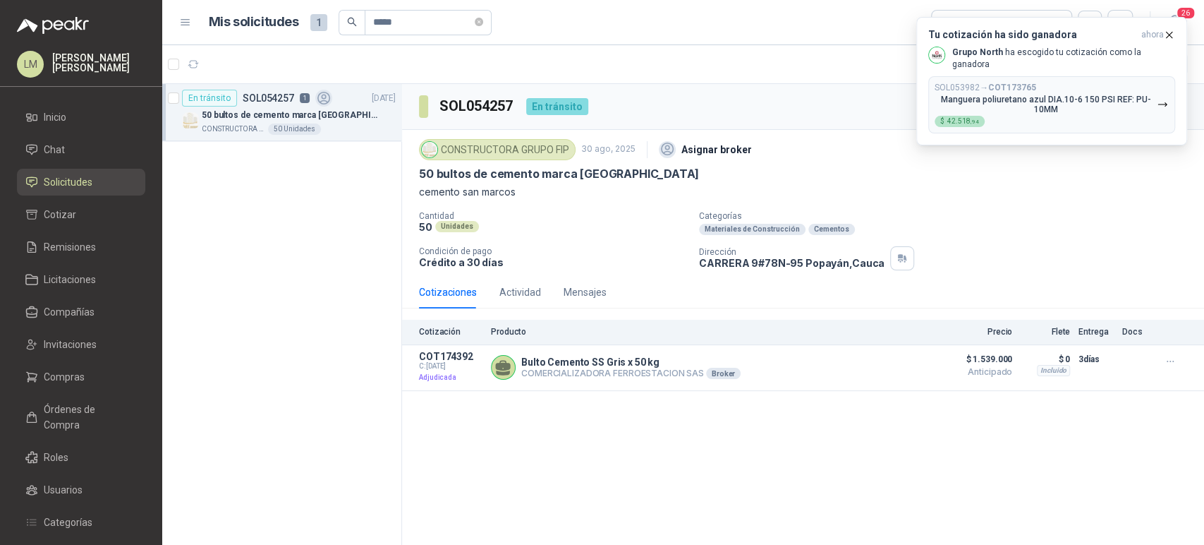
click at [1171, 37] on icon "button" at bounding box center [1169, 35] width 12 height 12
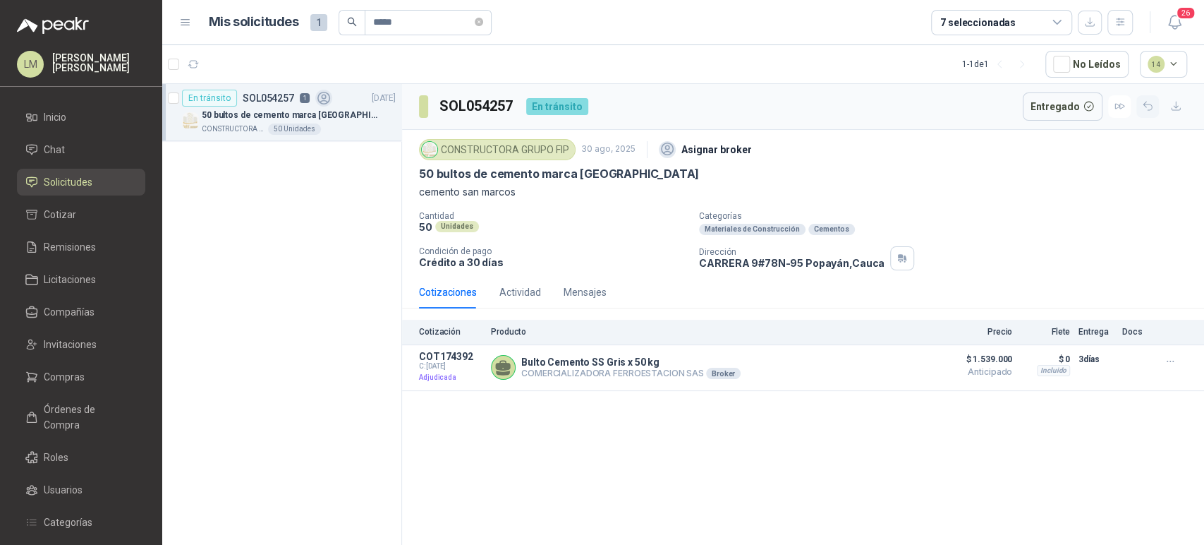
click at [1146, 109] on icon "button" at bounding box center [1148, 106] width 12 height 12
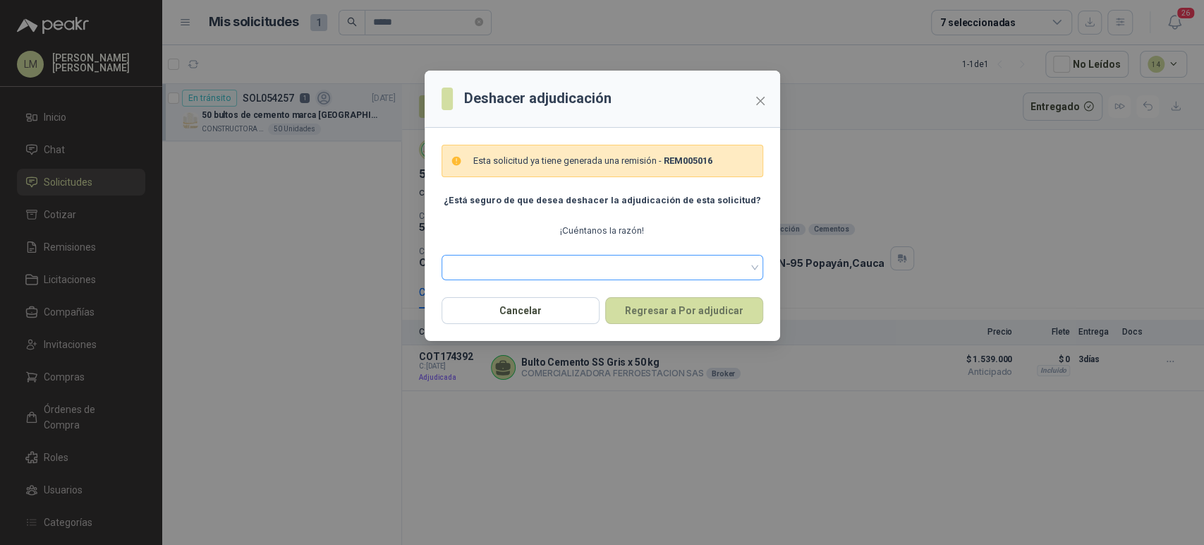
click at [631, 255] on div at bounding box center [603, 267] width 322 height 25
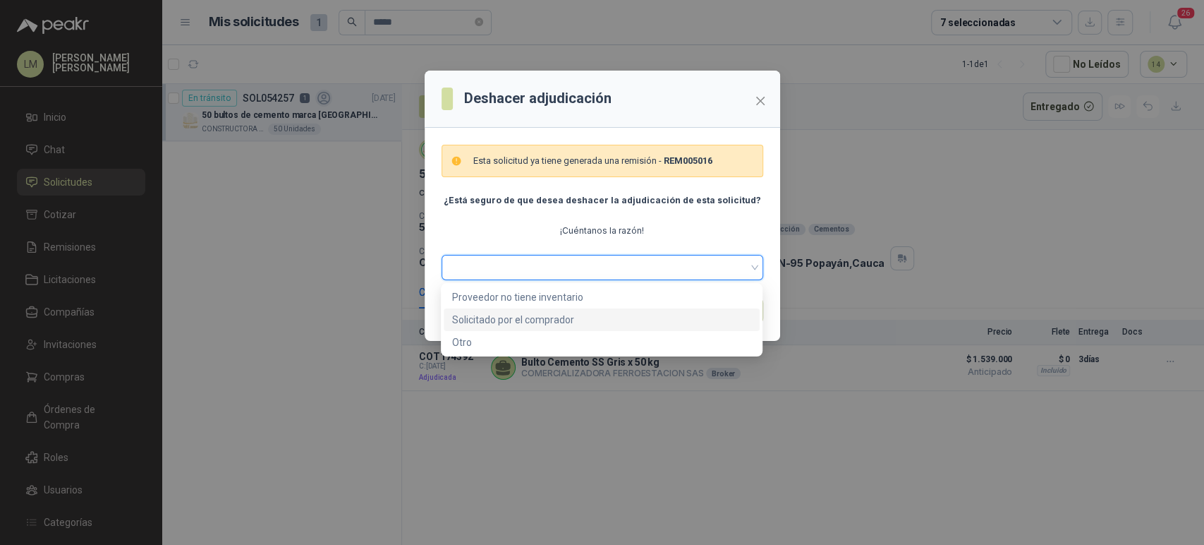
click at [495, 316] on div "Solicitado por el comprador" at bounding box center [601, 320] width 299 height 16
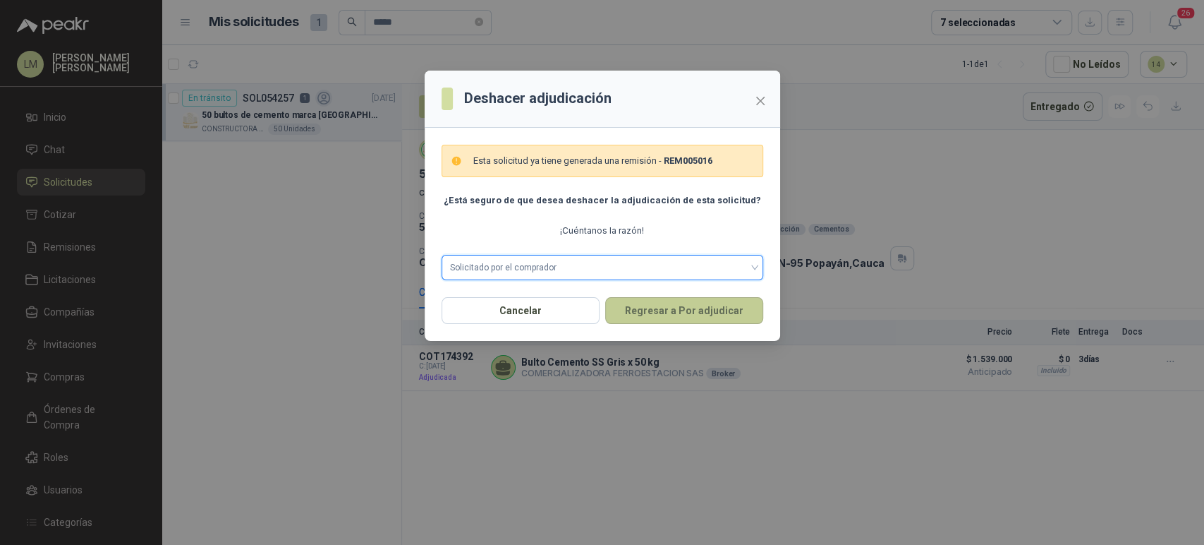
click at [684, 305] on button "Regresar a Por adjudicar" at bounding box center [684, 310] width 158 height 27
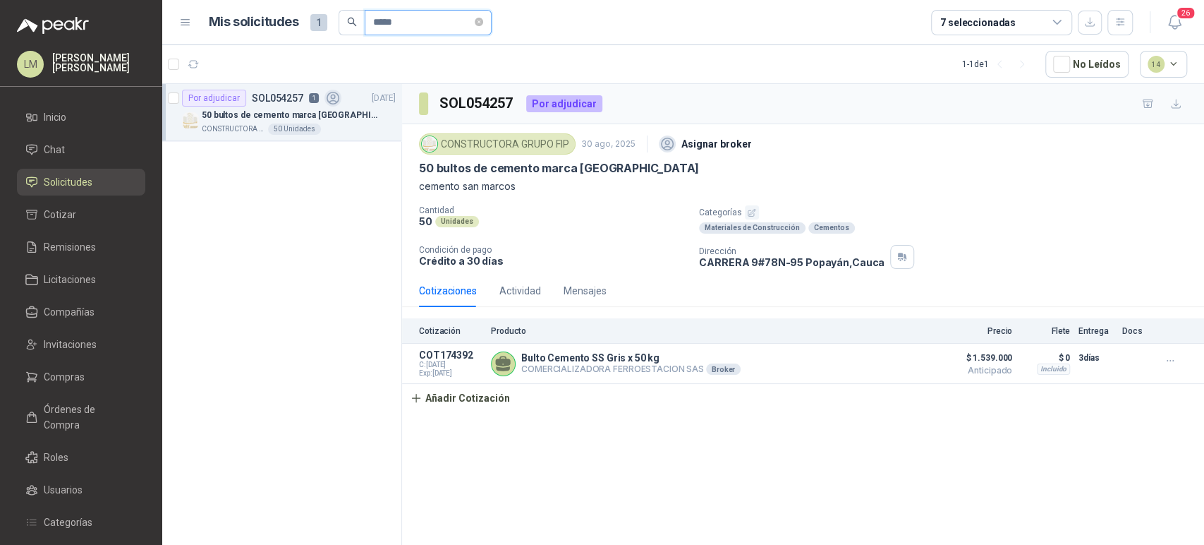
drag, startPoint x: 421, startPoint y: 20, endPoint x: 319, endPoint y: 20, distance: 102.3
click at [319, 20] on div "Mis solicitudes 1 *****" at bounding box center [350, 22] width 283 height 25
click at [389, 119] on button "button" at bounding box center [392, 119] width 11 height 11
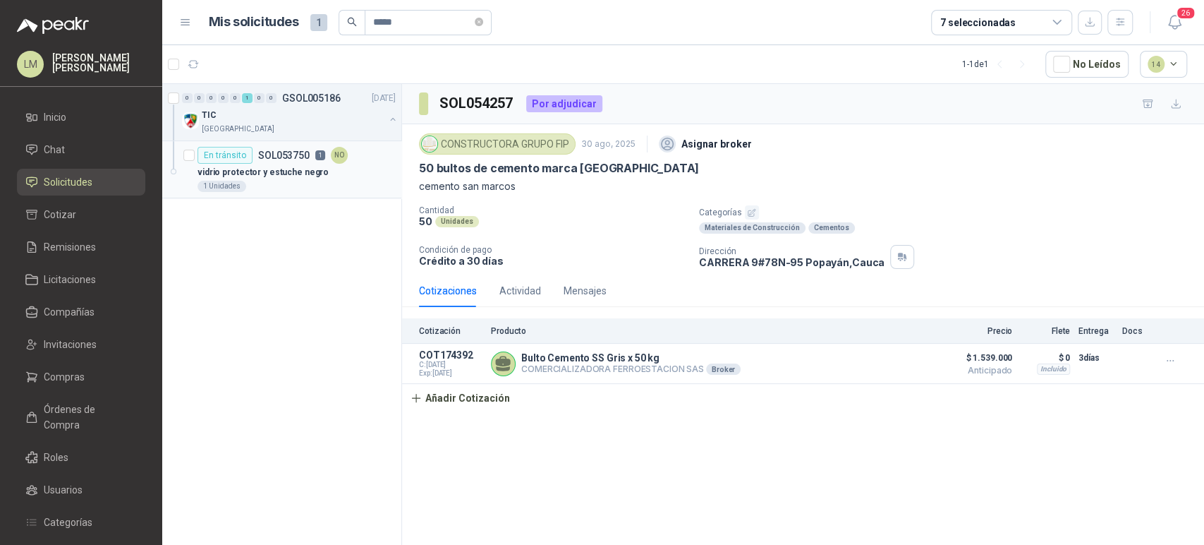
click at [313, 167] on p "vidrio protector y estuche negro" at bounding box center [263, 172] width 131 height 13
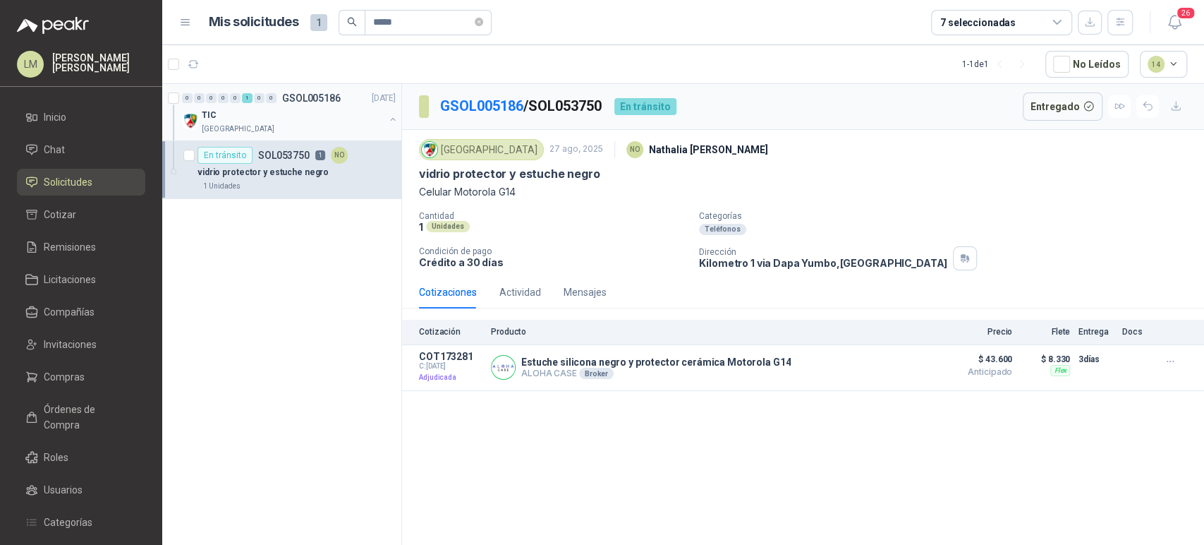
click at [305, 132] on div "[GEOGRAPHIC_DATA]" at bounding box center [293, 128] width 183 height 11
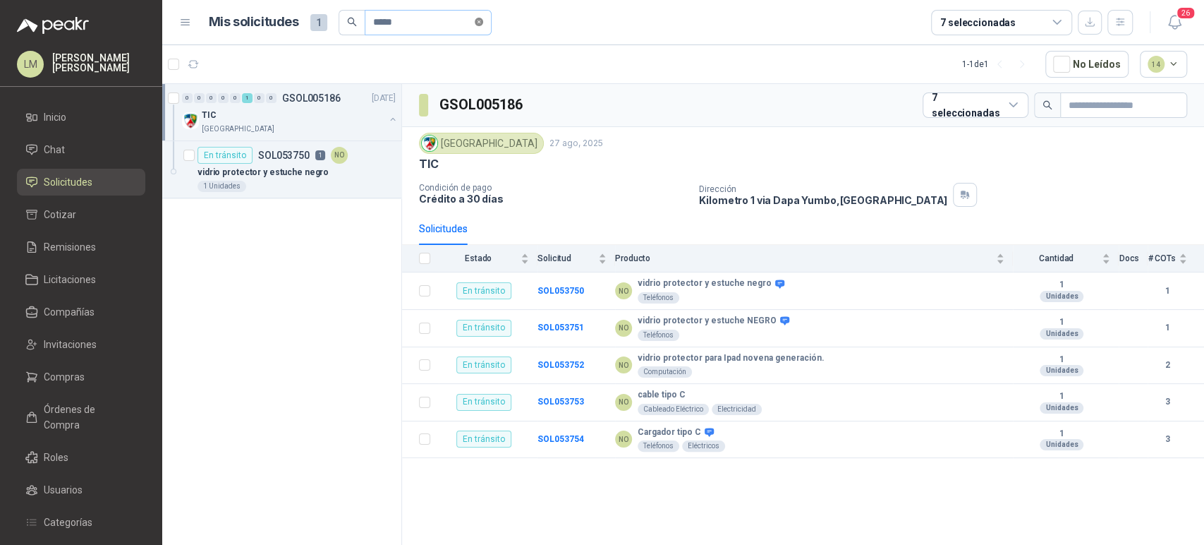
click at [483, 22] on icon "close-circle" at bounding box center [479, 22] width 8 height 8
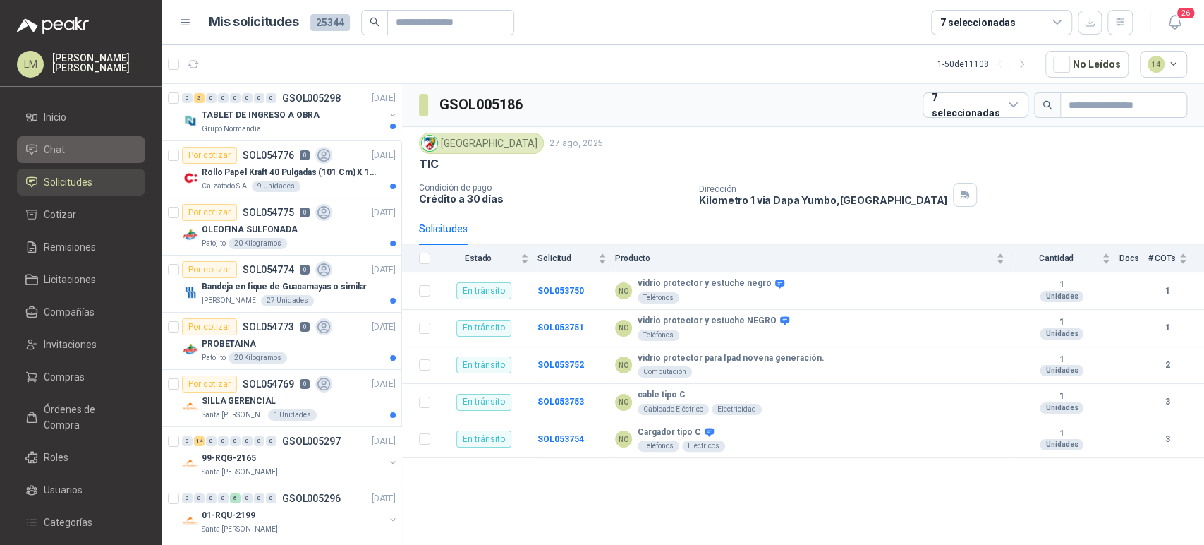
click at [83, 147] on li "Chat" at bounding box center [80, 150] width 111 height 16
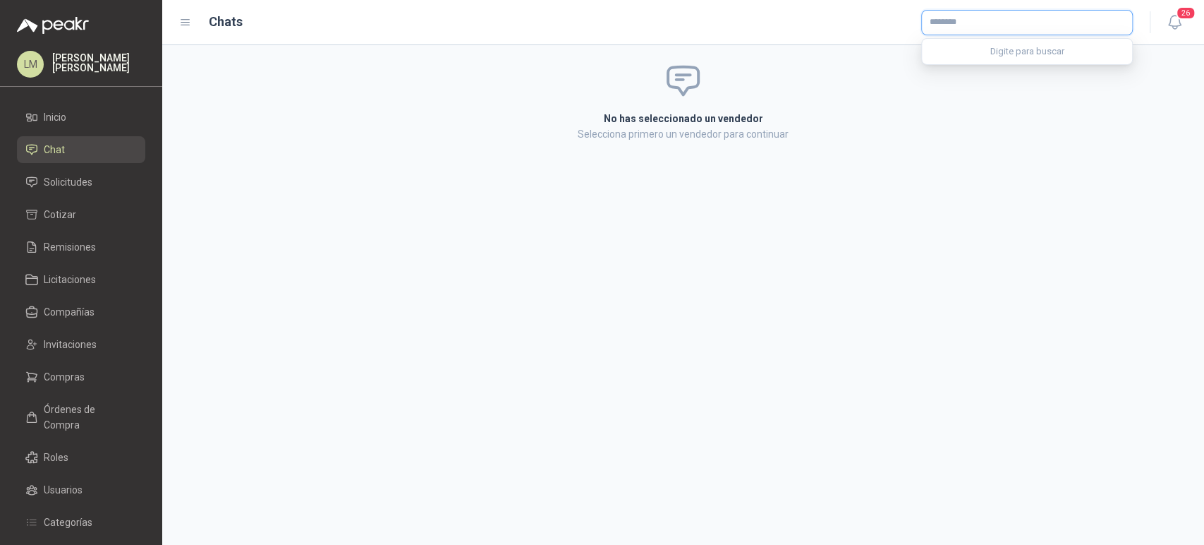
click at [980, 29] on input "text" at bounding box center [1027, 23] width 210 height 24
click at [959, 78] on p "Tornicomple SAS" at bounding box center [987, 77] width 67 height 8
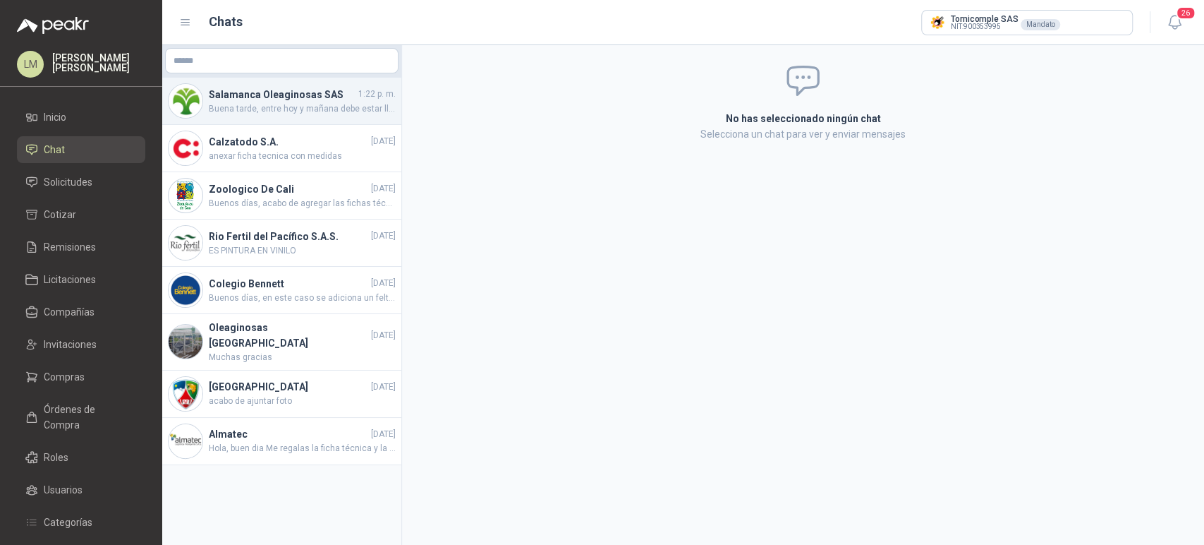
click at [269, 95] on h4 "Salamanca Oleaginosas SAS" at bounding box center [282, 95] width 147 height 16
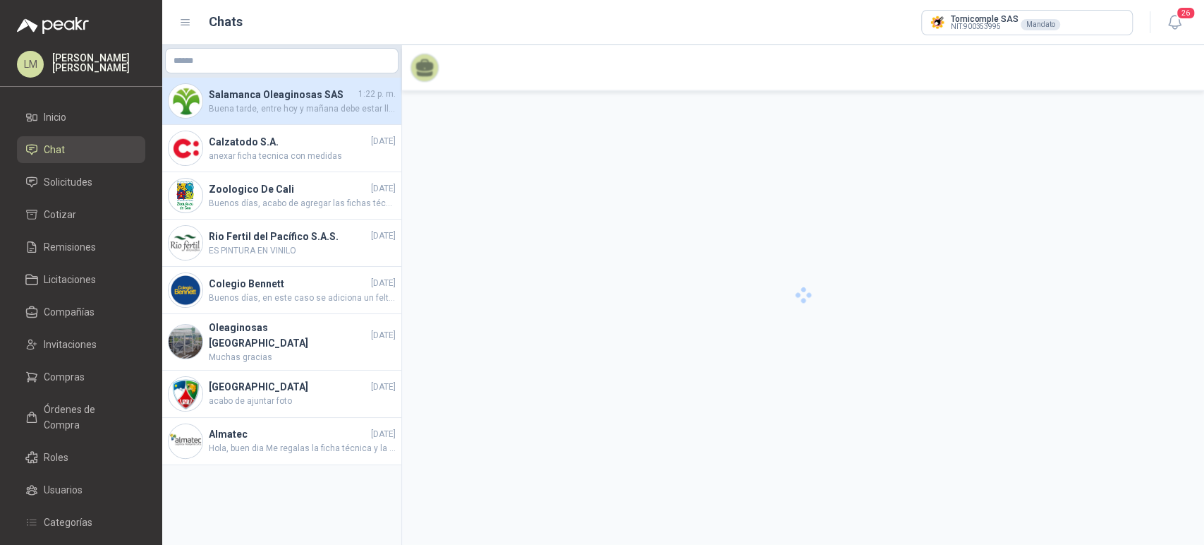
scroll to position [796, 0]
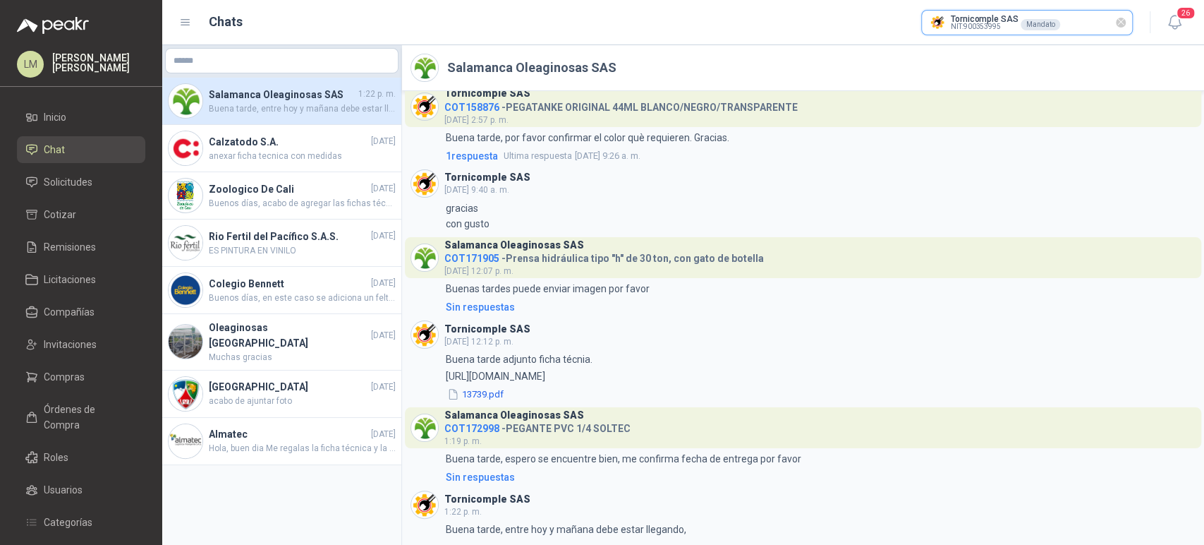
click at [986, 25] on input "text" at bounding box center [1027, 23] width 210 height 24
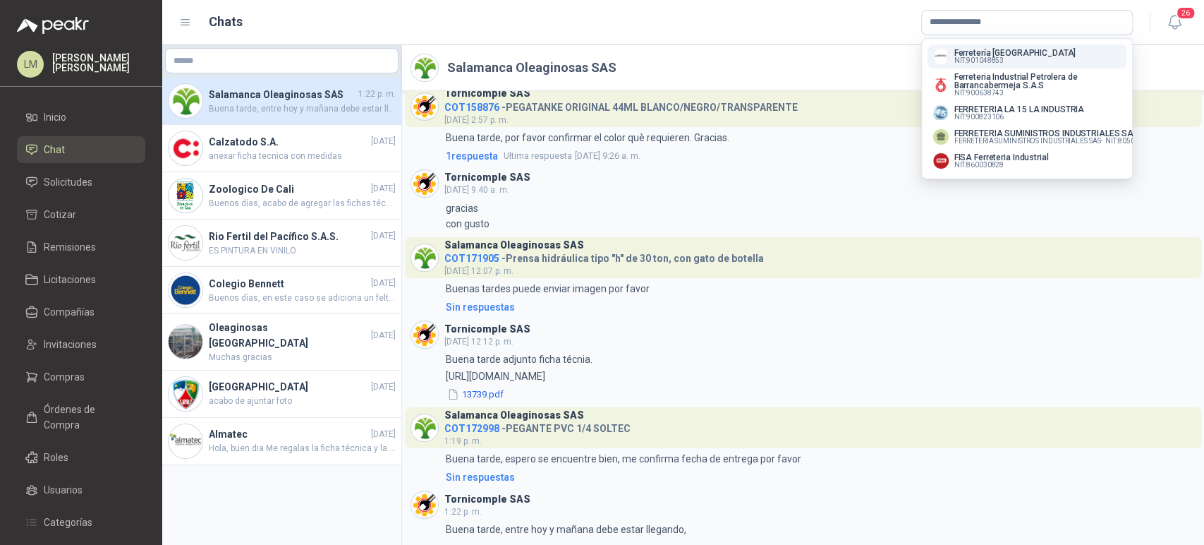
click at [1001, 57] on span "NIT : 901048853" at bounding box center [979, 60] width 50 height 7
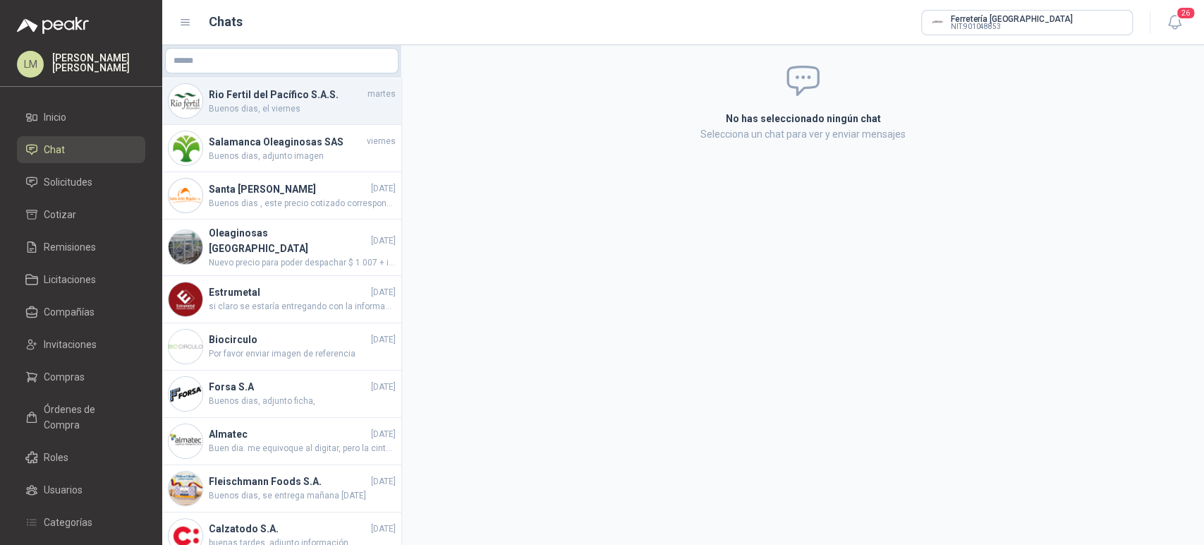
click at [292, 107] on span "Buenos dias, el viernes" at bounding box center [302, 108] width 187 height 13
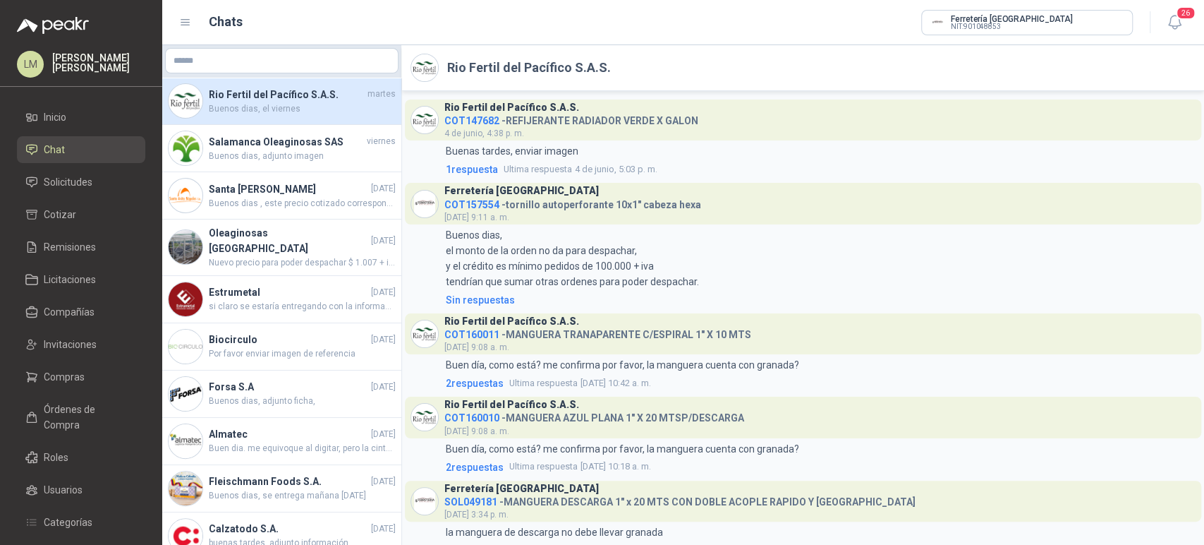
scroll to position [983, 0]
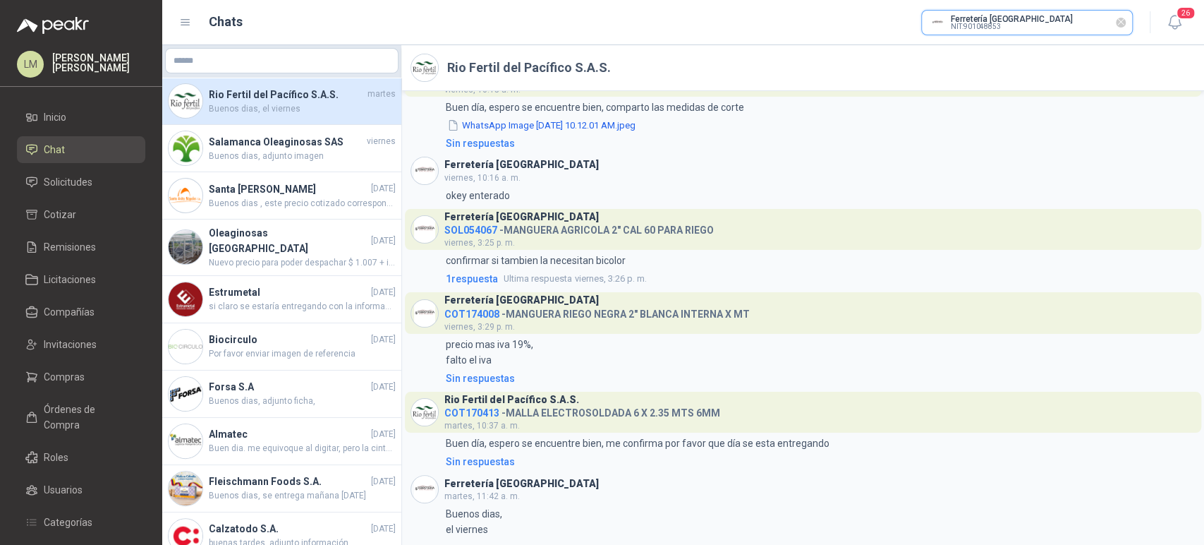
click at [1031, 16] on input "text" at bounding box center [1027, 23] width 210 height 24
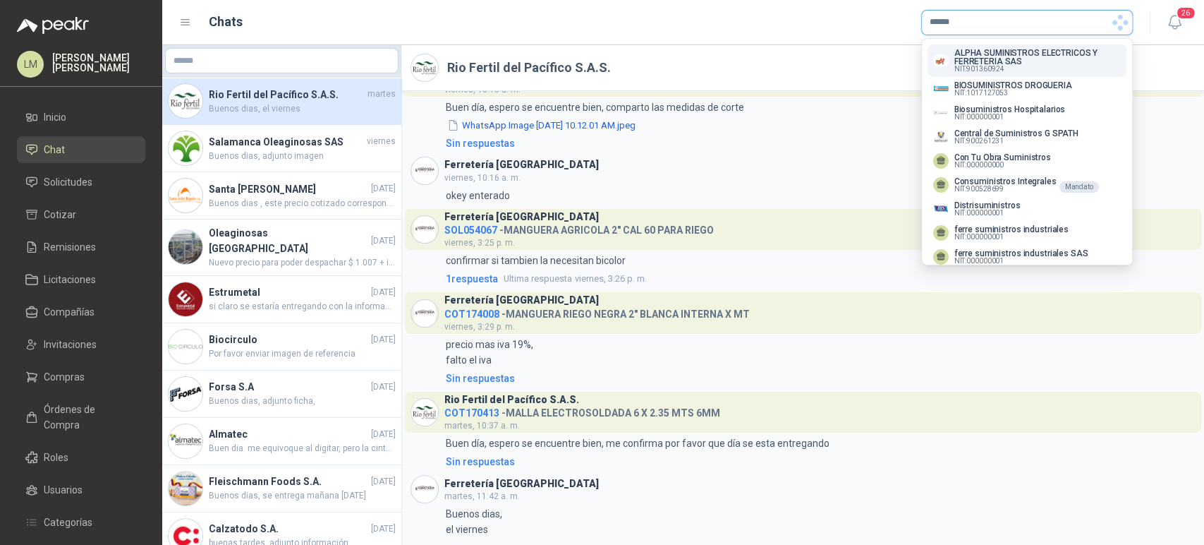
scroll to position [0, 0]
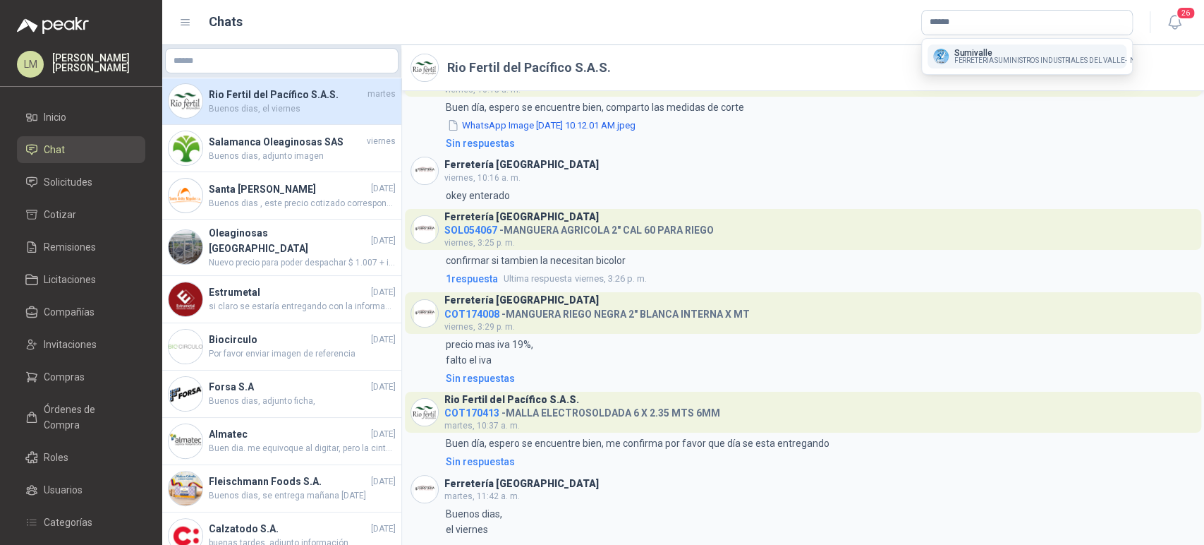
click at [975, 57] on span "FERRETERIA SUMINISTROS INDUSTRIALES DEL VALLE -" at bounding box center [1040, 60] width 173 height 7
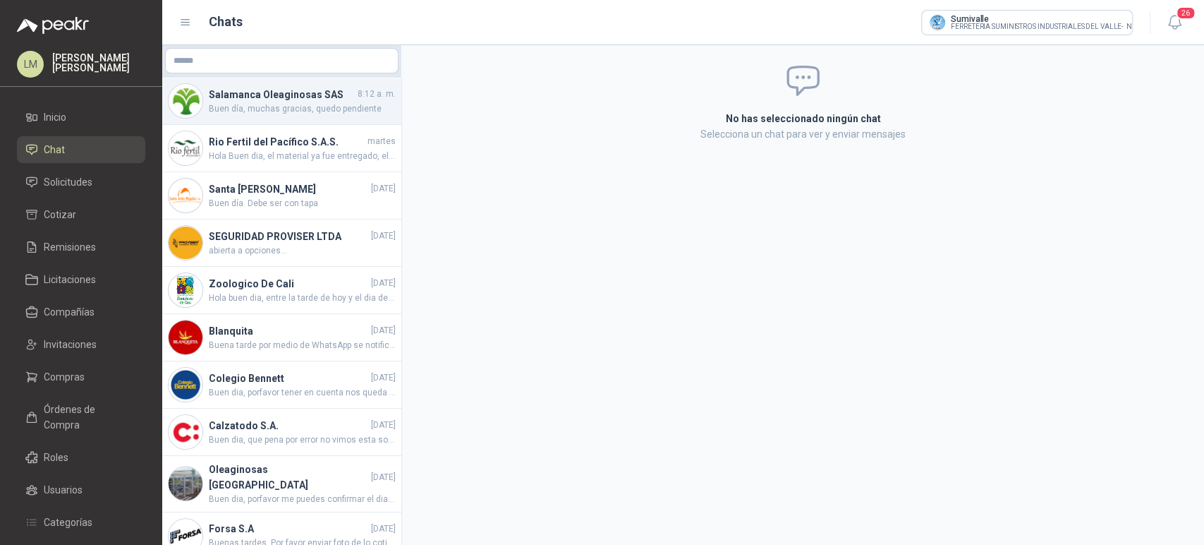
click at [306, 112] on span "Buen día, muchas gracias, quedo pendiente" at bounding box center [302, 108] width 187 height 13
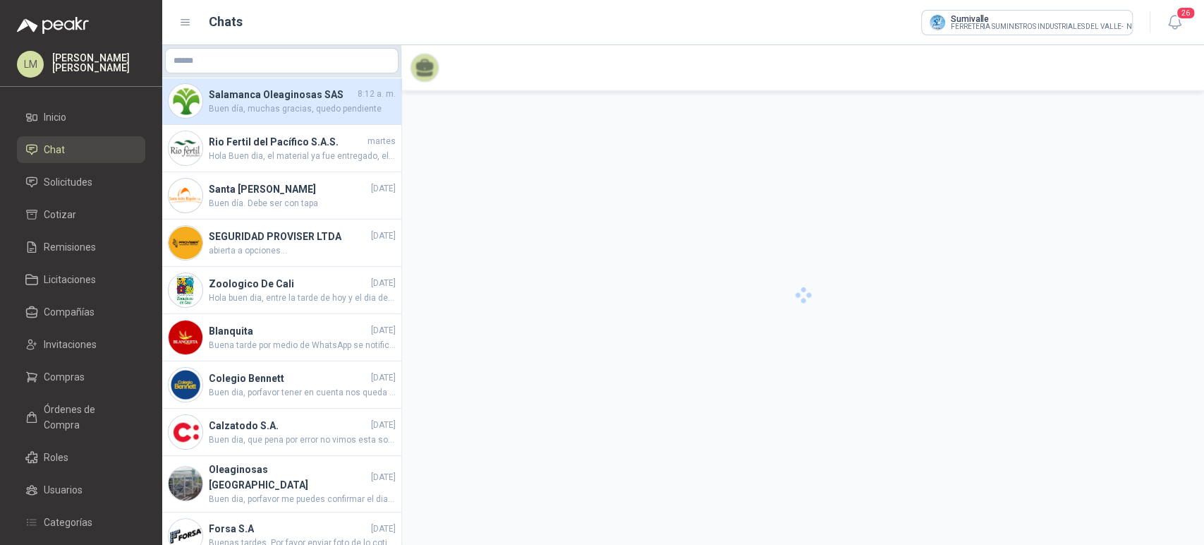
scroll to position [2245, 0]
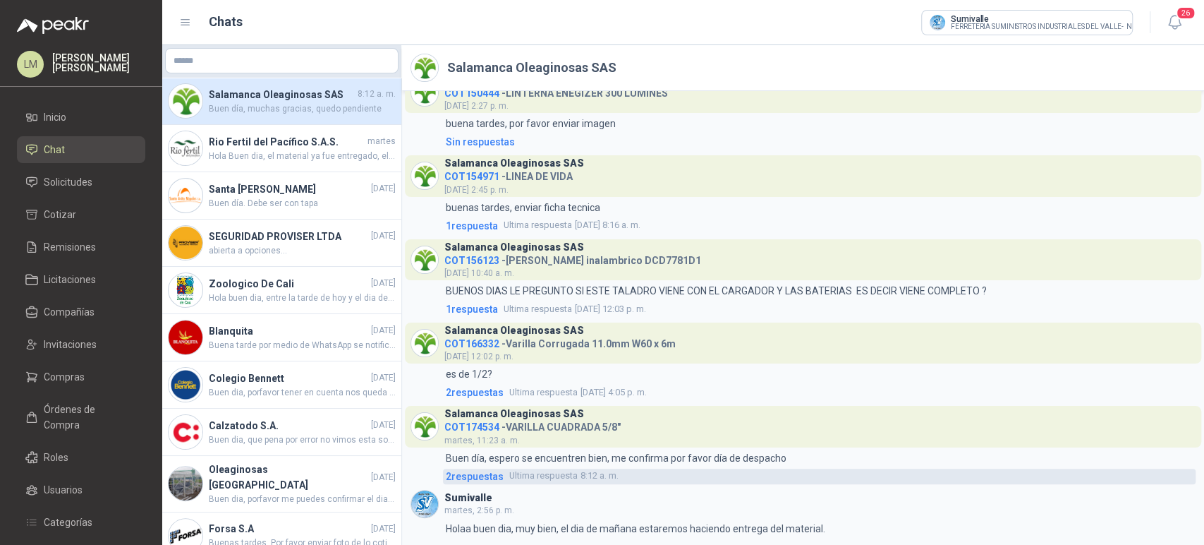
click at [481, 477] on span "2 respuesta s" at bounding box center [475, 476] width 58 height 16
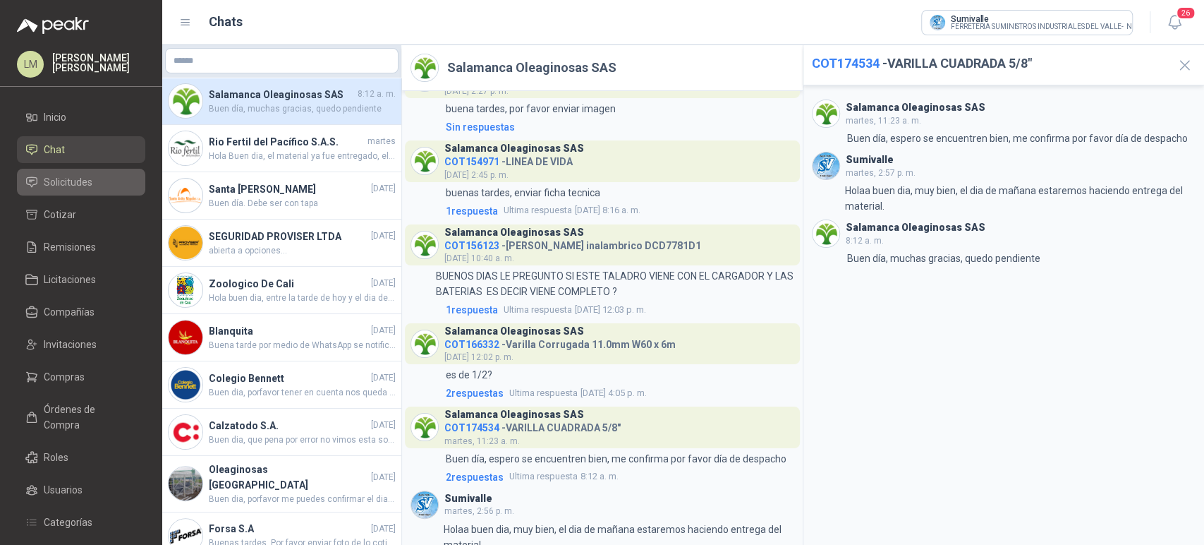
click at [60, 179] on span "Solicitudes" at bounding box center [68, 182] width 49 height 16
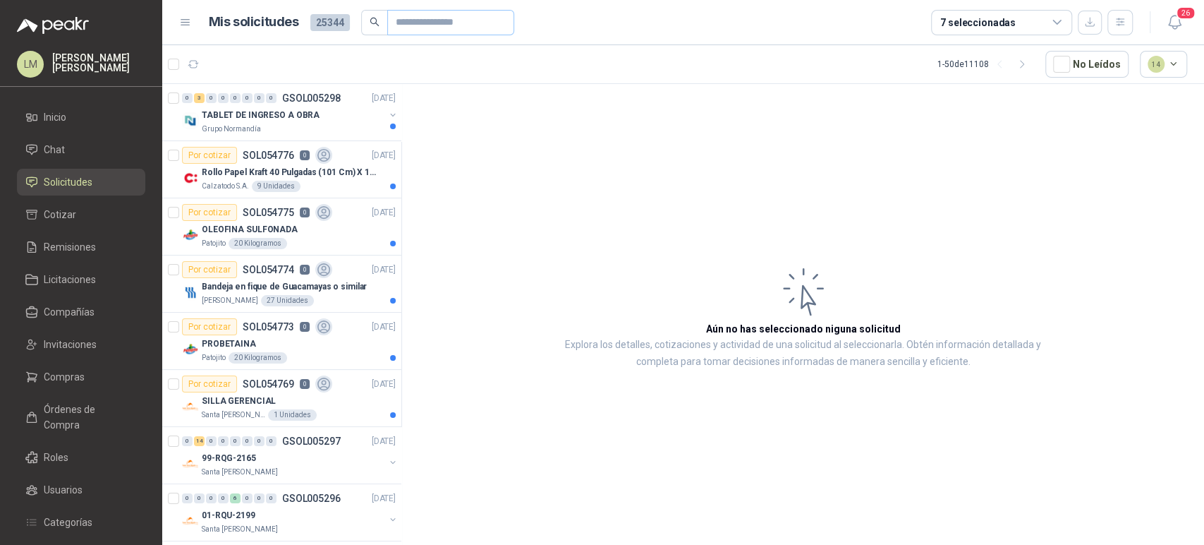
click at [388, 25] on span at bounding box center [450, 22] width 127 height 25
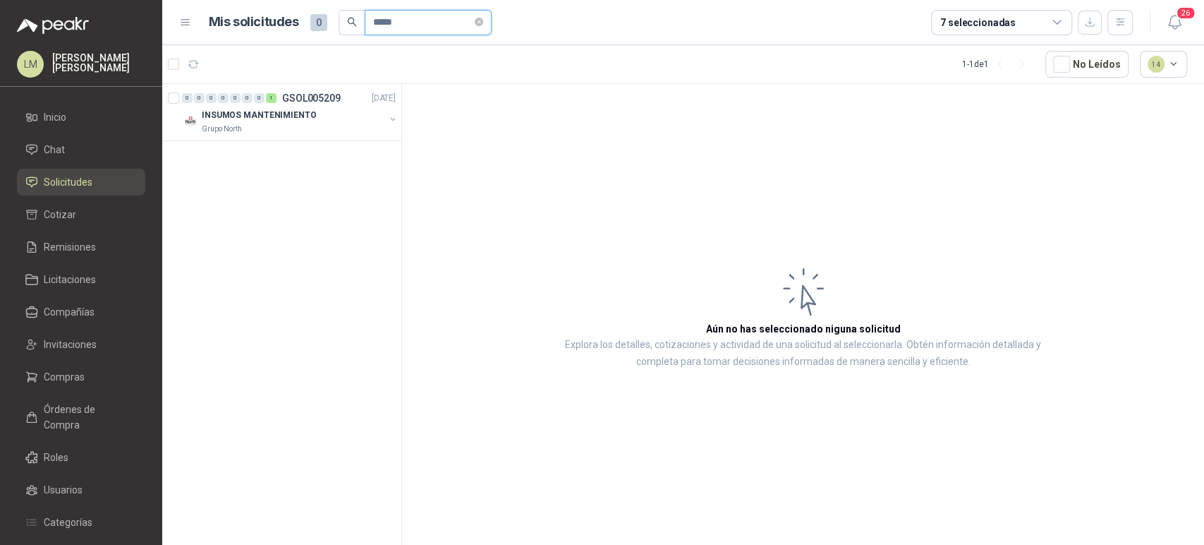
drag, startPoint x: 405, startPoint y: 19, endPoint x: 327, endPoint y: 15, distance: 78.4
click at [327, 15] on div "Mis solicitudes 0 *****" at bounding box center [350, 22] width 283 height 25
click at [396, 118] on button "button" at bounding box center [392, 119] width 11 height 11
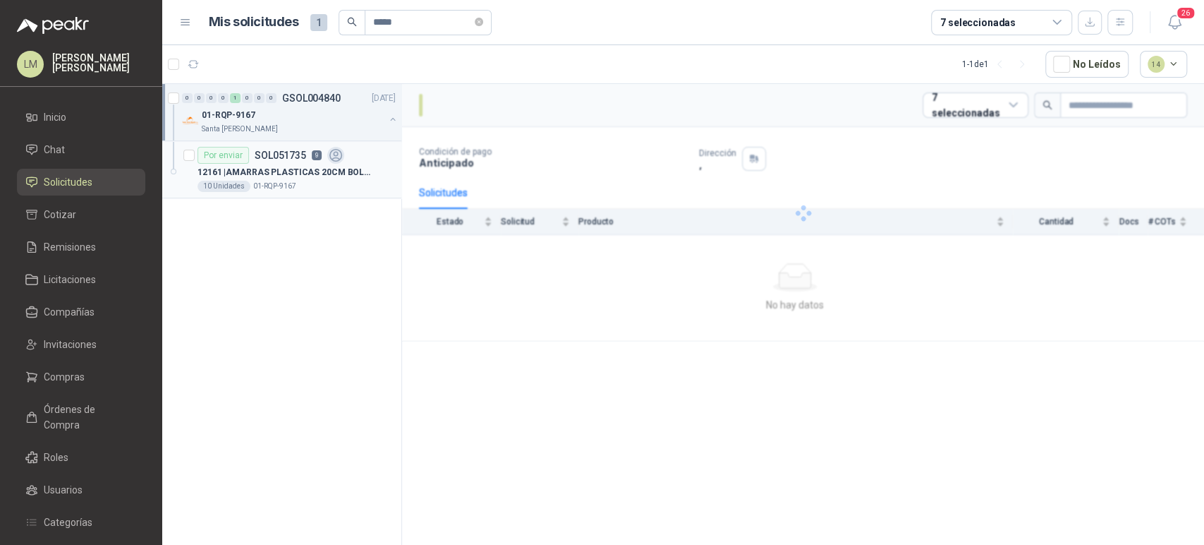
click at [313, 169] on p "12161 | AMARRAS PLASTICAS 20CM BOLSA X 100 UND" at bounding box center [286, 172] width 176 height 13
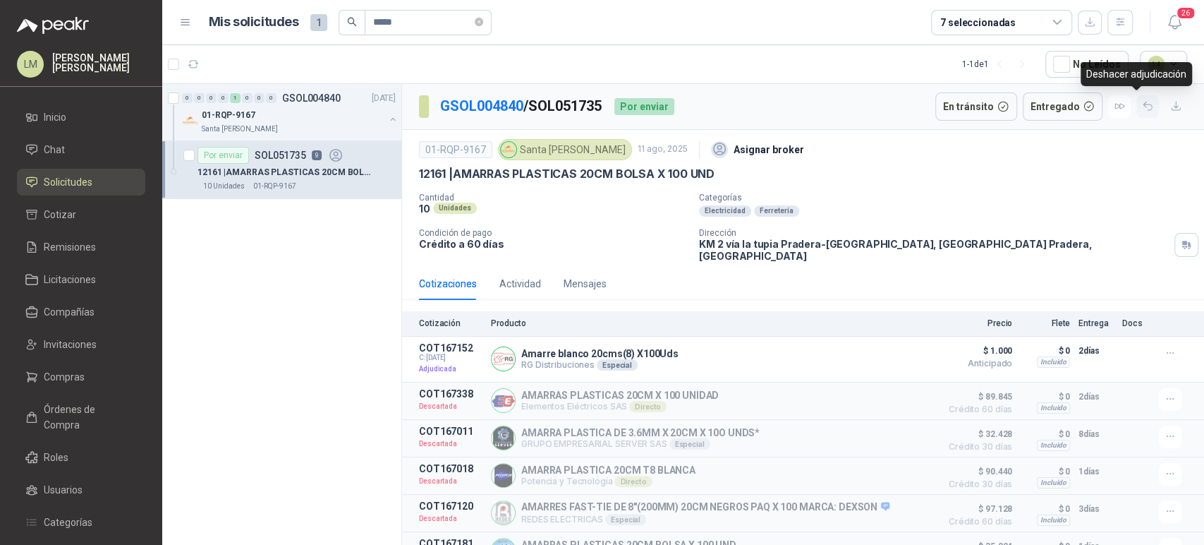
click at [1142, 106] on icon "button" at bounding box center [1148, 106] width 12 height 12
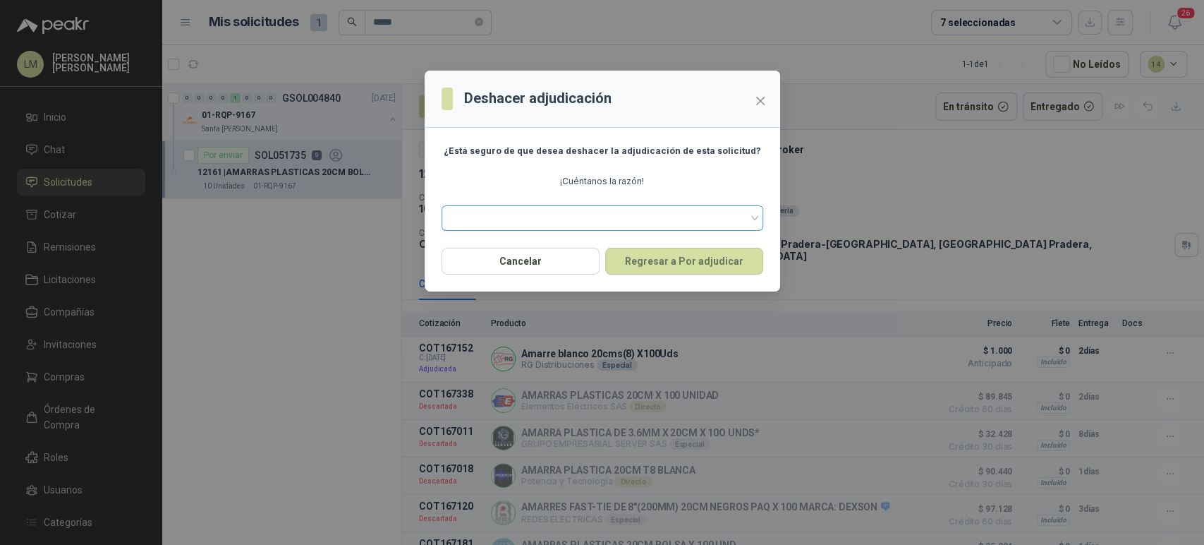
click at [638, 223] on span at bounding box center [602, 217] width 305 height 21
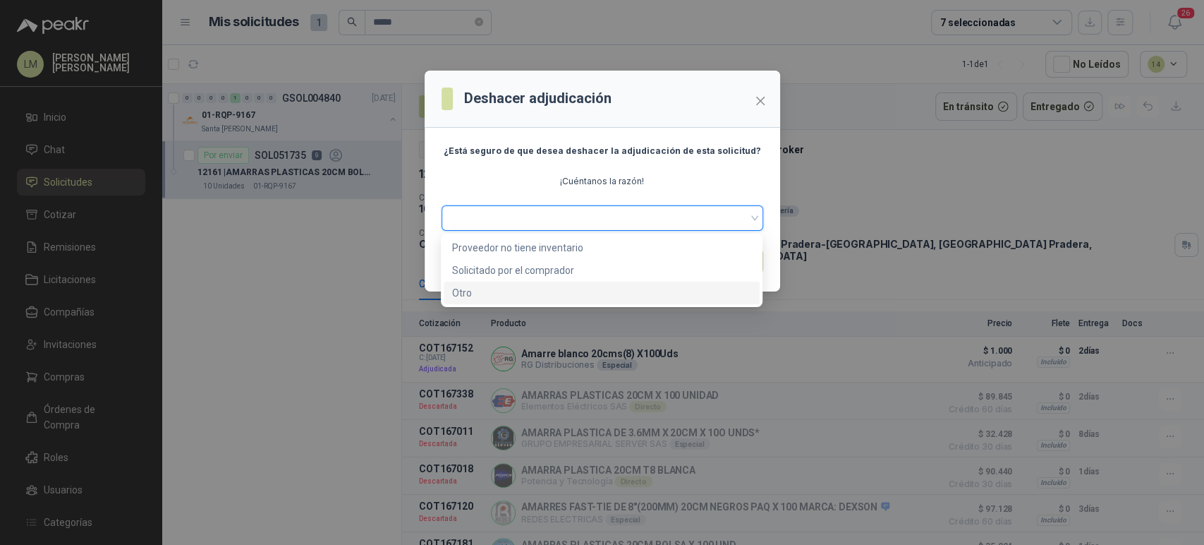
click at [481, 291] on div "Otro" at bounding box center [601, 293] width 299 height 16
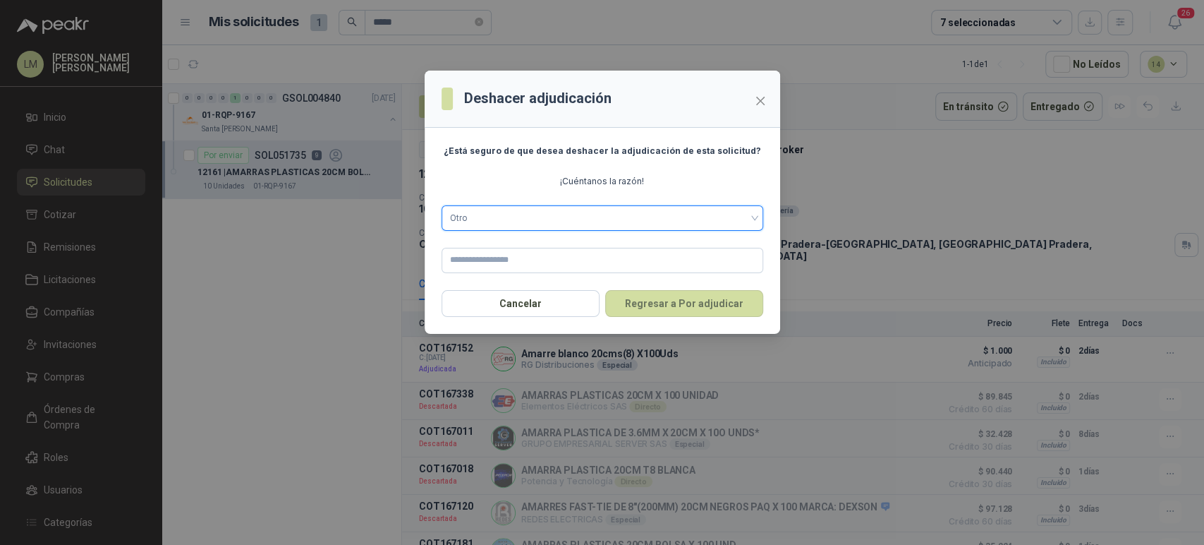
click at [474, 246] on div "¿Está seguro de que desea deshacer la adjudicación de esta solicitud? ¡Cuéntano…" at bounding box center [603, 209] width 322 height 128
click at [473, 254] on input "text" at bounding box center [603, 260] width 322 height 25
click at [662, 299] on button "Regresar a Por adjudicar" at bounding box center [684, 303] width 158 height 27
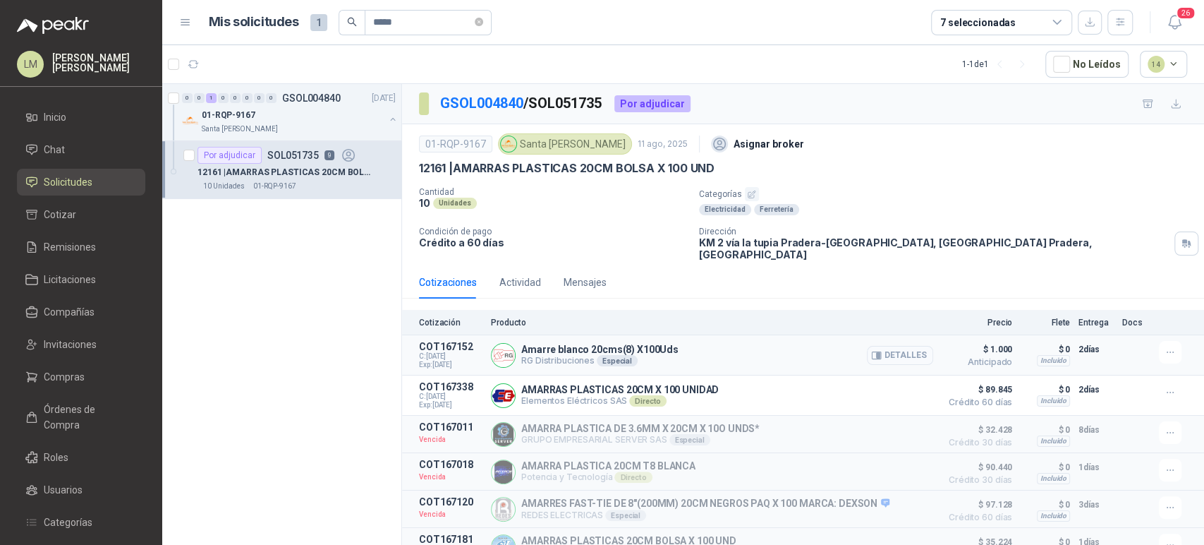
click at [900, 346] on button "Detalles" at bounding box center [900, 355] width 66 height 19
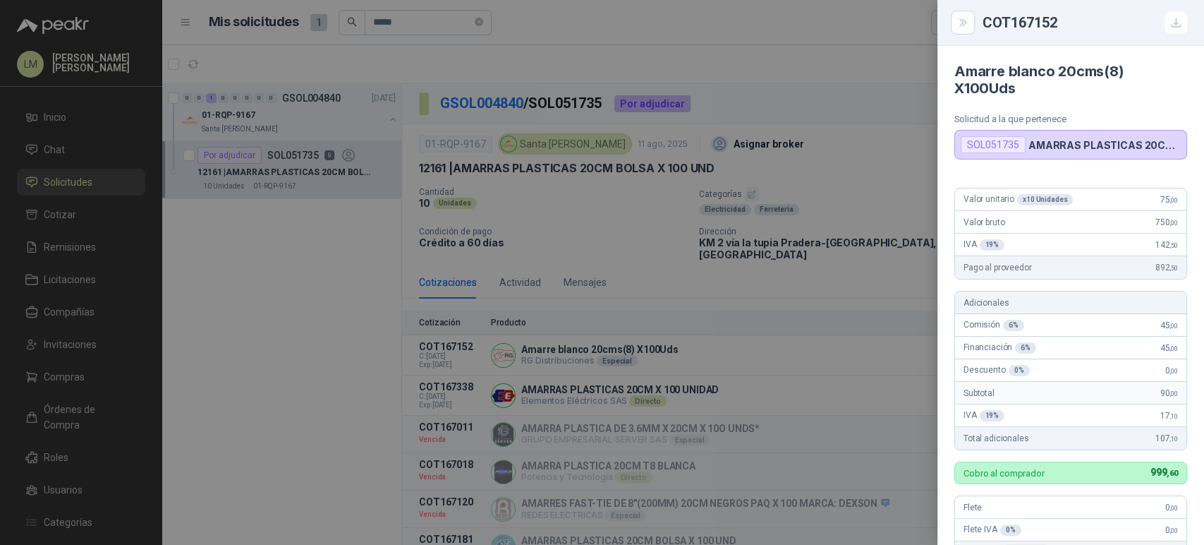
scroll to position [284, 0]
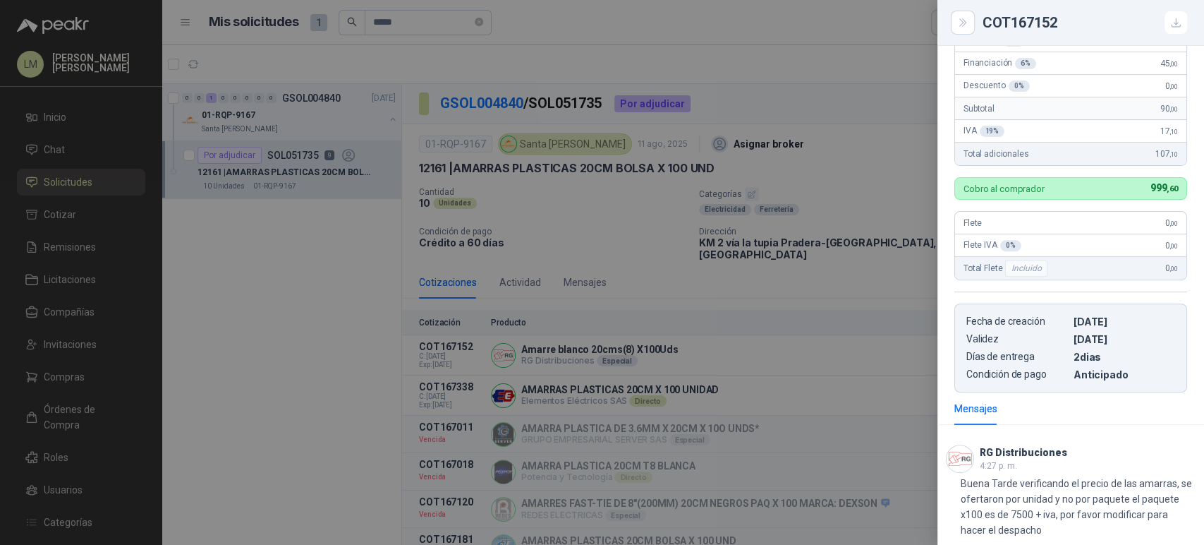
click at [688, 286] on div at bounding box center [602, 272] width 1204 height 545
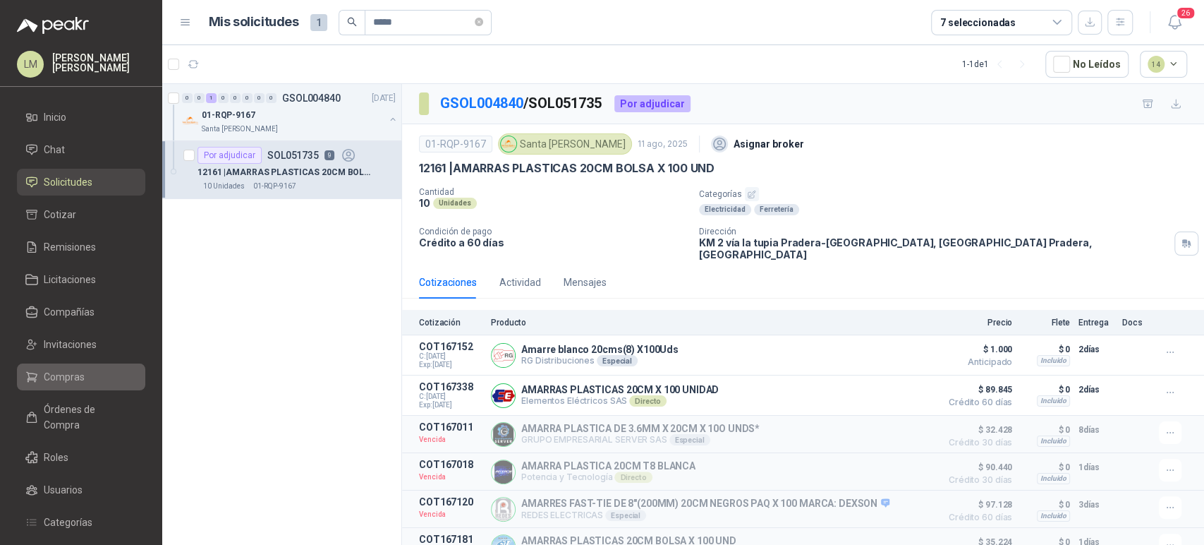
click at [47, 384] on span "Compras" at bounding box center [64, 377] width 41 height 16
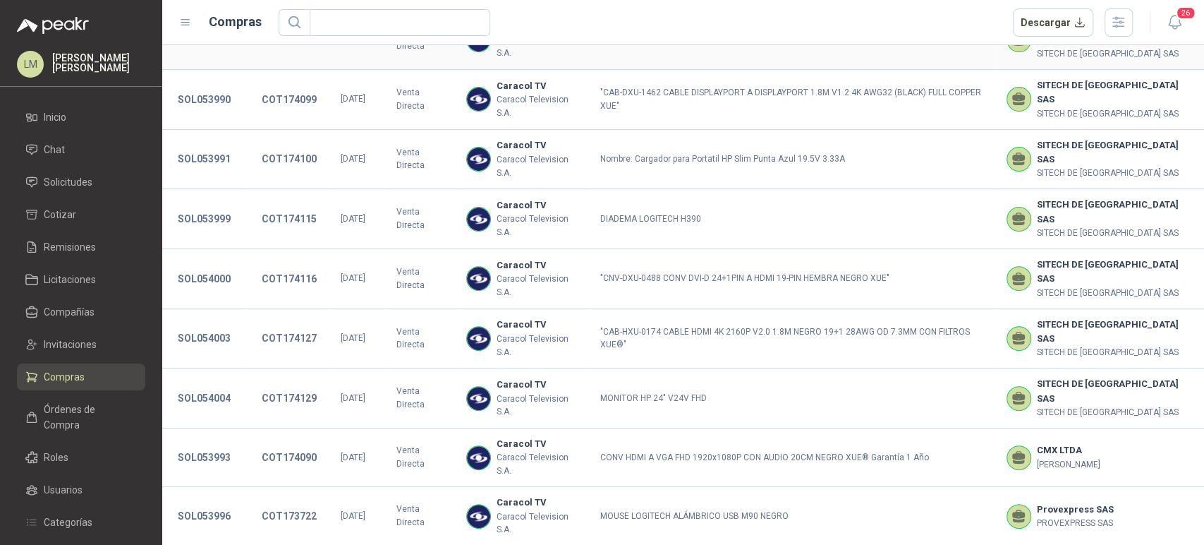
scroll to position [262, 0]
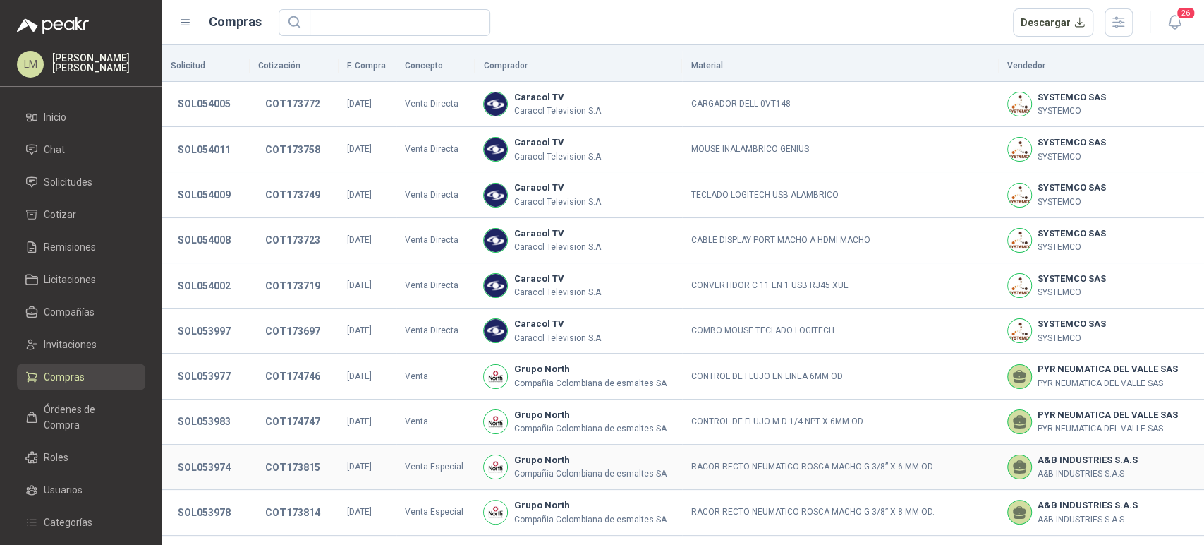
scroll to position [263, 0]
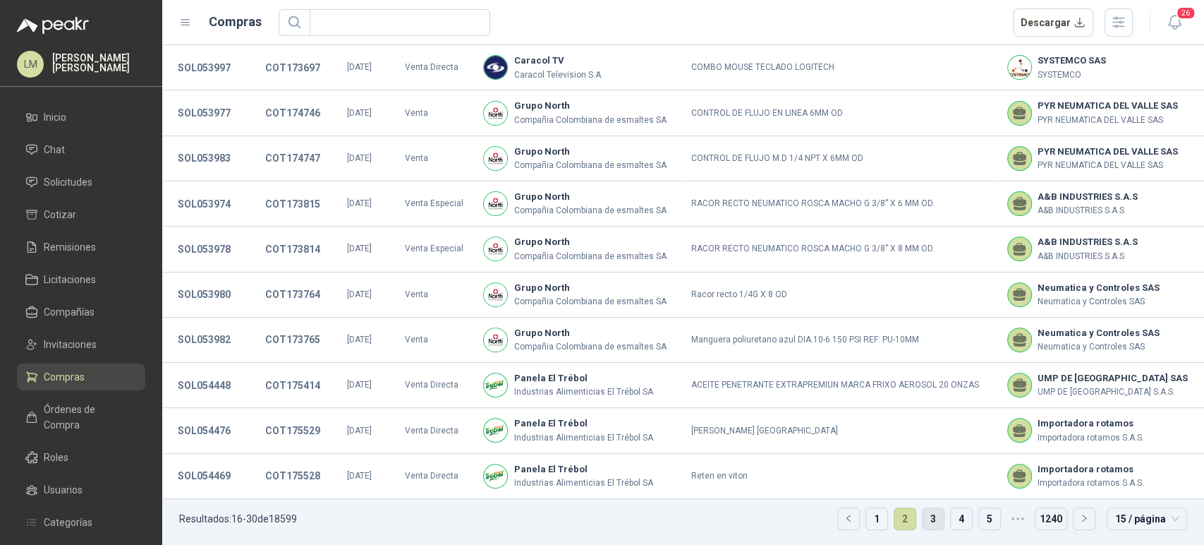
click at [923, 516] on link "3" at bounding box center [933, 518] width 21 height 21
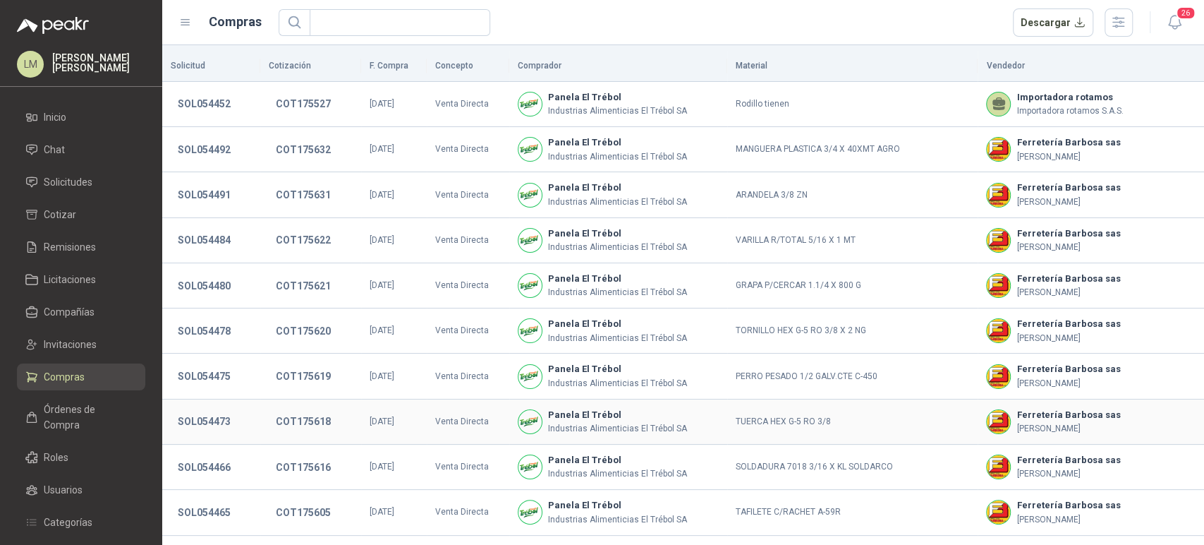
scroll to position [263, 0]
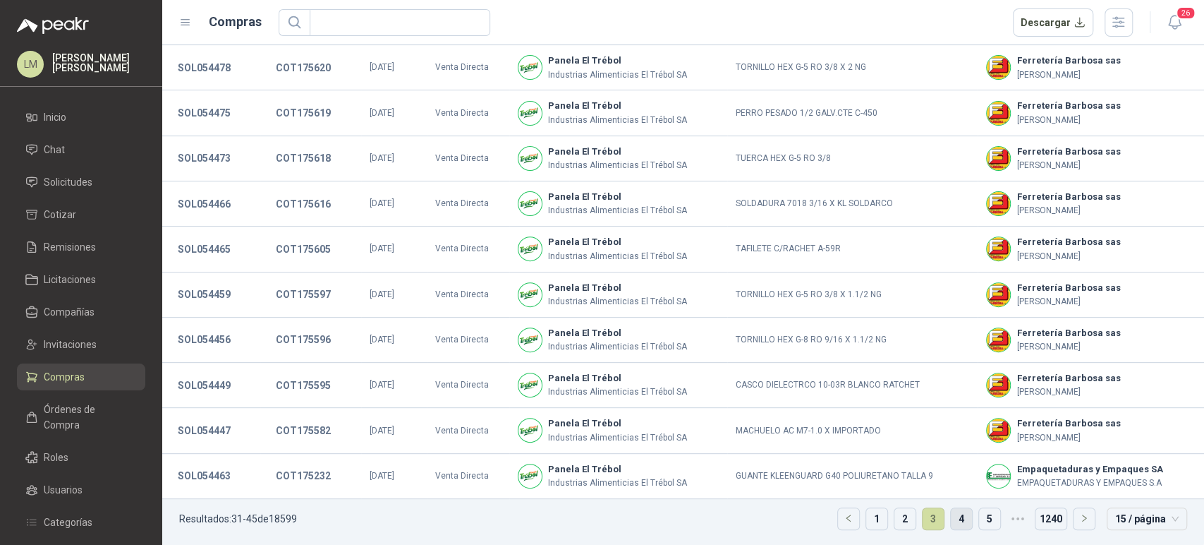
click at [954, 521] on link "4" at bounding box center [961, 518] width 21 height 21
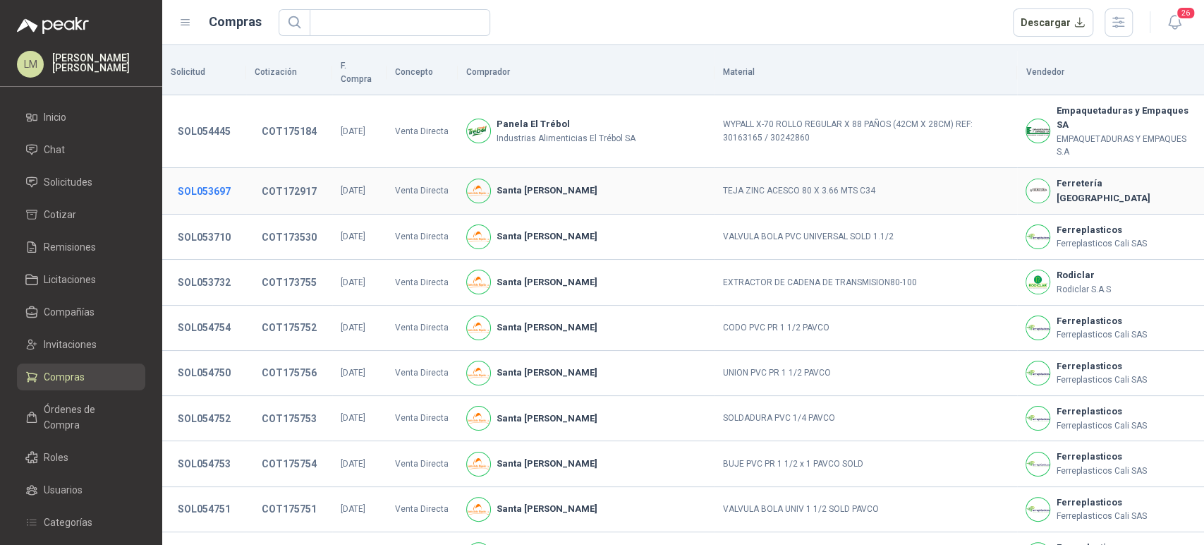
click at [192, 178] on button "SOL053697" at bounding box center [204, 190] width 67 height 25
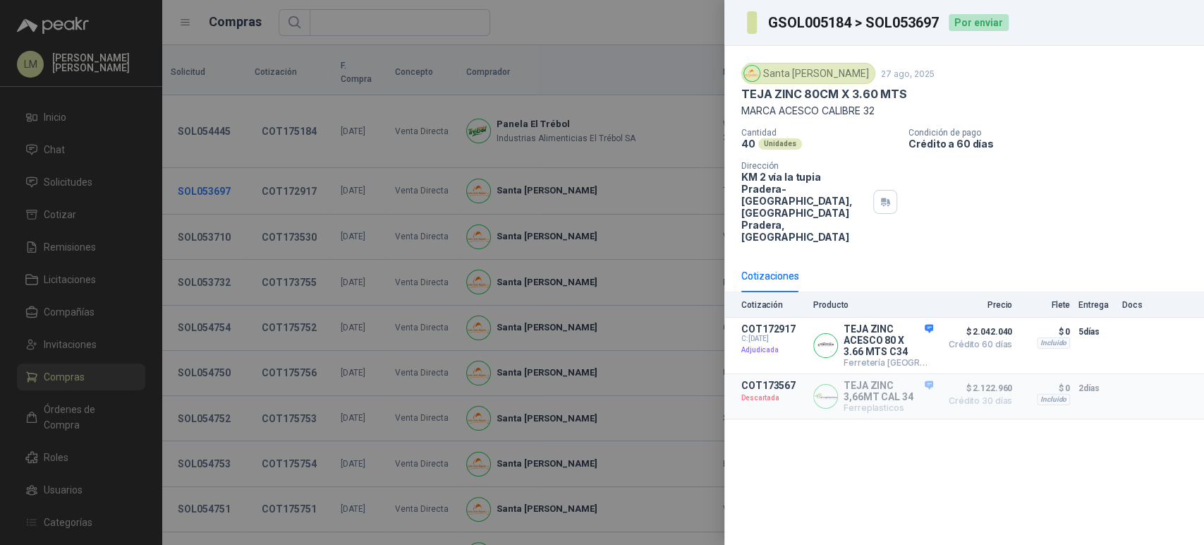
click at [192, 164] on div at bounding box center [602, 272] width 1204 height 545
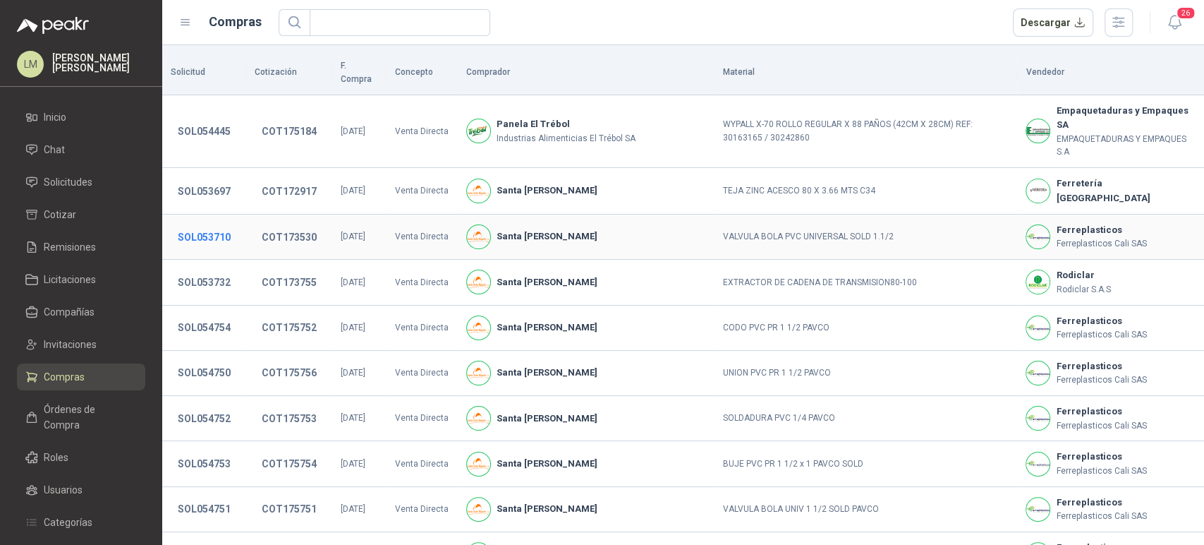
click at [199, 224] on button "SOL053710" at bounding box center [204, 236] width 67 height 25
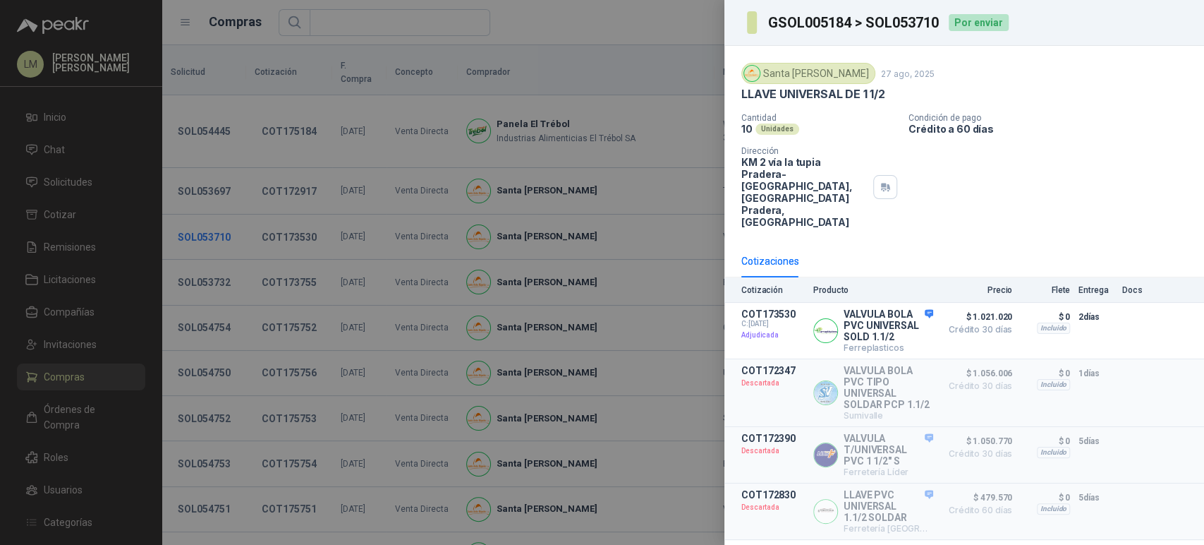
click at [199, 202] on div at bounding box center [602, 272] width 1204 height 545
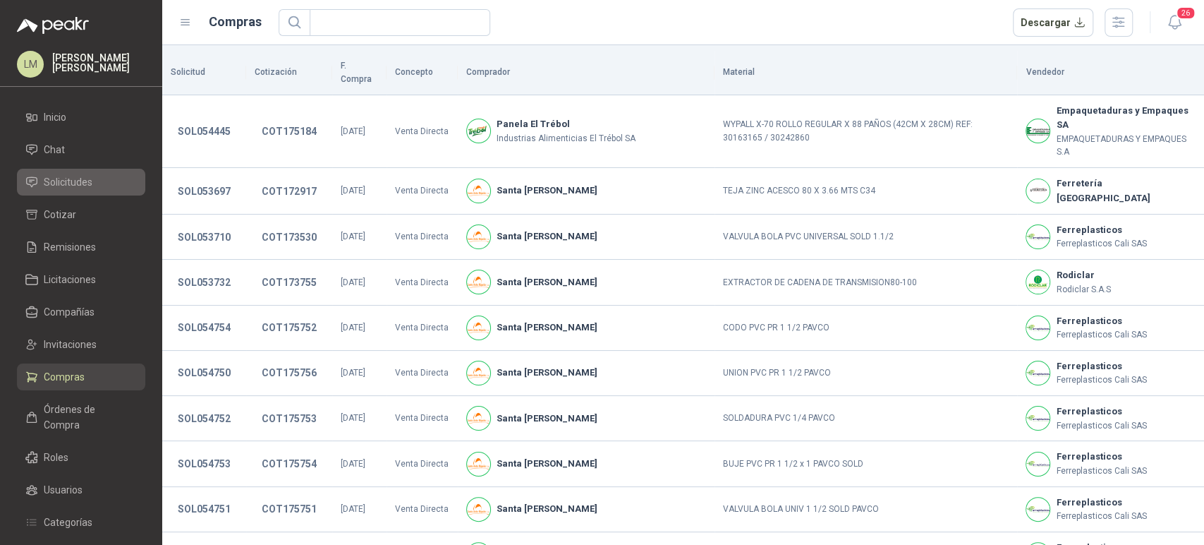
click at [92, 179] on li "Solicitudes" at bounding box center [80, 182] width 111 height 16
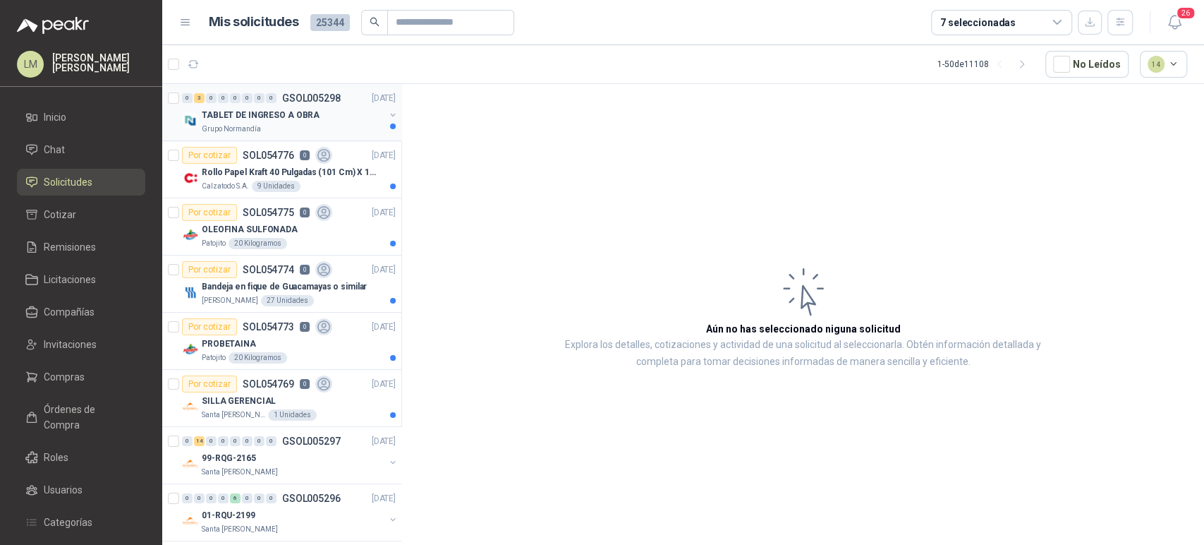
click at [387, 115] on button "button" at bounding box center [392, 114] width 11 height 11
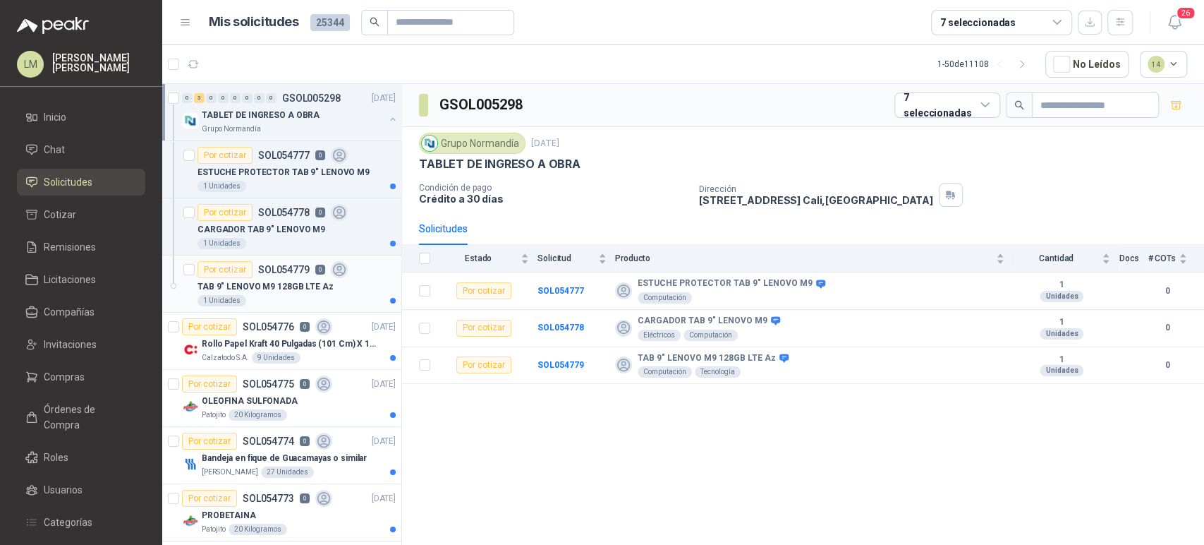
click at [258, 267] on p "SOL054779" at bounding box center [283, 270] width 51 height 10
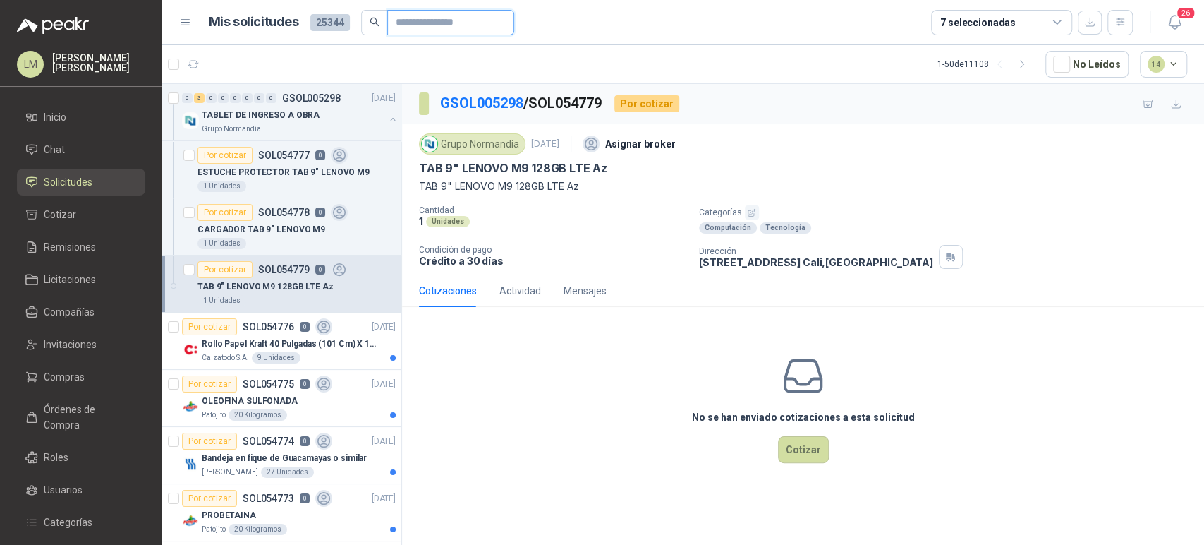
click at [421, 18] on input "text" at bounding box center [445, 23] width 99 height 24
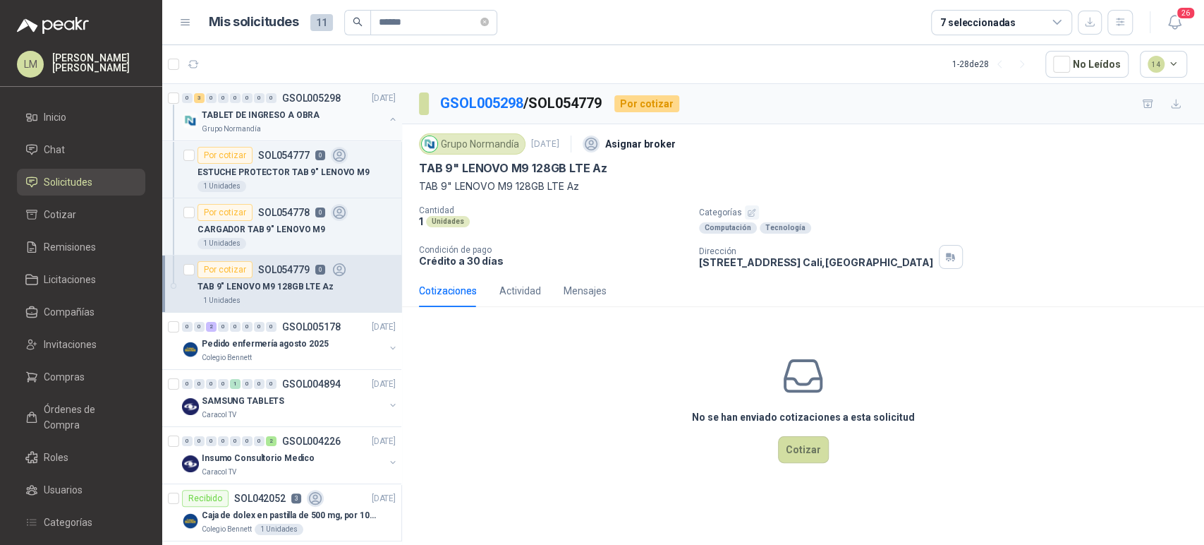
click at [387, 117] on button "button" at bounding box center [392, 119] width 11 height 11
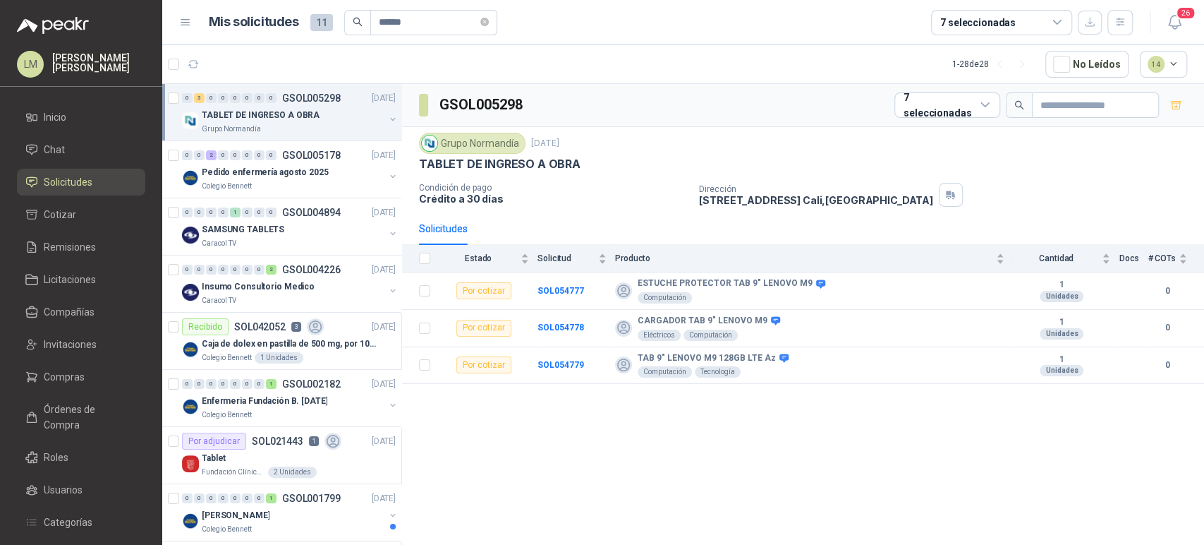
click at [387, 118] on button "button" at bounding box center [392, 119] width 11 height 11
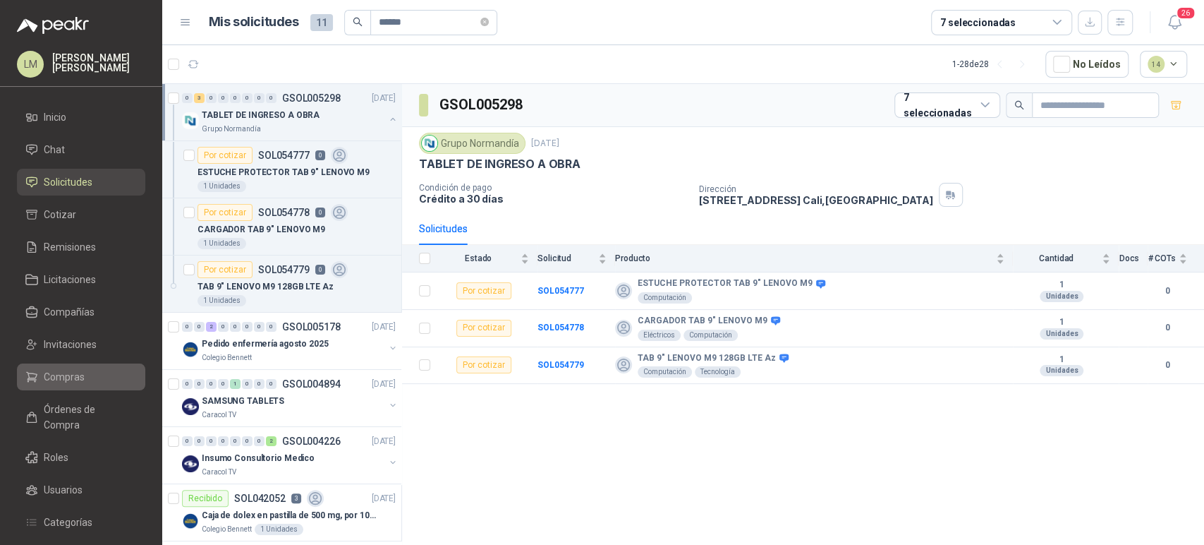
click at [74, 376] on span "Compras" at bounding box center [64, 377] width 41 height 16
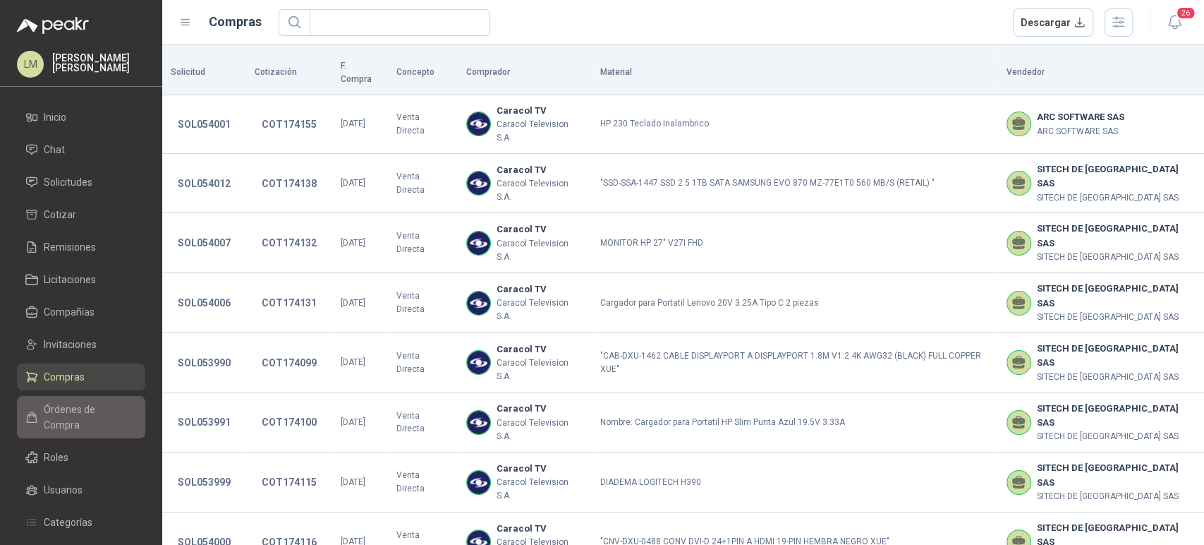
click at [79, 403] on span "Órdenes de Compra" at bounding box center [88, 416] width 88 height 31
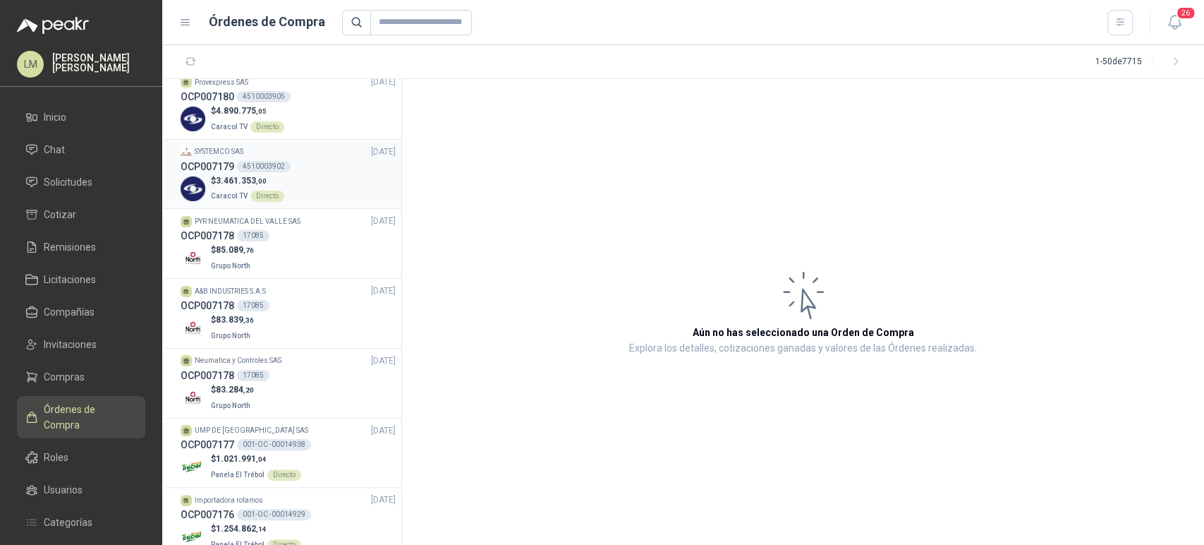
scroll to position [220, 0]
click at [252, 377] on div "17085" at bounding box center [253, 373] width 32 height 11
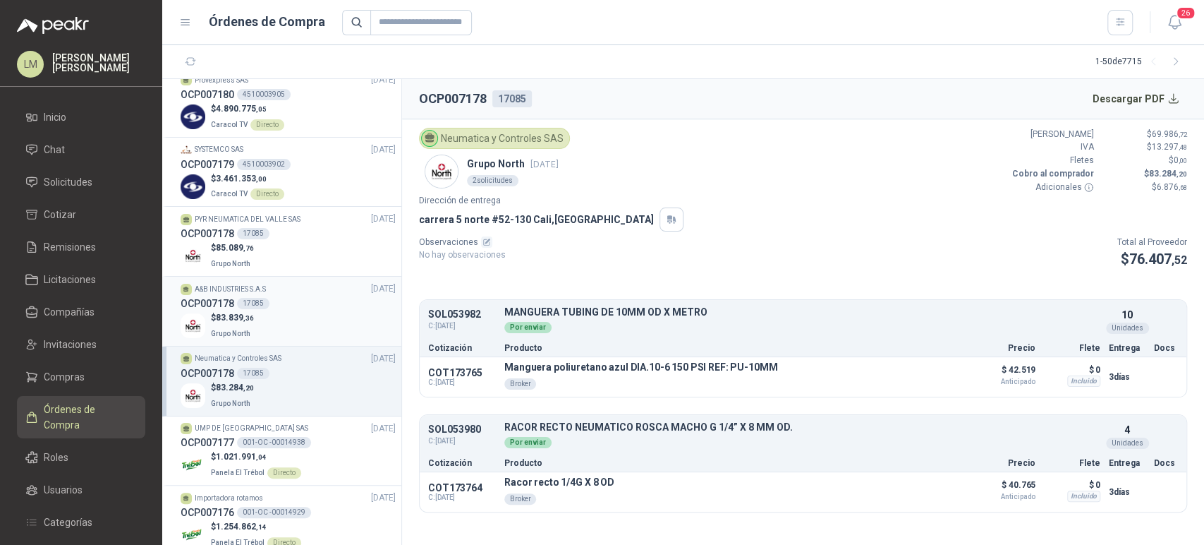
click at [274, 311] on div "$ 83.839 ,36 Grupo North" at bounding box center [288, 325] width 215 height 29
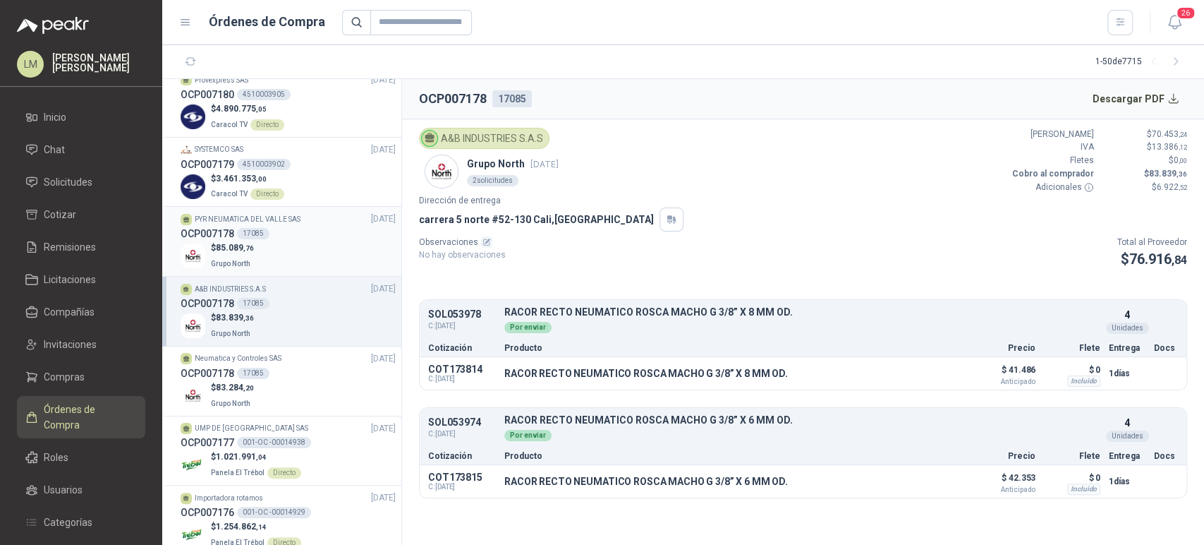
click at [280, 241] on div "$ 85.089 ,76 Grupo North" at bounding box center [288, 255] width 215 height 29
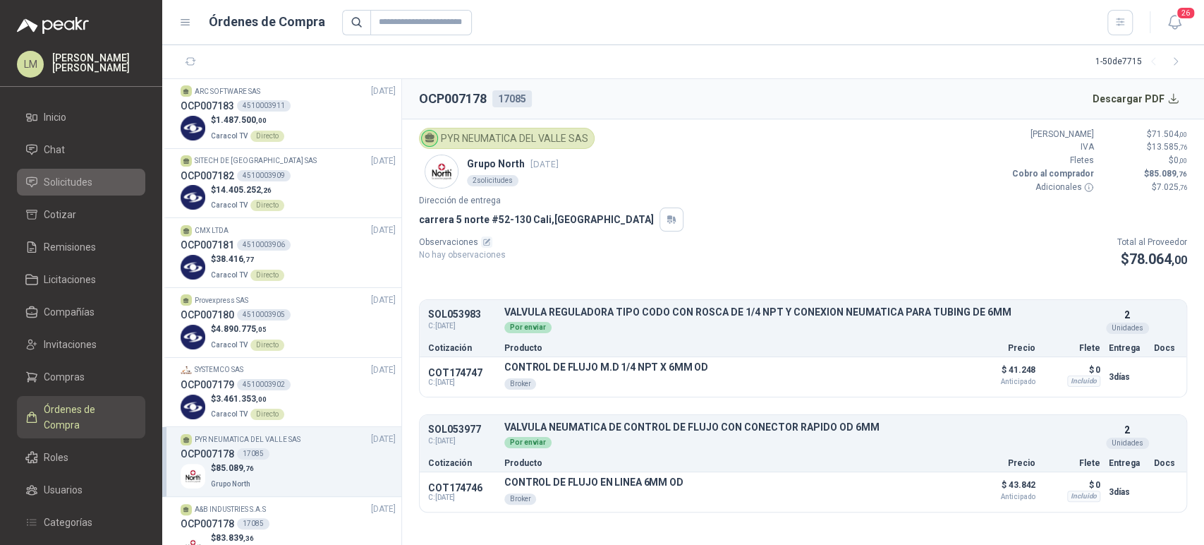
click at [73, 183] on span "Solicitudes" at bounding box center [68, 182] width 49 height 16
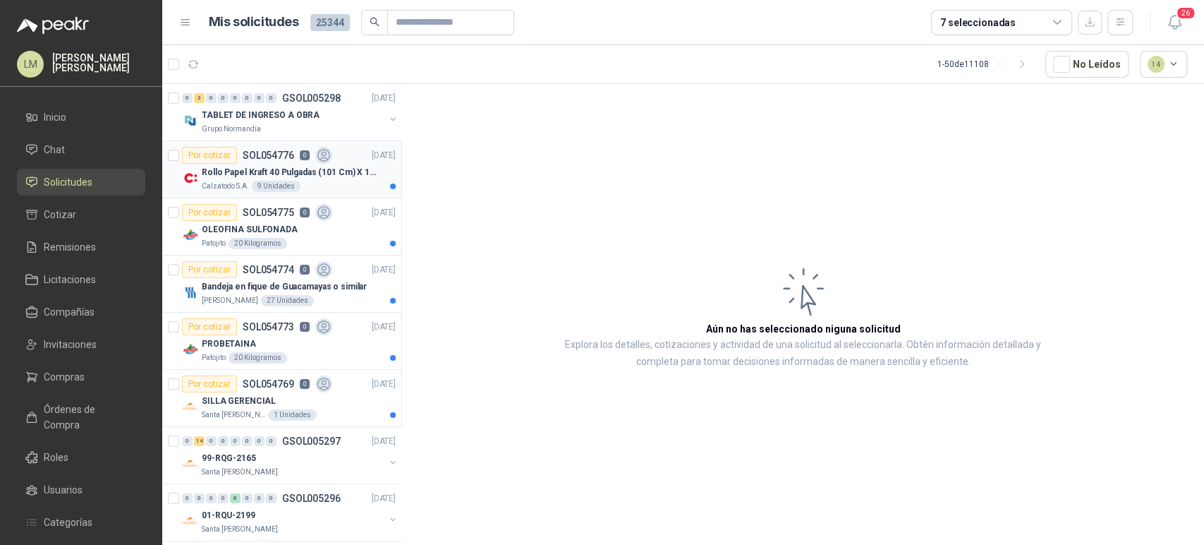
click at [265, 191] on article "Por cotizar SOL054776 0 [DATE] Rollo Papel Kraft 40 Pulgadas (101 Cm) X 150 Mts…" at bounding box center [281, 169] width 239 height 57
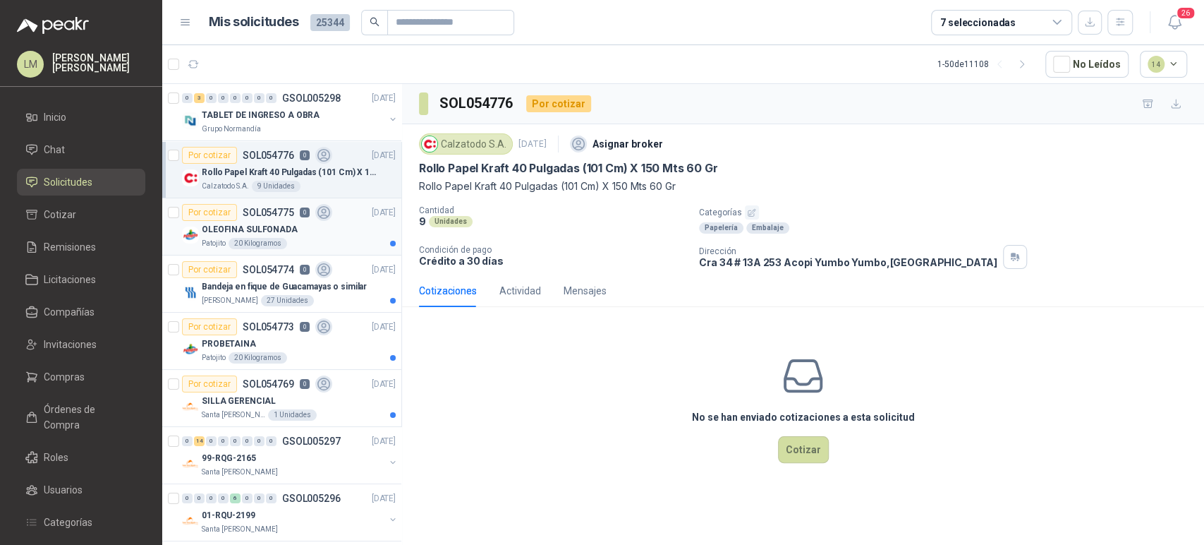
scroll to position [102, 0]
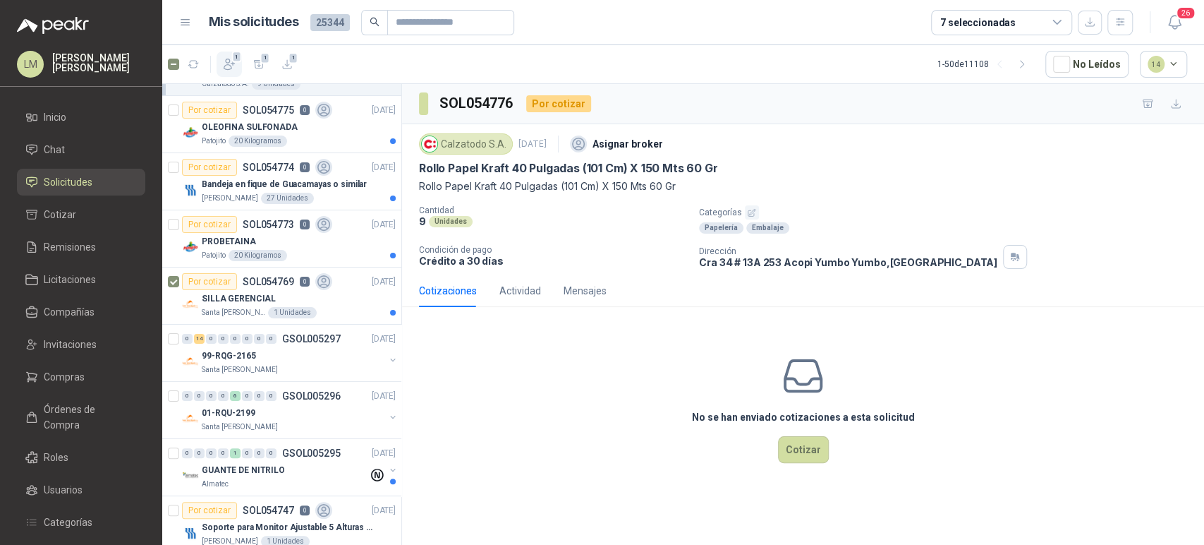
click at [231, 63] on icon "button" at bounding box center [229, 64] width 11 height 11
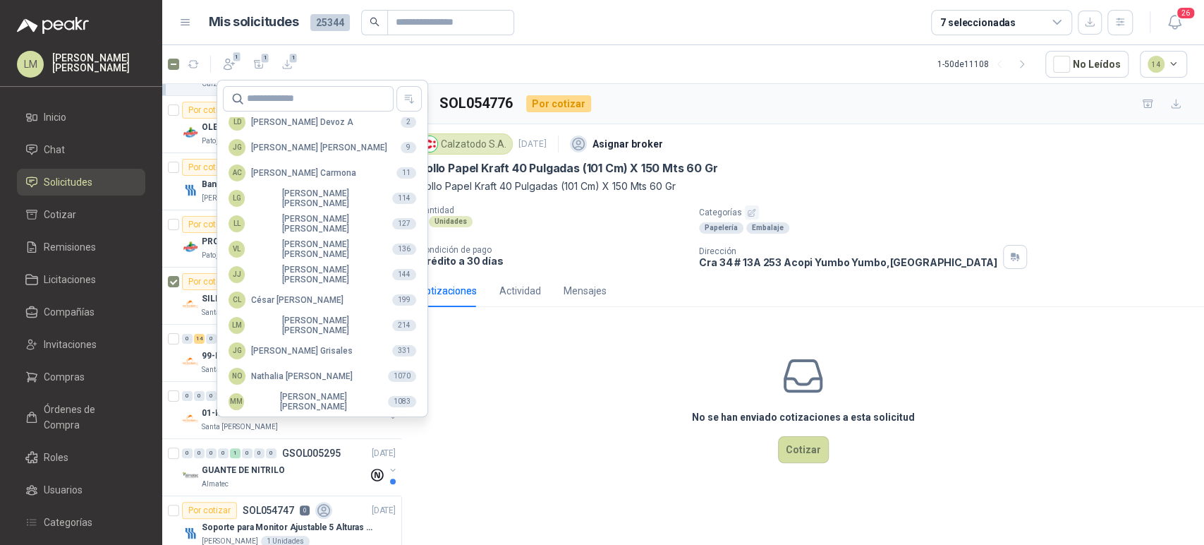
scroll to position [344, 0]
click at [291, 400] on div "MM [PERSON_NAME]" at bounding box center [303, 400] width 148 height 20
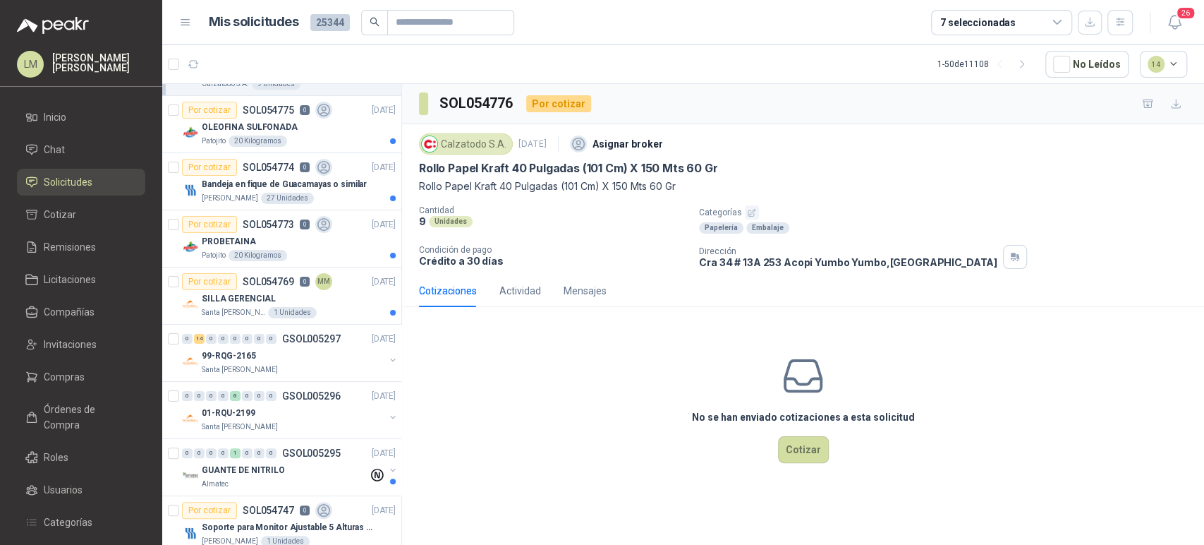
click at [272, 293] on div "SILLA GERENCIAL" at bounding box center [299, 298] width 194 height 17
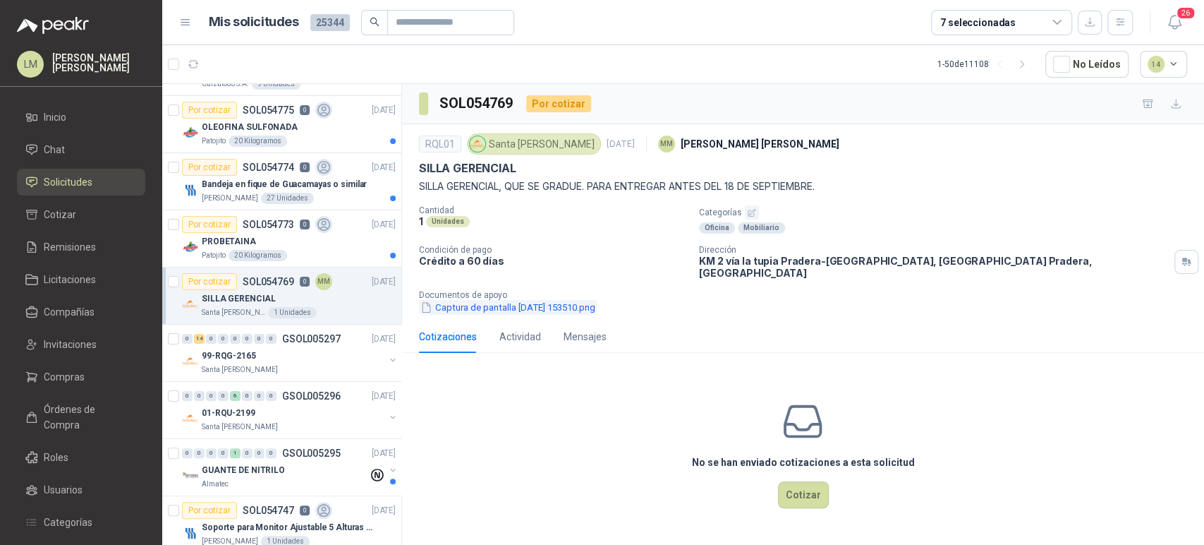
click at [534, 300] on button "Captura de pantalla [DATE] 153510.png" at bounding box center [508, 307] width 178 height 15
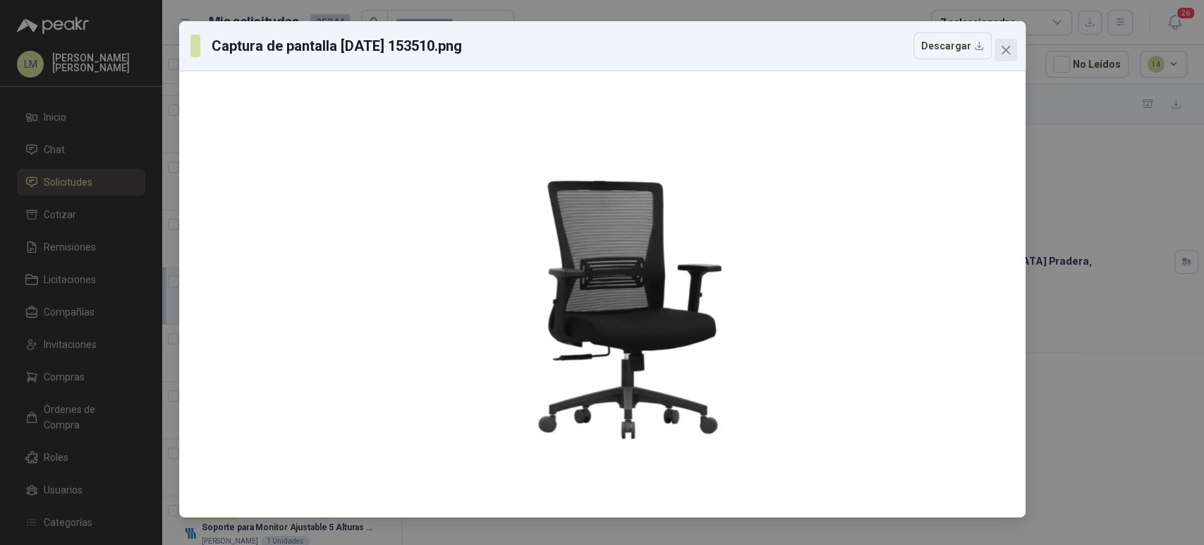
click at [1012, 51] on span "Close" at bounding box center [1006, 49] width 23 height 11
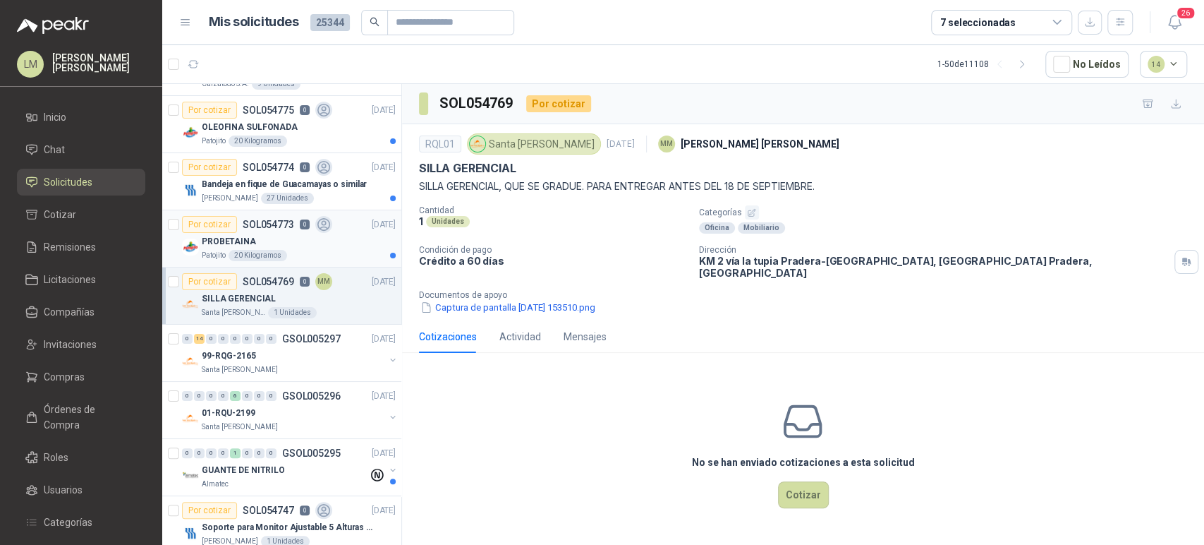
click at [230, 246] on p "PROBETAINA" at bounding box center [229, 241] width 54 height 13
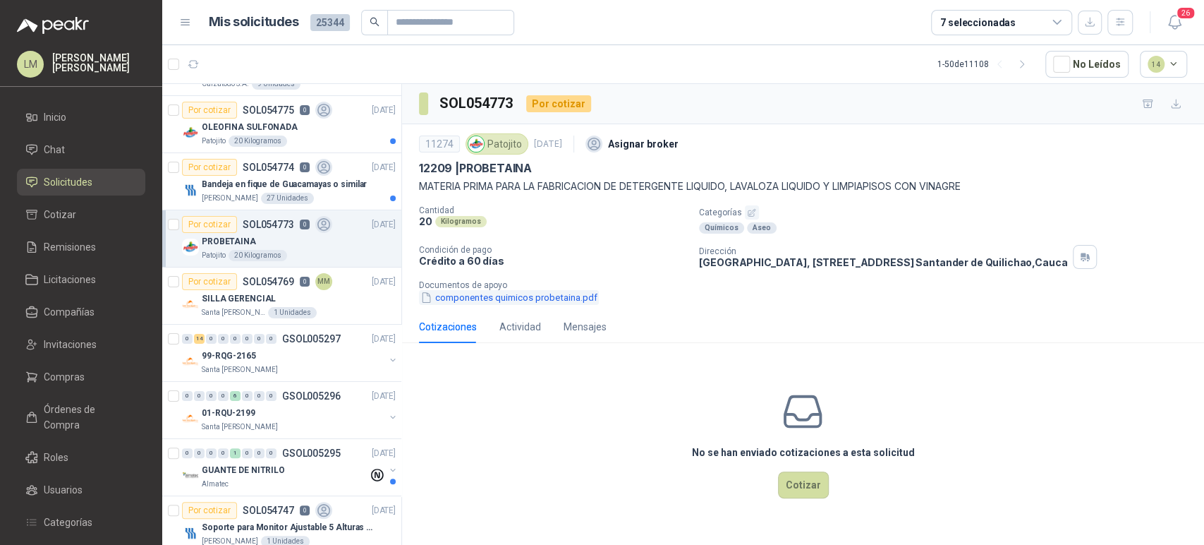
click at [545, 301] on button "componentes quimicos probetaina.pdf" at bounding box center [509, 297] width 180 height 15
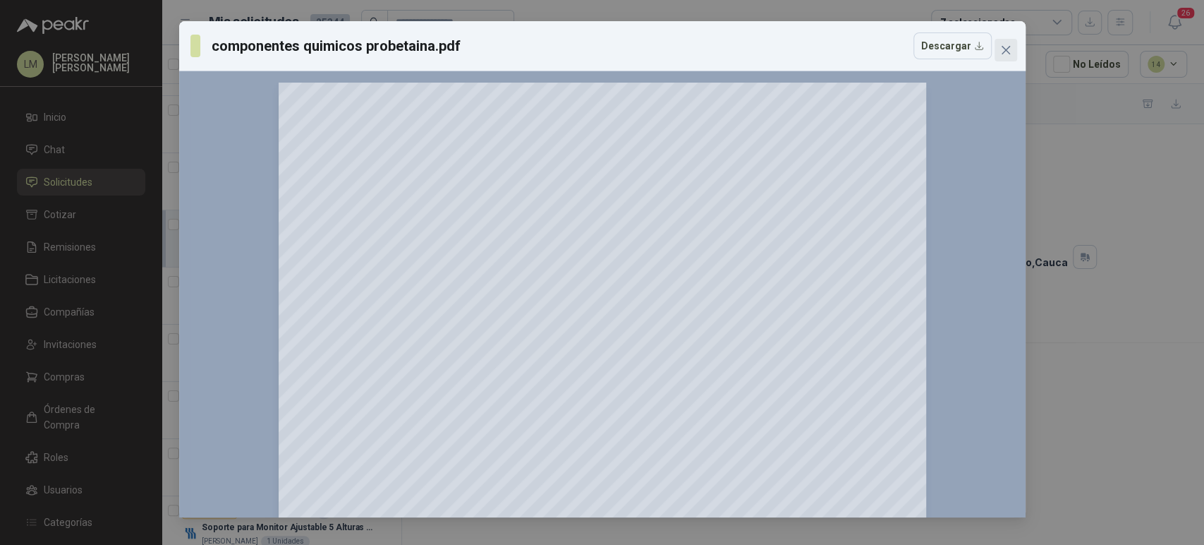
click at [1002, 49] on icon "close" at bounding box center [1005, 49] width 11 height 11
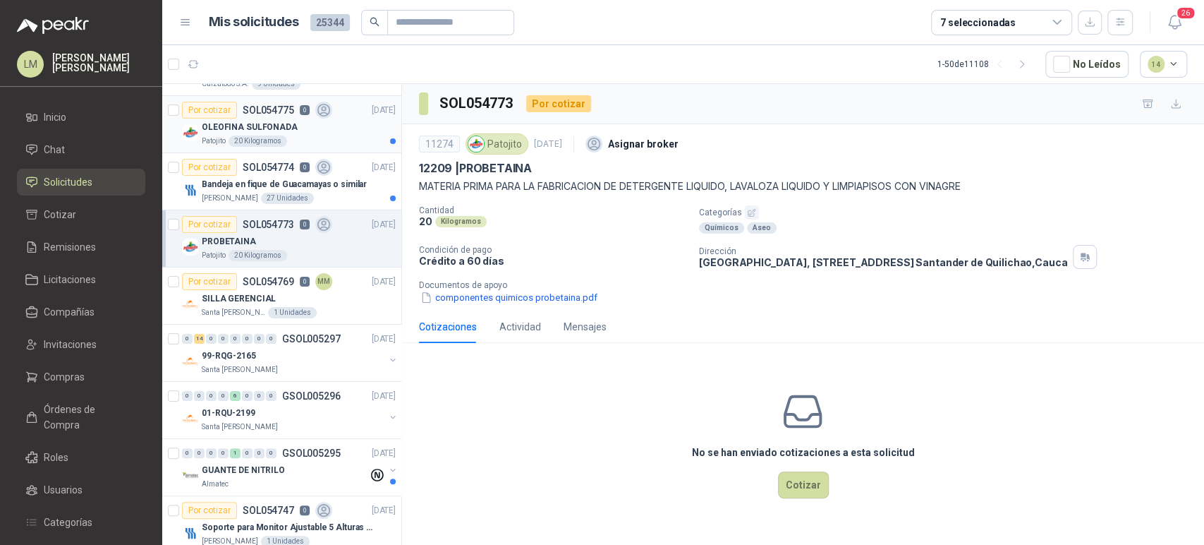
click at [276, 130] on p "OLEOFINA SULFONADA" at bounding box center [250, 127] width 96 height 13
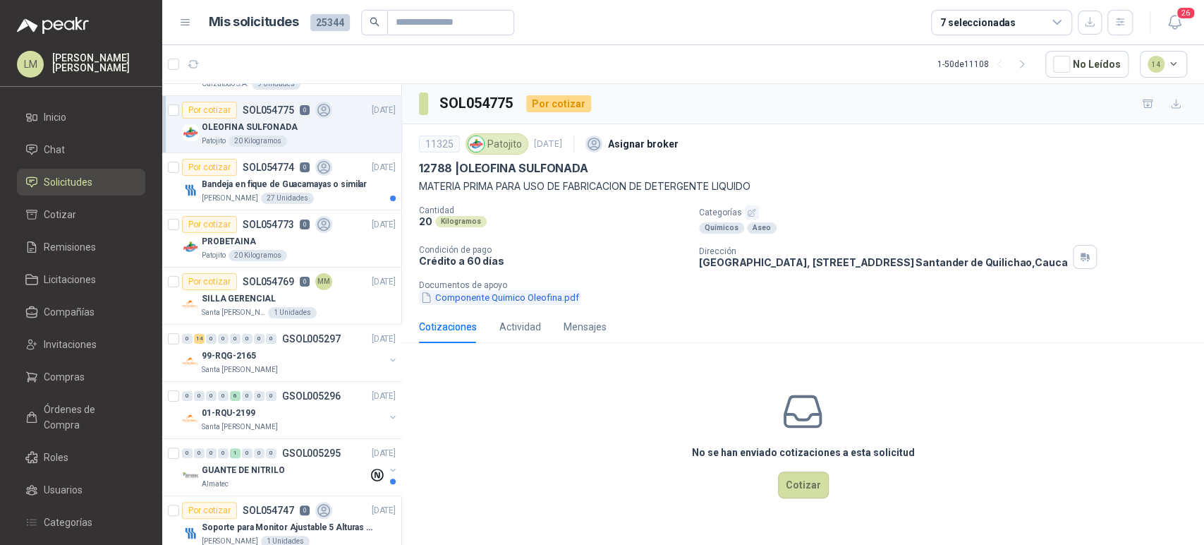
click at [510, 298] on button "Componente Quimico Oleofina.pdf" at bounding box center [500, 297] width 162 height 15
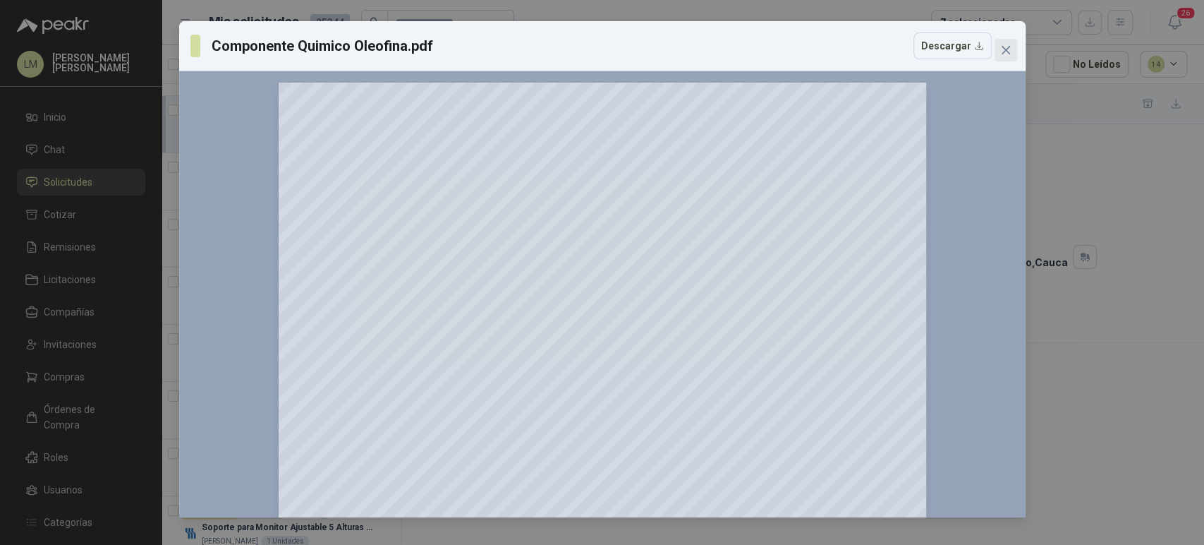
click at [1005, 47] on icon "close" at bounding box center [1005, 49] width 11 height 11
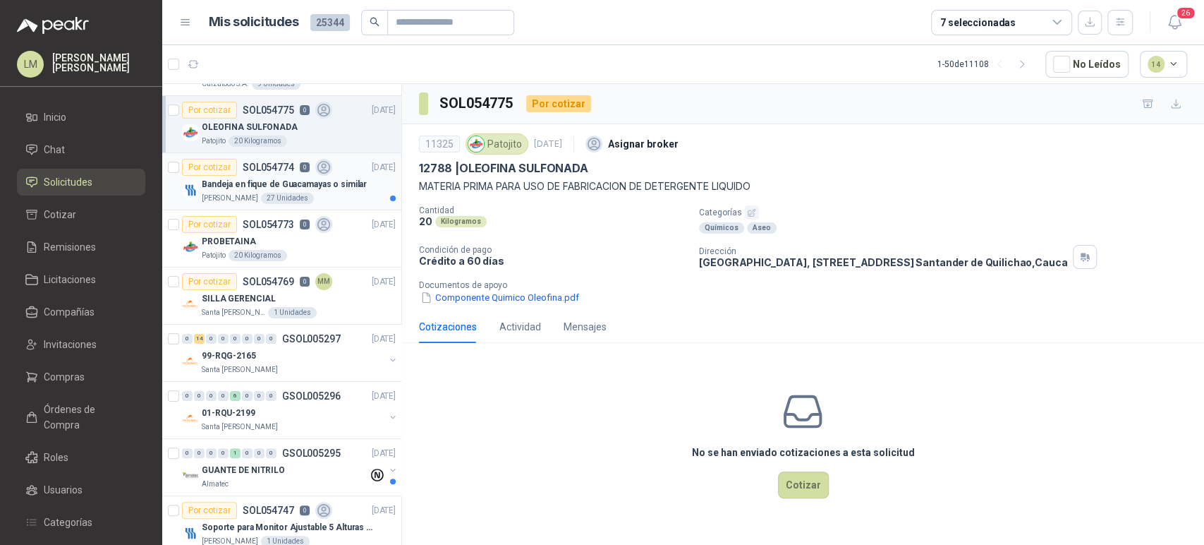
click at [272, 181] on p "Bandeja en fique de Guacamayas o similar" at bounding box center [284, 184] width 165 height 13
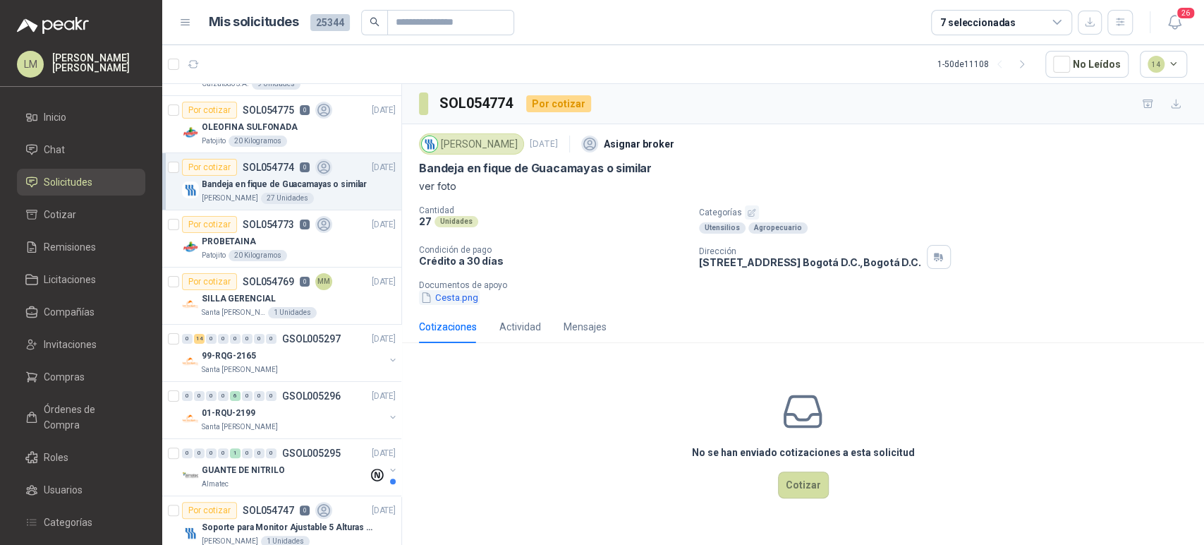
click at [466, 301] on button "Cesta.png" at bounding box center [449, 297] width 61 height 15
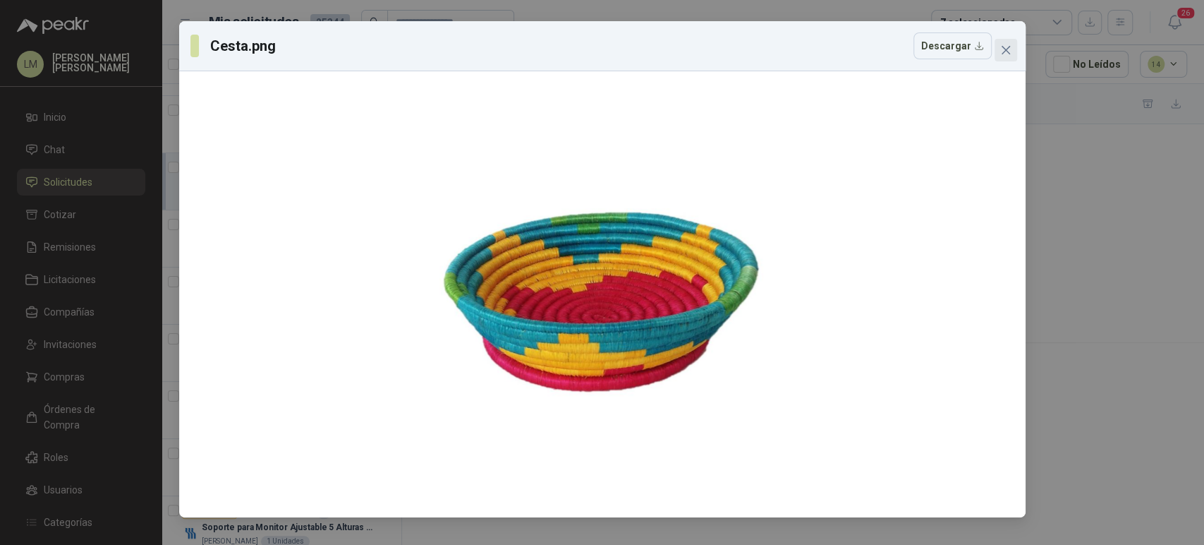
click at [1010, 55] on icon "close" at bounding box center [1005, 49] width 11 height 11
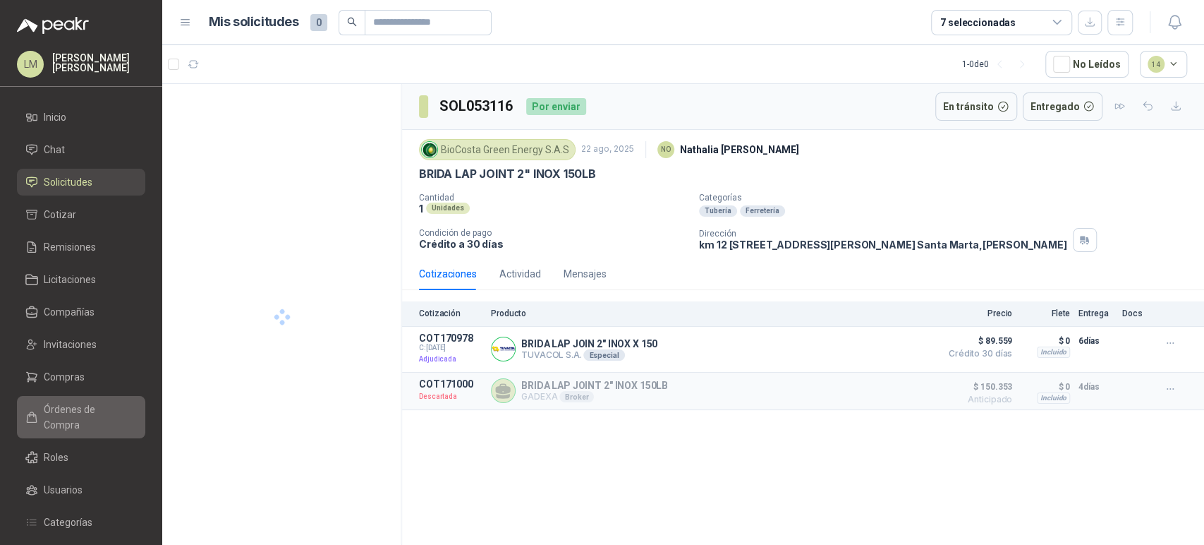
click at [61, 411] on span "Órdenes de Compra" at bounding box center [88, 416] width 88 height 31
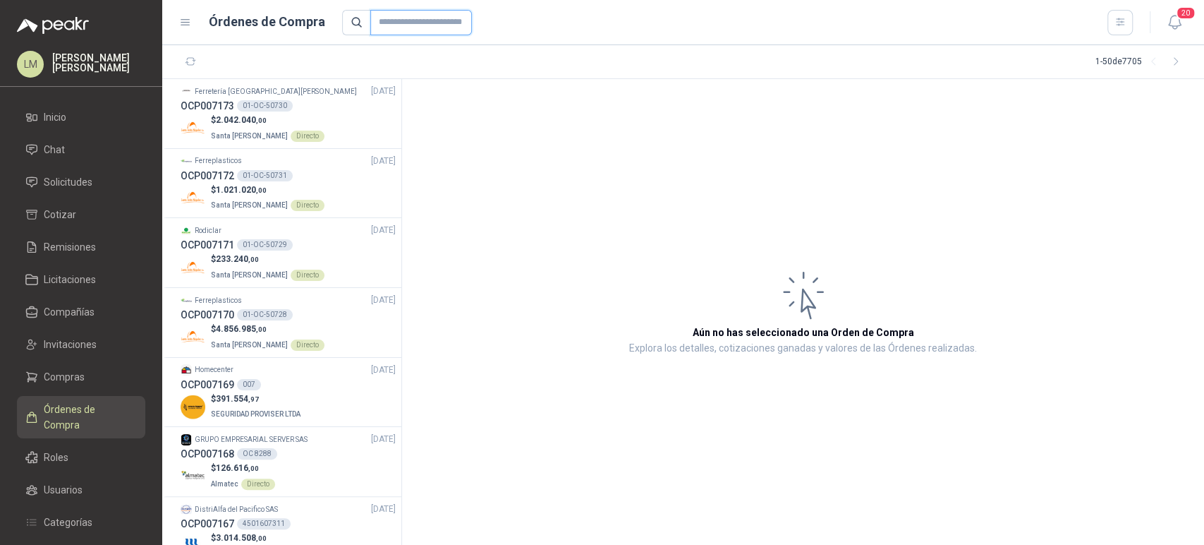
click at [400, 27] on input "text" at bounding box center [421, 22] width 102 height 25
type input "*"
click at [1125, 34] on button "button" at bounding box center [1120, 22] width 25 height 25
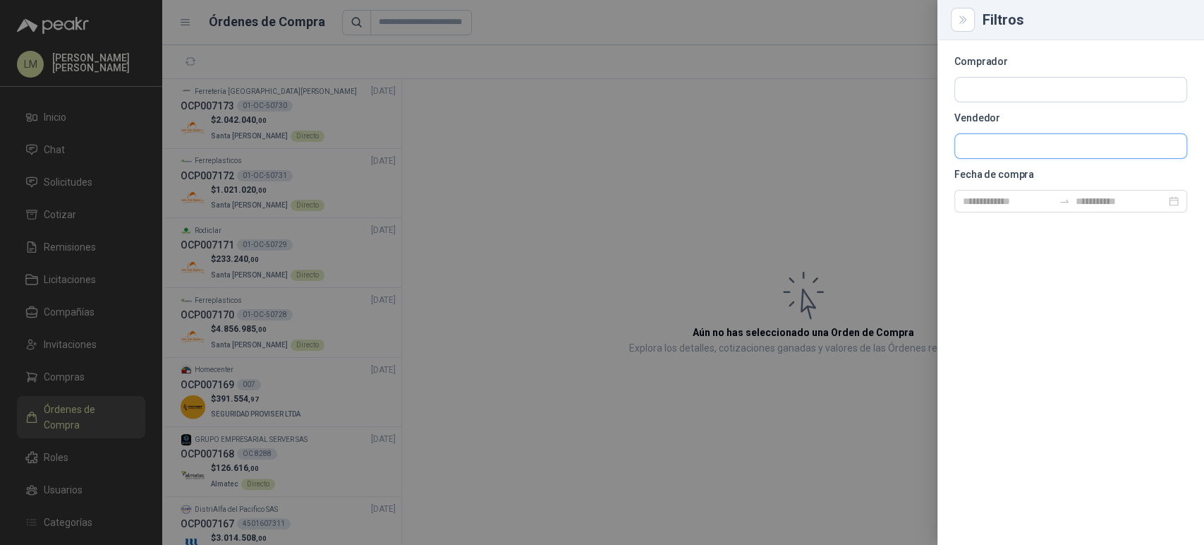
click at [964, 102] on input "text" at bounding box center [1070, 90] width 231 height 24
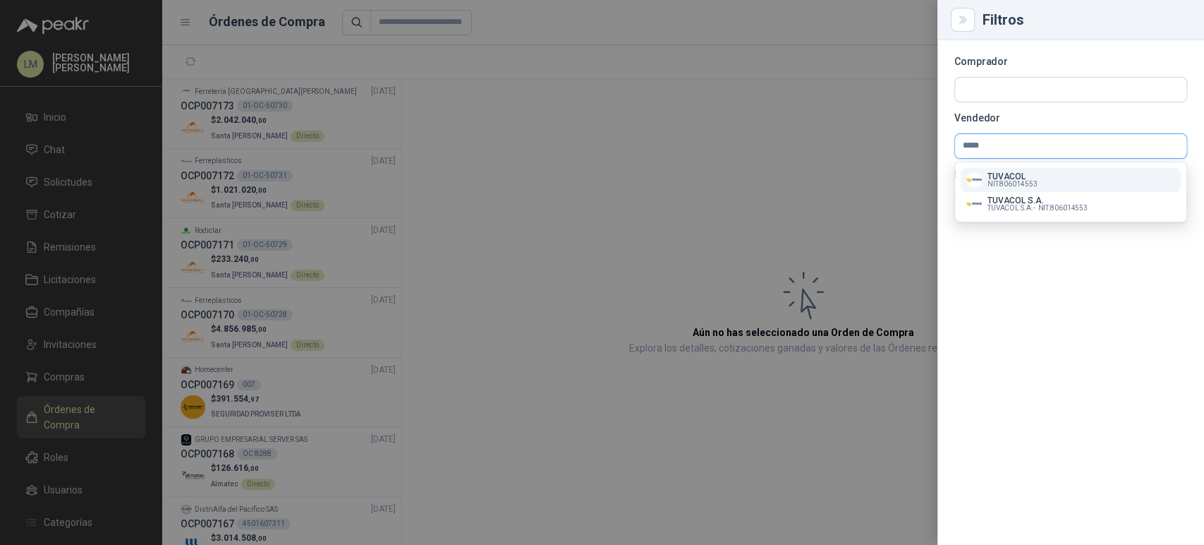
type input "*****"
click at [983, 175] on div "TUVACOL NIT : 806014553" at bounding box center [1070, 180] width 209 height 16
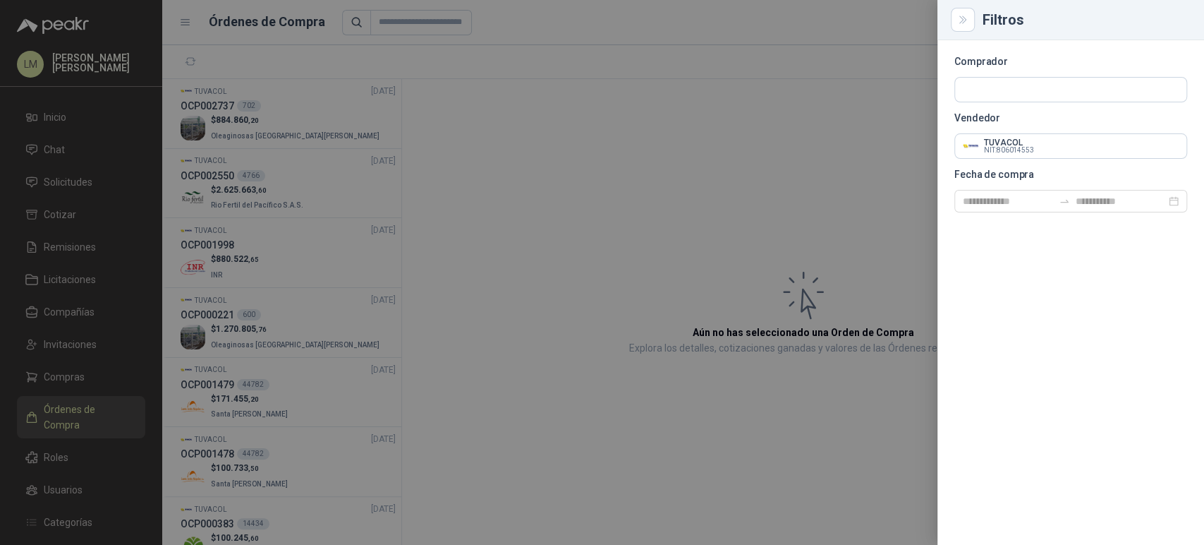
click at [587, 187] on div at bounding box center [602, 272] width 1204 height 545
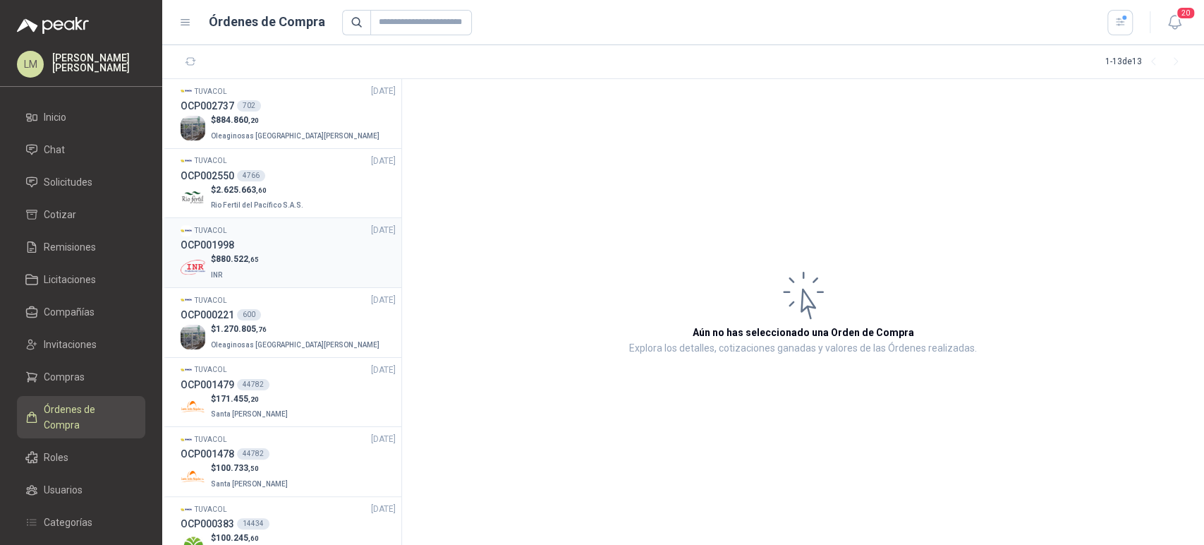
click at [241, 237] on div "OCP001998" at bounding box center [288, 245] width 215 height 16
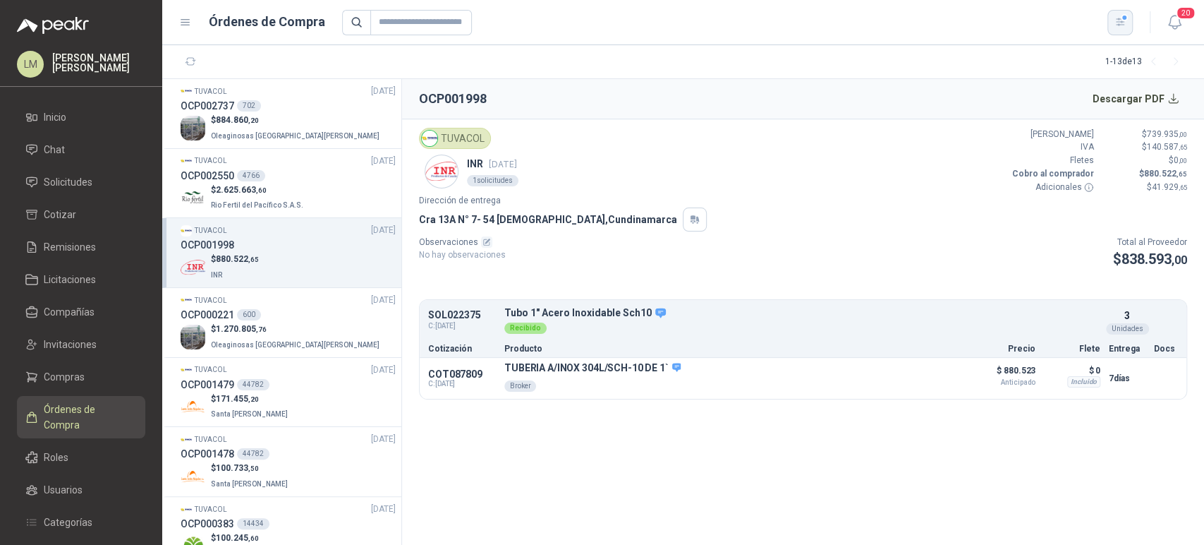
click at [1115, 25] on icon "button" at bounding box center [1121, 22] width 12 height 12
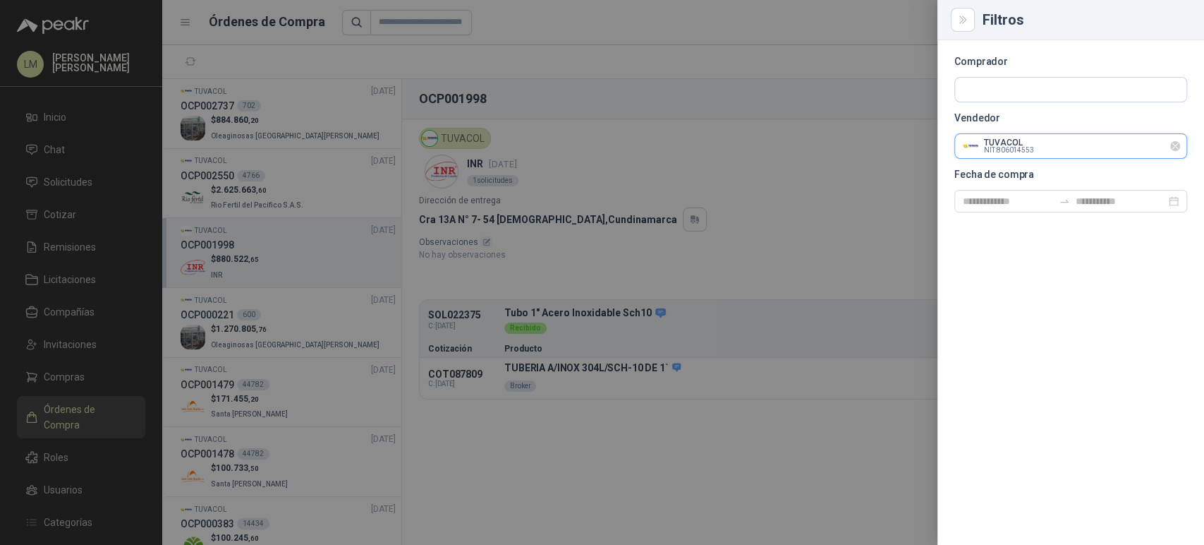
click at [1022, 102] on input "text" at bounding box center [1070, 90] width 231 height 24
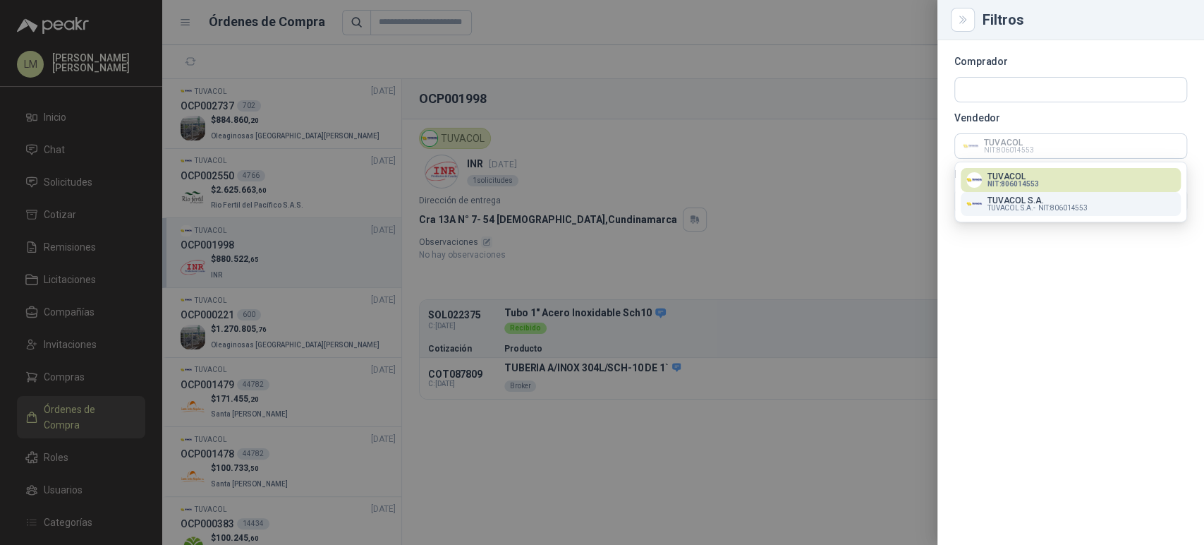
click at [1000, 202] on p "TUVACOL S.A." at bounding box center [1038, 200] width 100 height 8
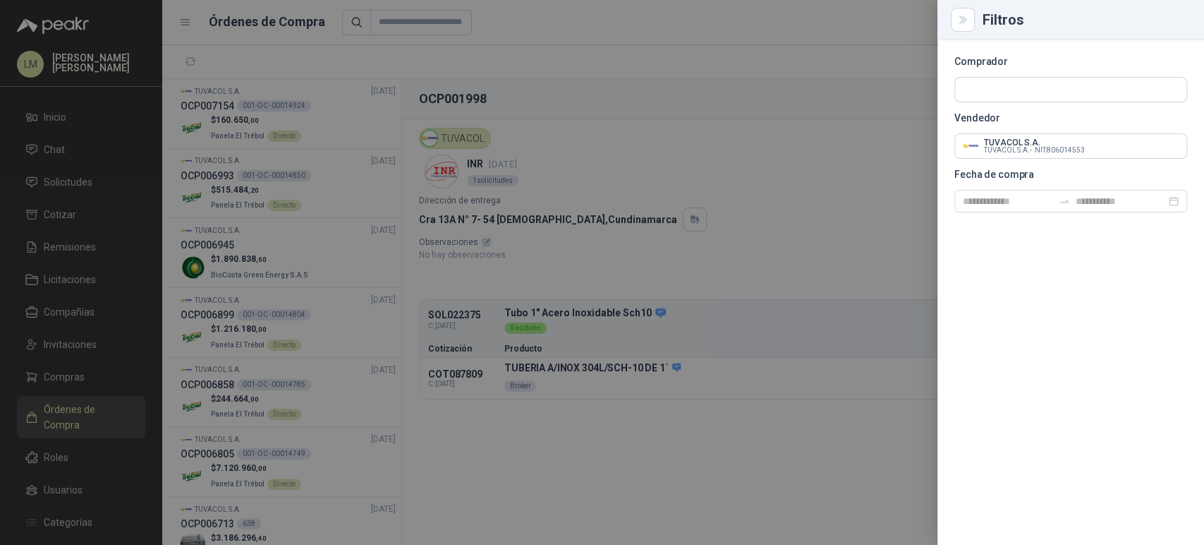
click at [560, 95] on div at bounding box center [602, 272] width 1204 height 545
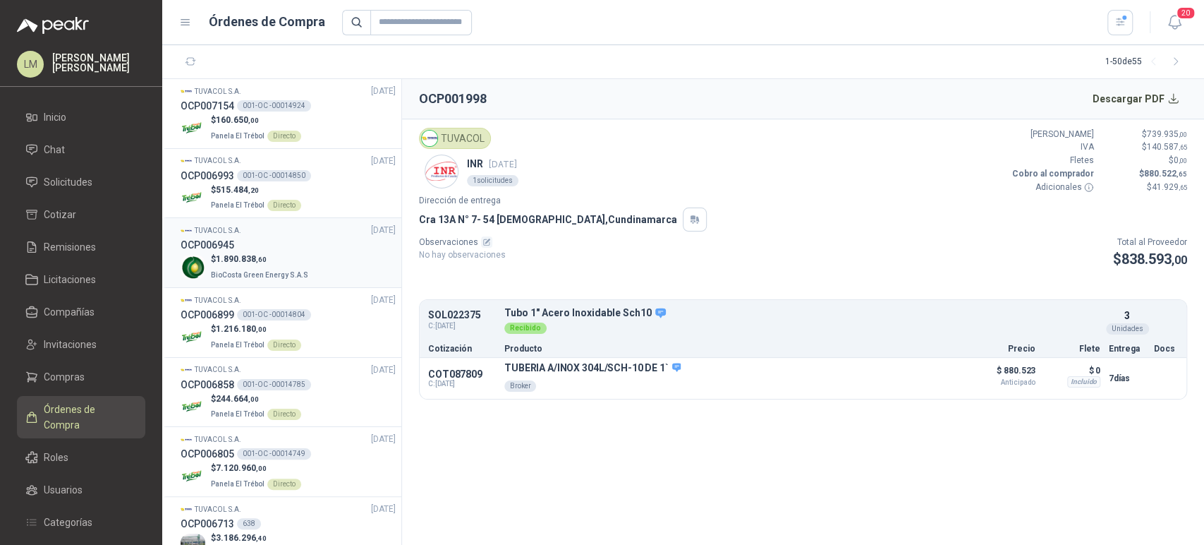
click at [260, 265] on p "$ 1.890.838 ,60" at bounding box center [261, 259] width 100 height 13
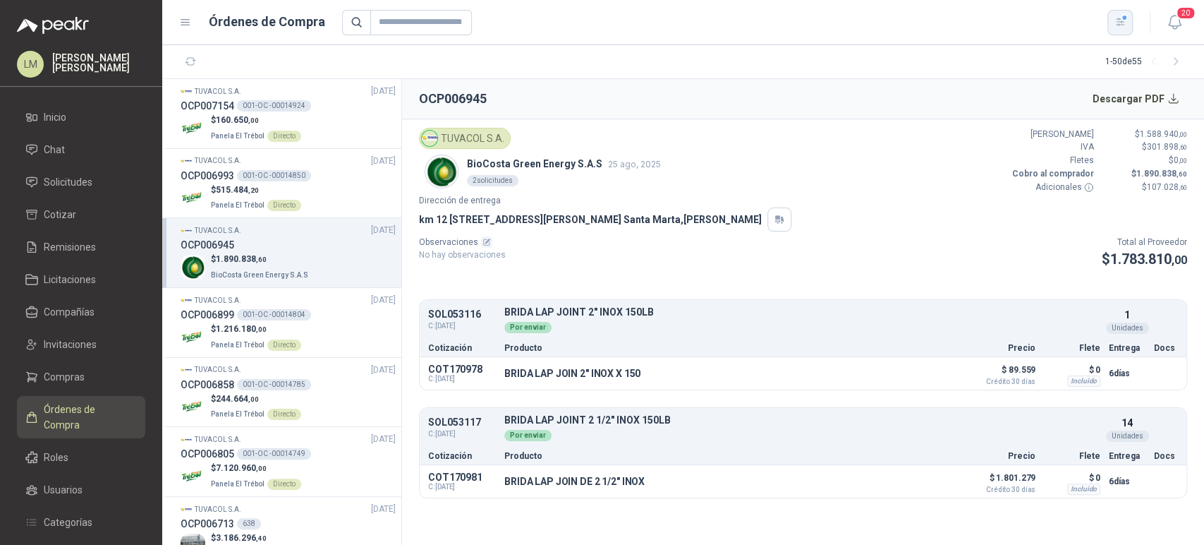
click at [1120, 20] on icon "button" at bounding box center [1121, 22] width 12 height 12
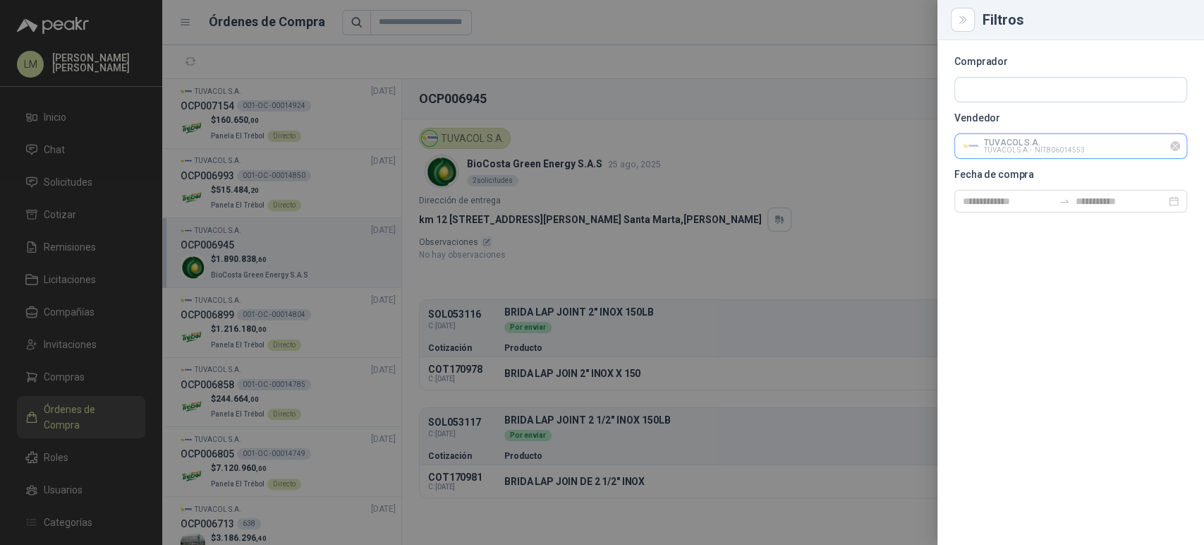
click at [989, 147] on input "text" at bounding box center [1070, 146] width 231 height 24
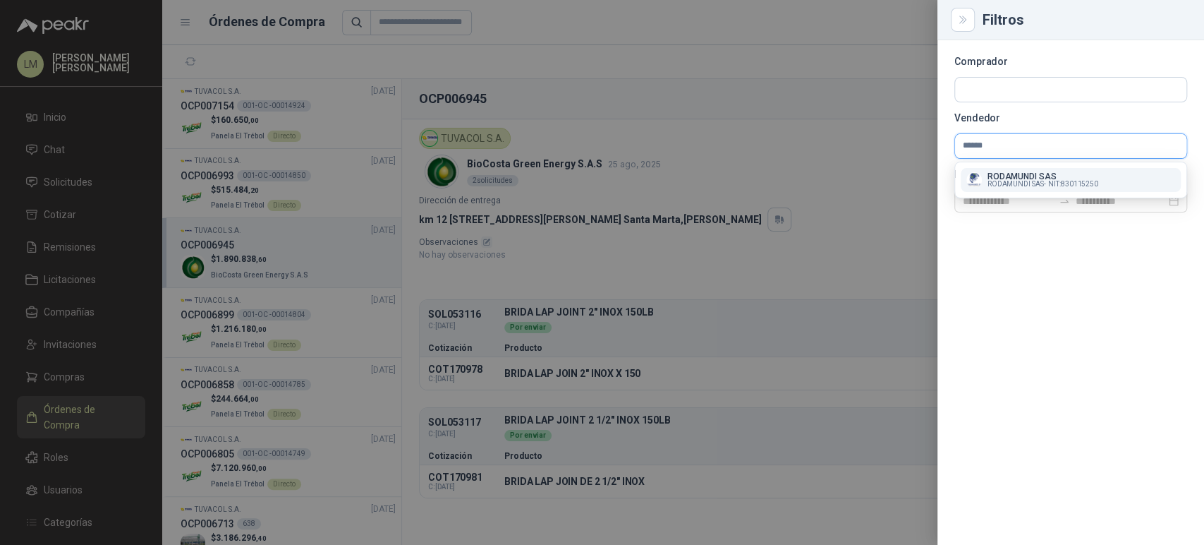
type input "******"
click at [1009, 176] on p "RODAMUNDI SAS" at bounding box center [1043, 176] width 111 height 8
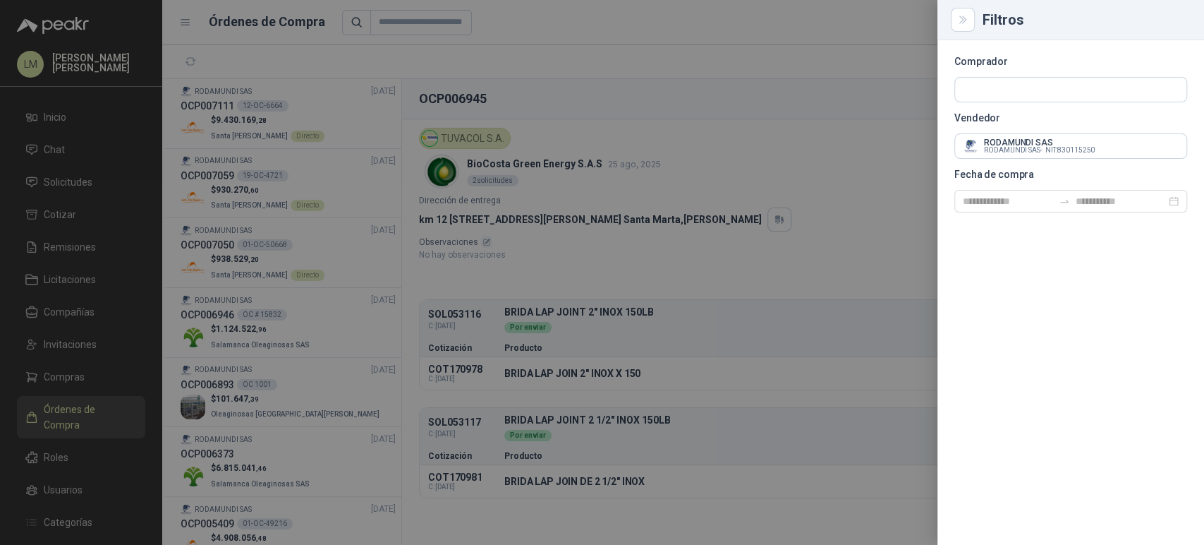
click at [527, 54] on div at bounding box center [602, 272] width 1204 height 545
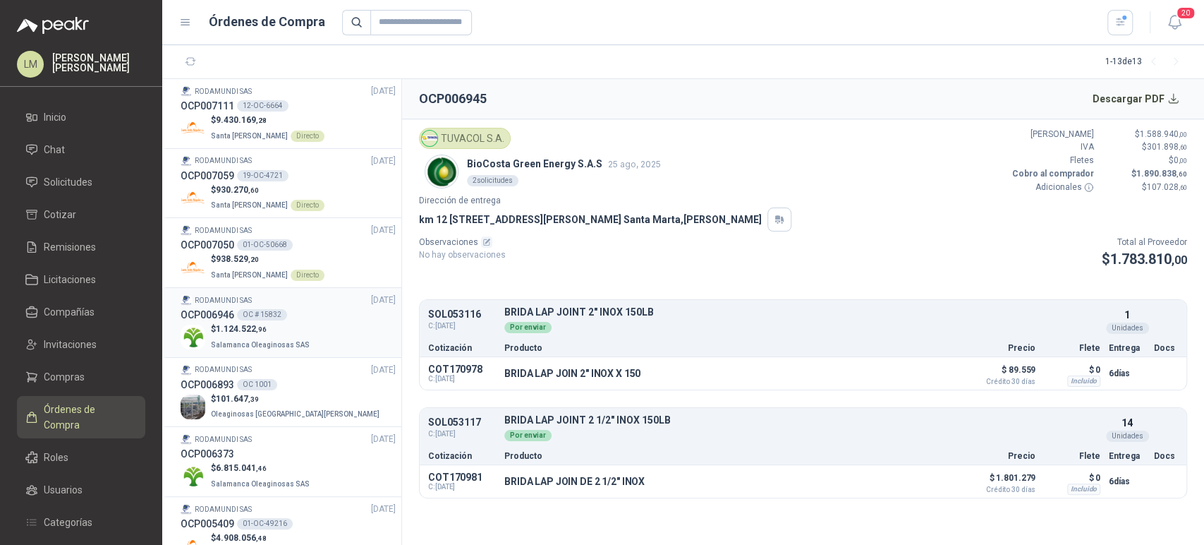
click at [265, 315] on div "OC # 15832" at bounding box center [262, 314] width 50 height 11
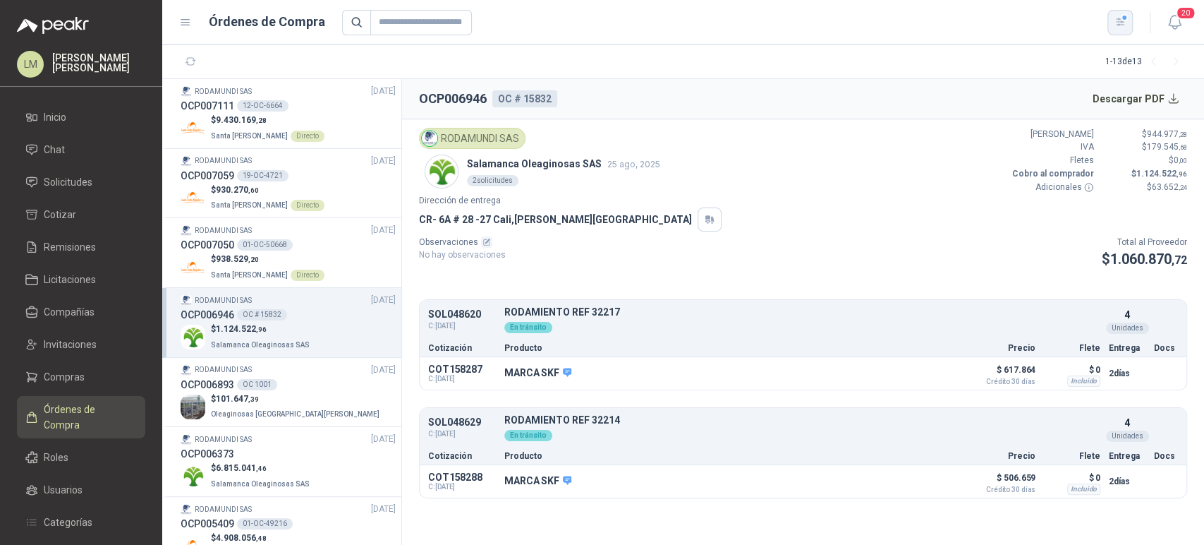
click at [1115, 25] on icon "button" at bounding box center [1121, 22] width 12 height 12
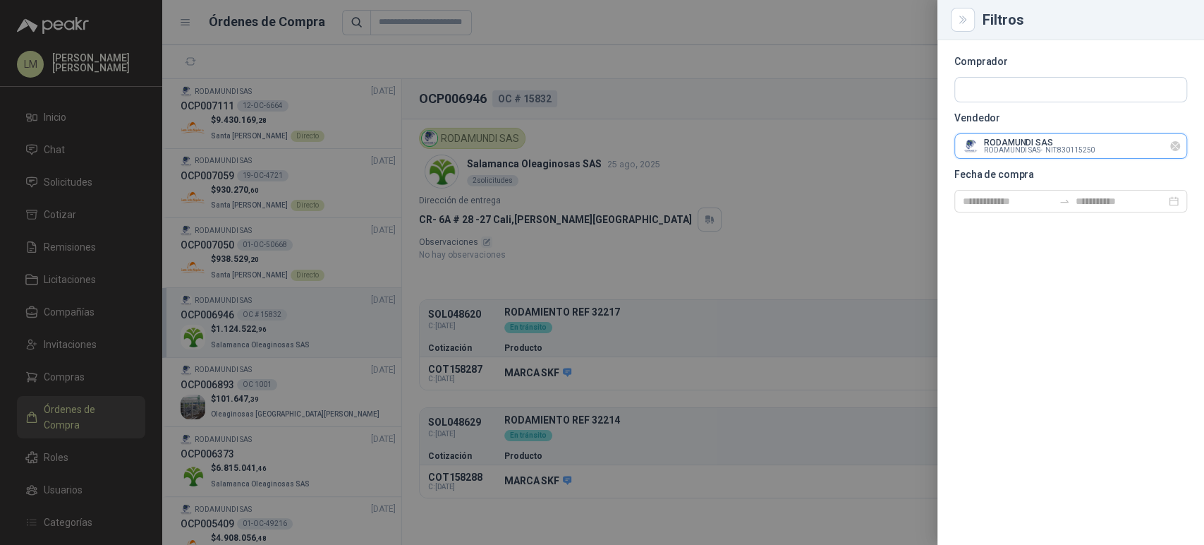
click at [1009, 102] on input "text" at bounding box center [1070, 90] width 231 height 24
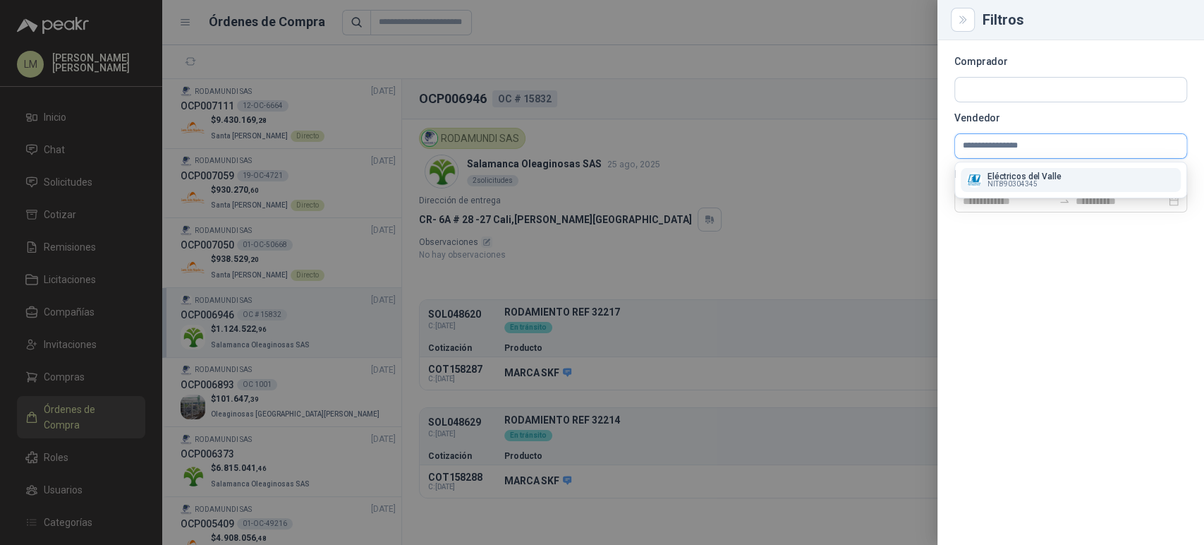
type input "**********"
click at [1041, 176] on p "Eléctricos del Valle" at bounding box center [1025, 176] width 74 height 8
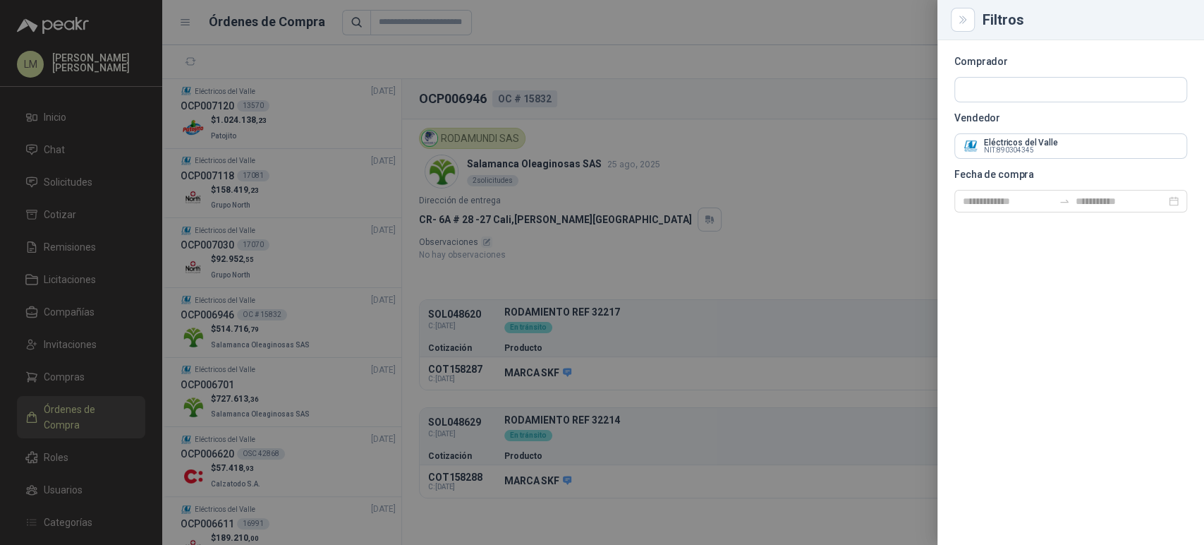
click at [758, 178] on div at bounding box center [602, 272] width 1204 height 545
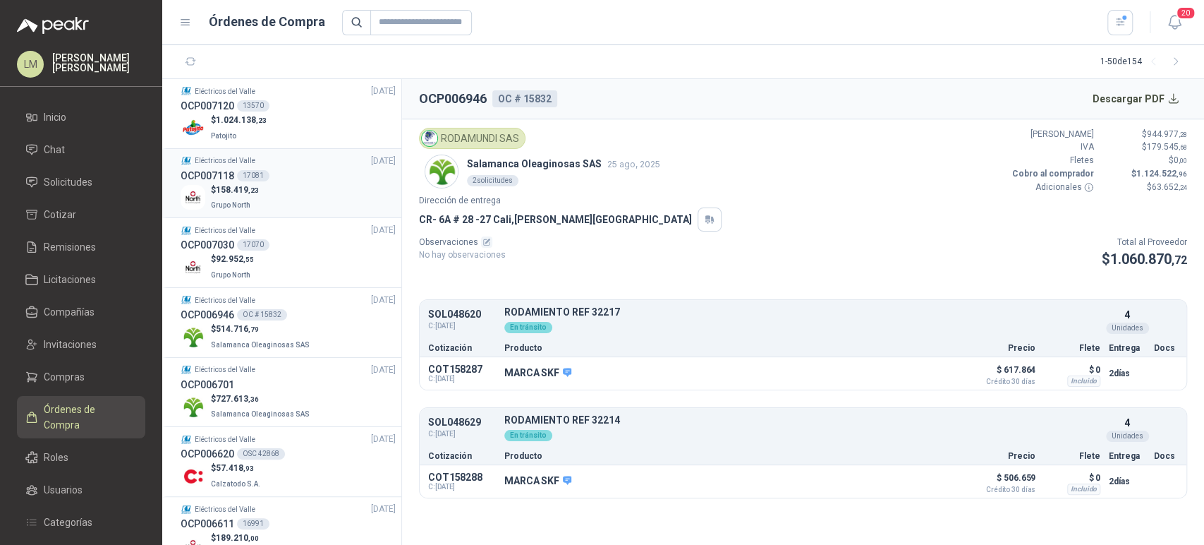
click at [234, 181] on div "OCP007118 17081" at bounding box center [288, 176] width 215 height 16
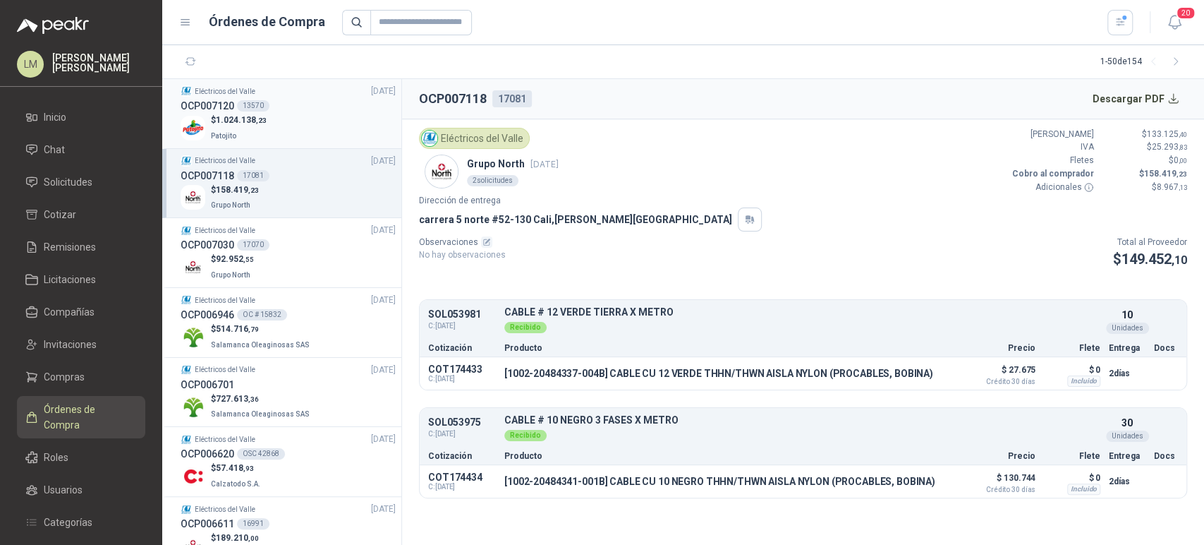
click at [246, 116] on span "1.024.138 ,23" at bounding box center [241, 120] width 51 height 10
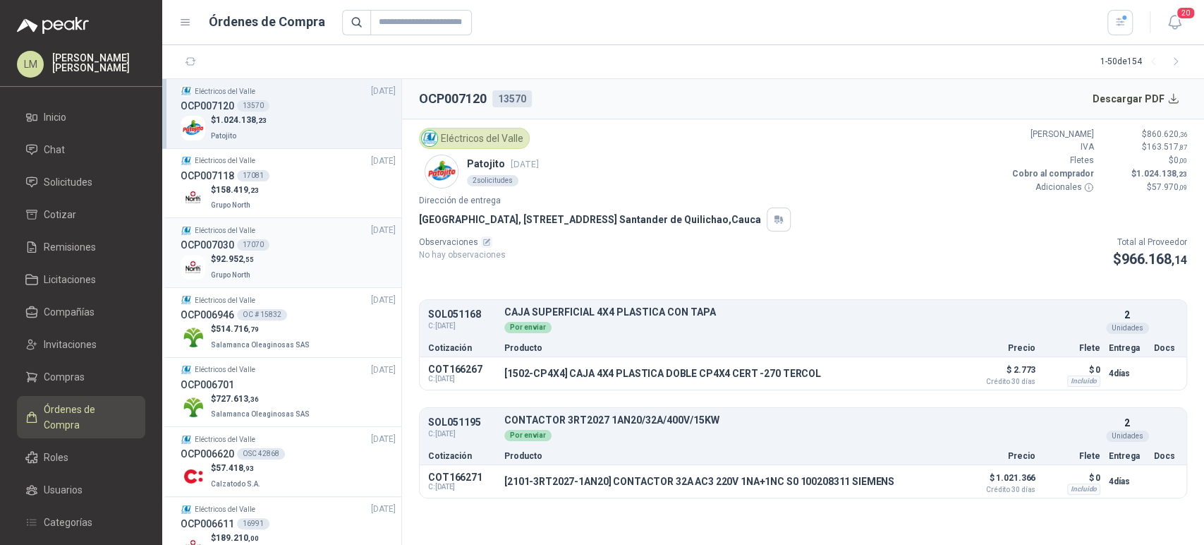
click at [248, 241] on div "17070" at bounding box center [253, 244] width 32 height 11
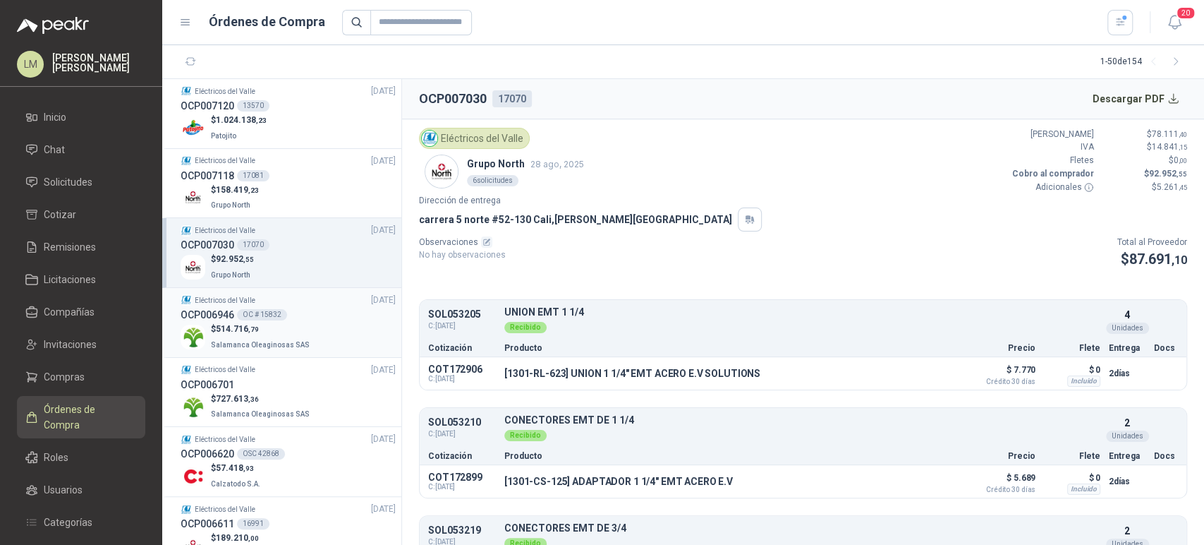
click at [257, 315] on div "OC # 15832" at bounding box center [262, 314] width 50 height 11
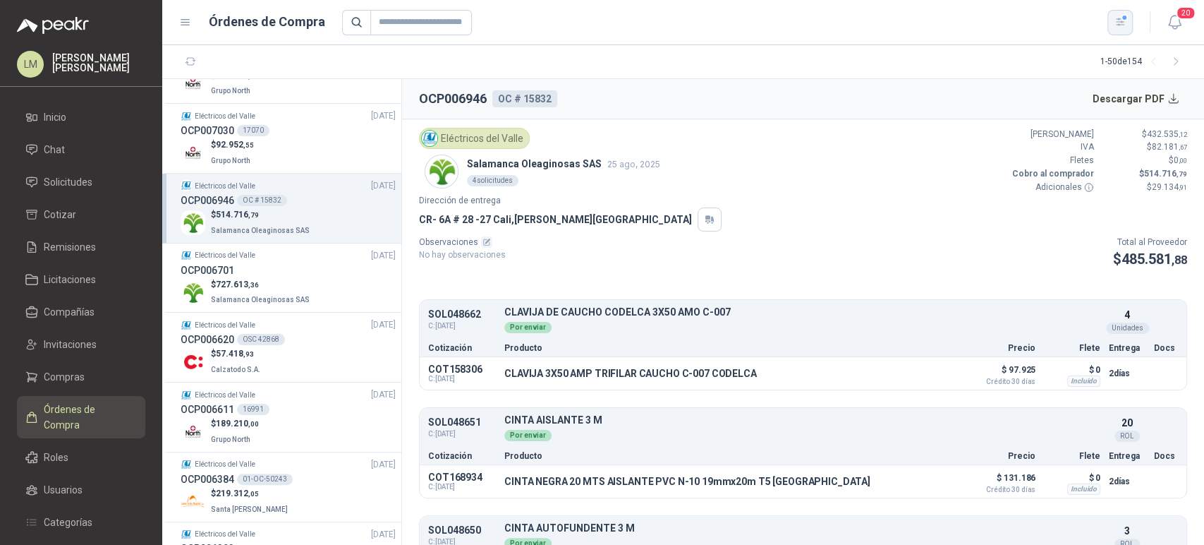
click at [1126, 29] on button "button" at bounding box center [1120, 22] width 25 height 25
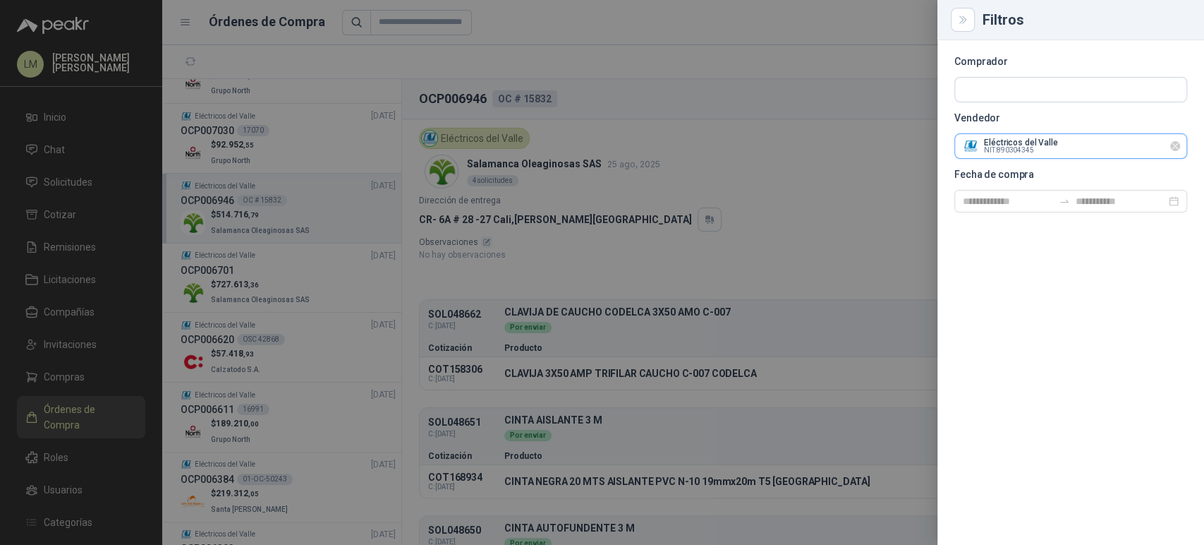
click at [1002, 102] on input "text" at bounding box center [1070, 90] width 231 height 24
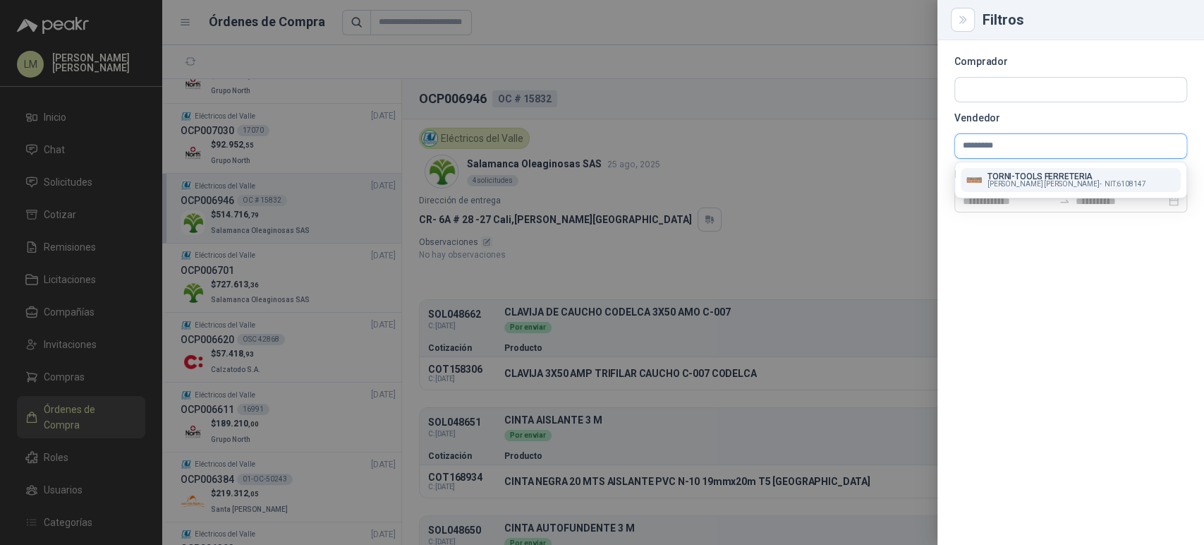
type input "*********"
click at [1000, 178] on p "TORNI-TOOLS FERRETERIA" at bounding box center [1067, 176] width 159 height 8
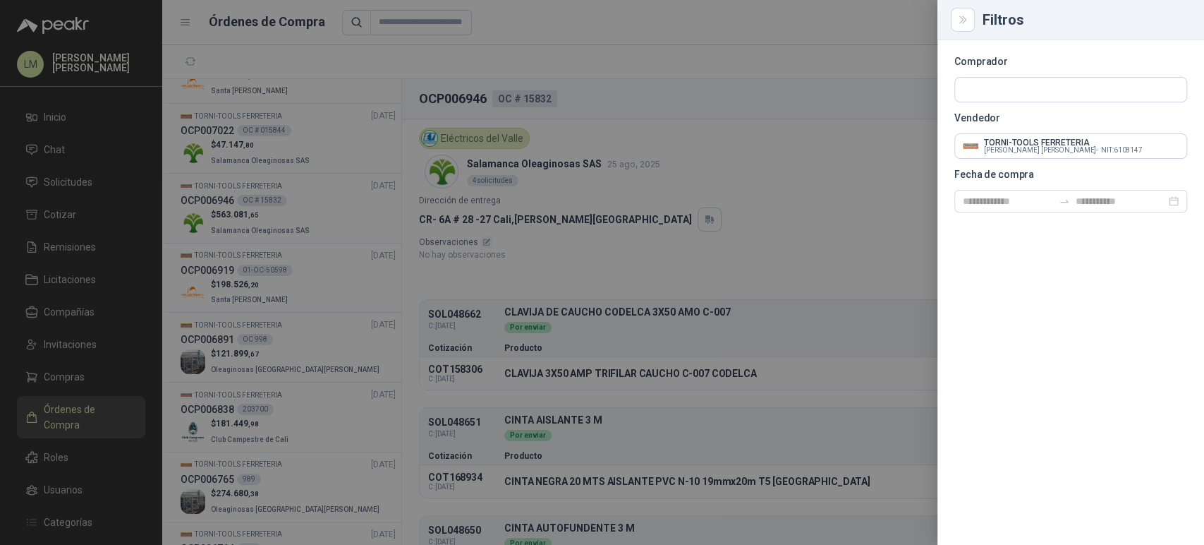
click at [473, 39] on div at bounding box center [602, 272] width 1204 height 545
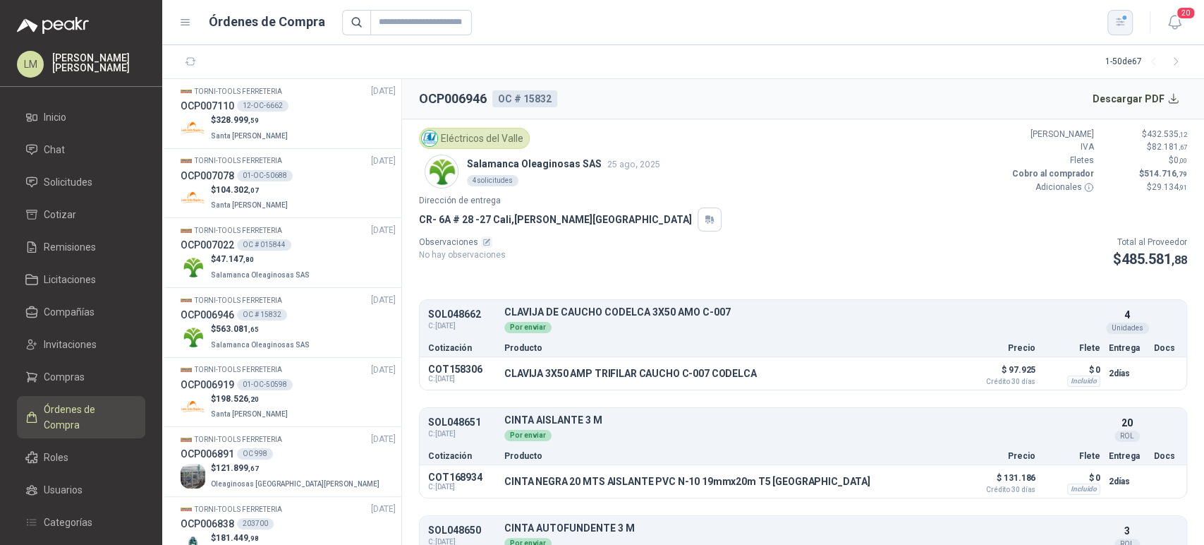
click at [1115, 23] on icon "button" at bounding box center [1121, 22] width 12 height 12
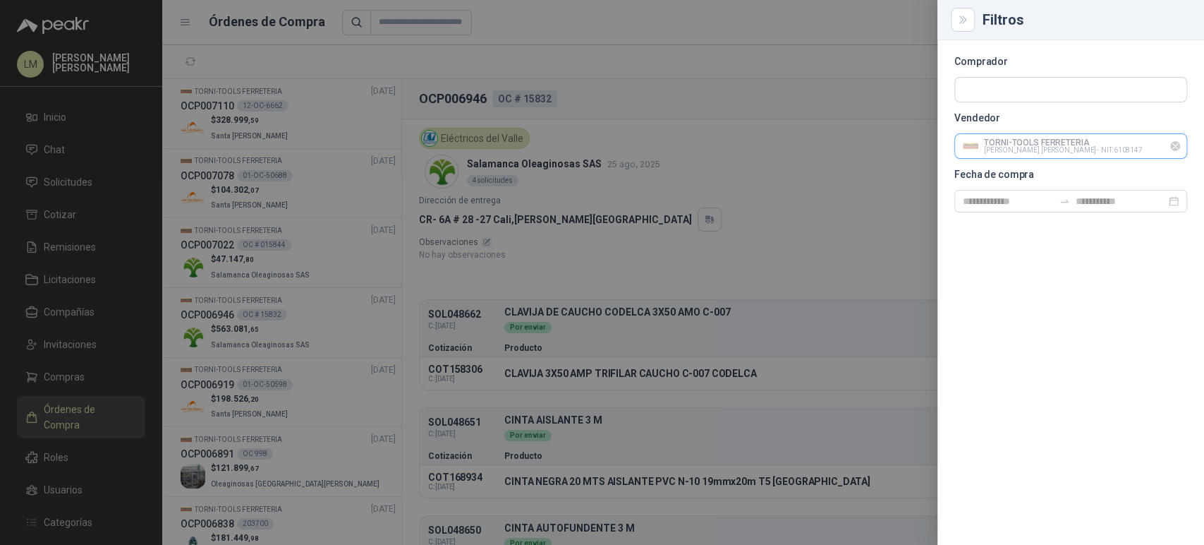
click at [993, 150] on input "text" at bounding box center [1070, 146] width 231 height 24
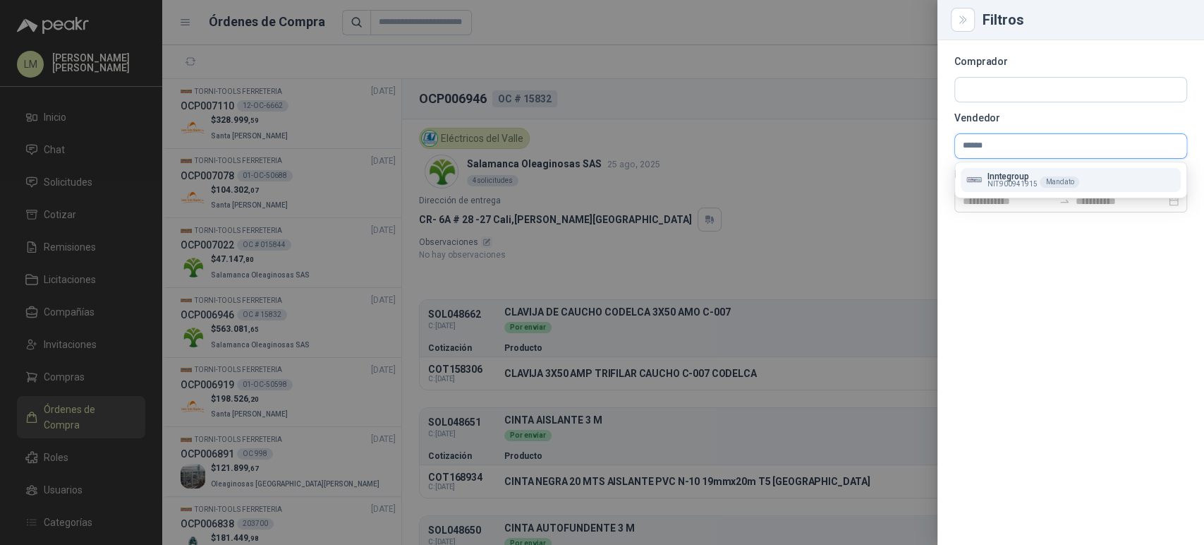
type input "******"
click at [1002, 178] on p "Inntegroup" at bounding box center [1013, 176] width 50 height 8
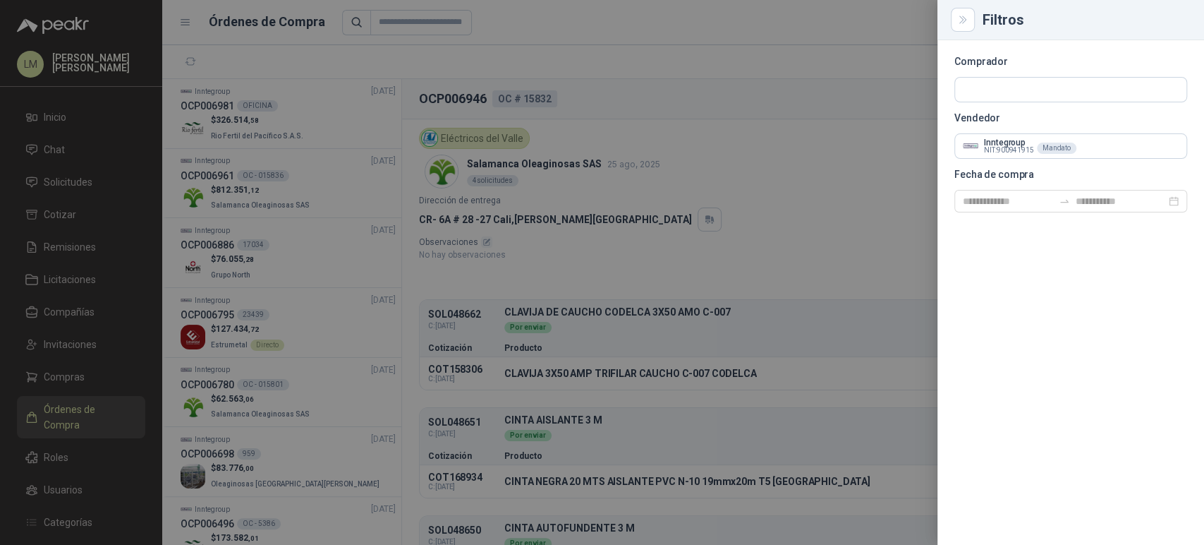
click at [747, 140] on div at bounding box center [602, 272] width 1204 height 545
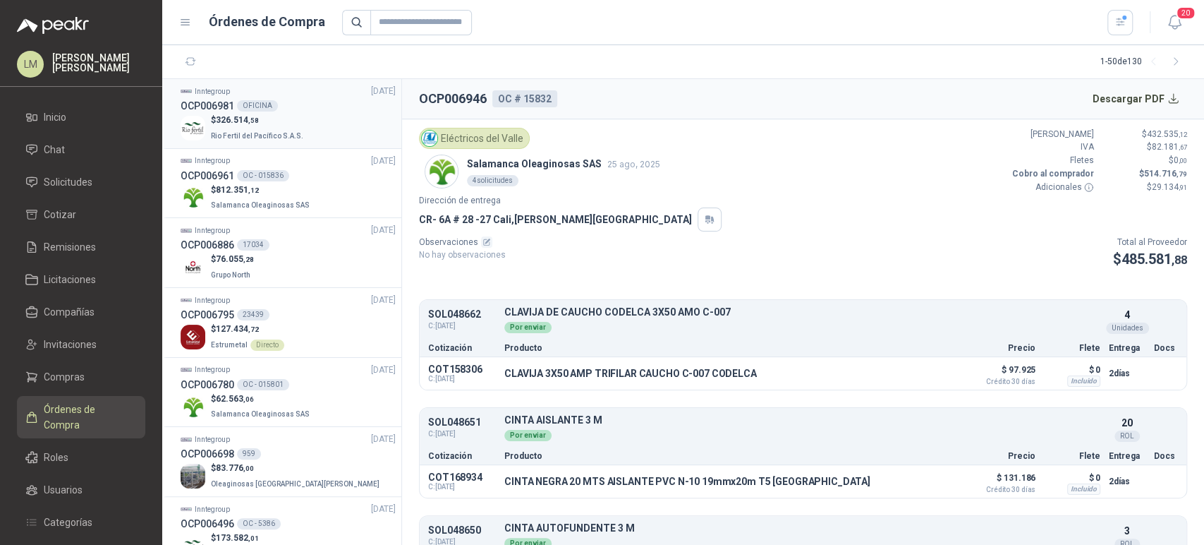
click at [247, 107] on div "OFICINA" at bounding box center [257, 105] width 41 height 11
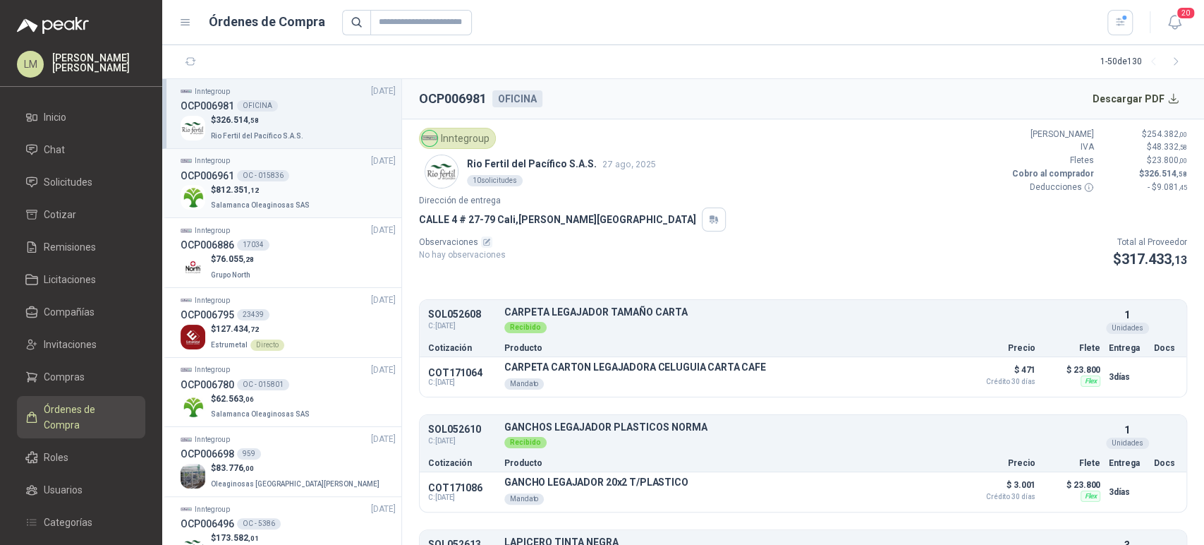
click at [243, 174] on div "OC - 015836" at bounding box center [263, 175] width 52 height 11
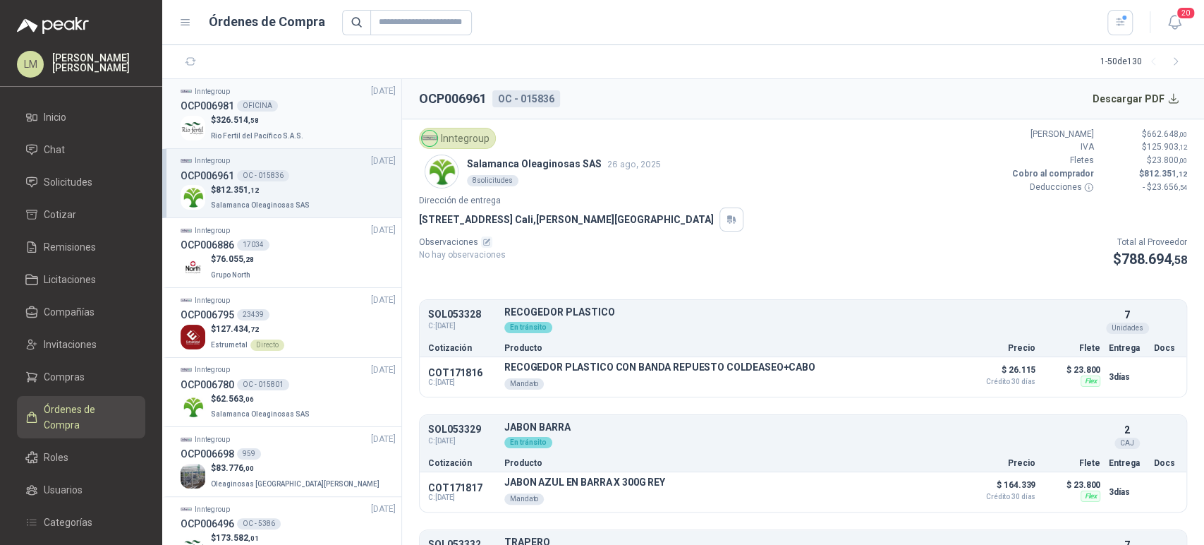
click at [267, 106] on div "OFICINA" at bounding box center [257, 105] width 41 height 11
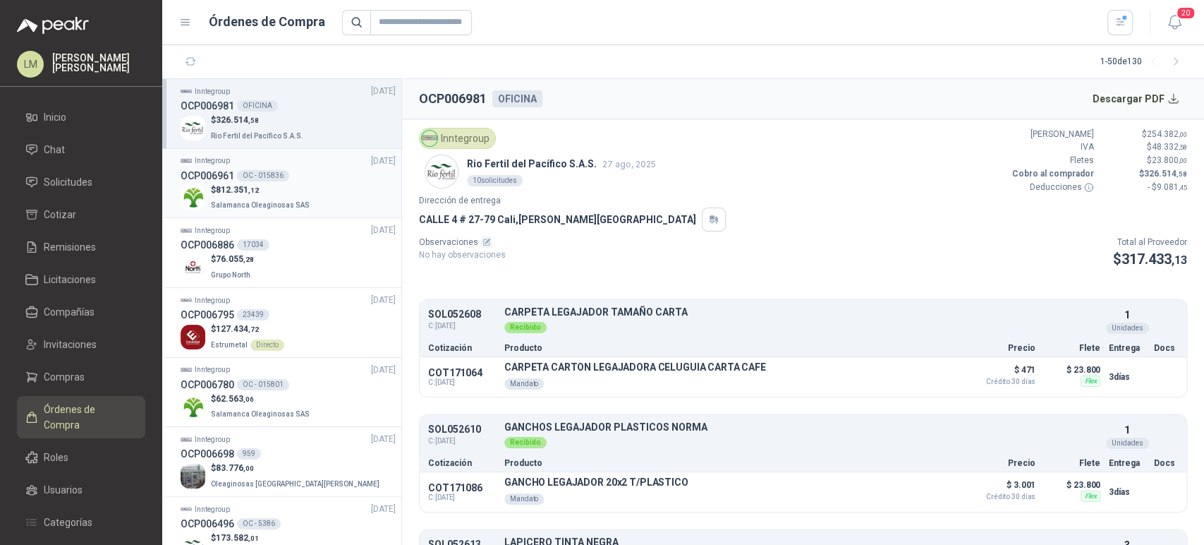
click at [253, 177] on div "OC - 015836" at bounding box center [263, 175] width 52 height 11
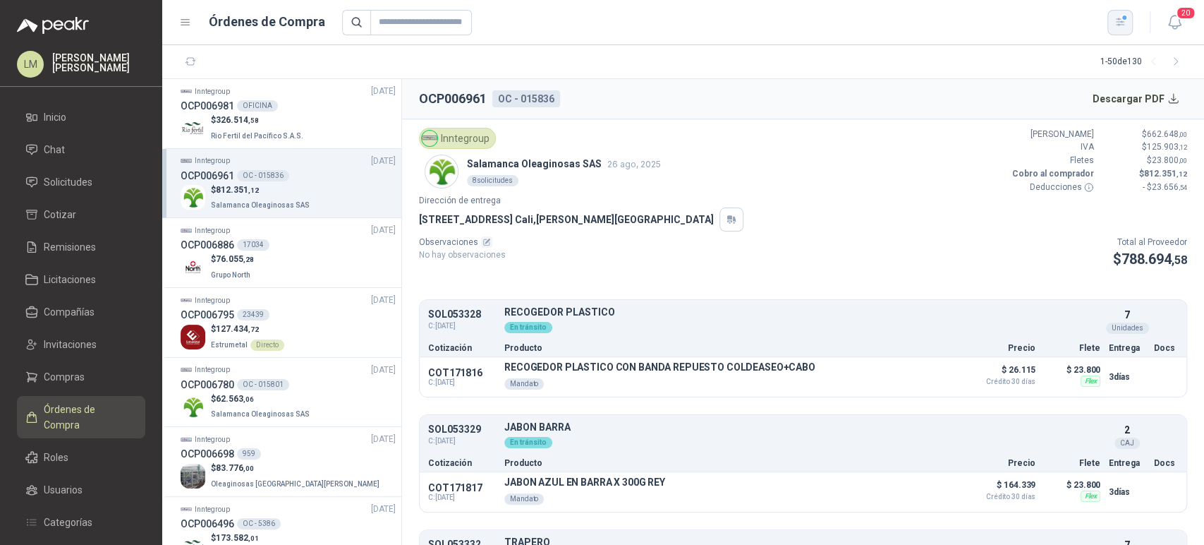
click at [1118, 29] on button "button" at bounding box center [1120, 22] width 25 height 25
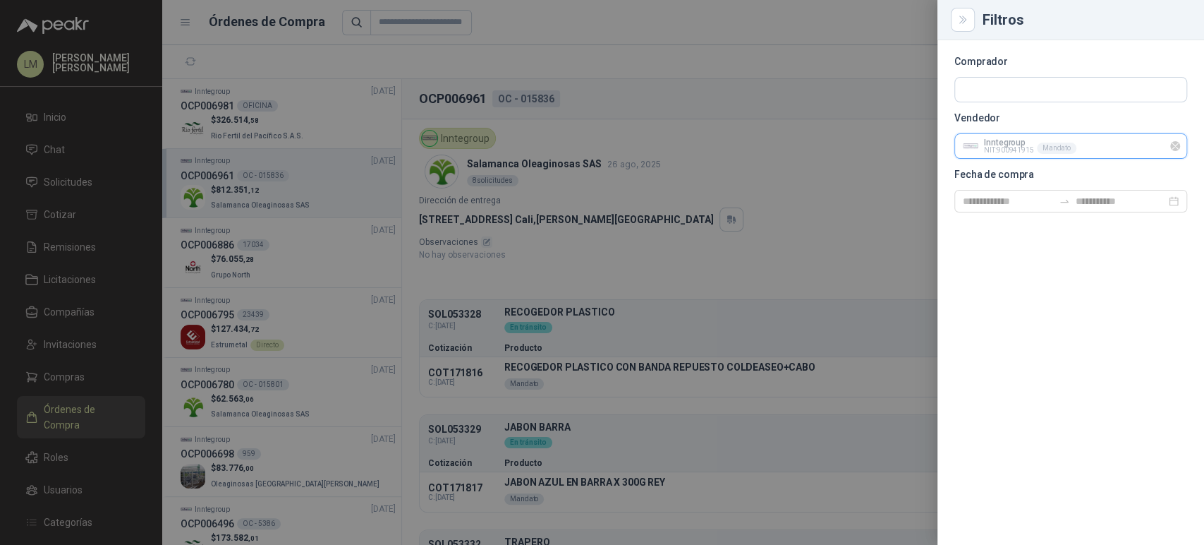
click at [999, 147] on input "text" at bounding box center [1070, 146] width 231 height 24
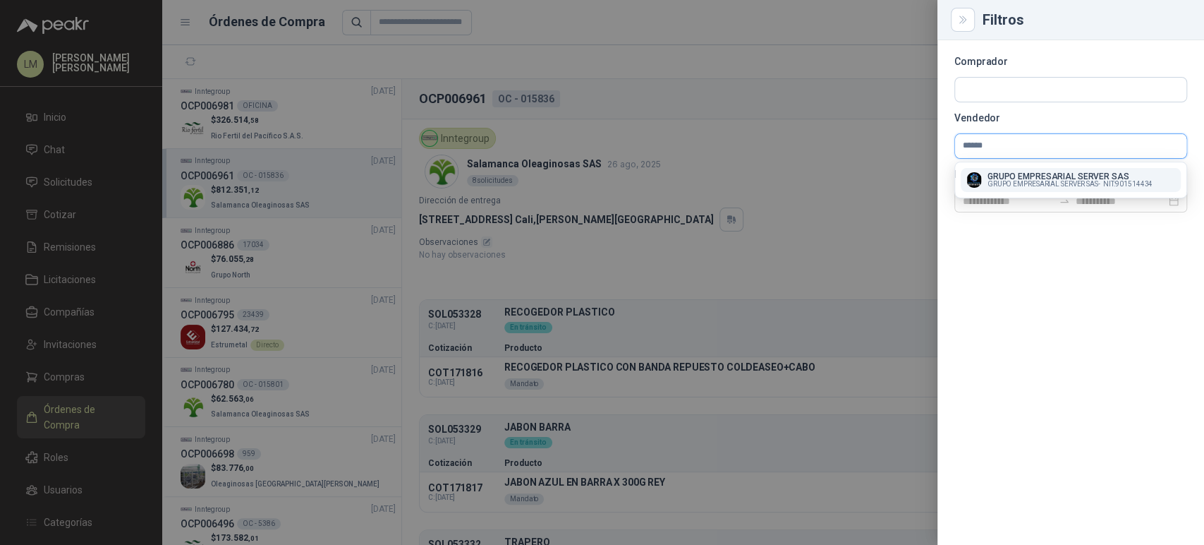
type input "******"
click at [995, 183] on span "GRUPO EMPRESARIAL SERVER SAS -" at bounding box center [1044, 184] width 113 height 7
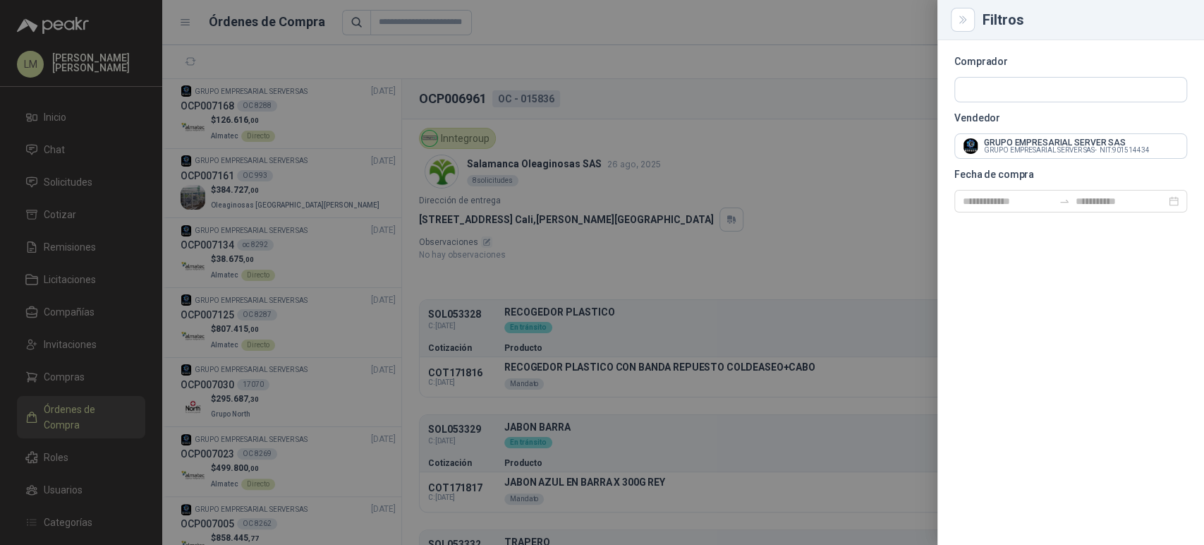
click at [746, 188] on div at bounding box center [602, 272] width 1204 height 545
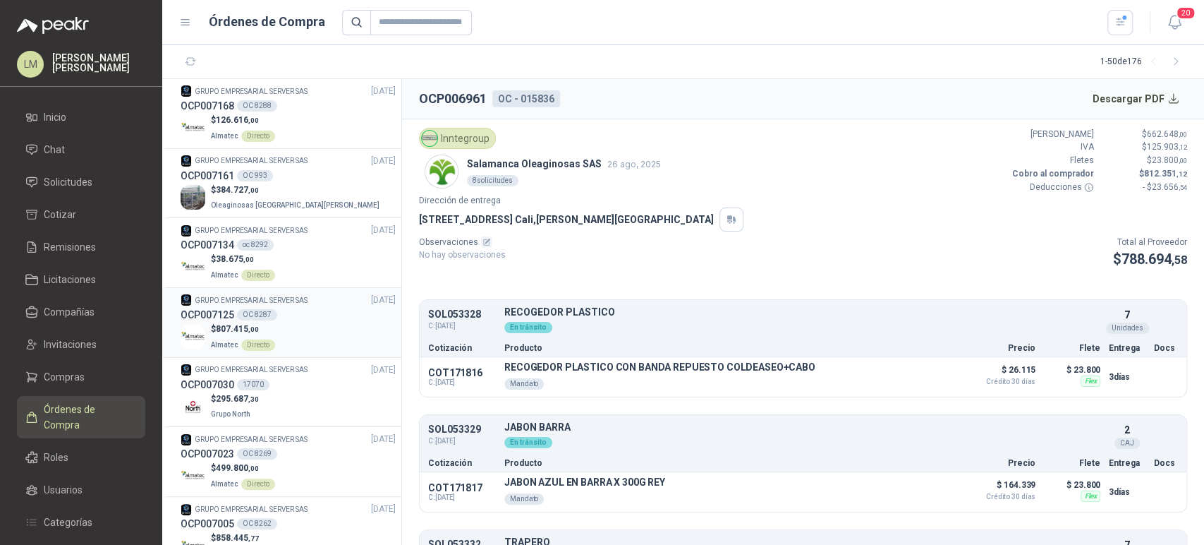
click at [199, 317] on h3 "OCP007125" at bounding box center [208, 315] width 54 height 16
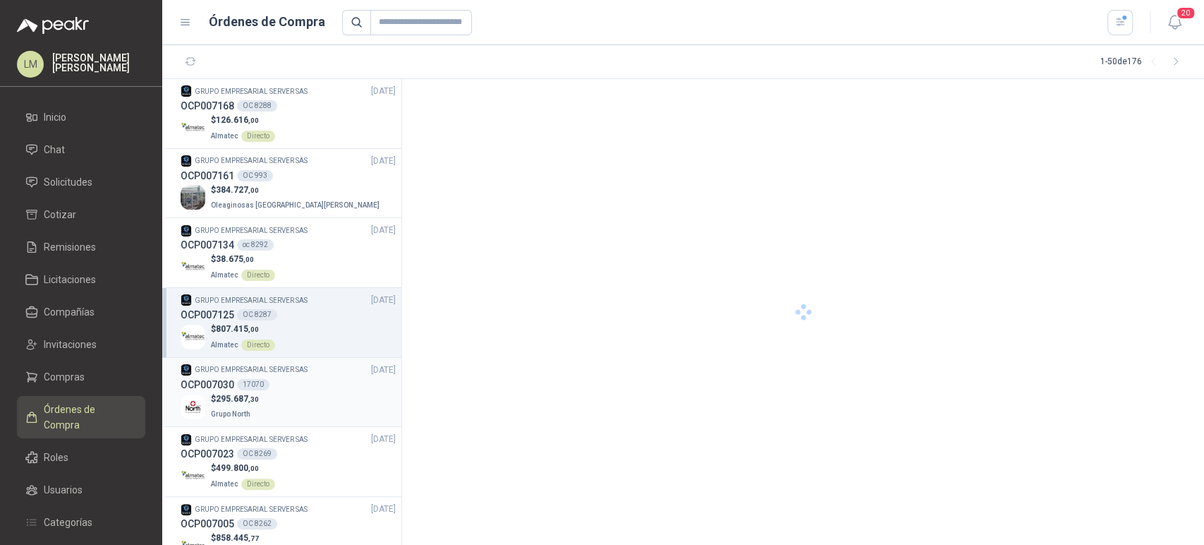
click at [217, 410] on span "Grupo North" at bounding box center [231, 414] width 40 height 8
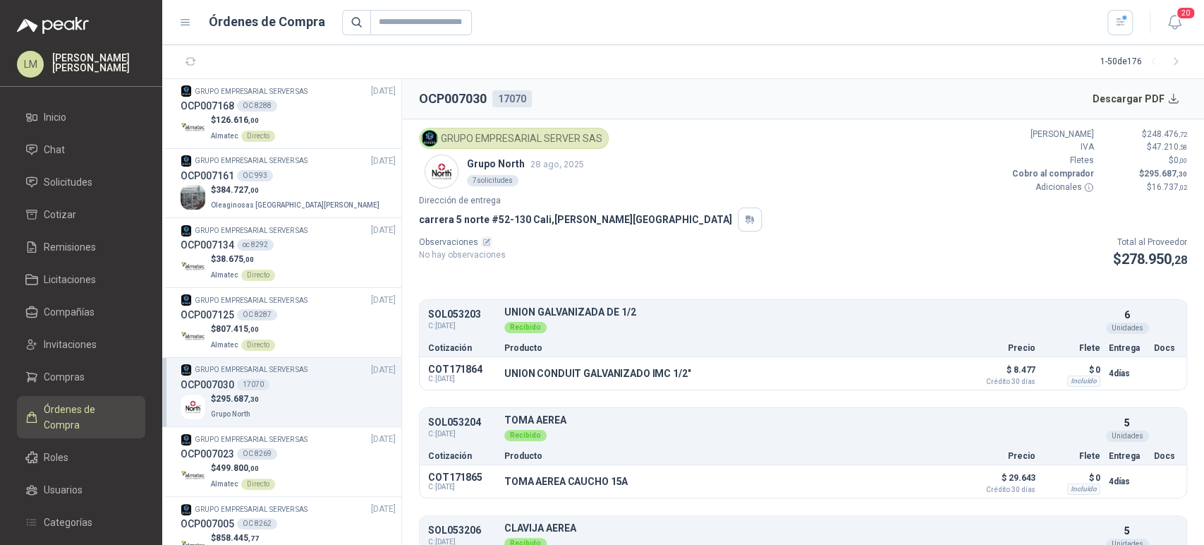
click at [1012, 106] on header "OCP007030 17070 Descargar PDF" at bounding box center [803, 99] width 802 height 40
click at [1123, 26] on icon "button" at bounding box center [1121, 22] width 12 height 12
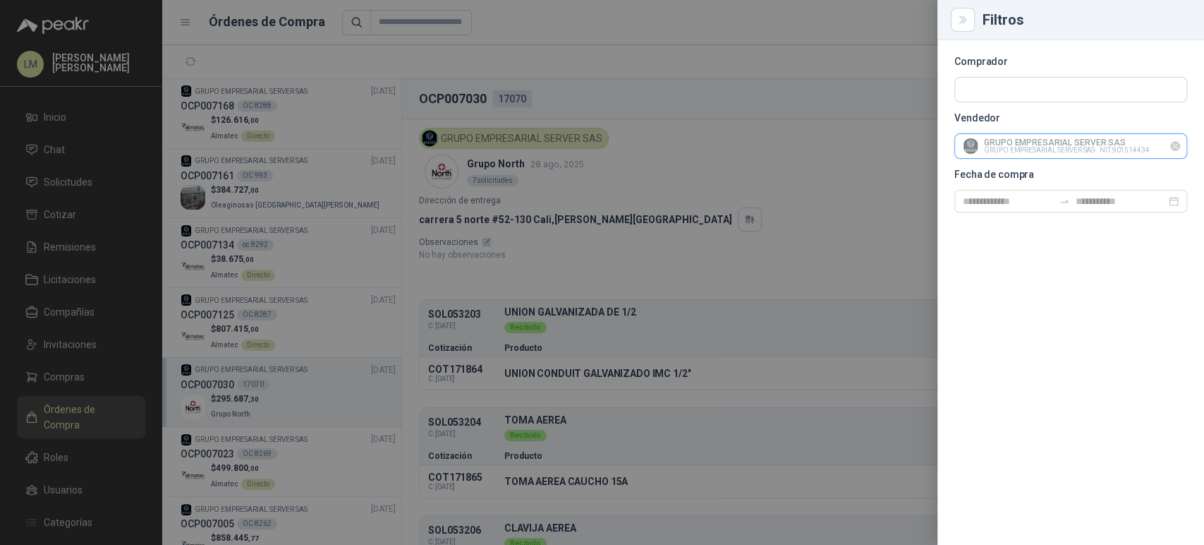
click at [995, 145] on input "text" at bounding box center [1070, 146] width 231 height 24
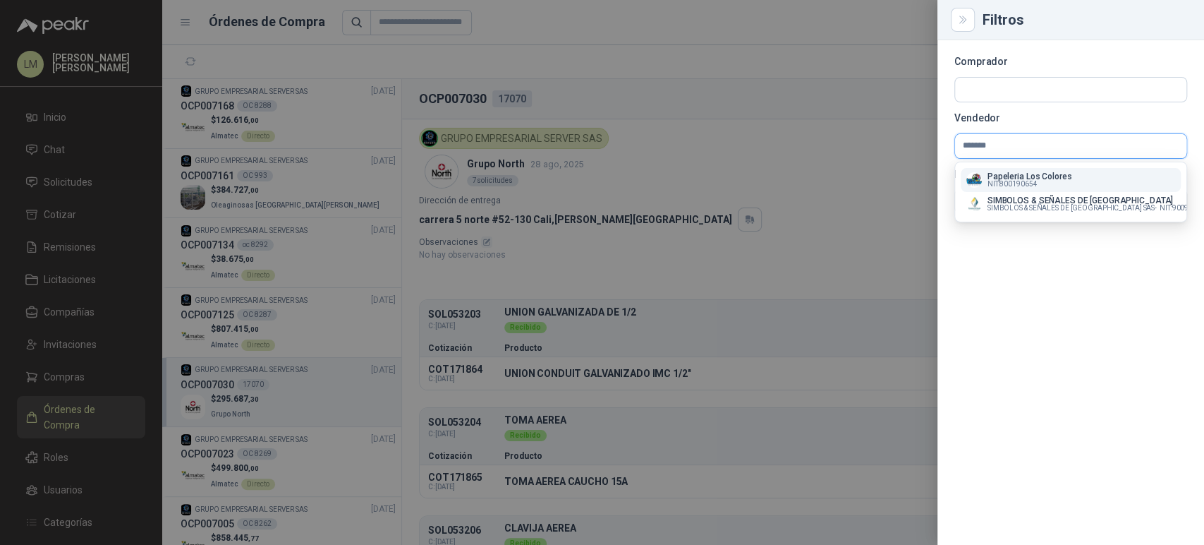
type input "*******"
click at [1020, 181] on span "NIT : 800190654" at bounding box center [1013, 184] width 50 height 7
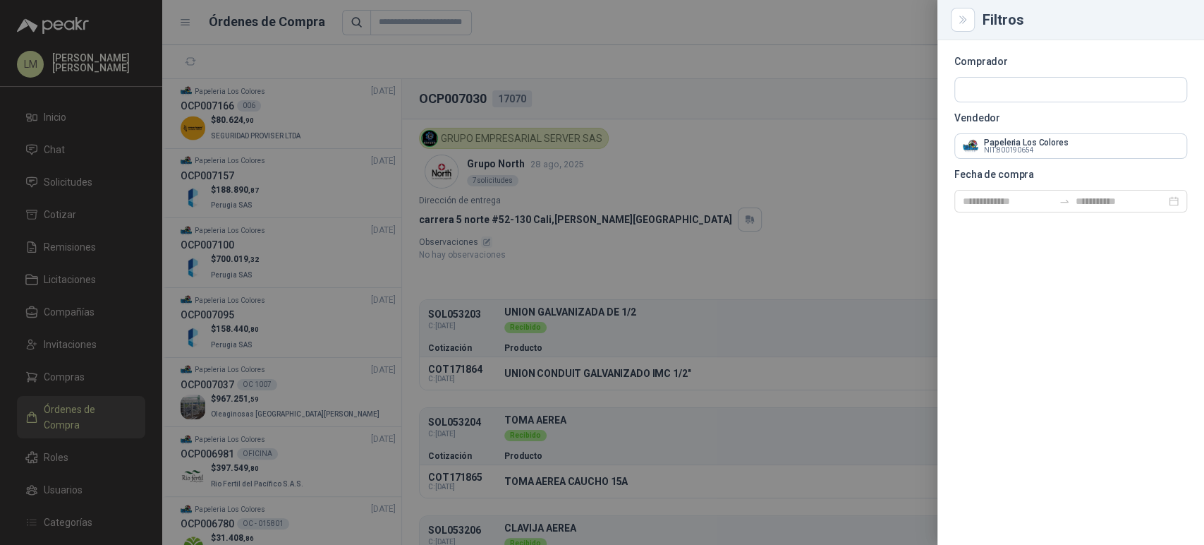
click at [698, 94] on div at bounding box center [602, 272] width 1204 height 545
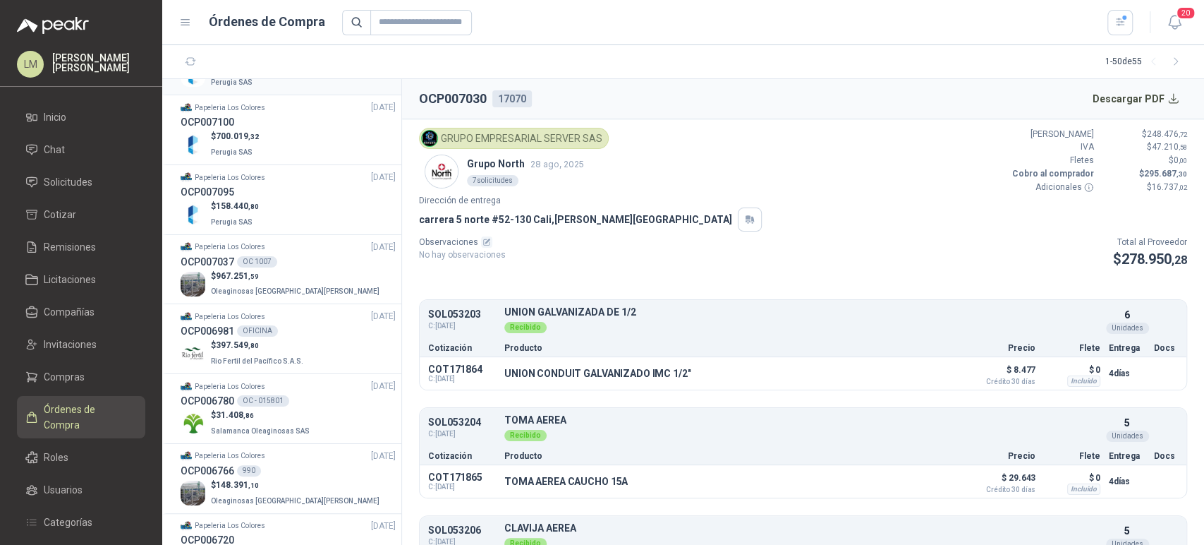
scroll to position [124, 0]
click at [238, 260] on div "OC 1007" at bounding box center [257, 260] width 40 height 11
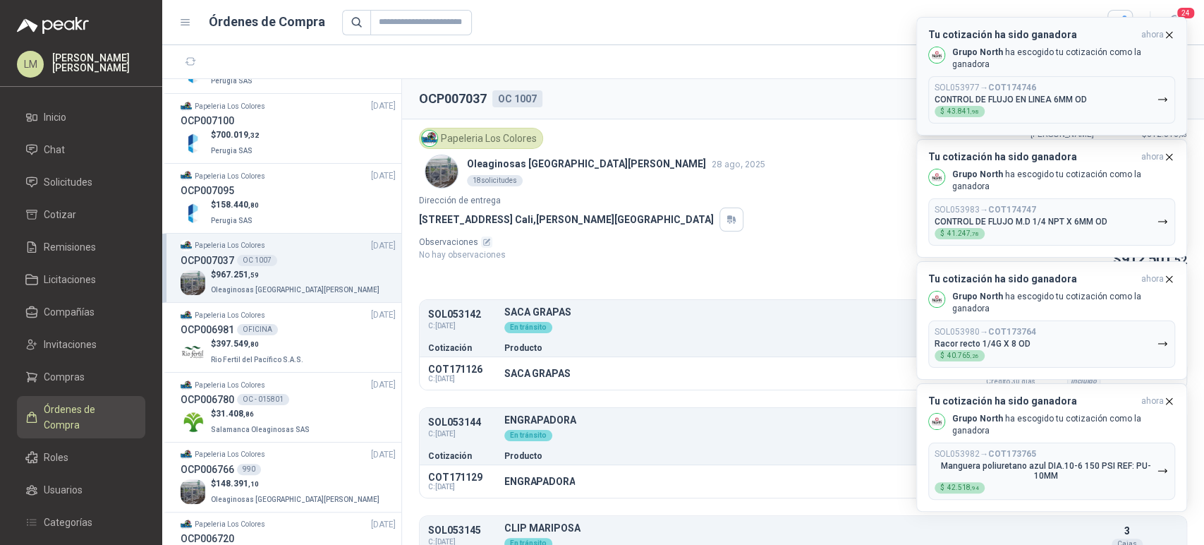
click at [1170, 34] on icon "button" at bounding box center [1170, 35] width 6 height 6
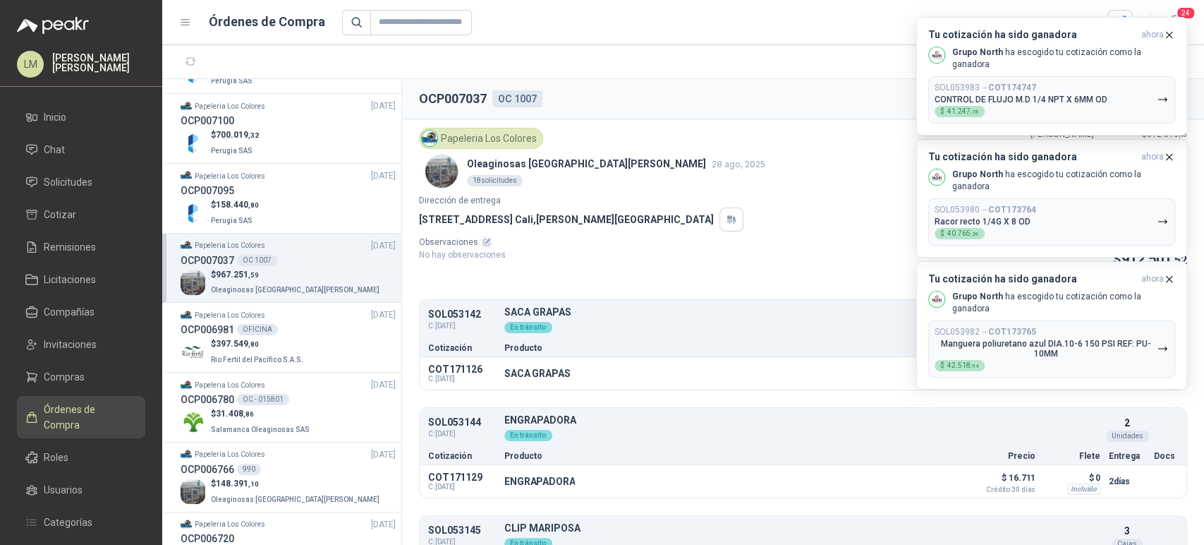
click at [1170, 34] on icon "button" at bounding box center [1170, 35] width 6 height 6
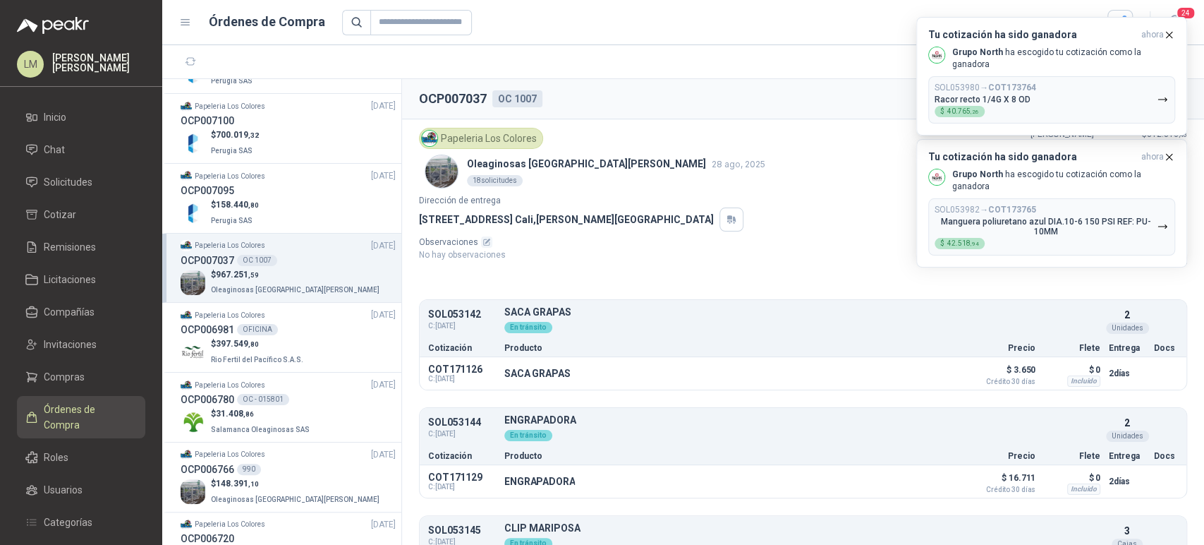
click at [1170, 34] on icon "button" at bounding box center [1170, 35] width 6 height 6
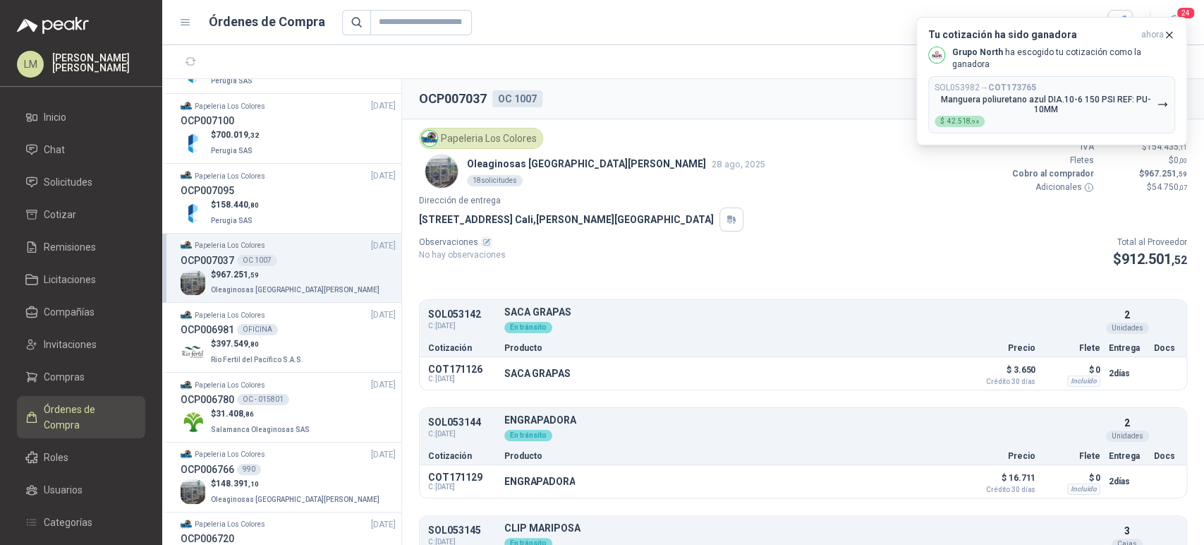
click at [1170, 34] on icon "button" at bounding box center [1170, 35] width 6 height 6
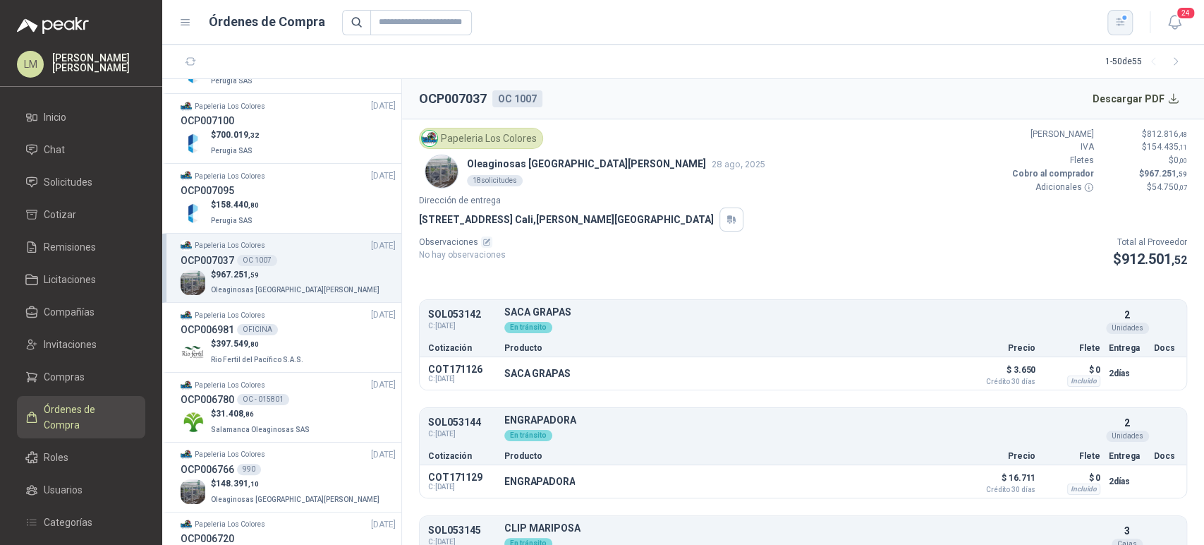
click at [1112, 26] on button "button" at bounding box center [1120, 22] width 25 height 25
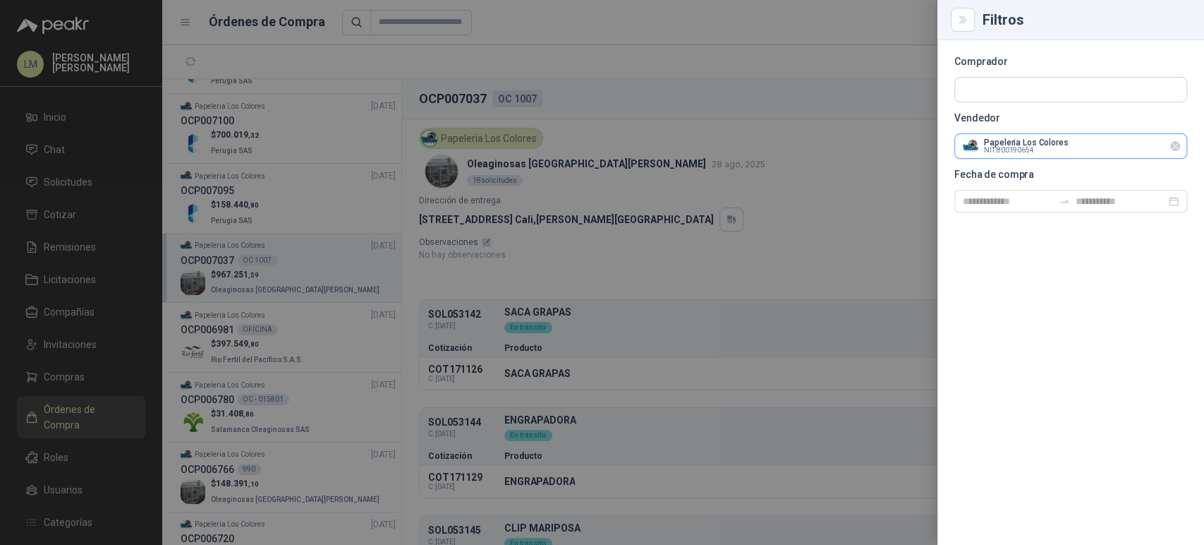
click at [993, 102] on input "text" at bounding box center [1070, 90] width 231 height 24
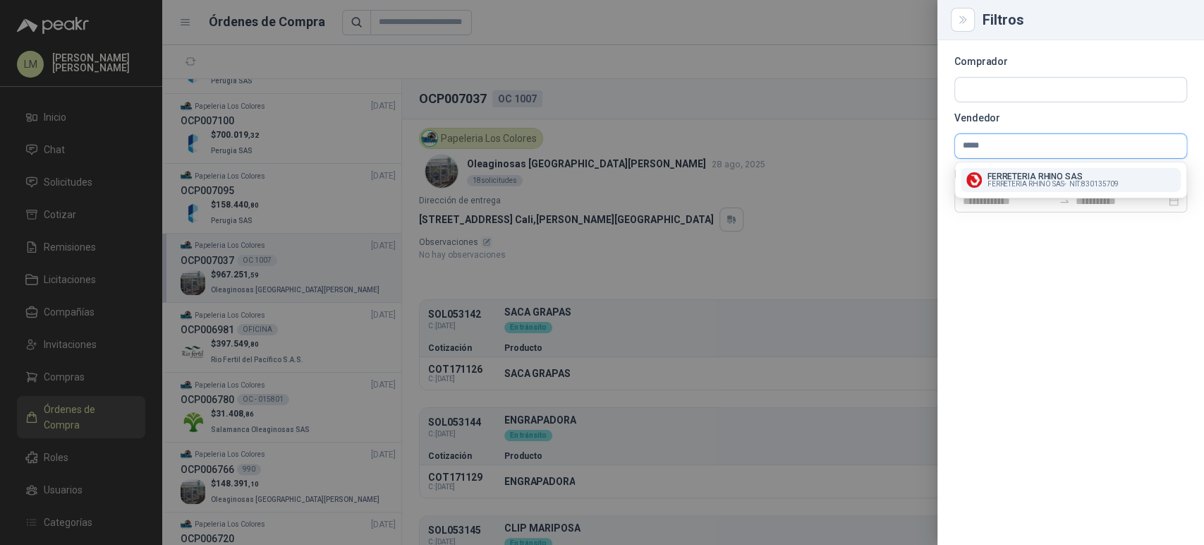
type input "*****"
click at [1017, 178] on p "FERRETERIA RHINO SAS" at bounding box center [1053, 176] width 131 height 8
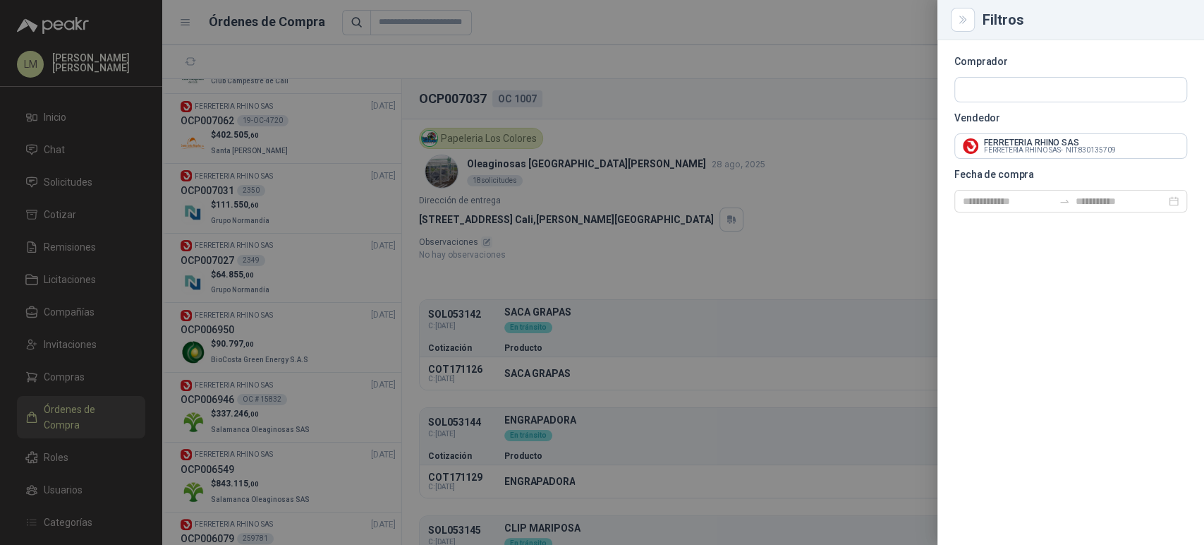
click at [717, 174] on div at bounding box center [602, 272] width 1204 height 545
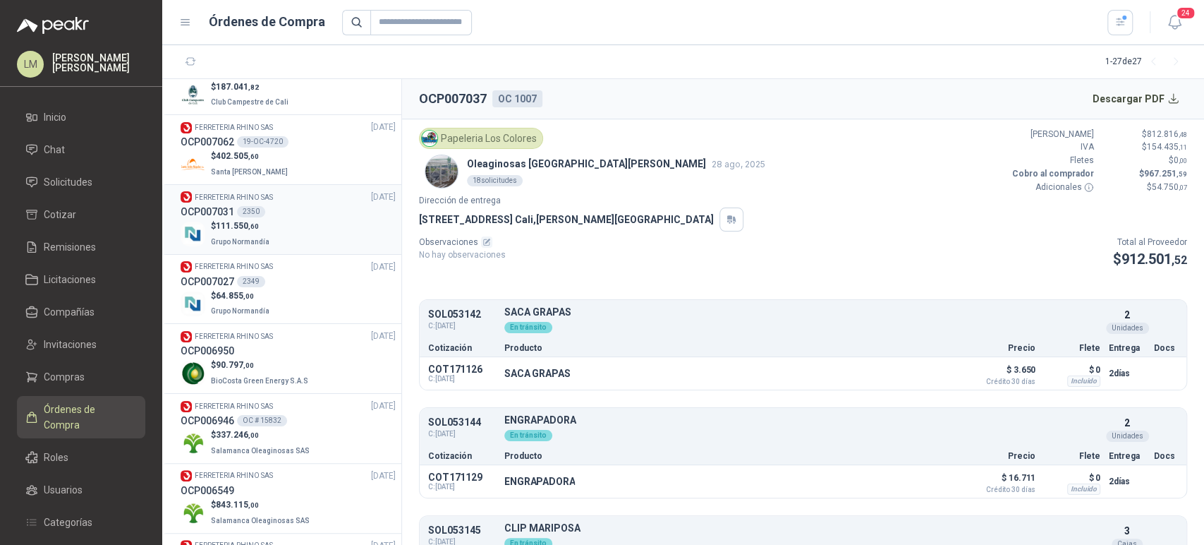
scroll to position [109, 0]
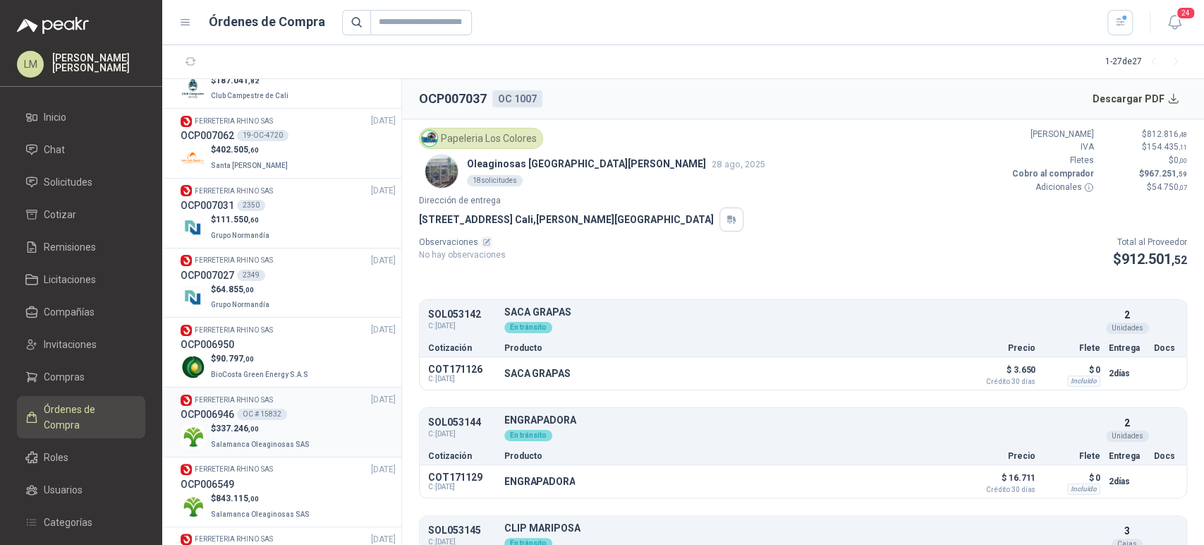
click at [231, 406] on h3 "OCP006946" at bounding box center [208, 414] width 54 height 16
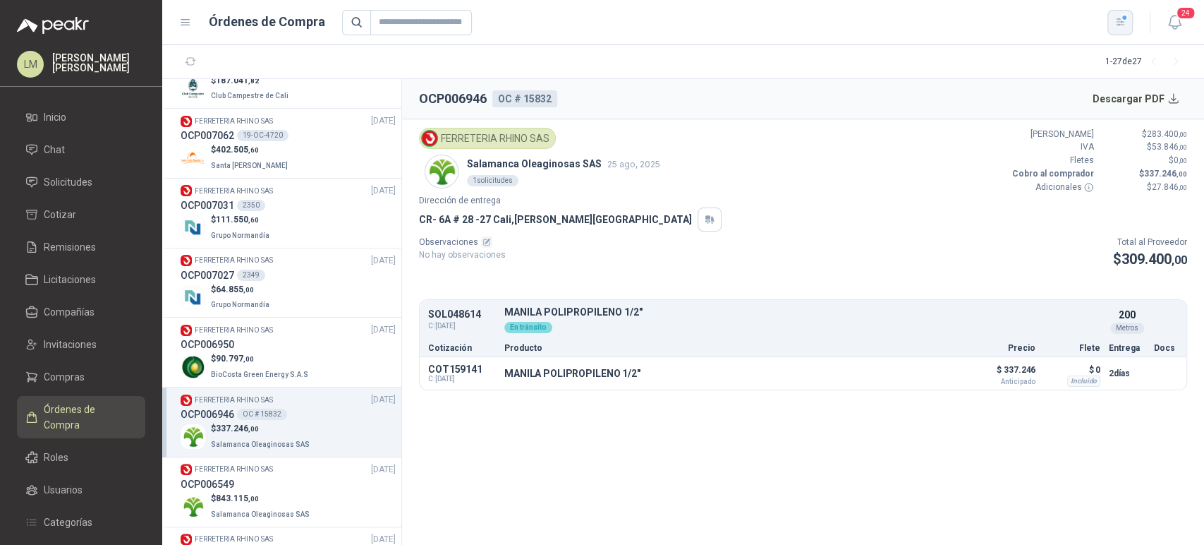
click at [1116, 24] on icon "button" at bounding box center [1121, 22] width 12 height 12
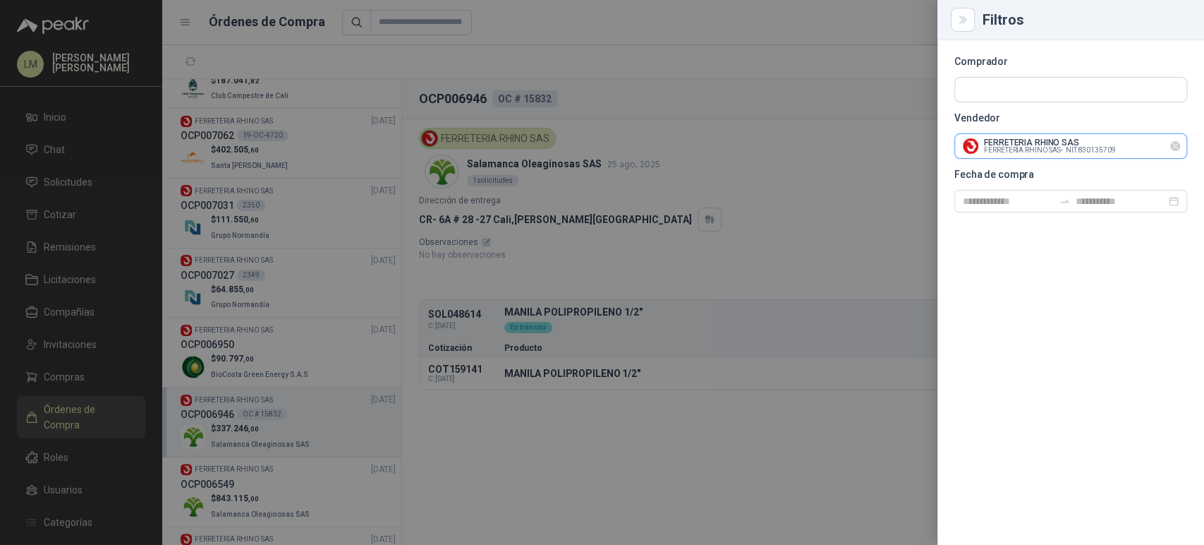
click at [996, 102] on input "text" at bounding box center [1070, 90] width 231 height 24
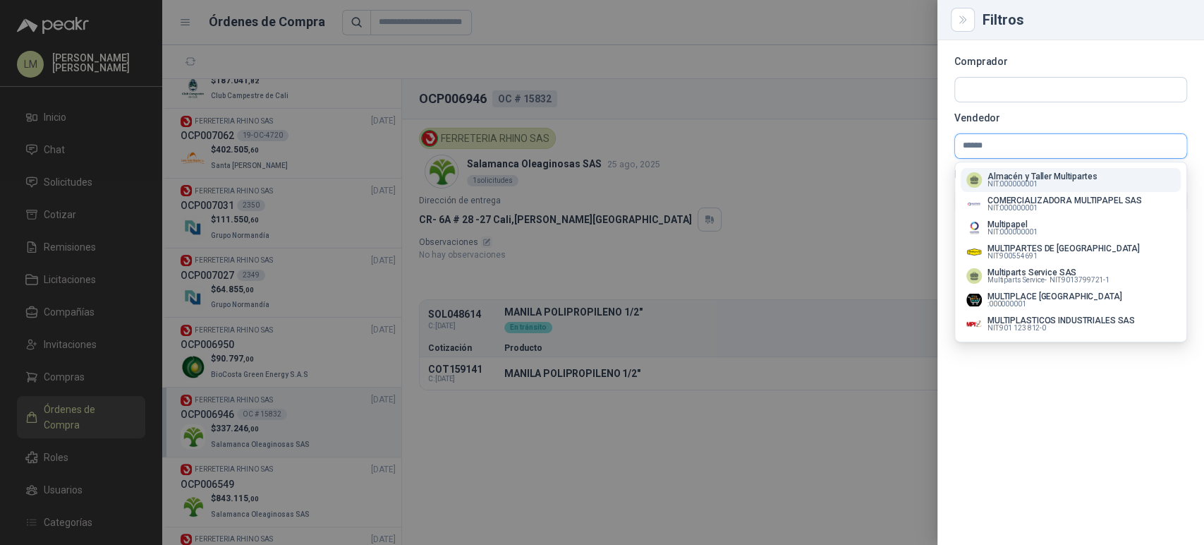
type input "******"
click at [1002, 181] on span "NIT : 000000001" at bounding box center [1013, 184] width 50 height 7
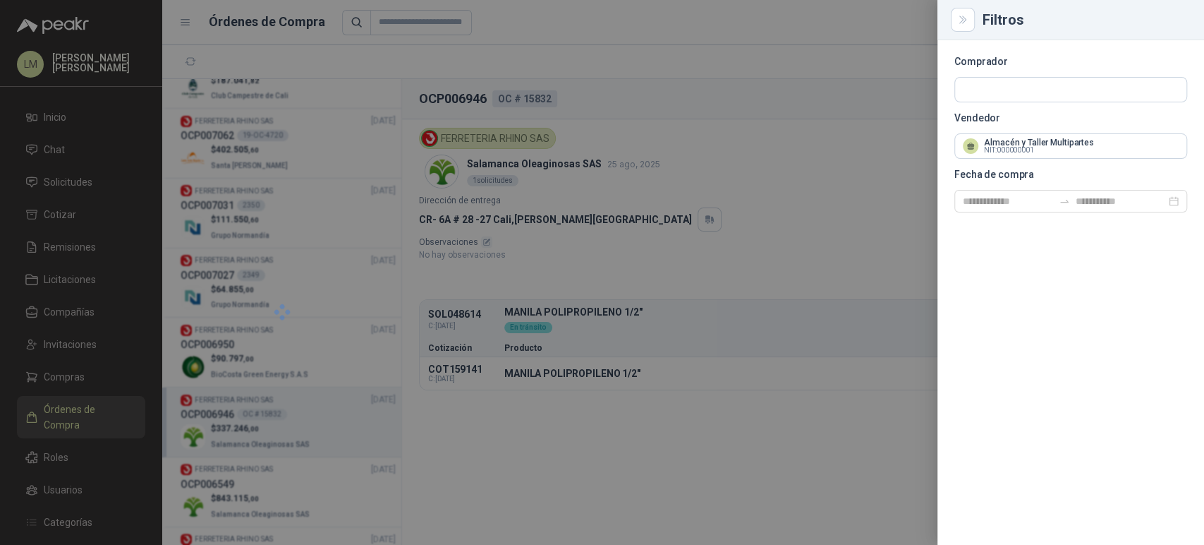
click at [1002, 180] on section "Comprador Vendedor Almacén y Taller Multipartes NIT : 000000001 Fecha de compra" at bounding box center [1070, 134] width 233 height 155
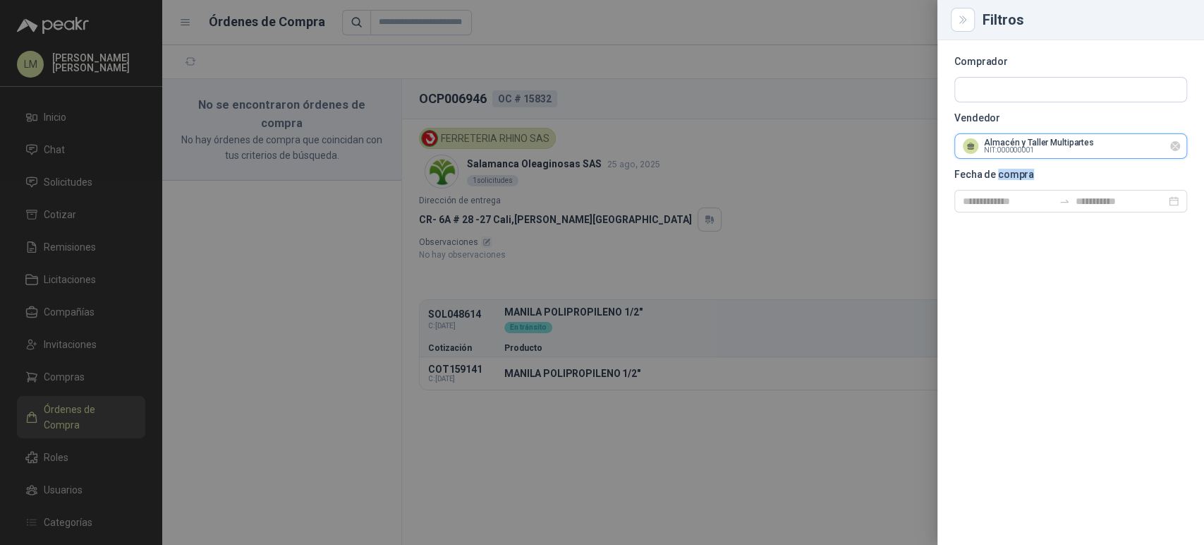
click at [1021, 102] on input "text" at bounding box center [1070, 90] width 231 height 24
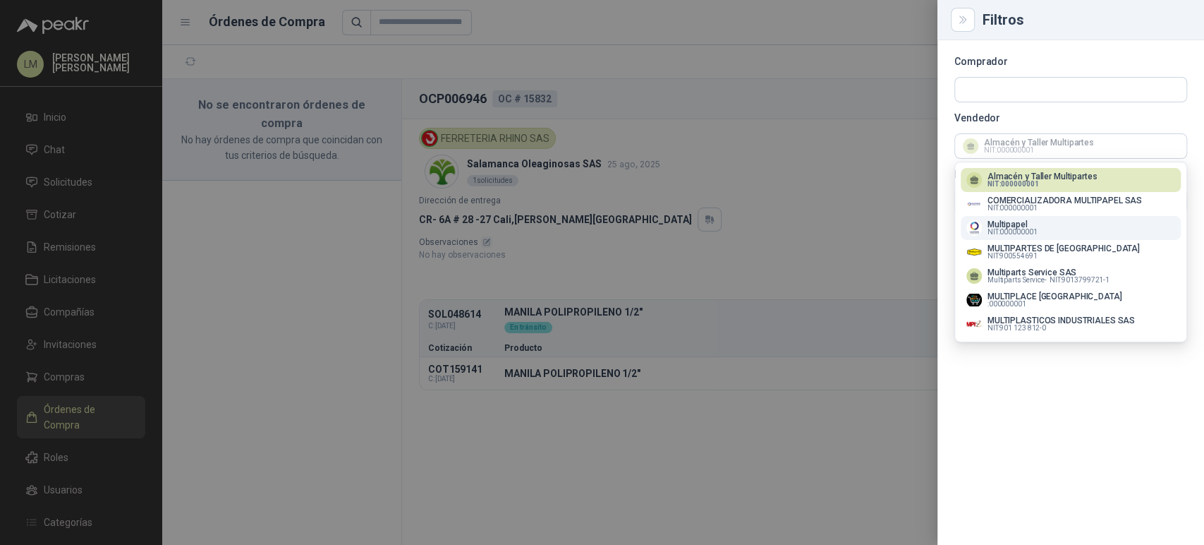
click at [1019, 237] on button "Multipapel NIT : 000000001" at bounding box center [1071, 228] width 220 height 24
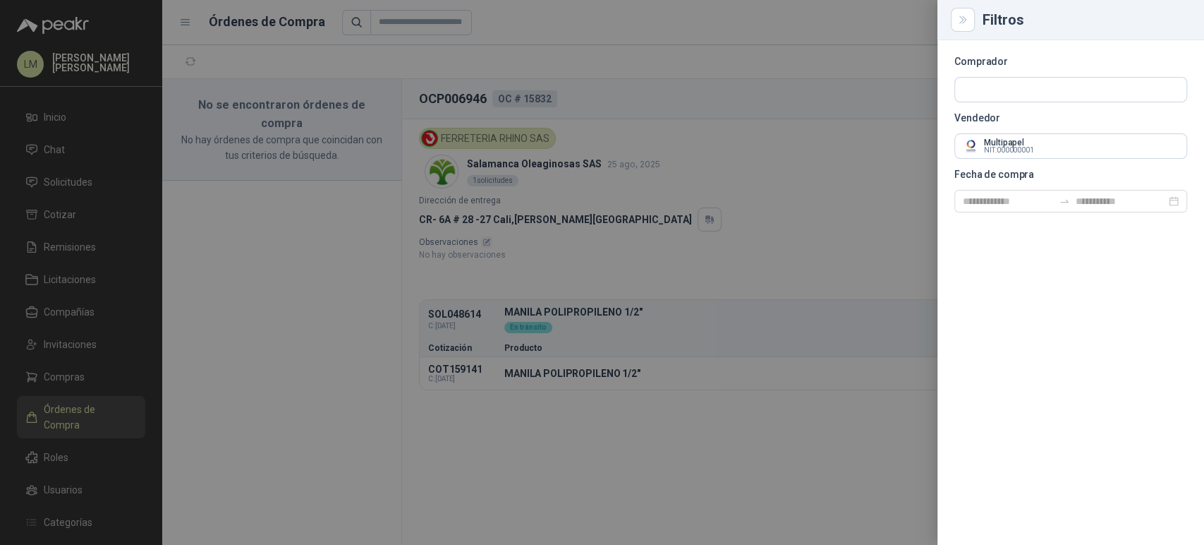
click at [1023, 164] on section "Comprador Vendedor Multipapel NIT : 000000001 Fecha de compra" at bounding box center [1070, 134] width 233 height 155
click at [1017, 151] on input "text" at bounding box center [1070, 146] width 231 height 24
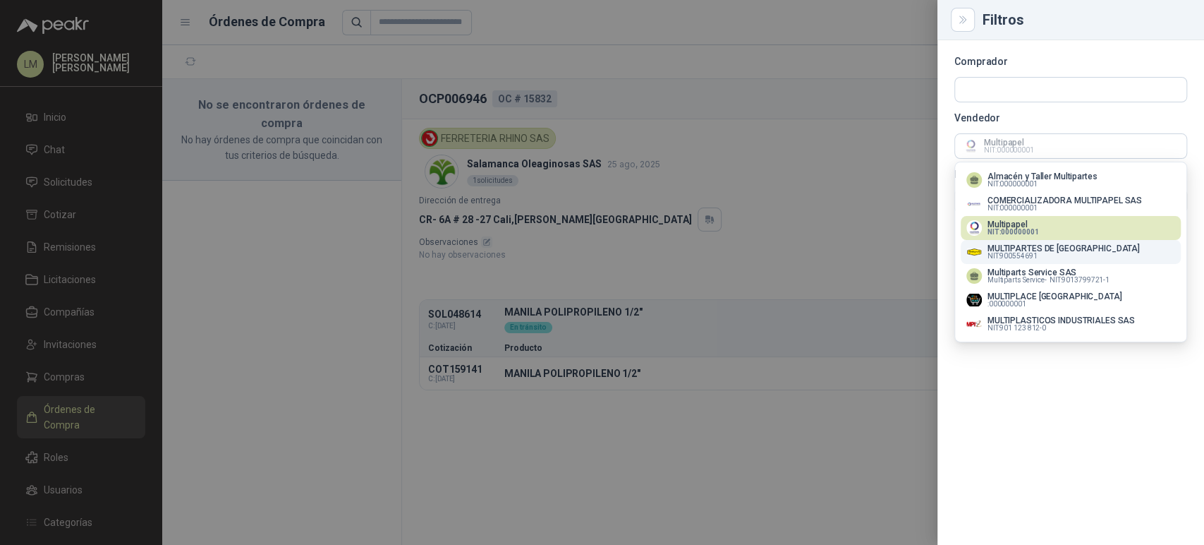
click at [1018, 258] on span "NIT : 900554691" at bounding box center [1013, 256] width 50 height 7
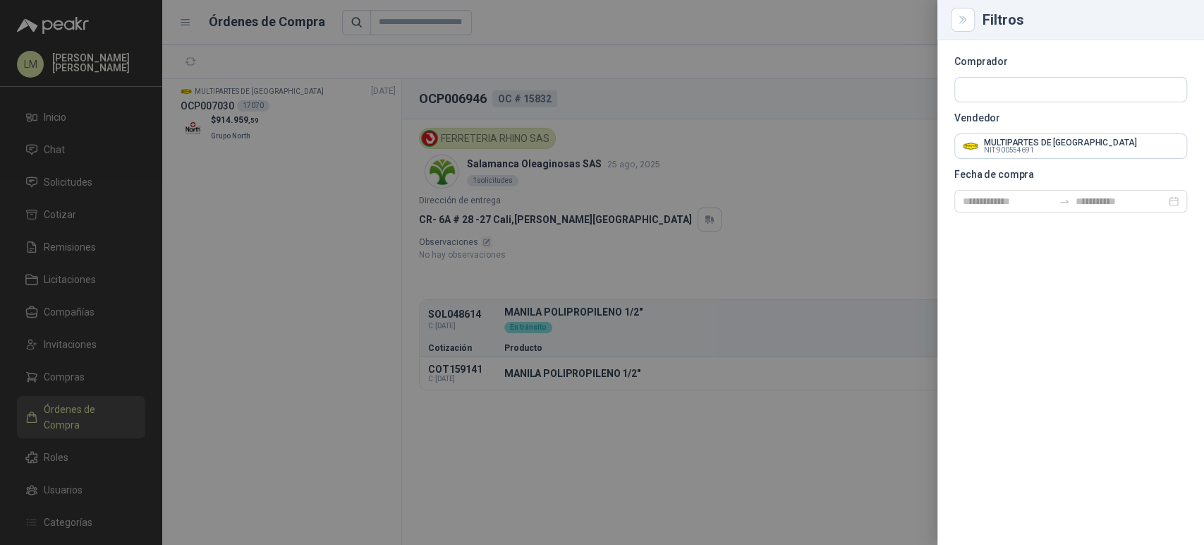
click at [264, 97] on div at bounding box center [602, 272] width 1204 height 545
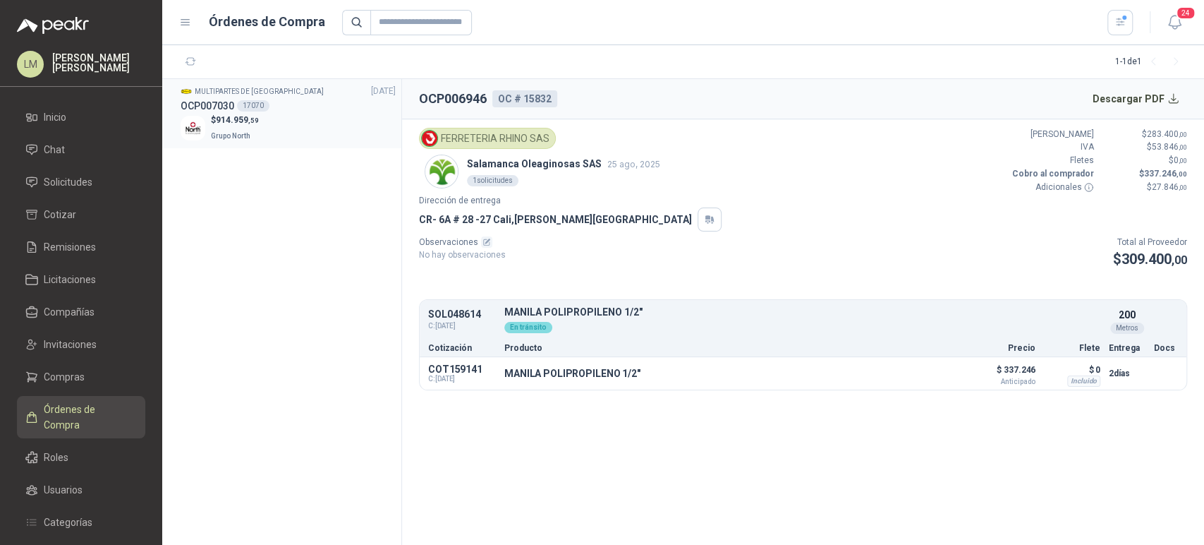
click at [248, 107] on div "17070" at bounding box center [253, 105] width 32 height 11
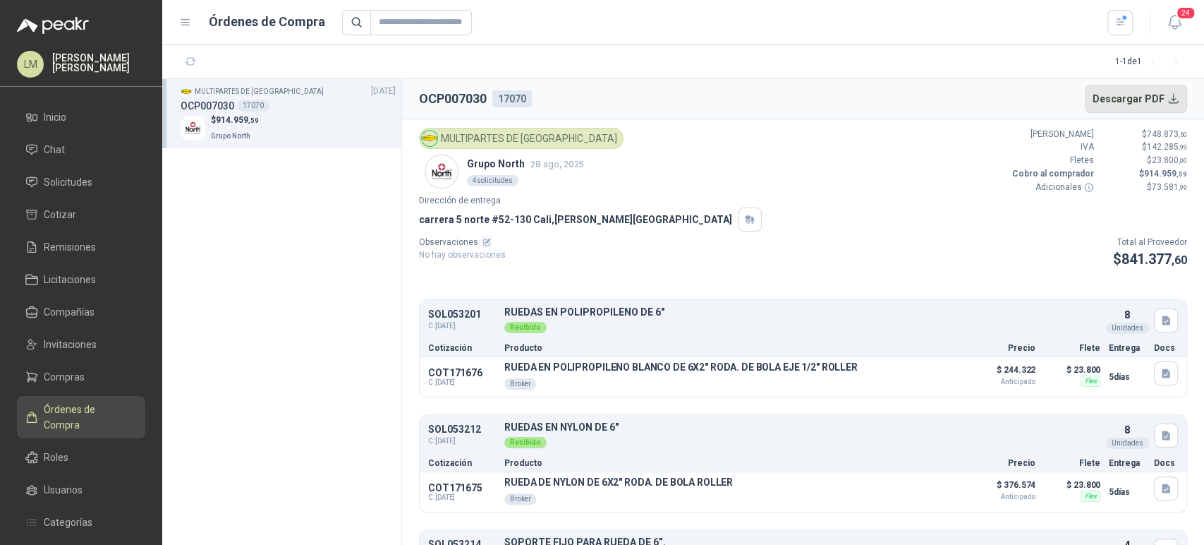
click at [1135, 96] on button "Descargar PDF" at bounding box center [1136, 99] width 103 height 28
click at [59, 251] on span "Remisiones" at bounding box center [70, 247] width 52 height 16
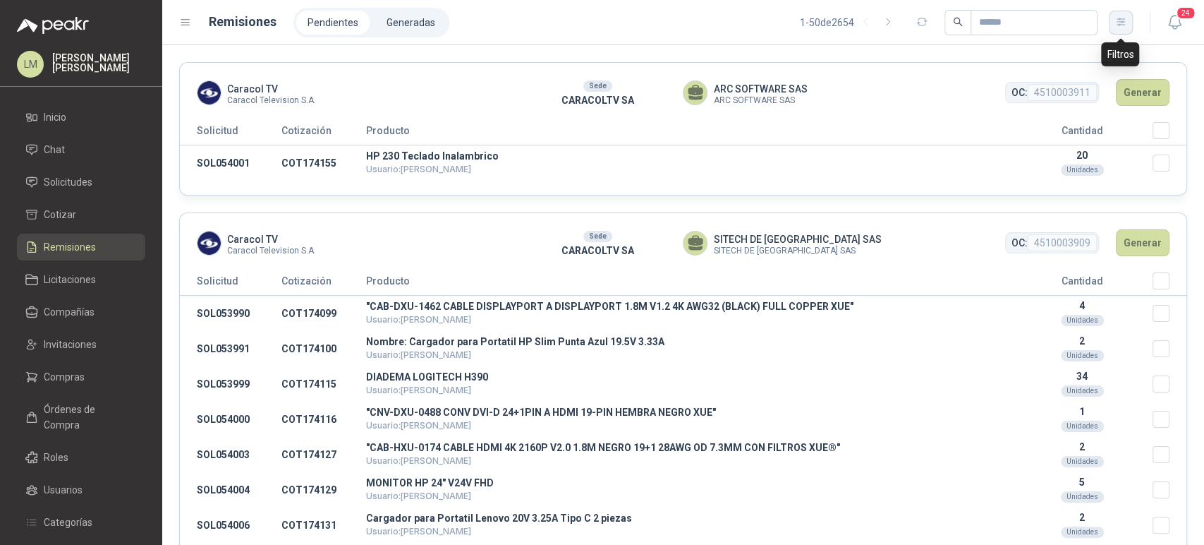
click at [1124, 25] on icon "button" at bounding box center [1121, 21] width 8 height 7
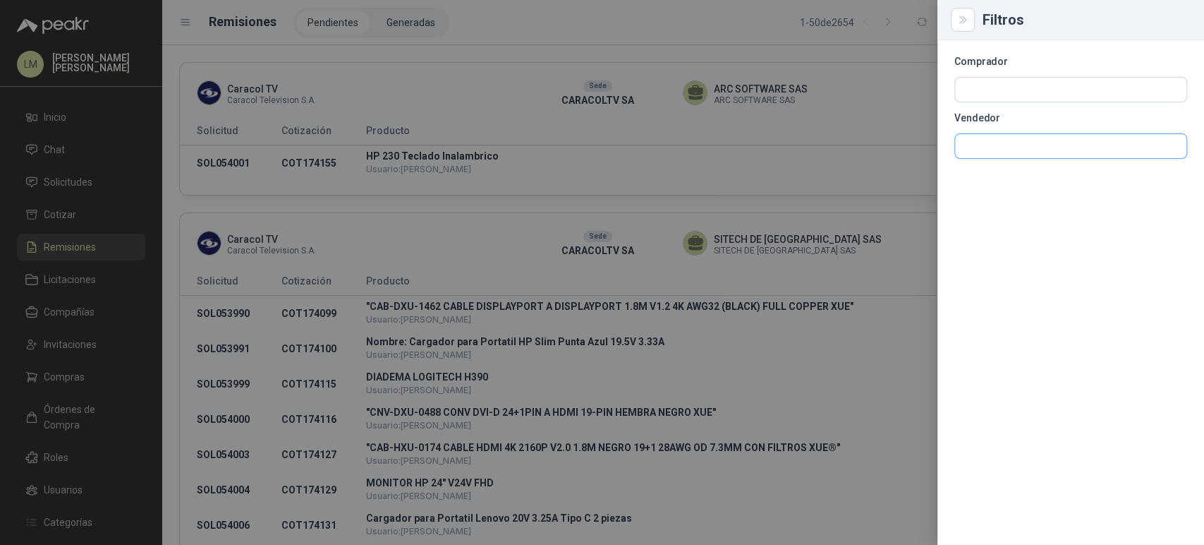
click at [974, 102] on input "text" at bounding box center [1070, 90] width 231 height 24
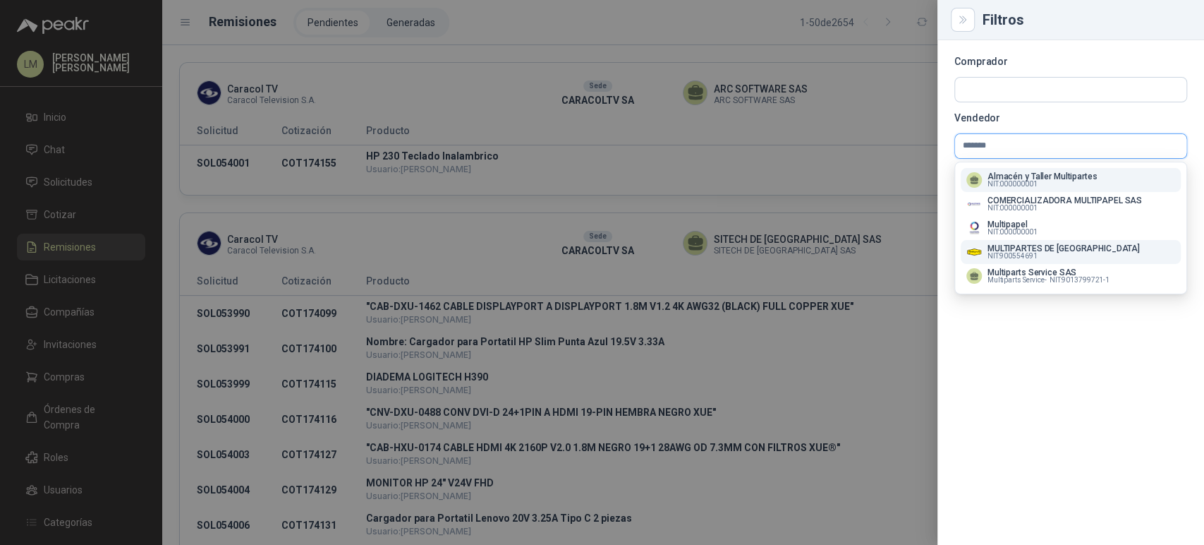
type input "*******"
click at [1013, 248] on p "MULTIPARTES DE COLOMBIA" at bounding box center [1064, 248] width 152 height 8
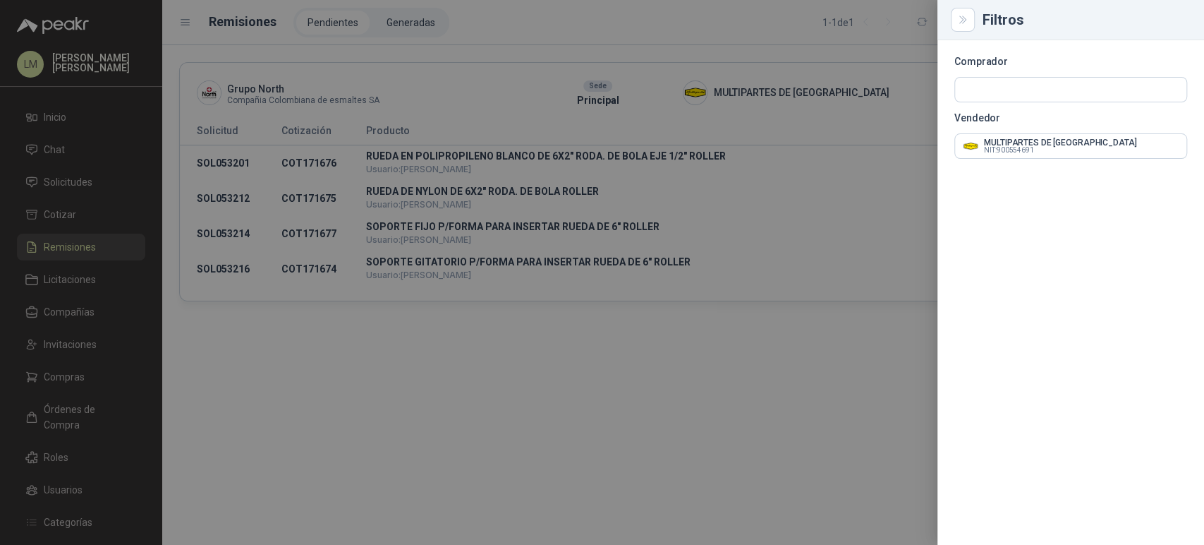
click at [480, 95] on div at bounding box center [602, 272] width 1204 height 545
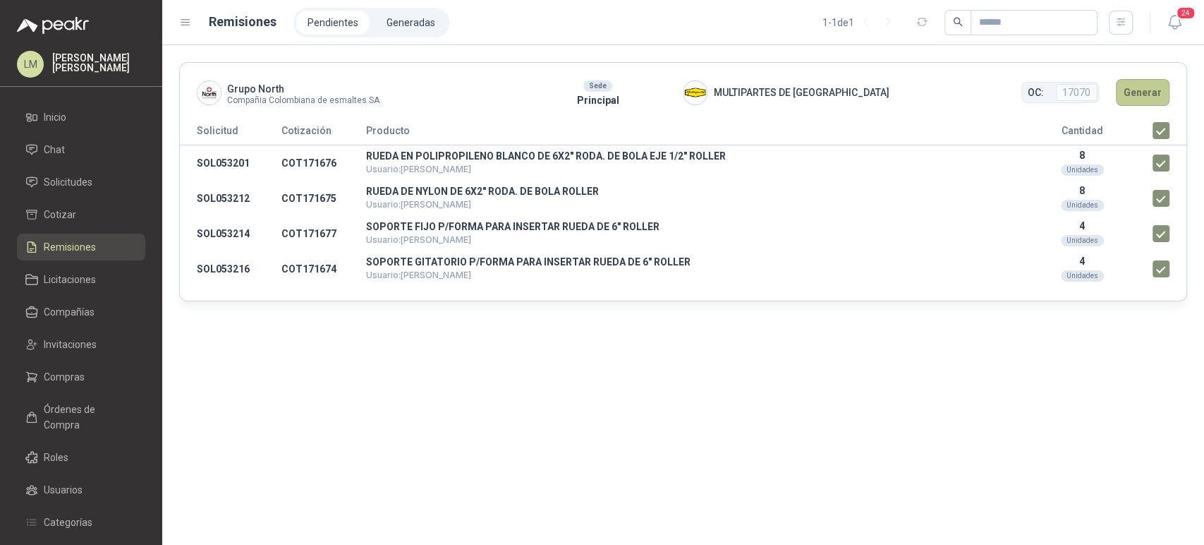
click at [1144, 98] on button "Generar" at bounding box center [1143, 92] width 54 height 27
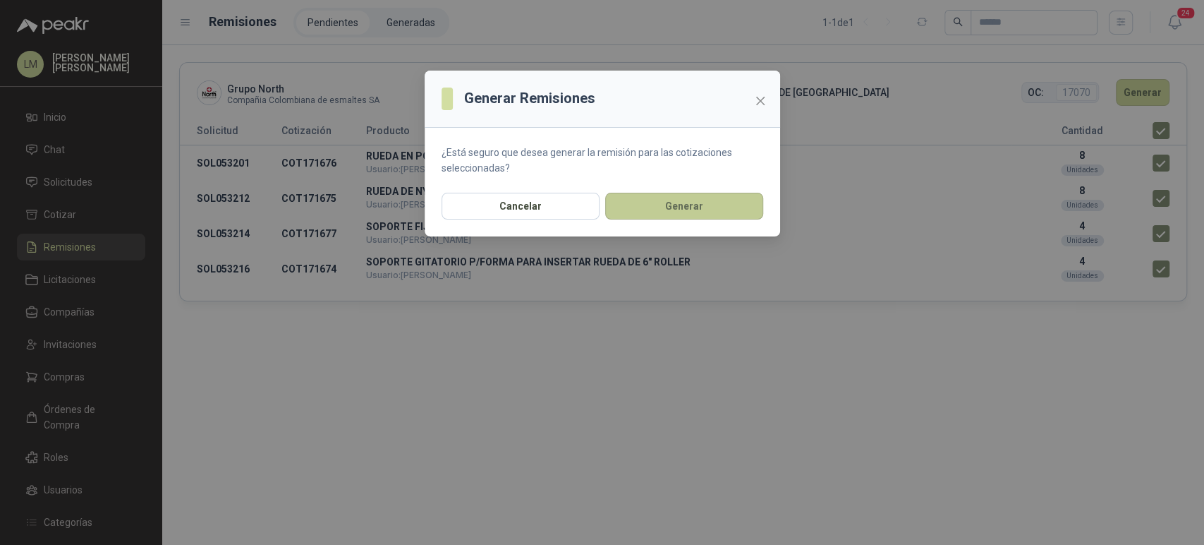
click at [669, 199] on button "Generar" at bounding box center [684, 206] width 158 height 27
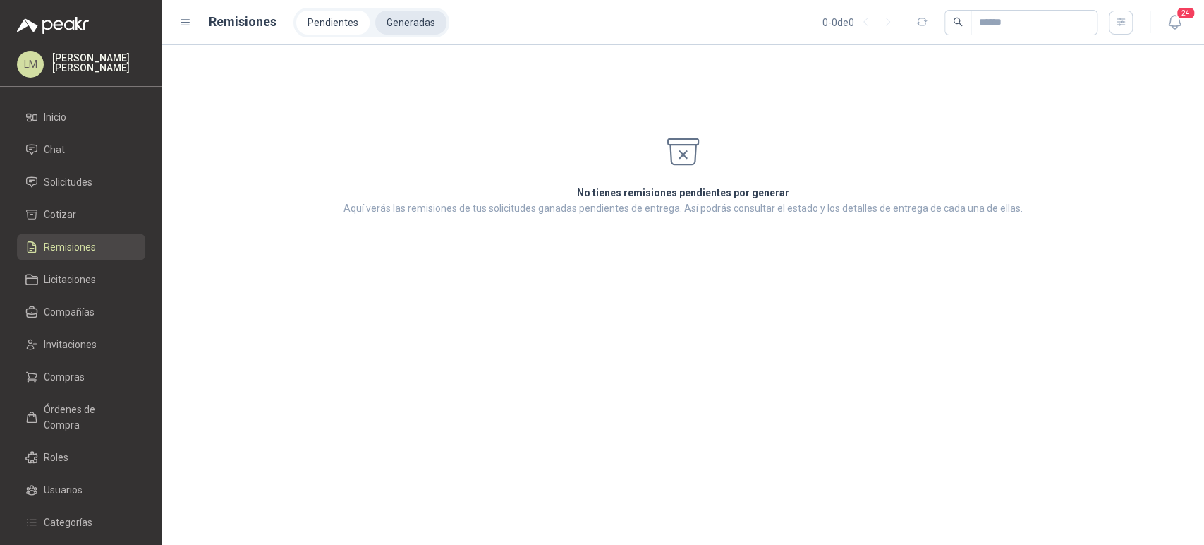
click at [410, 25] on li "Generadas" at bounding box center [410, 23] width 71 height 24
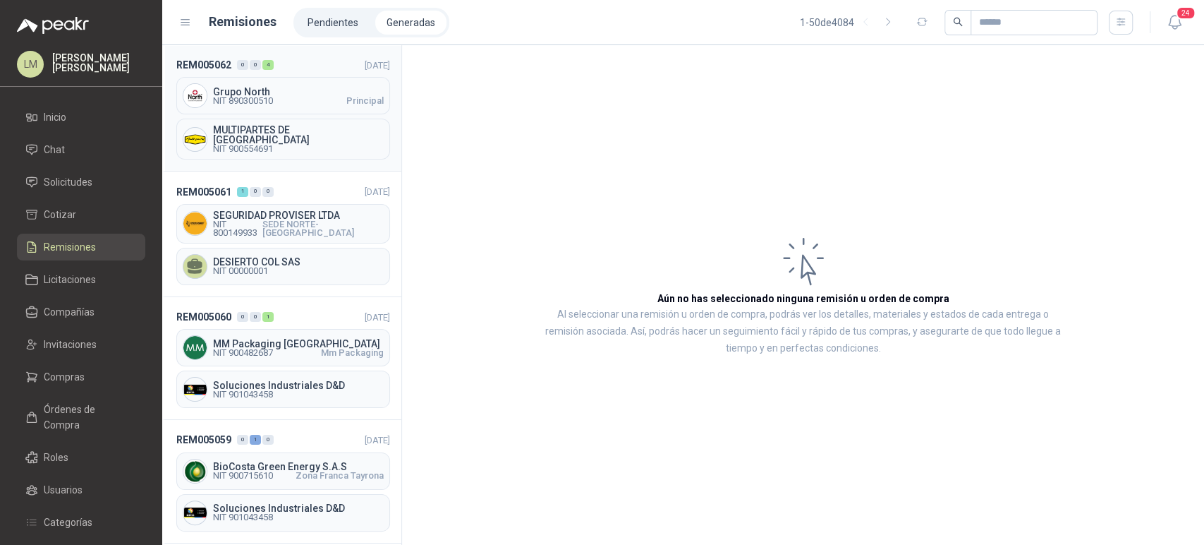
click at [282, 98] on span "NIT 890300510 Principal" at bounding box center [298, 101] width 171 height 8
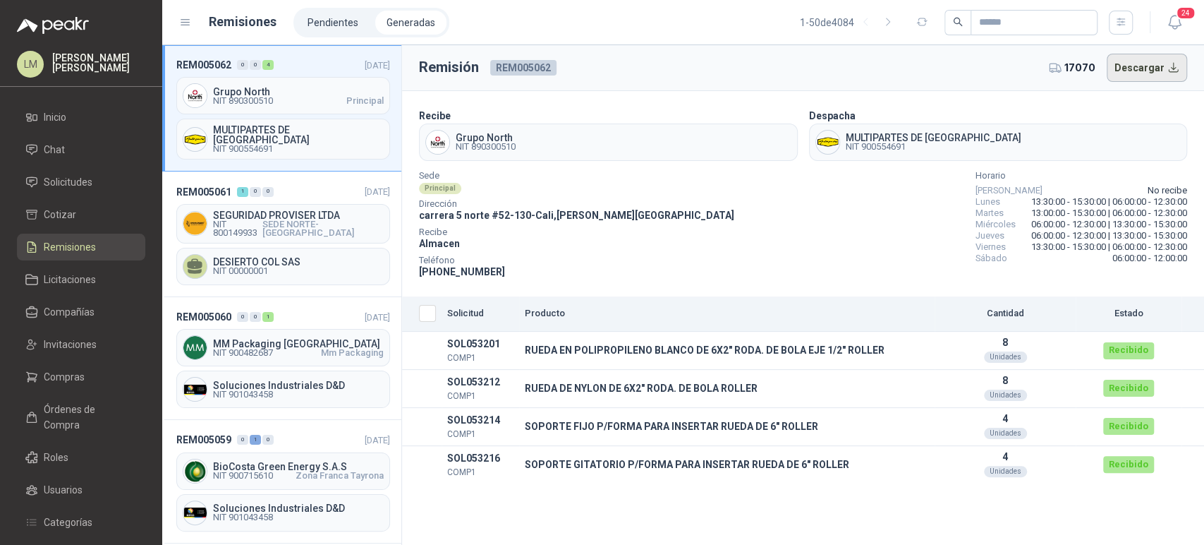
click at [1141, 68] on button "Descargar" at bounding box center [1147, 68] width 81 height 28
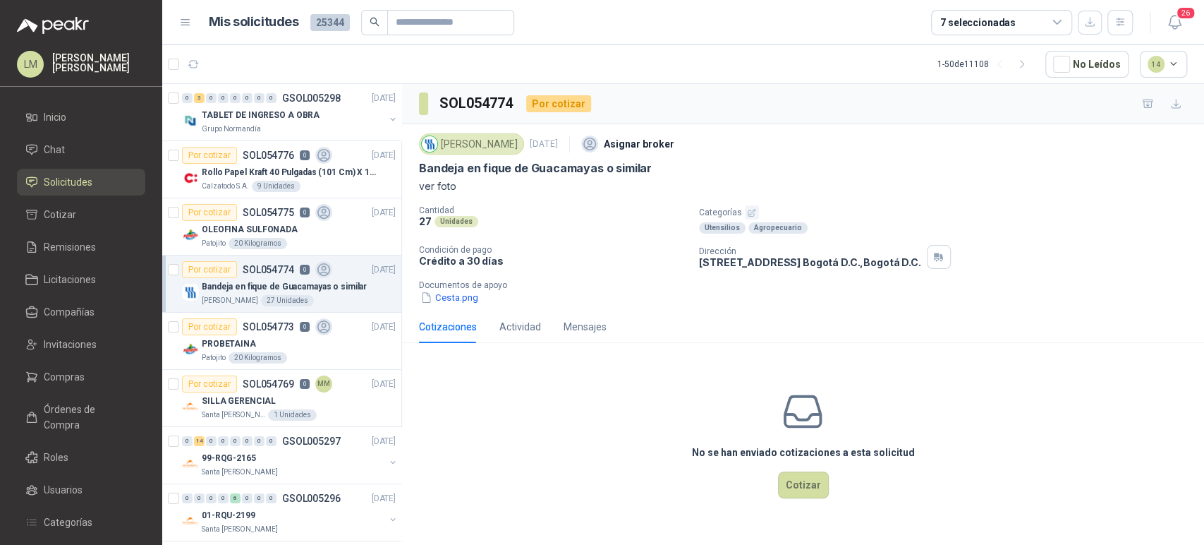
click at [749, 215] on icon "button" at bounding box center [751, 212] width 7 height 7
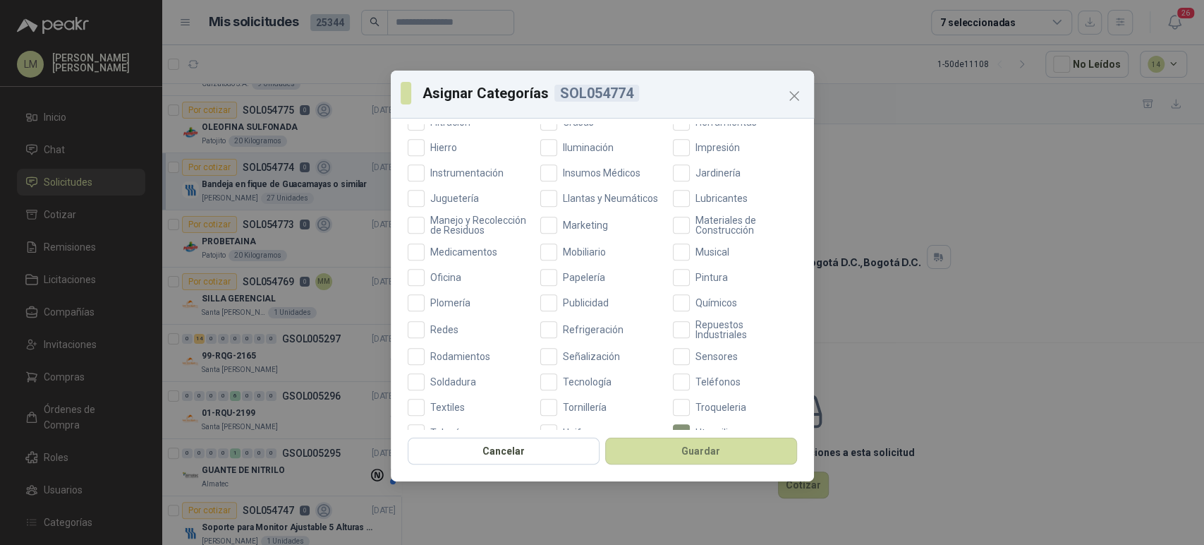
scroll to position [463, 0]
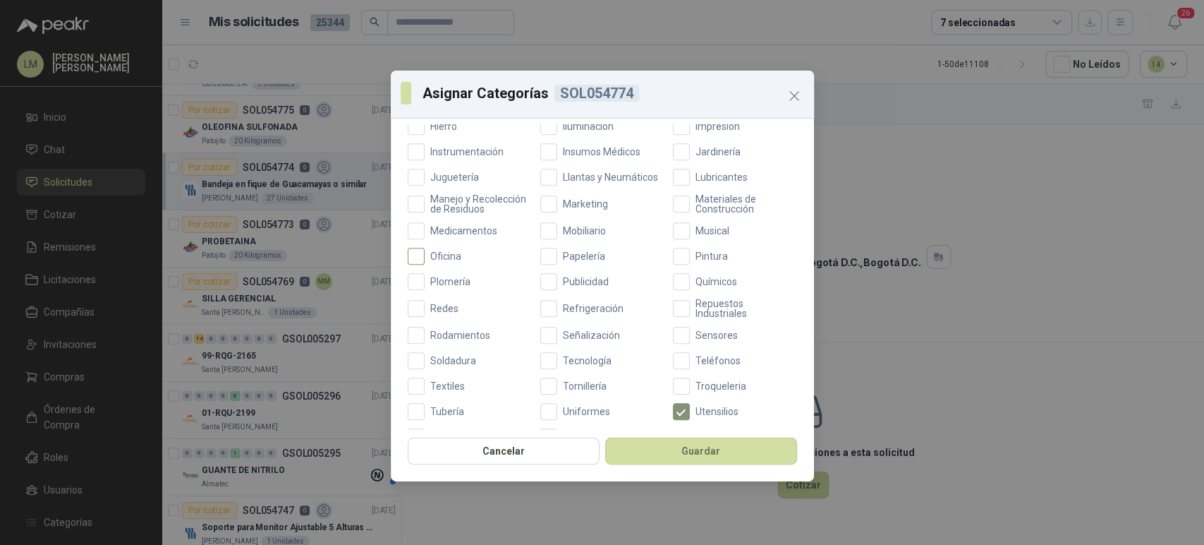
click at [435, 261] on span "Oficina" at bounding box center [446, 256] width 42 height 10
click at [576, 236] on span "Mobiliario" at bounding box center [584, 231] width 54 height 10
click at [660, 463] on button "Guardar" at bounding box center [701, 450] width 192 height 27
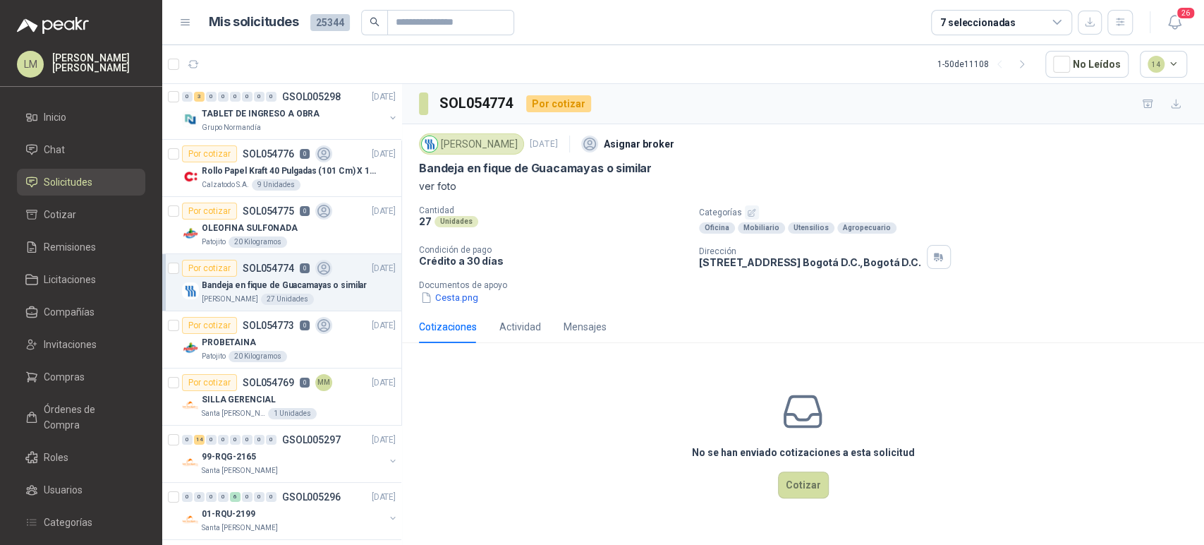
scroll to position [0, 0]
click at [248, 172] on p "Rollo Papel Kraft 40 Pulgadas (101 Cm) X 150 Mts 60 Gr" at bounding box center [290, 172] width 176 height 13
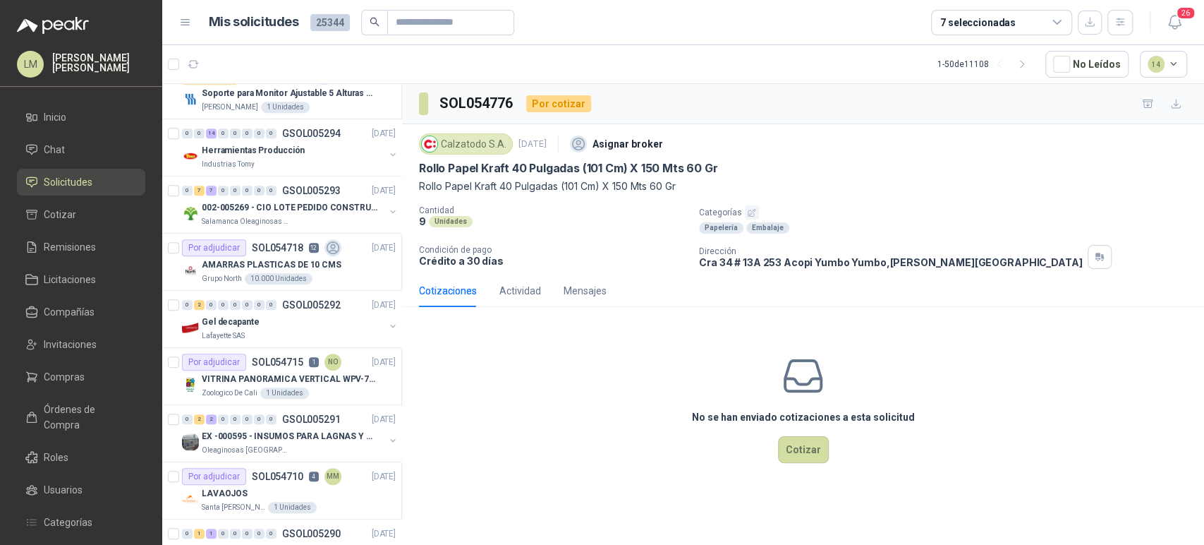
scroll to position [536, 0]
click at [250, 138] on div "0 0 14 0 0 0 0 0 GSOL005294 03/09/25" at bounding box center [290, 133] width 217 height 17
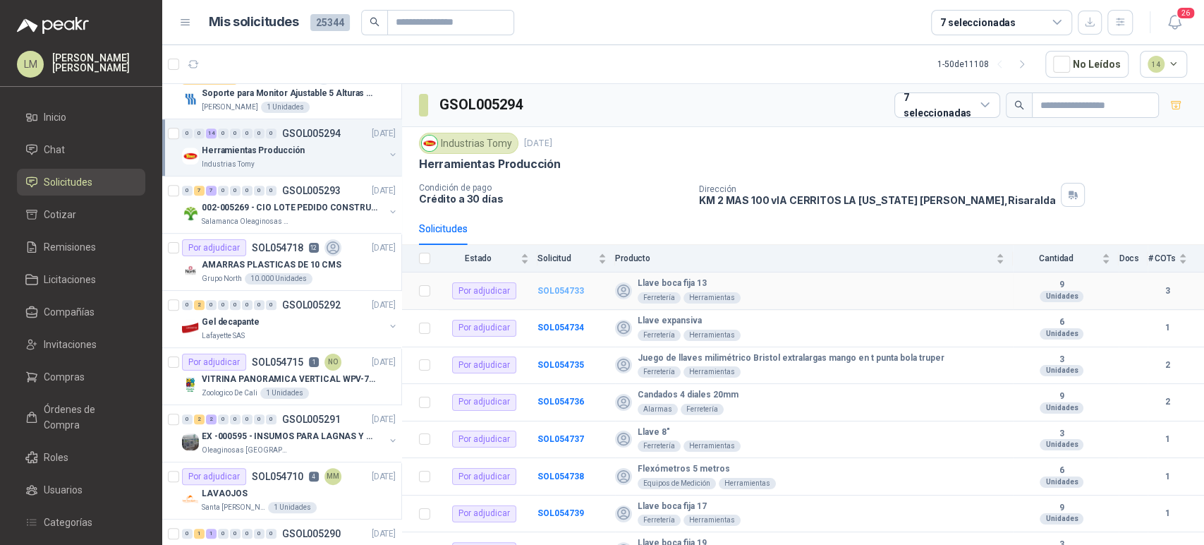
click at [554, 286] on b "SOL054733" at bounding box center [561, 291] width 47 height 10
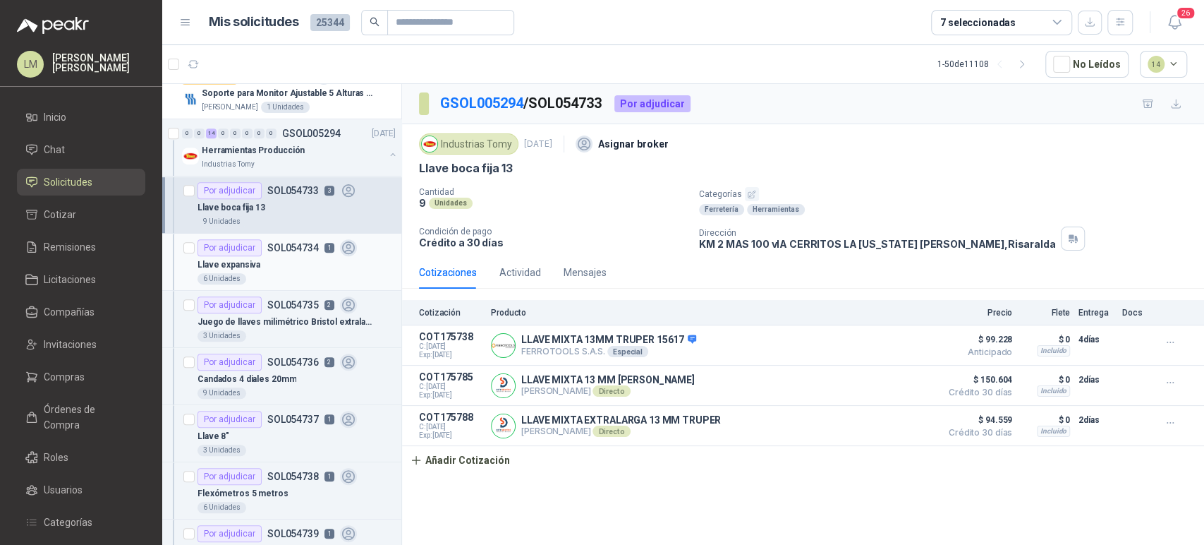
click at [269, 275] on div "6 Unidades" at bounding box center [297, 278] width 198 height 11
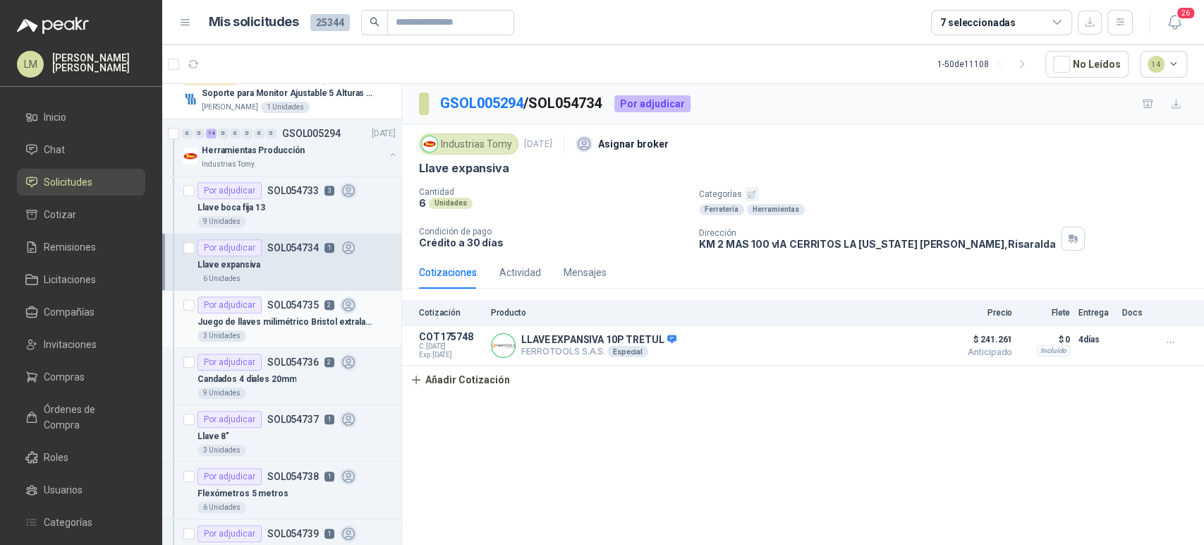
click at [265, 318] on p "Juego de llaves milimétrico Bristol extralargas mango en t punta bola truper" at bounding box center [286, 321] width 176 height 13
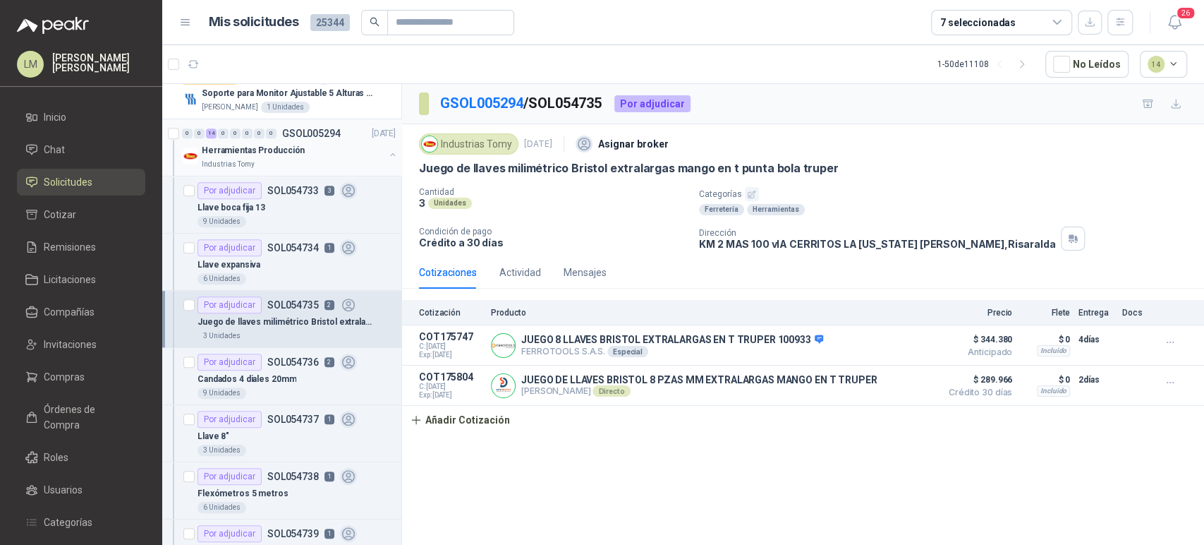
click at [387, 151] on button "button" at bounding box center [392, 154] width 11 height 11
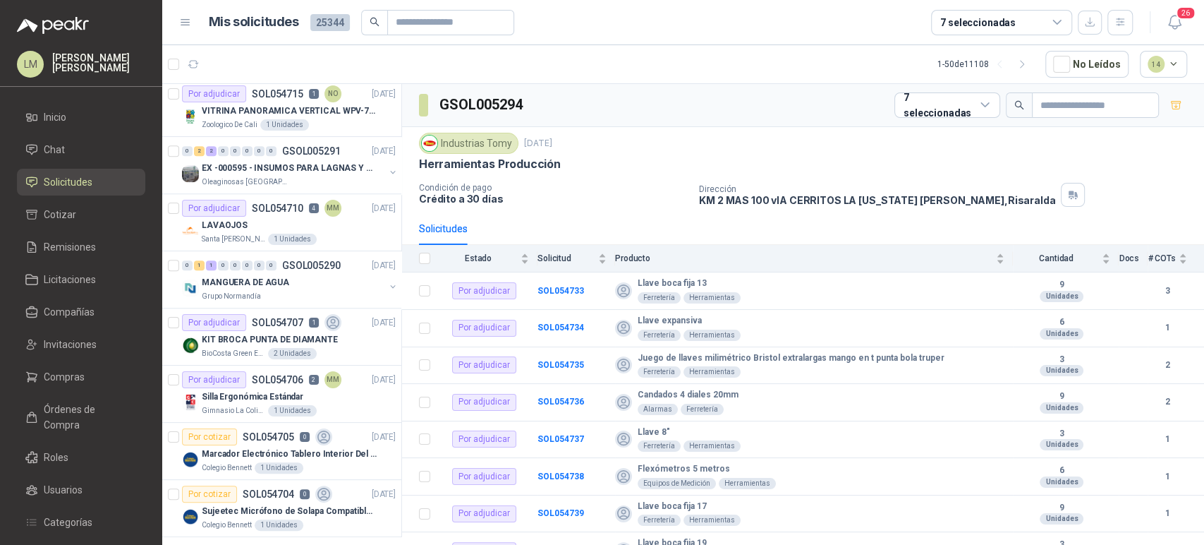
scroll to position [808, 0]
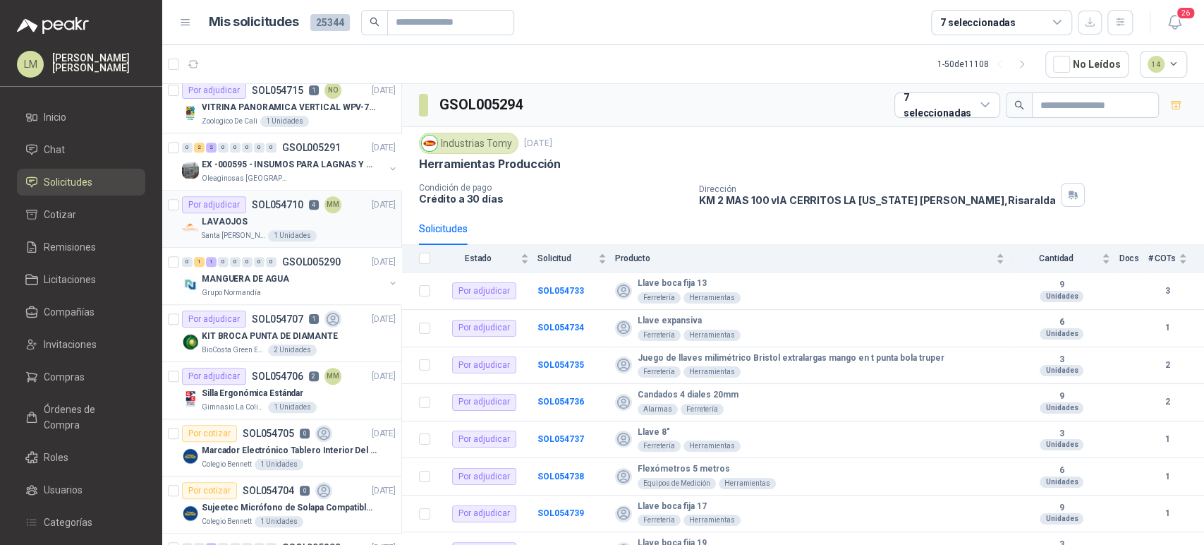
click at [283, 237] on div "1 Unidades" at bounding box center [292, 235] width 49 height 11
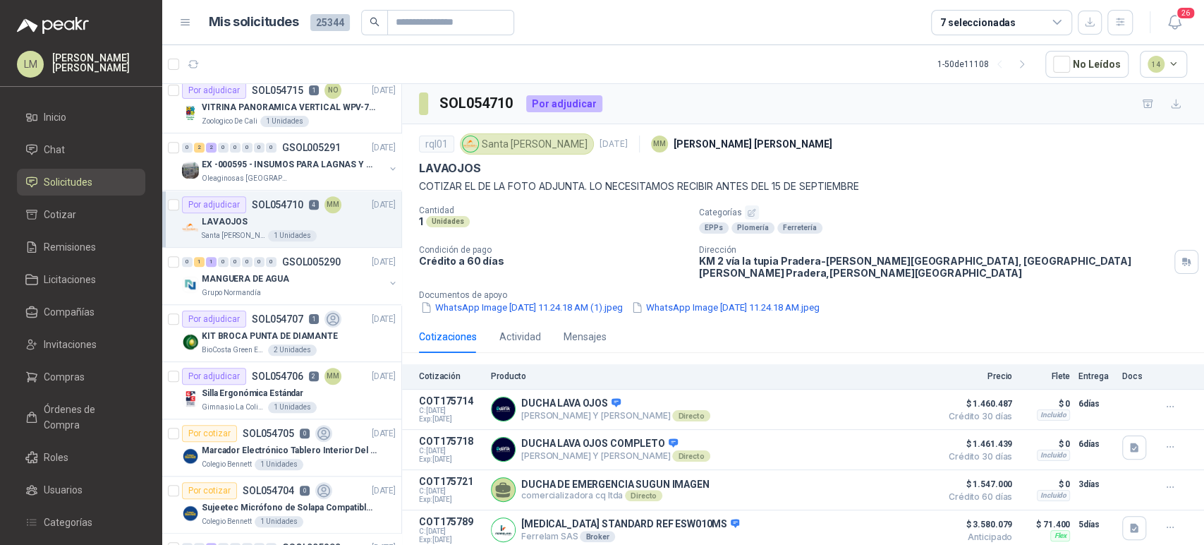
scroll to position [20, 0]
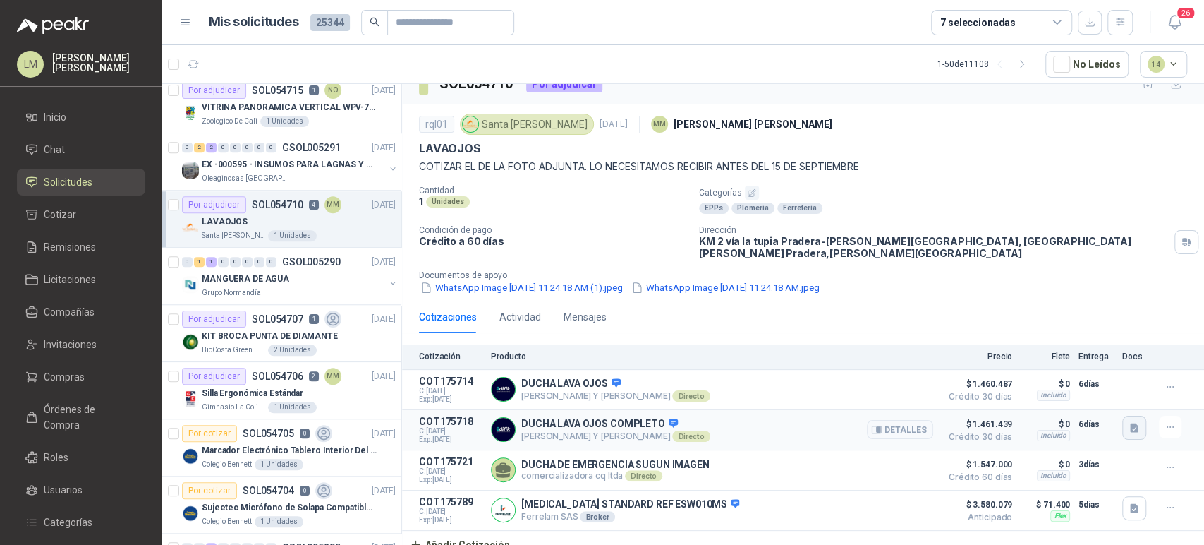
click at [1130, 423] on icon "button" at bounding box center [1134, 427] width 8 height 9
click at [1054, 384] on button "ducha lavaojos .png" at bounding box center [1071, 386] width 109 height 15
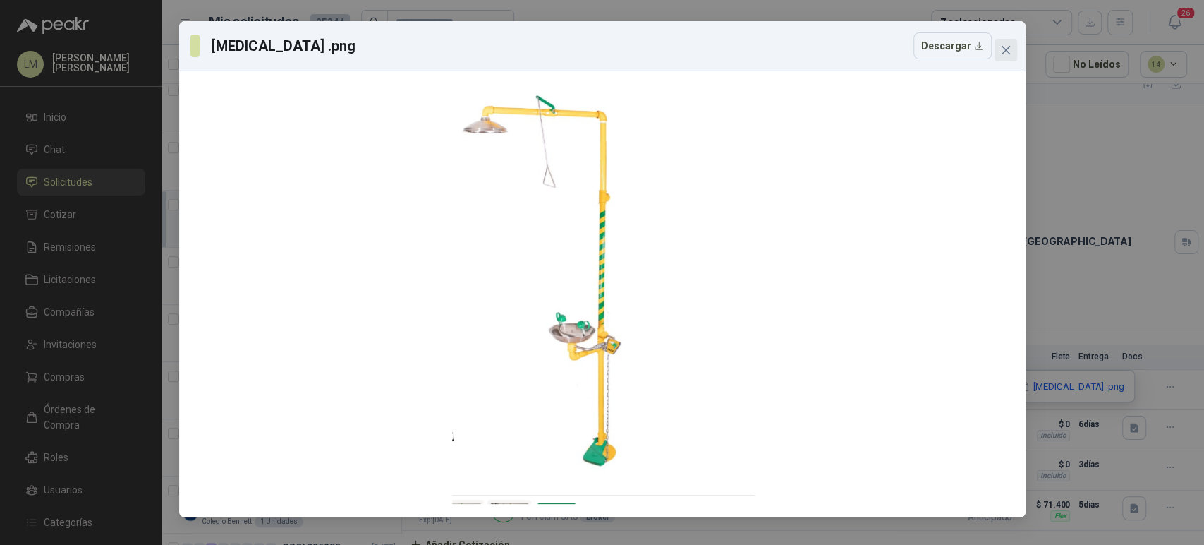
click at [1005, 47] on icon "close" at bounding box center [1005, 49] width 11 height 11
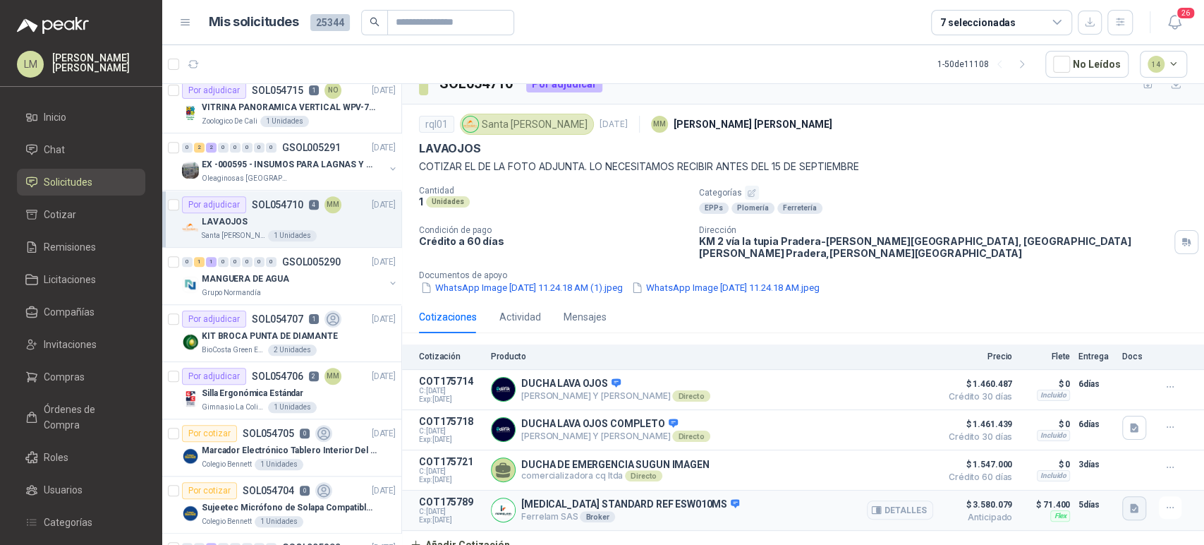
click at [1130, 503] on icon "button" at bounding box center [1134, 507] width 8 height 9
click at [1099, 471] on button "image.png" at bounding box center [1095, 467] width 61 height 15
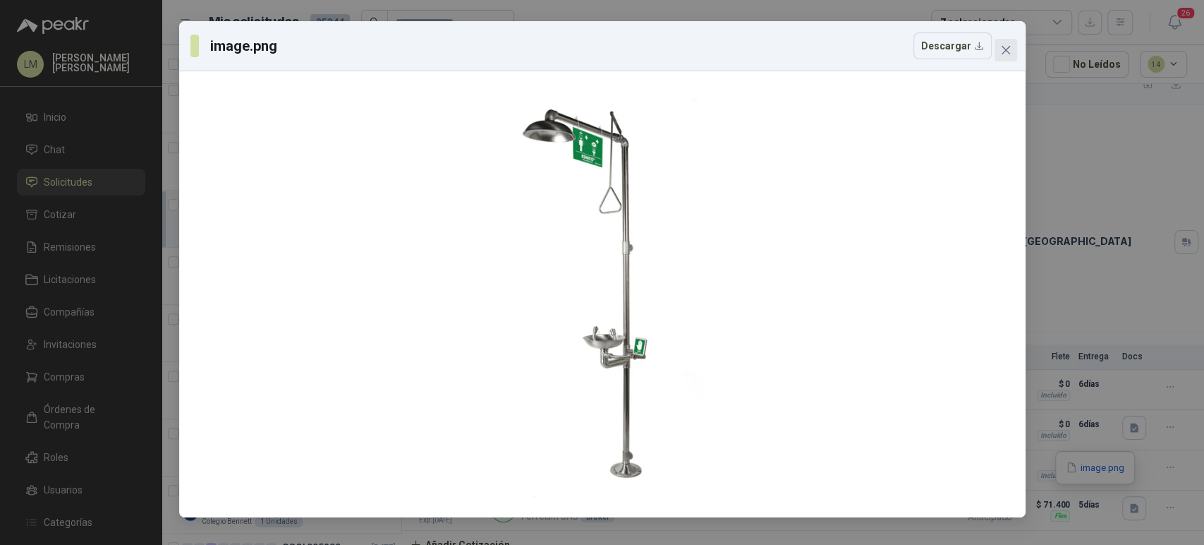
click at [1000, 52] on icon "close" at bounding box center [1005, 49] width 11 height 11
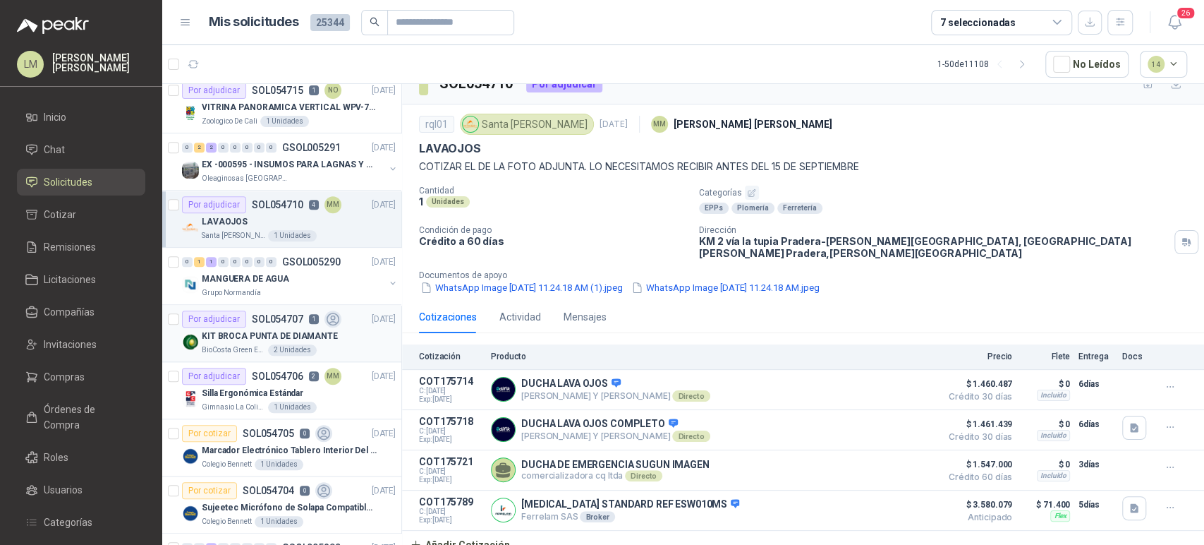
click at [248, 330] on p "KIT BROCA PUNTA DE DIAMANTE" at bounding box center [270, 335] width 136 height 13
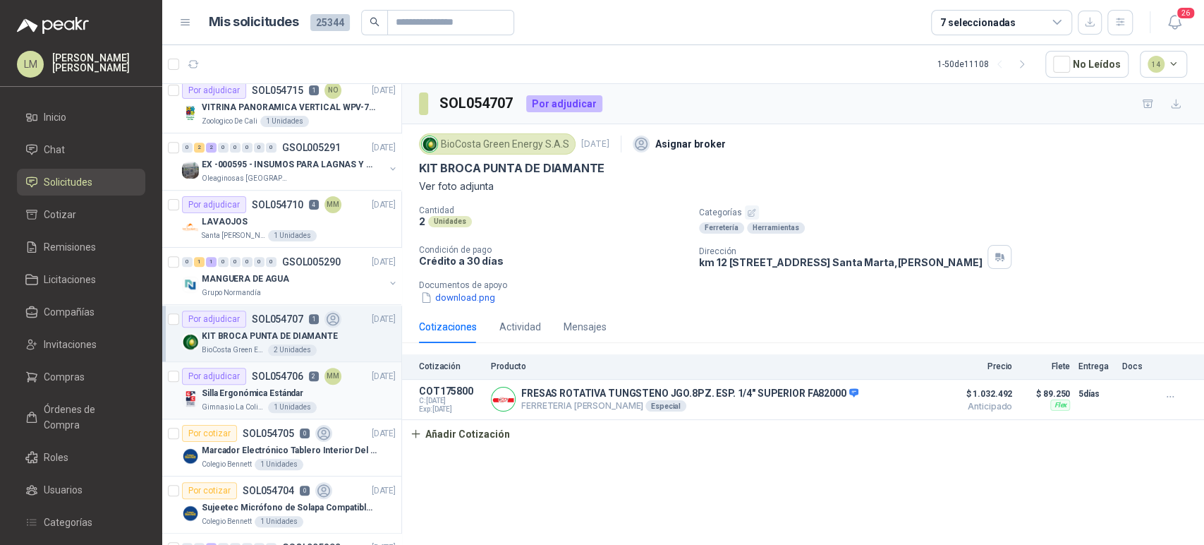
click at [272, 377] on p "SOL054706" at bounding box center [277, 376] width 51 height 10
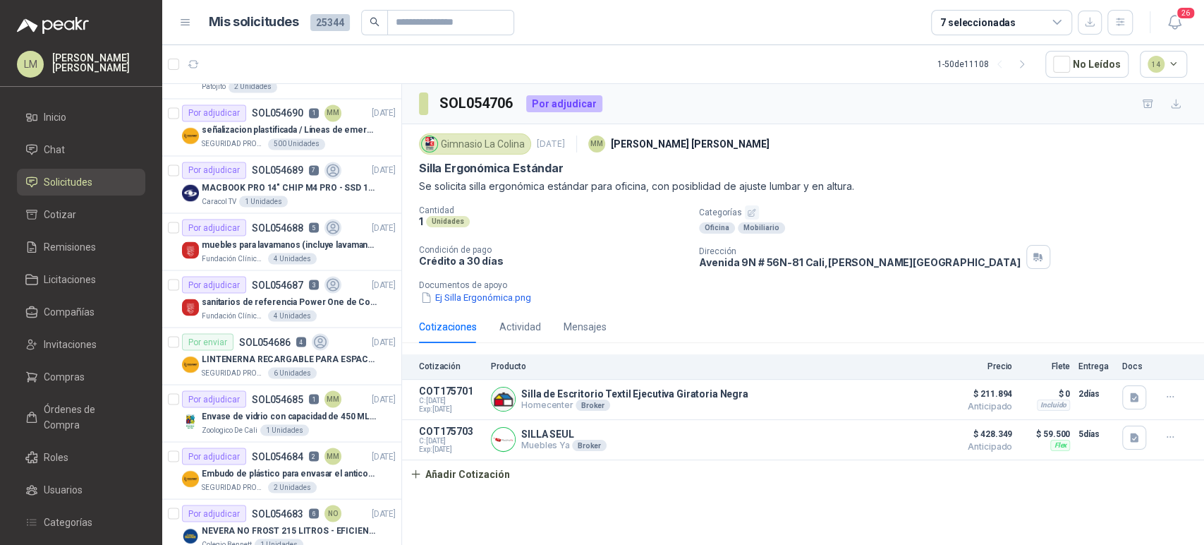
scroll to position [1775, 0]
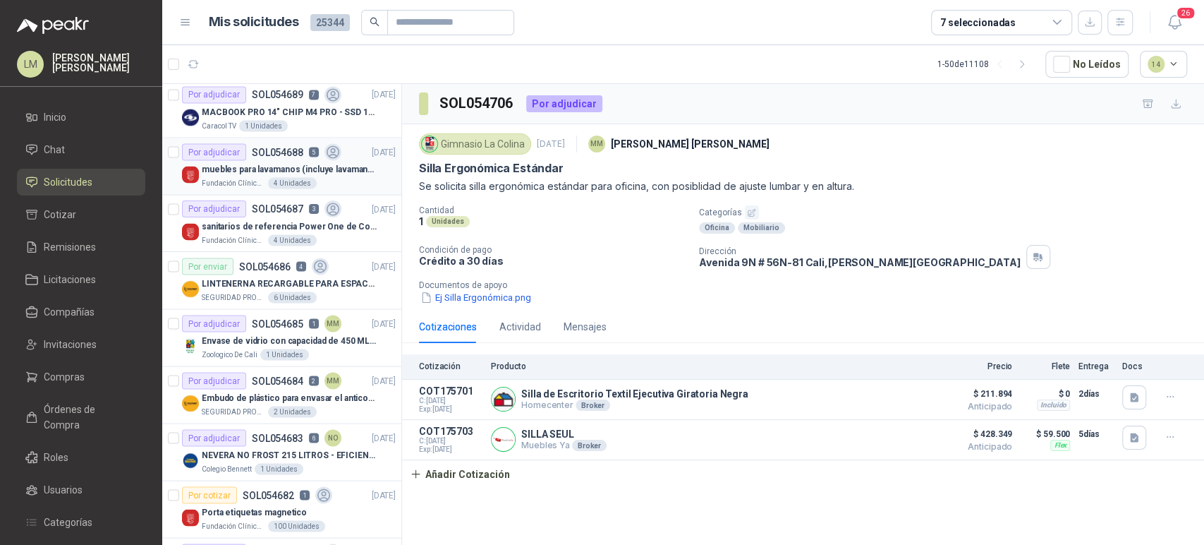
click at [284, 160] on div "muebles para lavamanos (incluye lavamanos)" at bounding box center [299, 168] width 194 height 17
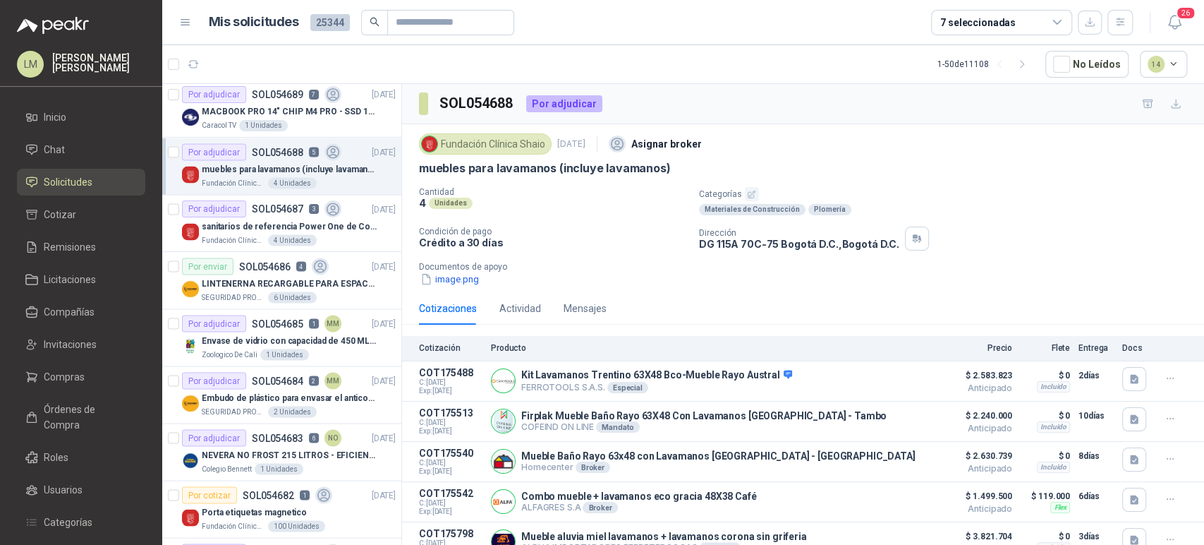
scroll to position [42, 0]
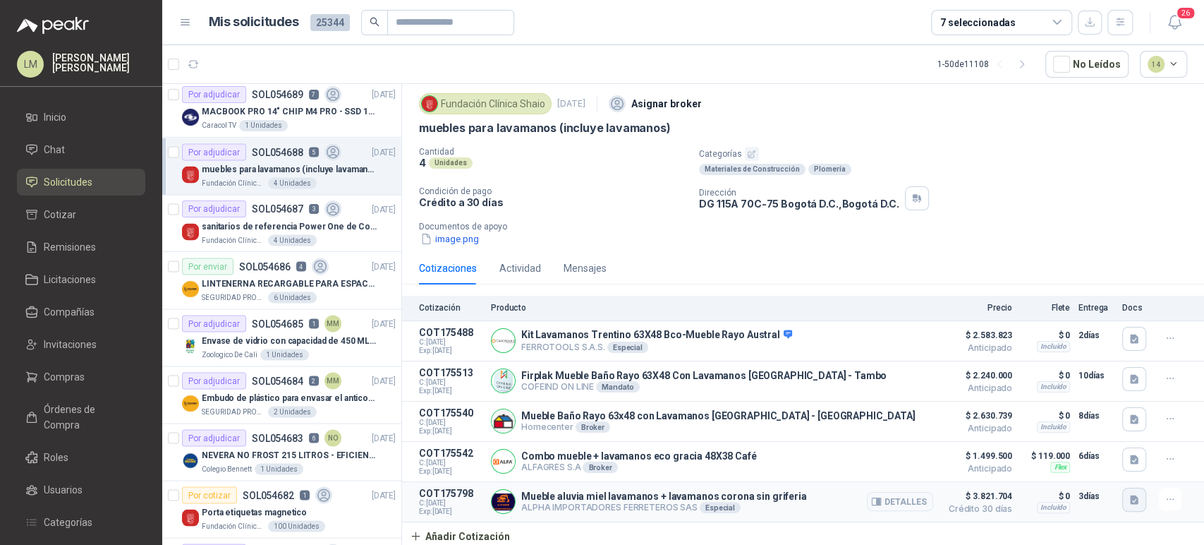
click at [1130, 499] on icon "button" at bounding box center [1134, 499] width 8 height 9
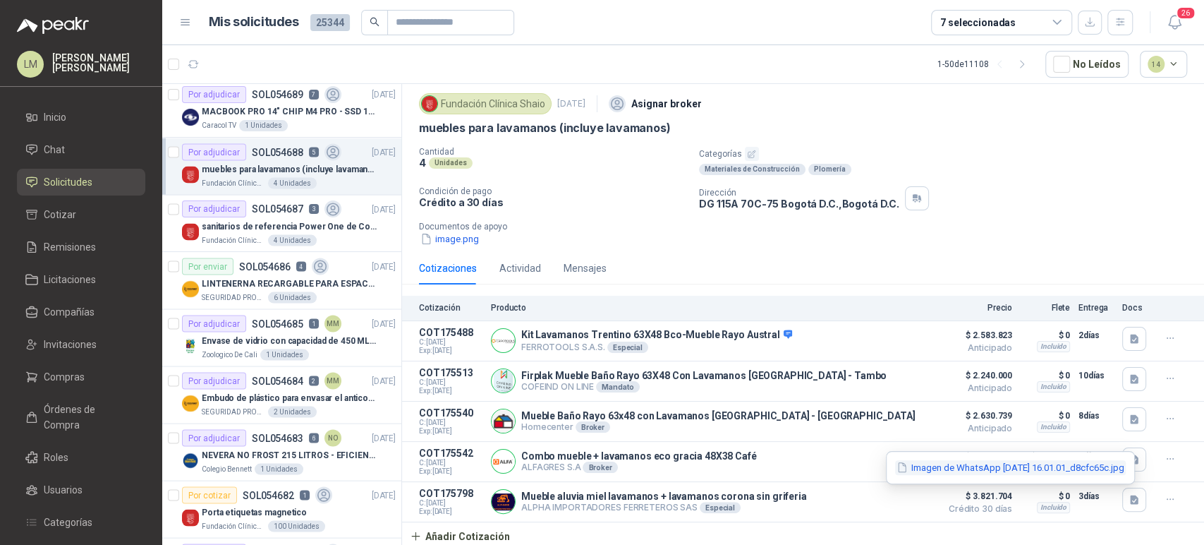
click at [1095, 463] on button "Imagen de WhatsApp 2025-09-03 a las 16.01.01_d8cfc65c.jpg" at bounding box center [1010, 467] width 231 height 15
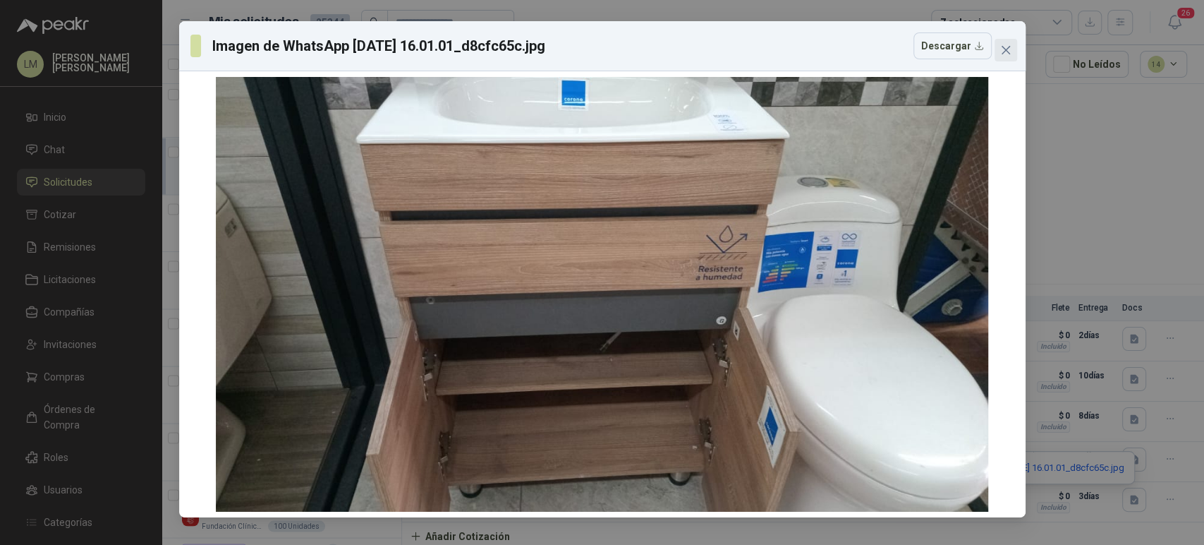
click at [1007, 56] on button "Close" at bounding box center [1006, 50] width 23 height 23
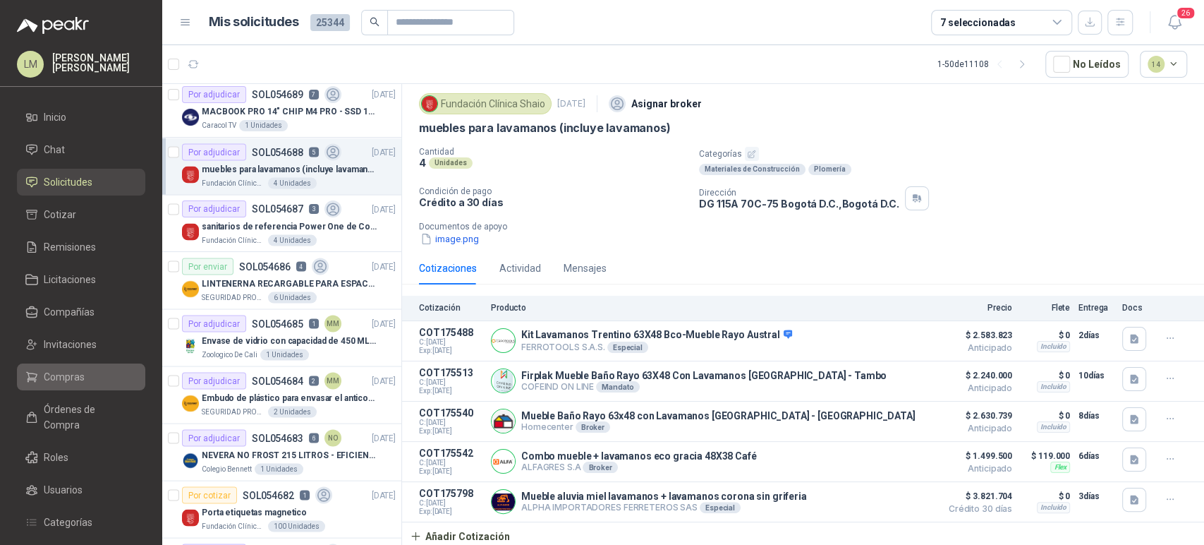
click at [71, 376] on span "Compras" at bounding box center [64, 377] width 41 height 16
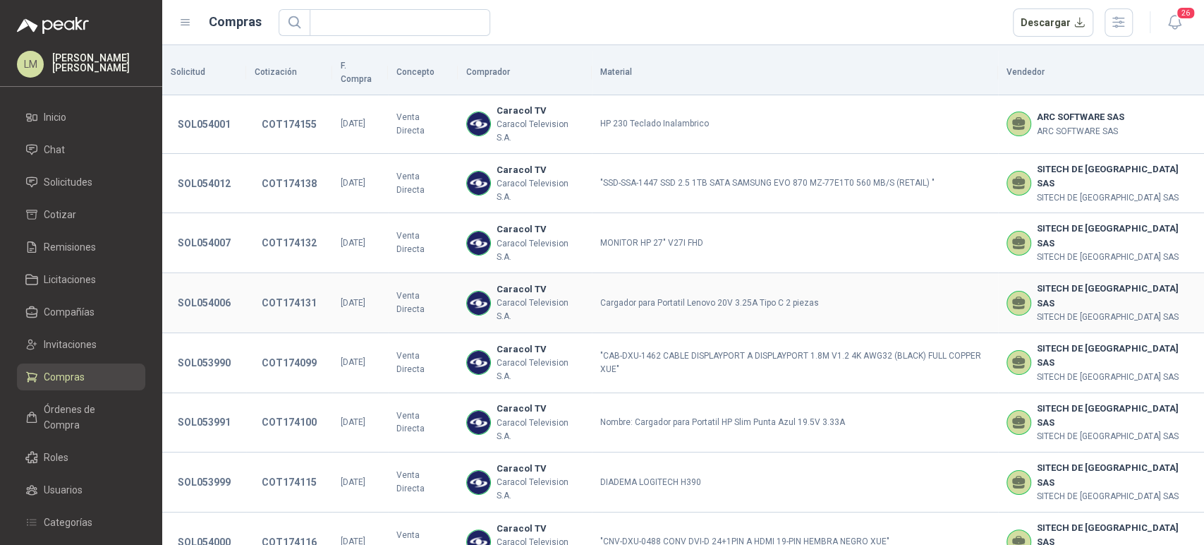
scroll to position [263, 0]
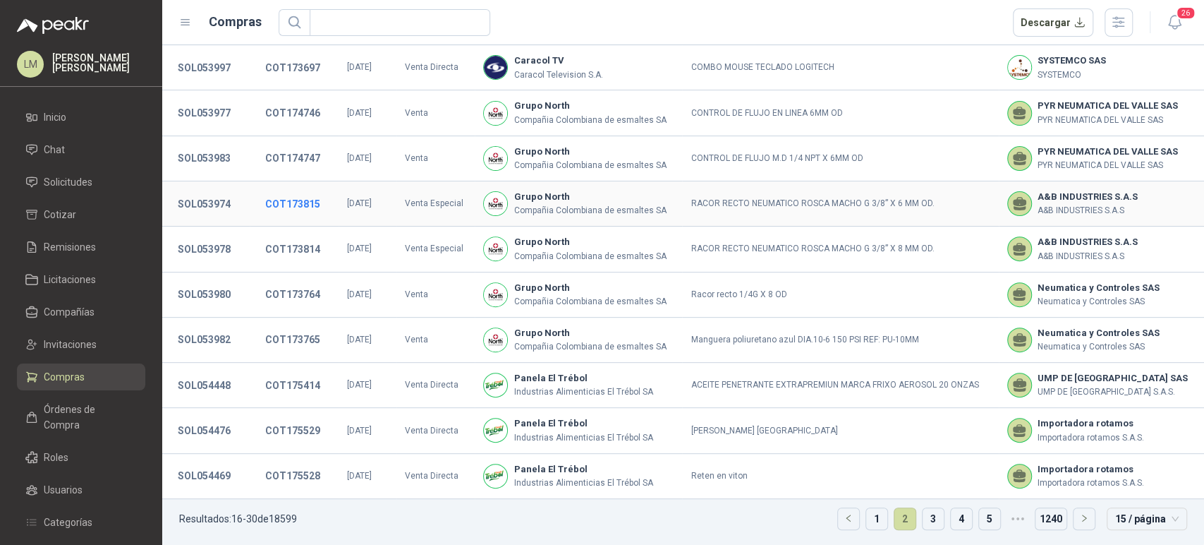
click at [312, 210] on button "COT173815" at bounding box center [292, 203] width 69 height 25
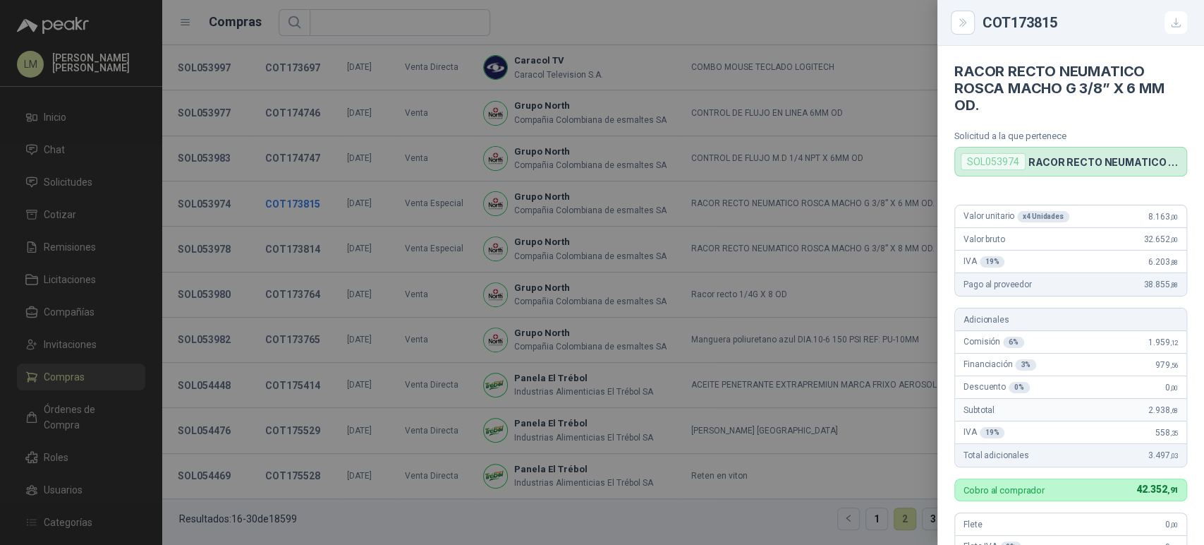
click at [205, 208] on div at bounding box center [602, 272] width 1204 height 545
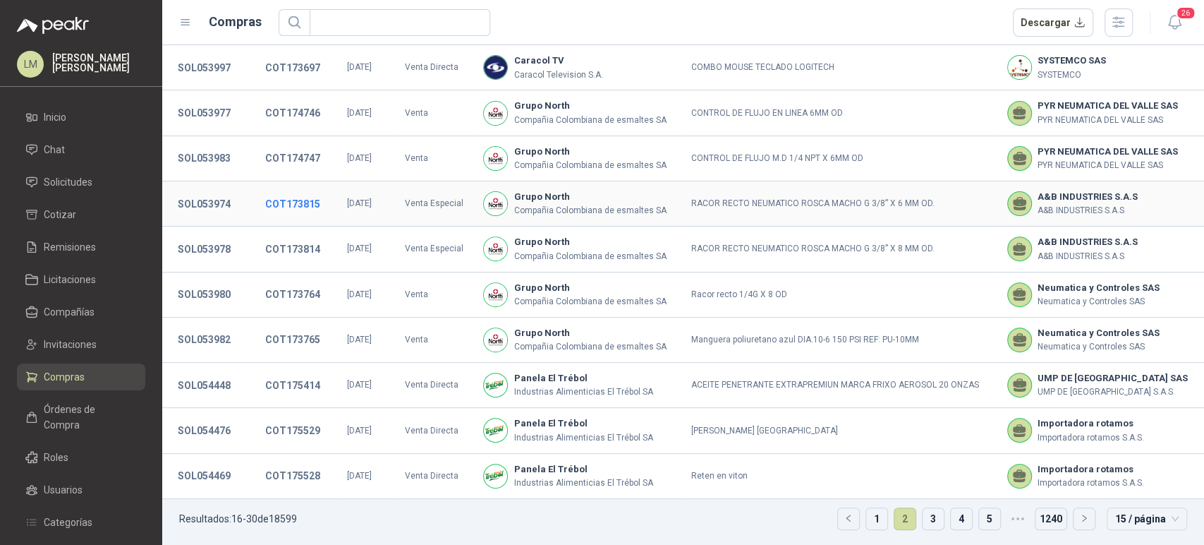
click at [205, 208] on button "SOL053974" at bounding box center [204, 203] width 67 height 25
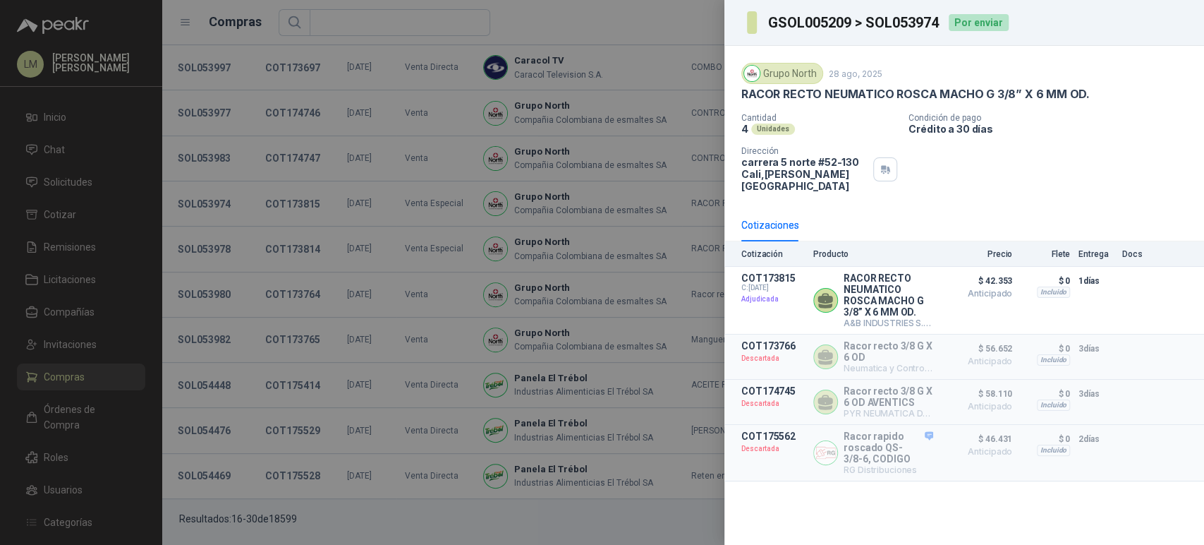
click at [344, 30] on div at bounding box center [602, 272] width 1204 height 545
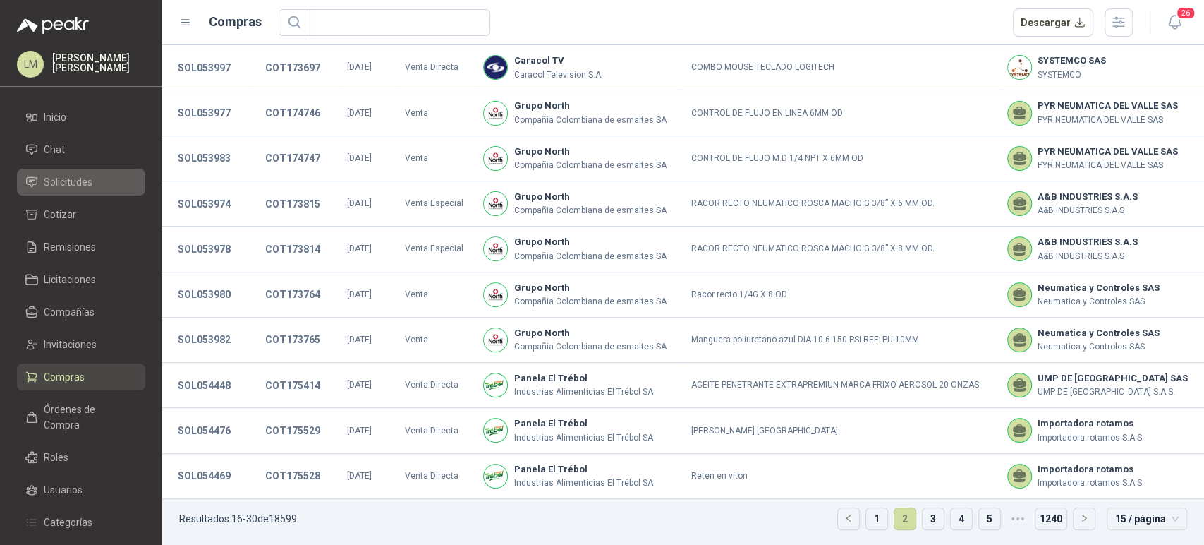
click at [66, 178] on span "Solicitudes" at bounding box center [68, 182] width 49 height 16
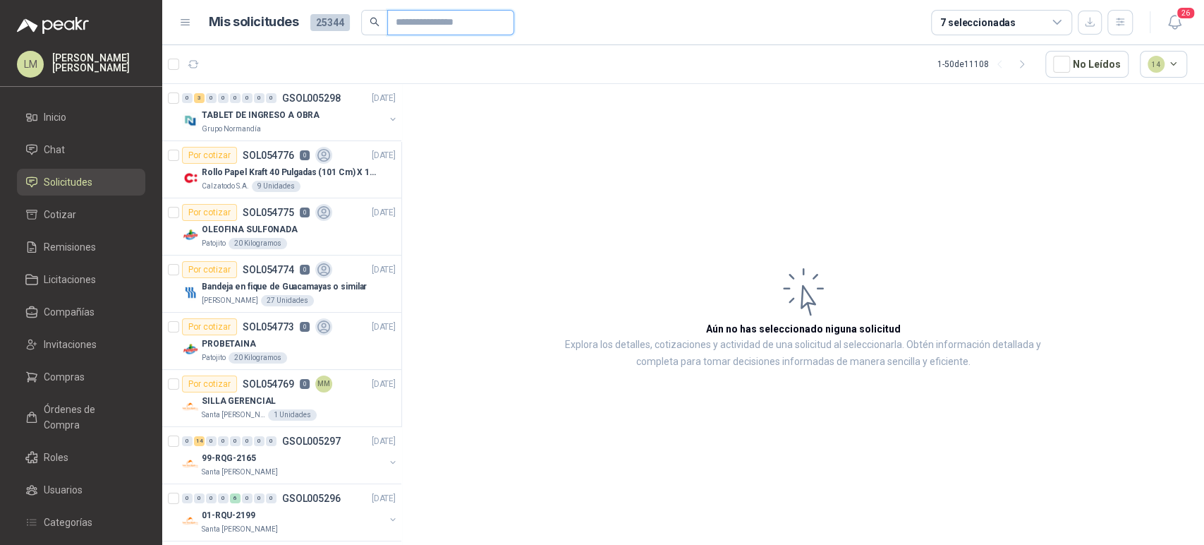
click at [401, 28] on input "text" at bounding box center [445, 23] width 99 height 24
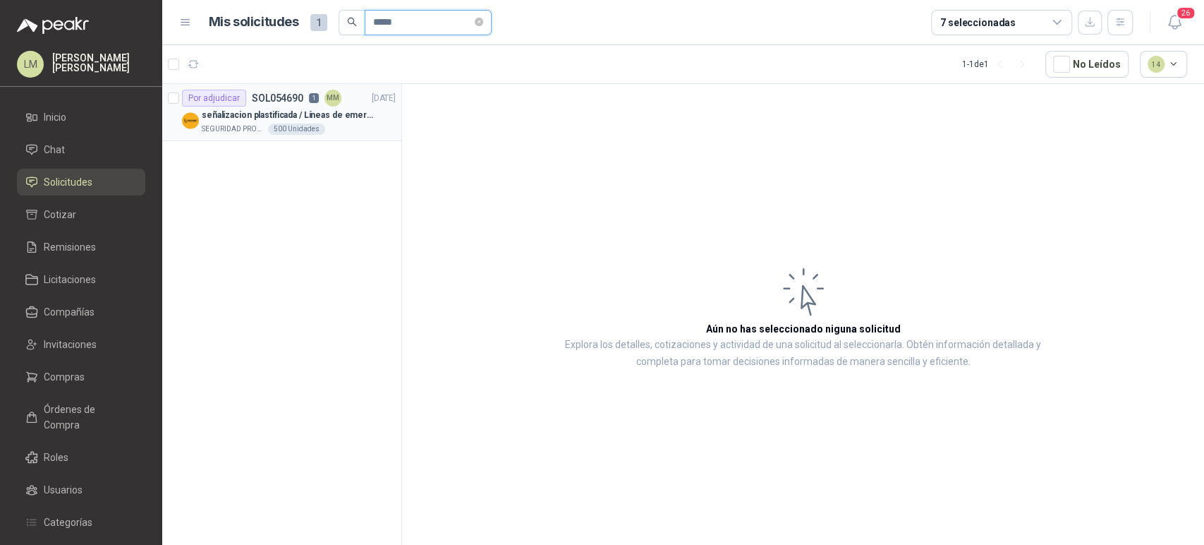
type input "*****"
click at [310, 104] on div "Por adjudicar SOL054690 1 MM" at bounding box center [261, 98] width 159 height 17
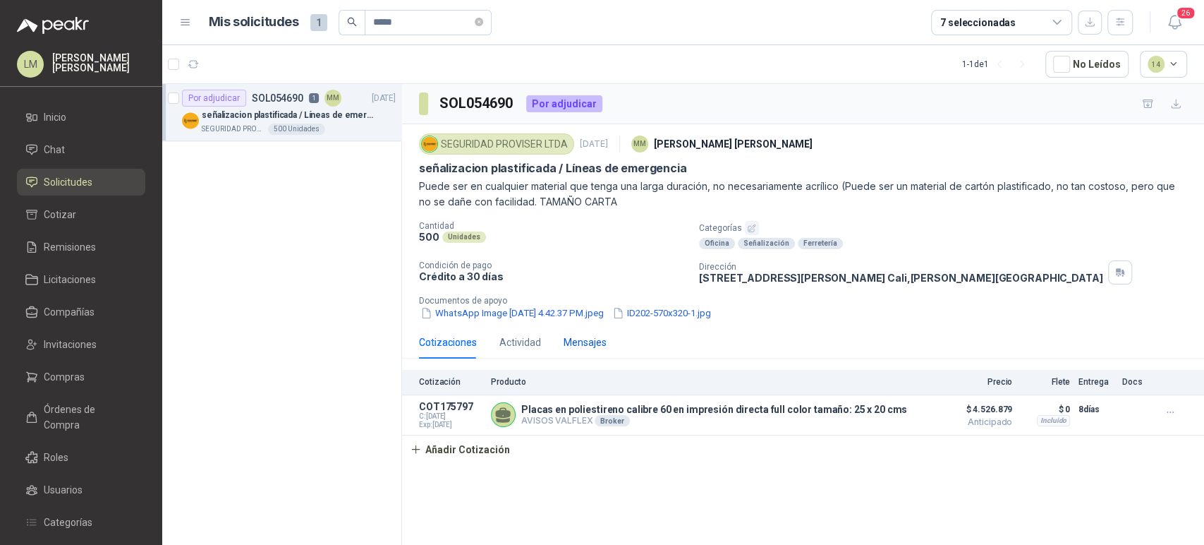
click at [576, 339] on div "Mensajes" at bounding box center [585, 342] width 43 height 16
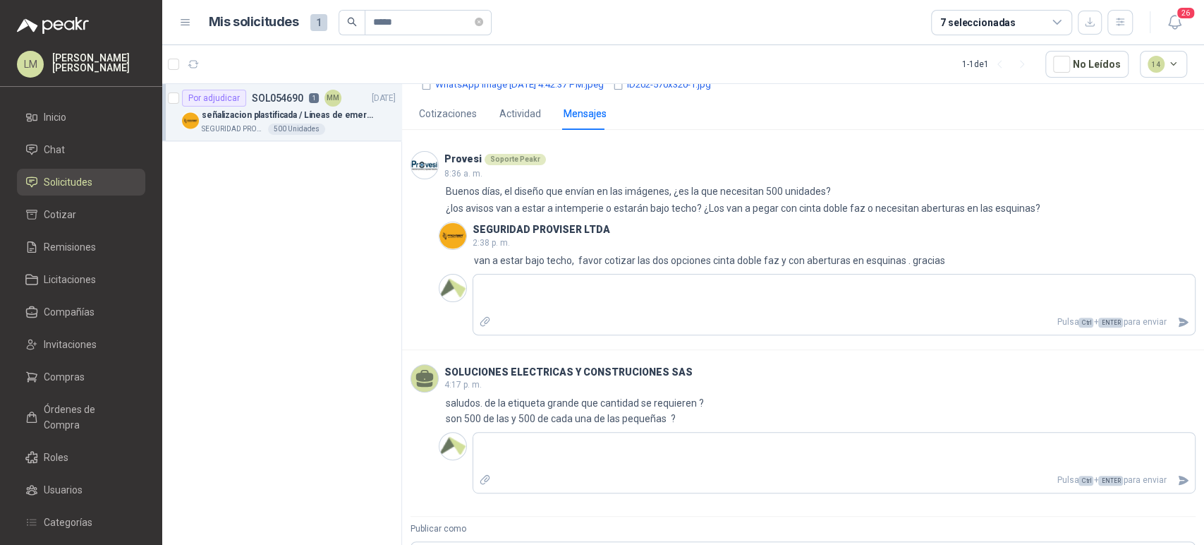
scroll to position [222, 0]
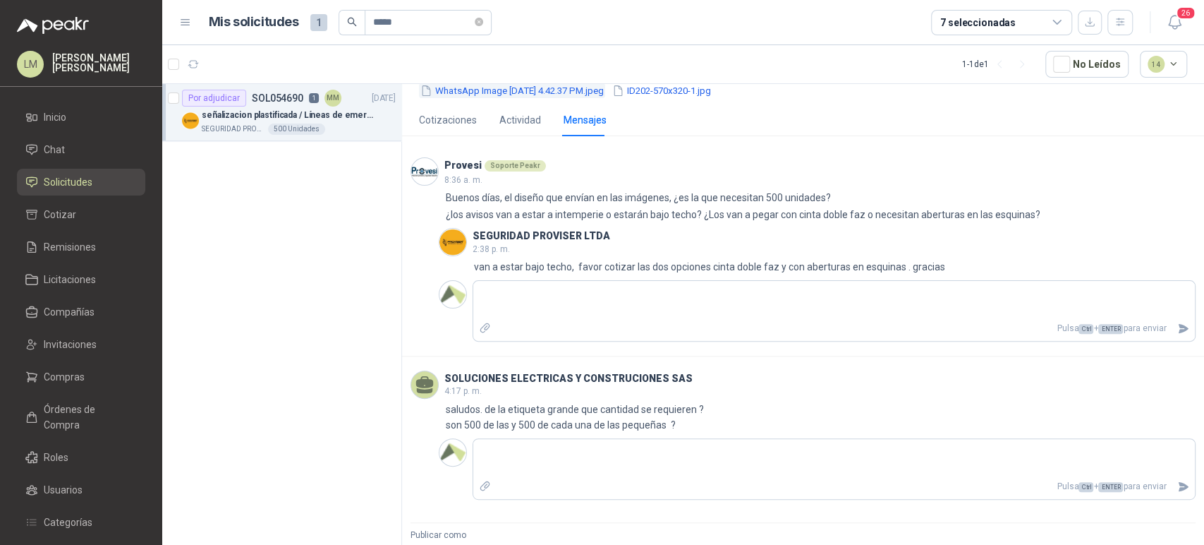
click at [485, 90] on button "WhatsApp Image 2025-09-02 at 4.42.37 PM.jpeg" at bounding box center [512, 90] width 186 height 15
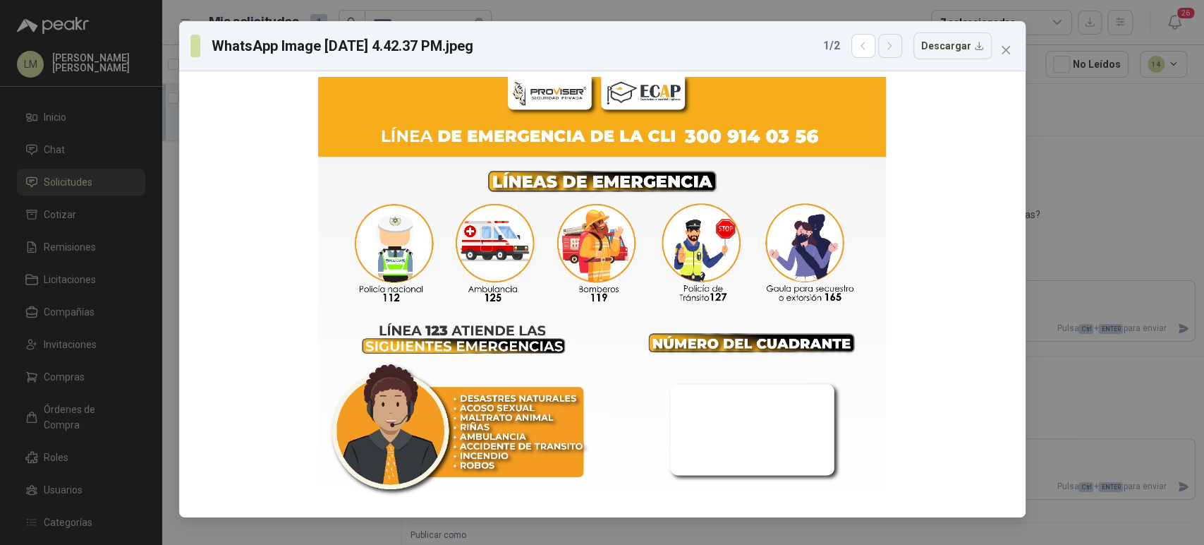
click at [896, 45] on icon "button" at bounding box center [890, 46] width 12 height 12
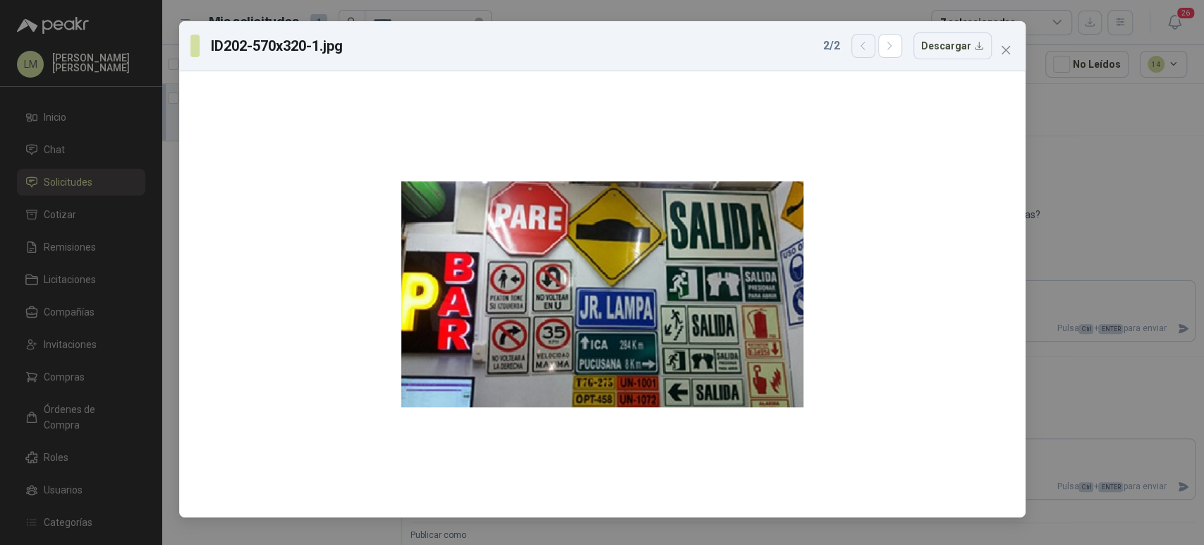
click at [865, 44] on icon "button" at bounding box center [863, 45] width 4 height 7
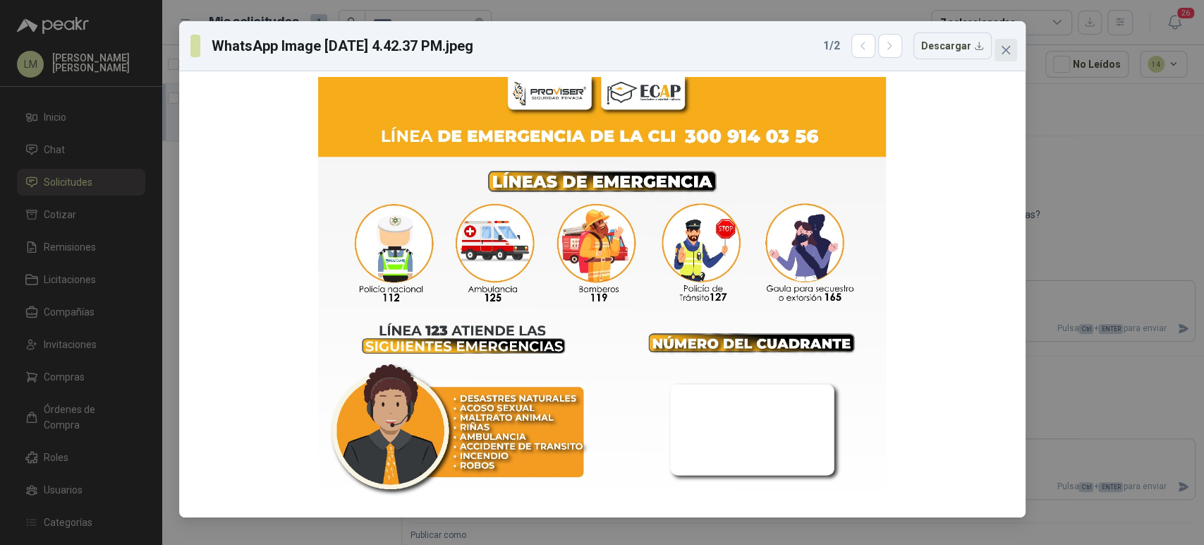
click at [1011, 46] on span "Close" at bounding box center [1006, 49] width 23 height 11
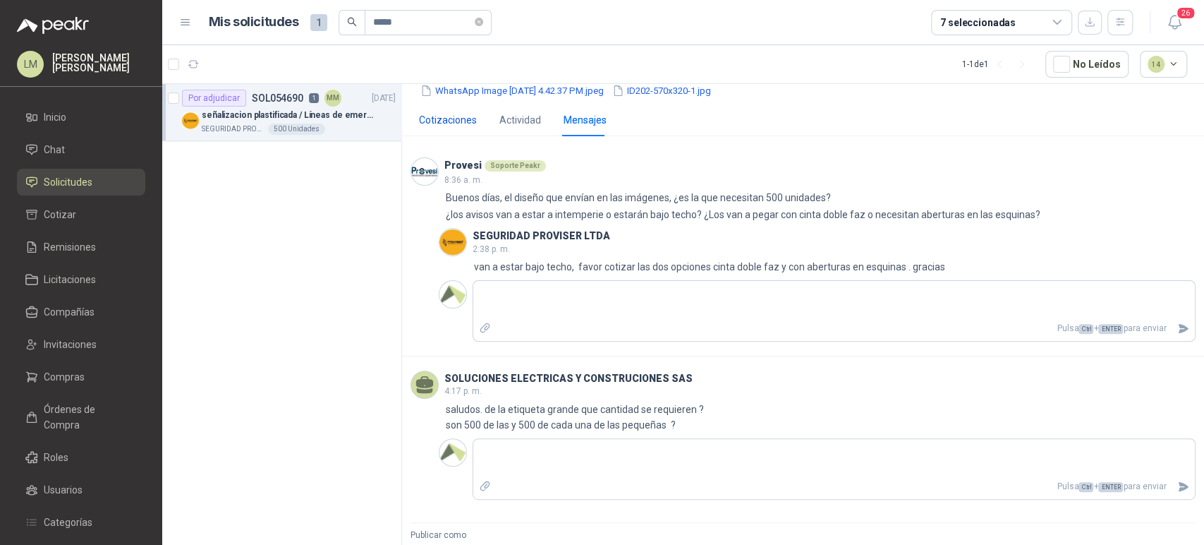
click at [433, 126] on div "Cotizaciones" at bounding box center [448, 120] width 58 height 16
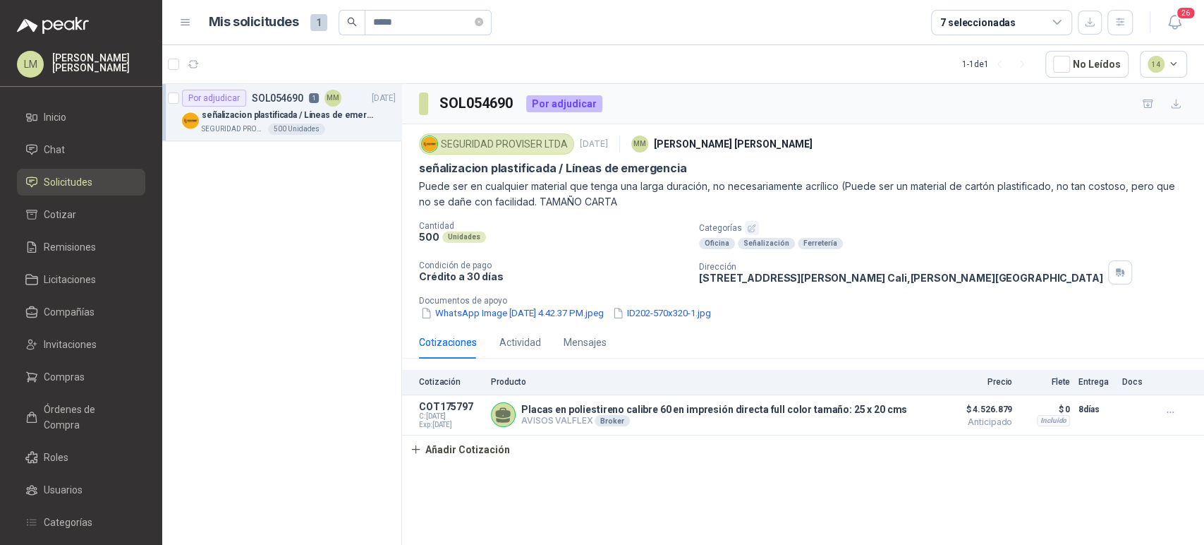
scroll to position [0, 0]
click at [49, 370] on span "Compras" at bounding box center [64, 377] width 41 height 16
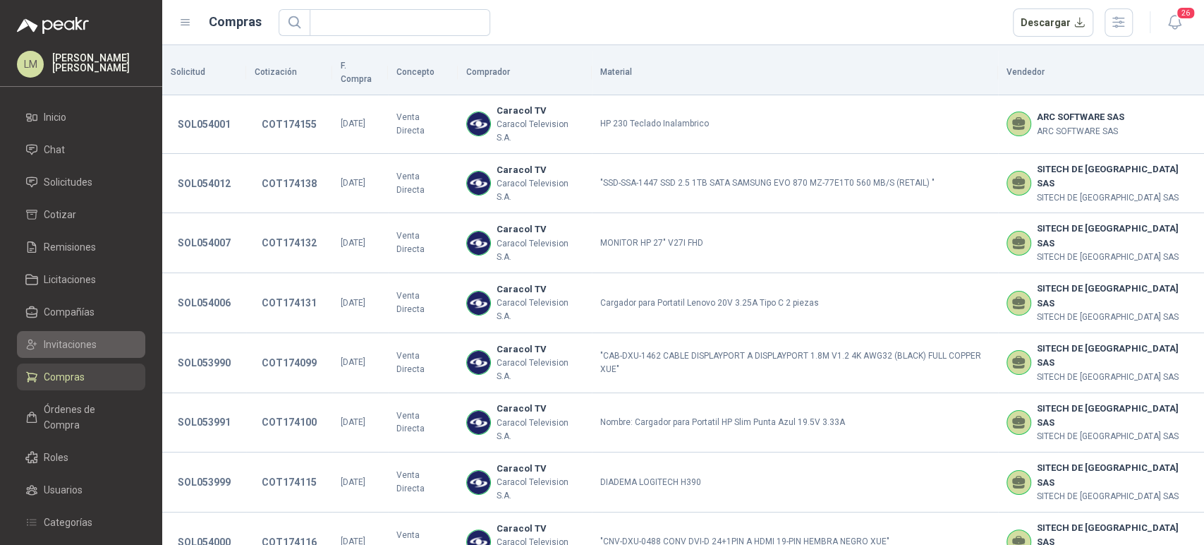
click at [64, 341] on span "Invitaciones" at bounding box center [70, 345] width 53 height 16
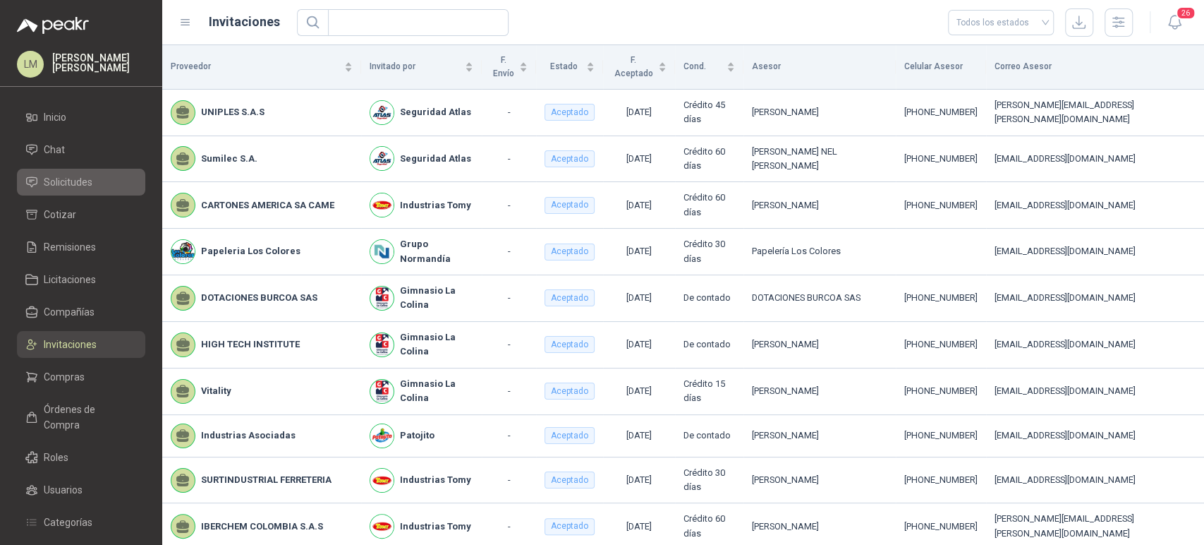
click at [77, 184] on span "Solicitudes" at bounding box center [68, 182] width 49 height 16
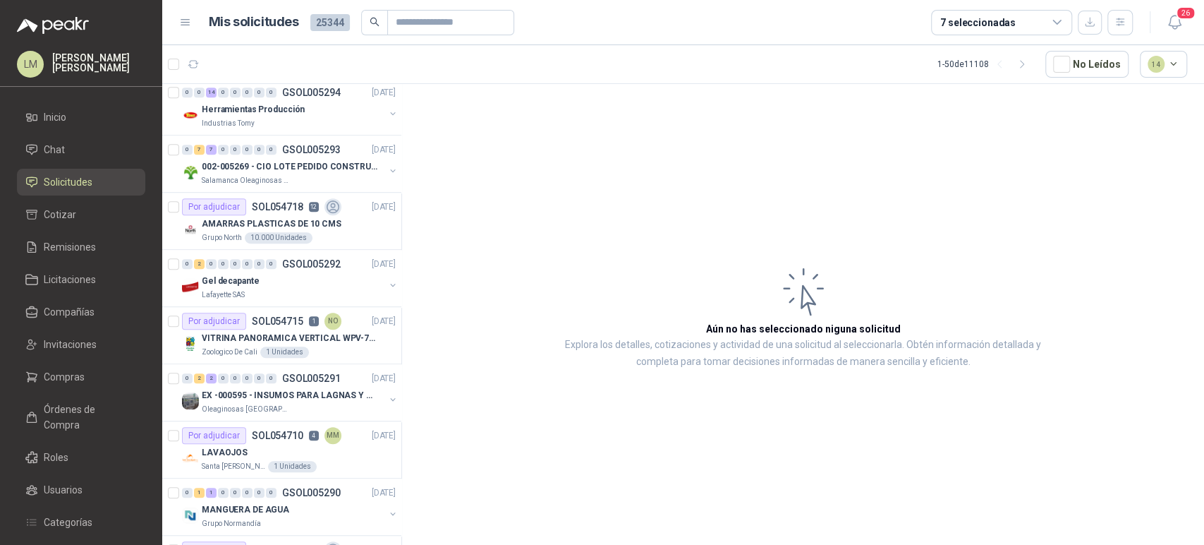
scroll to position [578, 0]
click at [273, 167] on p "002-005269 - CIO LOTE PEDIDO CONSTRUCCION" at bounding box center [290, 165] width 176 height 13
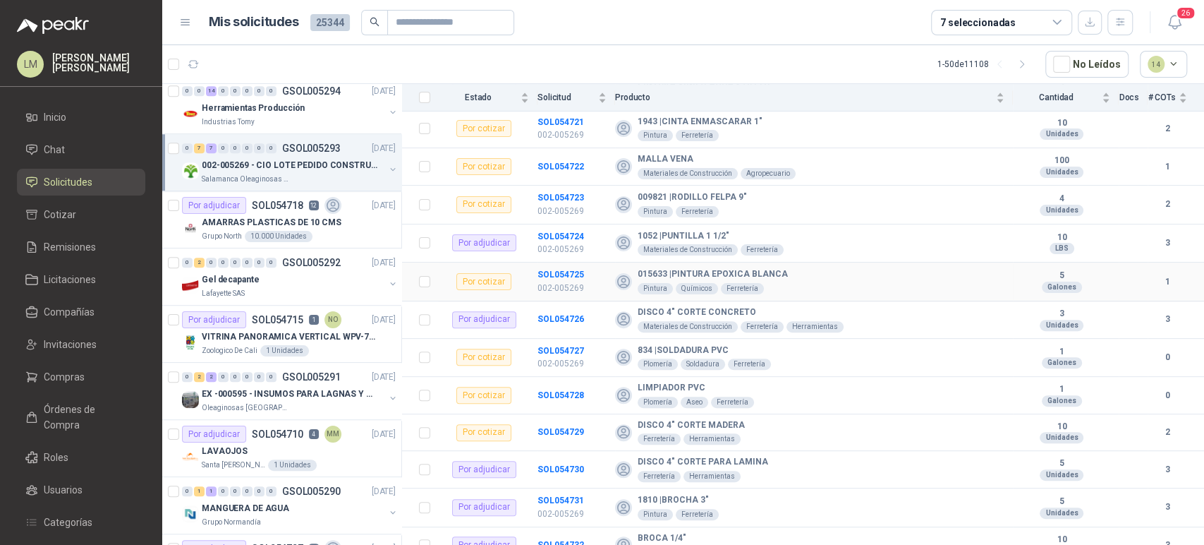
scroll to position [250, 0]
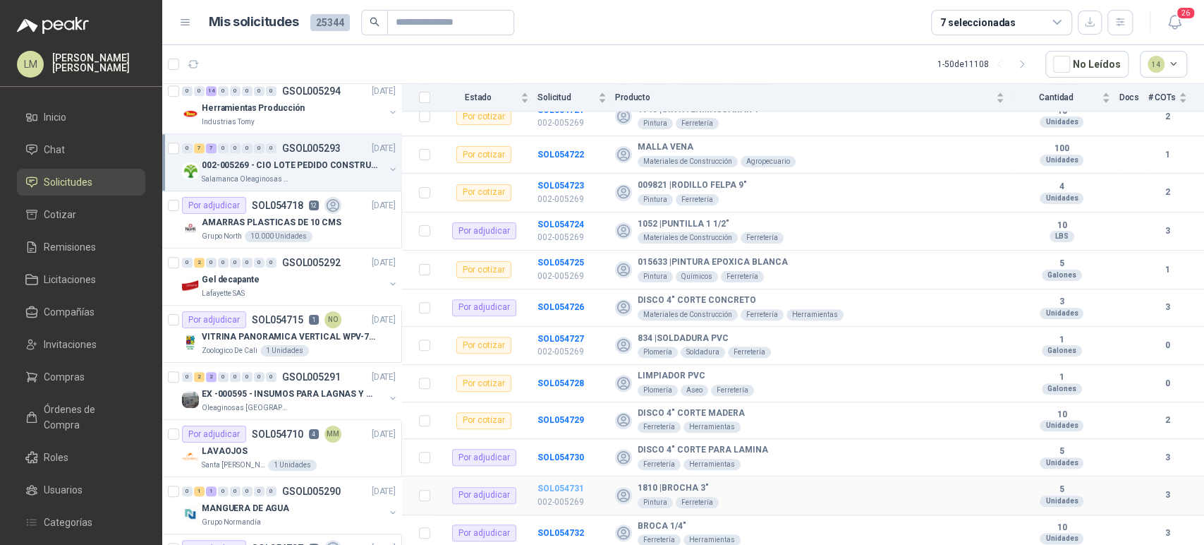
click at [569, 487] on b "SOL054731" at bounding box center [561, 488] width 47 height 10
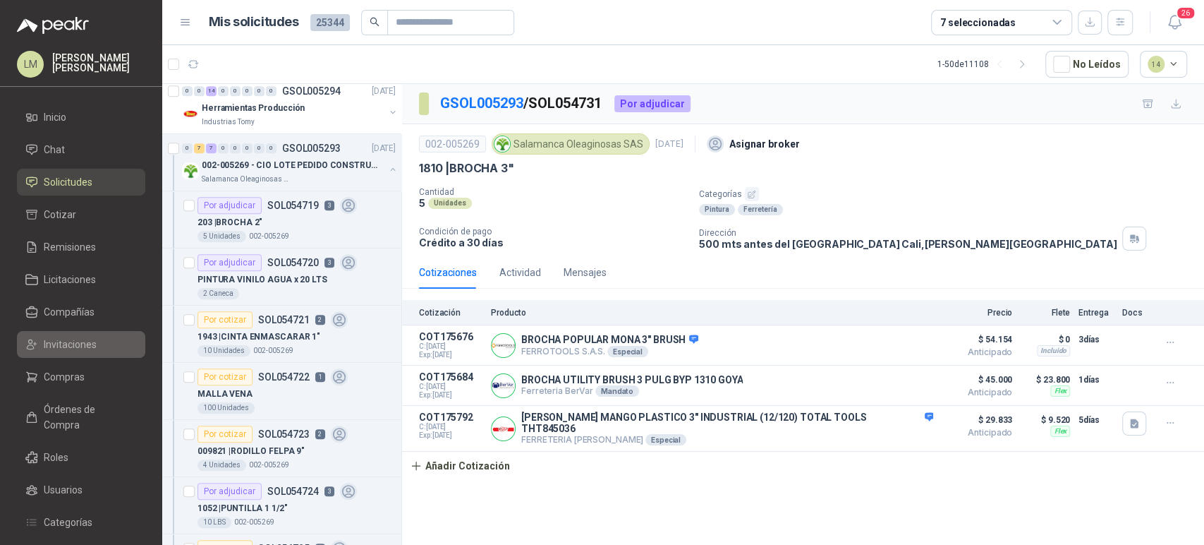
click at [67, 339] on span "Invitaciones" at bounding box center [70, 345] width 53 height 16
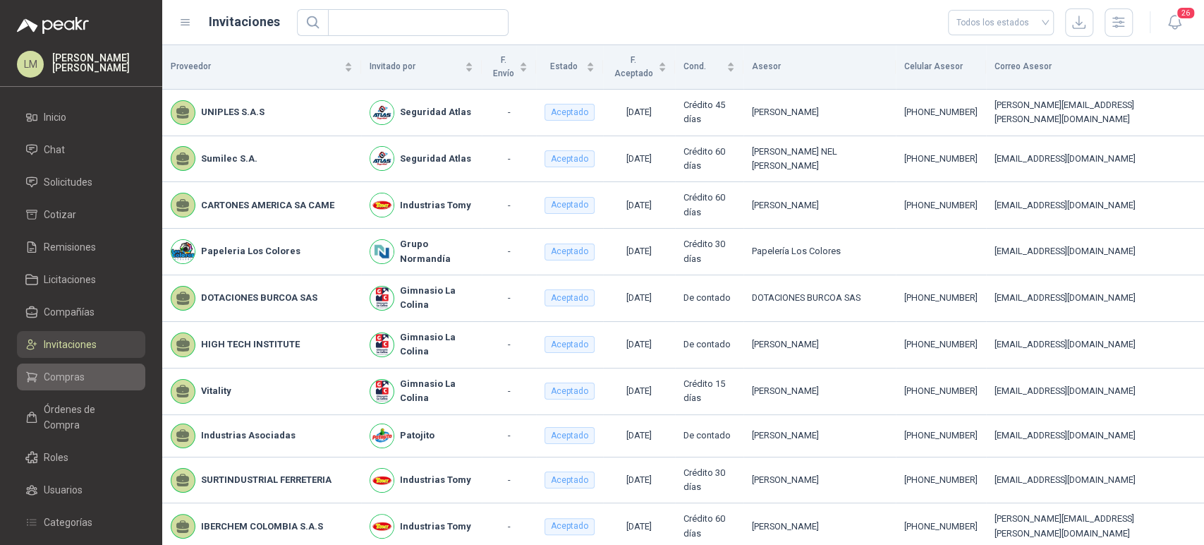
click at [63, 368] on link "Compras" at bounding box center [81, 376] width 128 height 27
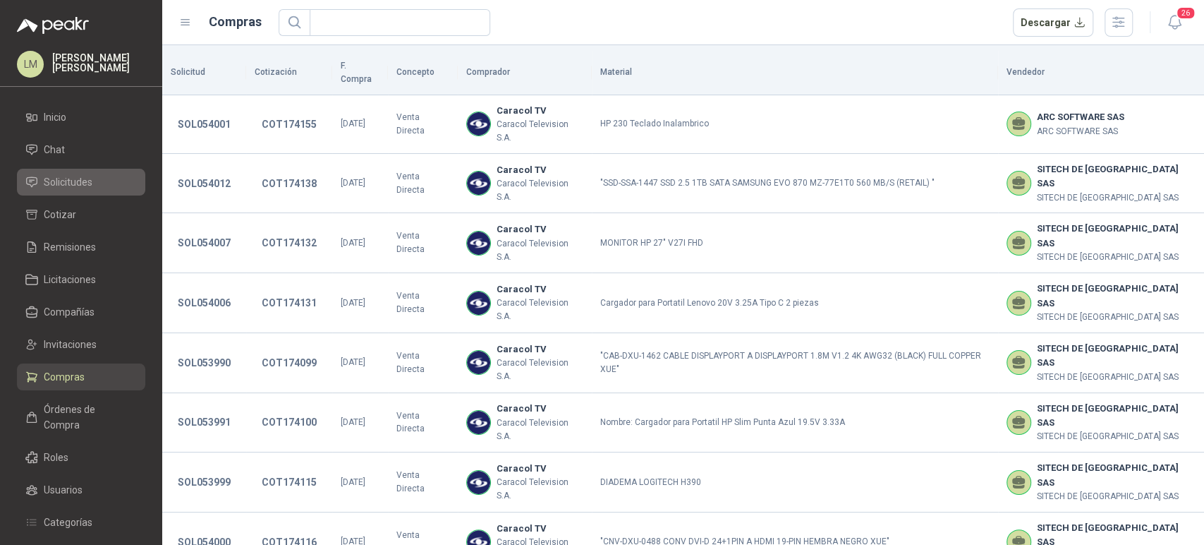
click at [79, 183] on span "Solicitudes" at bounding box center [68, 182] width 49 height 16
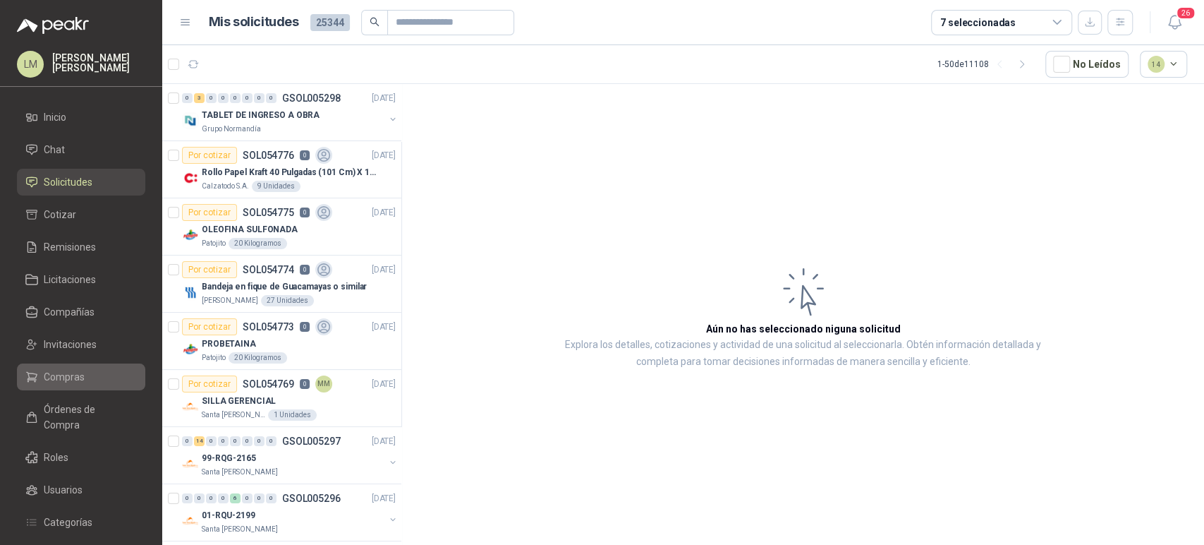
click at [73, 364] on link "Compras" at bounding box center [81, 376] width 128 height 27
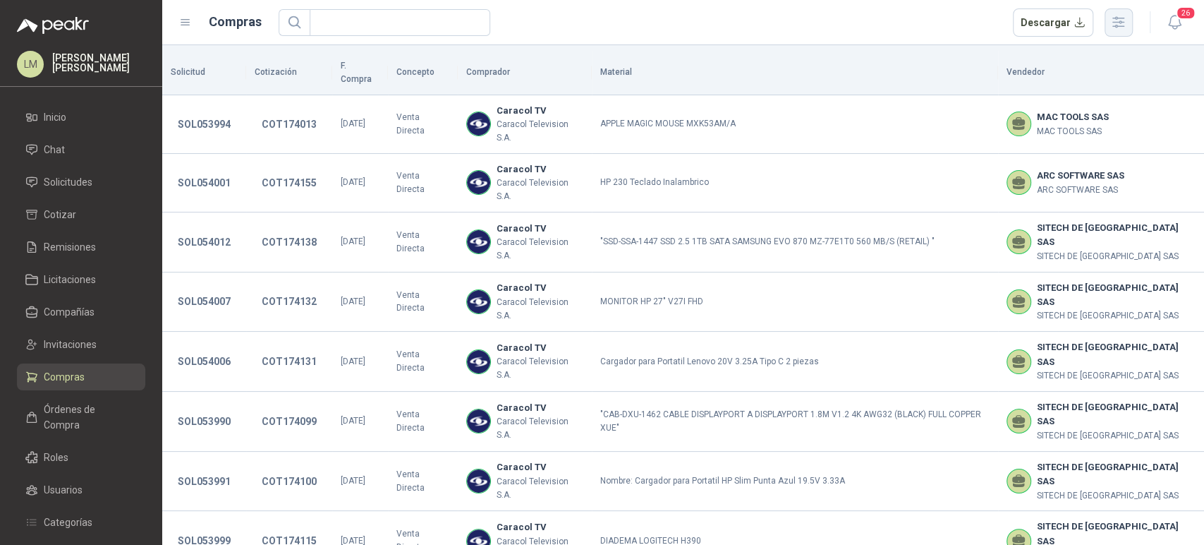
click at [1130, 16] on button "button" at bounding box center [1119, 22] width 28 height 28
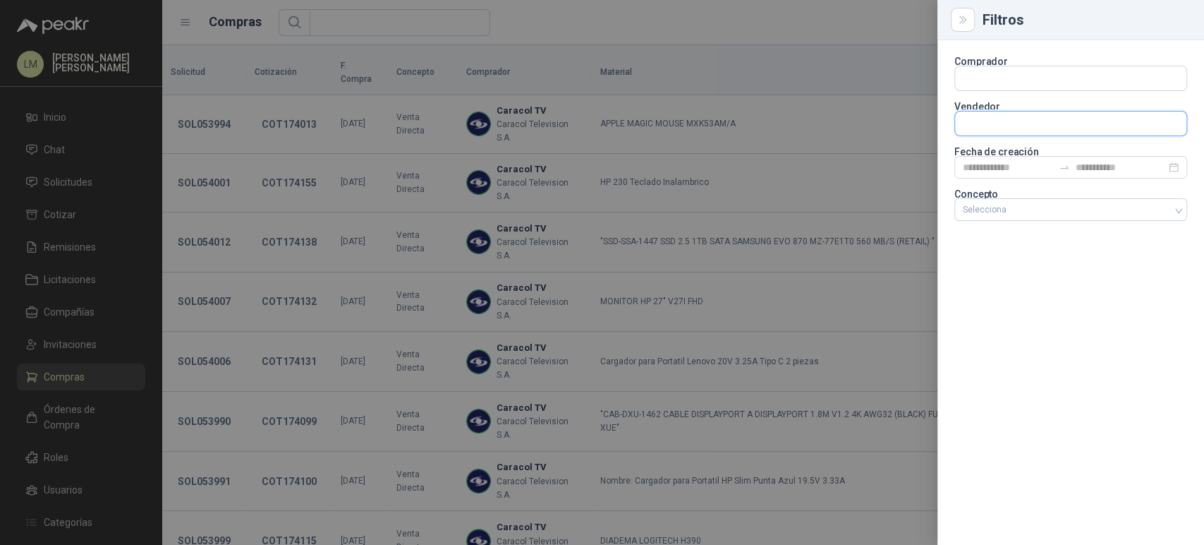
click at [1018, 90] on input "text" at bounding box center [1070, 78] width 231 height 24
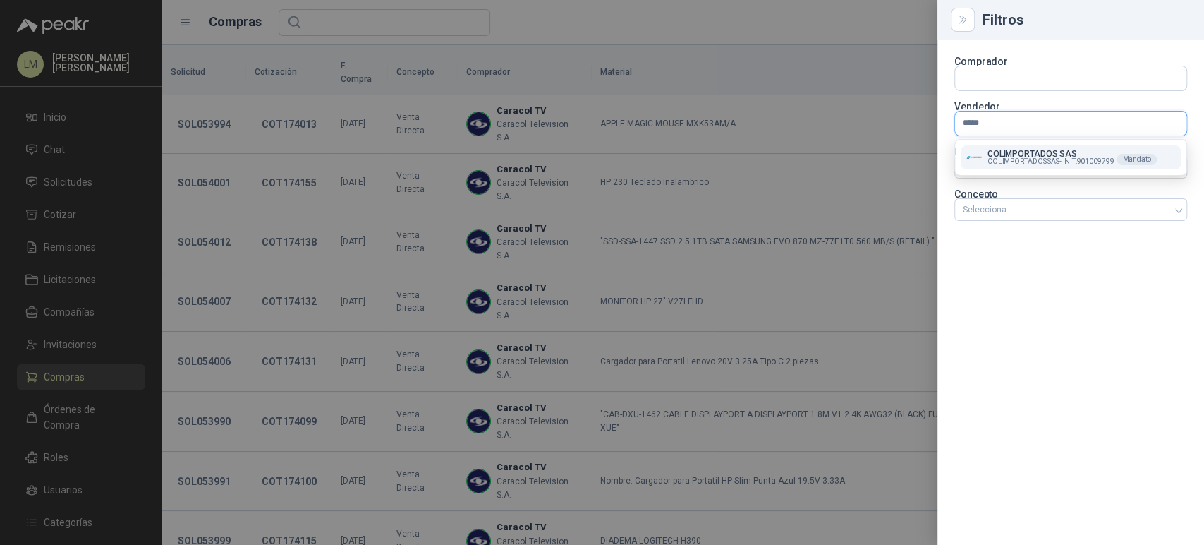
type input "*****"
click at [1004, 158] on span "COLIMPORTADOS SAS -" at bounding box center [1025, 161] width 74 height 7
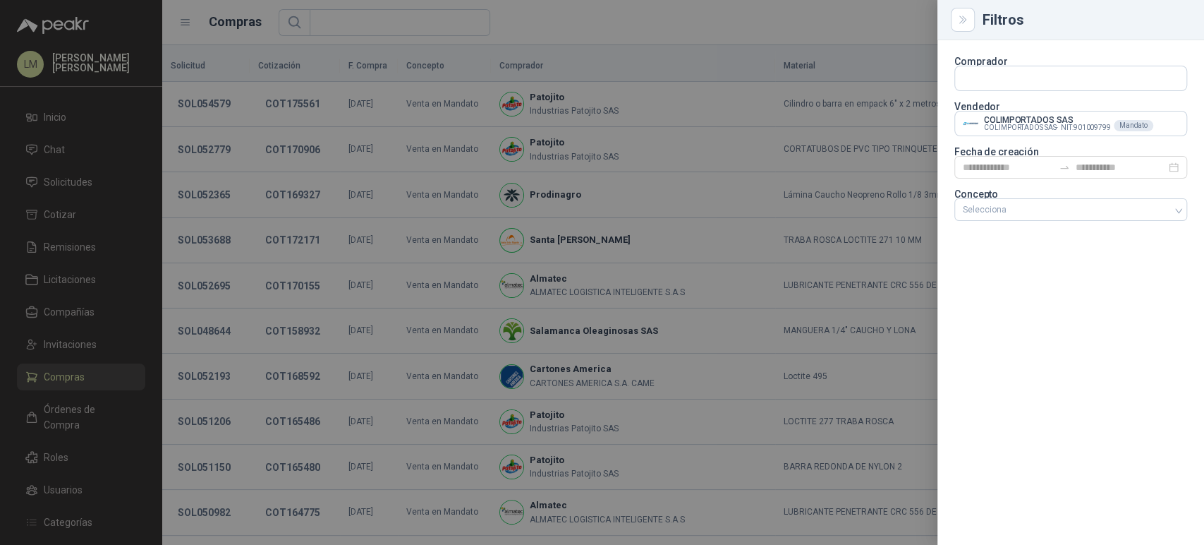
click at [672, 19] on div at bounding box center [602, 272] width 1204 height 545
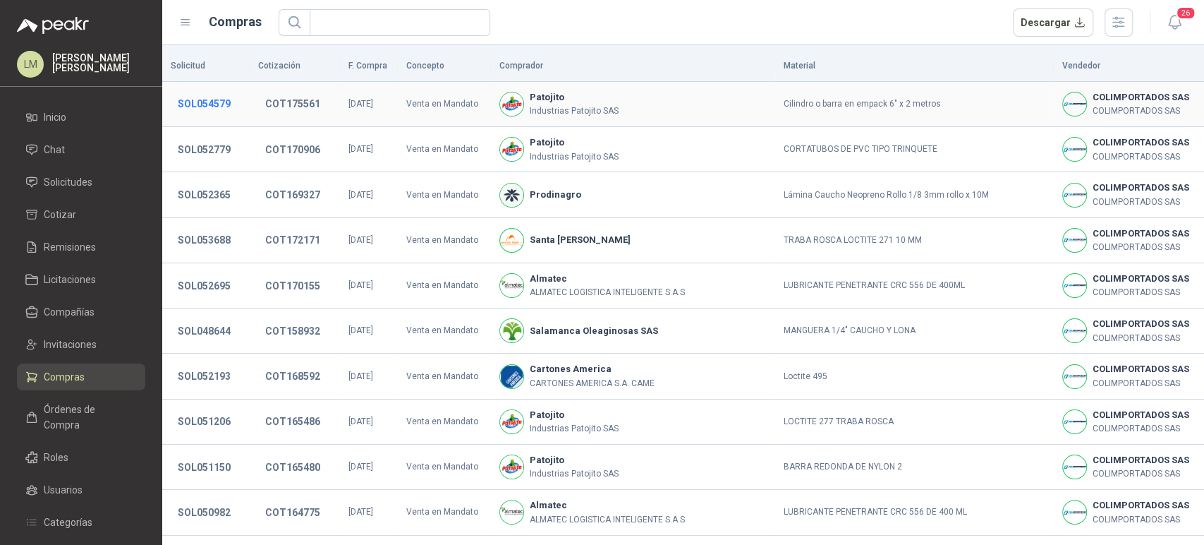
click at [218, 104] on button "SOL054579" at bounding box center [204, 103] width 67 height 25
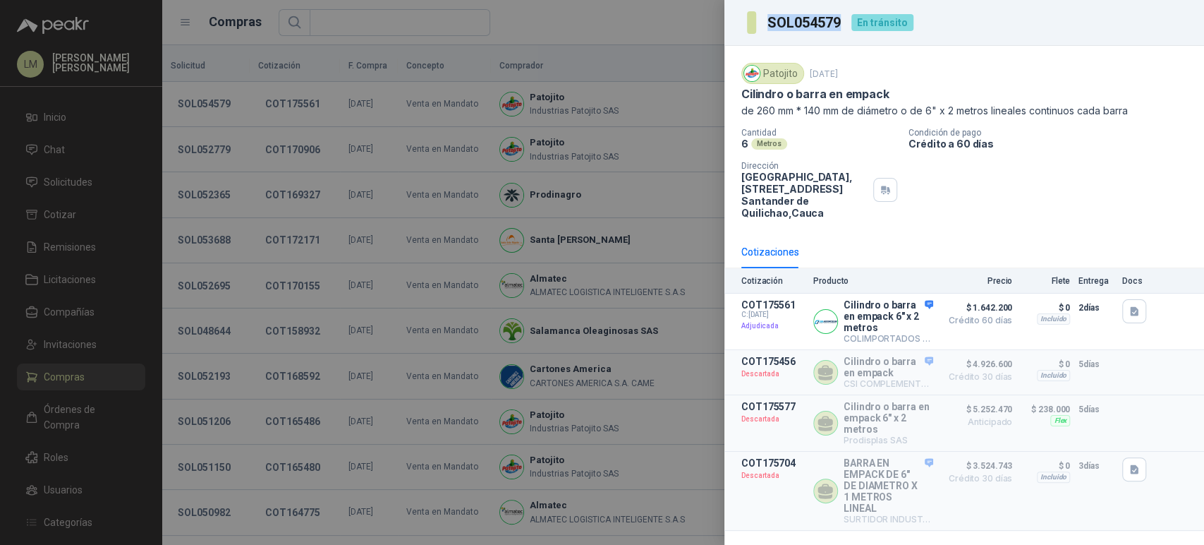
drag, startPoint x: 847, startPoint y: 25, endPoint x: 760, endPoint y: 20, distance: 87.0
click at [760, 20] on div "SOL054579 En tránsito" at bounding box center [830, 22] width 166 height 23
copy section "SOL054579"
click at [73, 408] on div at bounding box center [602, 272] width 1204 height 545
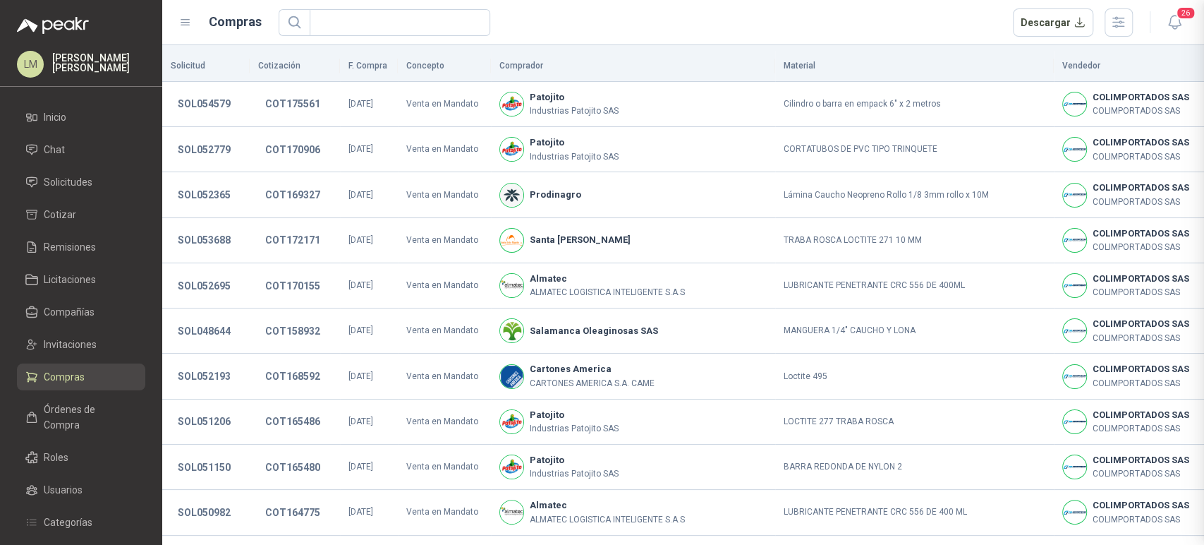
click at [73, 408] on div at bounding box center [602, 272] width 1204 height 545
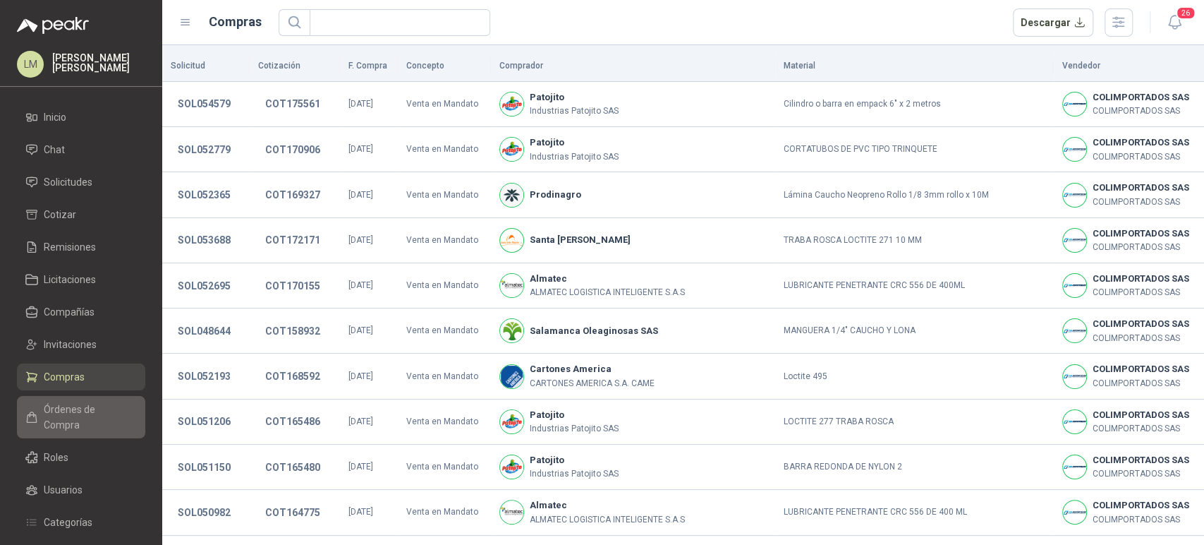
click at [73, 408] on span "Órdenes de Compra" at bounding box center [88, 416] width 88 height 31
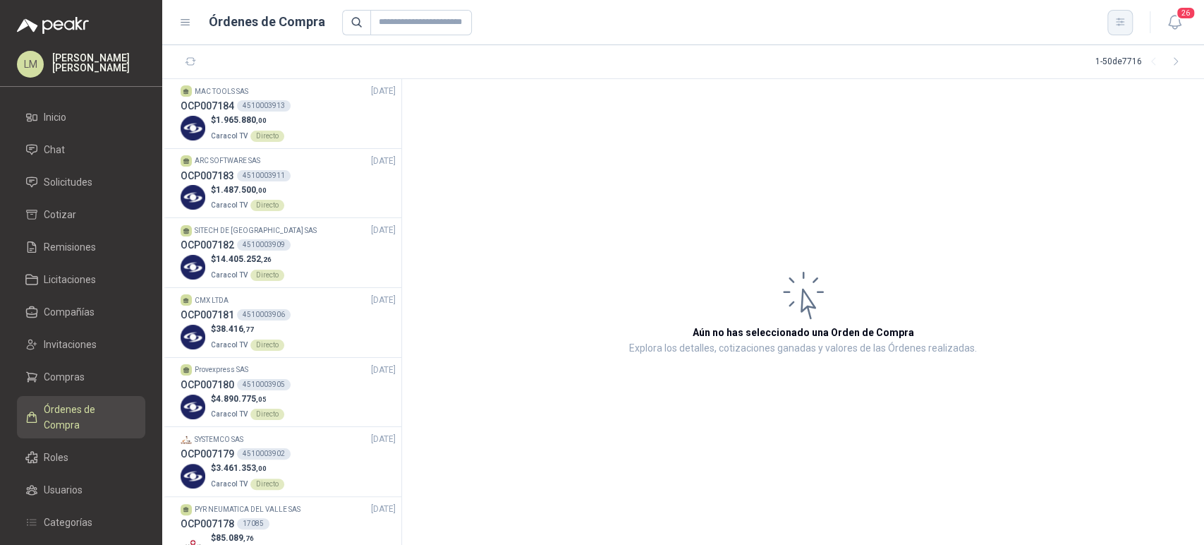
click at [1116, 20] on icon "button" at bounding box center [1121, 22] width 12 height 12
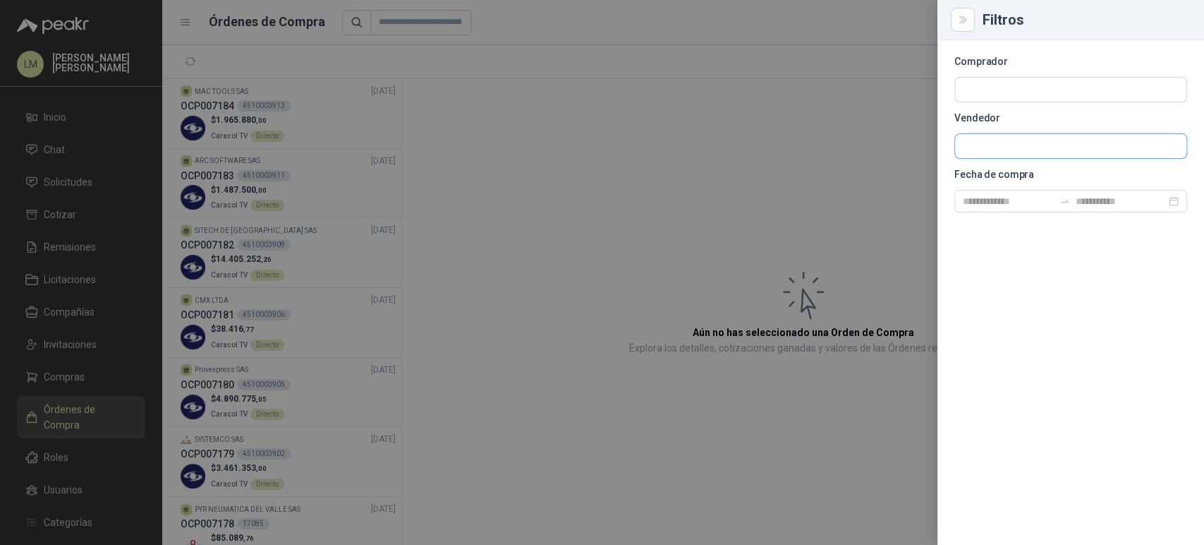
click at [1005, 143] on input "text" at bounding box center [1070, 146] width 231 height 24
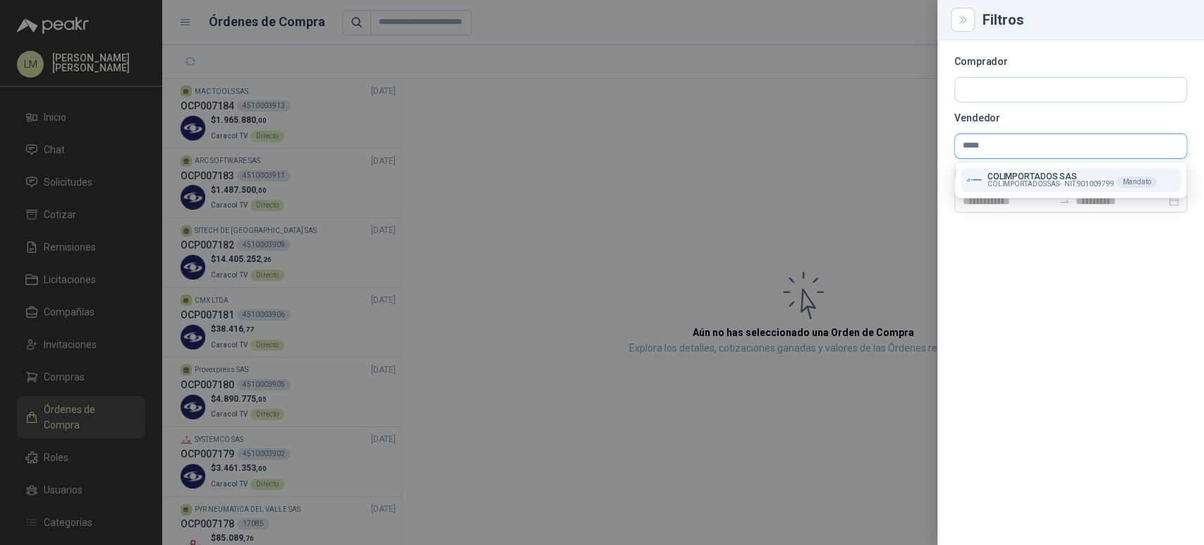
type input "*****"
click at [1000, 178] on p "COLIMPORTADOS SAS" at bounding box center [1051, 176] width 127 height 8
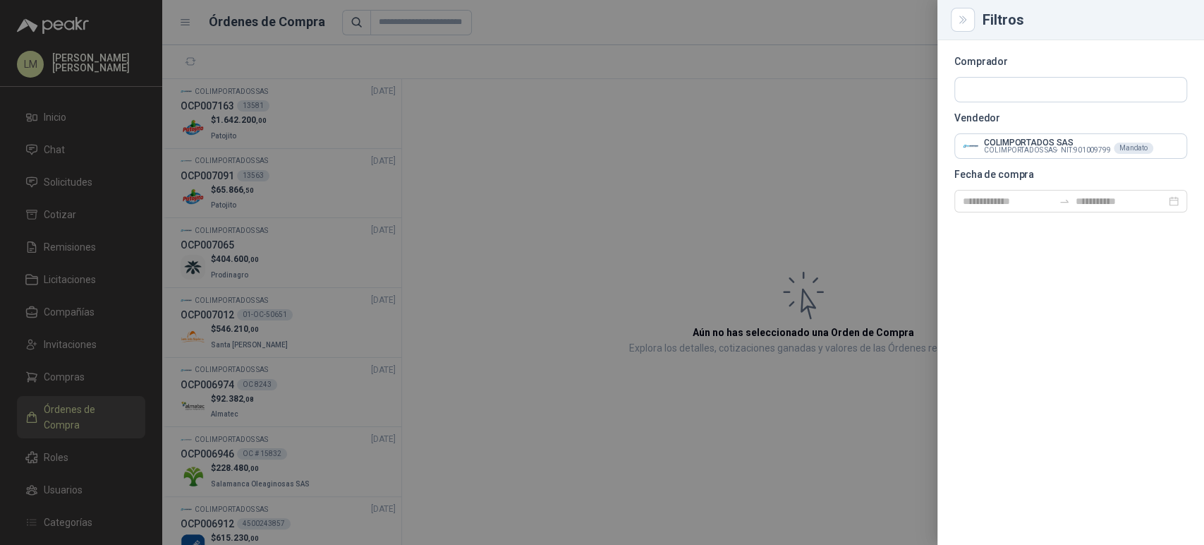
click at [519, 170] on div at bounding box center [602, 272] width 1204 height 545
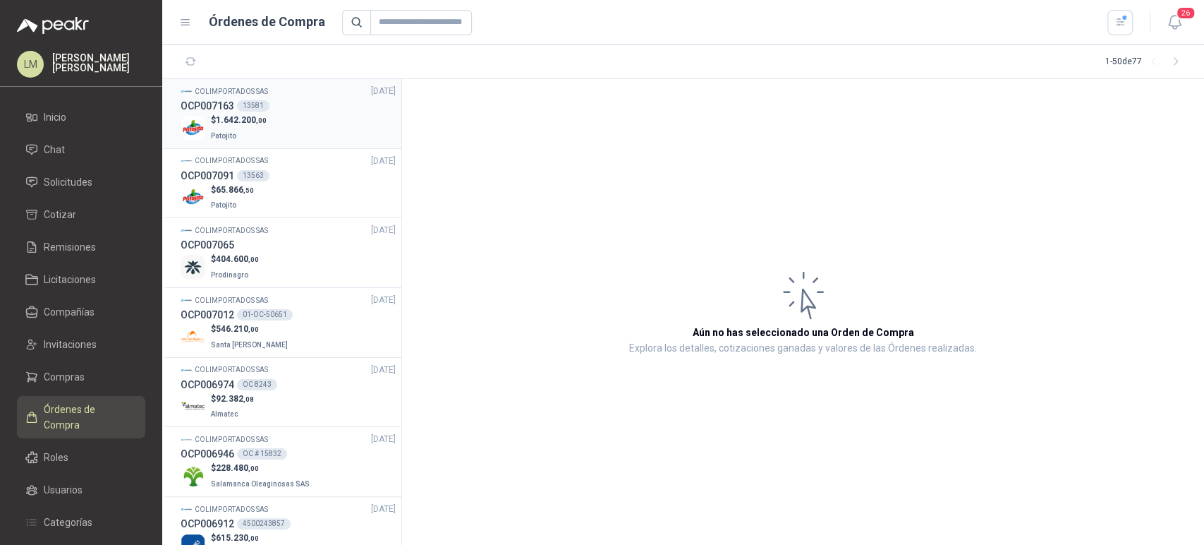
click at [278, 121] on div "$ 1.642.200 ,00 Patojito" at bounding box center [288, 128] width 215 height 29
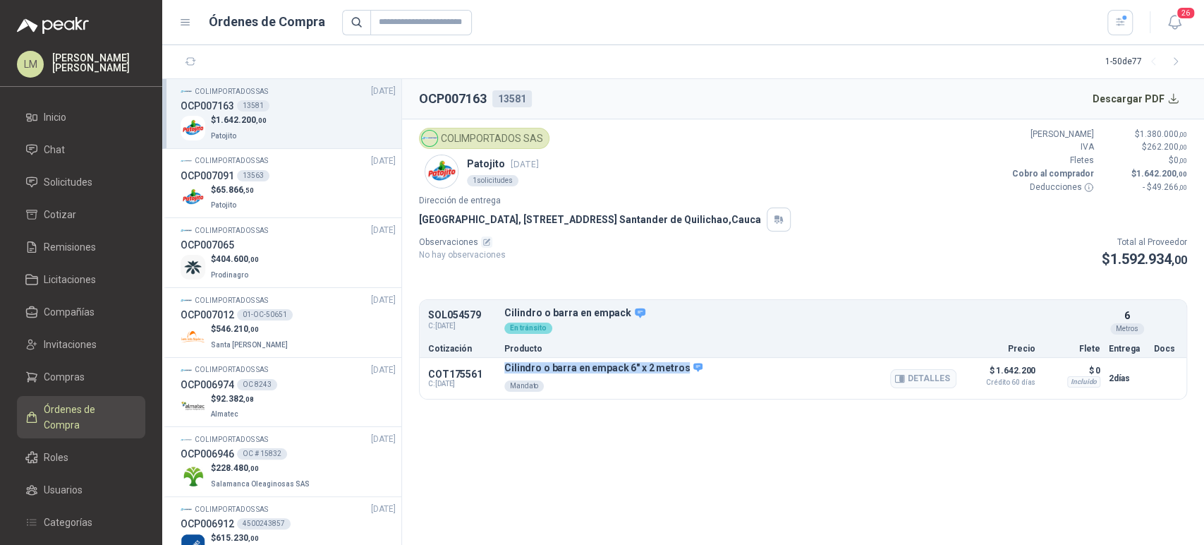
drag, startPoint x: 503, startPoint y: 365, endPoint x: 681, endPoint y: 368, distance: 178.5
click at [681, 368] on div "COT175561 C: 03/09/2025 Cilindro o barra en empack 6" x 2 metros Mandato Detall…" at bounding box center [803, 378] width 767 height 41
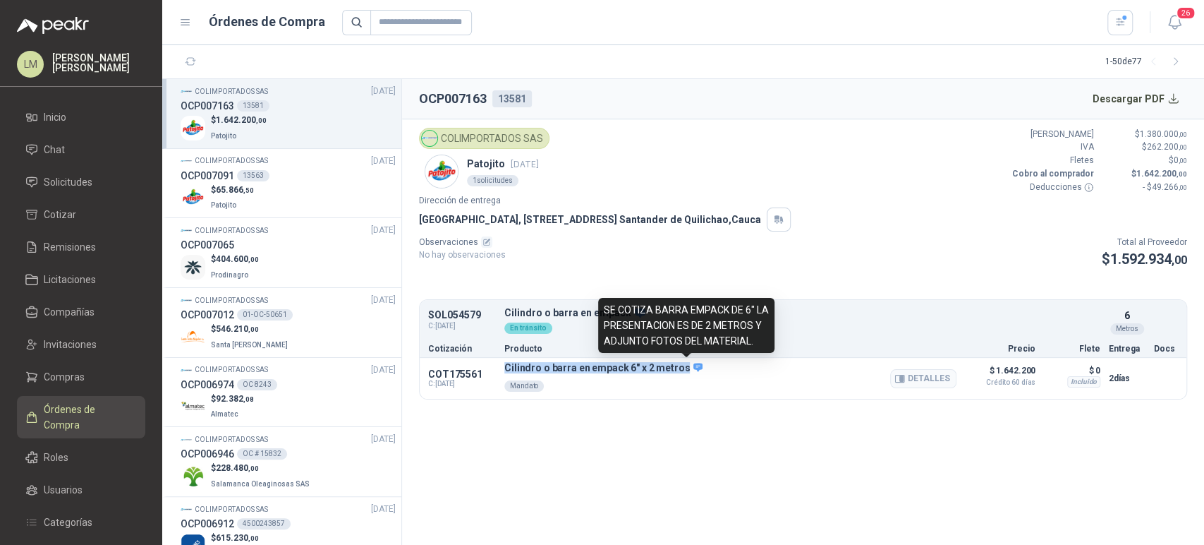
copy p "Cilindro o barra en empack 6" x 2 metros"
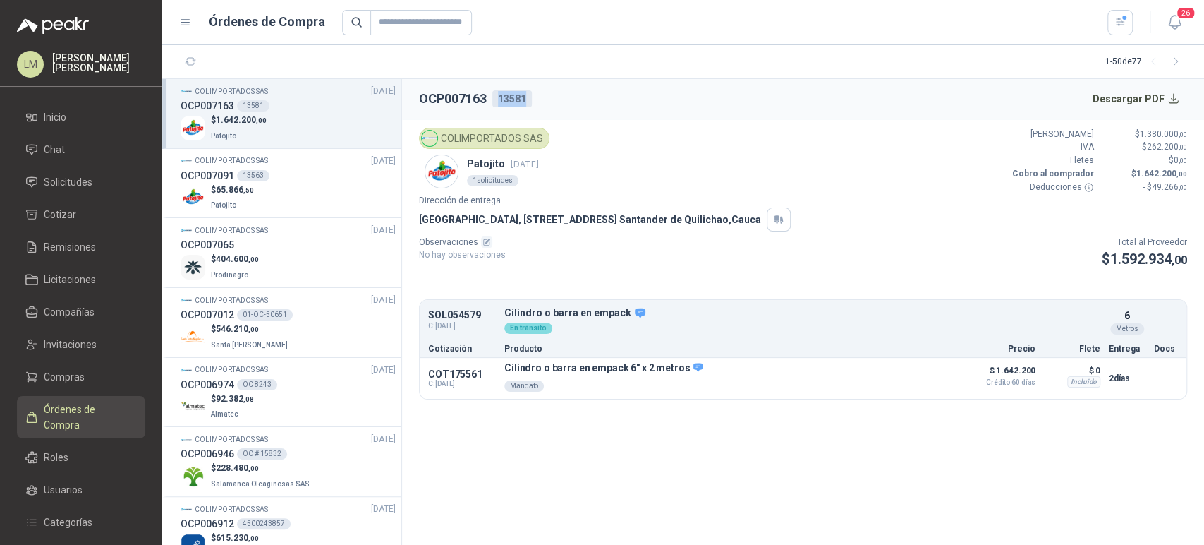
drag, startPoint x: 496, startPoint y: 97, endPoint x: 535, endPoint y: 100, distance: 38.9
click at [535, 100] on header "OCP007163 13581 Descargar PDF" at bounding box center [803, 99] width 802 height 40
click at [936, 377] on button "Detalles" at bounding box center [923, 378] width 66 height 19
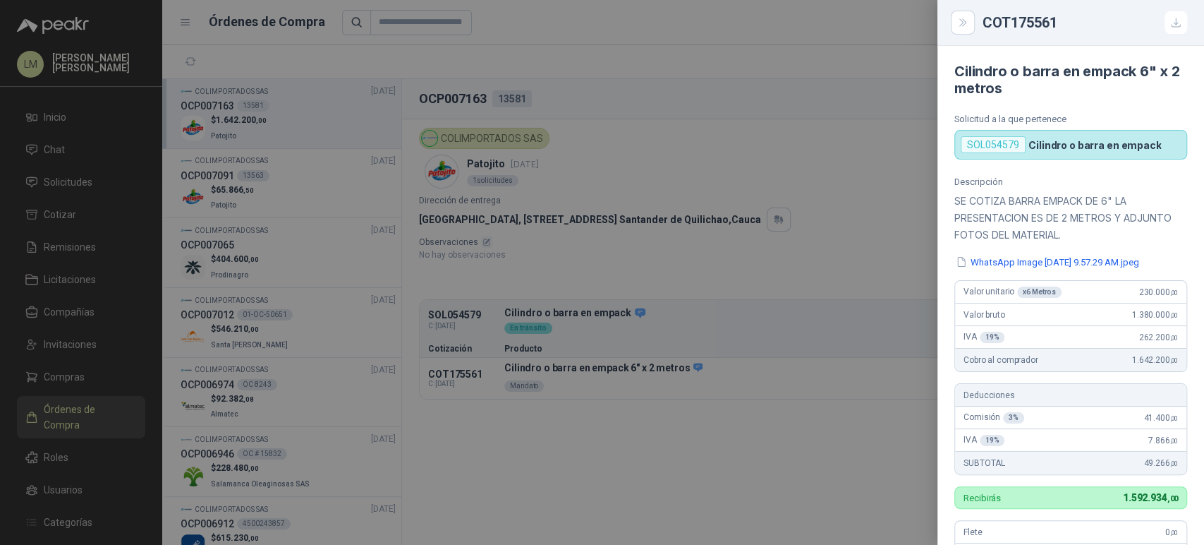
click at [358, 253] on div at bounding box center [602, 272] width 1204 height 545
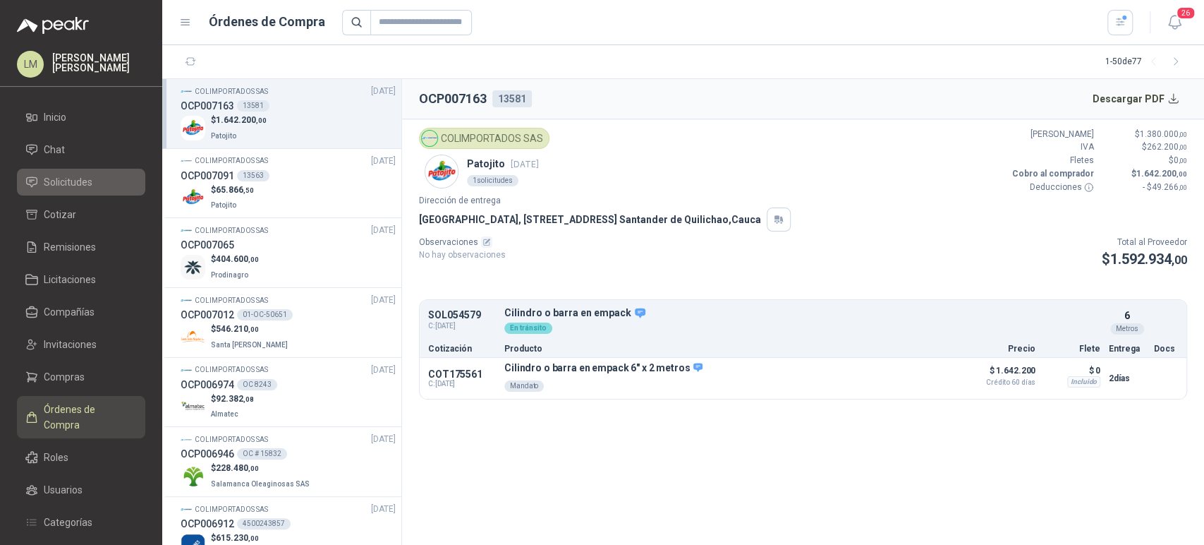
click at [64, 181] on span "Solicitudes" at bounding box center [68, 182] width 49 height 16
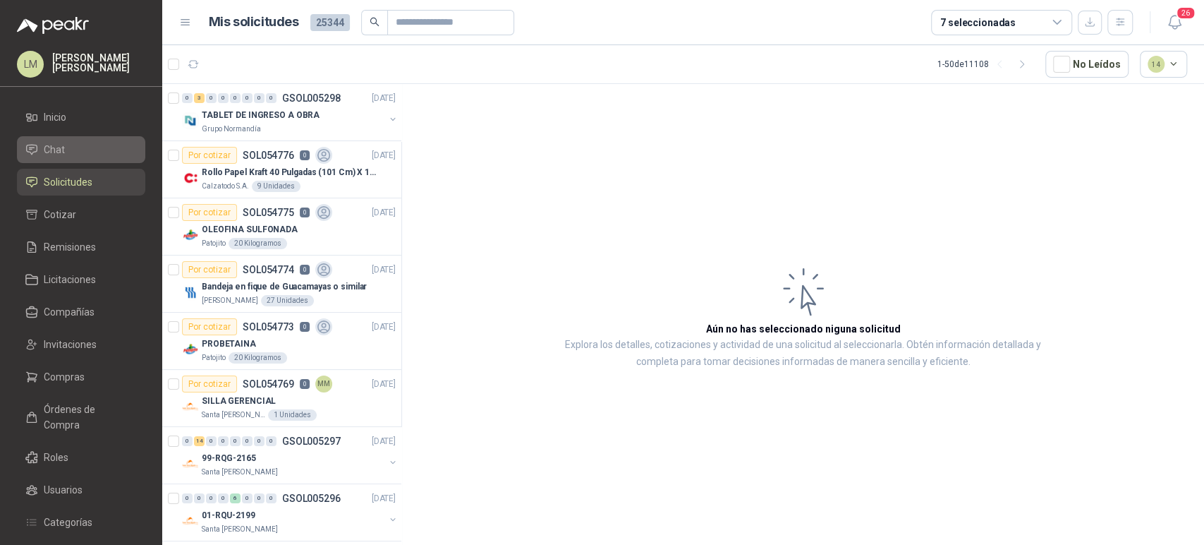
click at [69, 145] on li "Chat" at bounding box center [80, 150] width 111 height 16
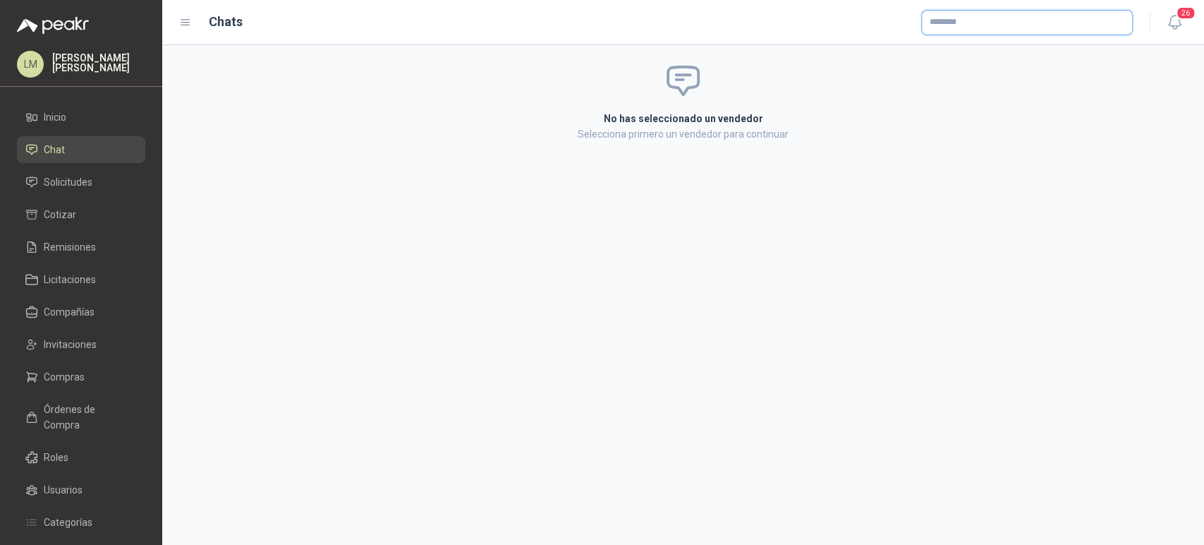
click at [953, 25] on input "text" at bounding box center [1027, 23] width 210 height 24
type input "**********"
click at [965, 46] on button "Protección X Inversión y Hogar S.A.S - NIT : 900349363 Mandato" at bounding box center [1027, 56] width 199 height 24
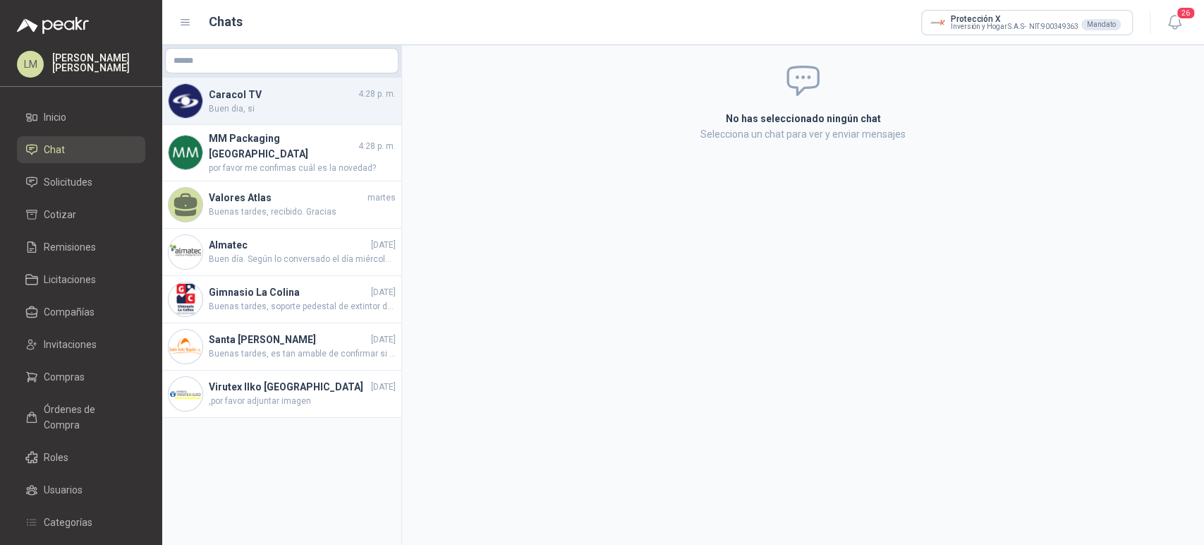
click at [250, 93] on h4 "Caracol TV" at bounding box center [282, 95] width 147 height 16
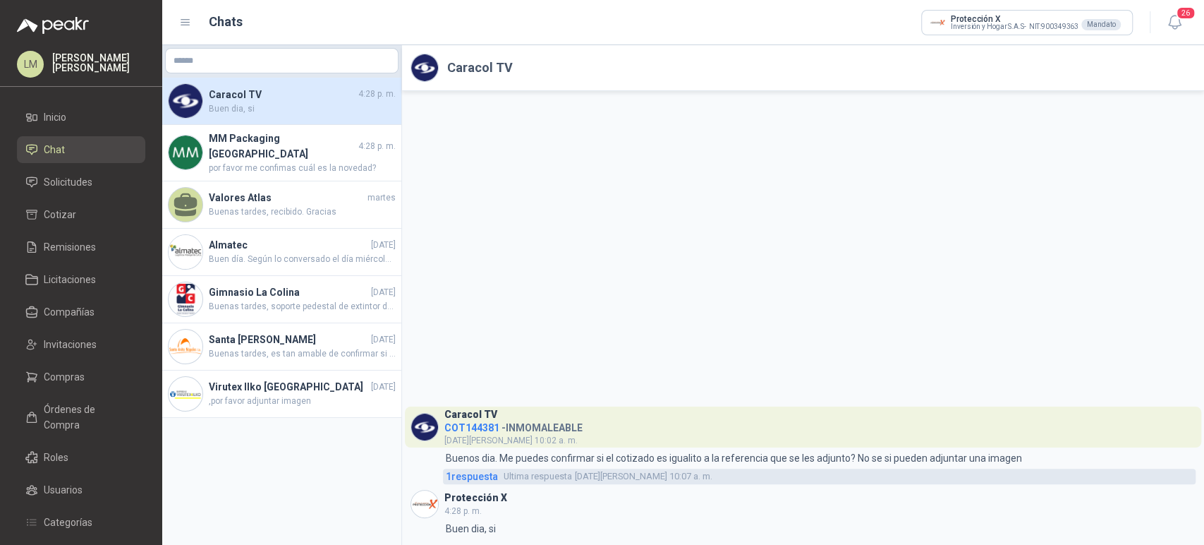
click at [483, 474] on span "1 respuesta" at bounding box center [472, 476] width 52 height 16
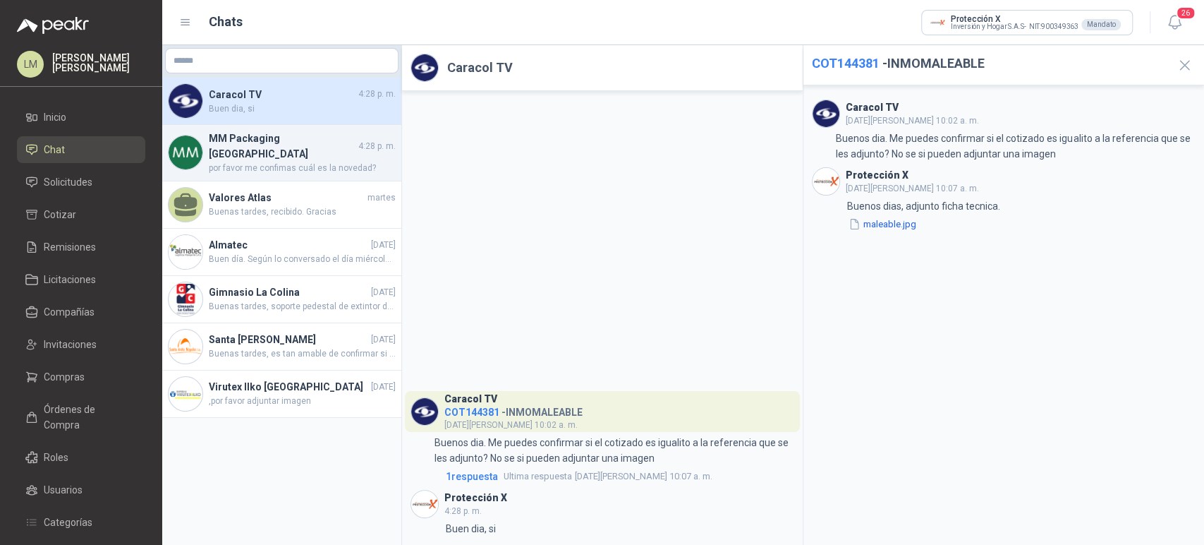
click at [289, 162] on span "por favor me confimas cuál es la novedad?" at bounding box center [302, 168] width 187 height 13
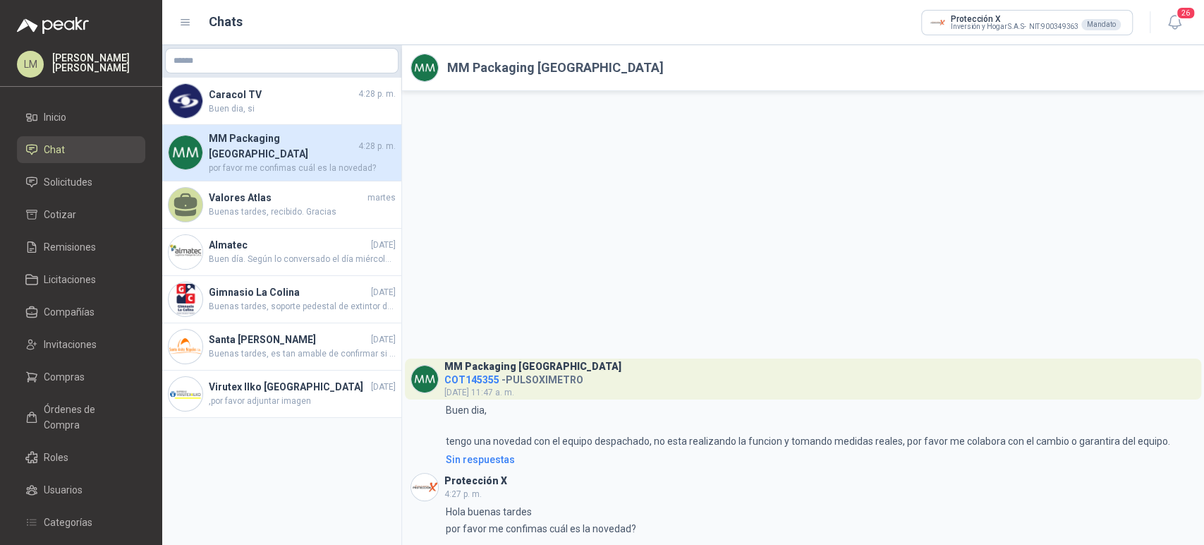
click at [471, 377] on span "COT145355" at bounding box center [471, 379] width 55 height 11
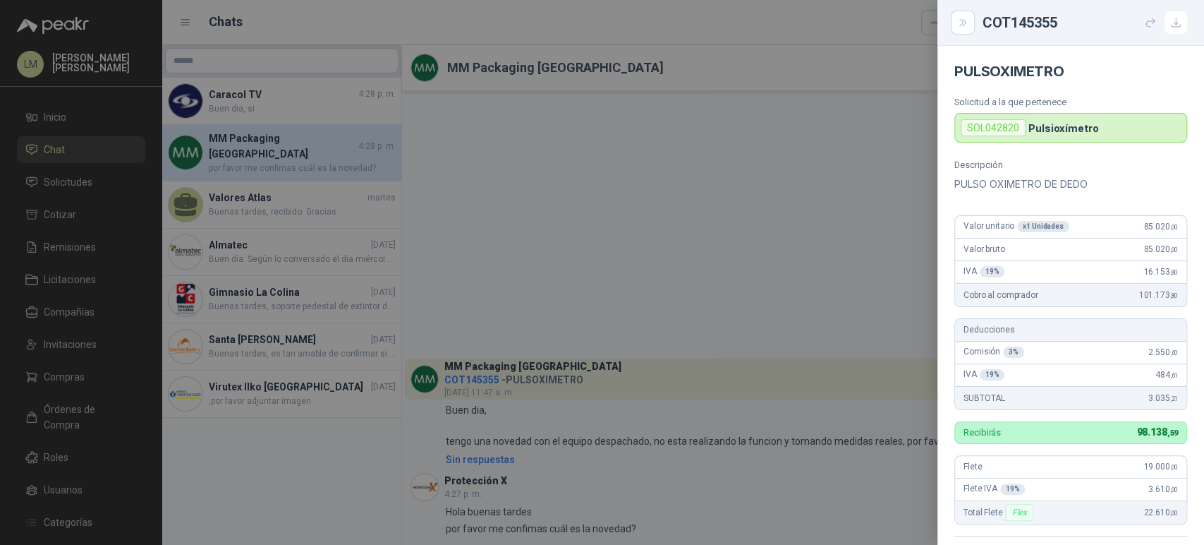
click at [706, 214] on div at bounding box center [602, 272] width 1204 height 545
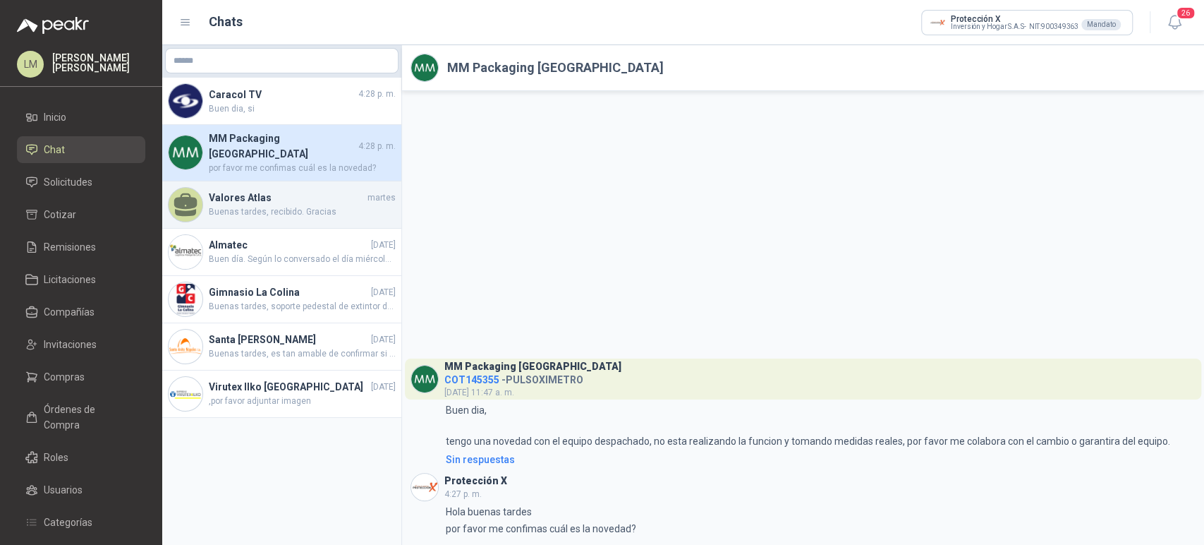
click at [279, 207] on span "Buenas tardes, recibido. Gracias" at bounding box center [302, 211] width 187 height 13
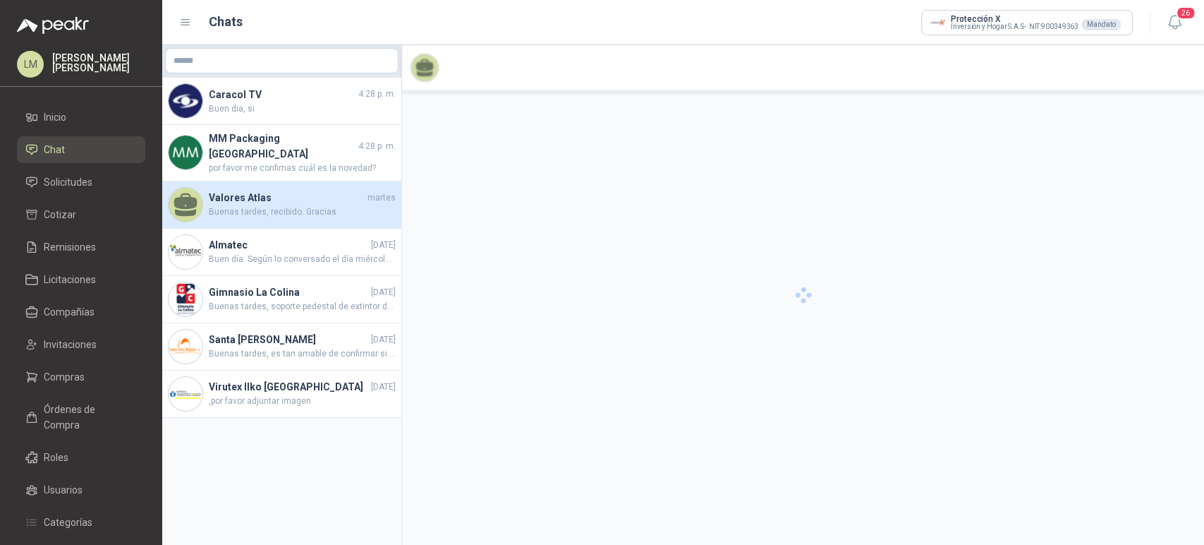
scroll to position [263, 0]
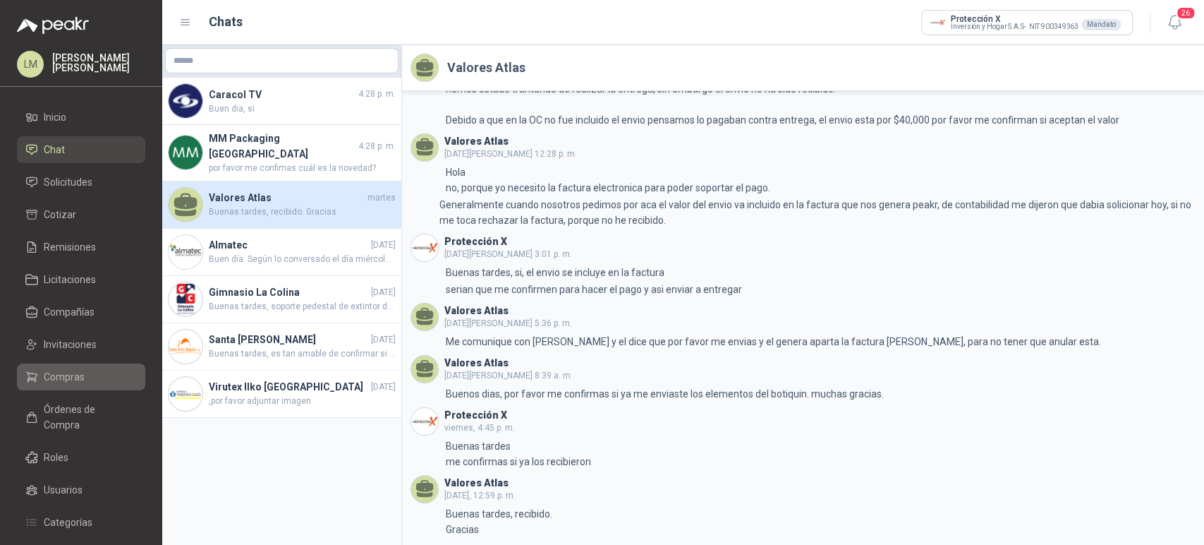
click at [66, 373] on span "Compras" at bounding box center [64, 377] width 41 height 16
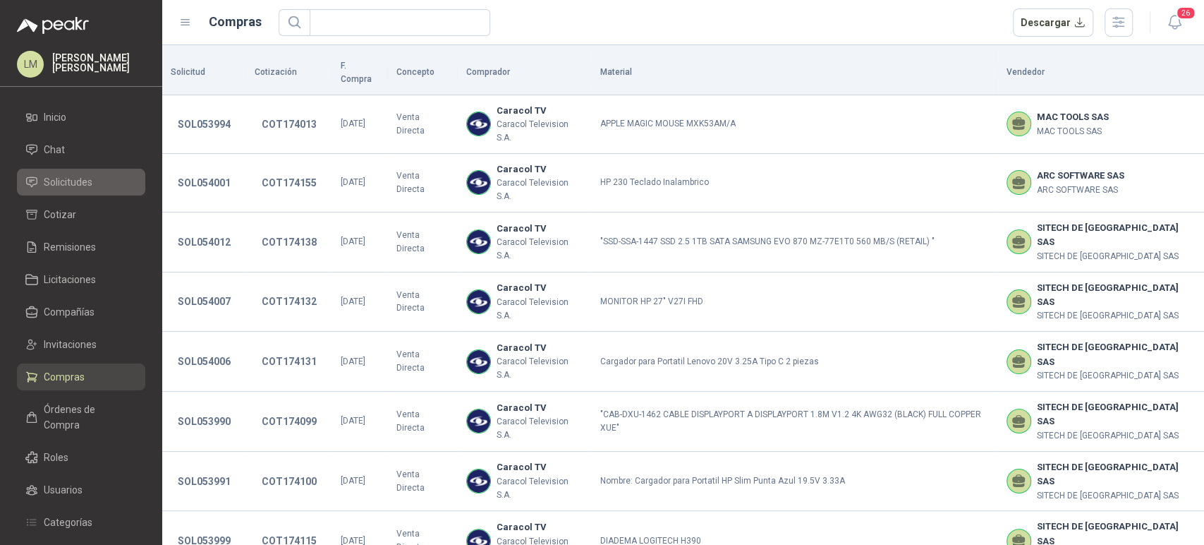
click at [78, 179] on span "Solicitudes" at bounding box center [68, 182] width 49 height 16
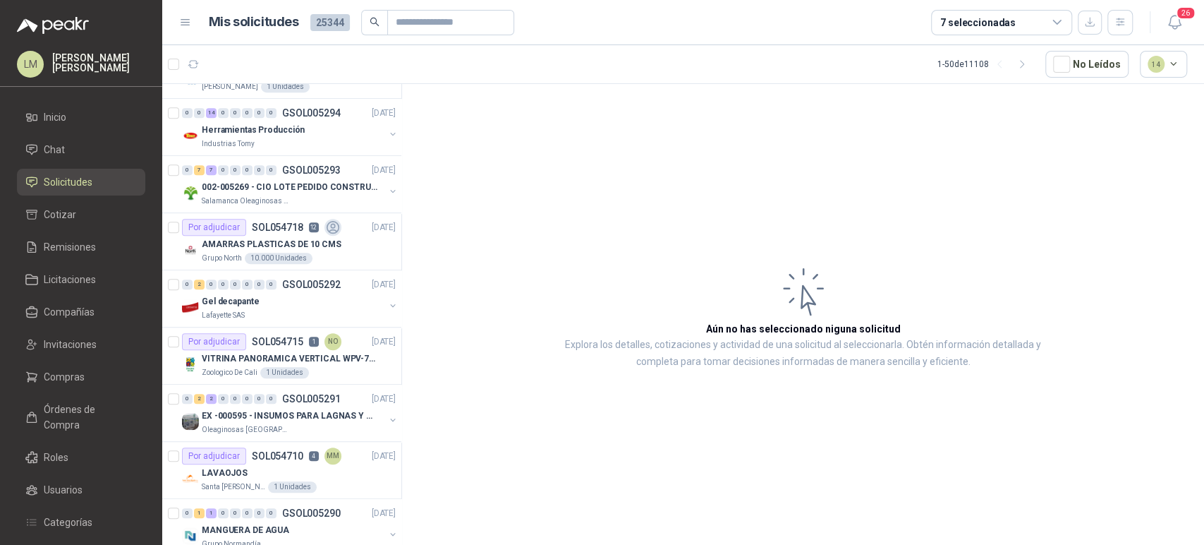
scroll to position [557, 0]
click at [274, 130] on p "Herramientas Producción" at bounding box center [253, 129] width 103 height 13
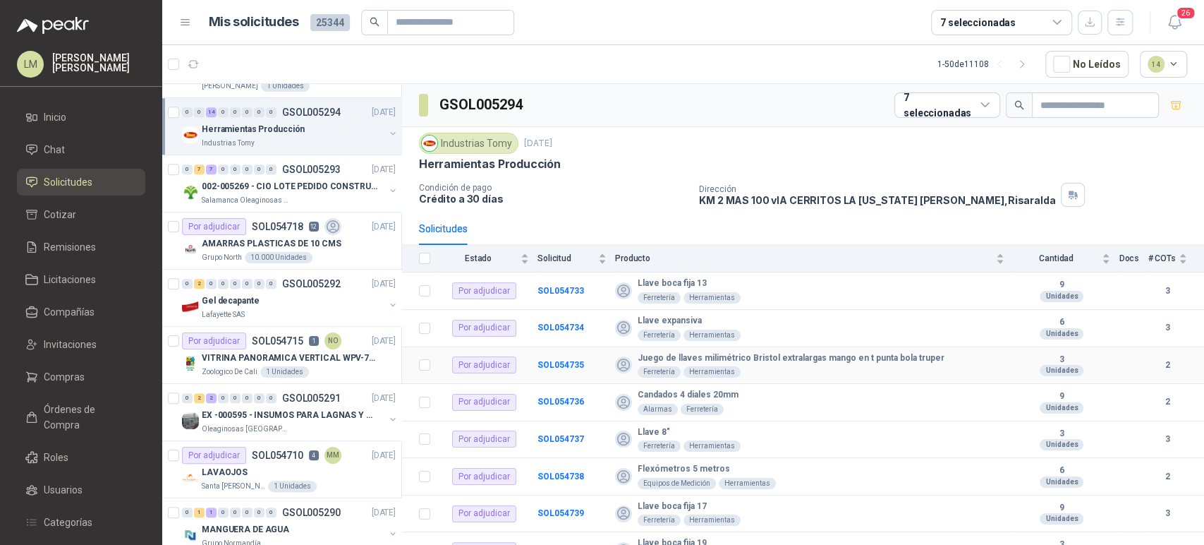
scroll to position [240, 0]
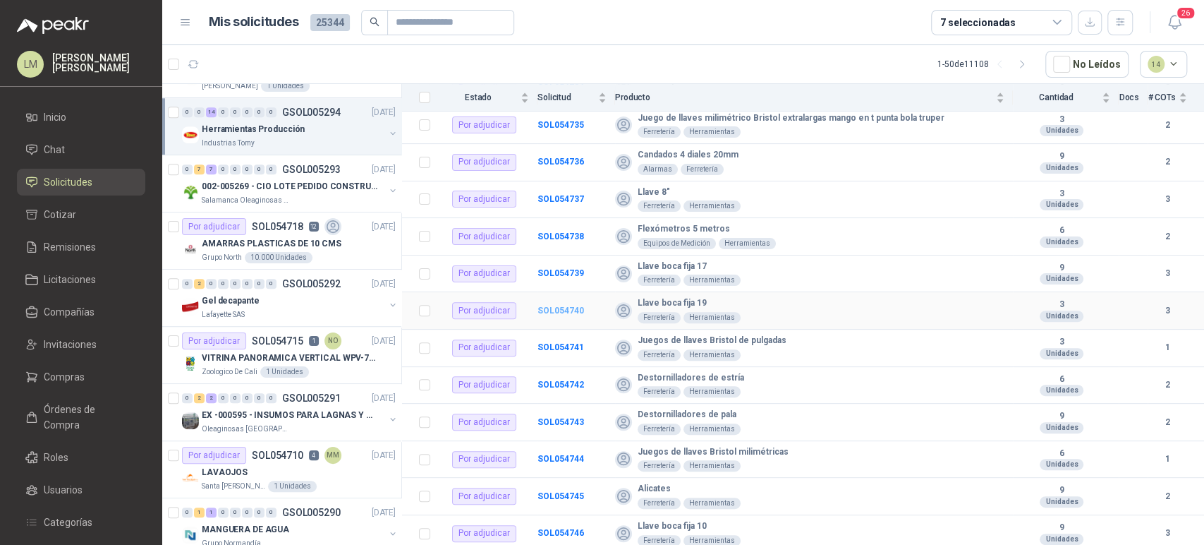
click at [578, 305] on b "SOL054740" at bounding box center [561, 310] width 47 height 10
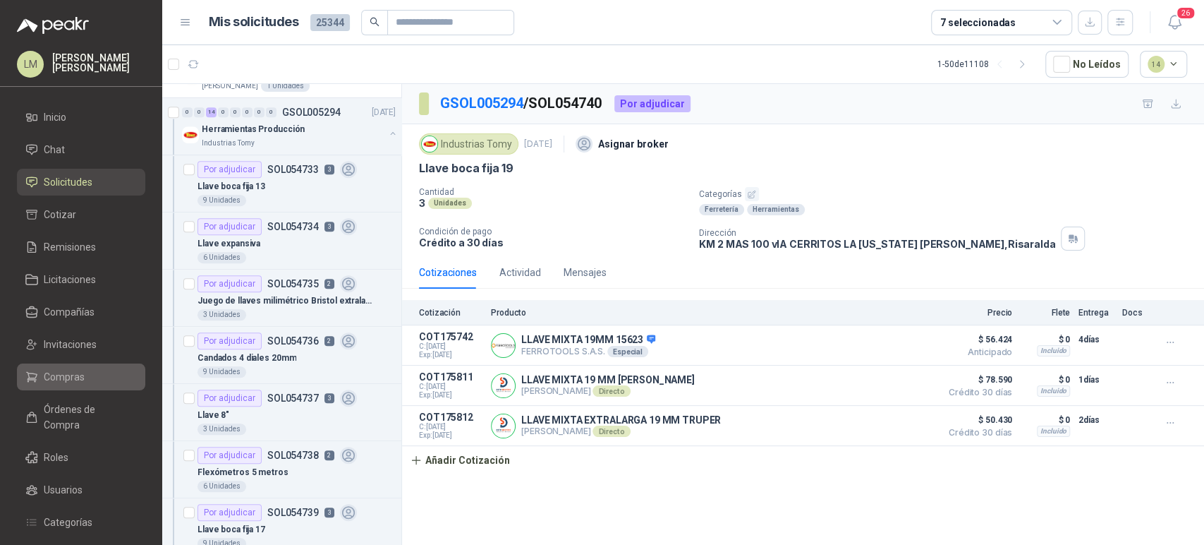
click at [68, 382] on span "Compras" at bounding box center [64, 377] width 41 height 16
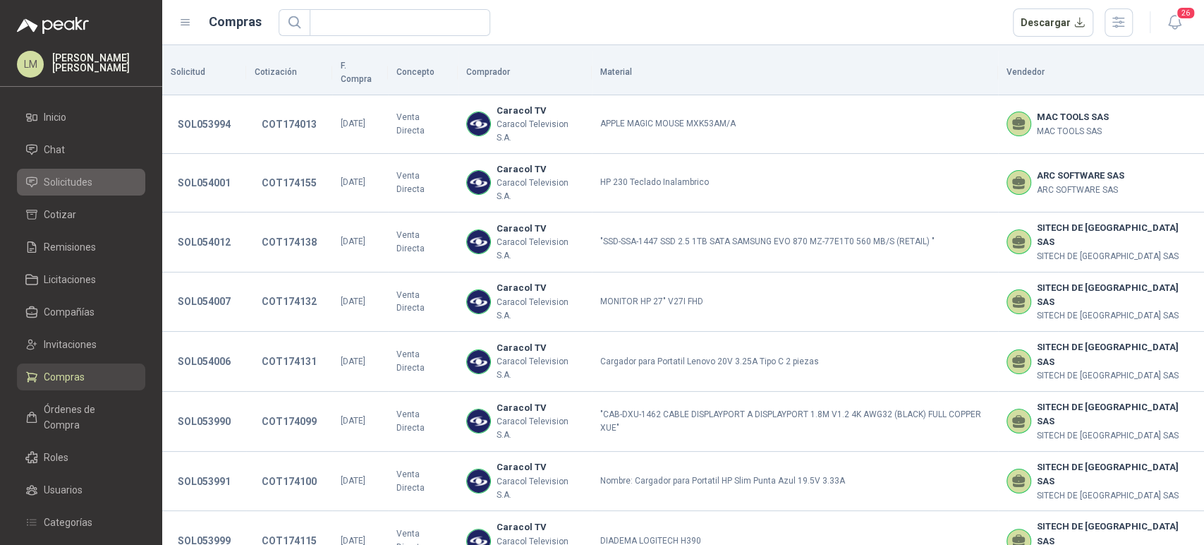
click at [88, 183] on span "Solicitudes" at bounding box center [68, 182] width 49 height 16
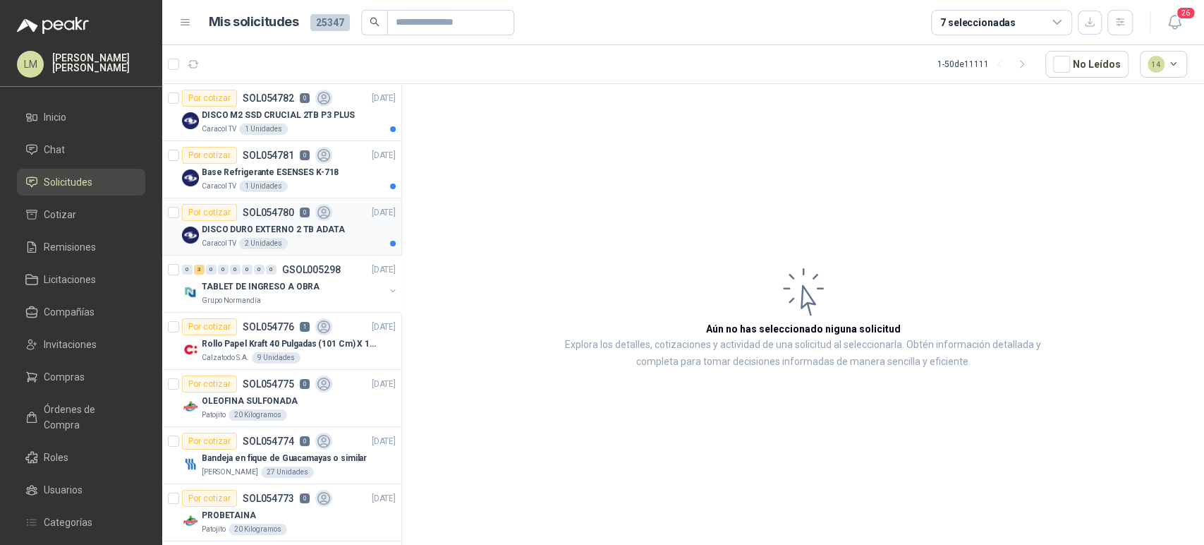
click at [266, 241] on div "2 Unidades" at bounding box center [263, 243] width 49 height 11
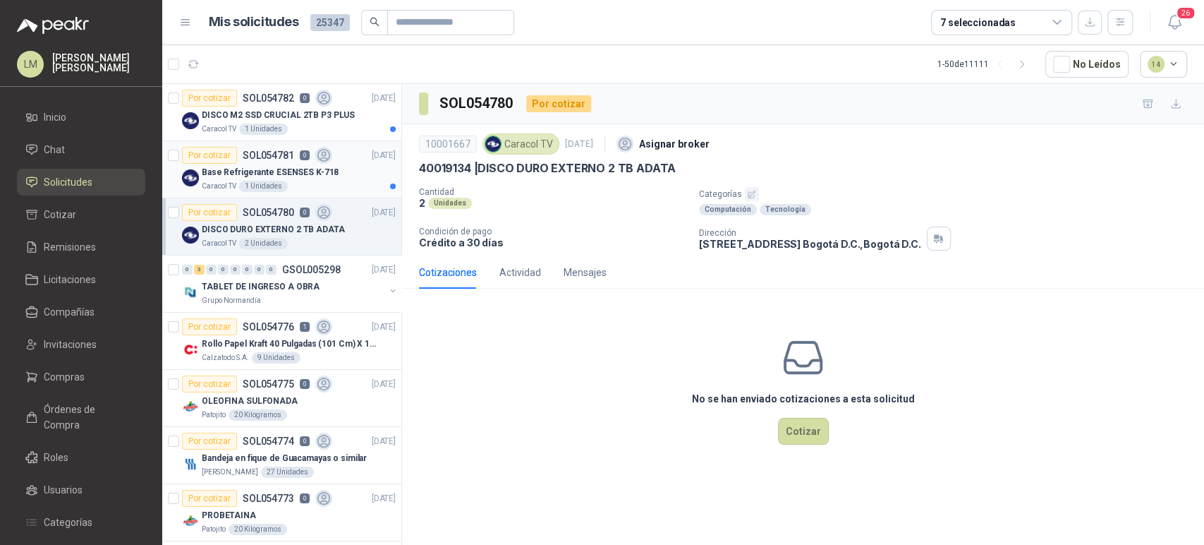
click at [281, 174] on p "Base Refrigerante ESENSES K-718" at bounding box center [270, 172] width 137 height 13
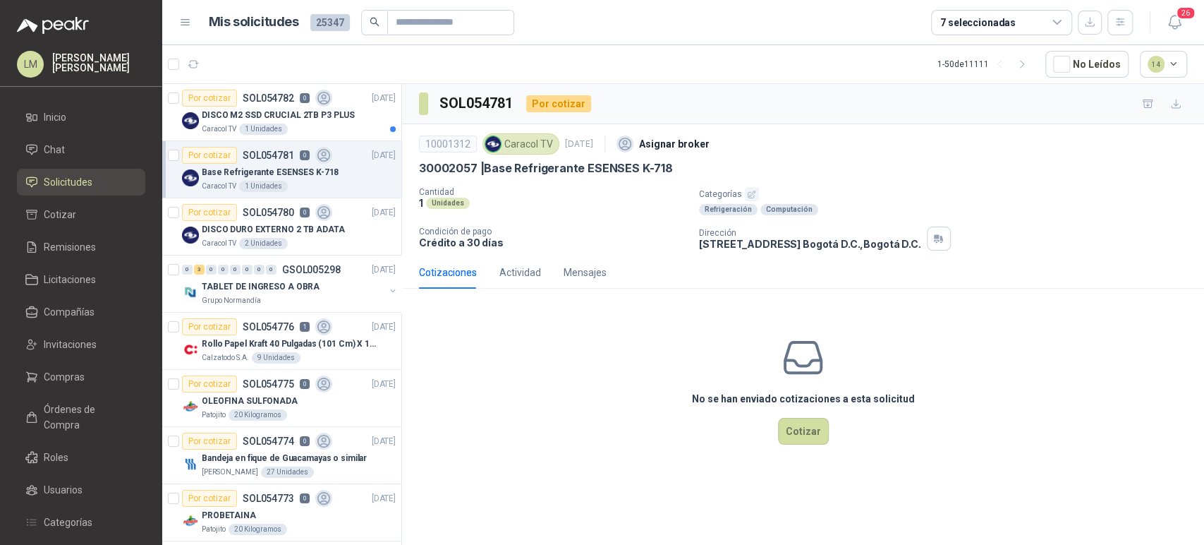
click at [747, 193] on icon "button" at bounding box center [751, 194] width 9 height 9
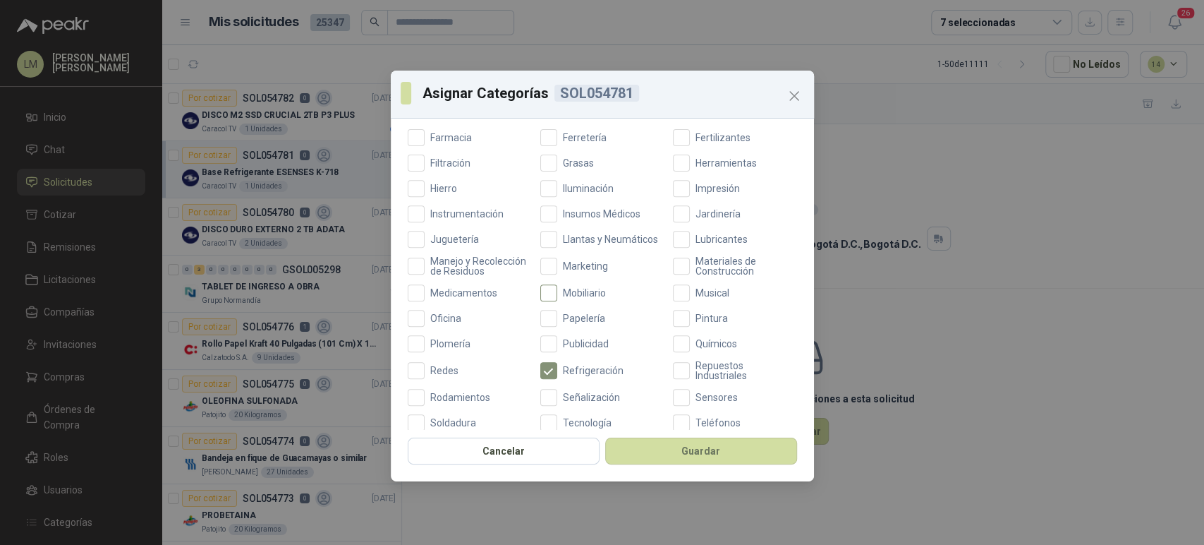
scroll to position [502, 0]
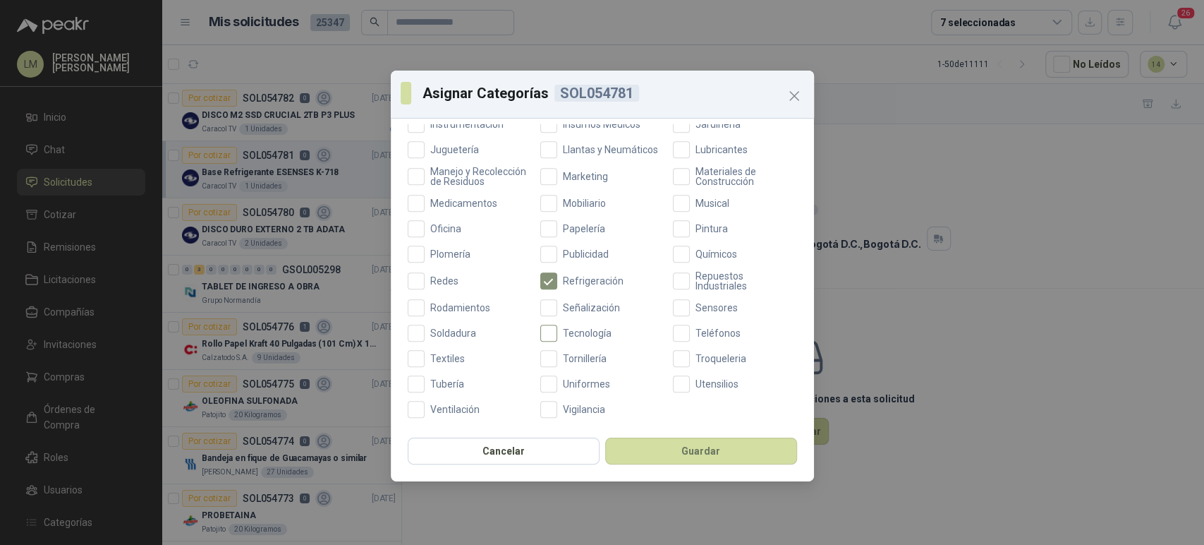
click at [566, 337] on span "Tecnología" at bounding box center [587, 333] width 60 height 10
click at [694, 450] on button "Guardar" at bounding box center [701, 450] width 192 height 27
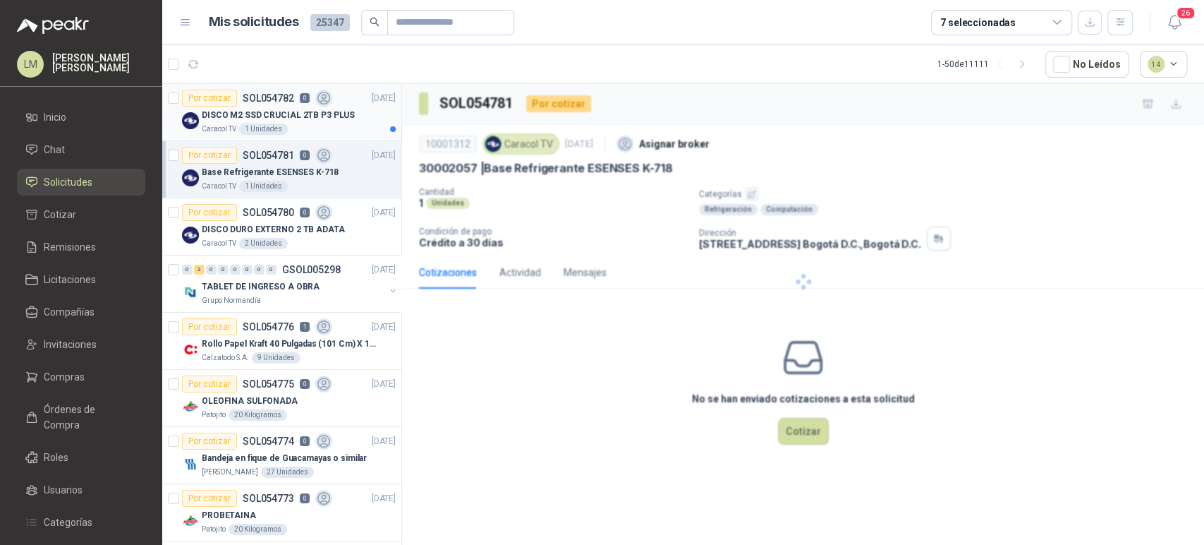
click at [223, 114] on body "LM Luis Miguel Martinez Inicio Chat Solicitudes Cotizar Remisiones Licitaciones…" at bounding box center [602, 272] width 1204 height 545
click at [214, 119] on p "DISCO M2 SSD CRUCIAL 2TB P3 PLUS" at bounding box center [278, 115] width 153 height 13
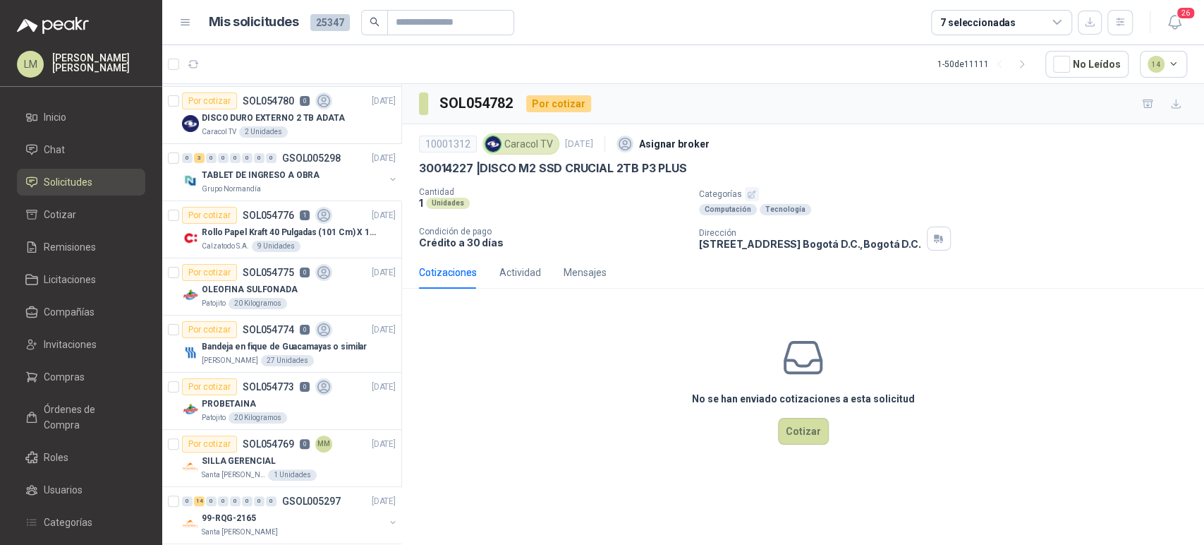
scroll to position [112, 0]
click at [241, 207] on div "Por cotizar SOL054776 1" at bounding box center [257, 214] width 150 height 17
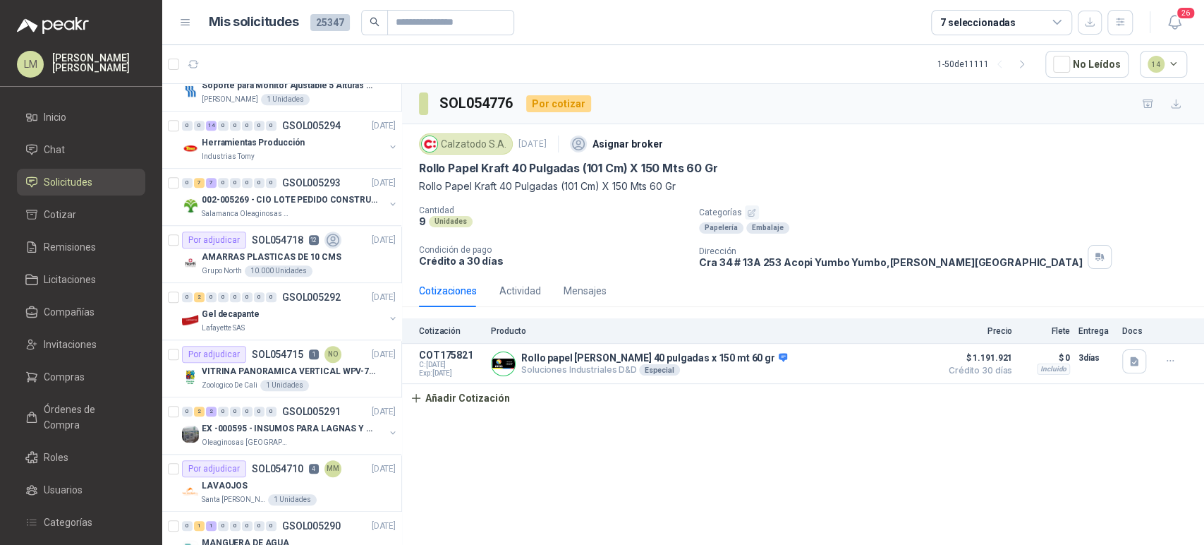
scroll to position [717, 0]
click at [37, 145] on icon at bounding box center [31, 149] width 13 height 13
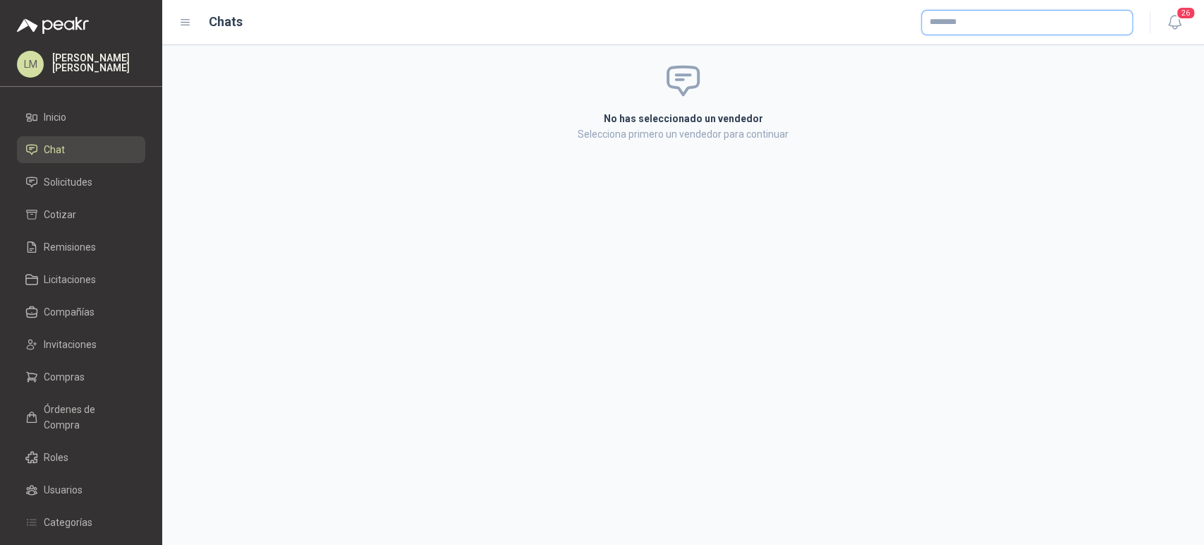
click at [971, 25] on input "text" at bounding box center [1027, 23] width 210 height 24
type input "*******"
click at [971, 50] on p "Sumintec ltda" at bounding box center [1003, 53] width 99 height 8
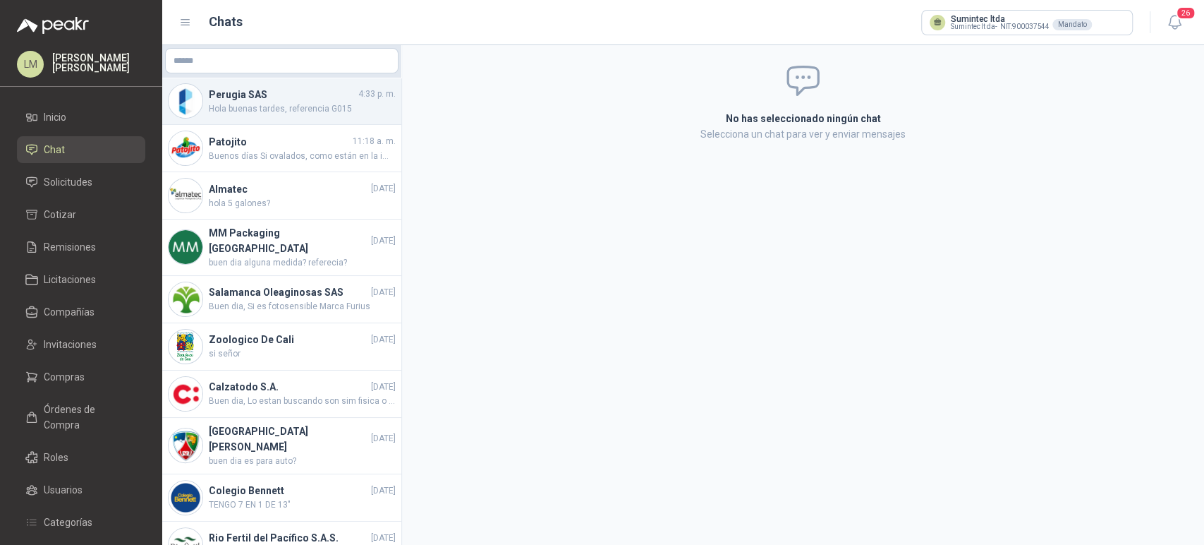
click at [275, 109] on span "Hola buenas tardes, referencia G015" at bounding box center [302, 108] width 187 height 13
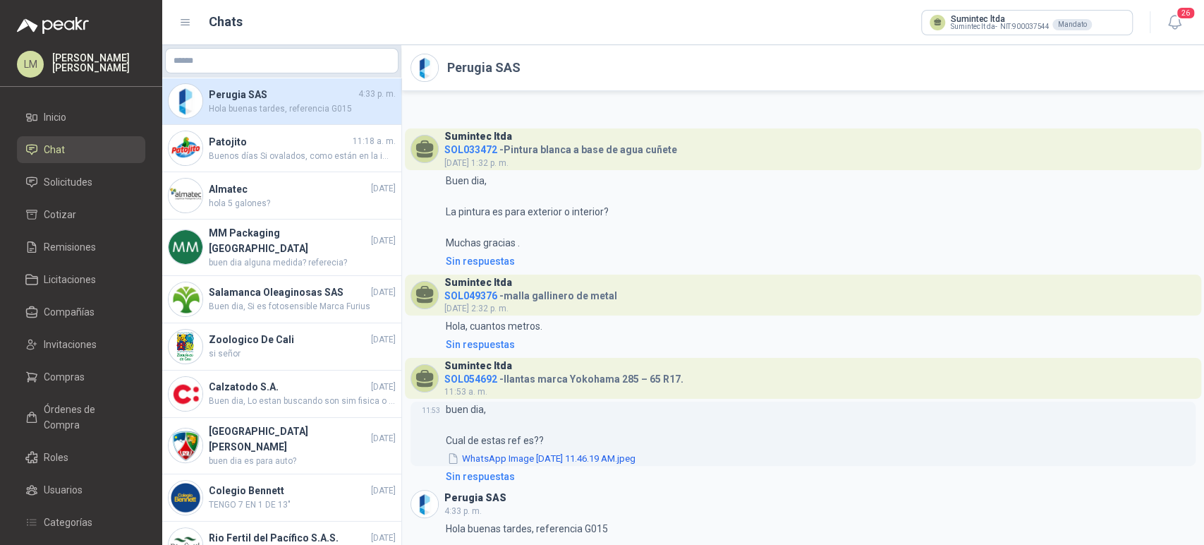
click at [495, 457] on button "WhatsApp Image 2025-09-03 at 11.46.19 AM.jpeg" at bounding box center [541, 458] width 191 height 15
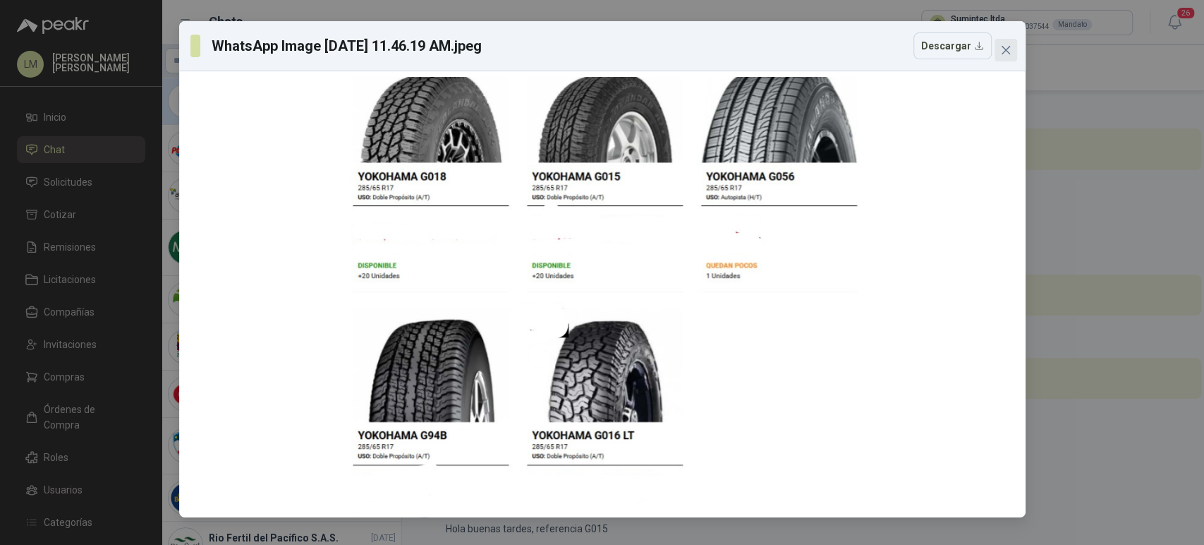
click at [1006, 49] on icon "close" at bounding box center [1005, 49] width 11 height 11
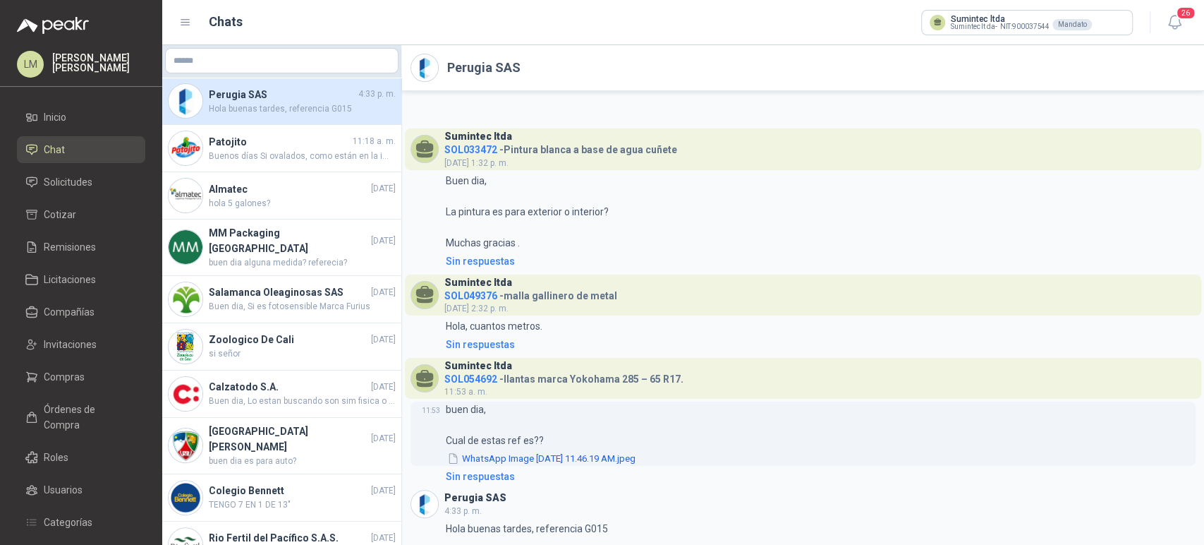
click at [519, 455] on button "WhatsApp Image 2025-09-03 at 11.46.19 AM.jpeg" at bounding box center [541, 458] width 191 height 15
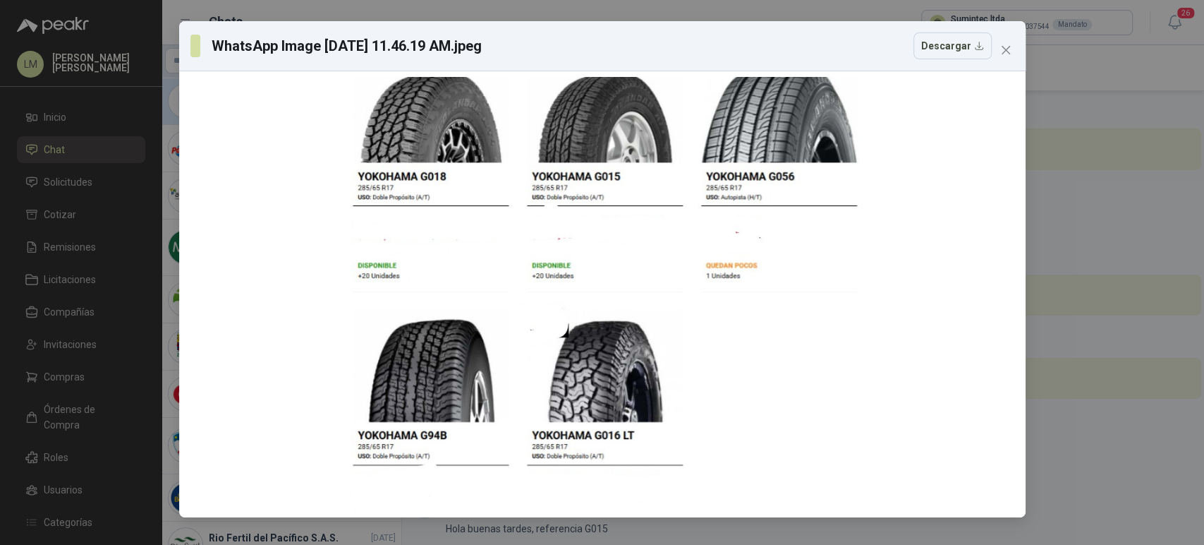
click at [1014, 66] on div "WhatsApp Image 2025-09-03 at 11.46.19 AM.jpeg Descargar" at bounding box center [602, 46] width 847 height 50
click at [1005, 44] on icon "close" at bounding box center [1005, 49] width 11 height 11
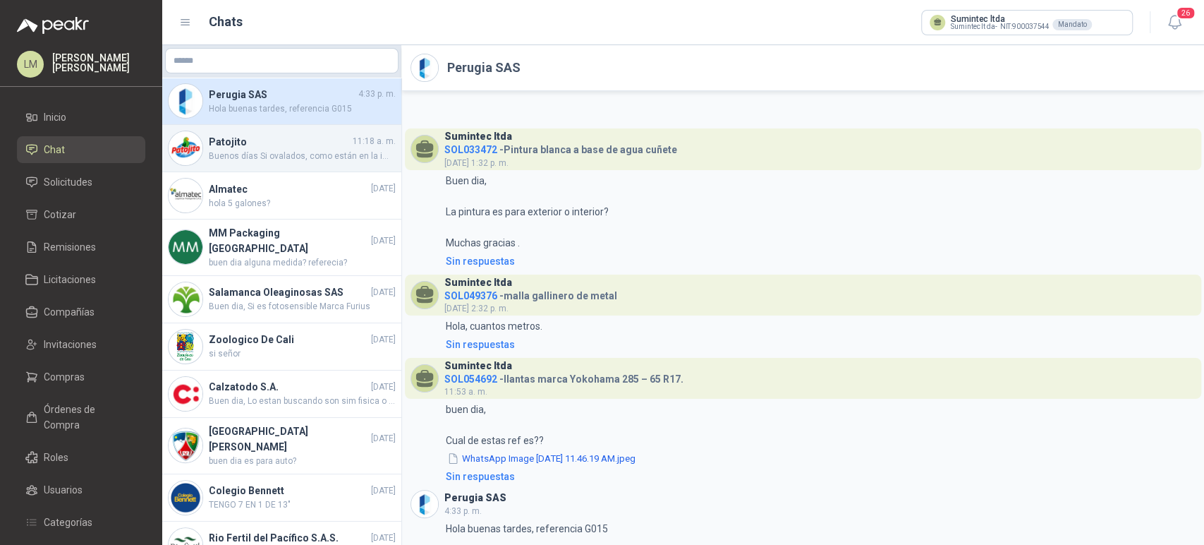
click at [229, 152] on span "Buenos días Si ovalados, como están en la imagen" at bounding box center [302, 156] width 187 height 13
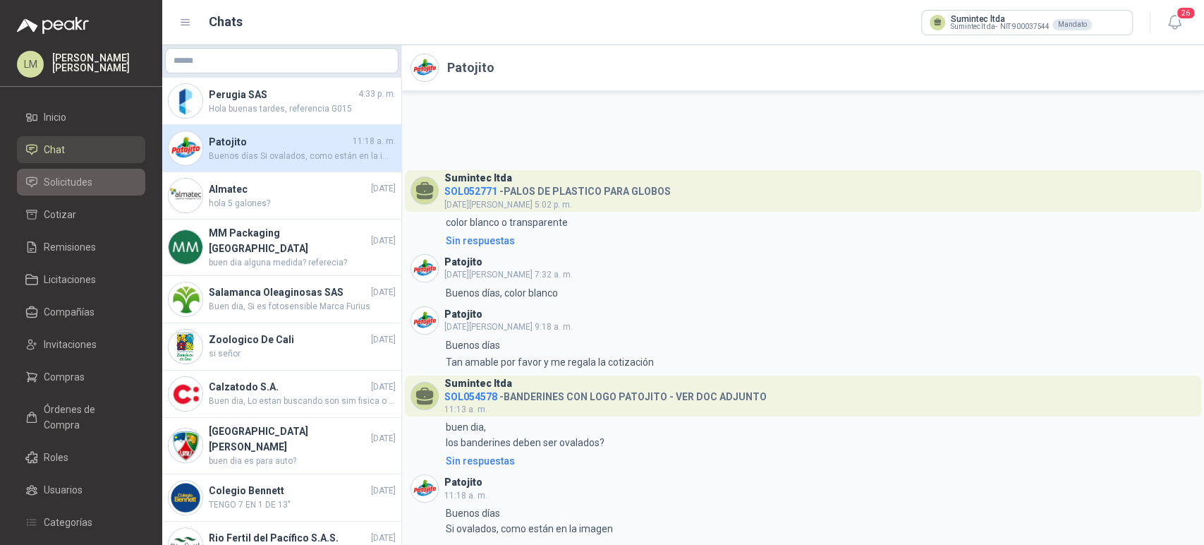
click at [66, 183] on span "Solicitudes" at bounding box center [68, 182] width 49 height 16
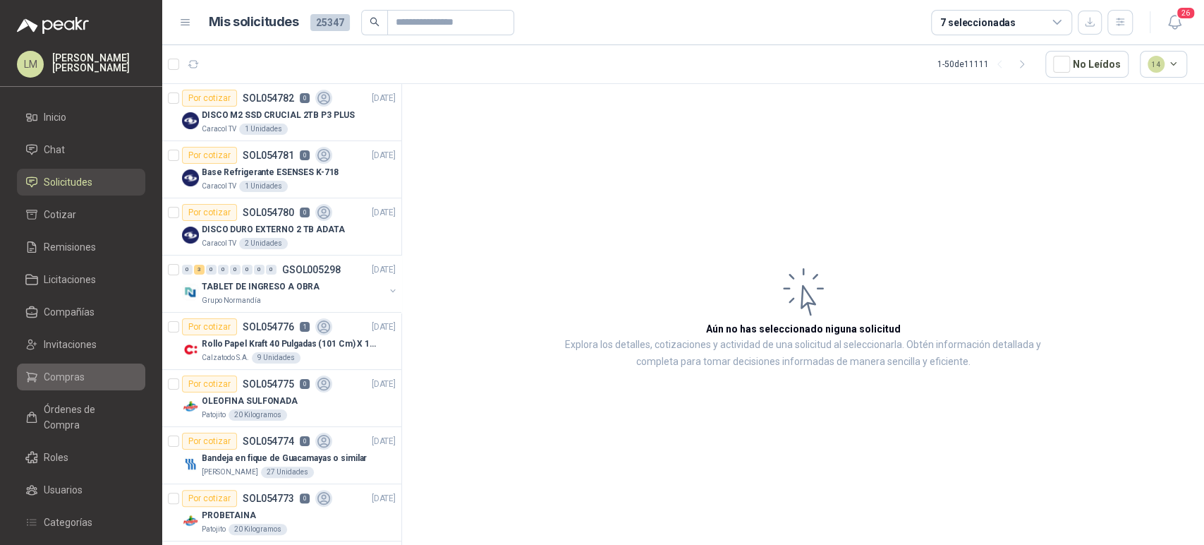
click at [67, 375] on span "Compras" at bounding box center [64, 377] width 41 height 16
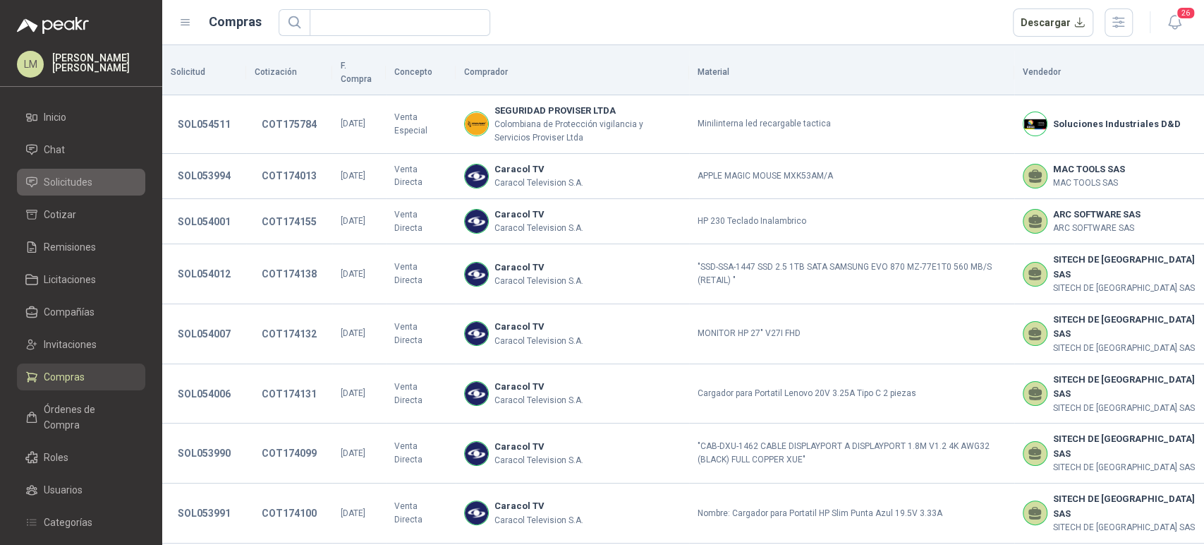
click at [91, 182] on span "Solicitudes" at bounding box center [68, 182] width 49 height 16
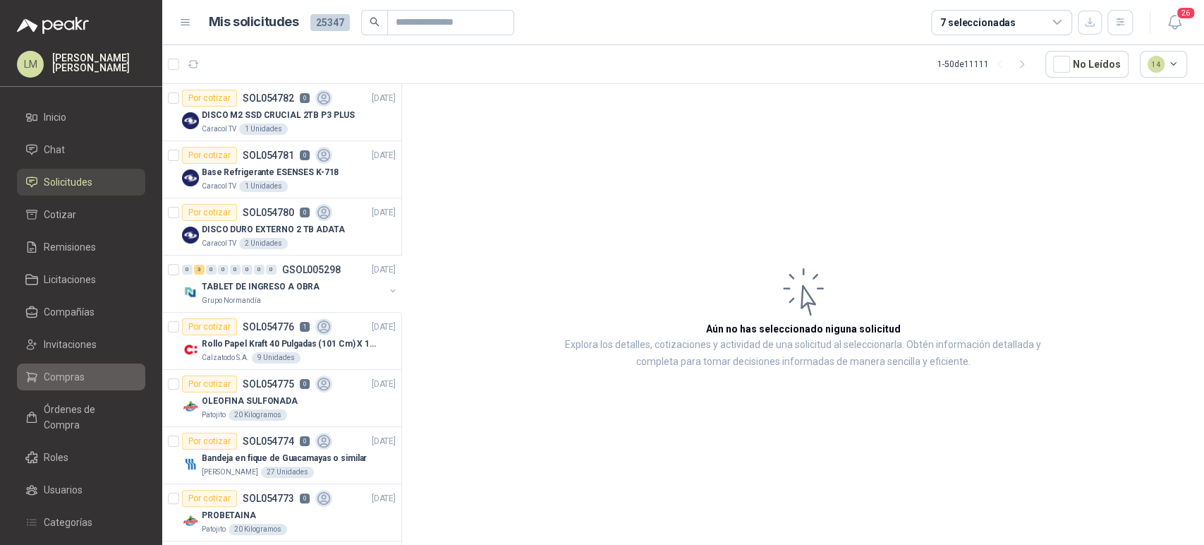
click at [71, 369] on span "Compras" at bounding box center [64, 377] width 41 height 16
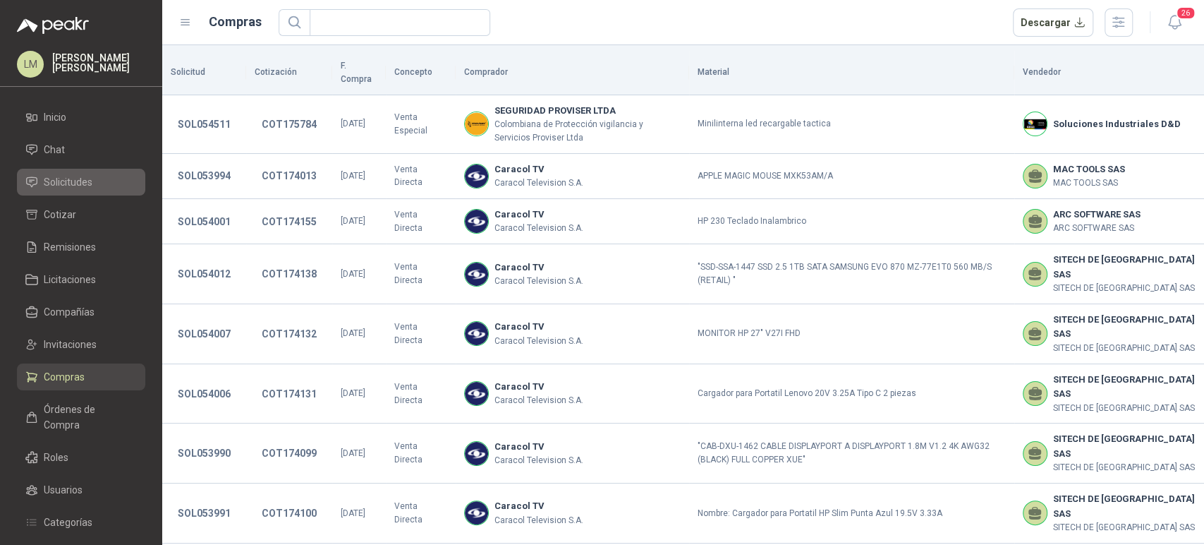
click at [73, 181] on span "Solicitudes" at bounding box center [68, 182] width 49 height 16
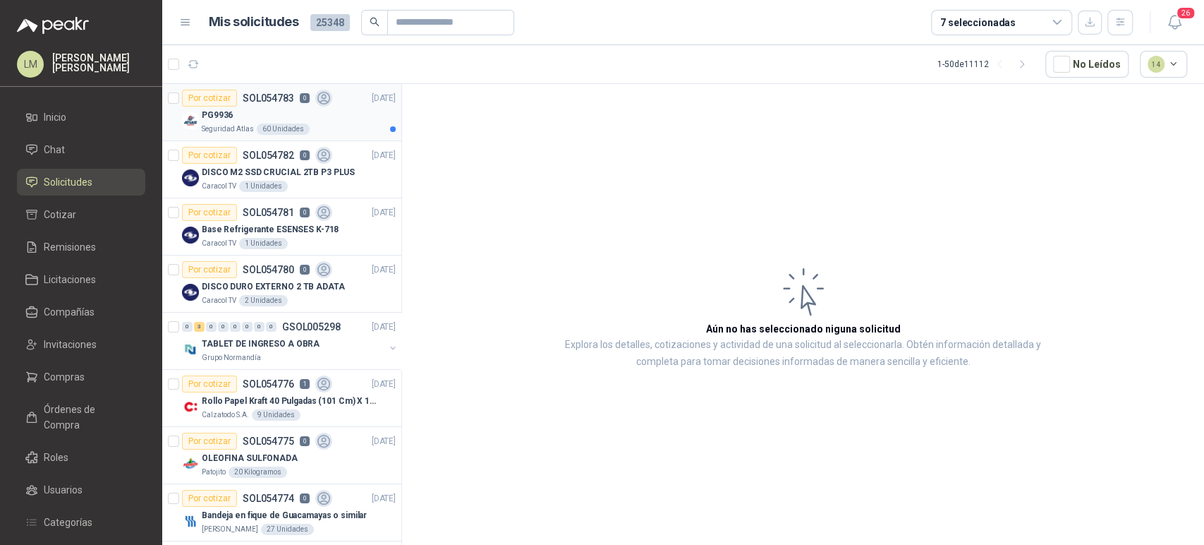
click at [260, 127] on div "60 Unidades" at bounding box center [283, 128] width 53 height 11
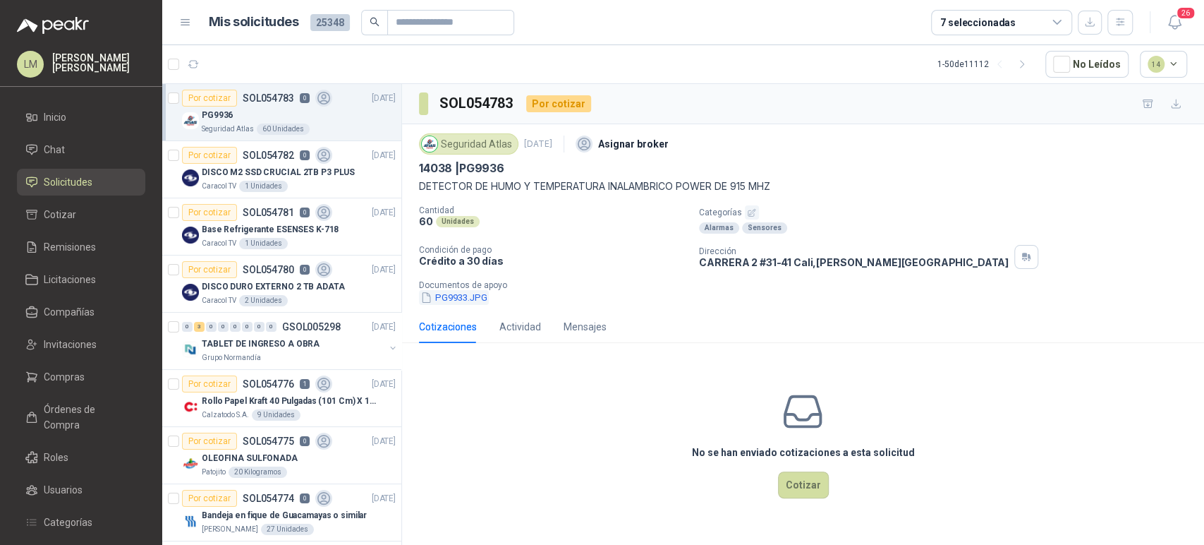
click at [468, 296] on button "PG9933.JPG" at bounding box center [454, 297] width 70 height 15
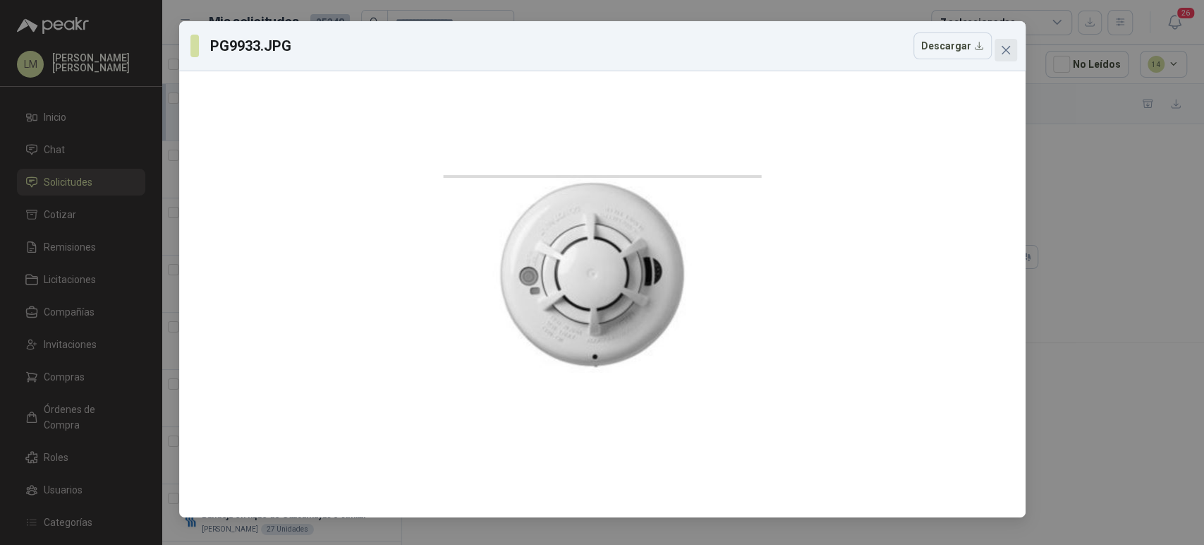
click at [1004, 42] on button "Close" at bounding box center [1006, 50] width 23 height 23
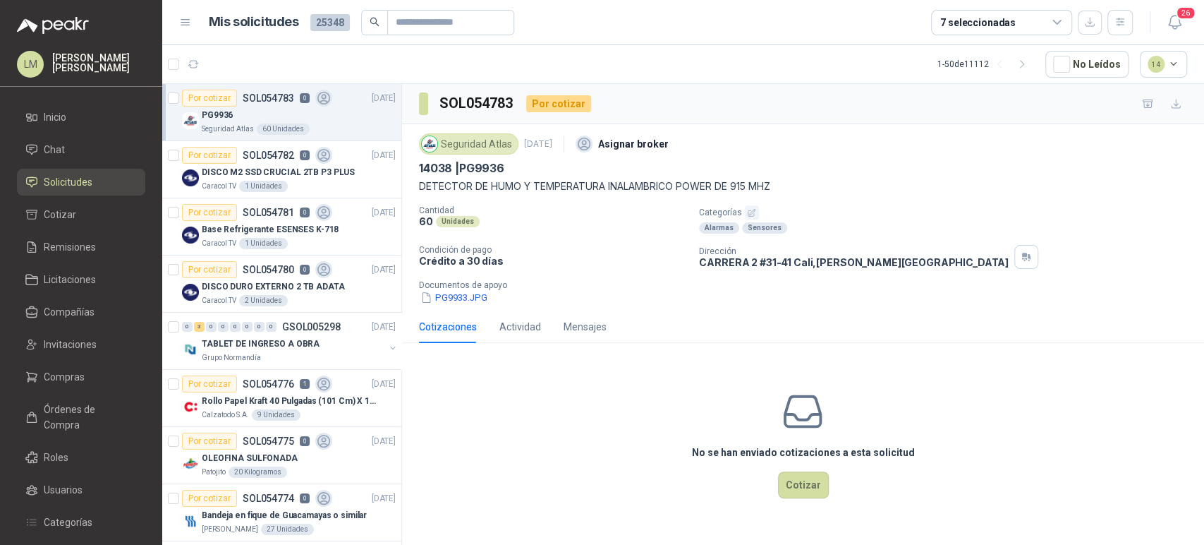
click at [752, 209] on icon "button" at bounding box center [751, 212] width 9 height 9
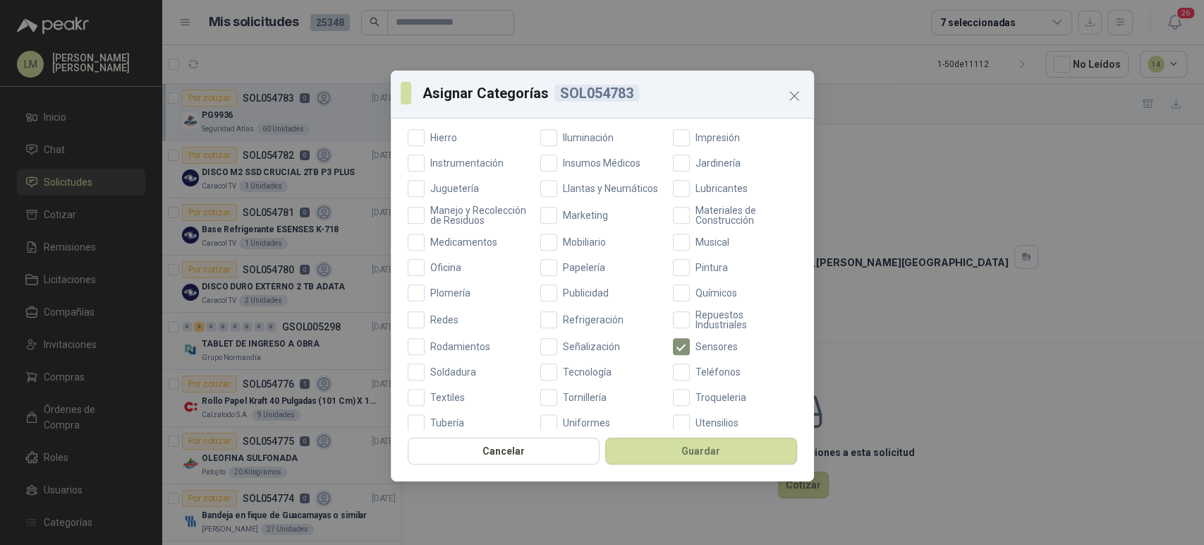
scroll to position [502, 0]
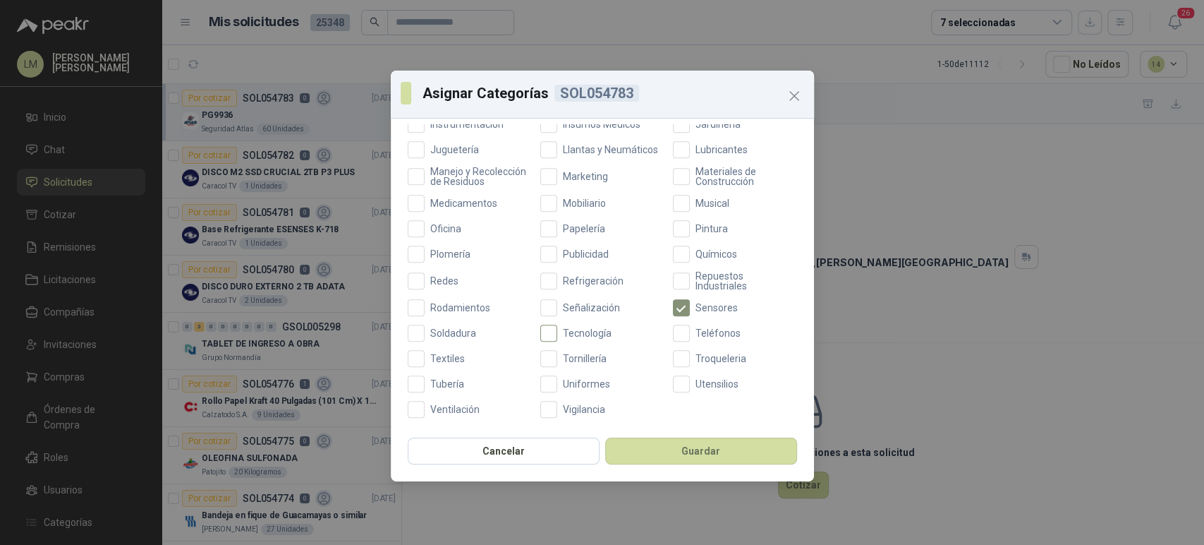
click at [570, 331] on span "Tecnología" at bounding box center [587, 333] width 60 height 10
click at [647, 447] on button "Guardar" at bounding box center [701, 450] width 192 height 27
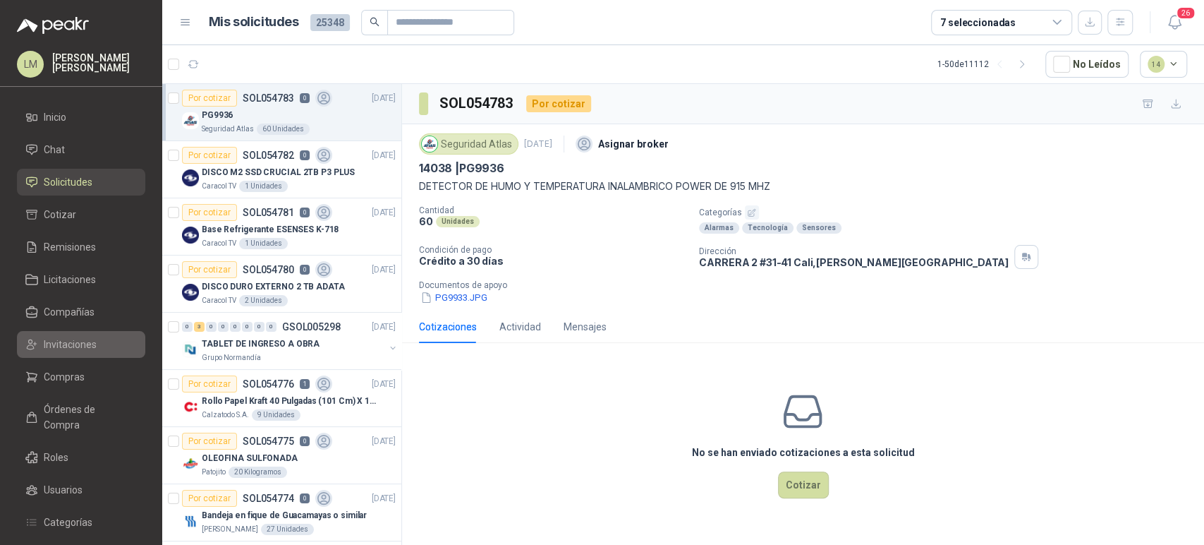
click at [83, 346] on span "Invitaciones" at bounding box center [70, 345] width 53 height 16
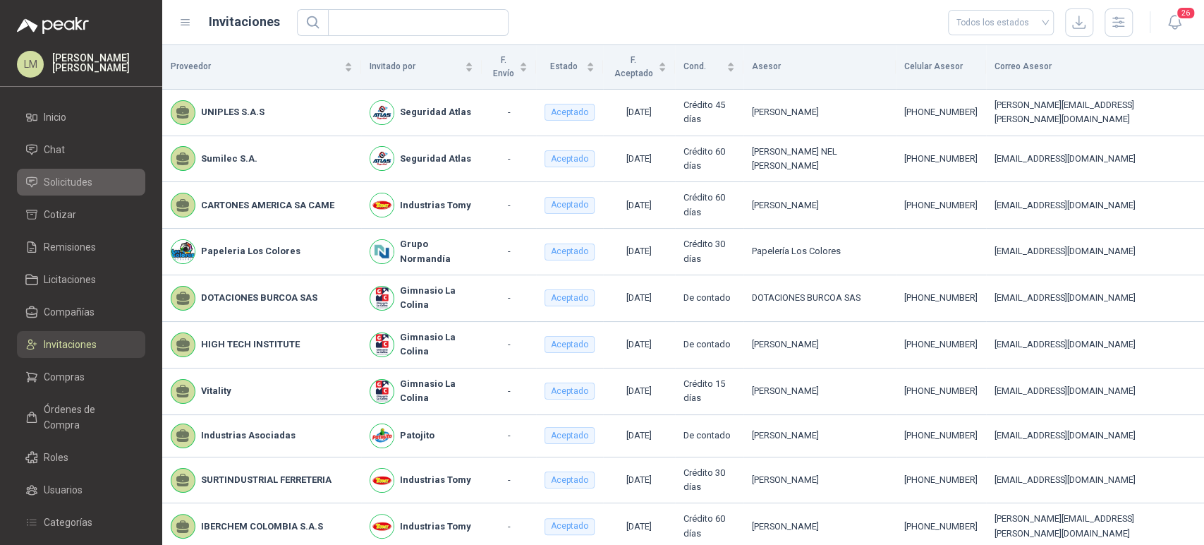
click at [68, 185] on span "Solicitudes" at bounding box center [68, 182] width 49 height 16
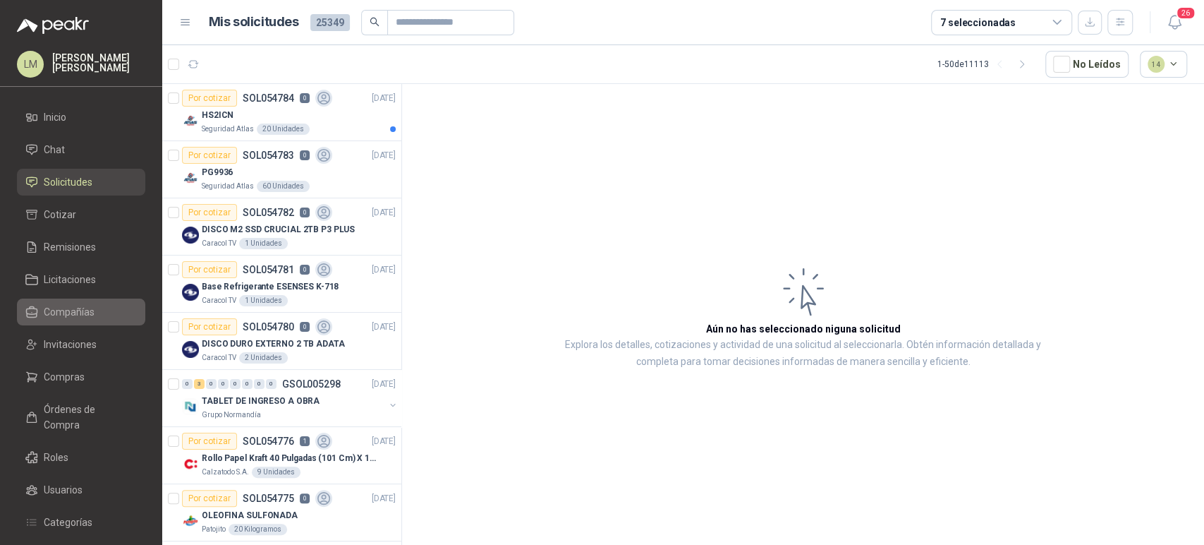
click at [61, 322] on link "Compañías" at bounding box center [81, 311] width 128 height 27
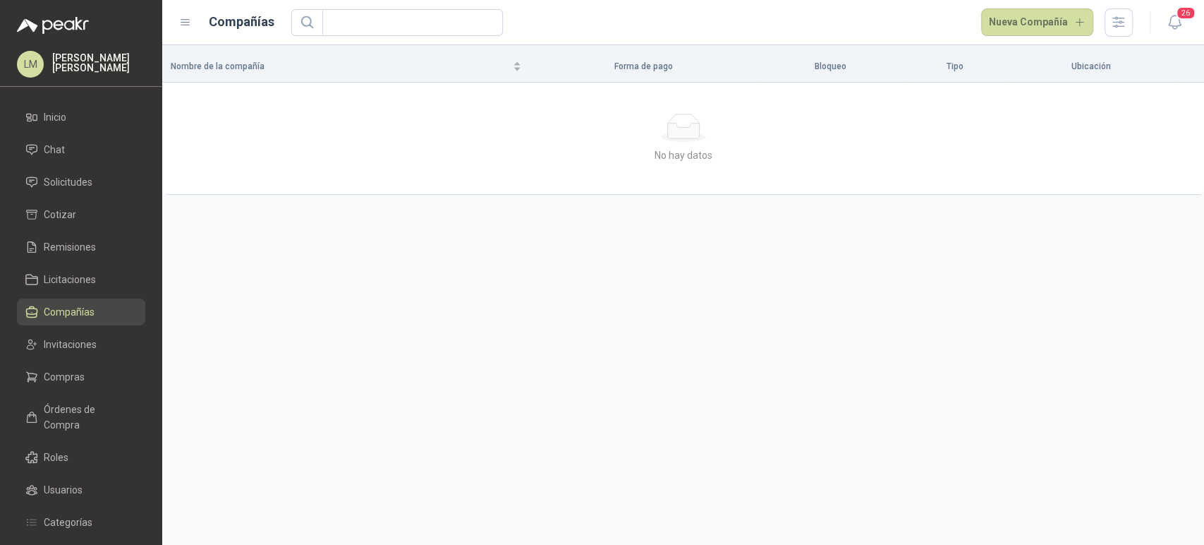
click at [61, 322] on link "Compañías" at bounding box center [81, 311] width 128 height 27
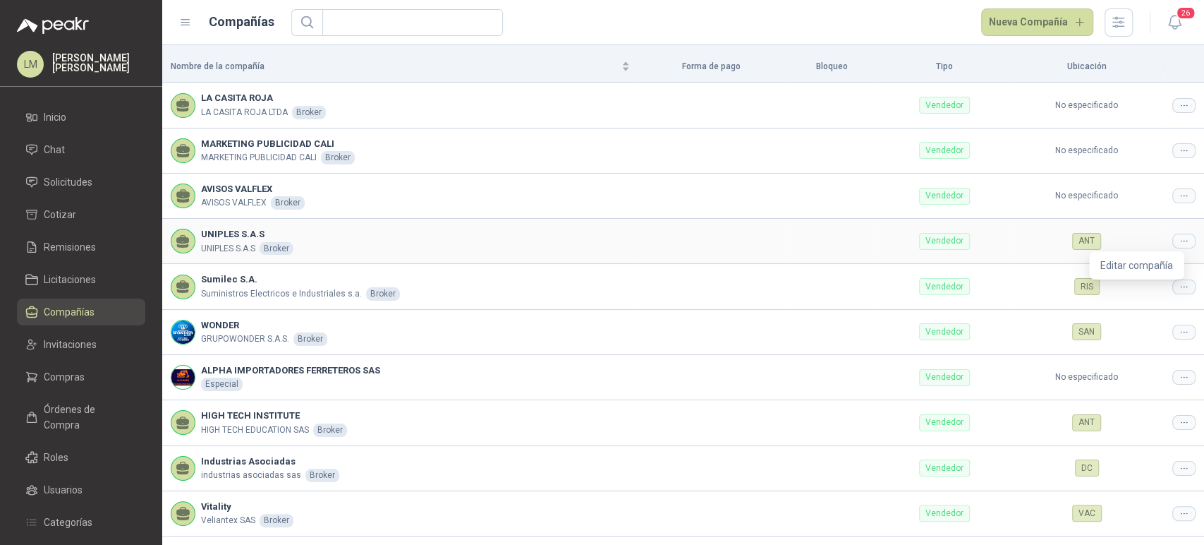
click at [1179, 238] on icon at bounding box center [1184, 241] width 11 height 11
click at [1122, 262] on td "ANT" at bounding box center [1087, 241] width 154 height 45
click at [1172, 240] on div at bounding box center [1183, 241] width 23 height 15
click at [1150, 261] on span "Editar compañía" at bounding box center [1137, 265] width 73 height 16
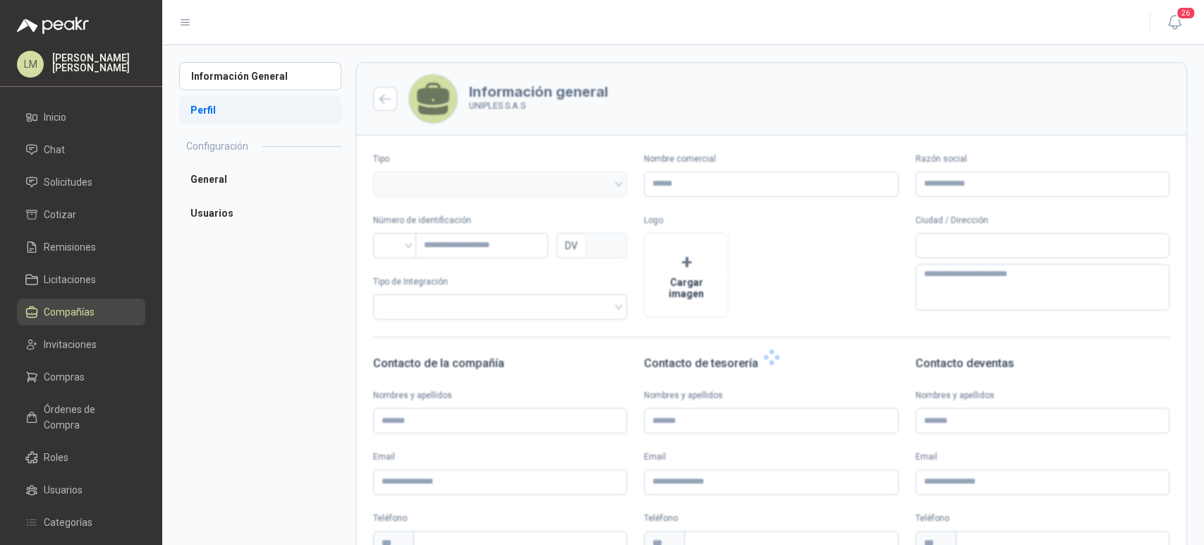
type input "**********"
type input "*********"
type input "*"
type textarea "**********"
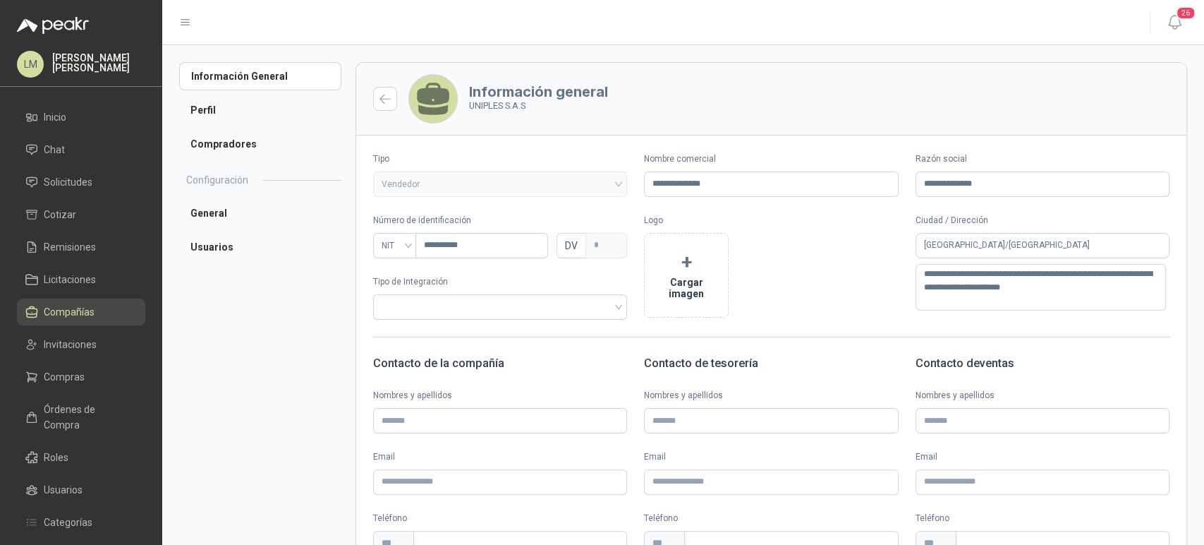
click at [206, 128] on ul "Información General Perfil Compradores" at bounding box center [260, 110] width 162 height 96
click at [205, 118] on li "Perfil" at bounding box center [260, 110] width 162 height 28
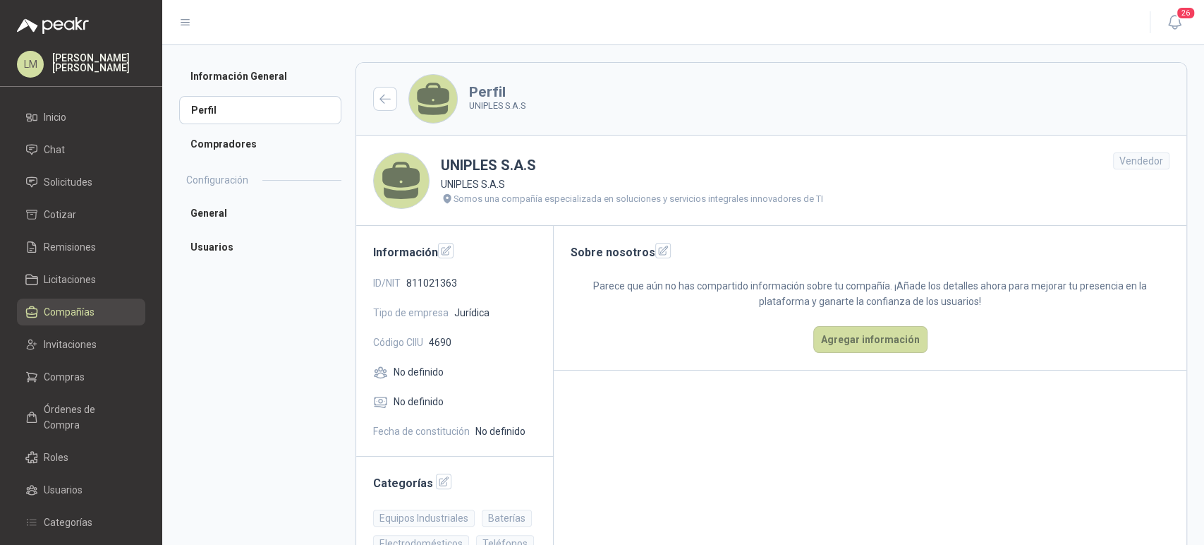
scroll to position [151, 0]
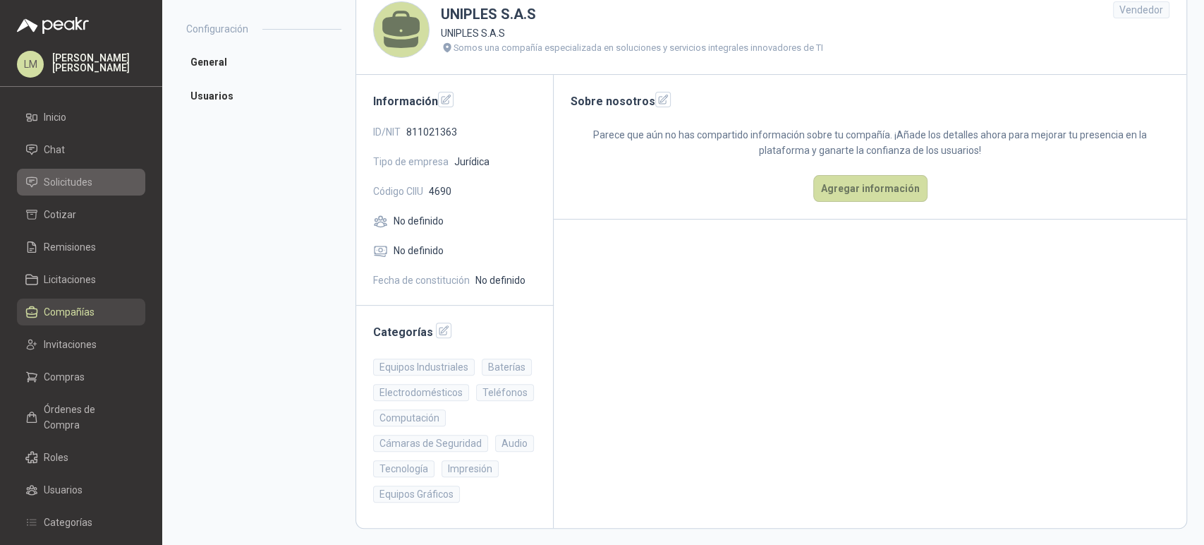
click at [88, 180] on span "Solicitudes" at bounding box center [68, 182] width 49 height 16
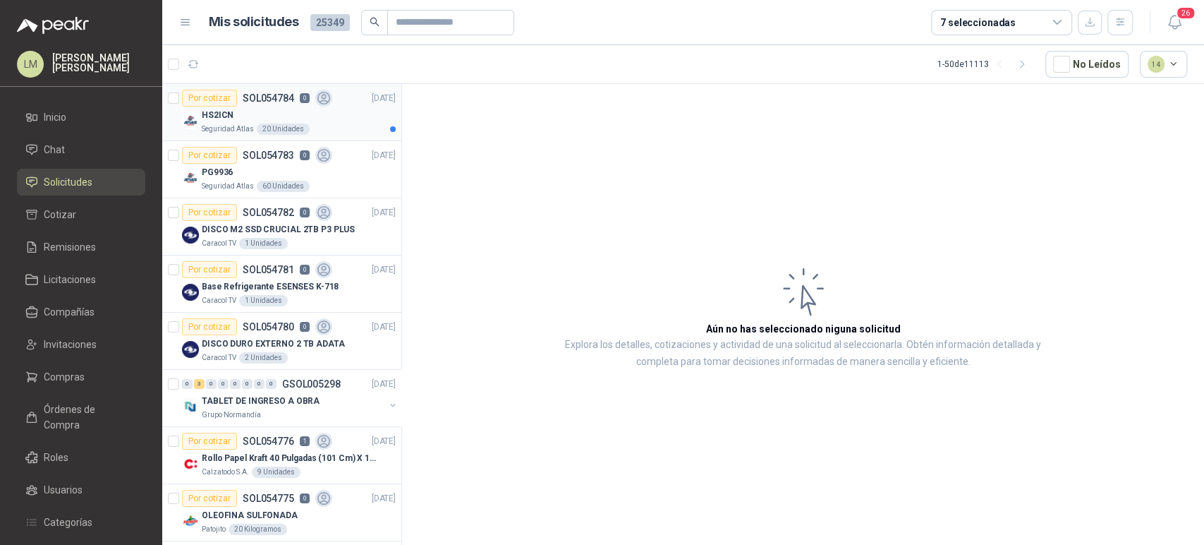
click at [225, 124] on p "Seguridad Atlas" at bounding box center [228, 128] width 52 height 11
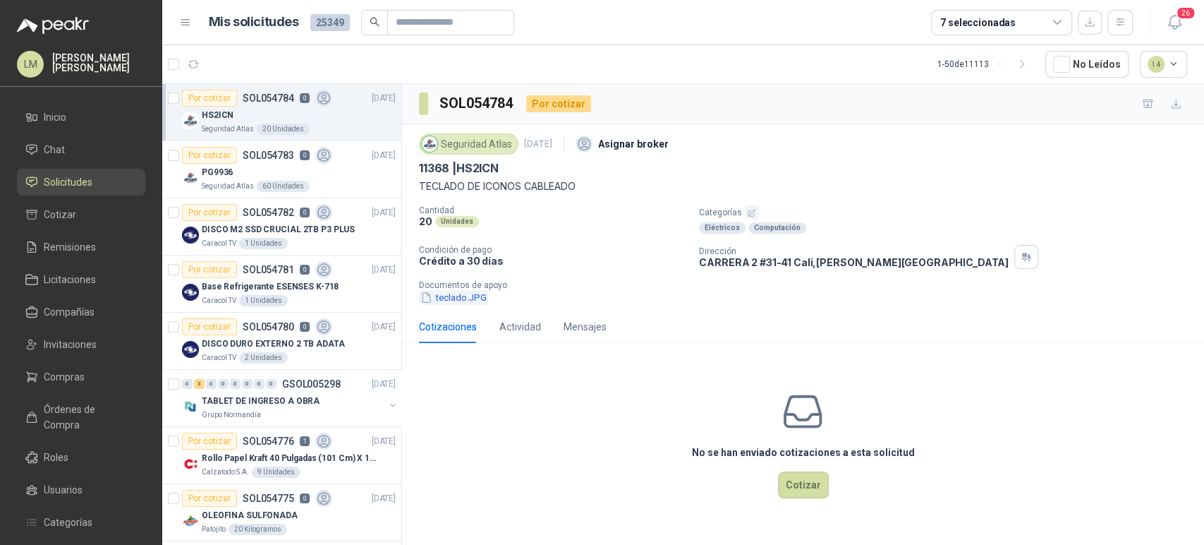
click at [457, 301] on button "teclado.JPG" at bounding box center [453, 297] width 69 height 15
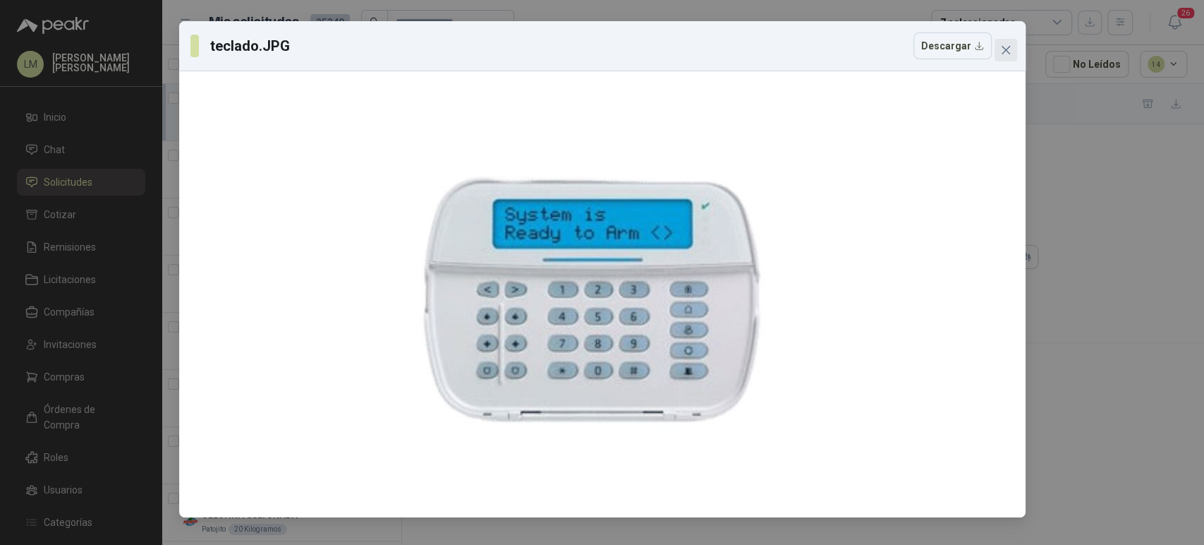
click at [1005, 54] on icon "close" at bounding box center [1005, 49] width 11 height 11
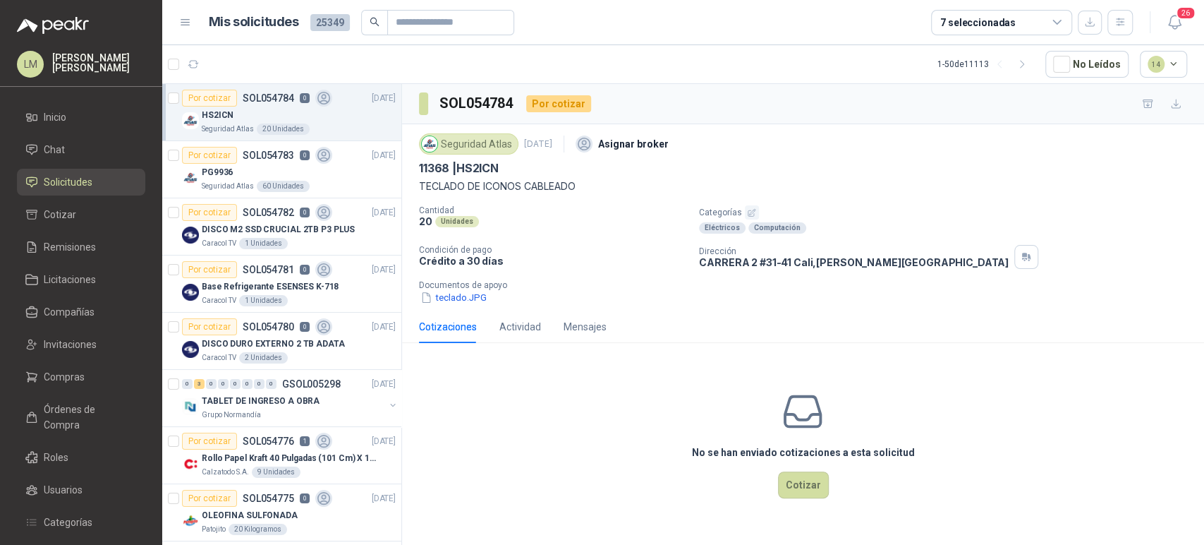
click at [748, 209] on icon "button" at bounding box center [751, 212] width 9 height 9
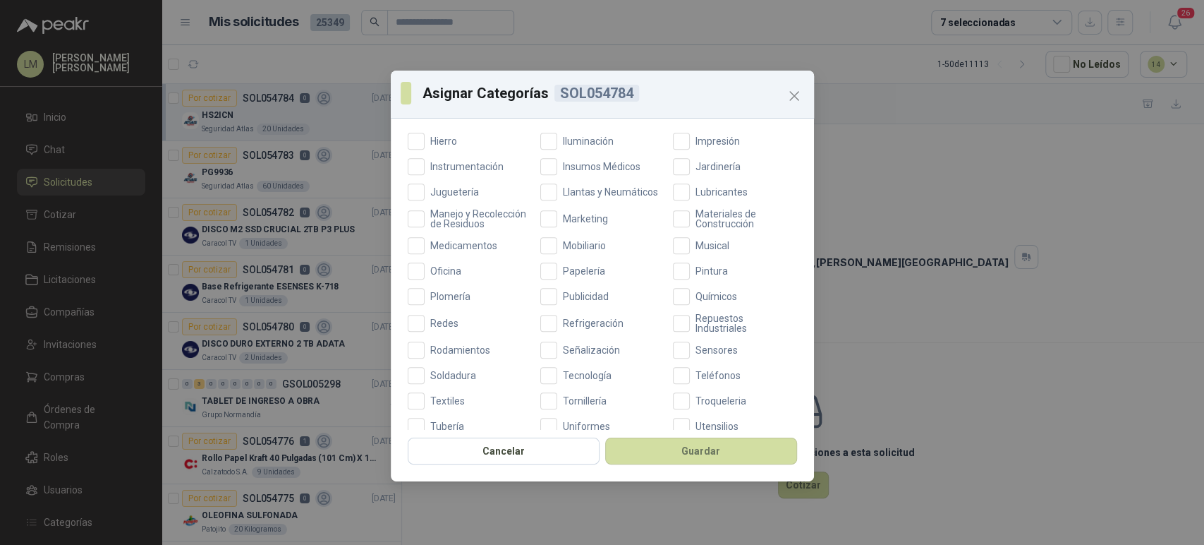
scroll to position [451, 0]
click at [574, 377] on span "Tecnología" at bounding box center [587, 372] width 60 height 10
click at [658, 459] on button "Guardar" at bounding box center [701, 450] width 192 height 27
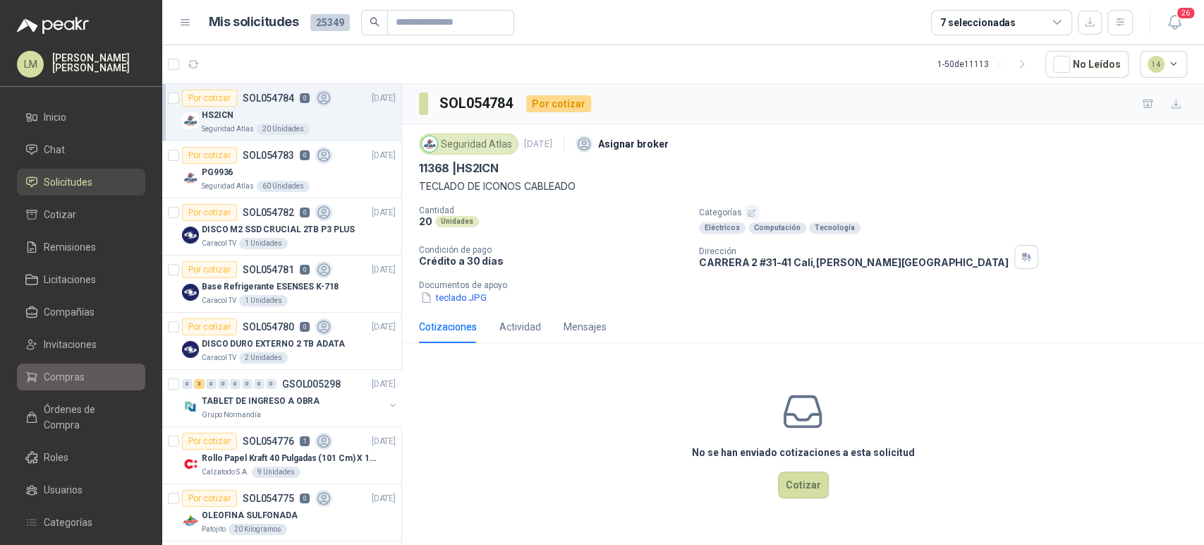
click at [51, 373] on span "Compras" at bounding box center [64, 377] width 41 height 16
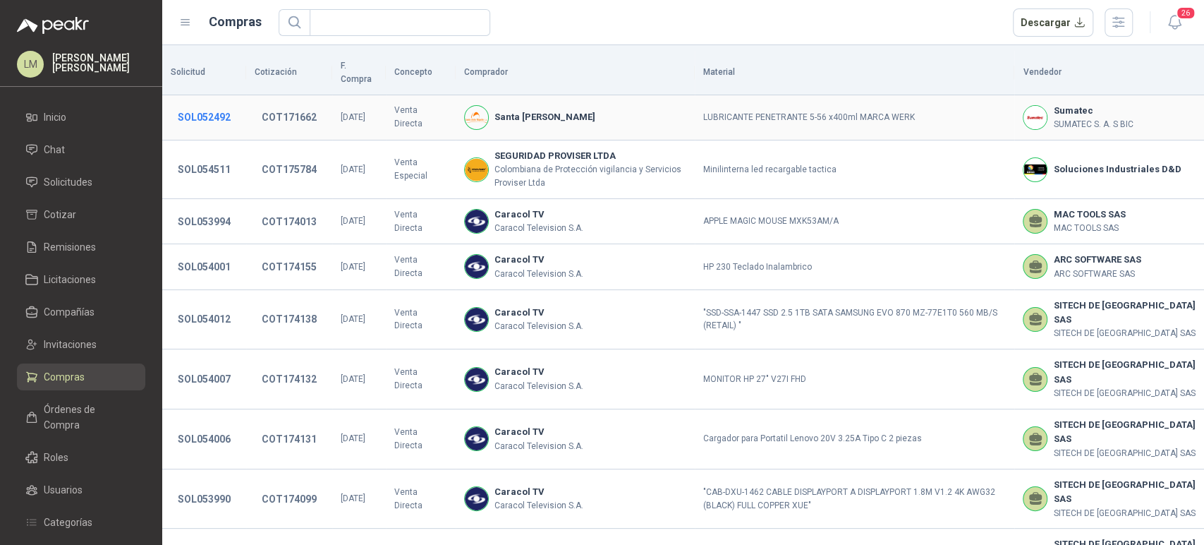
click at [191, 104] on button "SOL052492" at bounding box center [204, 116] width 67 height 25
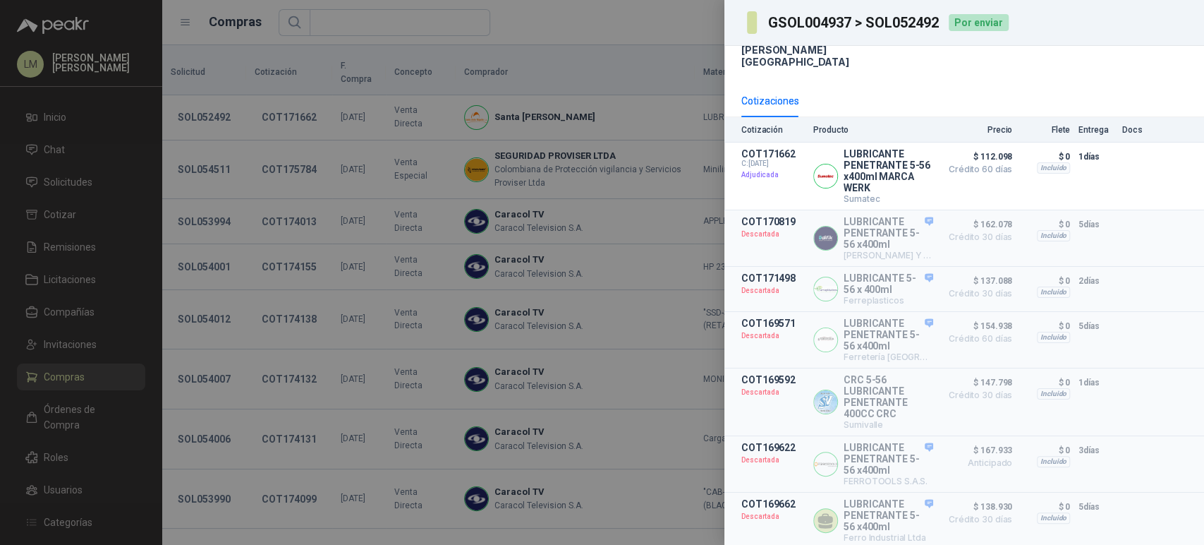
scroll to position [288, 0]
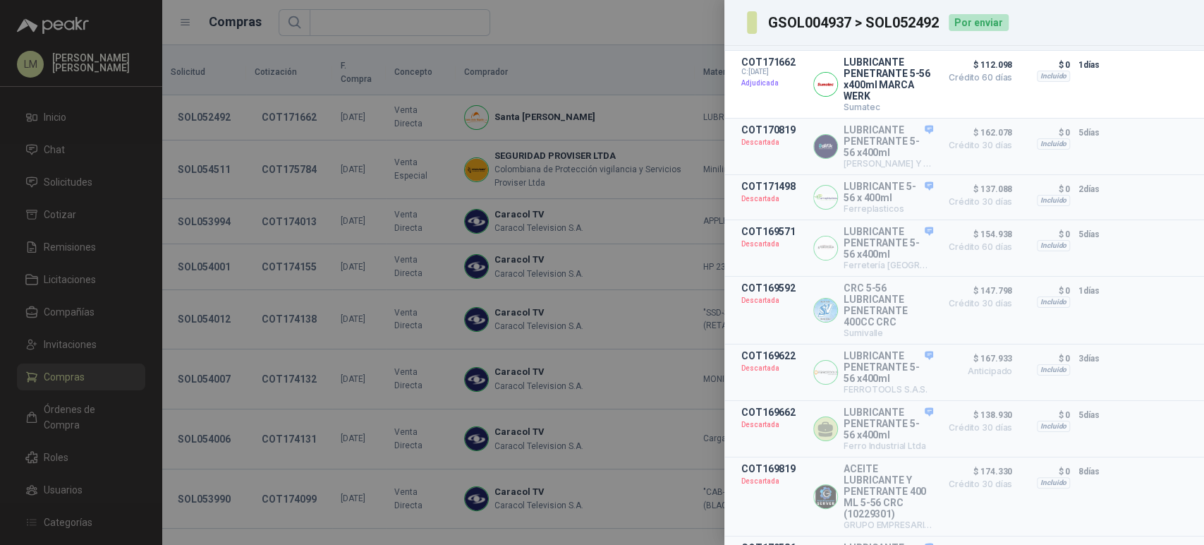
click at [385, 275] on div at bounding box center [602, 272] width 1204 height 545
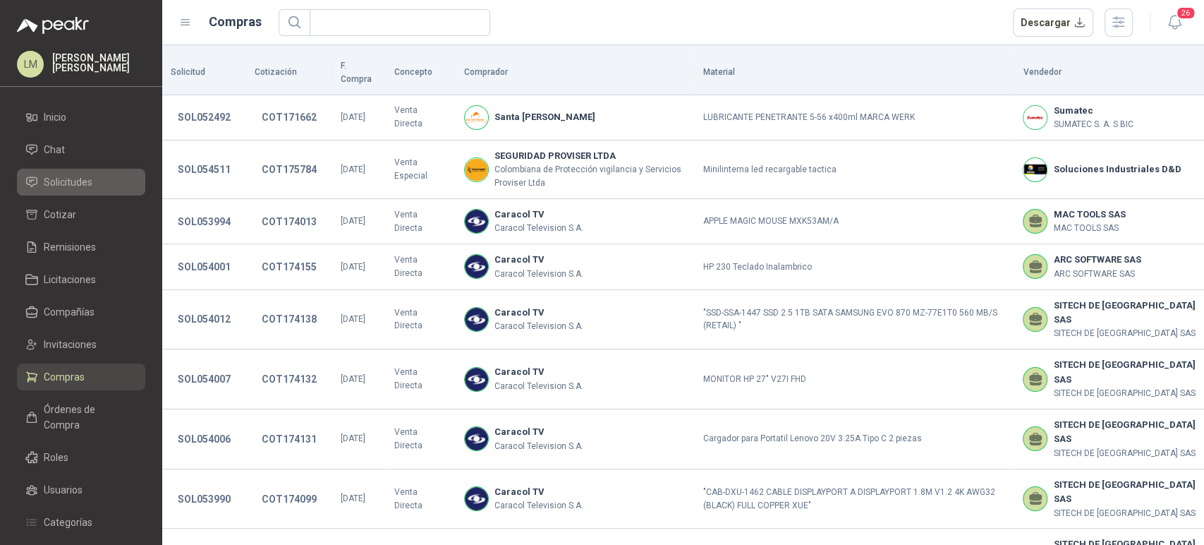
click at [68, 181] on span "Solicitudes" at bounding box center [68, 182] width 49 height 16
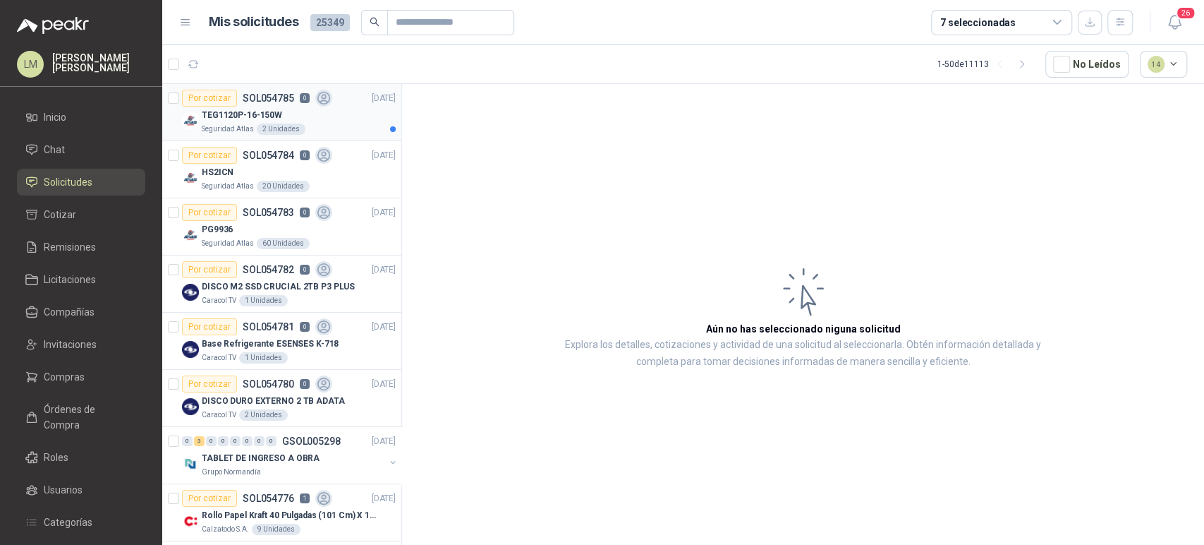
click at [264, 85] on article "Por cotizar SOL054785 0 03/09/25 TEG1120P-16-150W Seguridad Atlas 2 Unidades" at bounding box center [281, 112] width 239 height 57
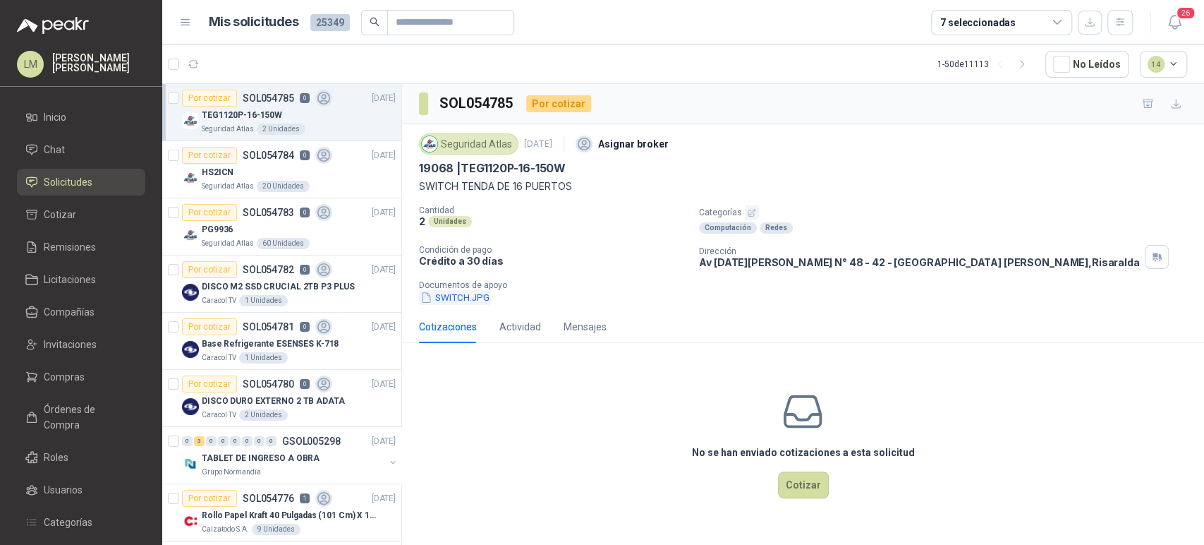
click at [462, 293] on button "SWITCH.JPG" at bounding box center [455, 297] width 72 height 15
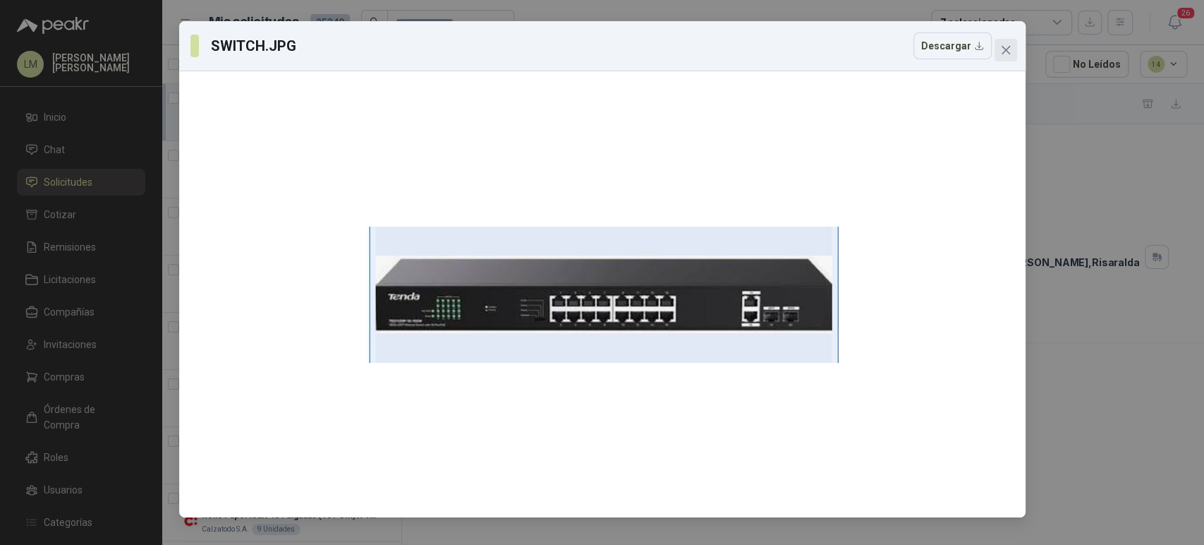
click at [1001, 53] on icon "close" at bounding box center [1005, 49] width 11 height 11
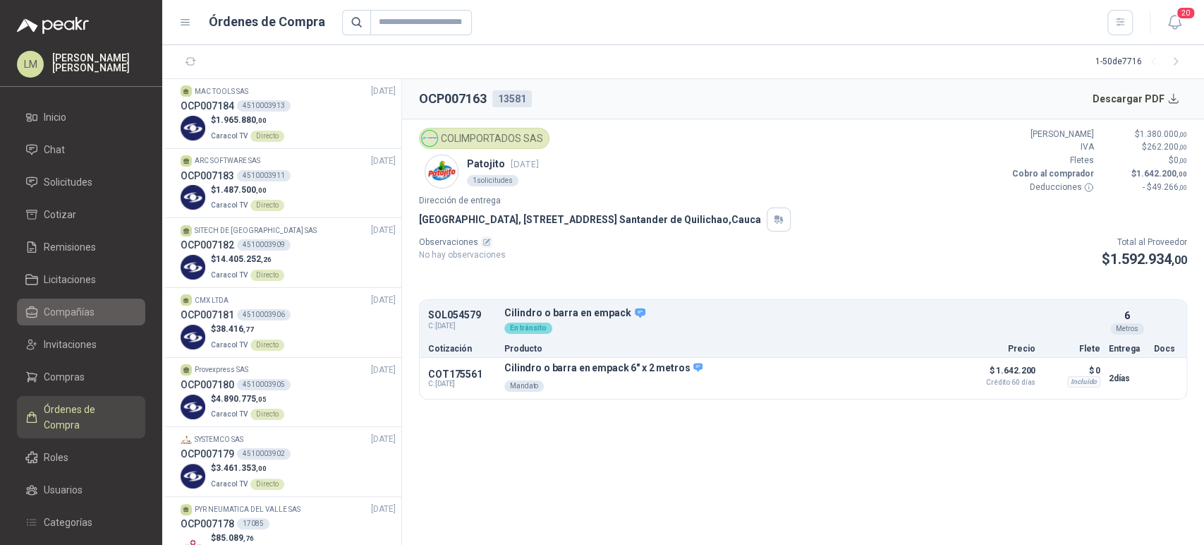
click at [71, 320] on link "Compañías" at bounding box center [81, 311] width 128 height 27
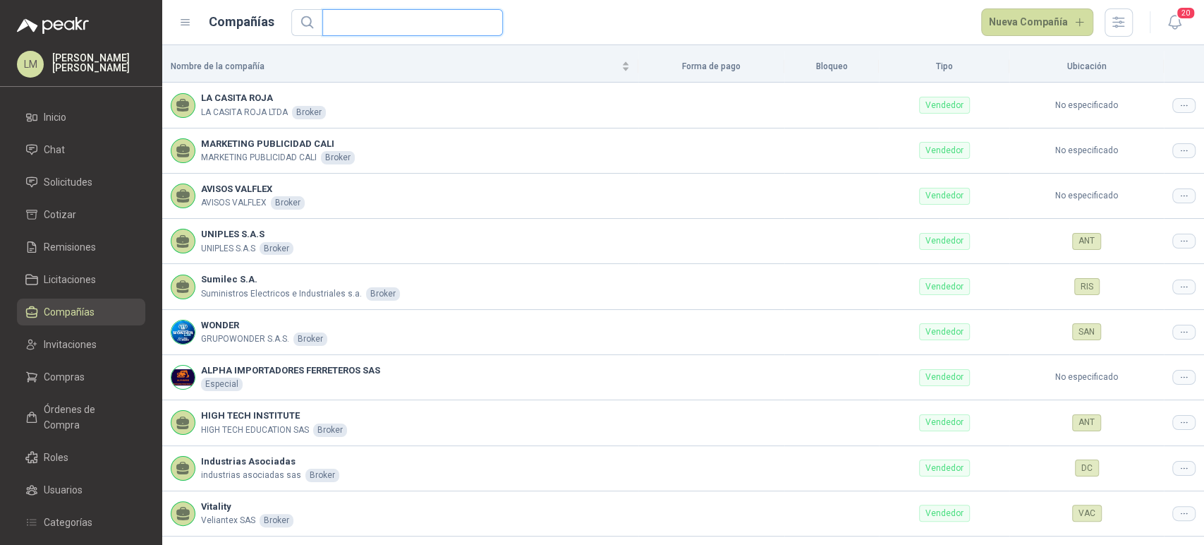
click at [396, 28] on input "text" at bounding box center [407, 22] width 152 height 25
click at [1109, 31] on button "button" at bounding box center [1119, 22] width 28 height 28
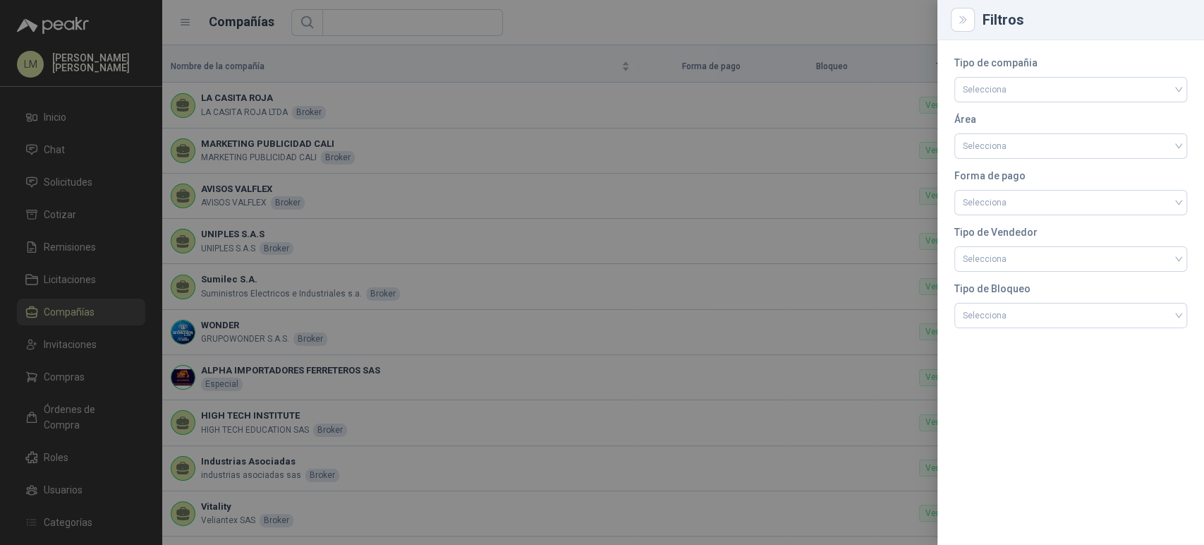
click at [420, 16] on div at bounding box center [602, 272] width 1204 height 545
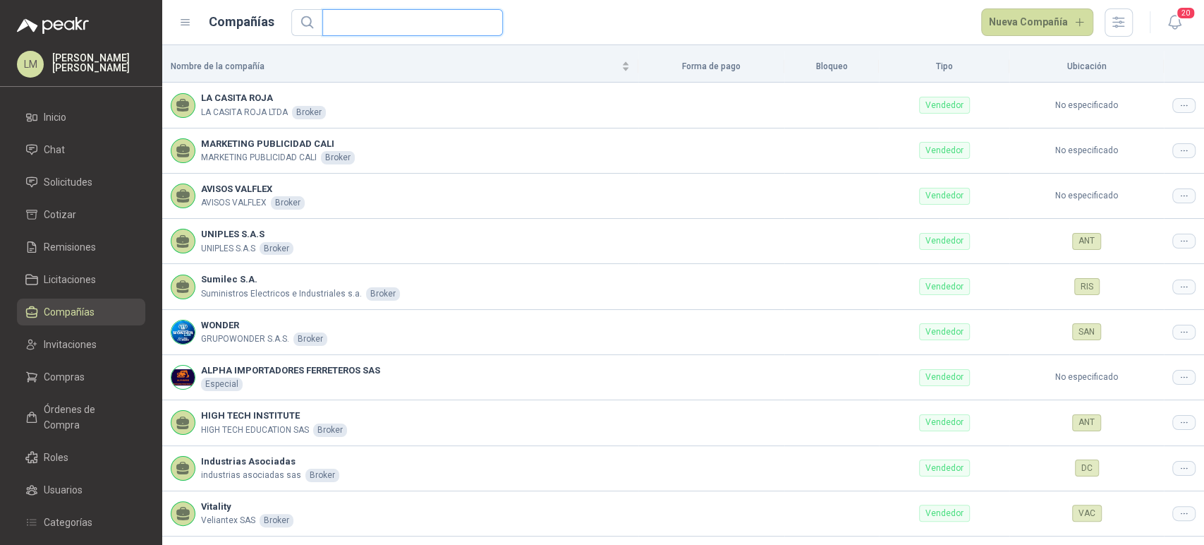
click at [420, 16] on input "text" at bounding box center [407, 22] width 152 height 25
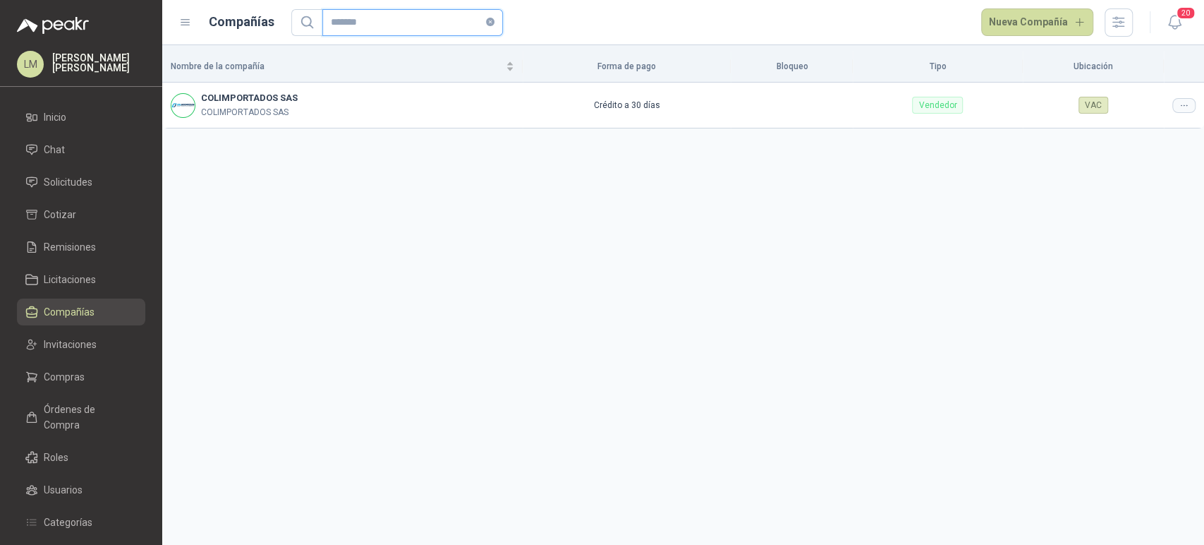
type input "*******"
click at [1187, 97] on td at bounding box center [1184, 105] width 40 height 45
click at [1187, 104] on icon at bounding box center [1184, 105] width 11 height 11
click at [1134, 129] on span "Editar compañía" at bounding box center [1148, 129] width 73 height 16
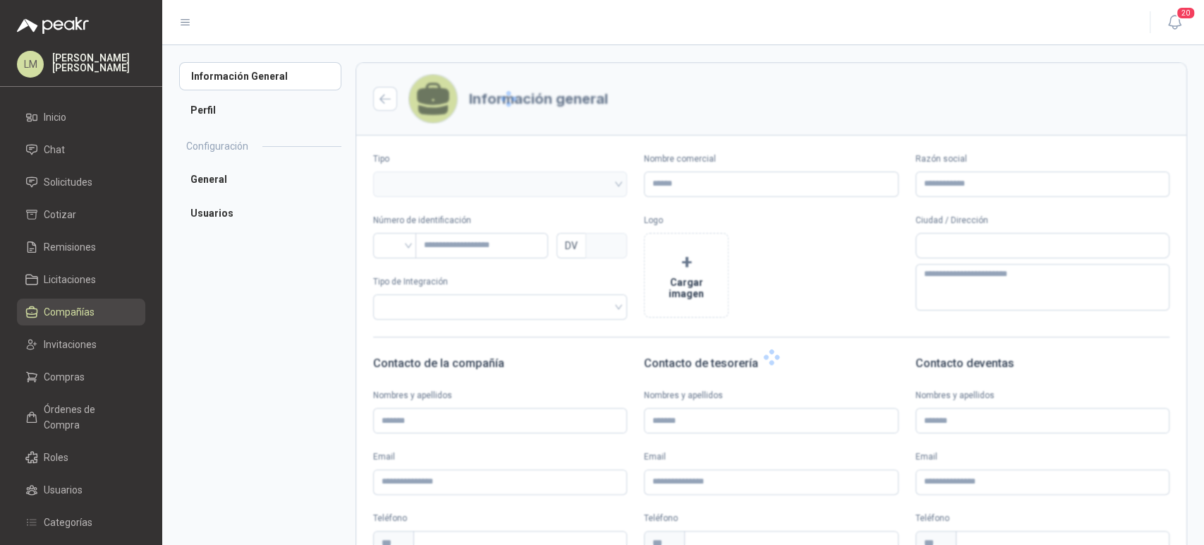
type input "**********"
type input "*********"
type input "*"
type textarea "**********"
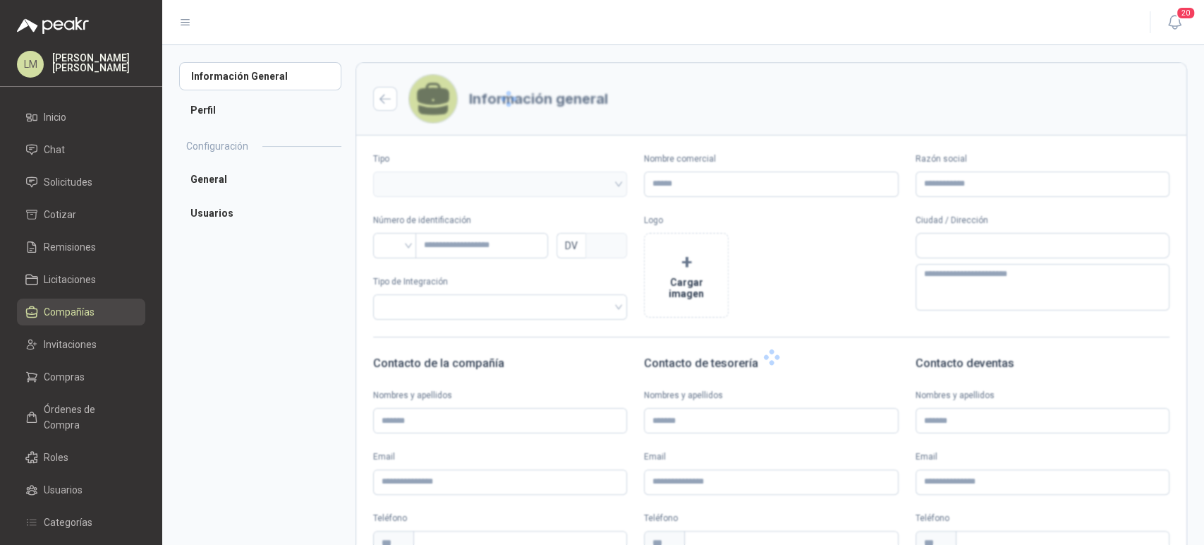
type input "********"
type input "**********"
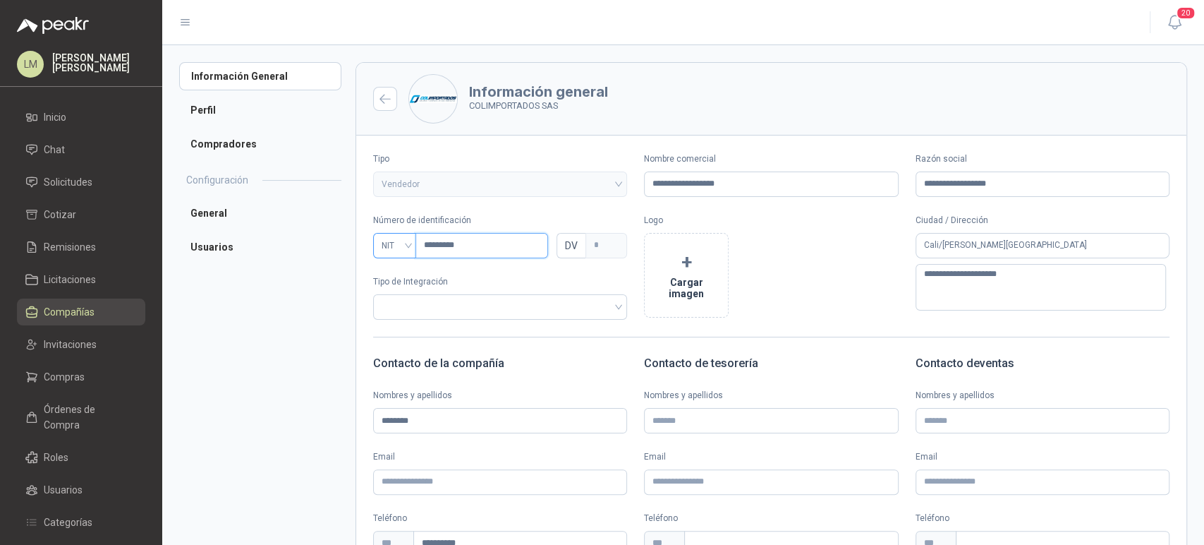
drag, startPoint x: 470, startPoint y: 243, endPoint x: 406, endPoint y: 244, distance: 64.2
click at [406, 244] on div "NIT *********" at bounding box center [460, 245] width 175 height 25
